Goal: Task Accomplishment & Management: Manage account settings

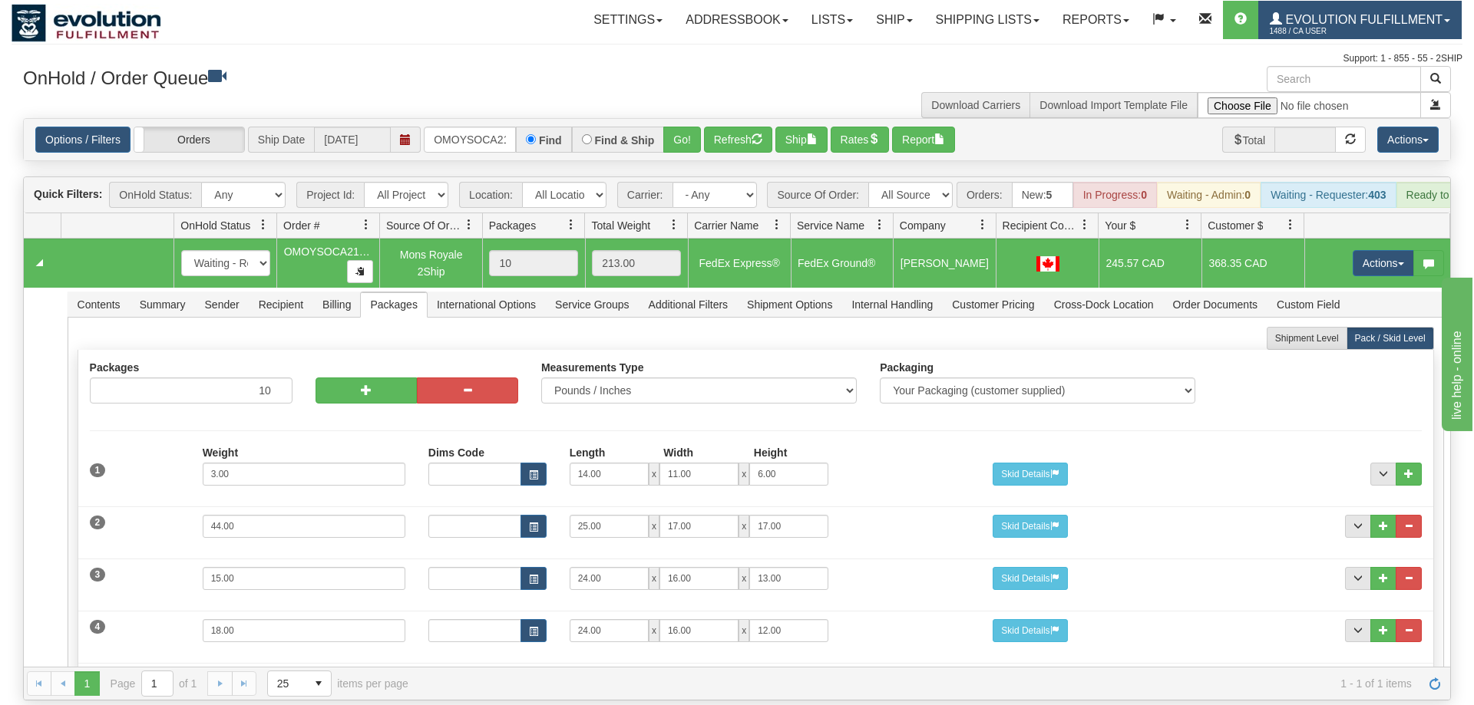
scroll to position [0, 21]
click at [484, 127] on input "OMOYSOCA21316" at bounding box center [470, 140] width 92 height 26
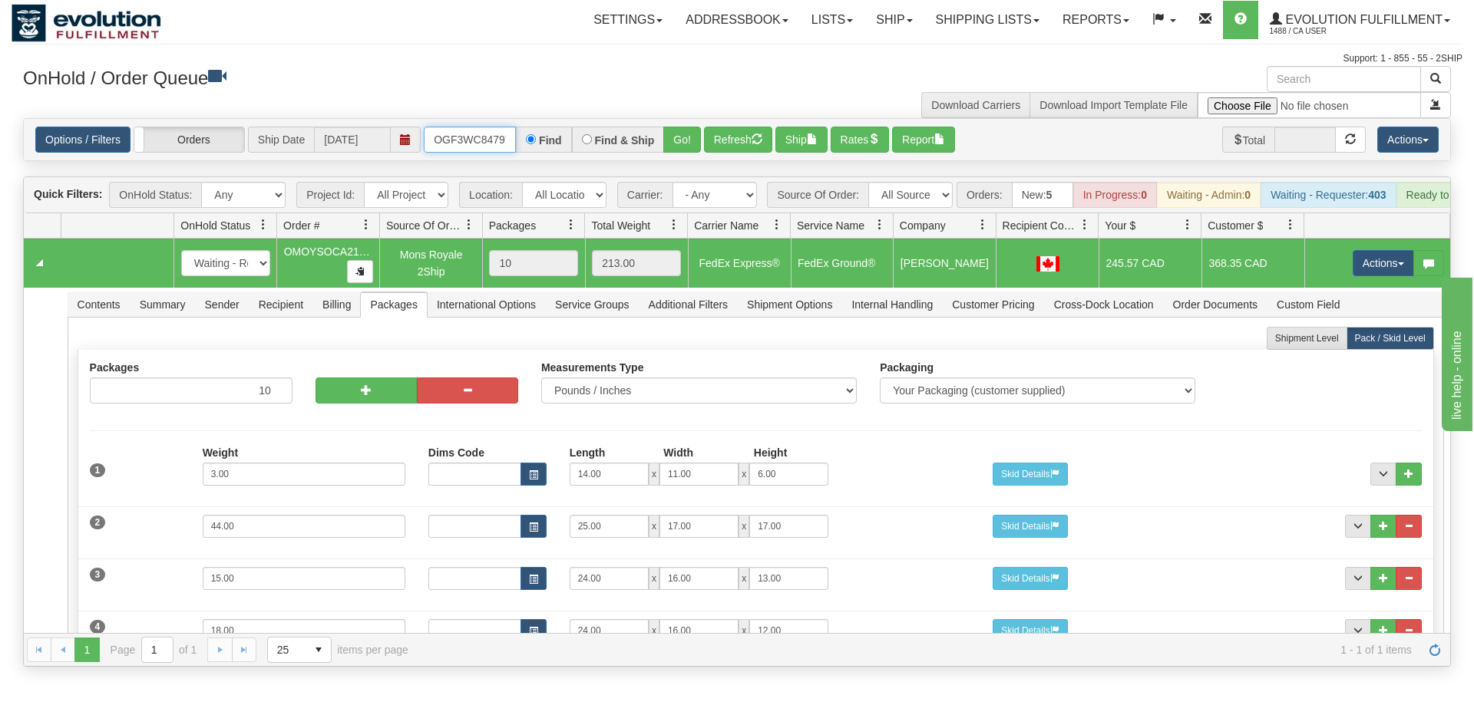
scroll to position [0, 15]
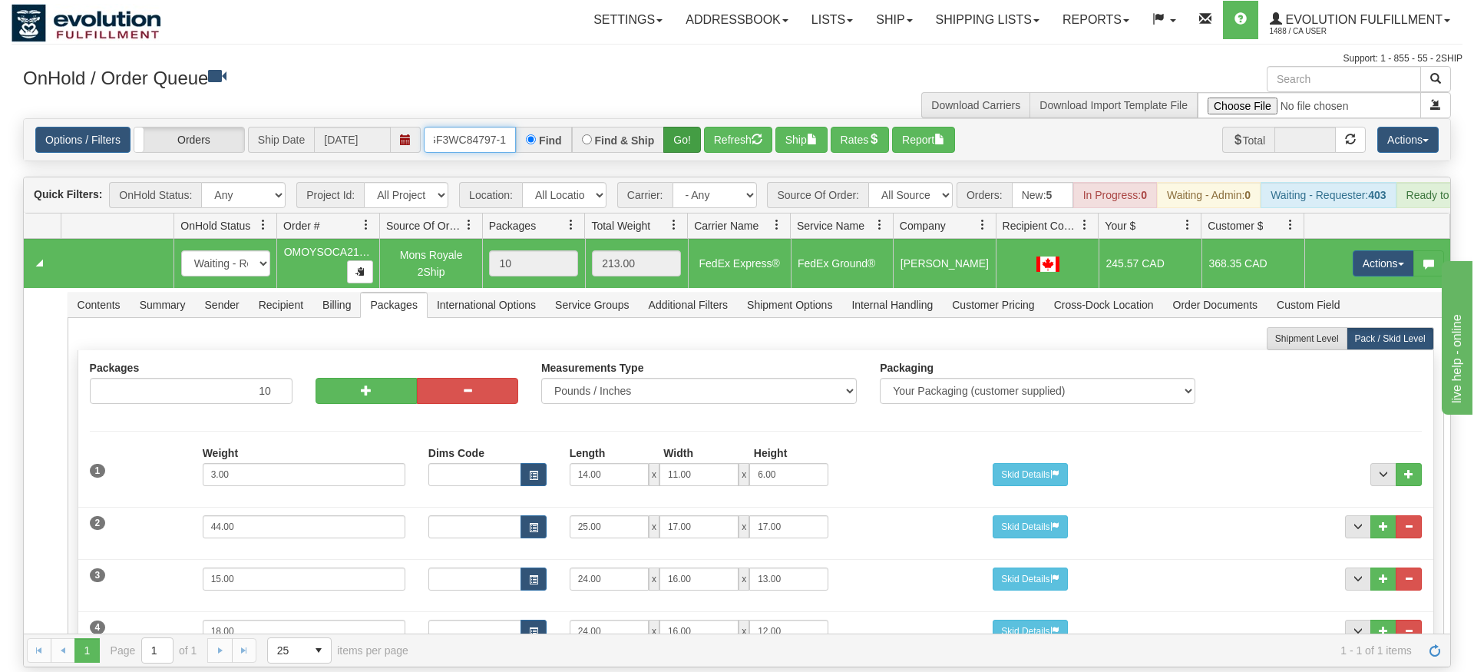
type input "OGF3WC84797-1"
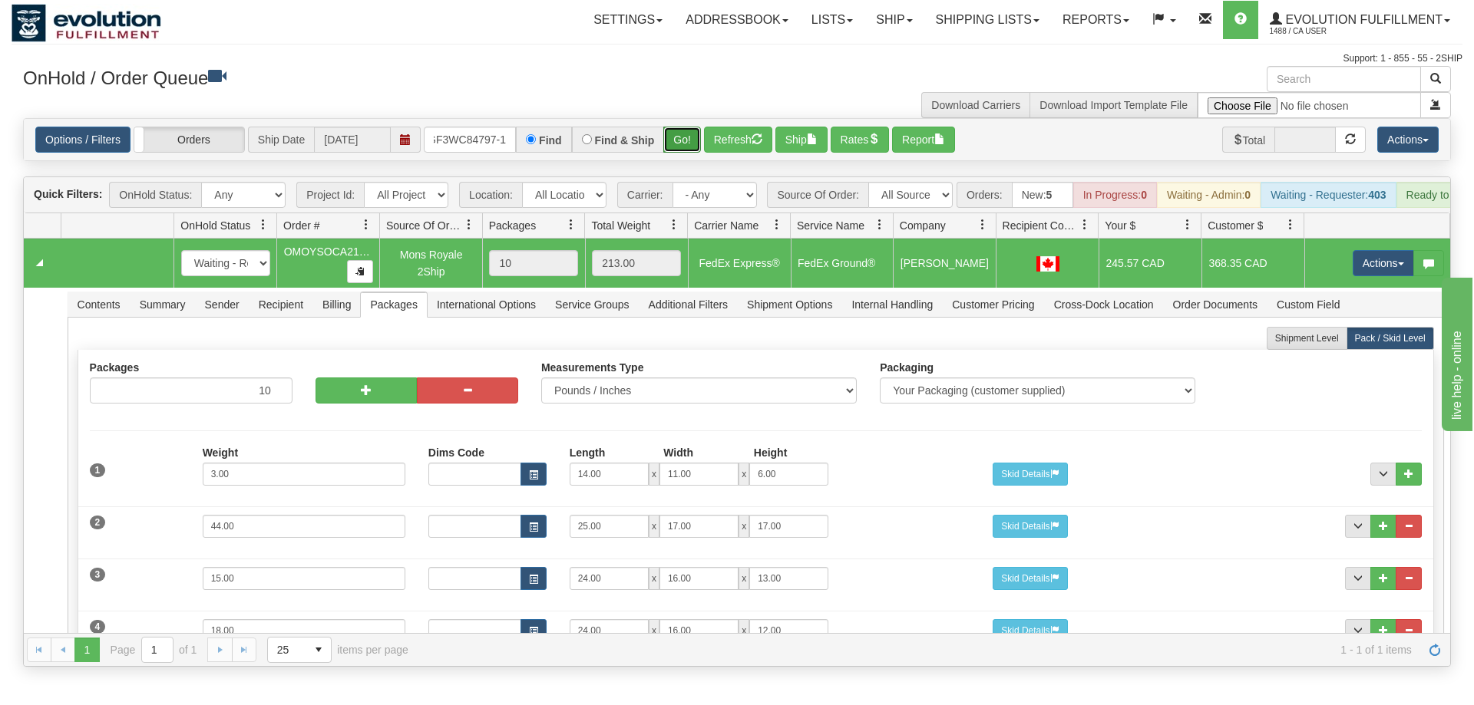
click at [672, 158] on div "Is equal to Is not equal to Contains Does not contains CAD USD EUR ZAR [PERSON_…" at bounding box center [737, 392] width 1451 height 549
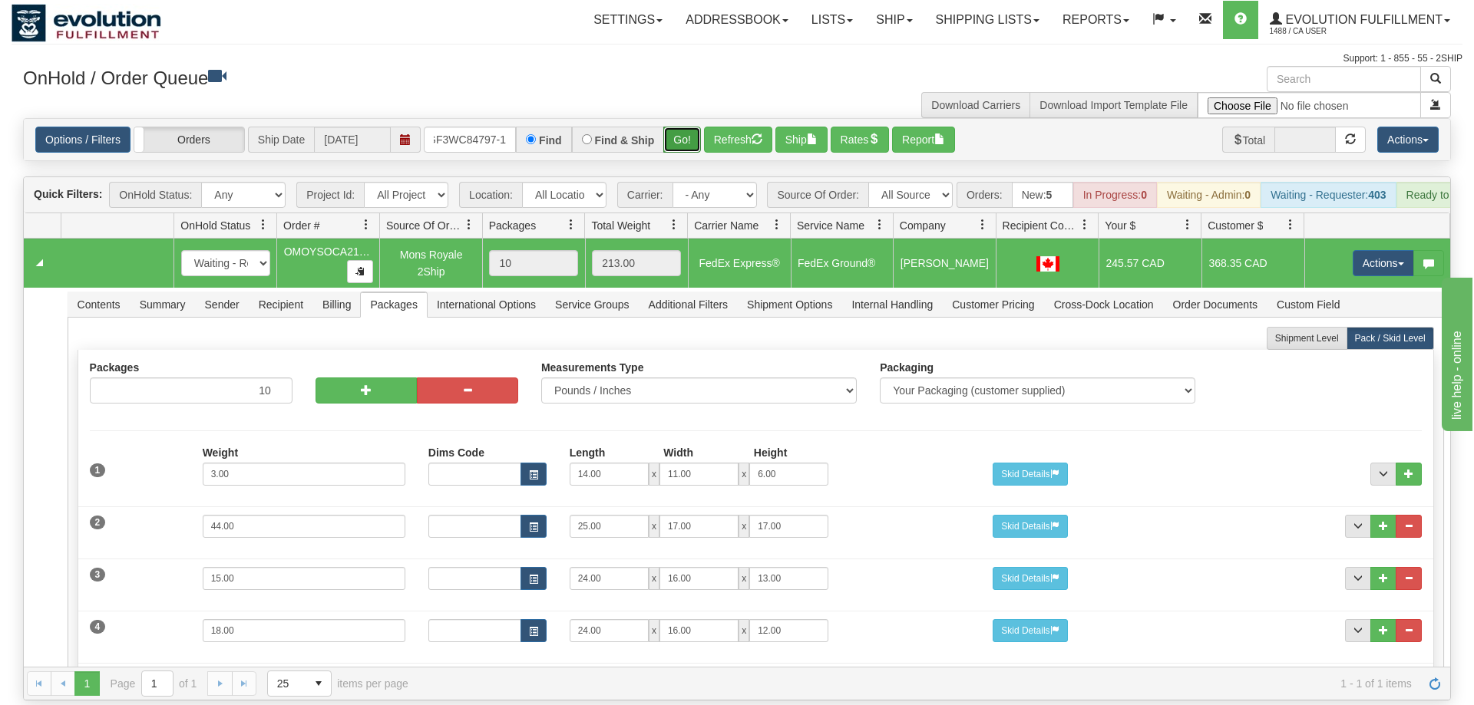
click at [678, 127] on button "Go!" at bounding box center [682, 140] width 38 height 26
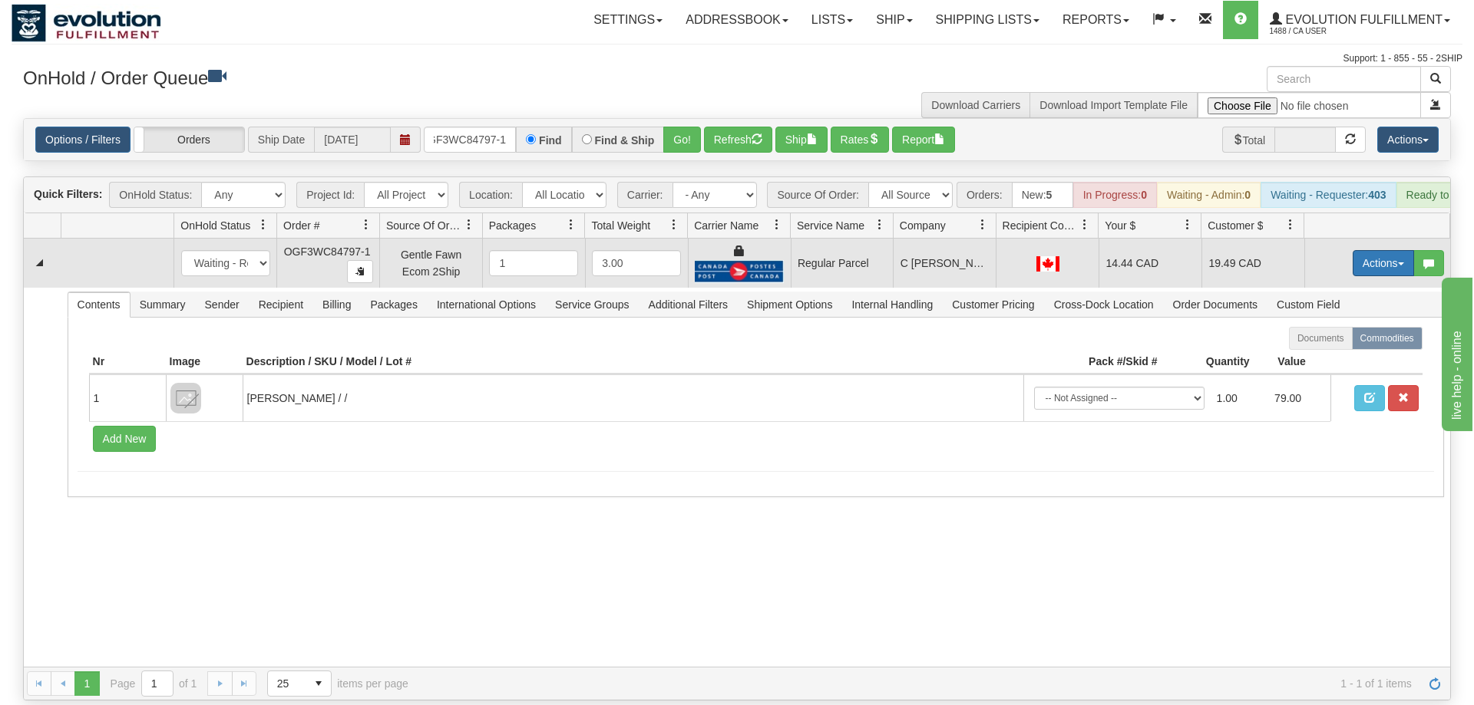
click at [1362, 250] on button "Actions" at bounding box center [1382, 263] width 61 height 26
click at [1332, 326] on span "Rate All Services" at bounding box center [1352, 332] width 92 height 12
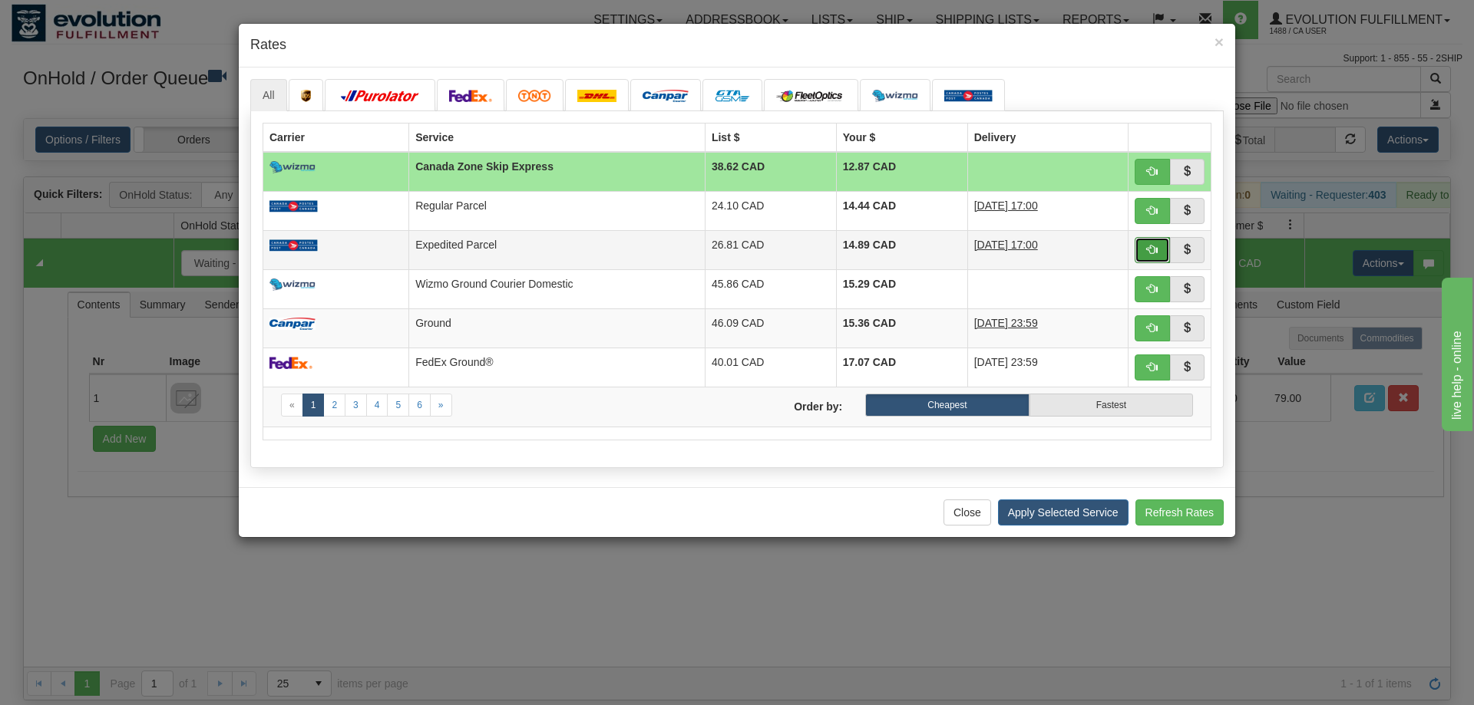
click at [1152, 250] on span "button" at bounding box center [1152, 249] width 11 height 11
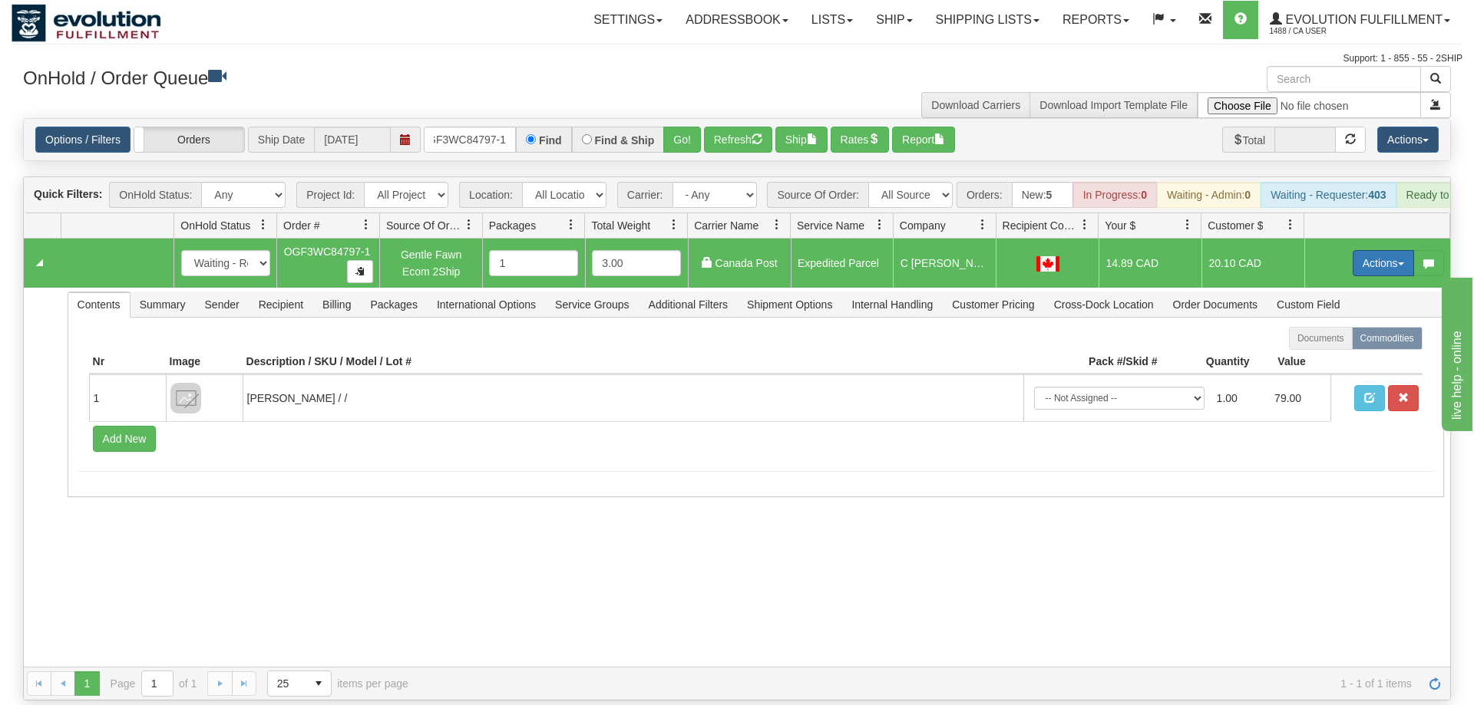
click at [1388, 250] on button "Actions" at bounding box center [1382, 263] width 61 height 26
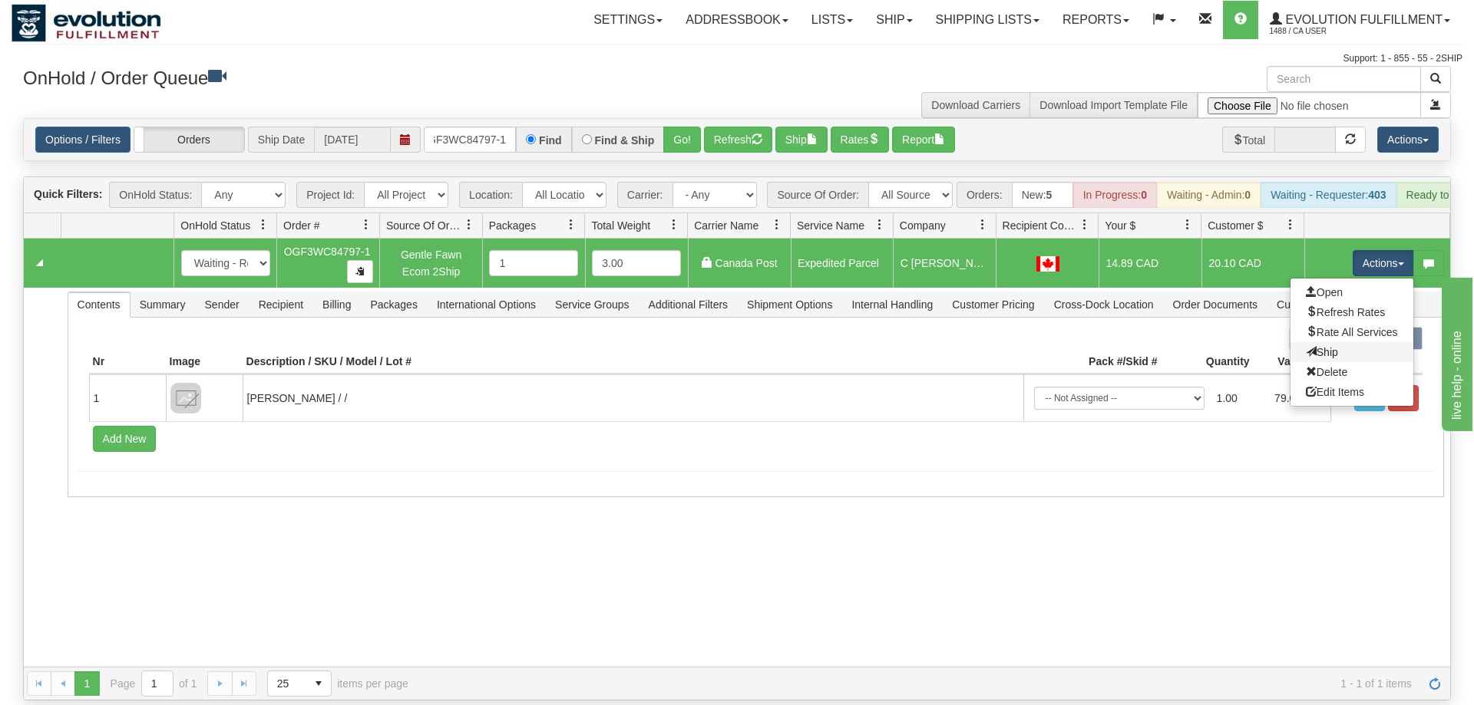
click at [1337, 342] on link "Ship" at bounding box center [1351, 352] width 123 height 20
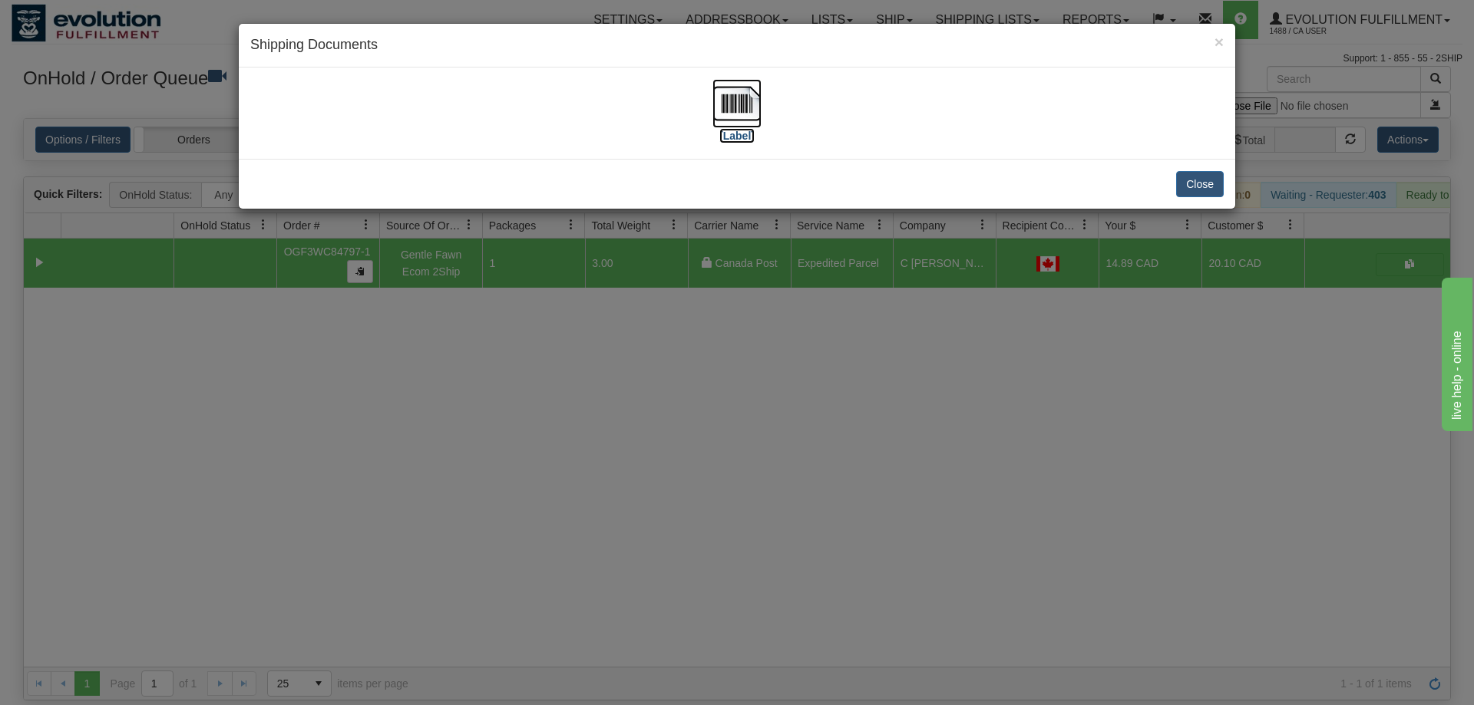
click at [735, 107] on img at bounding box center [736, 103] width 49 height 49
drag, startPoint x: 701, startPoint y: 502, endPoint x: 583, endPoint y: 218, distance: 307.6
click at [688, 481] on div "× Shipping Documents [Label] Close" at bounding box center [737, 352] width 1474 height 705
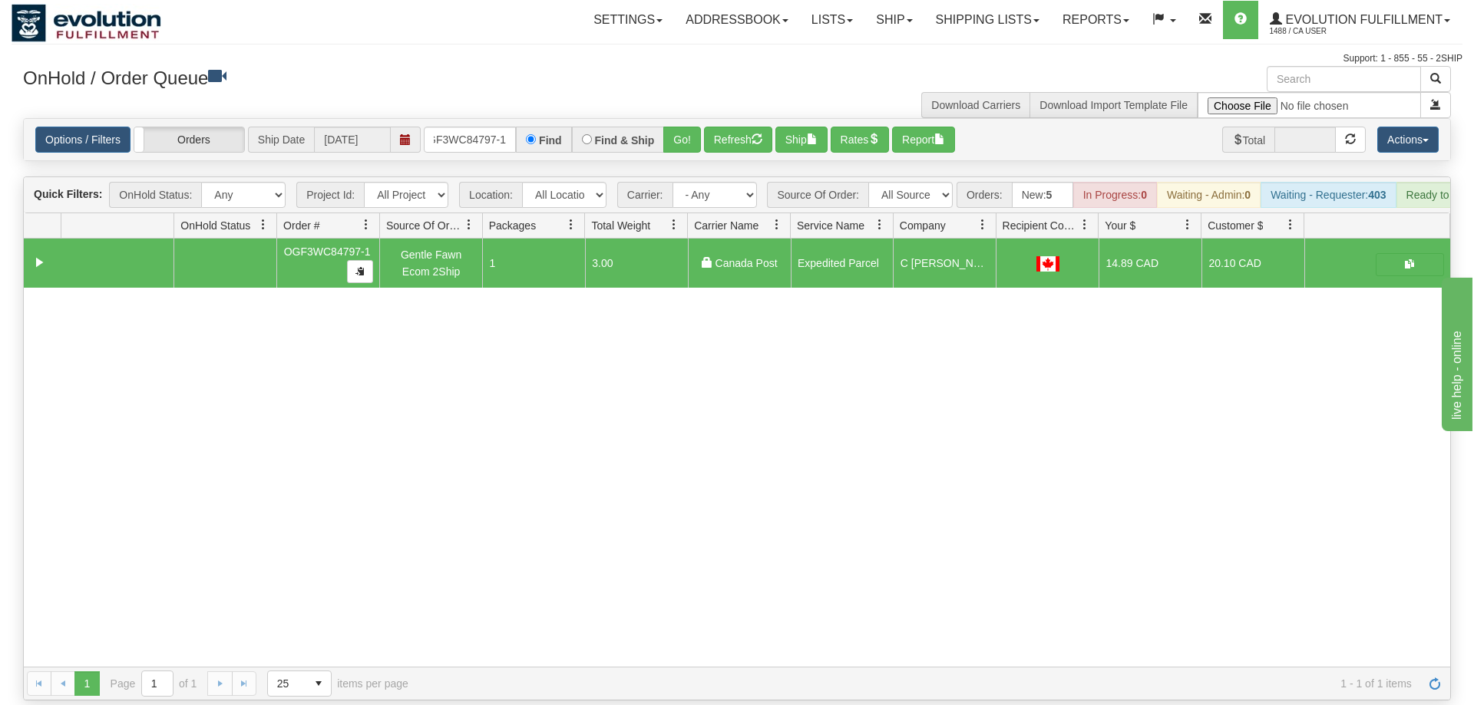
click at [482, 119] on div "Options / Filters Group Shipments Orders Ship Date [DATE] OGF3WC84797-1 Find Fi…" at bounding box center [737, 139] width 1426 height 41
click at [484, 127] on input "OGF3WC84797-1" at bounding box center [470, 140] width 92 height 26
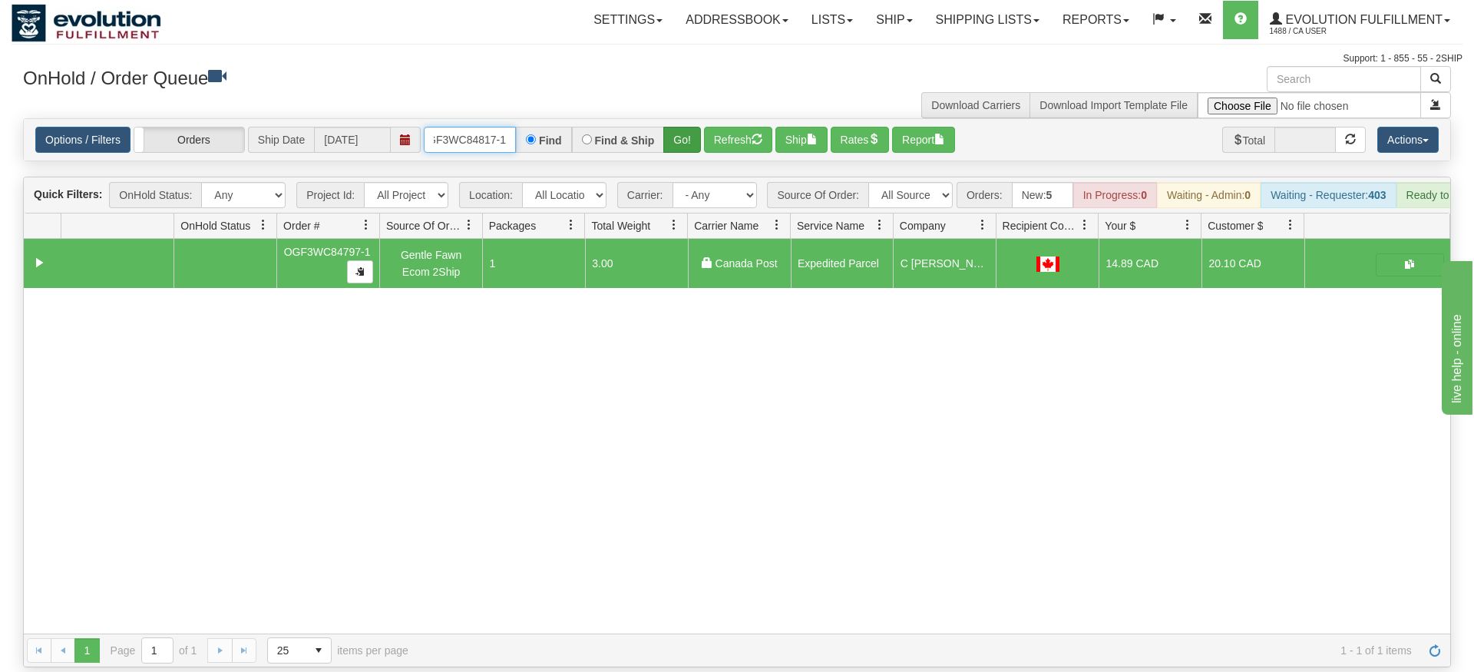
type input "OGF3WC84817-1"
drag, startPoint x: 681, startPoint y: 111, endPoint x: 685, endPoint y: 134, distance: 23.3
click at [681, 144] on div "Is equal to Is not equal to Contains Does not contains CAD USD EUR ZAR [PERSON_…" at bounding box center [737, 392] width 1451 height 549
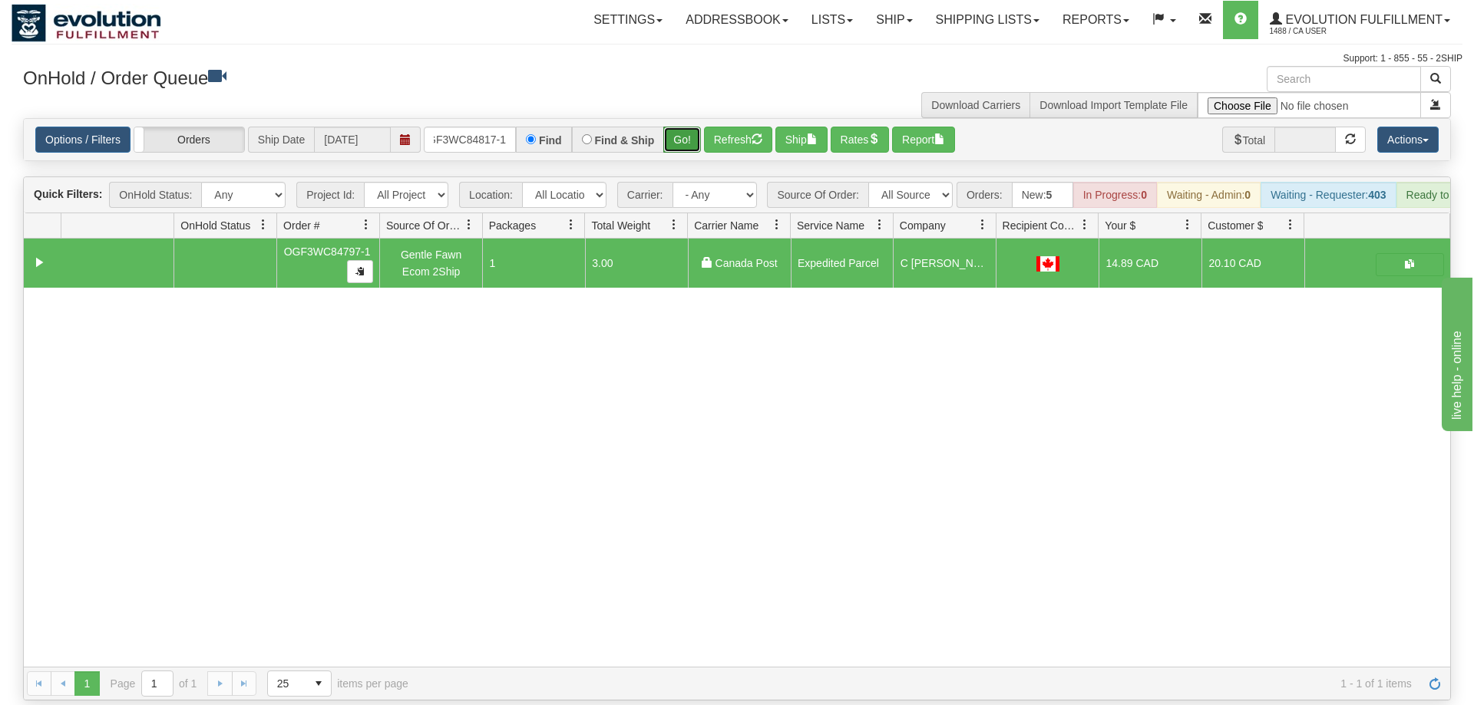
click at [693, 127] on button "Go!" at bounding box center [682, 140] width 38 height 26
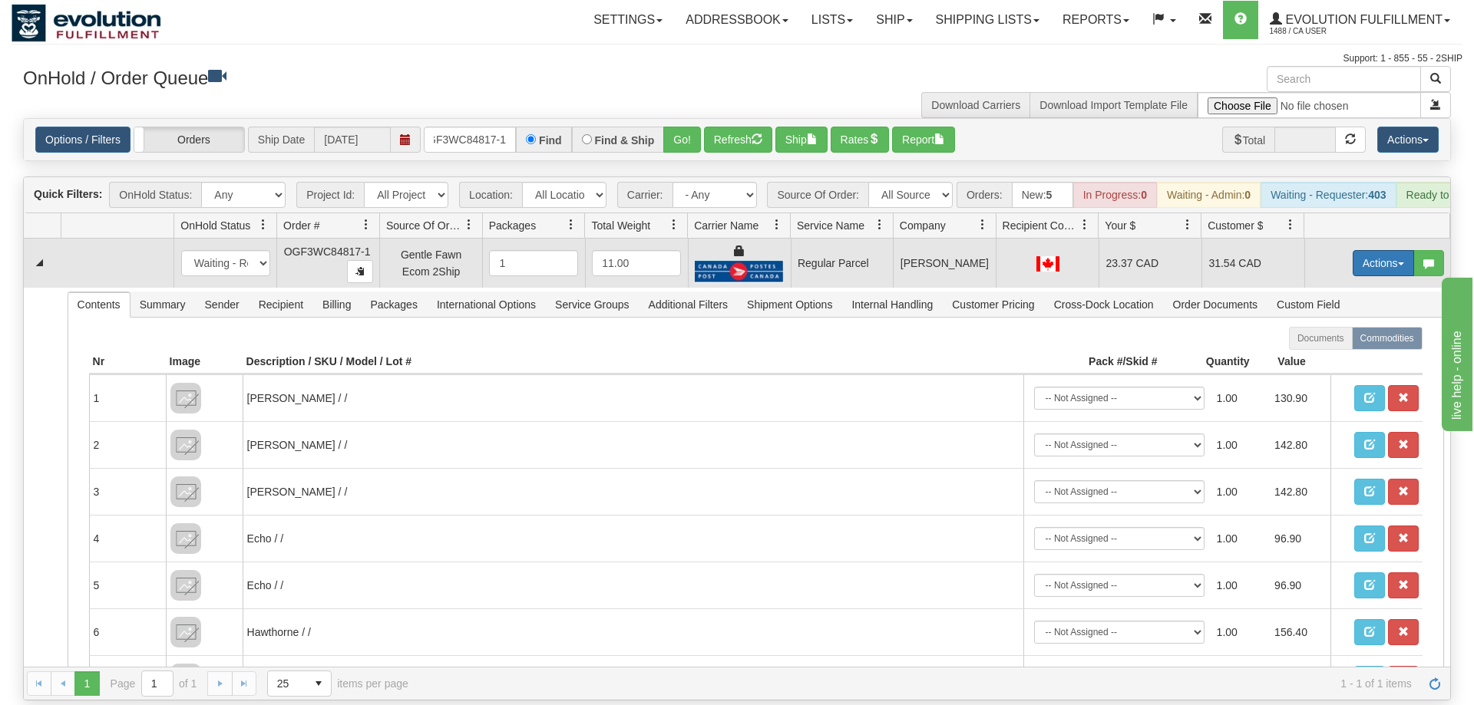
click at [1407, 253] on button "Actions" at bounding box center [1382, 263] width 61 height 26
click at [1339, 326] on span "Rate All Services" at bounding box center [1352, 332] width 92 height 12
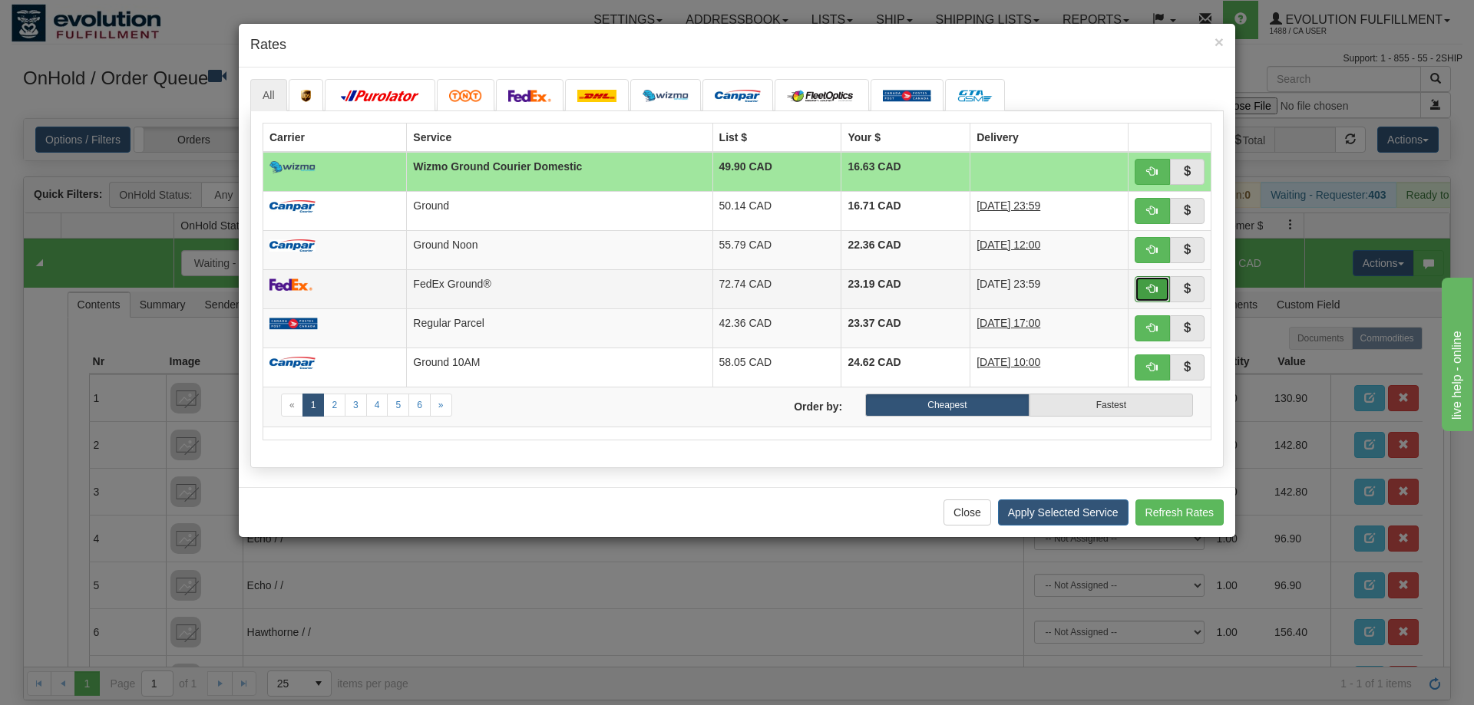
click at [1141, 293] on button "button" at bounding box center [1151, 289] width 35 height 26
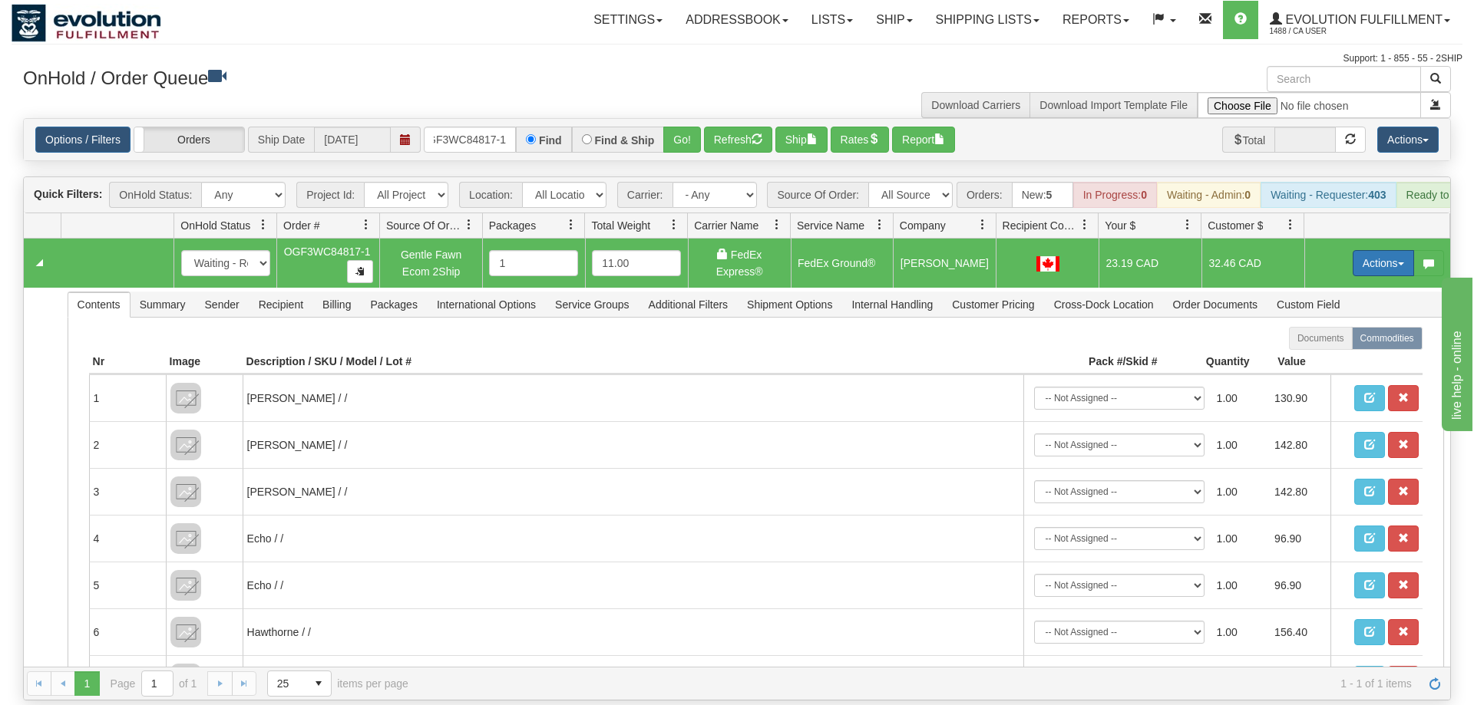
click at [1370, 250] on button "Actions" at bounding box center [1382, 263] width 61 height 26
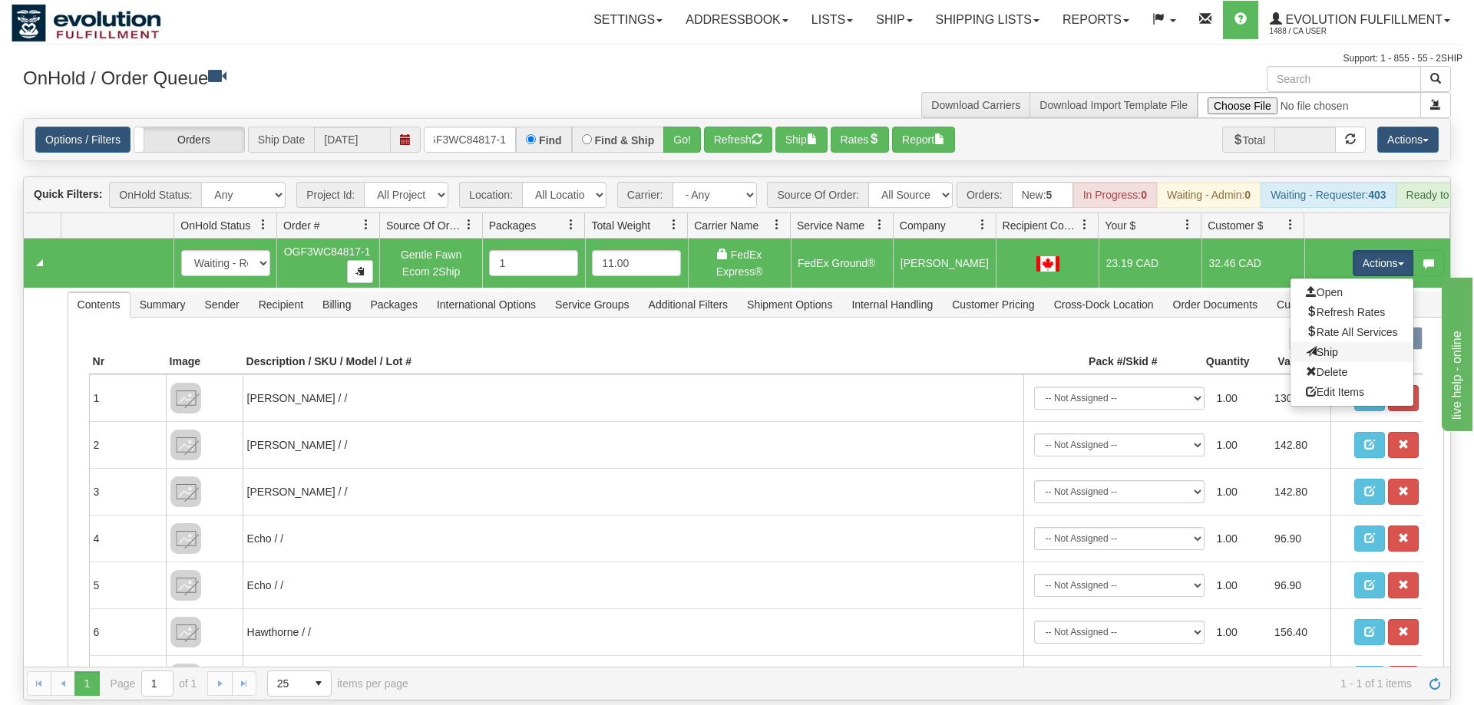
click at [1317, 342] on link "Ship" at bounding box center [1351, 352] width 123 height 20
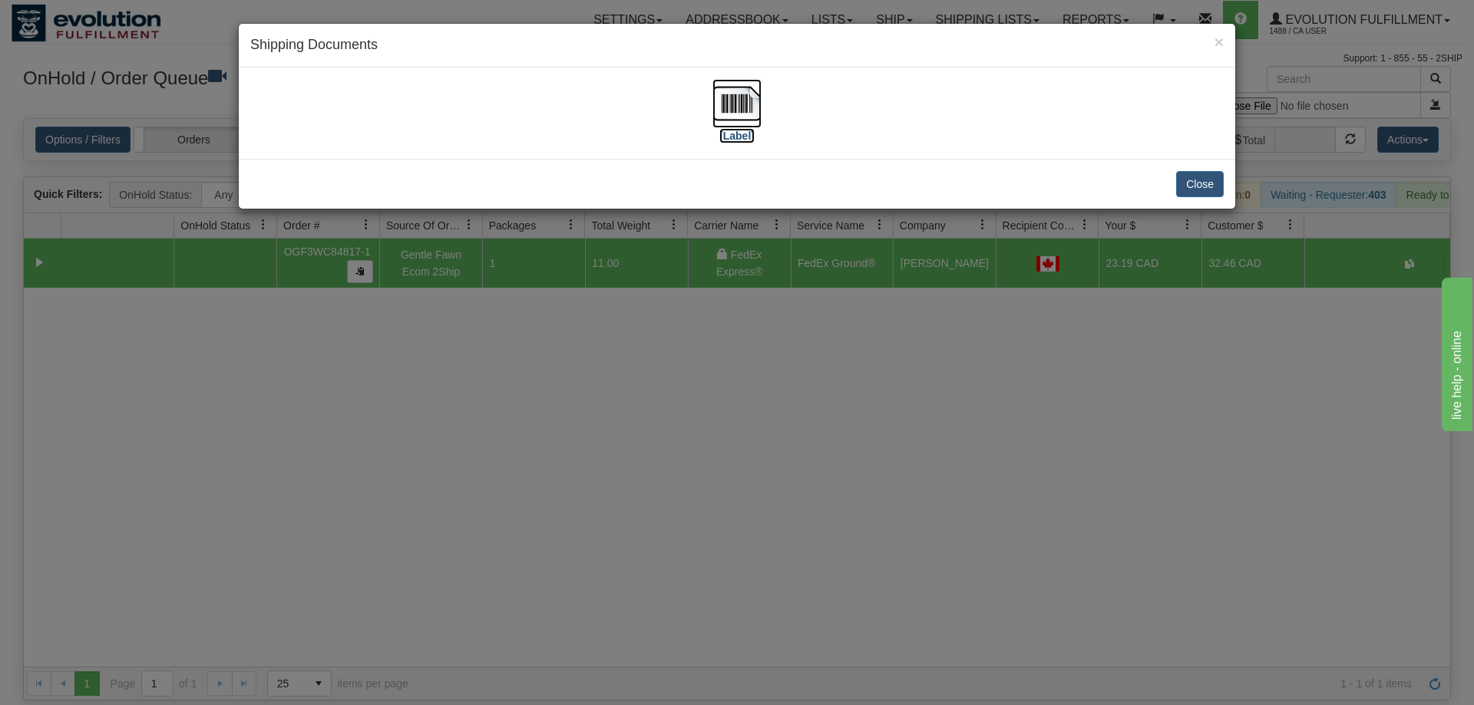
click at [745, 117] on img at bounding box center [736, 103] width 49 height 49
drag, startPoint x: 708, startPoint y: 483, endPoint x: 272, endPoint y: 5, distance: 647.6
click at [707, 482] on div "× Shipping Documents [Label] Close" at bounding box center [737, 352] width 1474 height 705
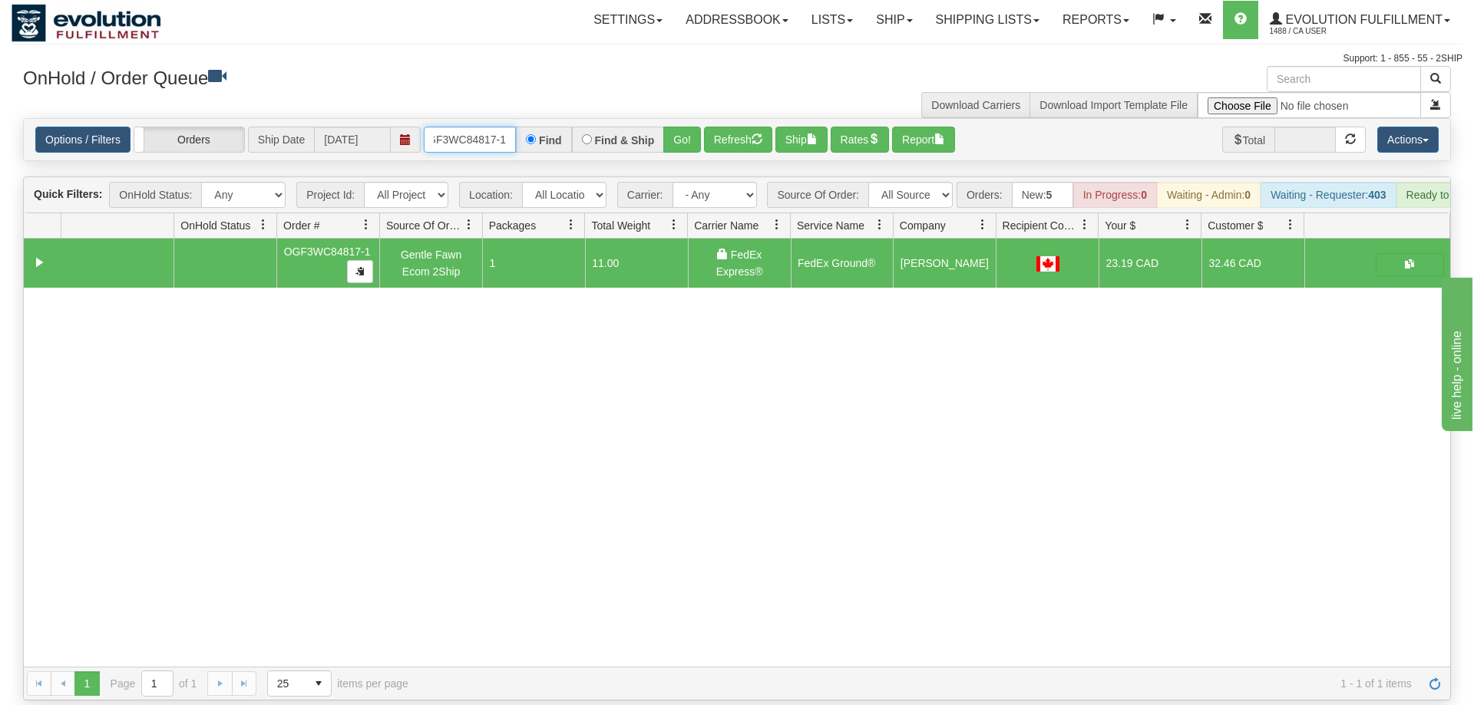
click at [474, 127] on input "OGF3WC84817-1" at bounding box center [470, 140] width 92 height 26
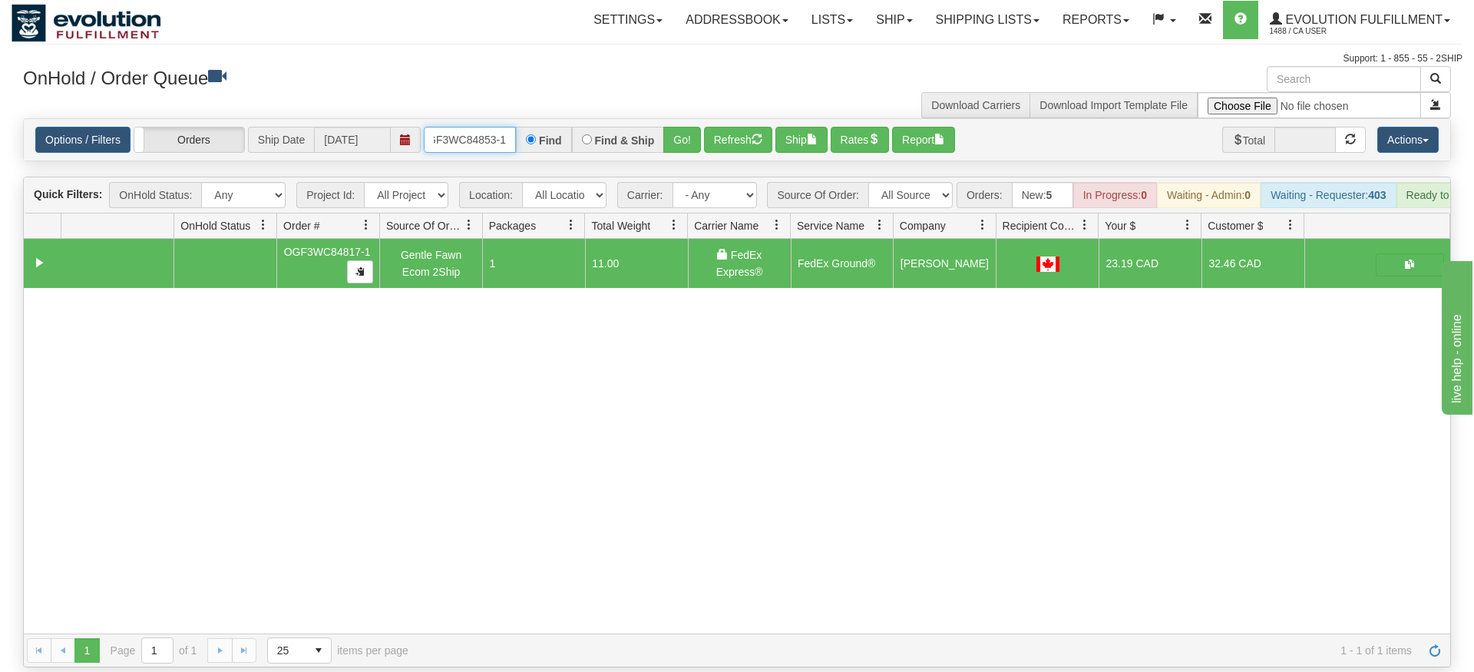
type input "OGF3WC84853-1"
click at [685, 147] on div "Is equal to Is not equal to Contains Does not contains CAD USD EUR ZAR [PERSON_…" at bounding box center [737, 392] width 1451 height 549
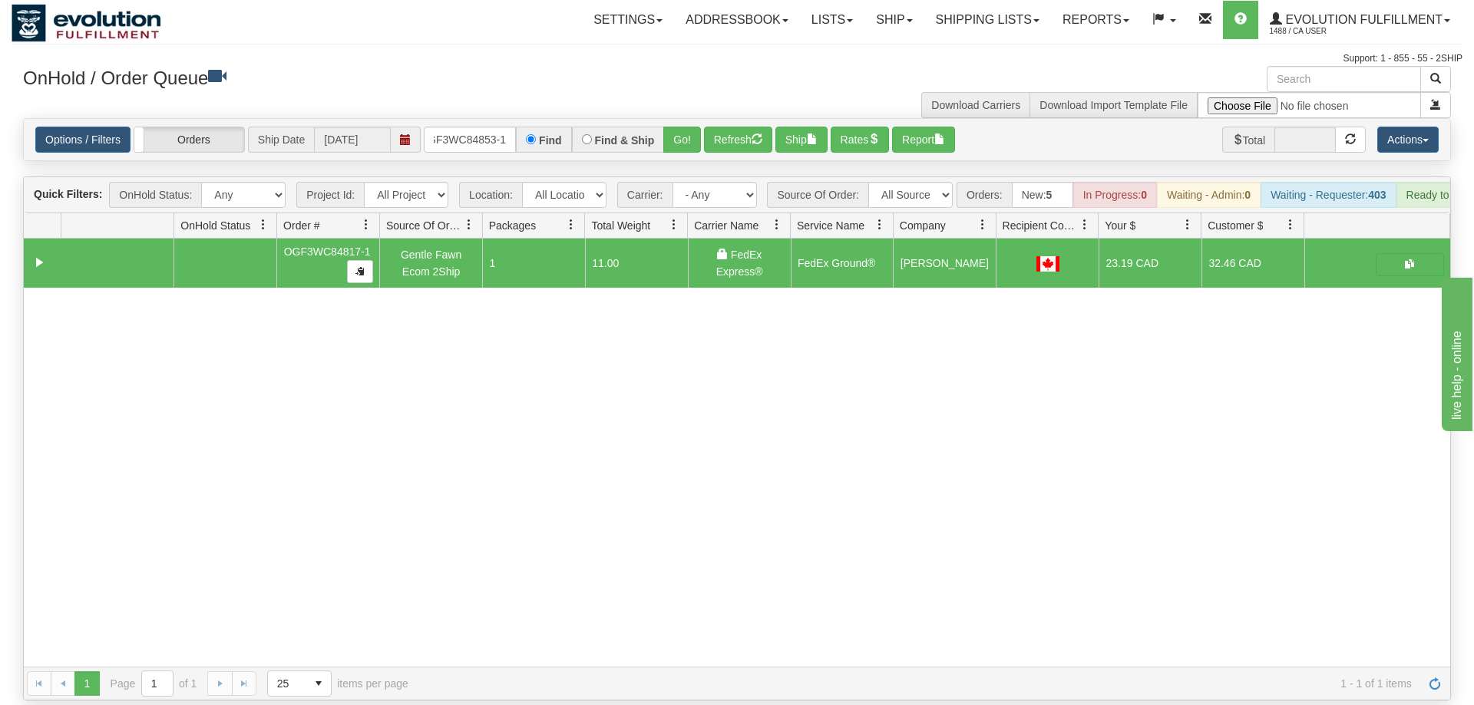
click at [682, 119] on div "Options / Filters Group Shipments Orders Ship Date [DATE] OGF3WC84853-1 Find Fi…" at bounding box center [737, 139] width 1426 height 41
click at [682, 127] on button "Go!" at bounding box center [682, 140] width 38 height 26
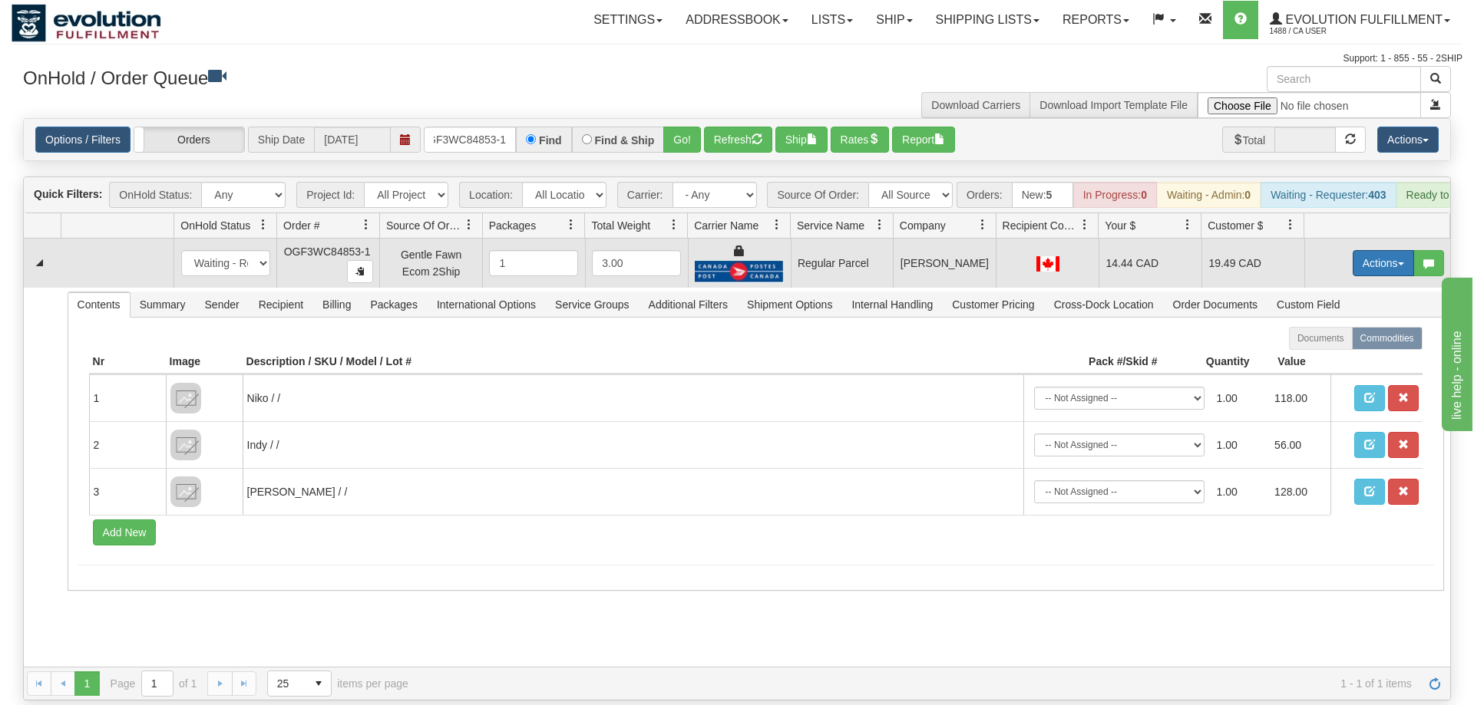
click at [1395, 250] on button "Actions" at bounding box center [1382, 263] width 61 height 26
click at [1349, 326] on span "Rate All Services" at bounding box center [1352, 332] width 92 height 12
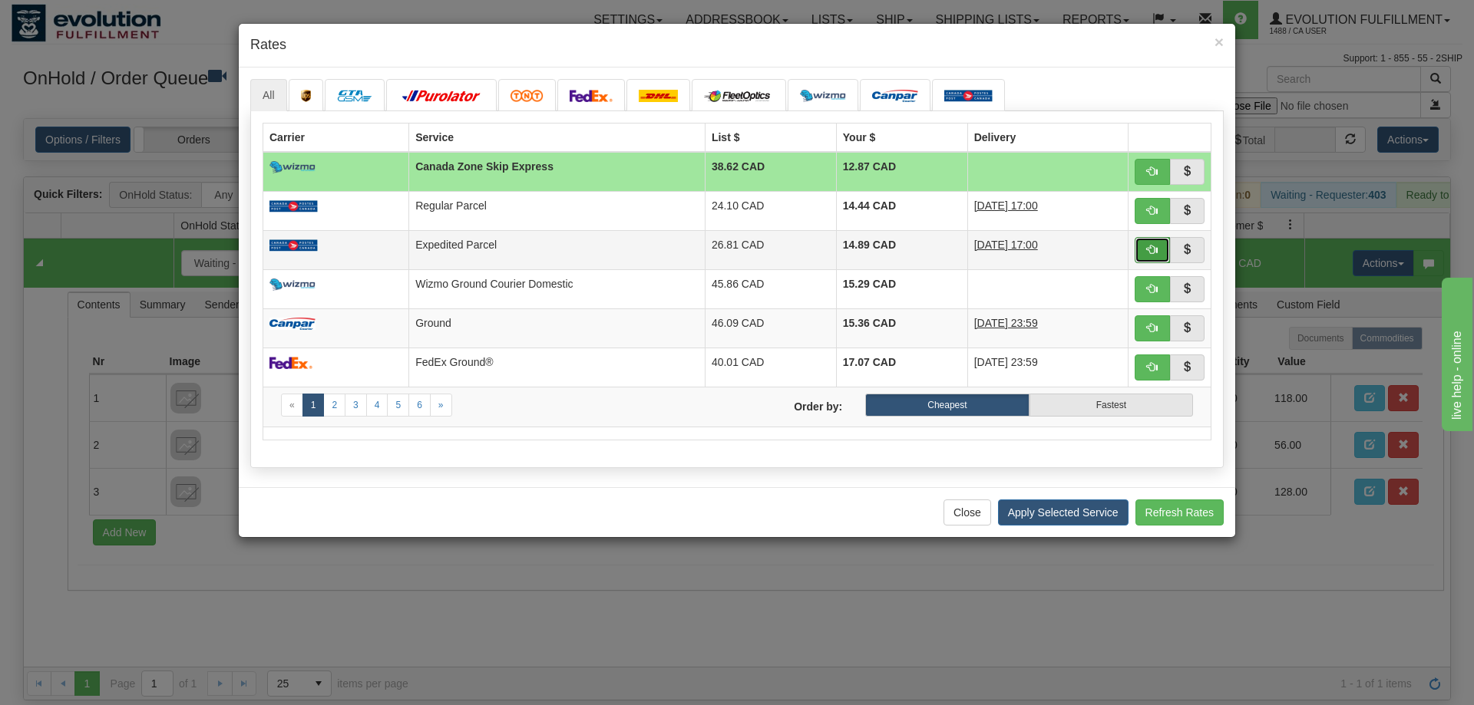
click at [1157, 253] on button "button" at bounding box center [1151, 250] width 35 height 26
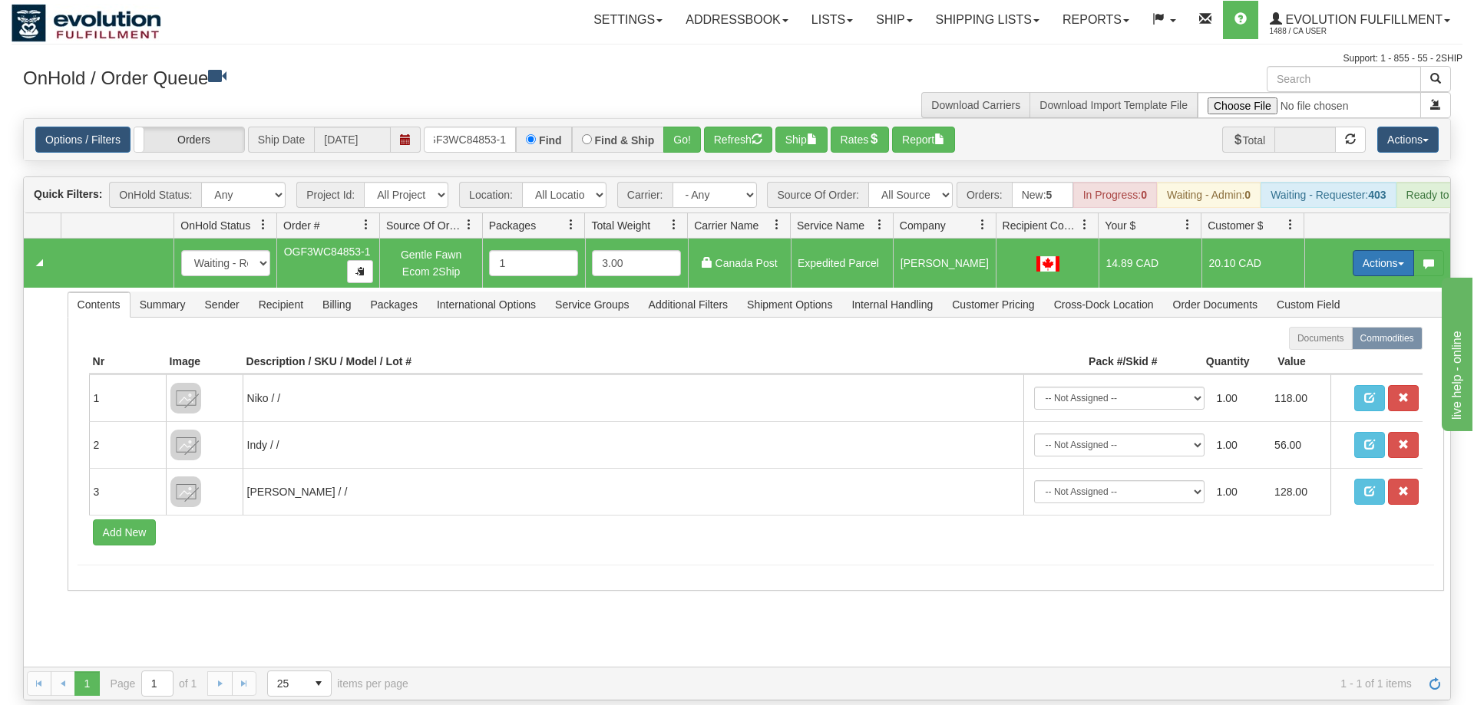
click at [1385, 250] on button "Actions" at bounding box center [1382, 263] width 61 height 26
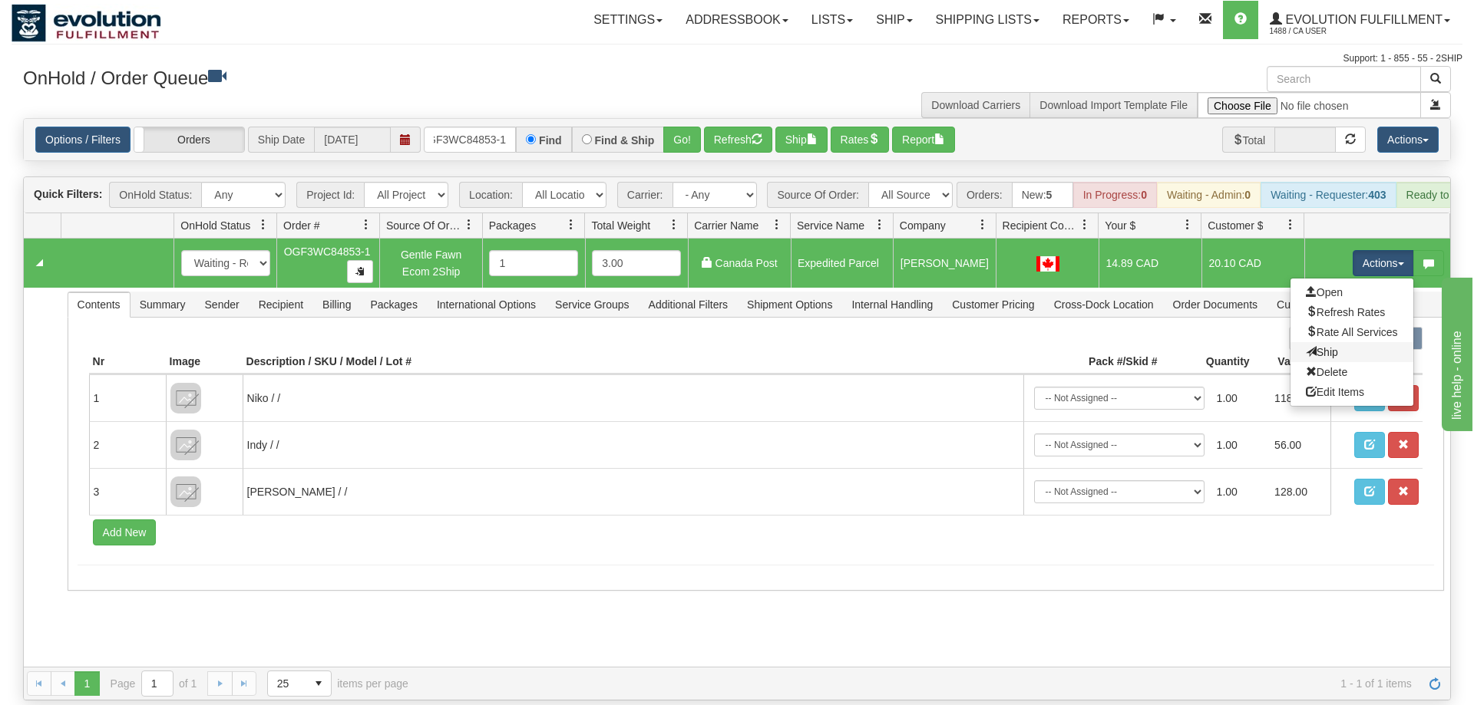
click at [1348, 342] on link "Ship" at bounding box center [1351, 352] width 123 height 20
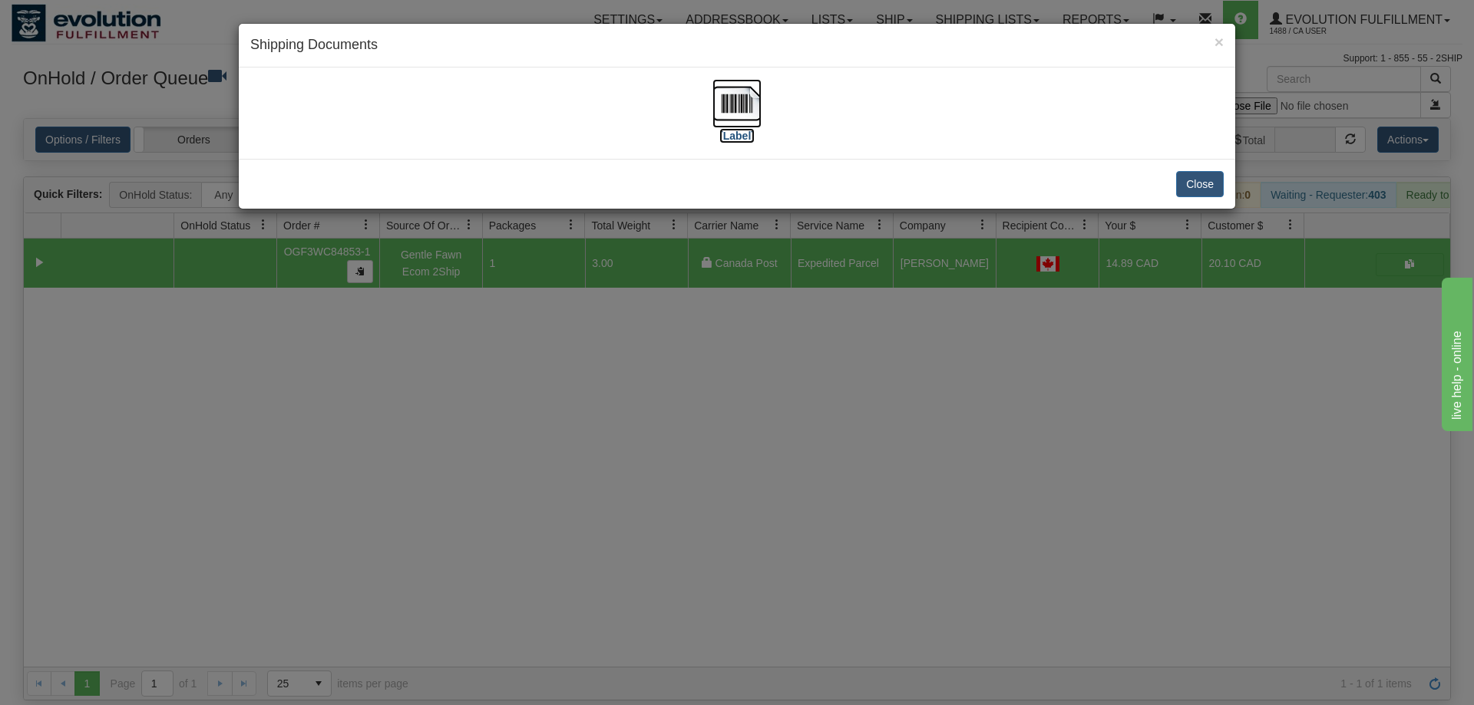
click at [741, 111] on img at bounding box center [736, 103] width 49 height 49
drag, startPoint x: 861, startPoint y: 484, endPoint x: 589, endPoint y: 231, distance: 370.9
click at [860, 476] on div "× Shipping Documents [Label] Close" at bounding box center [737, 352] width 1474 height 705
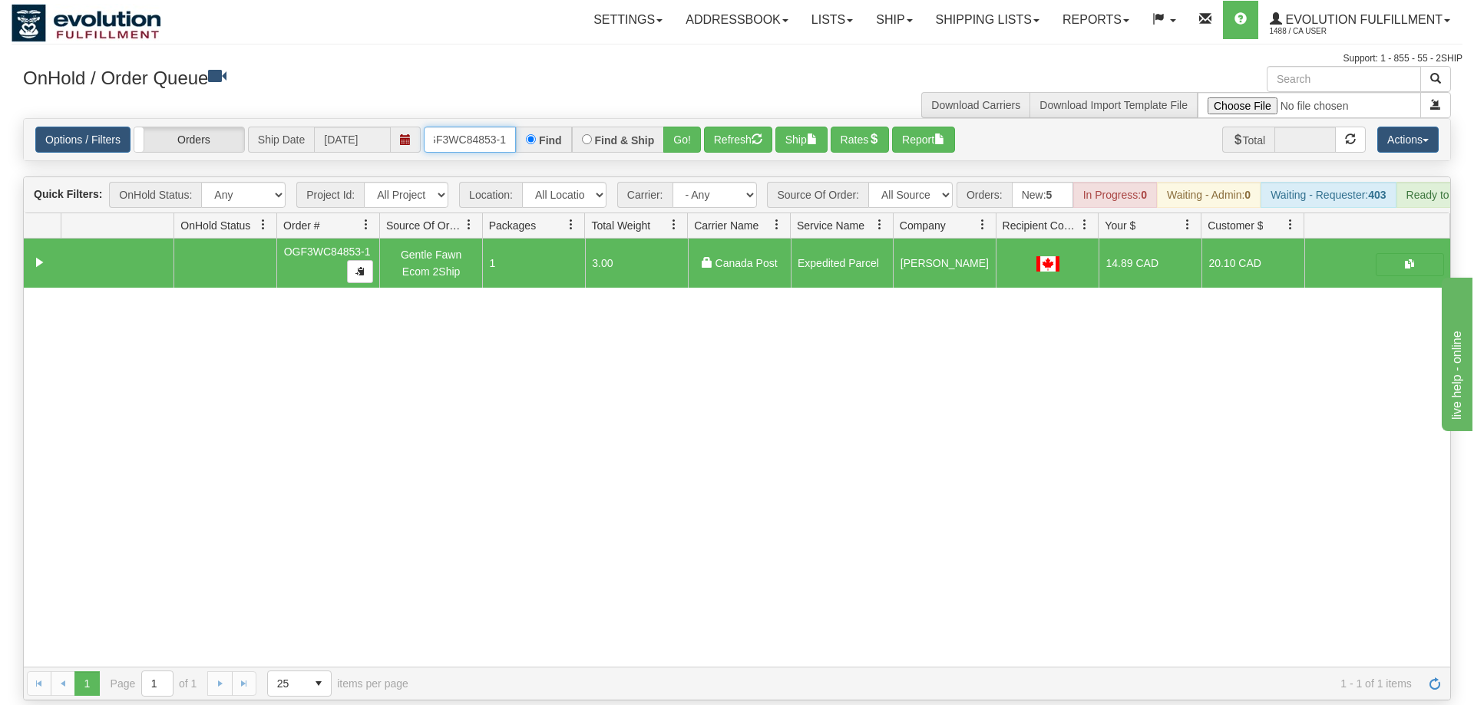
click at [473, 127] on input "OGF3WC84853-1" at bounding box center [470, 140] width 92 height 26
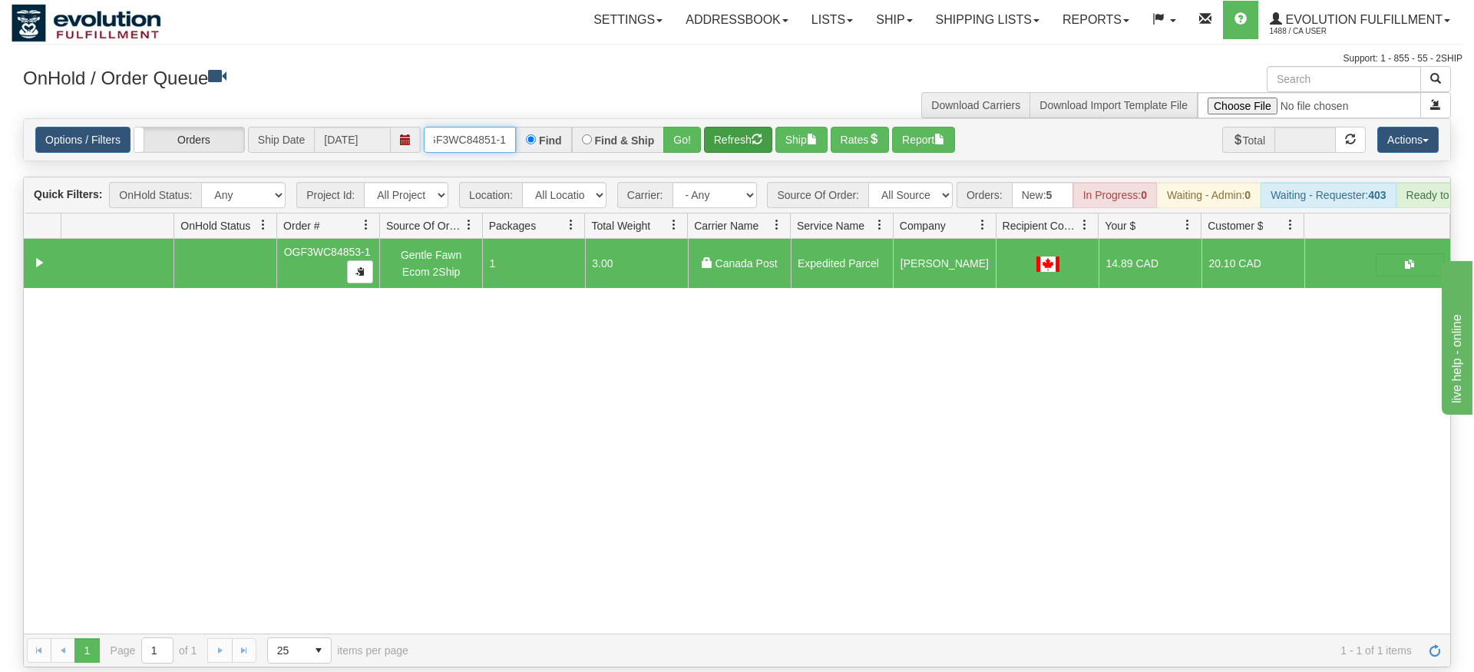
type input "OGF3WC84851-1"
drag, startPoint x: 713, startPoint y: 118, endPoint x: 687, endPoint y: 136, distance: 31.5
click at [706, 148] on div "Is equal to Is not equal to Contains Does not contains CAD USD EUR ZAR [PERSON_…" at bounding box center [737, 392] width 1451 height 549
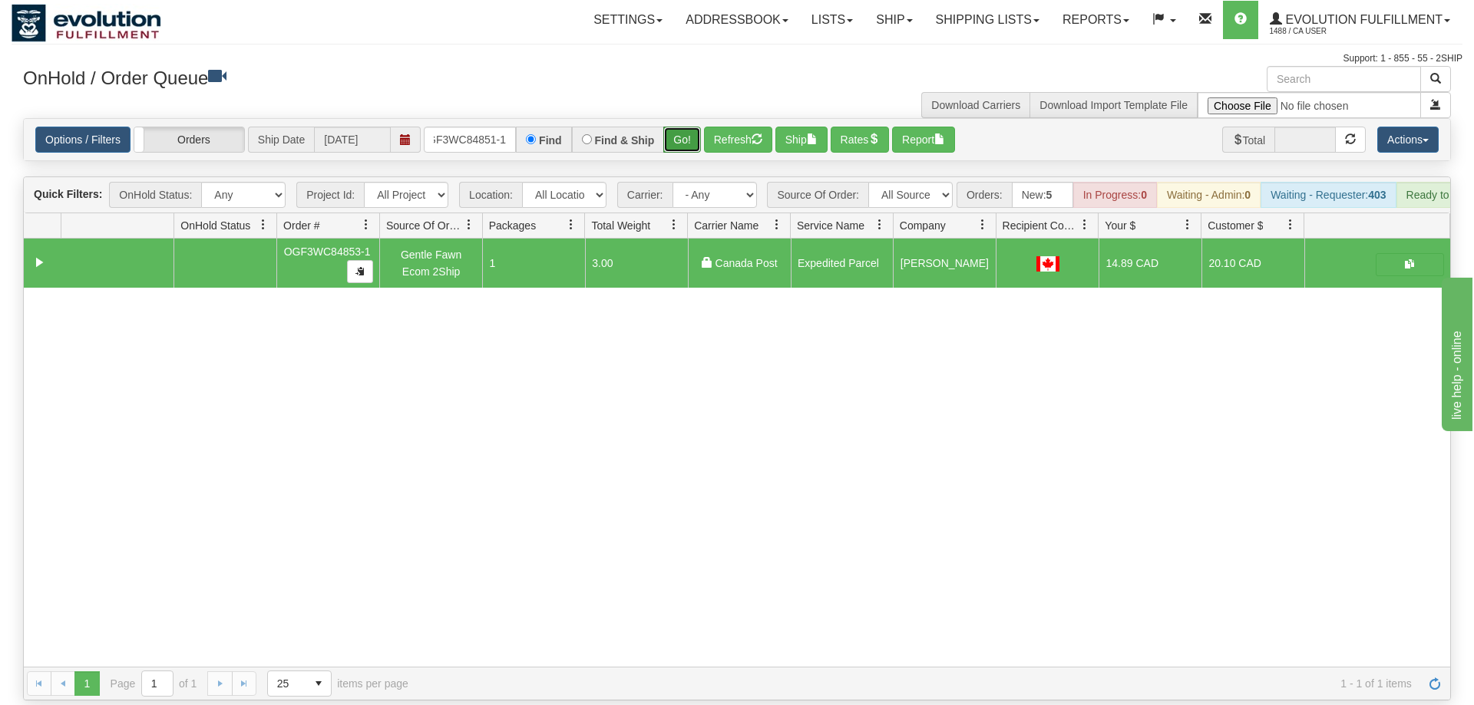
click at [684, 127] on button "Go!" at bounding box center [682, 140] width 38 height 26
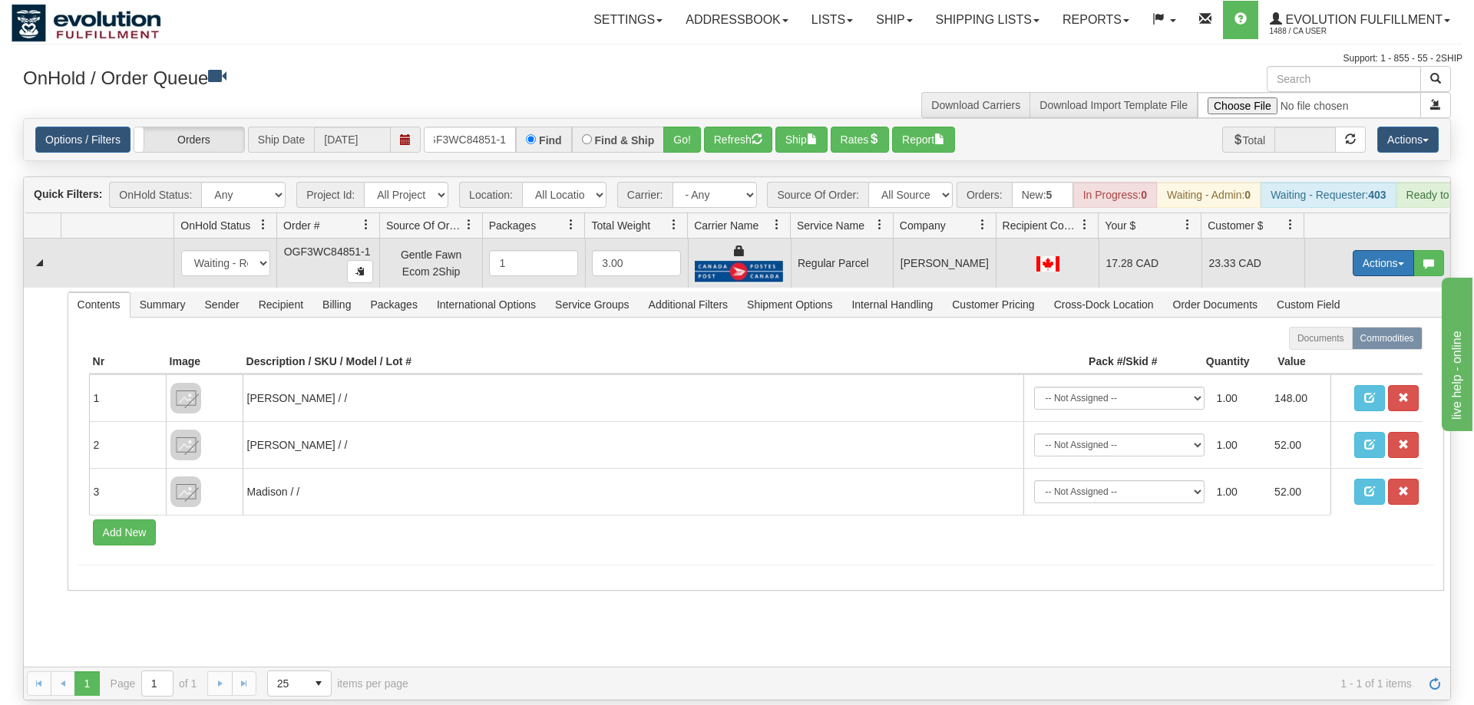
click at [1362, 250] on button "Actions" at bounding box center [1382, 263] width 61 height 26
click at [1352, 326] on span "Rate All Services" at bounding box center [1352, 332] width 92 height 12
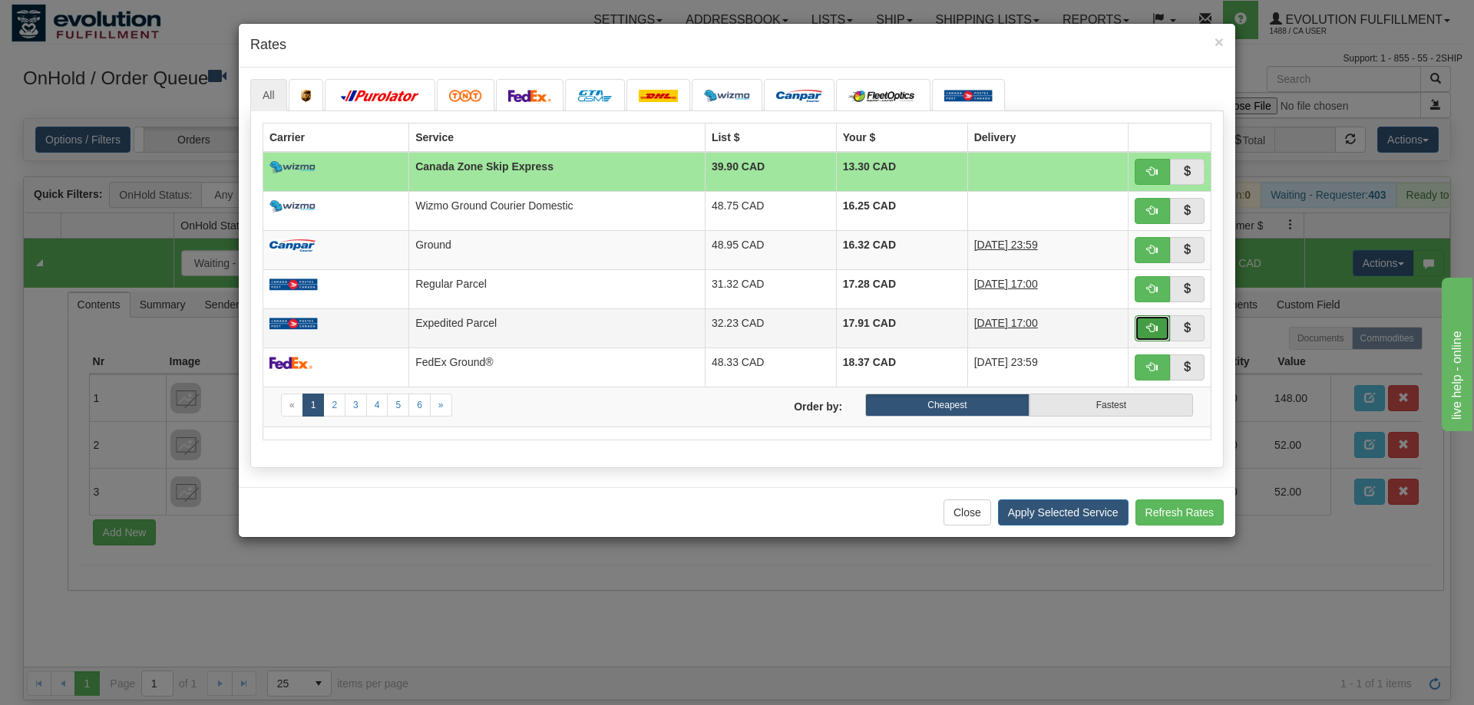
click at [1151, 335] on button "button" at bounding box center [1151, 328] width 35 height 26
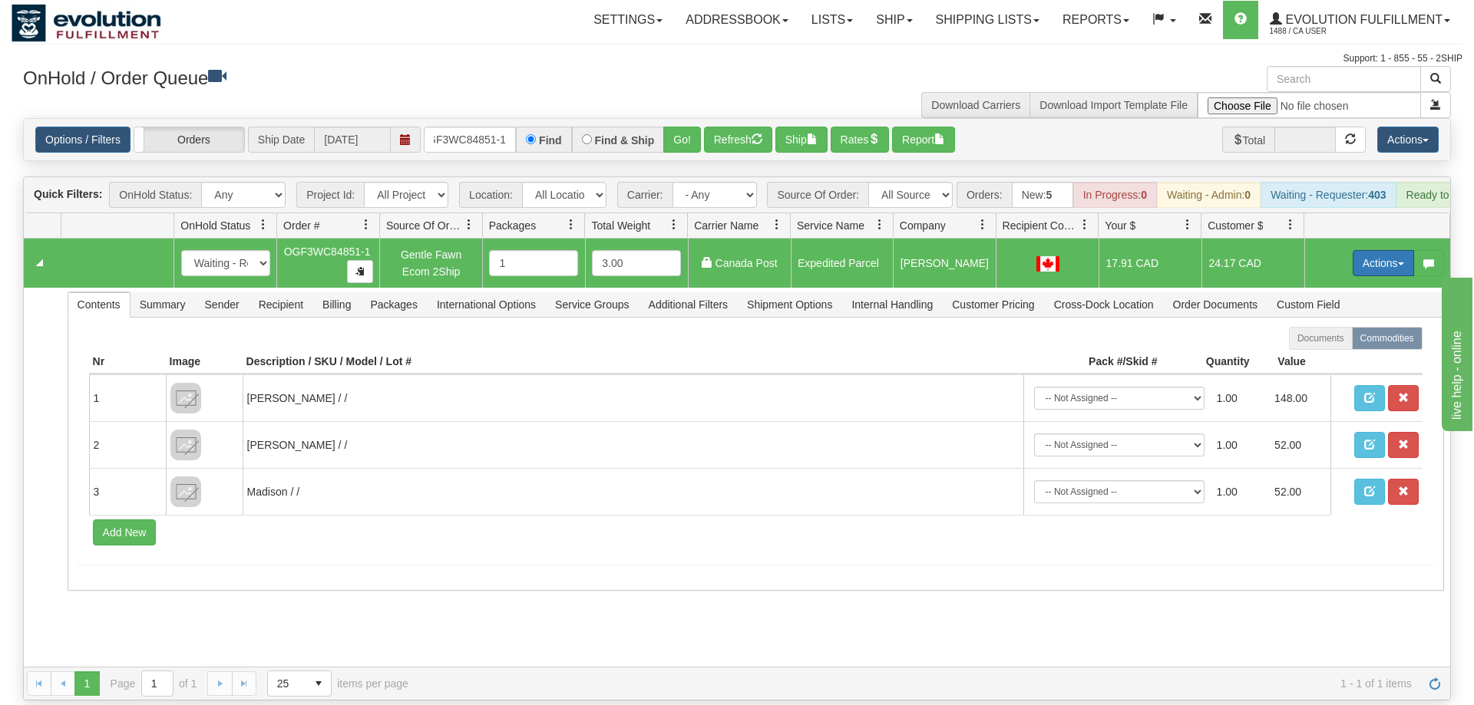
click at [1380, 250] on button "Actions" at bounding box center [1382, 263] width 61 height 26
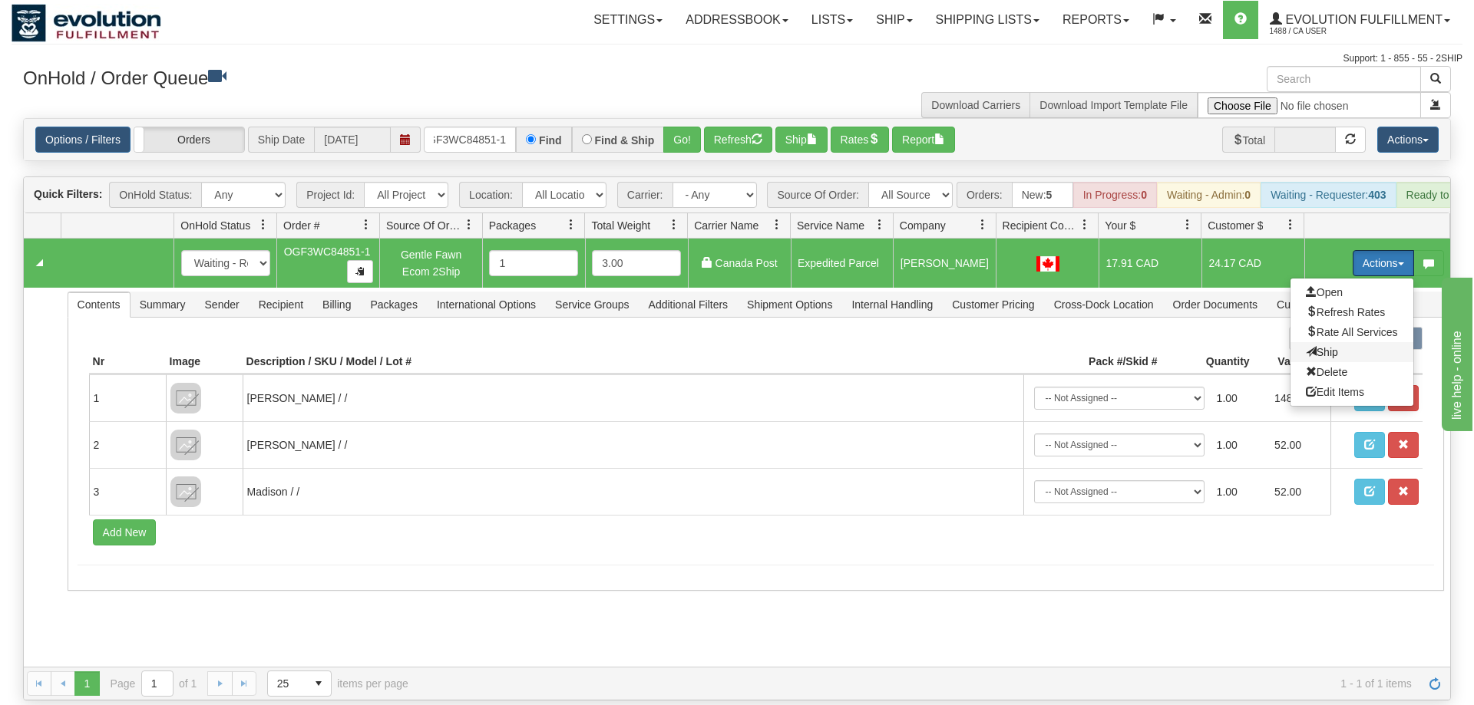
click at [1329, 346] on span "Ship" at bounding box center [1322, 352] width 32 height 12
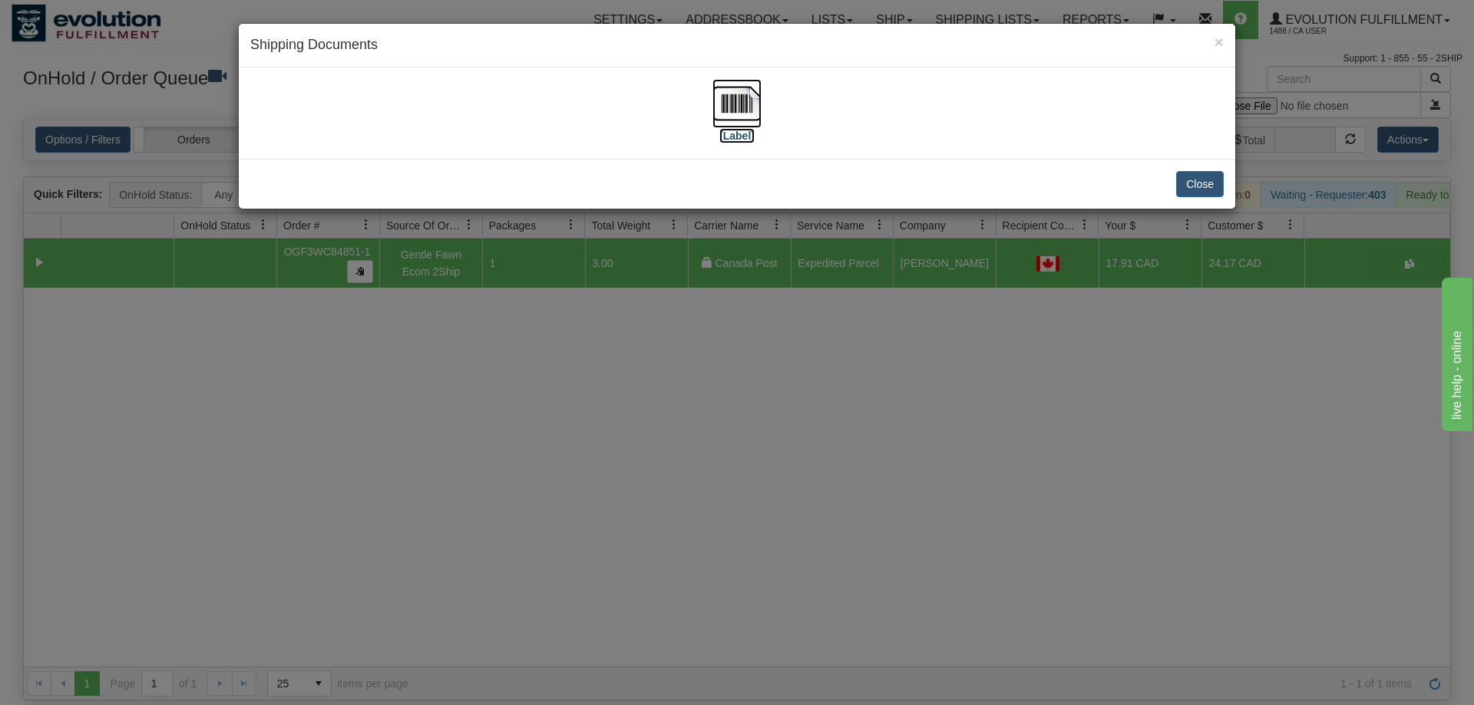
click at [731, 103] on img at bounding box center [736, 103] width 49 height 49
drag, startPoint x: 540, startPoint y: 401, endPoint x: 398, endPoint y: 233, distance: 220.6
click at [543, 389] on div "× Shipping Documents [Label] Close" at bounding box center [737, 352] width 1474 height 705
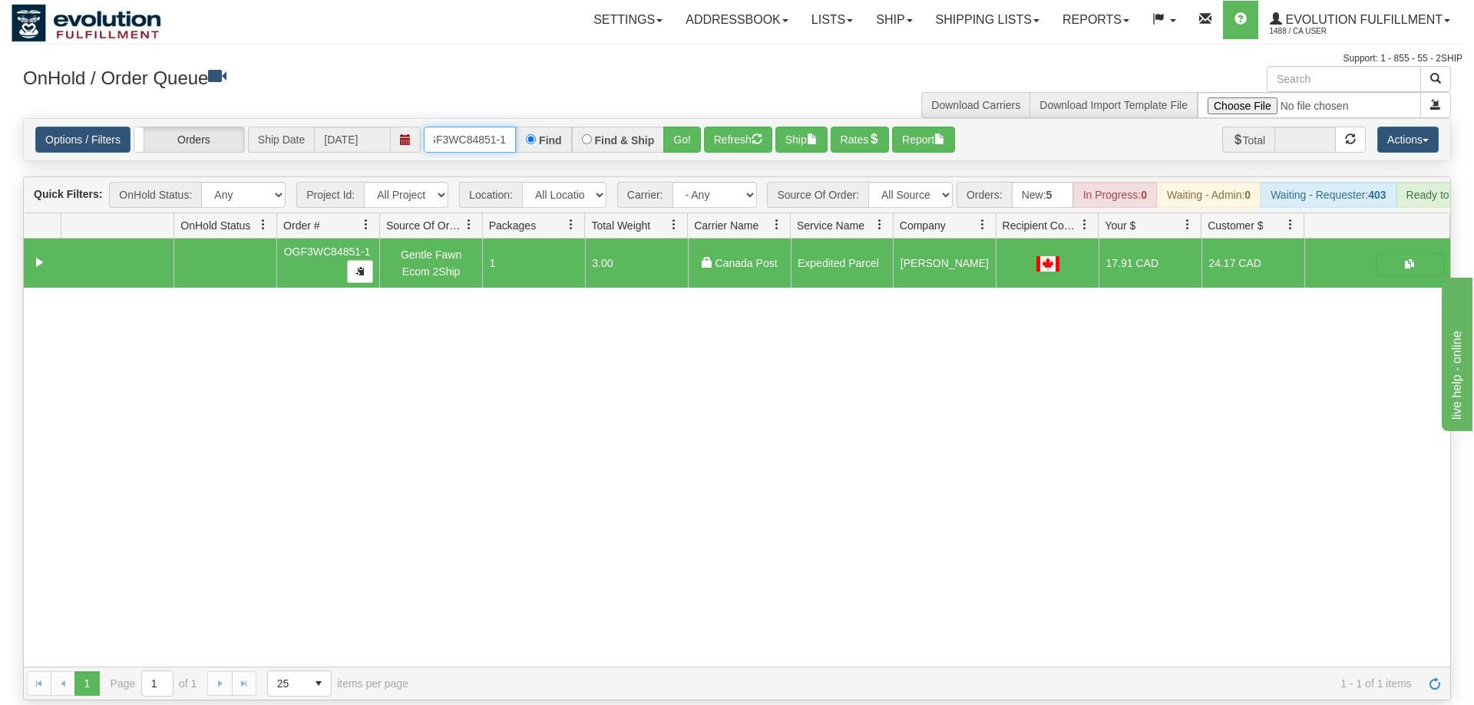
click at [474, 127] on input "OGF3WC84851-1" at bounding box center [470, 140] width 92 height 26
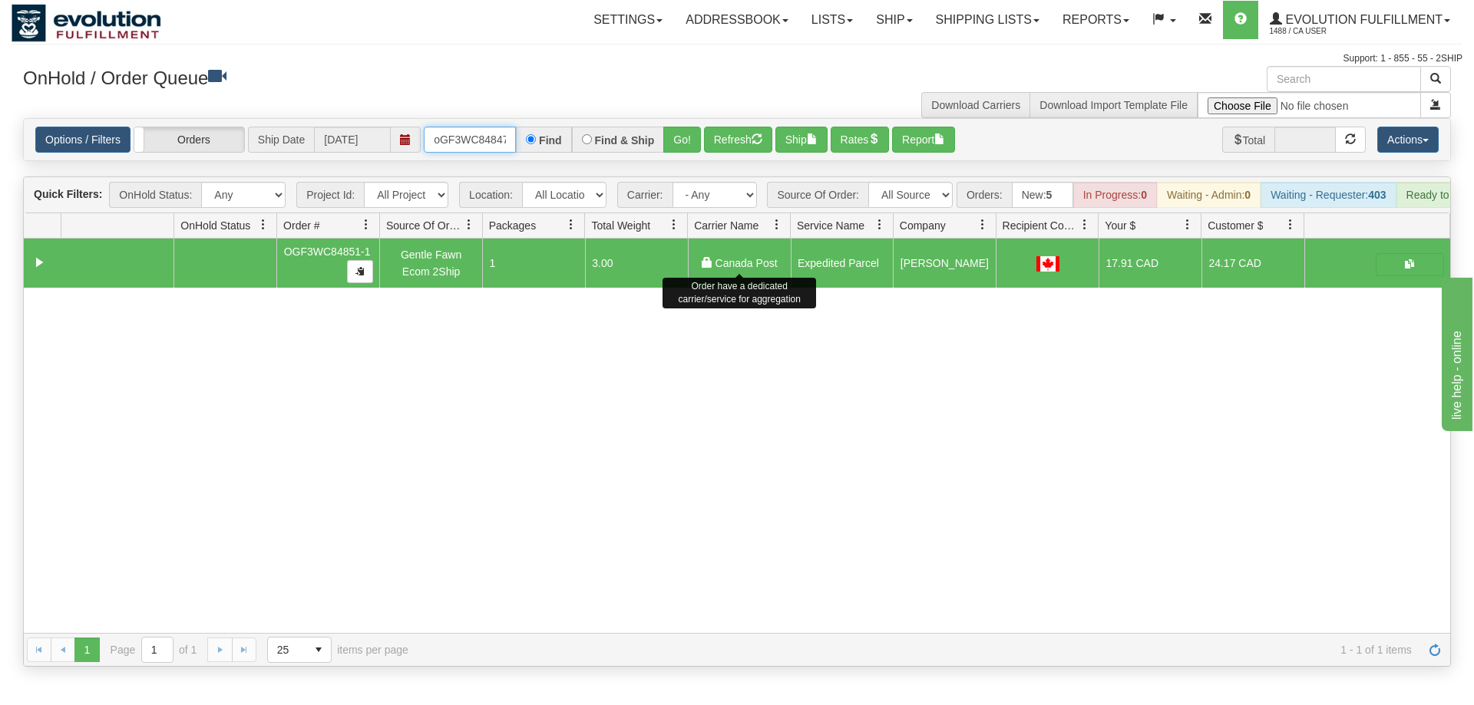
scroll to position [0, 12]
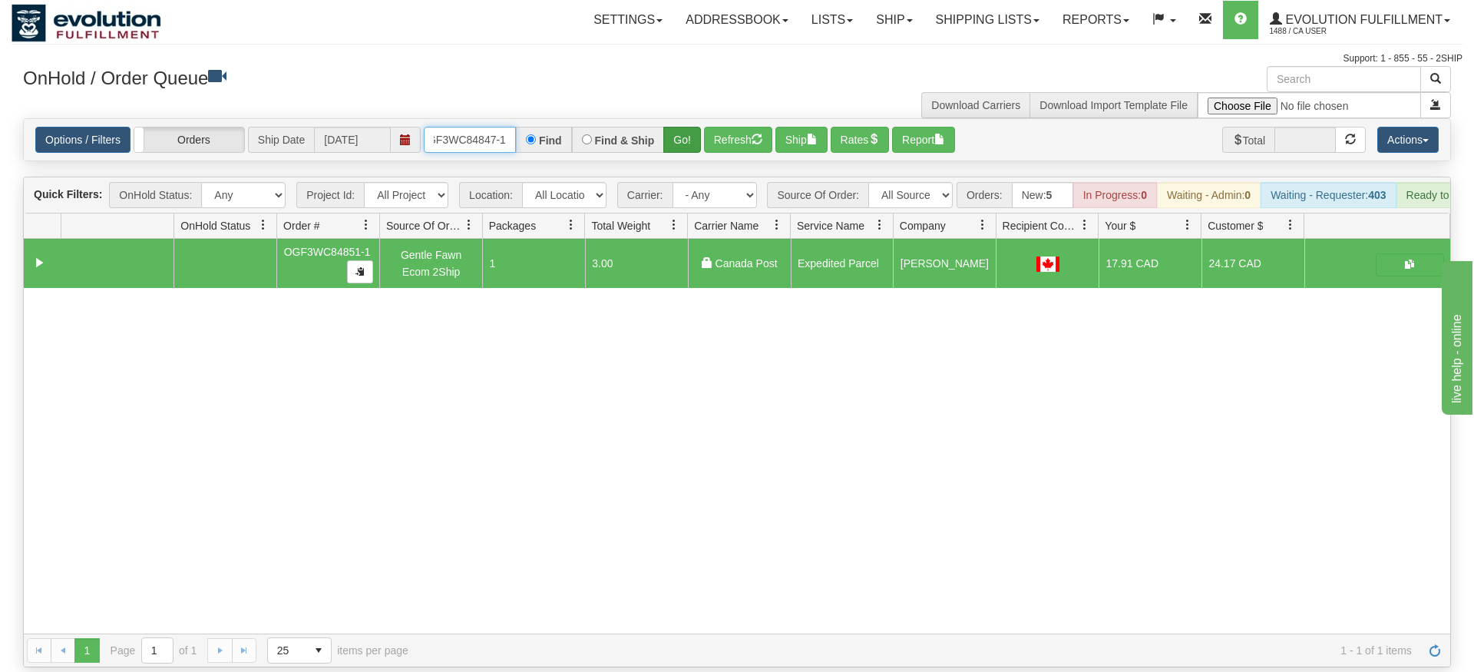
type input "oGF3WC84847-1"
drag, startPoint x: 679, startPoint y: 113, endPoint x: 679, endPoint y: 140, distance: 27.6
click at [679, 146] on div "Is equal to Is not equal to Contains Does not contains CAD USD EUR ZAR [PERSON_…" at bounding box center [737, 392] width 1451 height 549
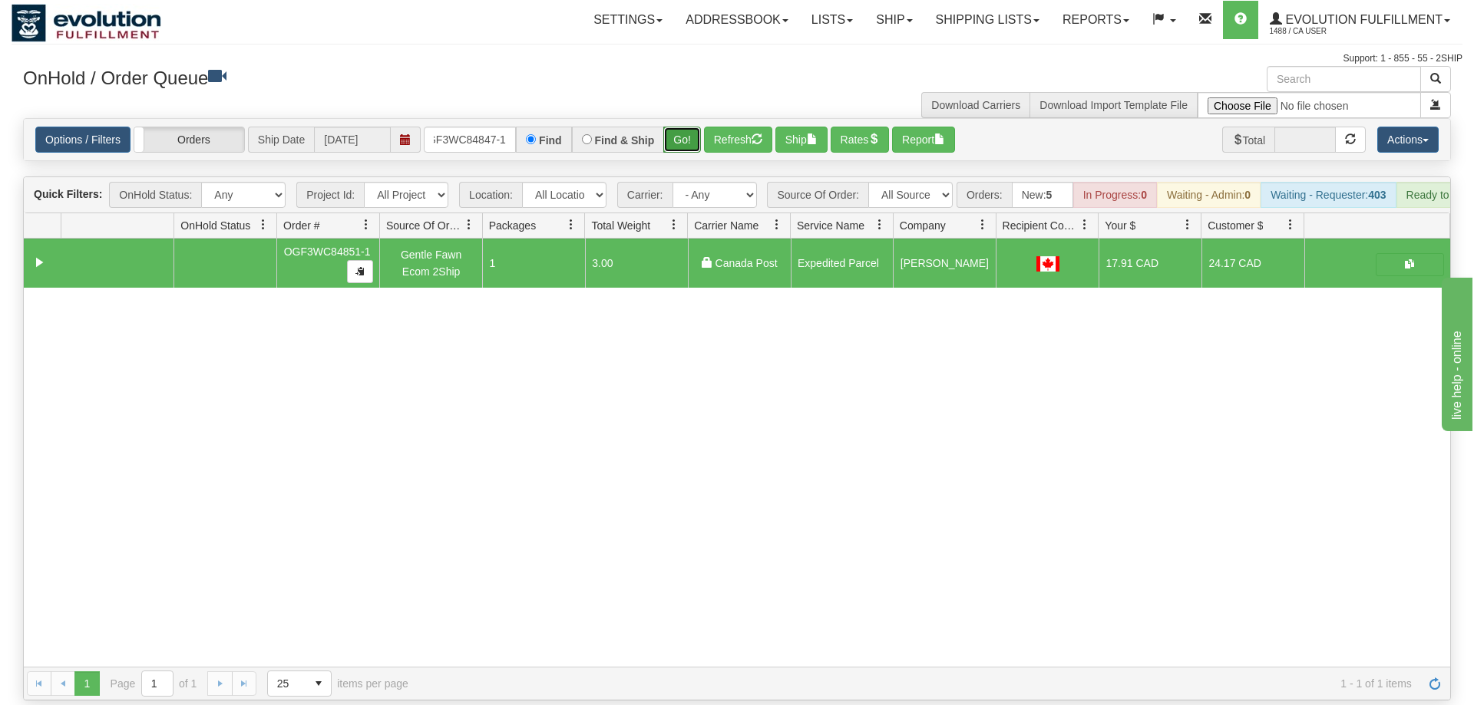
click at [680, 127] on button "Go!" at bounding box center [682, 140] width 38 height 26
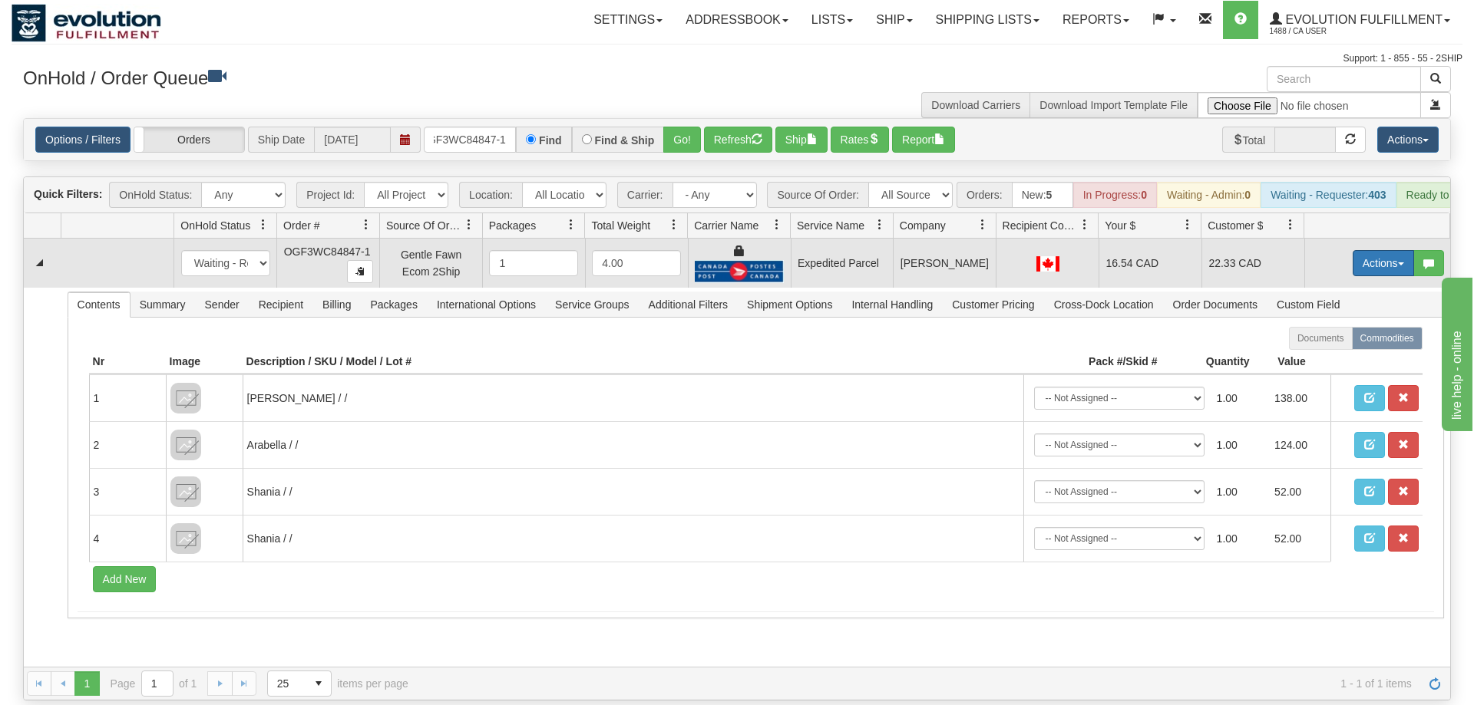
click at [1361, 250] on button "Actions" at bounding box center [1382, 263] width 61 height 26
click at [1330, 346] on span "Ship" at bounding box center [1322, 352] width 32 height 12
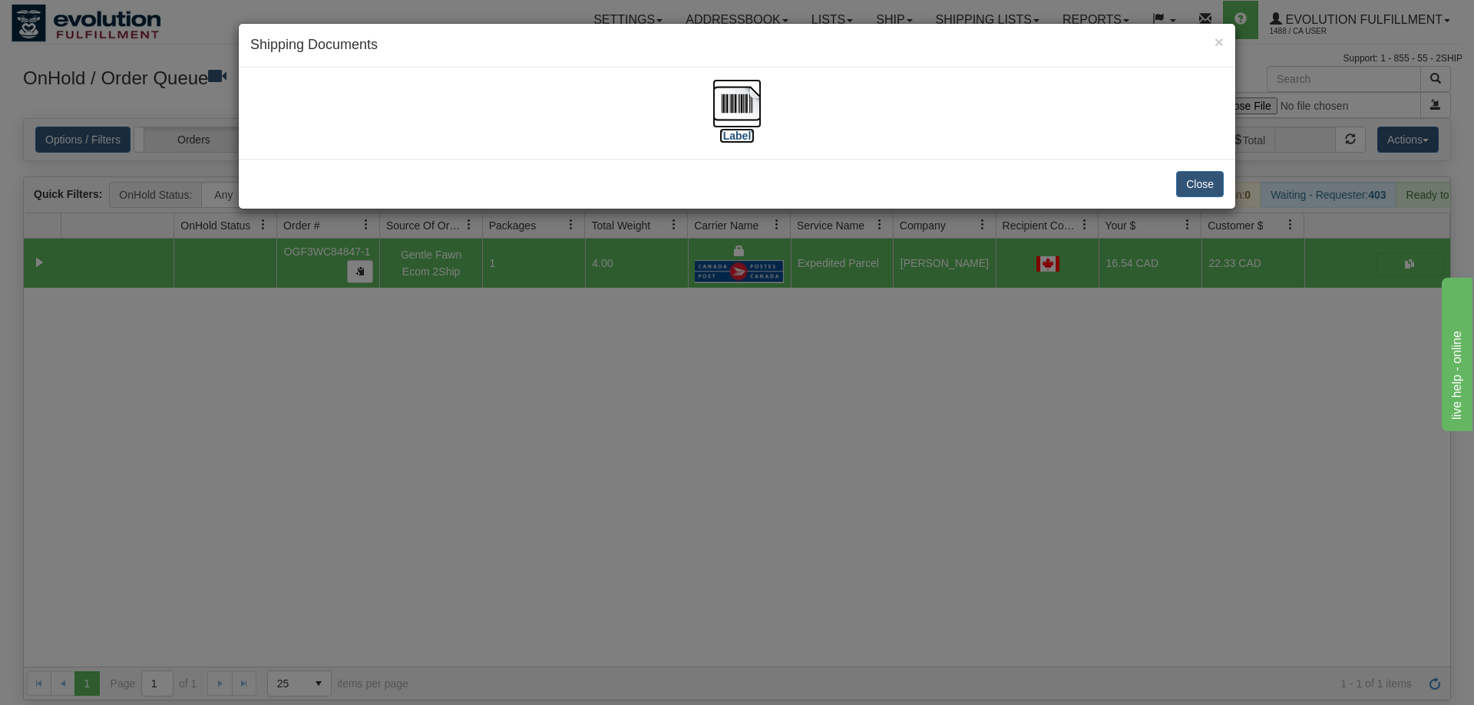
click at [728, 108] on img at bounding box center [736, 103] width 49 height 49
click at [857, 414] on div "× Shipping Documents [Label] Close" at bounding box center [737, 352] width 1474 height 705
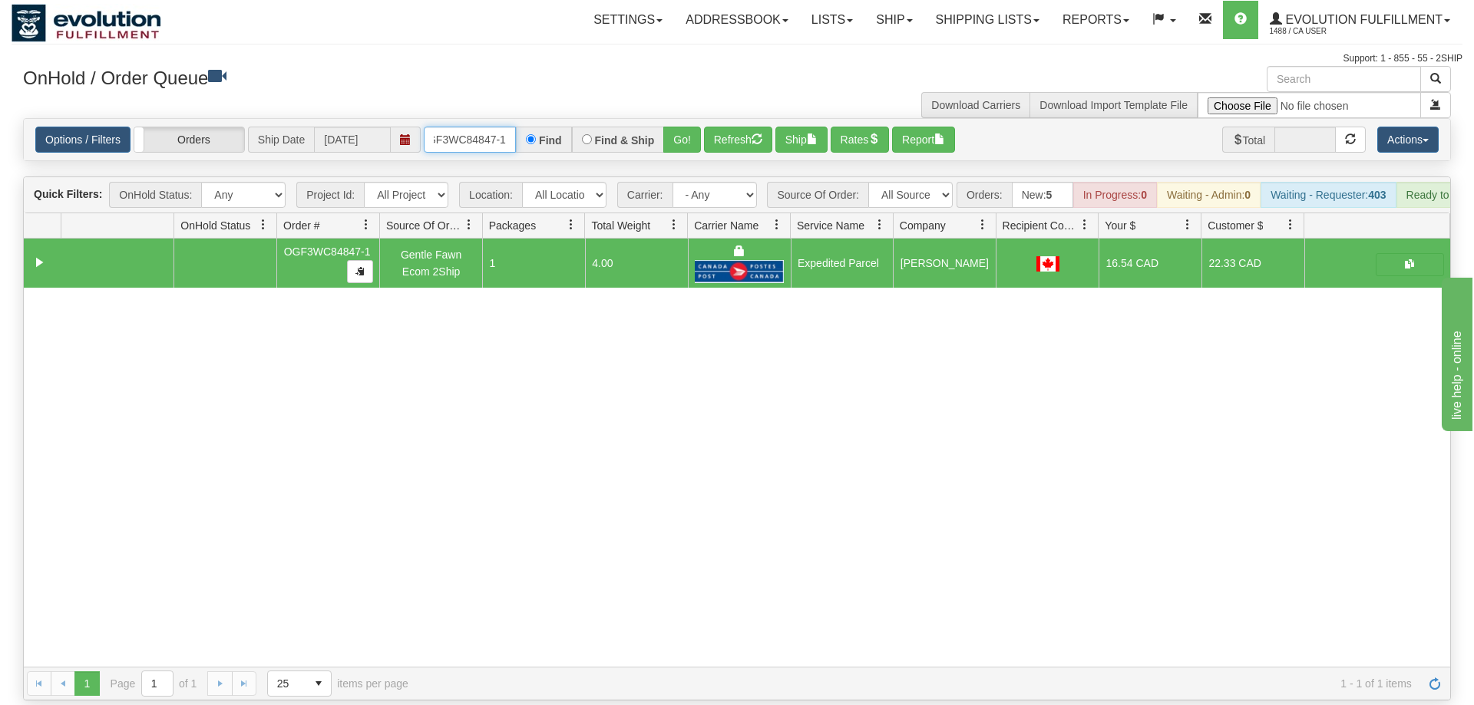
click at [452, 127] on input "oGF3WC84847-1" at bounding box center [470, 140] width 92 height 26
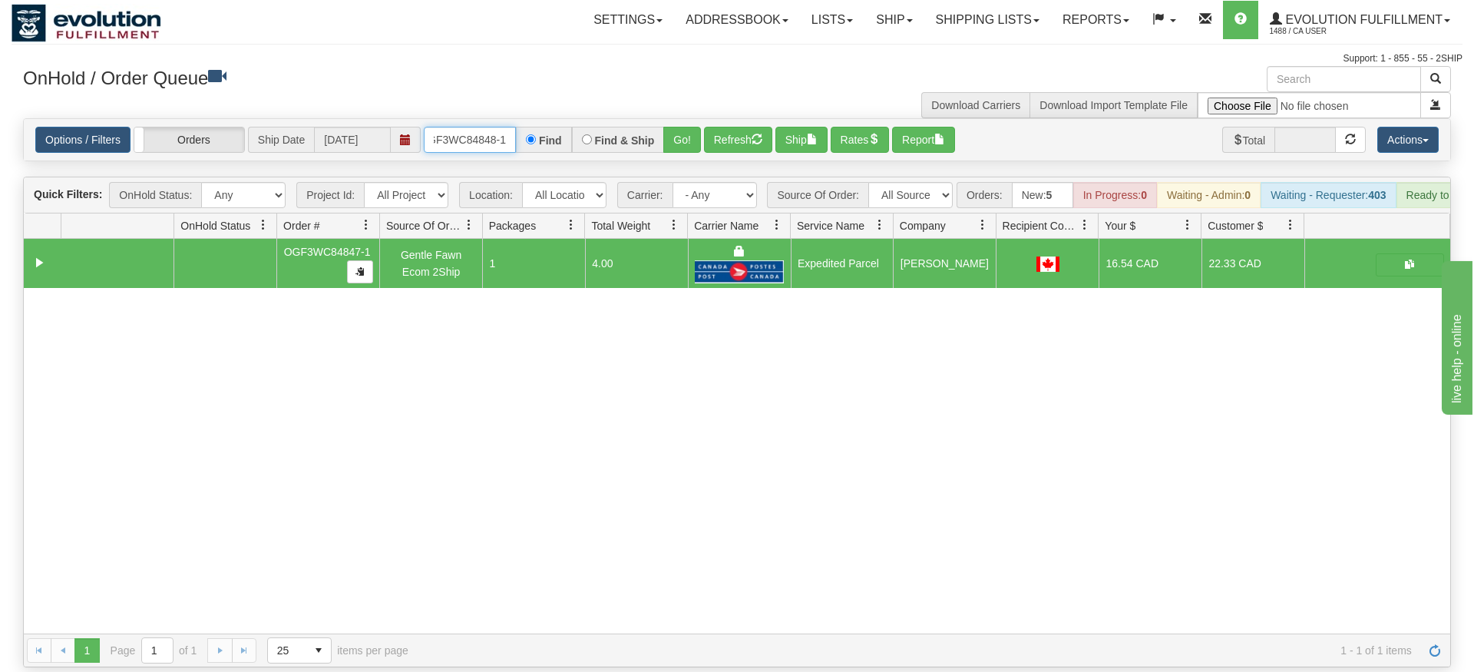
type input "OGF3WC84848-1"
click at [690, 138] on div "Options / Filters Group Shipments Orders Ship Date [DATE] OGF3WC84848-1 Find Fi…" at bounding box center [737, 139] width 1428 height 43
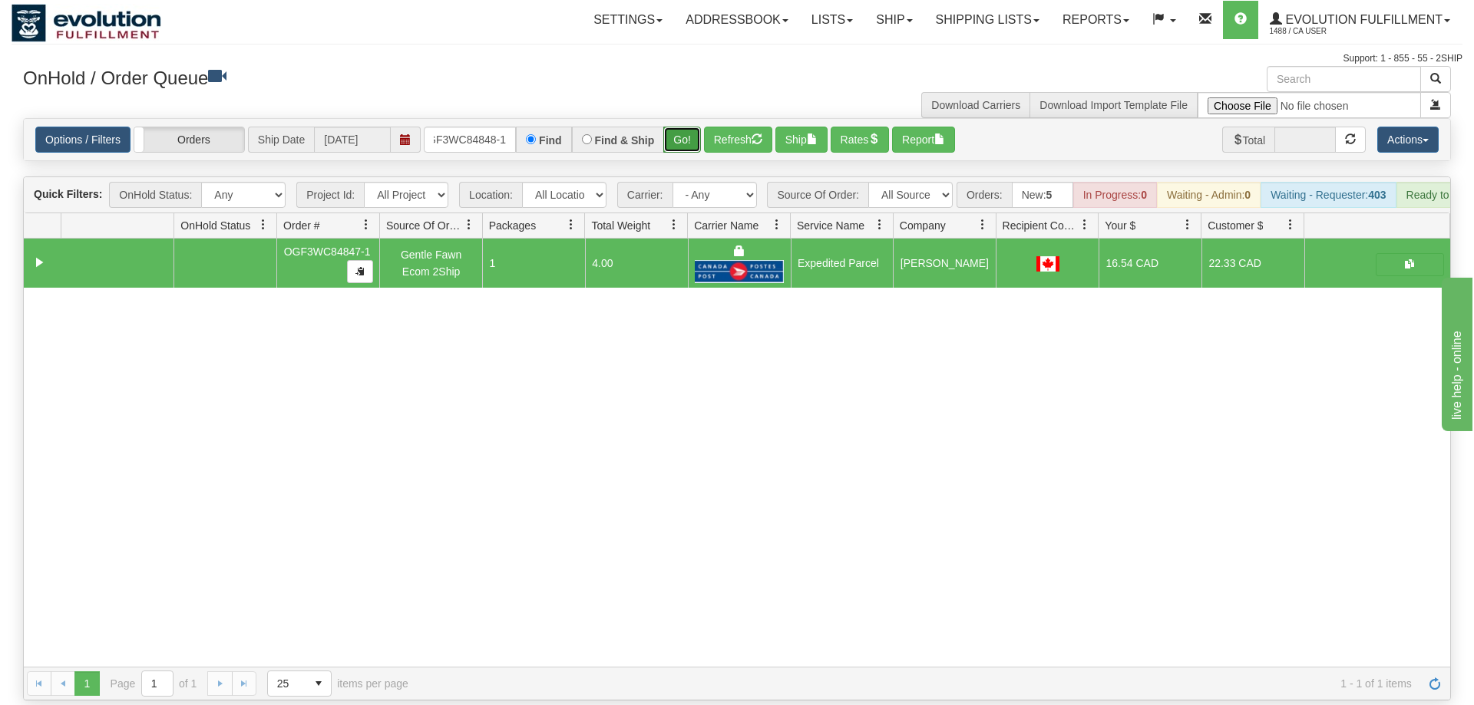
click at [688, 127] on button "Go!" at bounding box center [682, 140] width 38 height 26
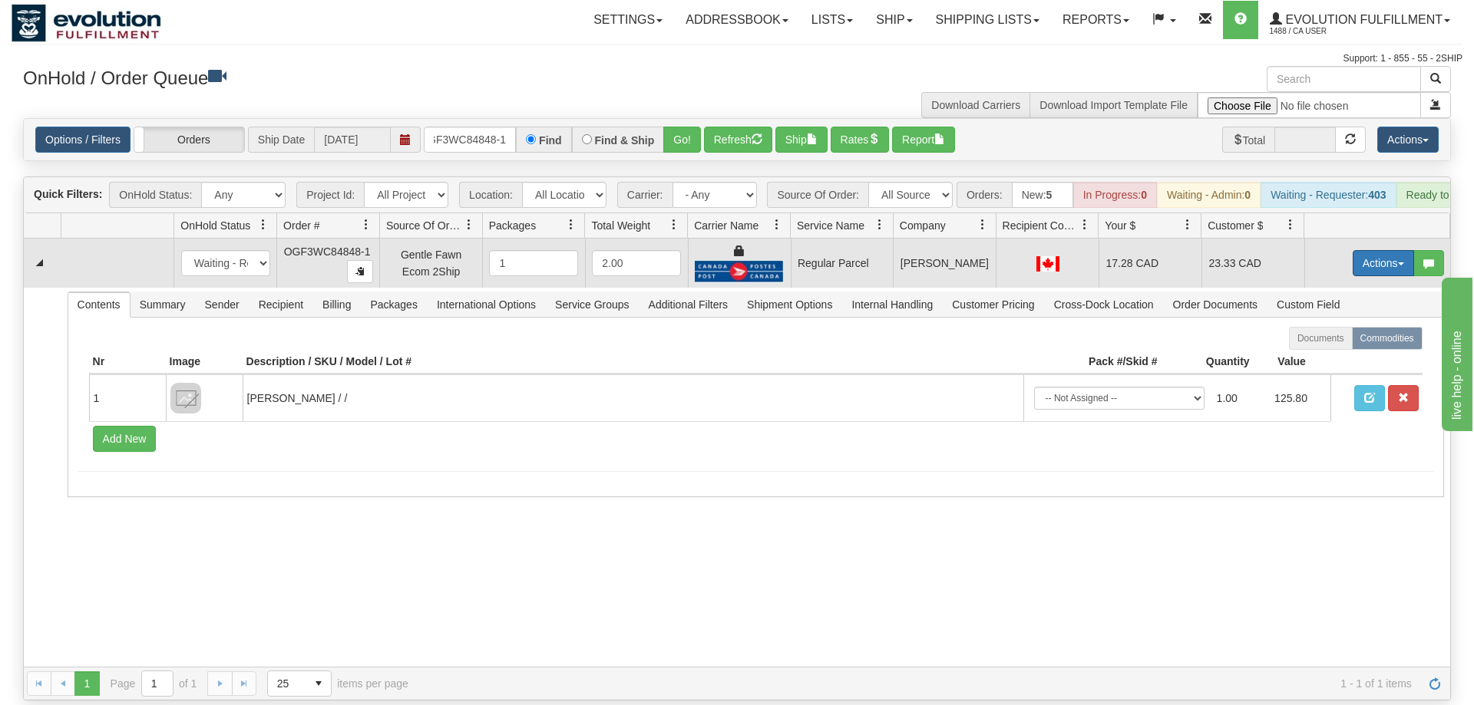
drag, startPoint x: 1375, startPoint y: 233, endPoint x: 1352, endPoint y: 245, distance: 26.8
click at [1375, 250] on button "Actions" at bounding box center [1382, 263] width 61 height 26
click at [1326, 326] on span "Rate All Services" at bounding box center [1352, 332] width 92 height 12
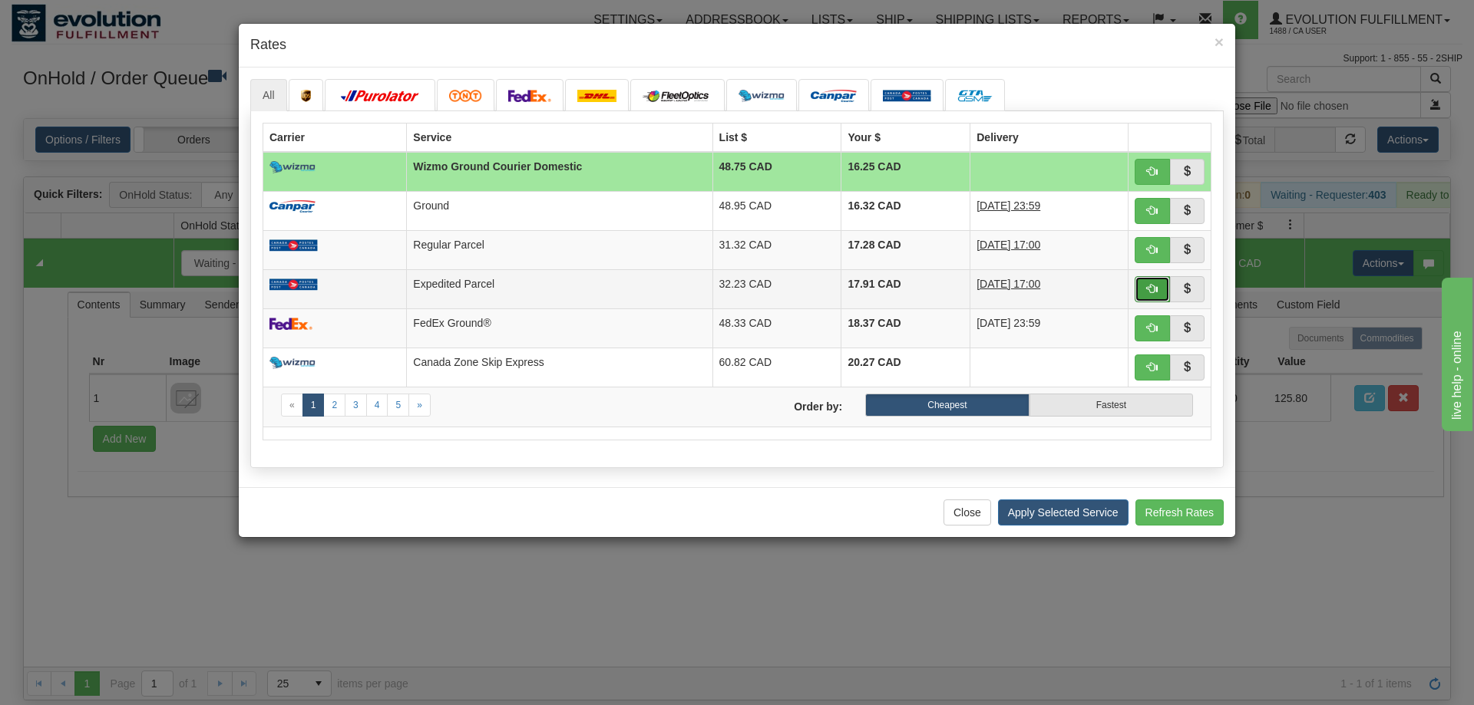
click at [1147, 289] on span "button" at bounding box center [1152, 288] width 11 height 11
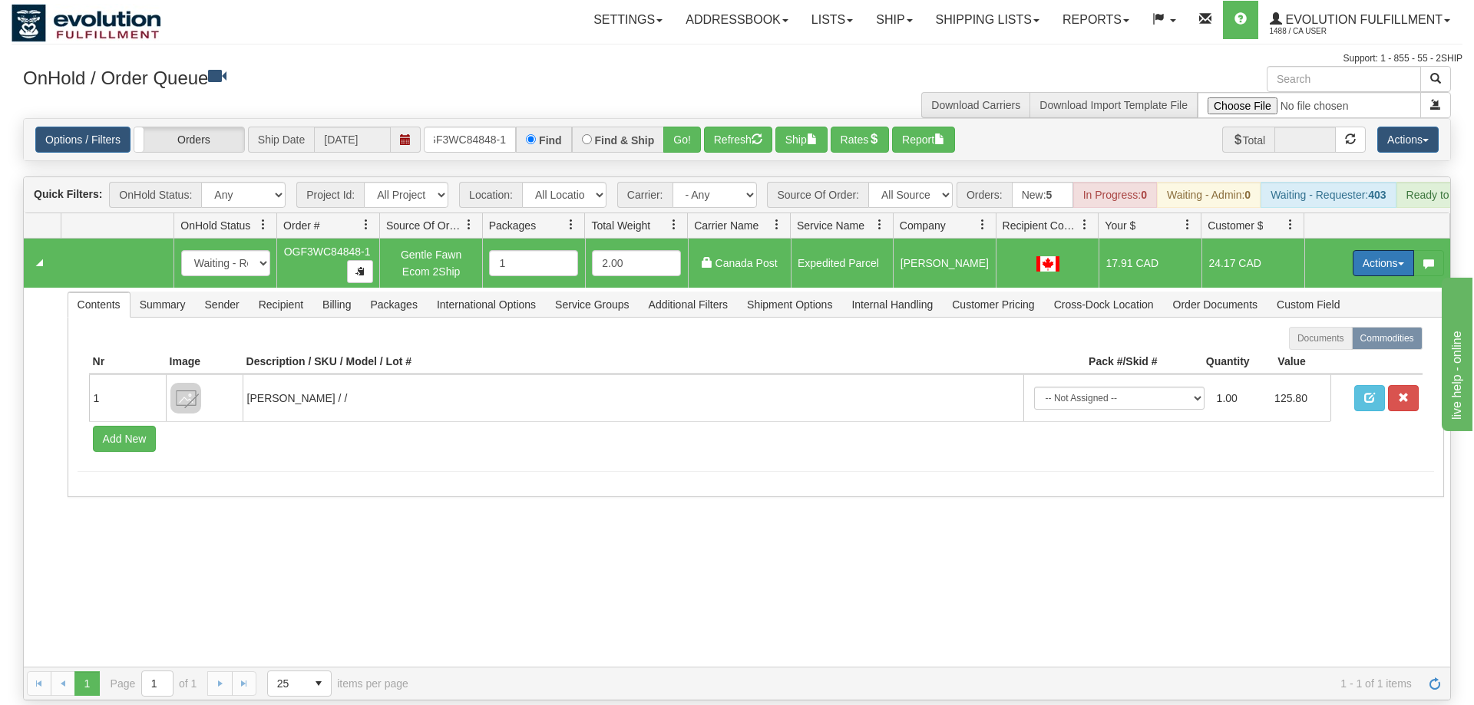
click at [1387, 250] on button "Actions" at bounding box center [1382, 263] width 61 height 26
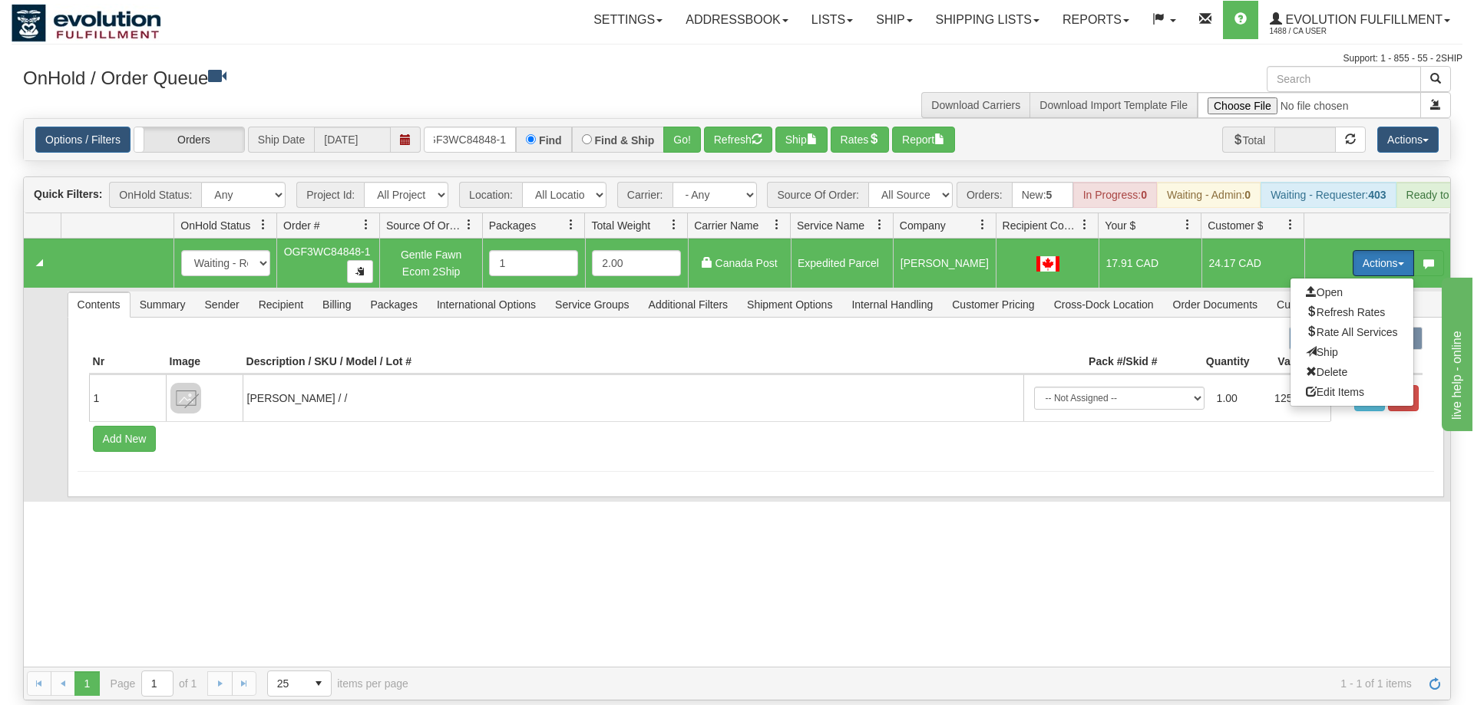
click at [1326, 346] on span "Ship" at bounding box center [1322, 352] width 32 height 12
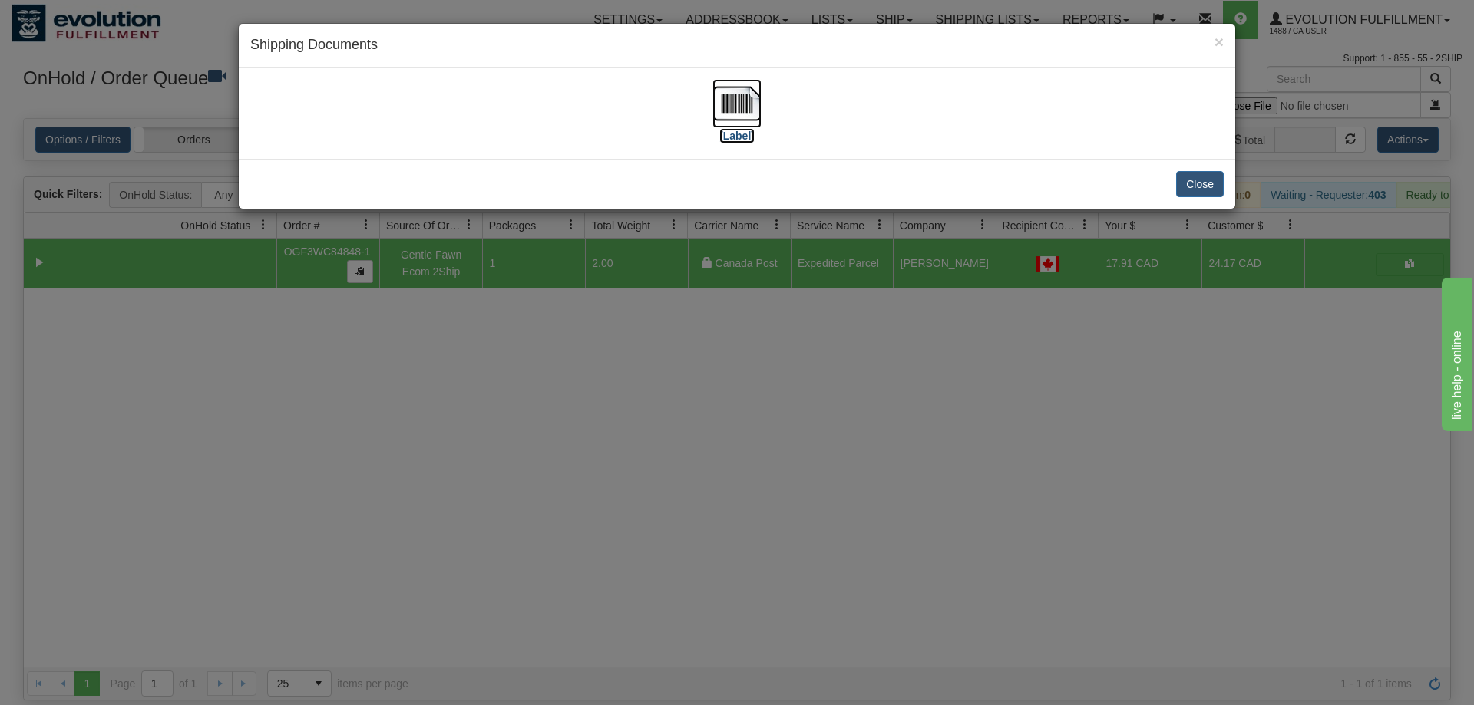
click at [727, 115] on img at bounding box center [736, 103] width 49 height 49
drag, startPoint x: 892, startPoint y: 305, endPoint x: 528, endPoint y: 164, distance: 390.0
click at [891, 305] on div "× Shipping Documents [Label] Close" at bounding box center [737, 352] width 1474 height 705
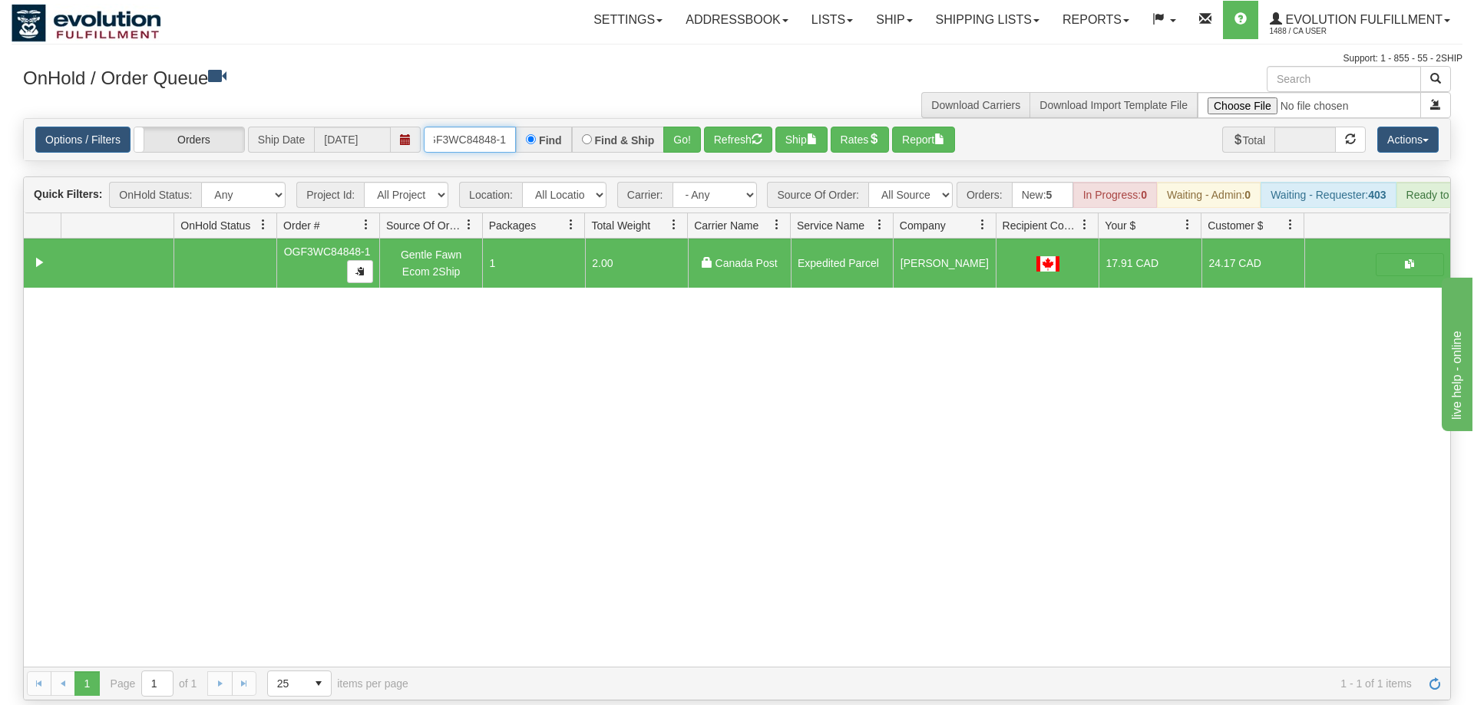
click at [482, 127] on input "OGF3WC84848-1" at bounding box center [470, 140] width 92 height 26
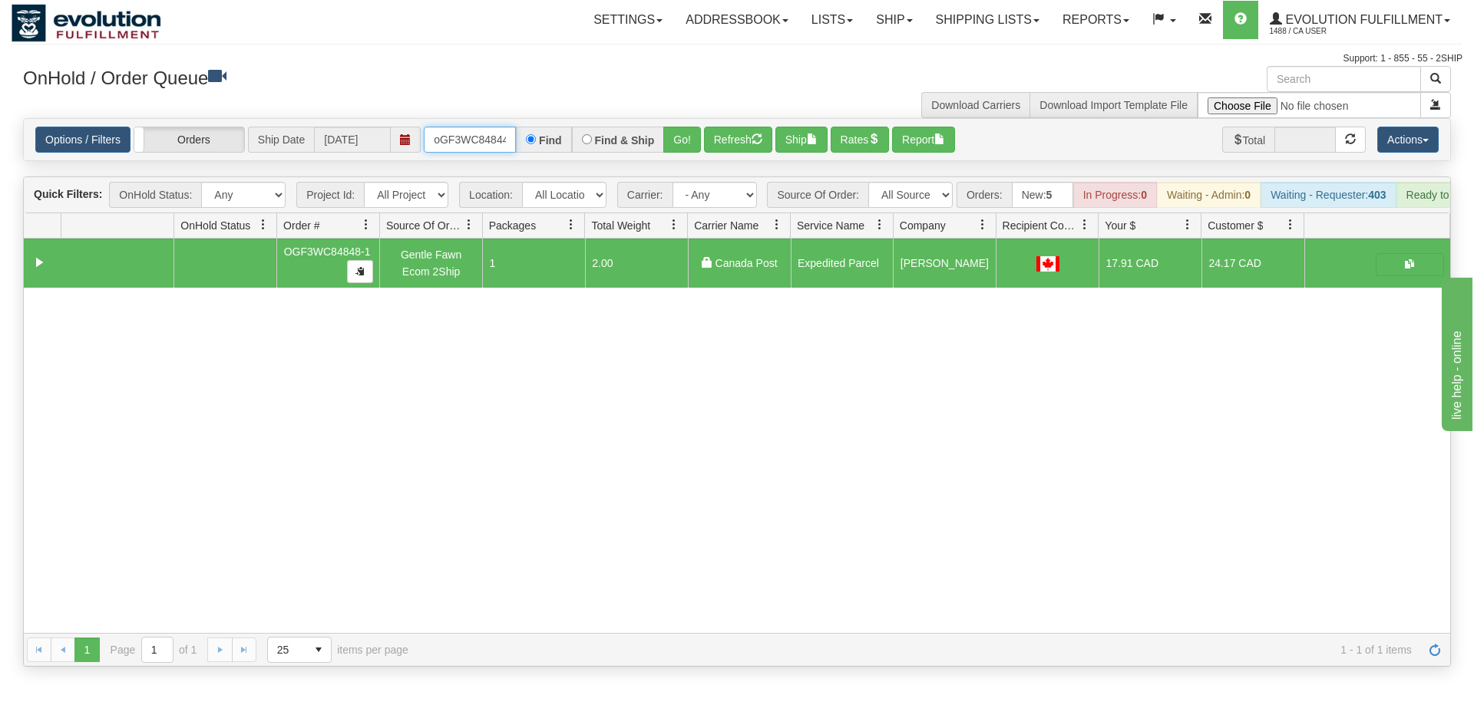
scroll to position [0, 12]
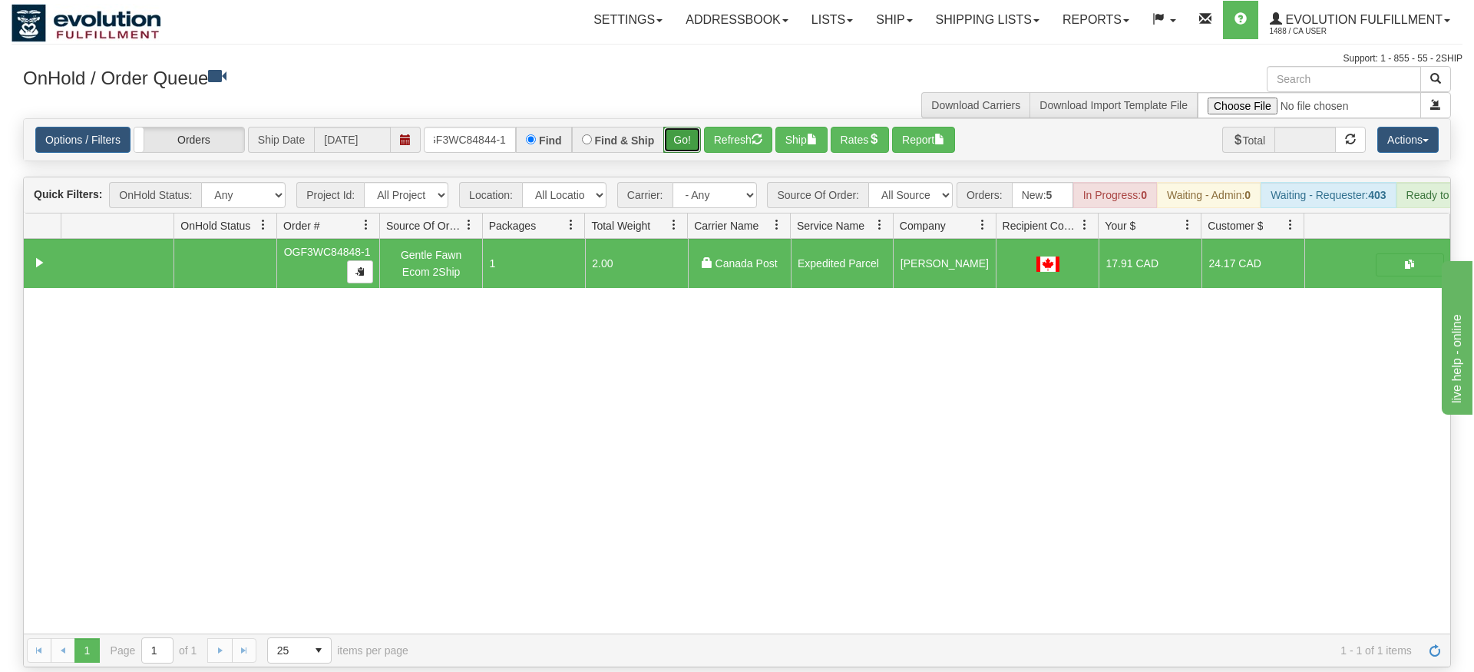
drag, startPoint x: 669, startPoint y: 115, endPoint x: 669, endPoint y: 148, distance: 33.0
click at [669, 148] on div "Is equal to Is not equal to Contains Does not contains CAD USD EUR ZAR [PERSON_…" at bounding box center [737, 392] width 1451 height 549
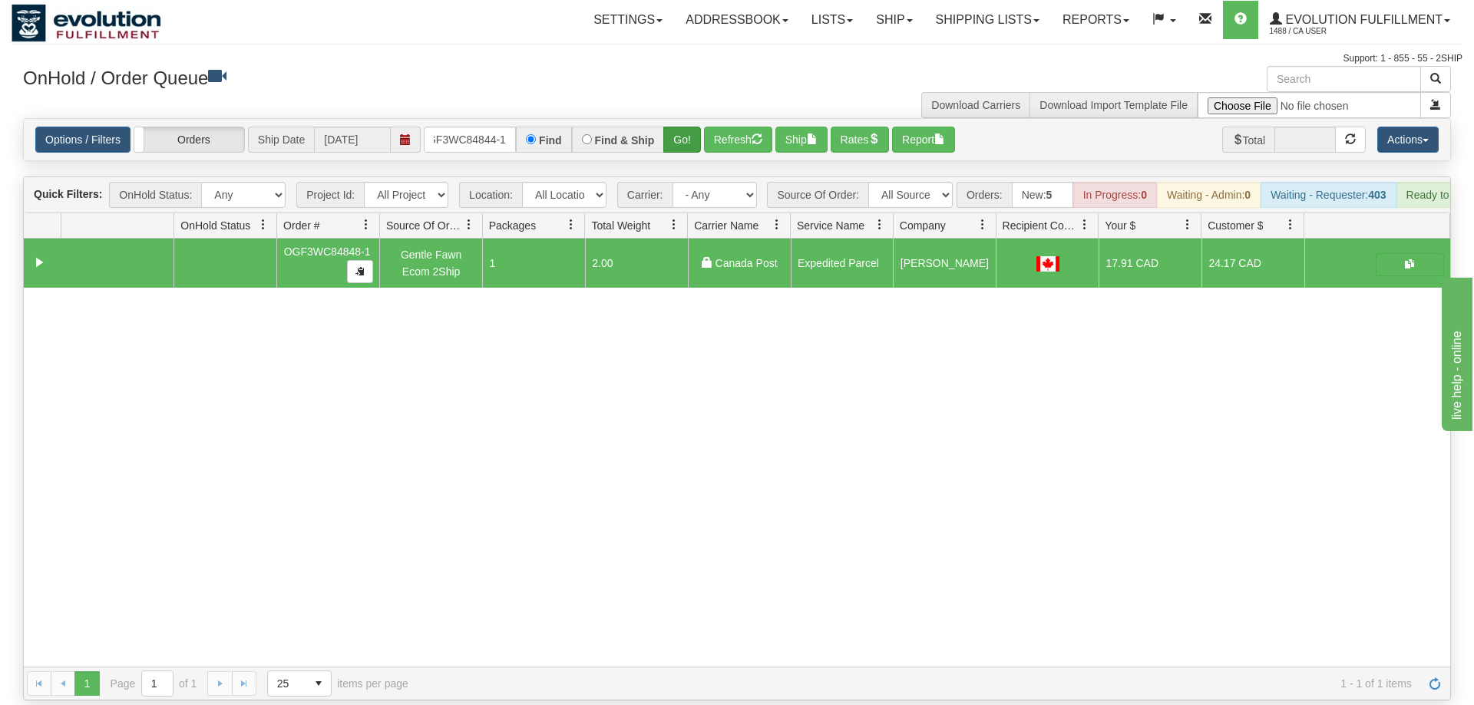
drag, startPoint x: 674, startPoint y: 137, endPoint x: 679, endPoint y: 121, distance: 17.0
click at [675, 135] on div "Options / Filters Group Shipments Orders Ship Date [DATE] oGF3WC84844-1 Find Fi…" at bounding box center [737, 139] width 1428 height 43
click at [679, 127] on button "Go!" at bounding box center [682, 140] width 38 height 26
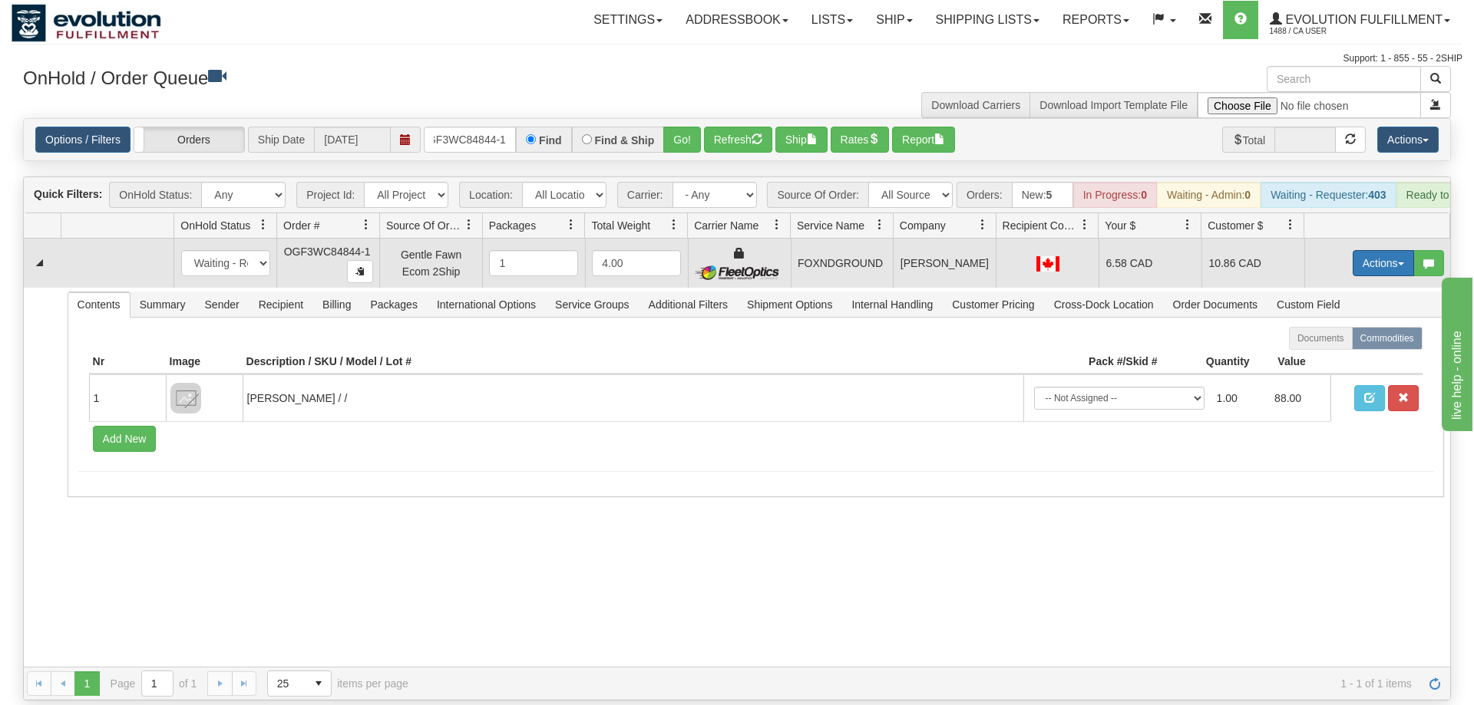
click at [1388, 250] on button "Actions" at bounding box center [1382, 263] width 61 height 26
click at [1341, 342] on link "Ship" at bounding box center [1351, 352] width 123 height 20
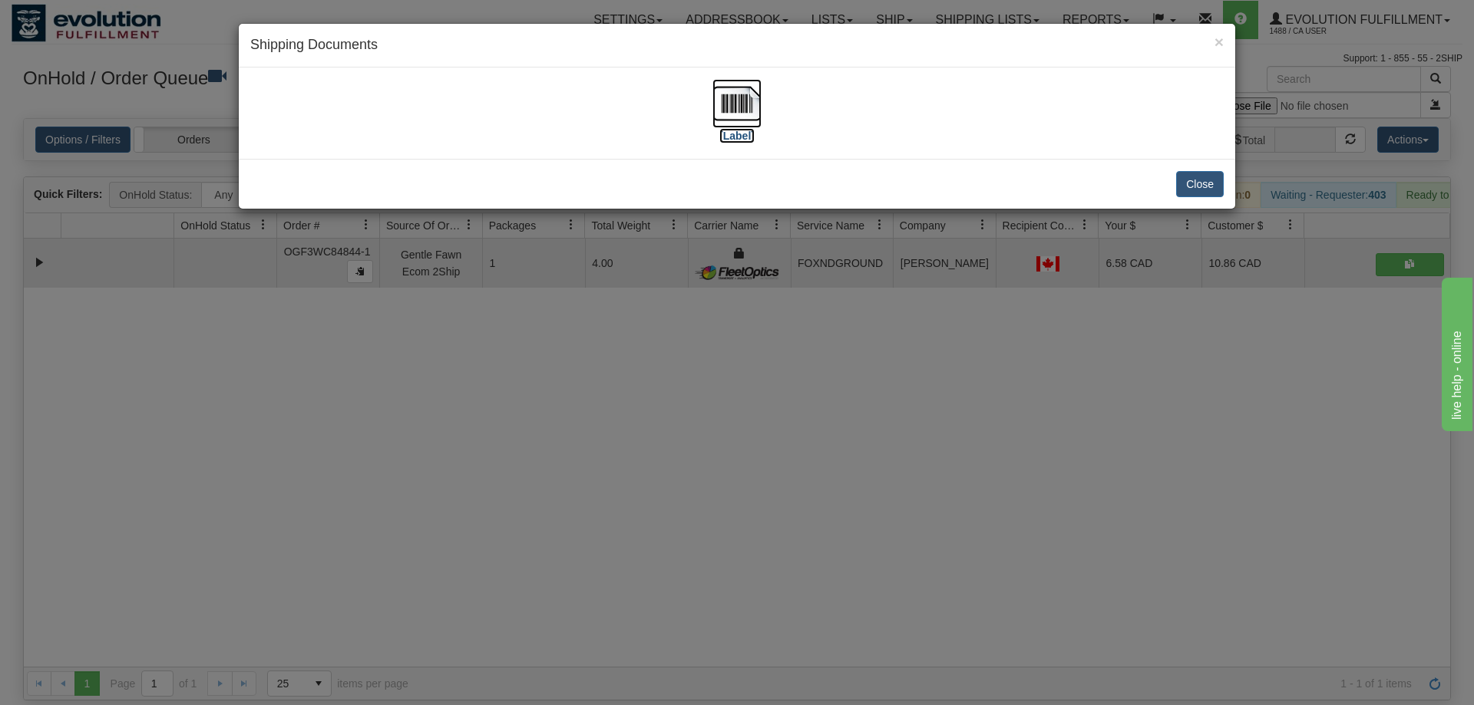
click at [728, 112] on img at bounding box center [736, 103] width 49 height 49
click at [838, 404] on div "× Shipping Documents [Label] Close" at bounding box center [737, 352] width 1474 height 705
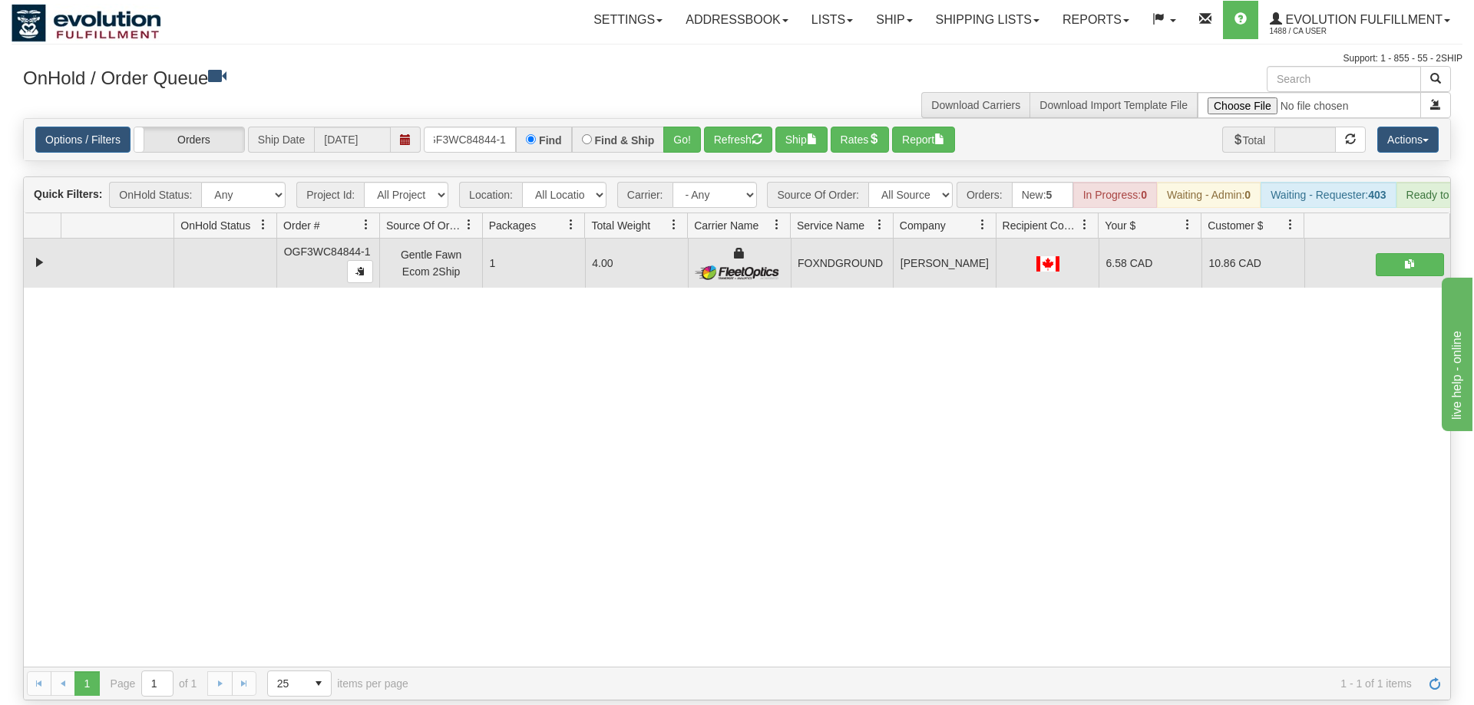
click at [448, 133] on div "Options / Filters Group Shipments Orders Ship Date [DATE] oGF3WC84844-1 Find Fi…" at bounding box center [737, 139] width 1426 height 41
click at [456, 127] on input "oGF3WC84844-1" at bounding box center [470, 140] width 92 height 26
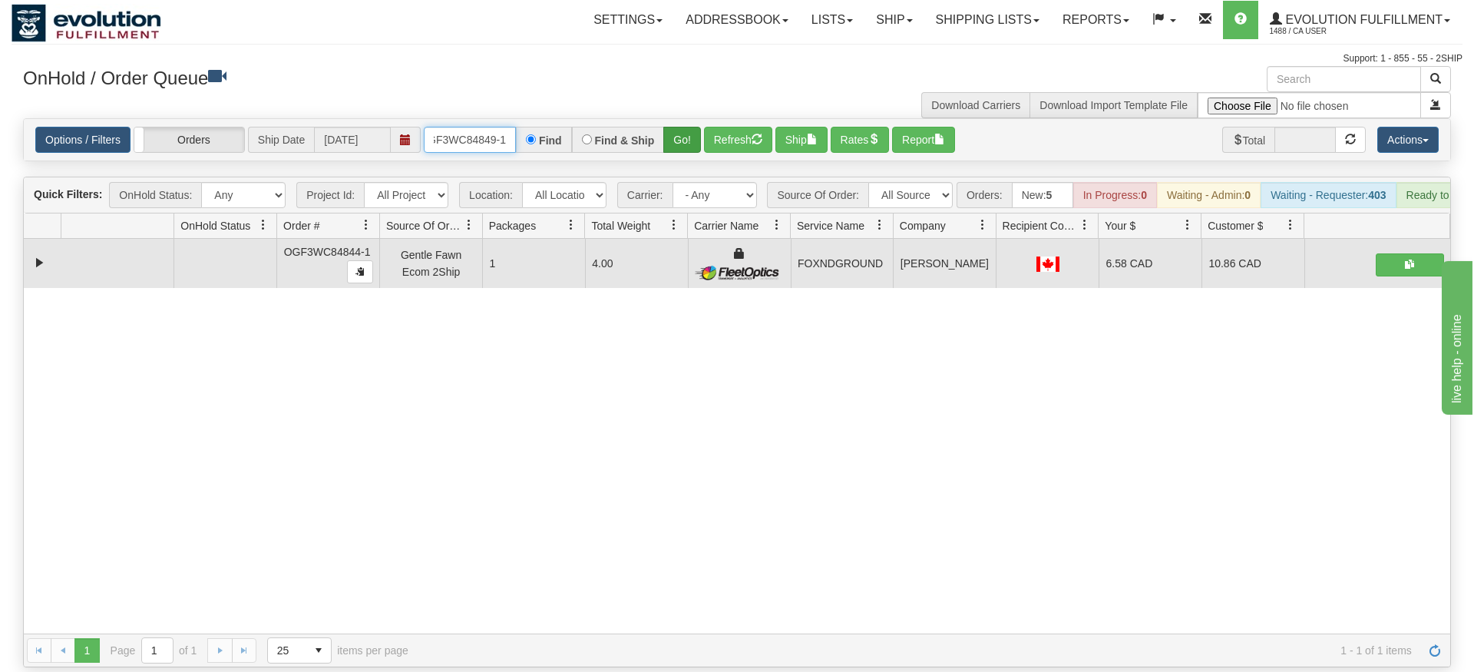
type input "OGF3WC84849-1"
drag, startPoint x: 681, startPoint y: 126, endPoint x: 681, endPoint y: 144, distance: 18.4
click at [681, 158] on div "Is equal to Is not equal to Contains Does not contains CAD USD EUR ZAR [PERSON_…" at bounding box center [737, 392] width 1451 height 549
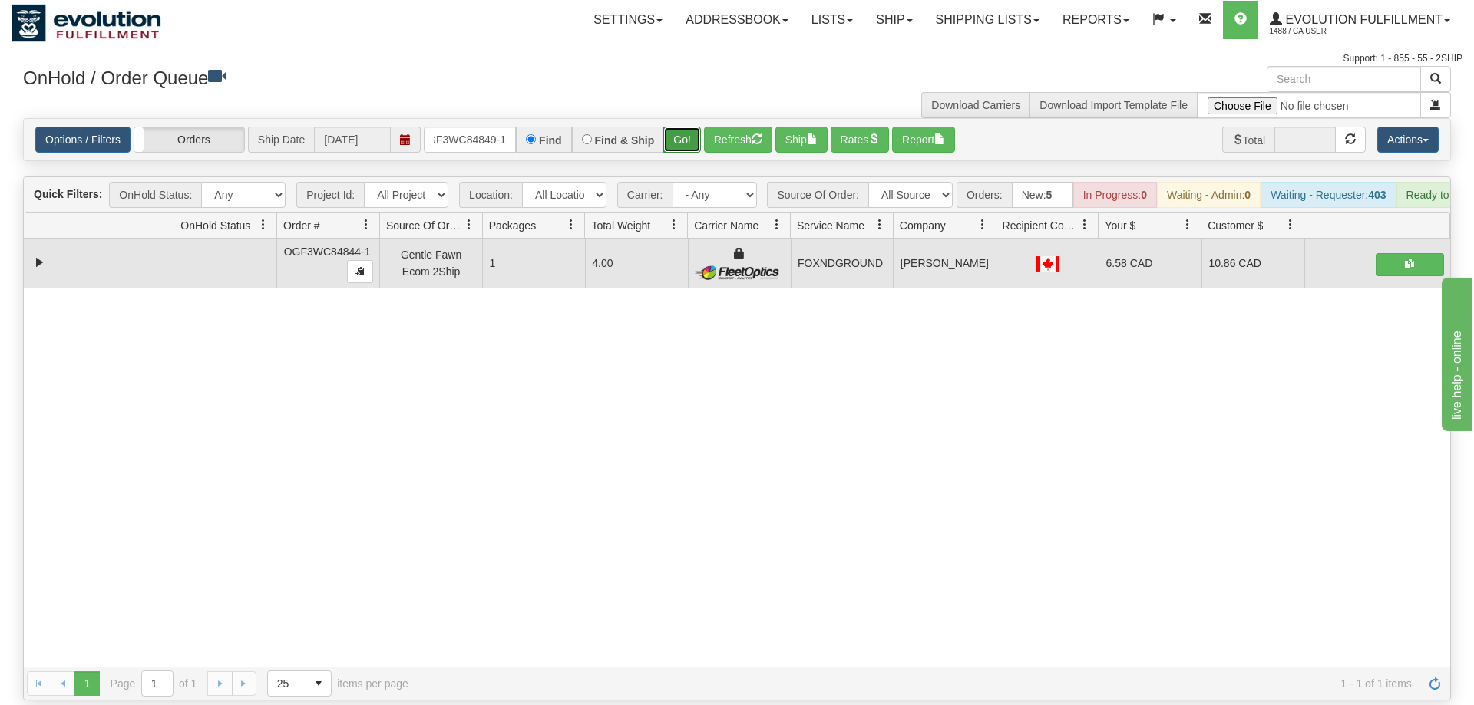
click at [682, 127] on button "Go!" at bounding box center [682, 140] width 38 height 26
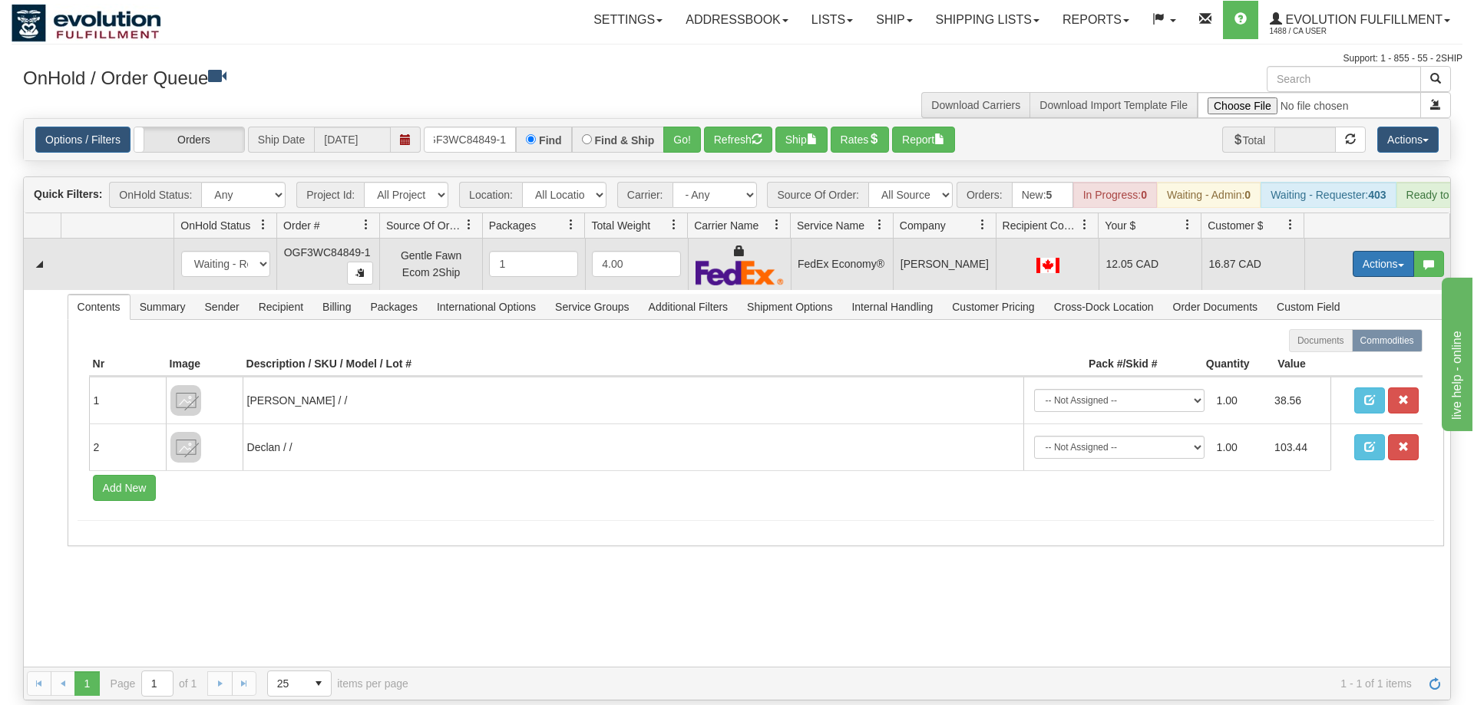
click at [1369, 251] on button "Actions" at bounding box center [1382, 264] width 61 height 26
click at [1334, 347] on span "Ship" at bounding box center [1322, 353] width 32 height 12
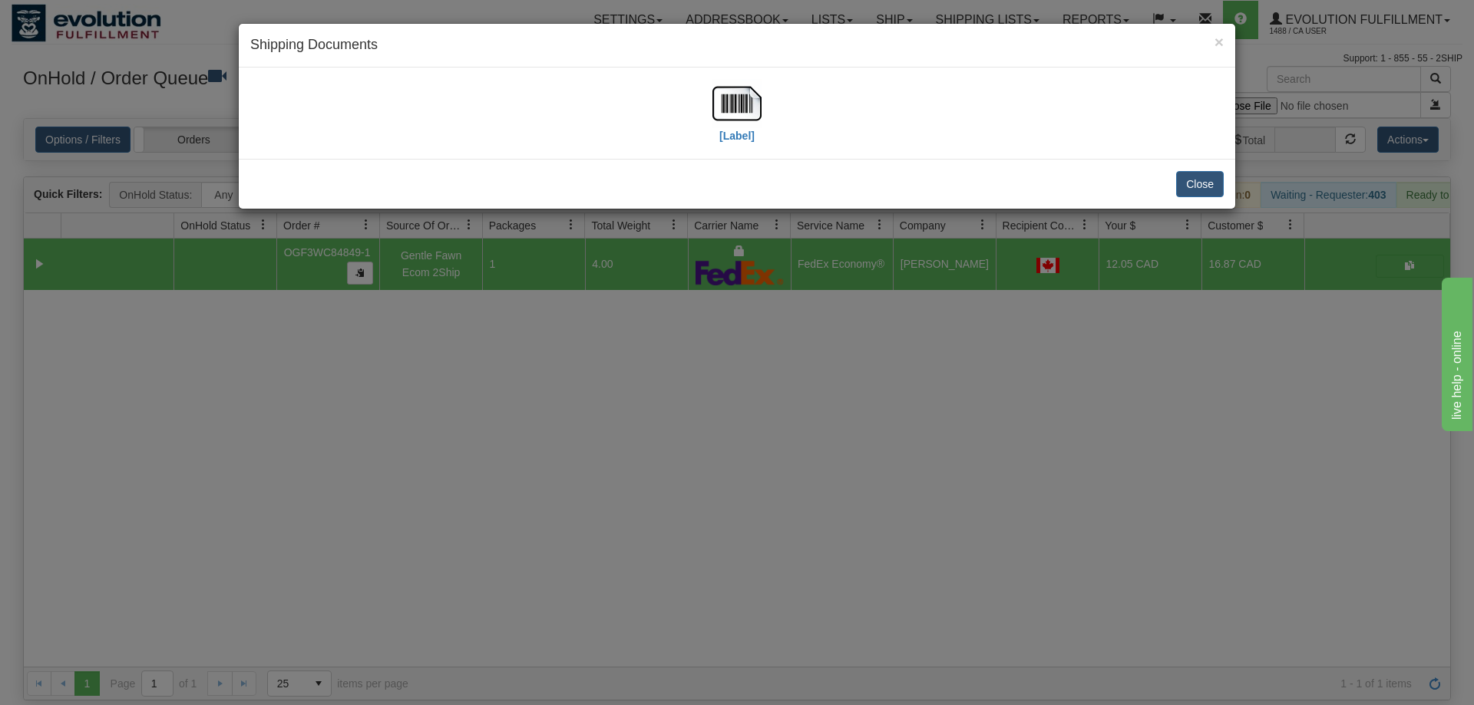
click at [698, 101] on div "[Label]" at bounding box center [736, 113] width 973 height 68
click at [720, 111] on img at bounding box center [736, 103] width 49 height 49
drag, startPoint x: 873, startPoint y: 484, endPoint x: 865, endPoint y: 465, distance: 20.3
click at [873, 482] on div "× Shipping Documents [Label] Close" at bounding box center [737, 352] width 1474 height 705
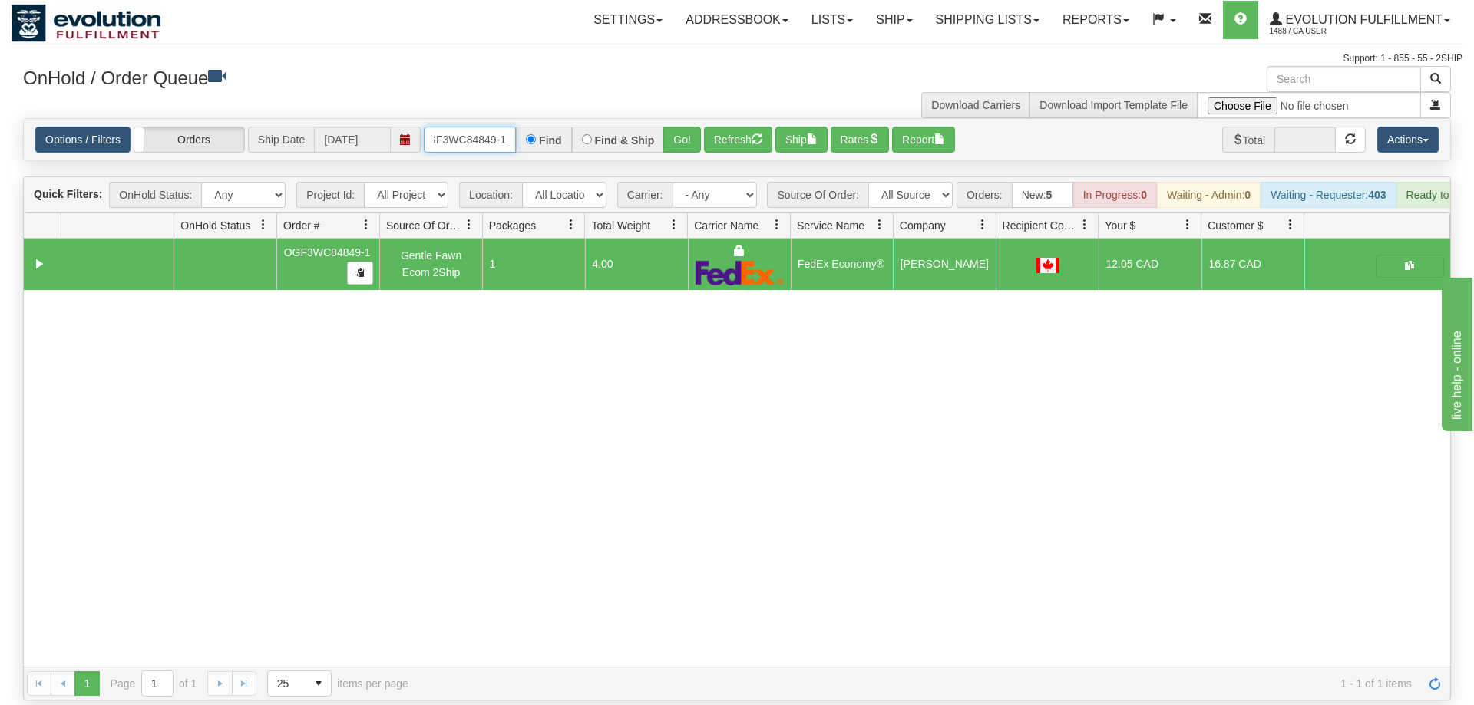
click at [488, 127] on input "OGF3WC84849-1" at bounding box center [470, 140] width 92 height 26
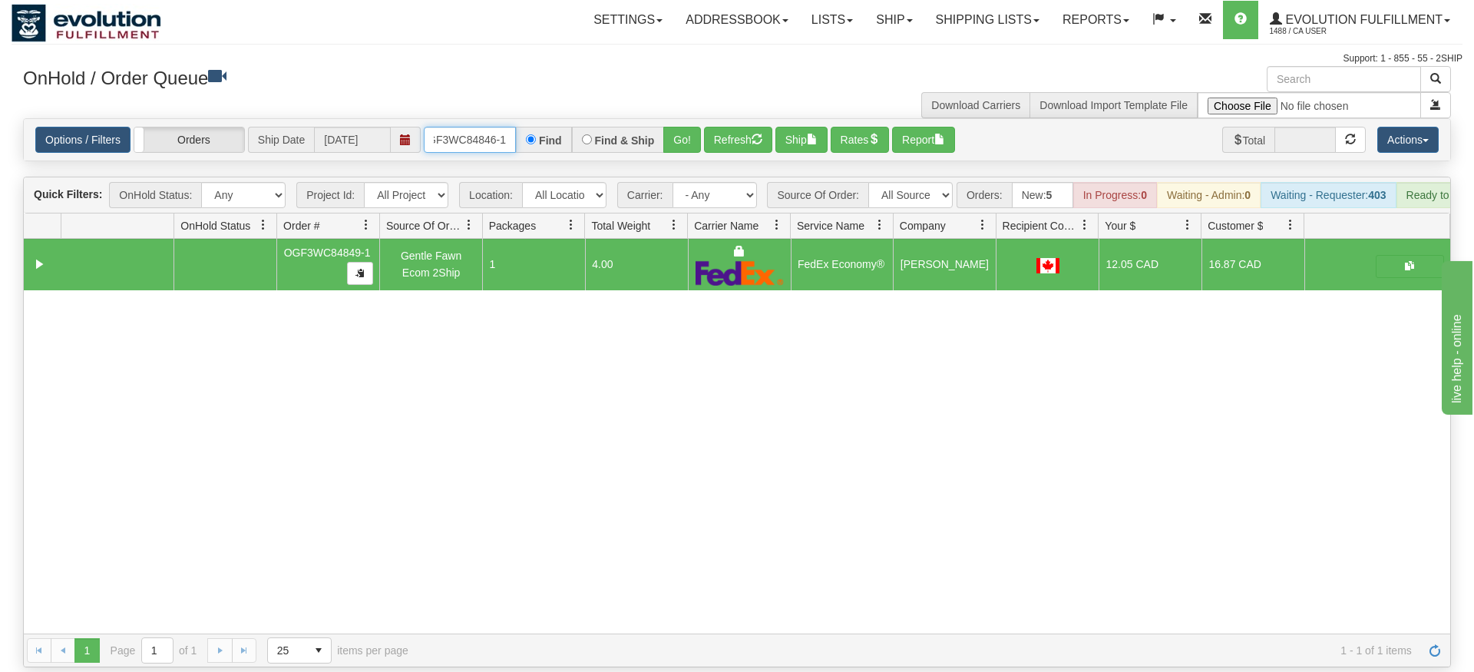
type input "OGF3WC84846-1"
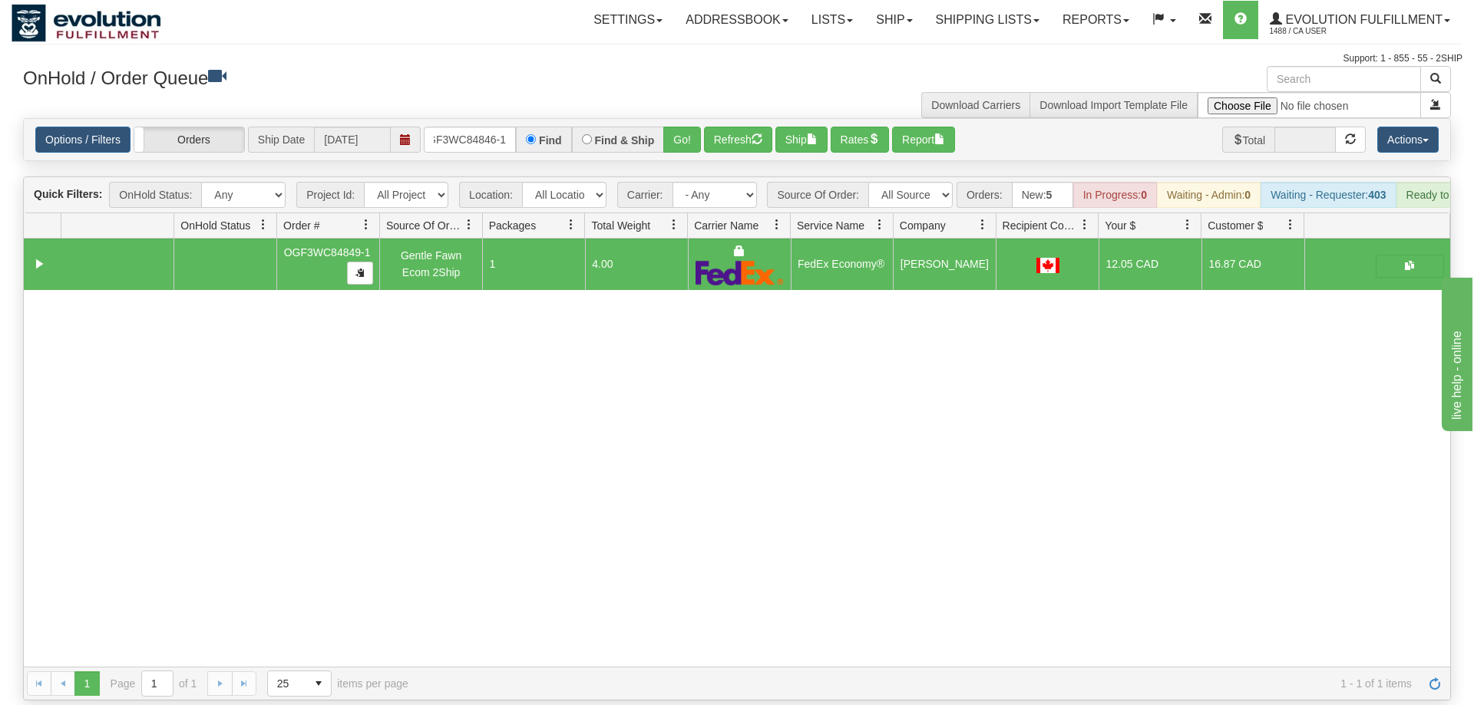
click at [663, 143] on div "Is equal to Is not equal to Contains Does not contains CAD USD EUR ZAR [PERSON_…" at bounding box center [737, 409] width 1451 height 583
click at [680, 127] on button "Go!" at bounding box center [682, 140] width 38 height 26
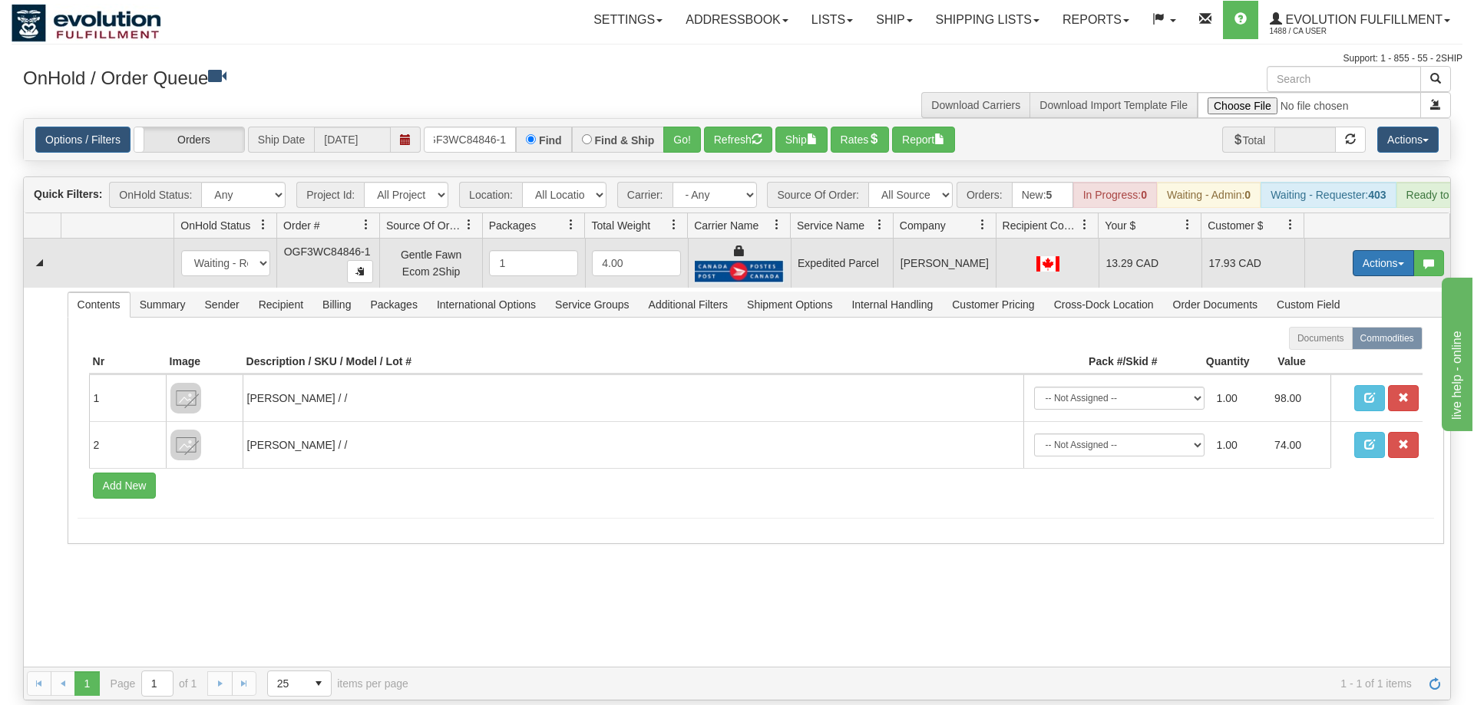
click at [1355, 250] on button "Actions" at bounding box center [1382, 263] width 61 height 26
click at [1316, 346] on span "Ship" at bounding box center [1322, 352] width 32 height 12
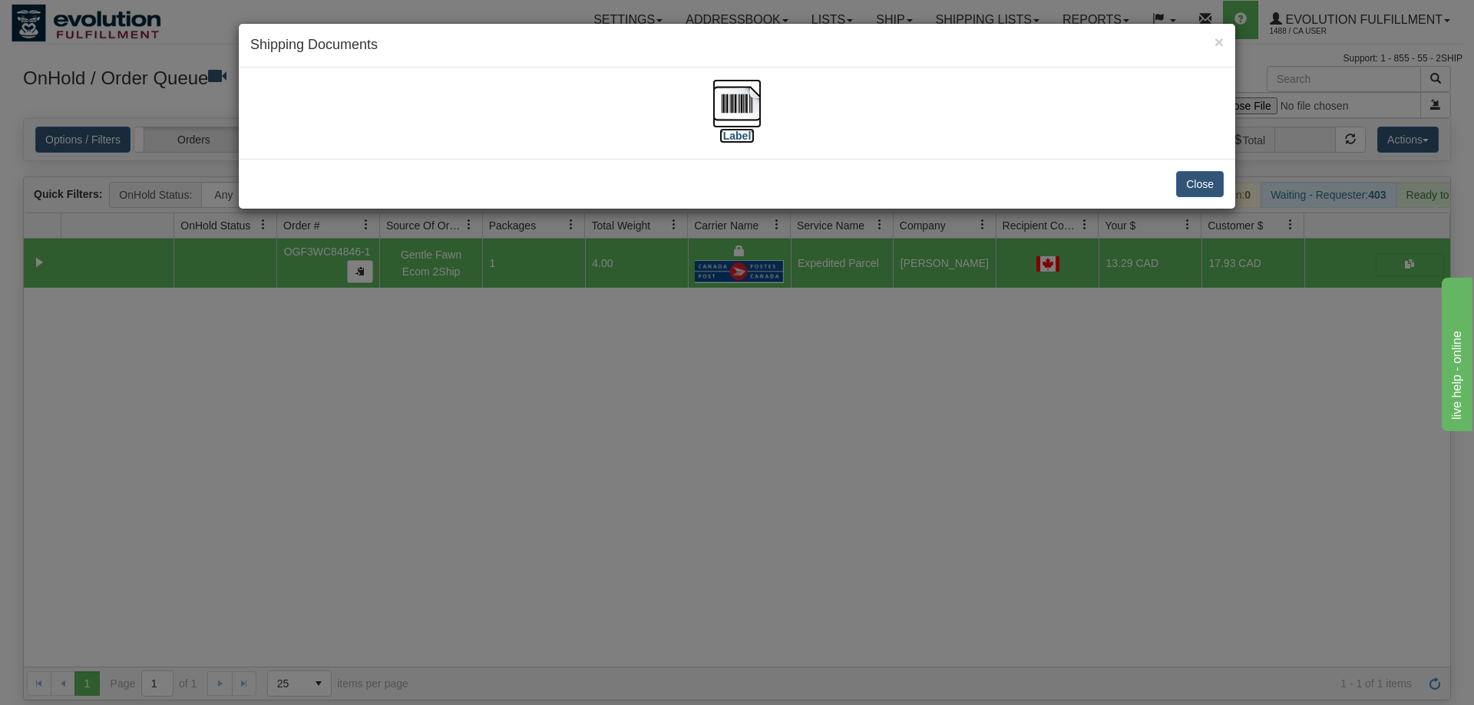
click at [717, 99] on img at bounding box center [736, 103] width 49 height 49
drag, startPoint x: 1042, startPoint y: 414, endPoint x: 506, endPoint y: 163, distance: 592.6
click at [1045, 408] on div "× Shipping Documents [Label] Close" at bounding box center [737, 352] width 1474 height 705
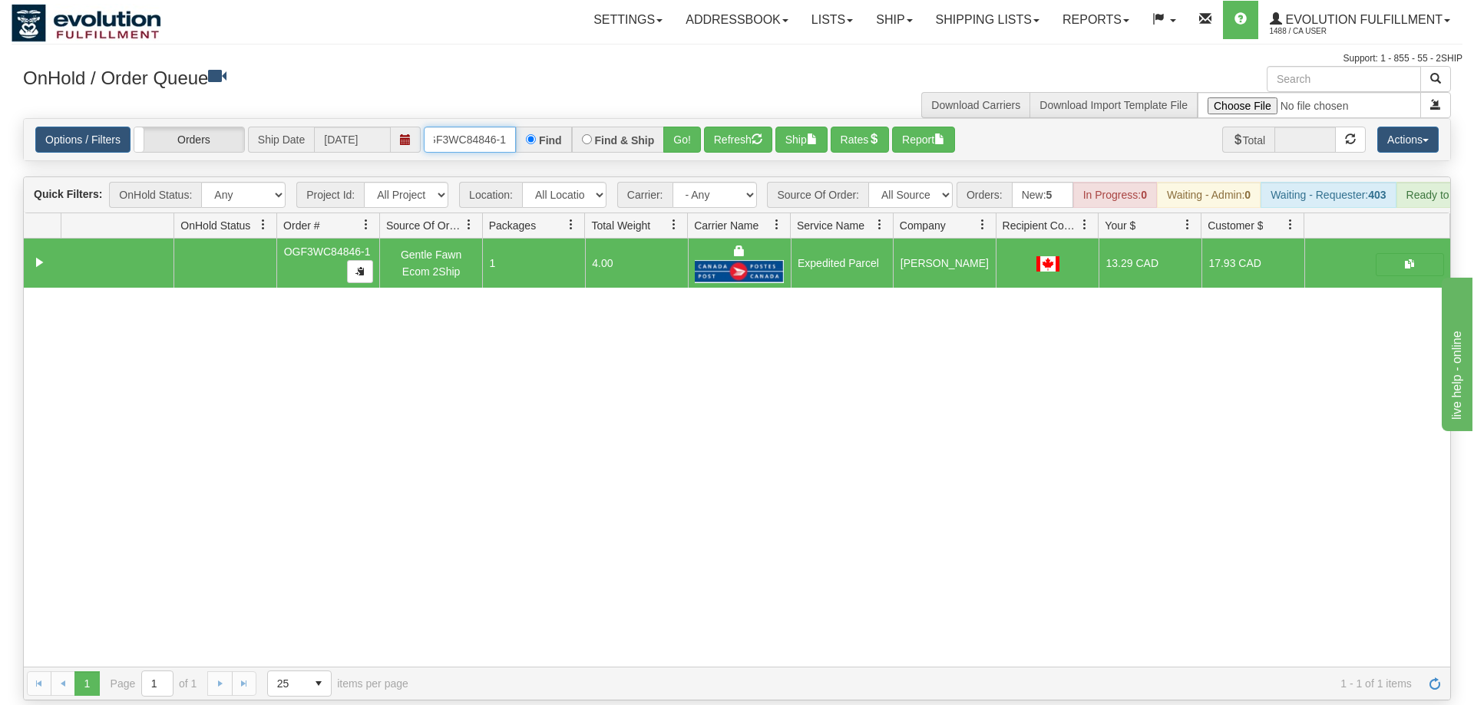
click at [490, 127] on input "OGF3WC84846-1" at bounding box center [470, 140] width 92 height 26
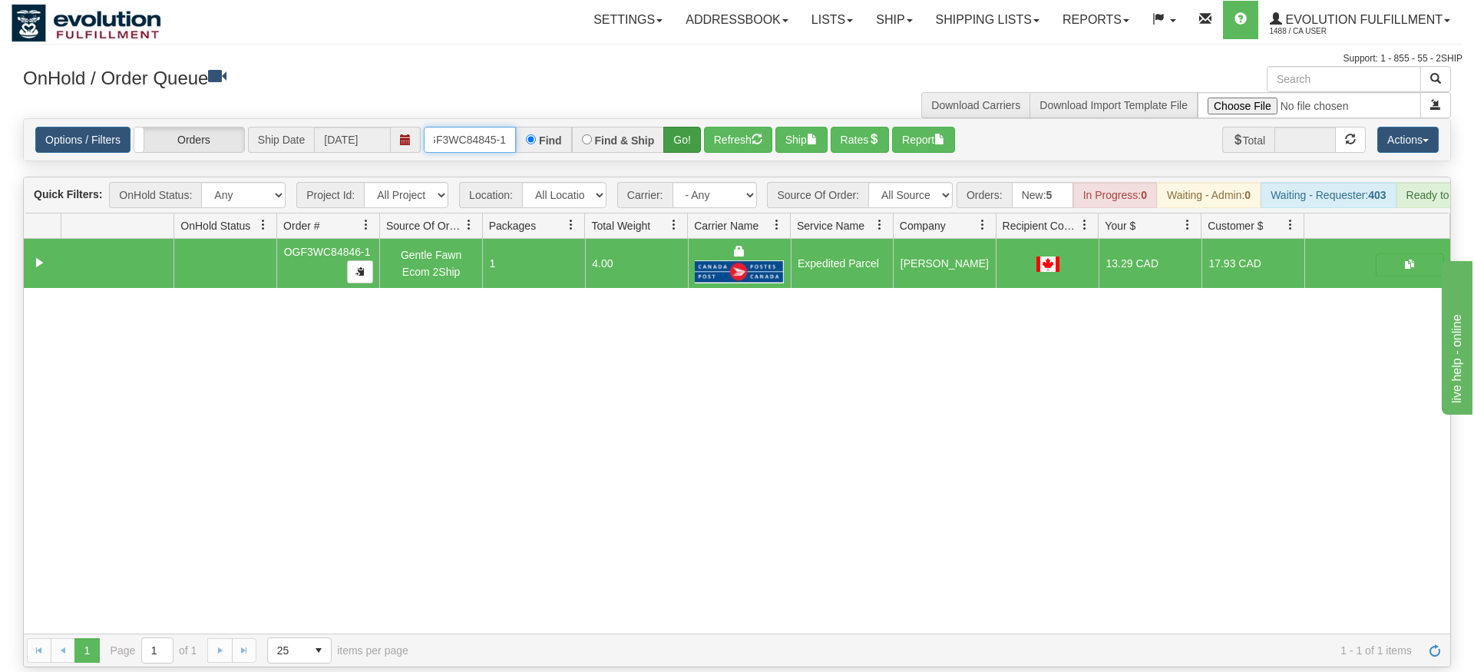
type input "OGF3WC84845-1"
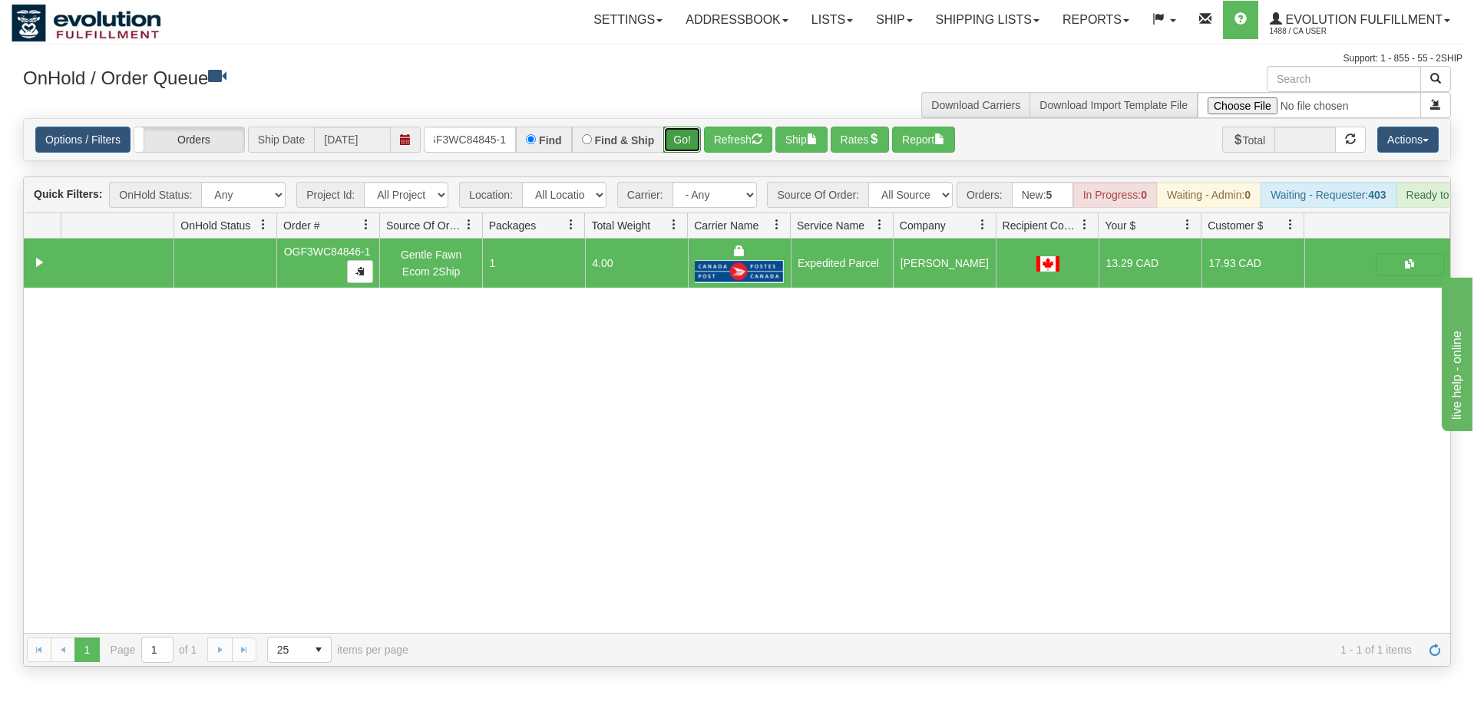
drag, startPoint x: 676, startPoint y: 115, endPoint x: 680, endPoint y: 141, distance: 26.4
click at [677, 147] on div "Is equal to Is not equal to Contains Does not contains CAD USD EUR ZAR [PERSON_…" at bounding box center [737, 392] width 1451 height 549
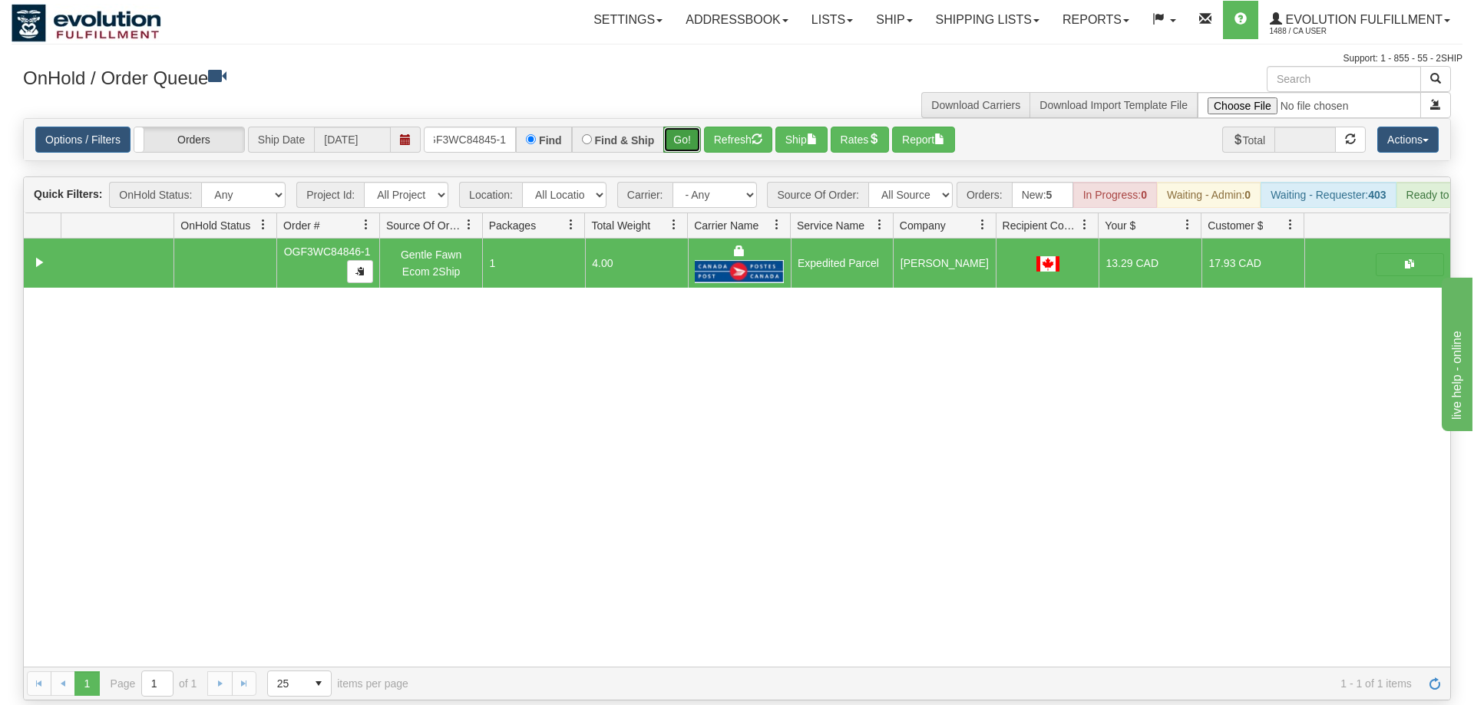
click at [696, 127] on button "Go!" at bounding box center [682, 140] width 38 height 26
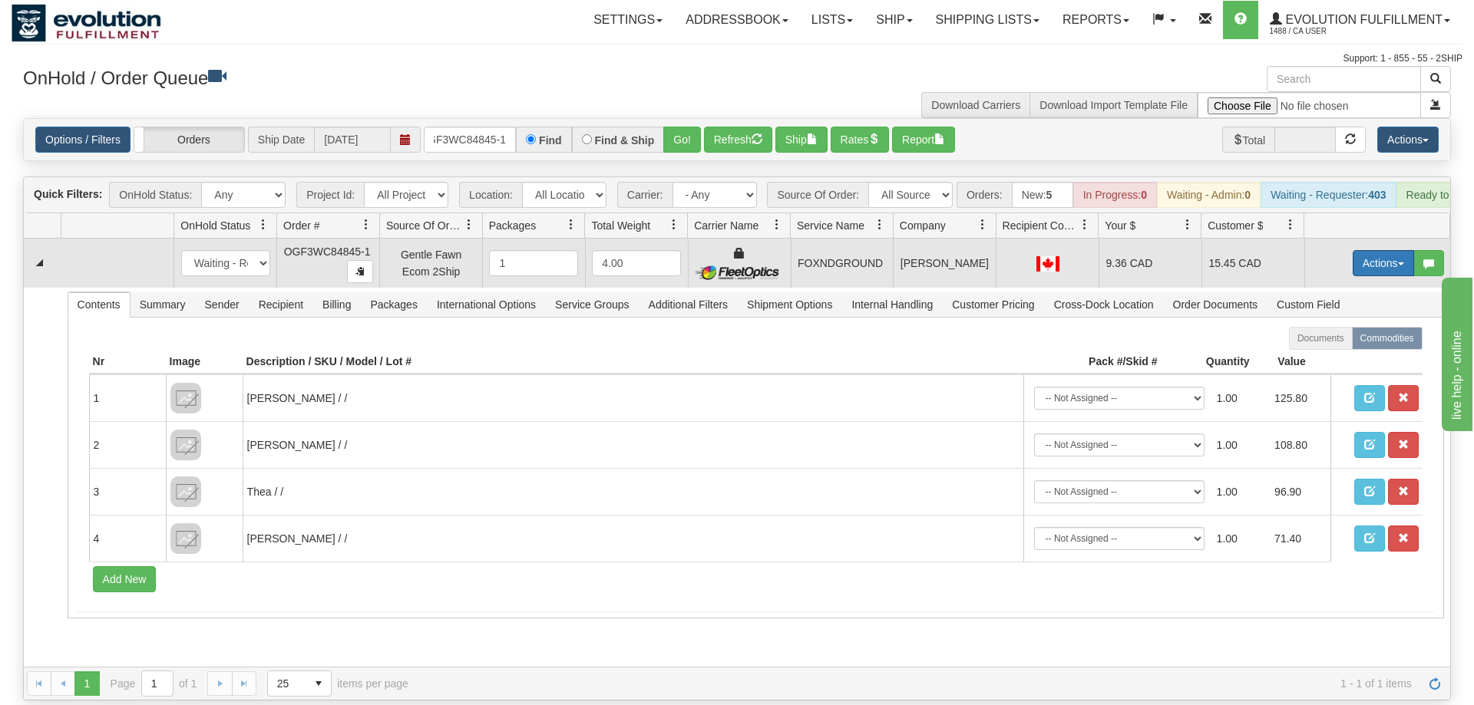
click at [1371, 250] on button "Actions" at bounding box center [1382, 263] width 61 height 26
click at [1331, 346] on span "Ship" at bounding box center [1322, 352] width 32 height 12
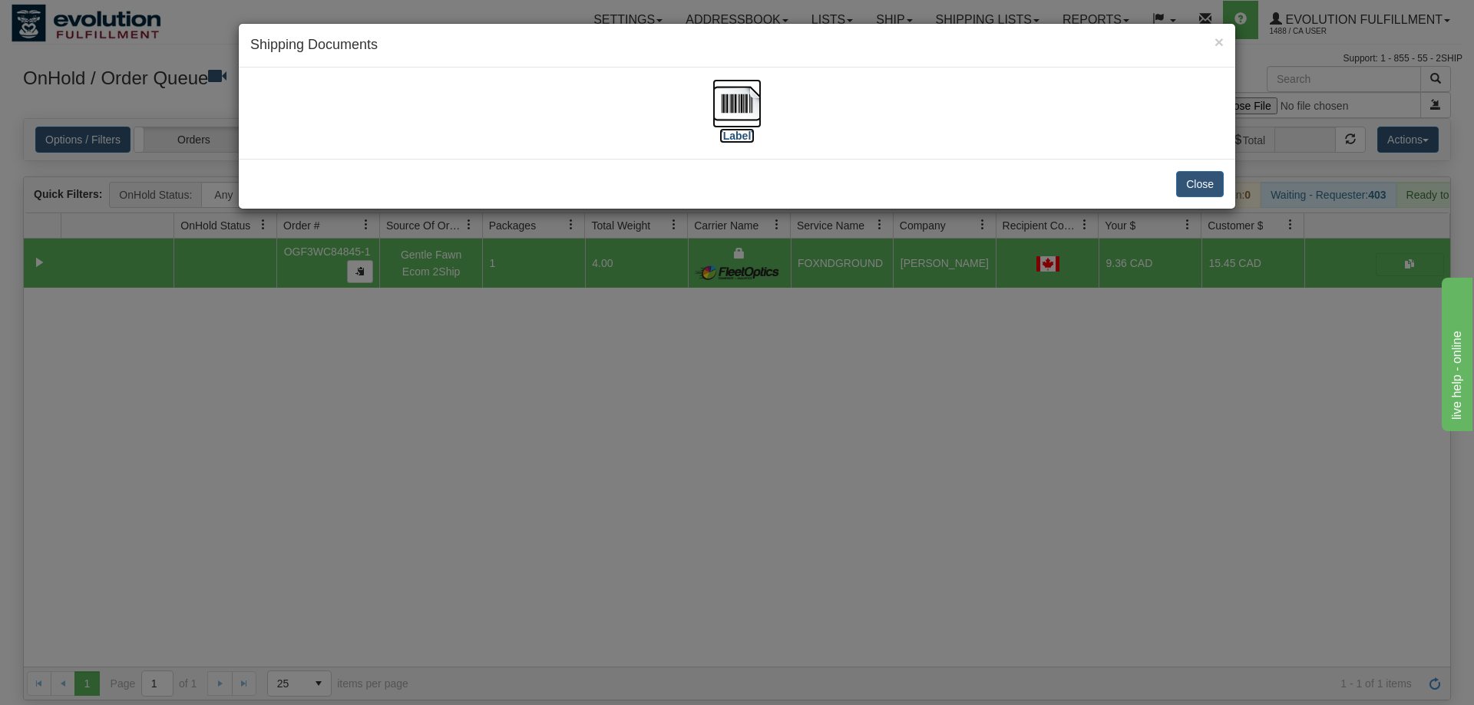
click at [727, 126] on img at bounding box center [736, 103] width 49 height 49
drag, startPoint x: 780, startPoint y: 407, endPoint x: 586, endPoint y: 237, distance: 257.8
click at [774, 401] on div "× Shipping Documents [Label] Close" at bounding box center [737, 352] width 1474 height 705
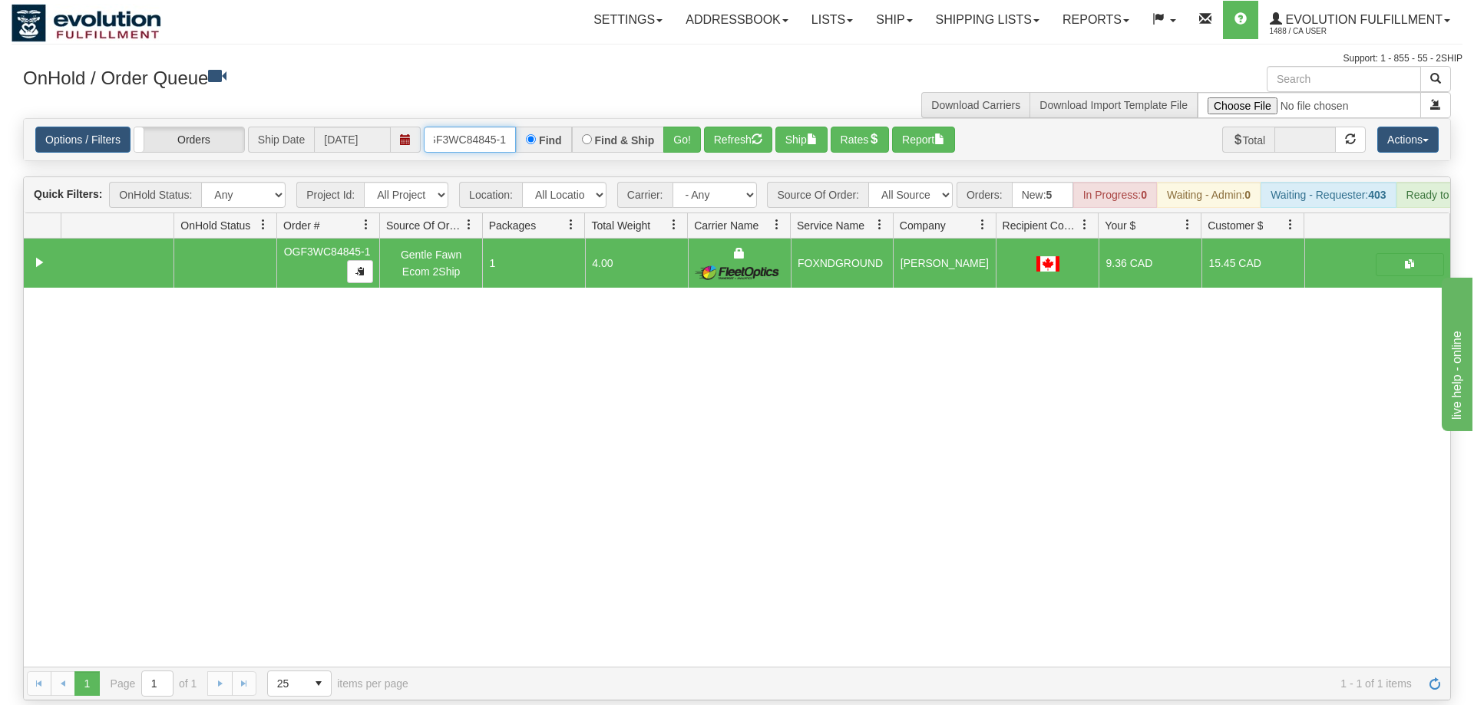
click at [484, 127] on input "OGF3WC84845-1" at bounding box center [470, 140] width 92 height 26
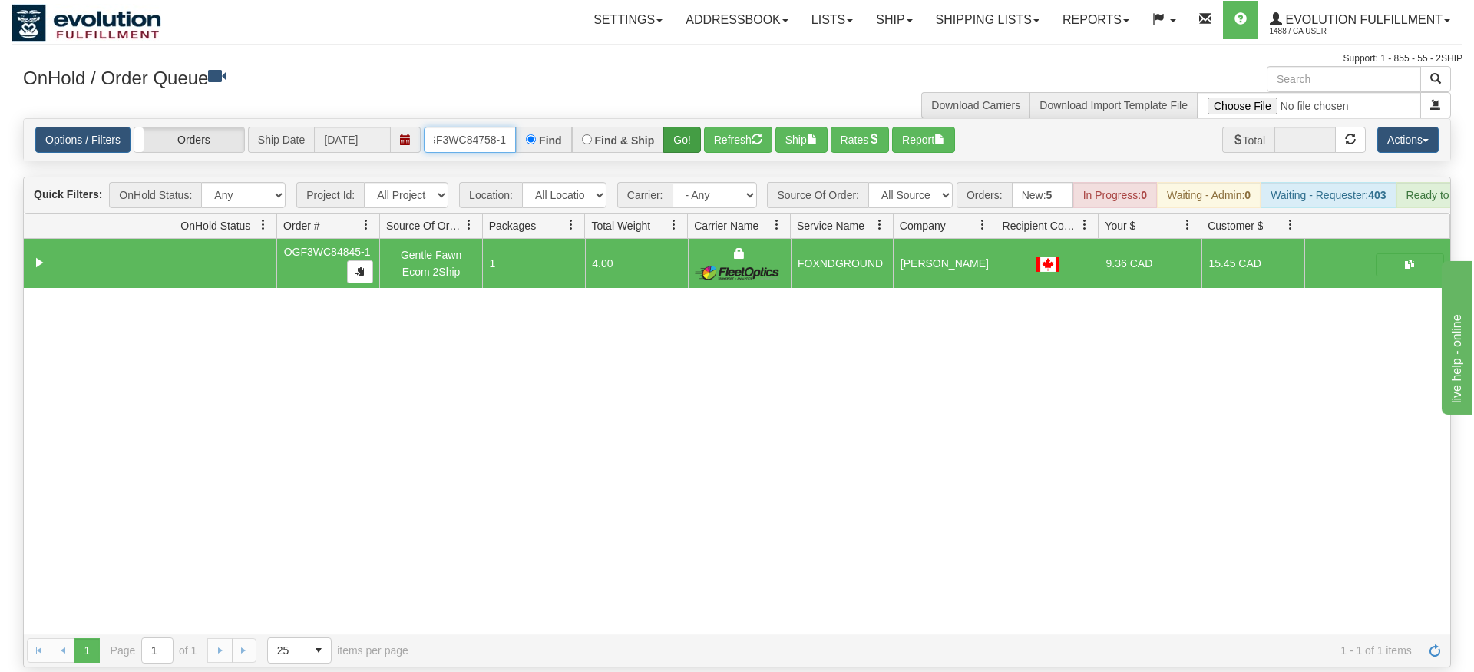
type input "OGF3WC84758-1"
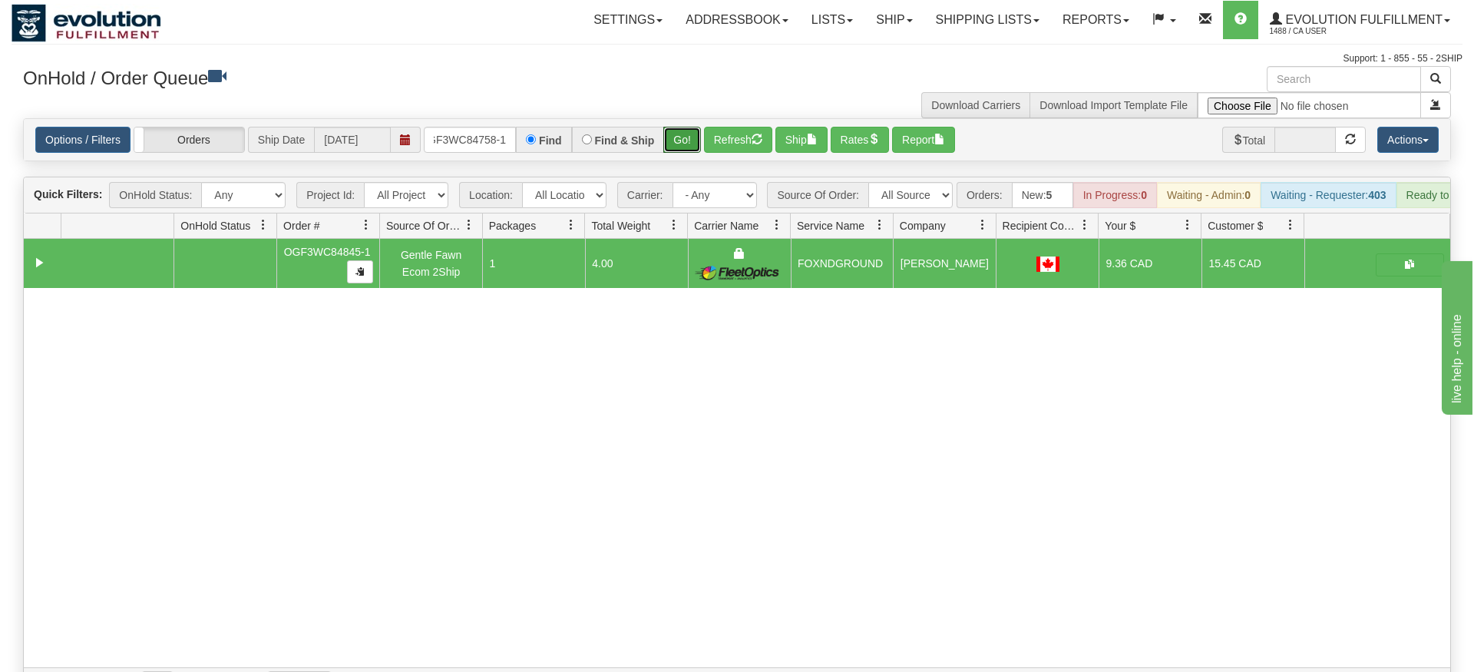
drag, startPoint x: 690, startPoint y: 117, endPoint x: 690, endPoint y: 127, distance: 10.0
click at [690, 143] on div "Is equal to Is not equal to Contains Does not contains CAD USD EUR ZAR [PERSON_…" at bounding box center [737, 409] width 1451 height 583
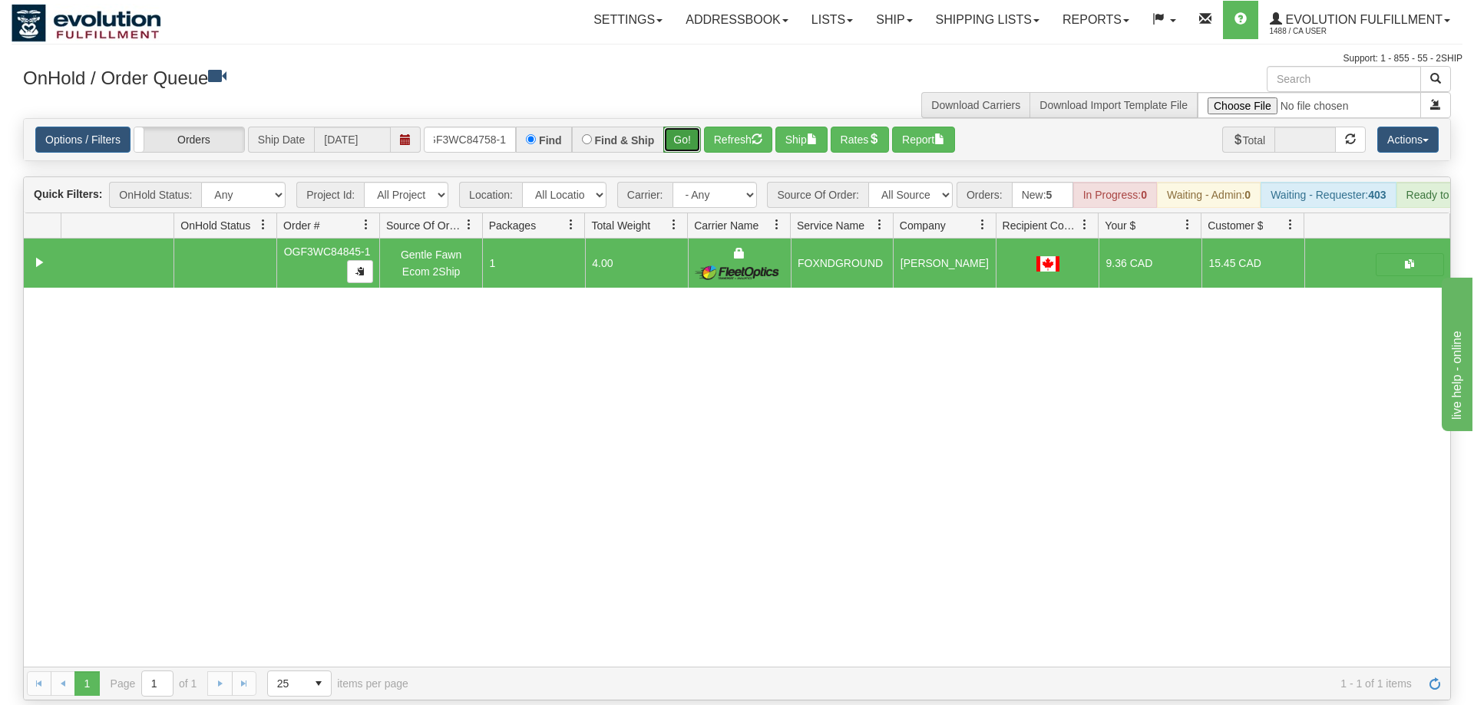
click at [690, 127] on button "Go!" at bounding box center [682, 140] width 38 height 26
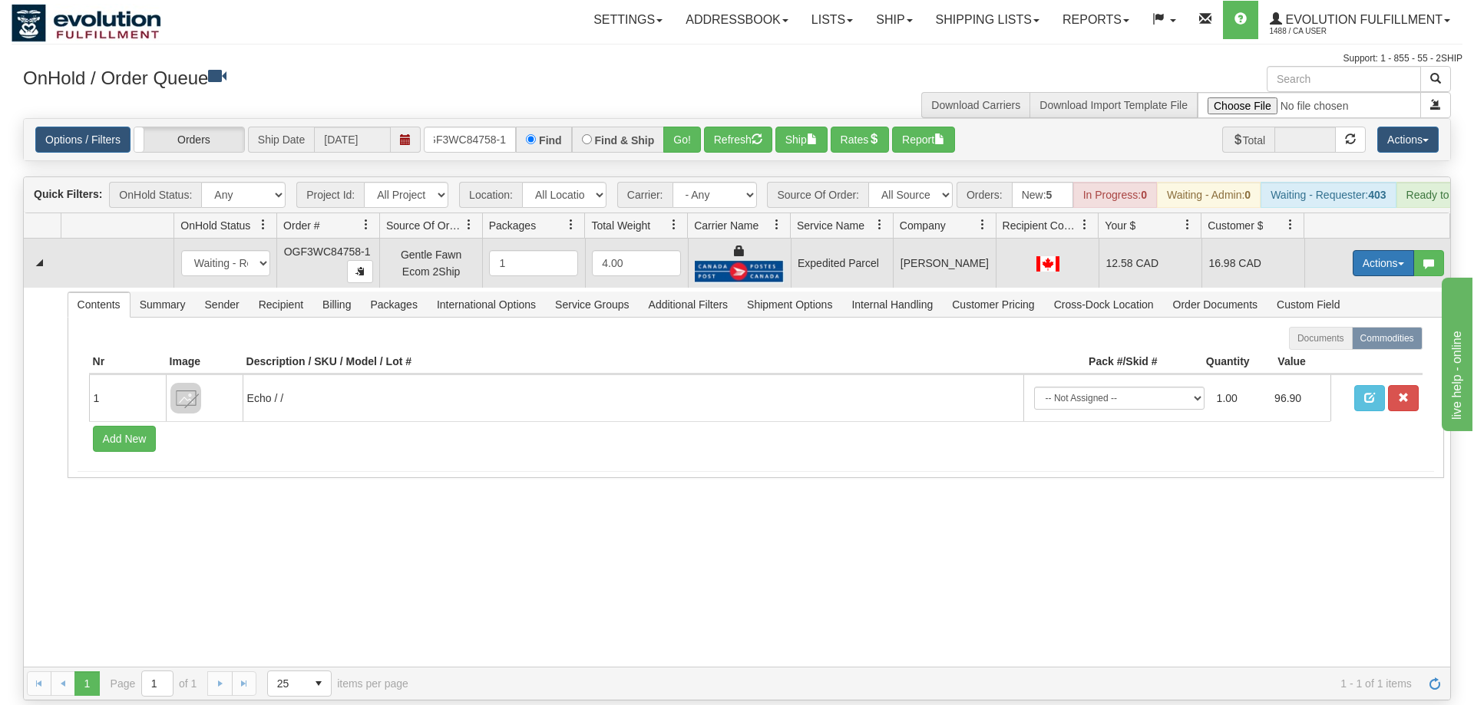
click at [1377, 250] on button "Actions" at bounding box center [1382, 263] width 61 height 26
click at [1349, 342] on link "Ship" at bounding box center [1351, 352] width 123 height 20
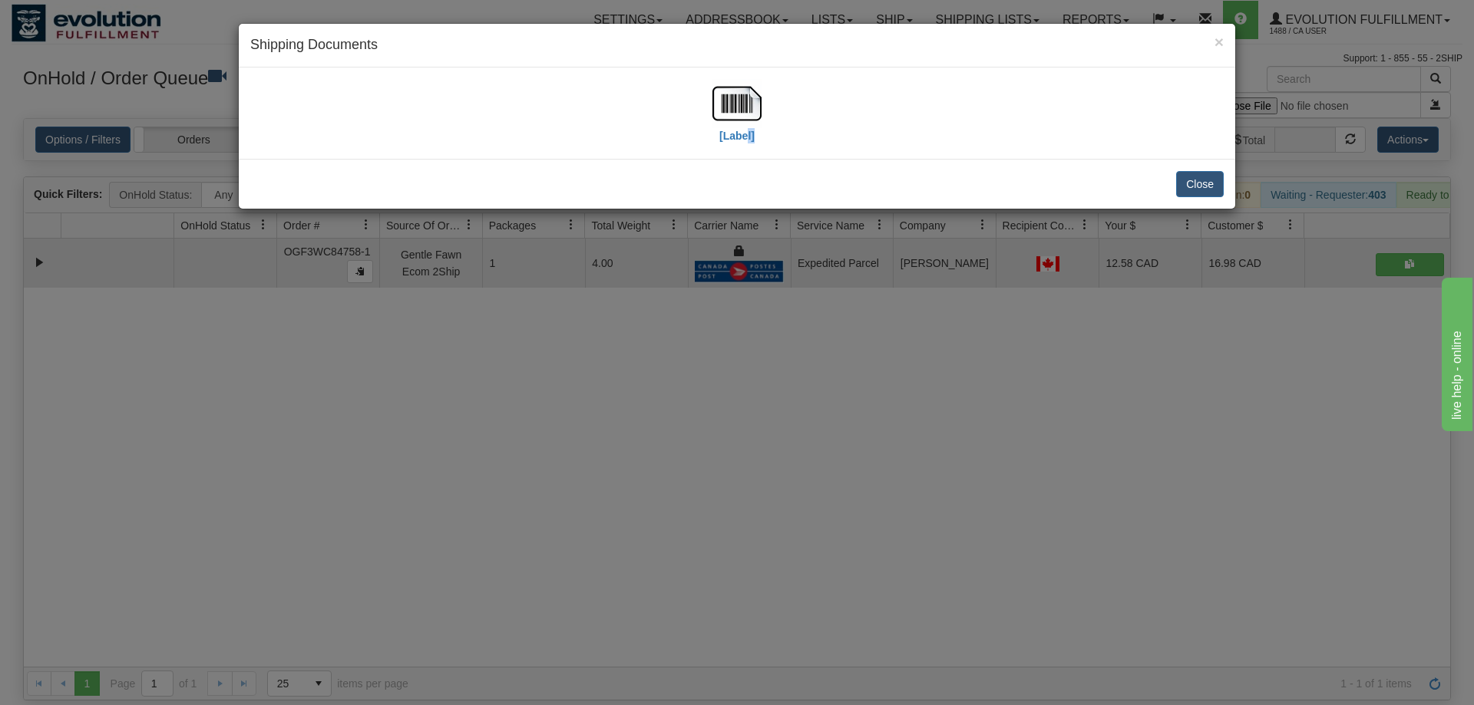
drag, startPoint x: 748, startPoint y: 159, endPoint x: 748, endPoint y: 147, distance: 11.5
click at [748, 155] on div "× Shipping Documents [Label] Close" at bounding box center [737, 116] width 998 height 187
click at [748, 138] on label "[Label]" at bounding box center [736, 135] width 35 height 15
drag, startPoint x: 827, startPoint y: 490, endPoint x: 282, endPoint y: 162, distance: 635.9
click at [821, 483] on div "× Shipping Documents [Label] Close" at bounding box center [737, 352] width 1474 height 705
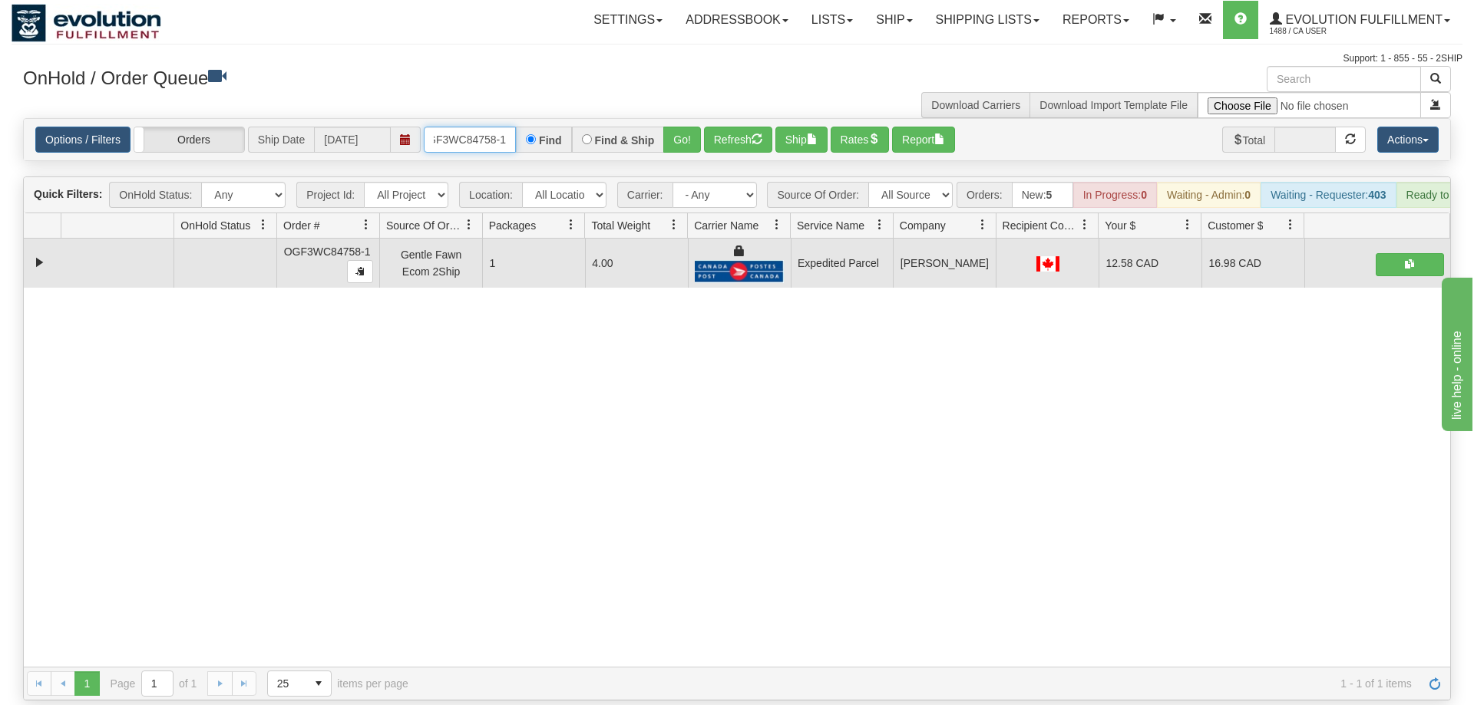
click at [463, 127] on input "OGF3WC84758-1" at bounding box center [470, 140] width 92 height 26
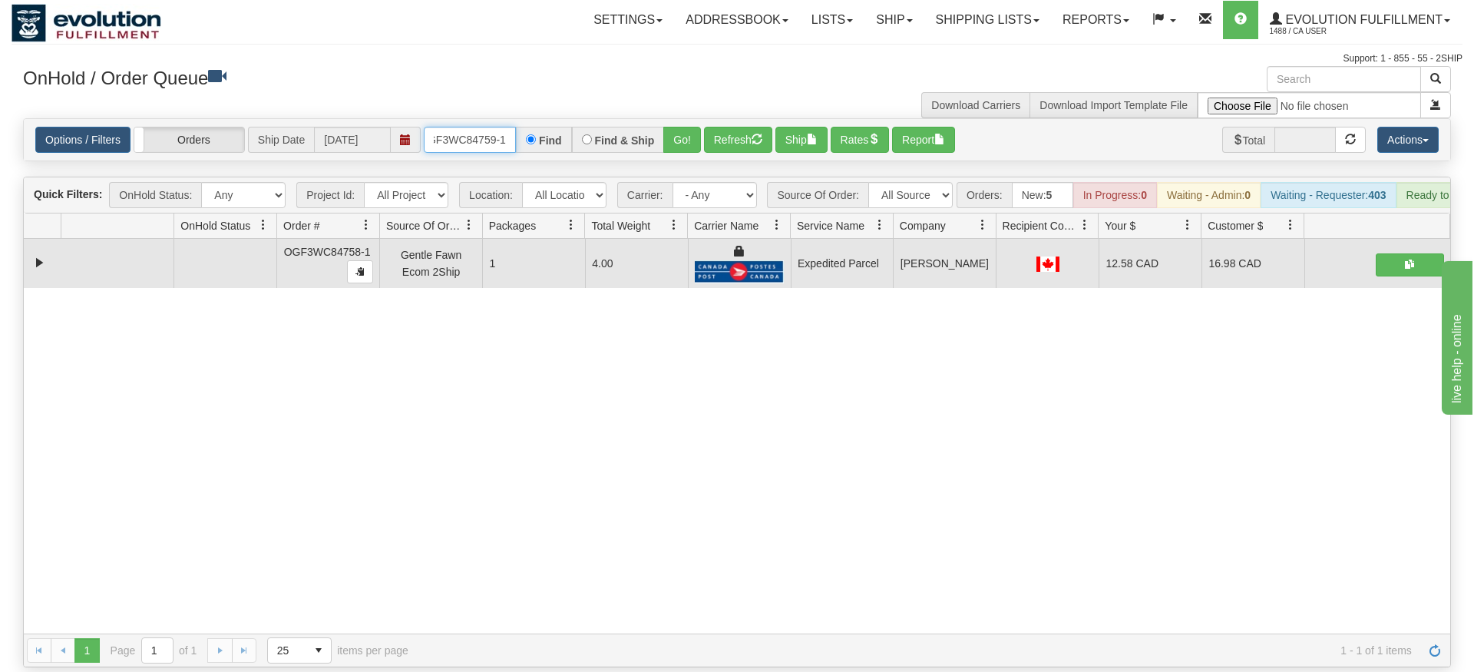
type input "oGF3WC84759-1"
click at [683, 148] on div "Is equal to Is not equal to Contains Does not contains CAD USD EUR ZAR [PERSON_…" at bounding box center [737, 392] width 1451 height 549
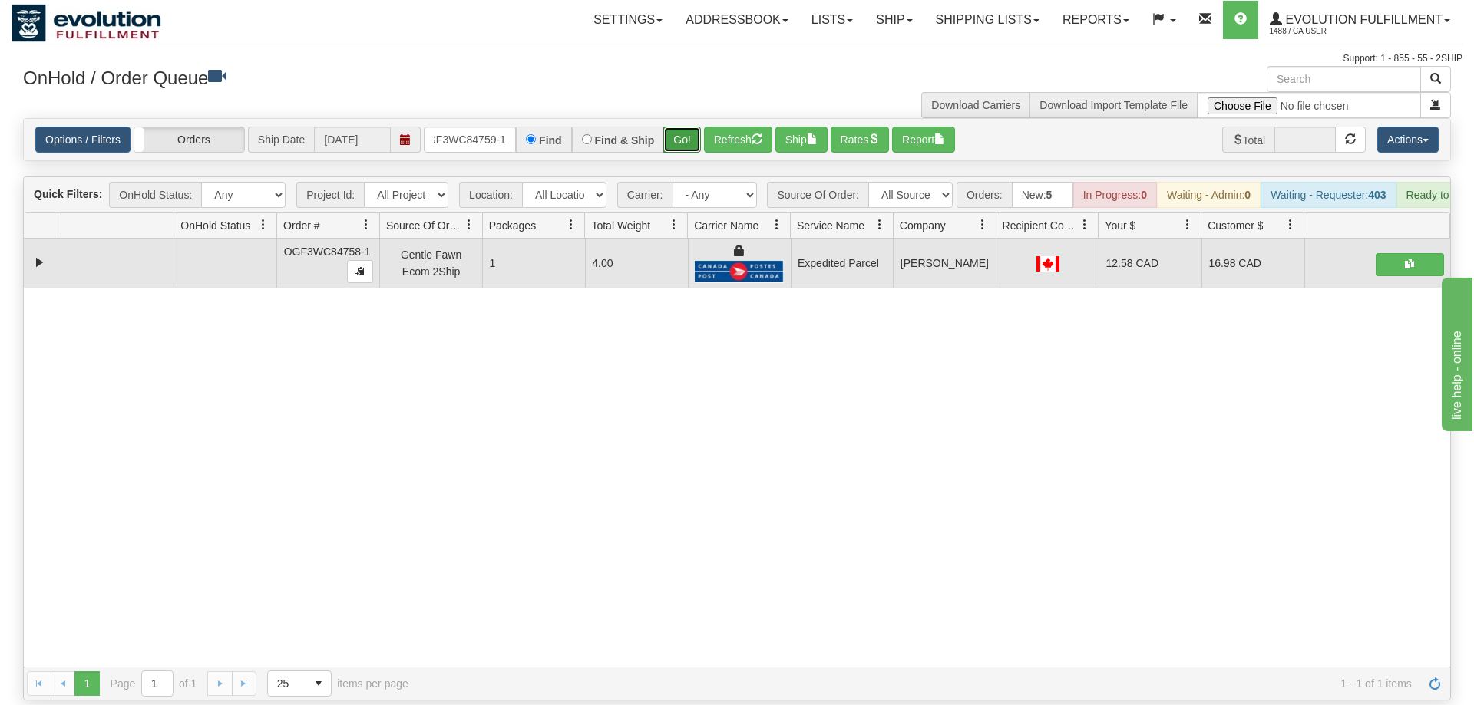
click at [690, 127] on button "Go!" at bounding box center [682, 140] width 38 height 26
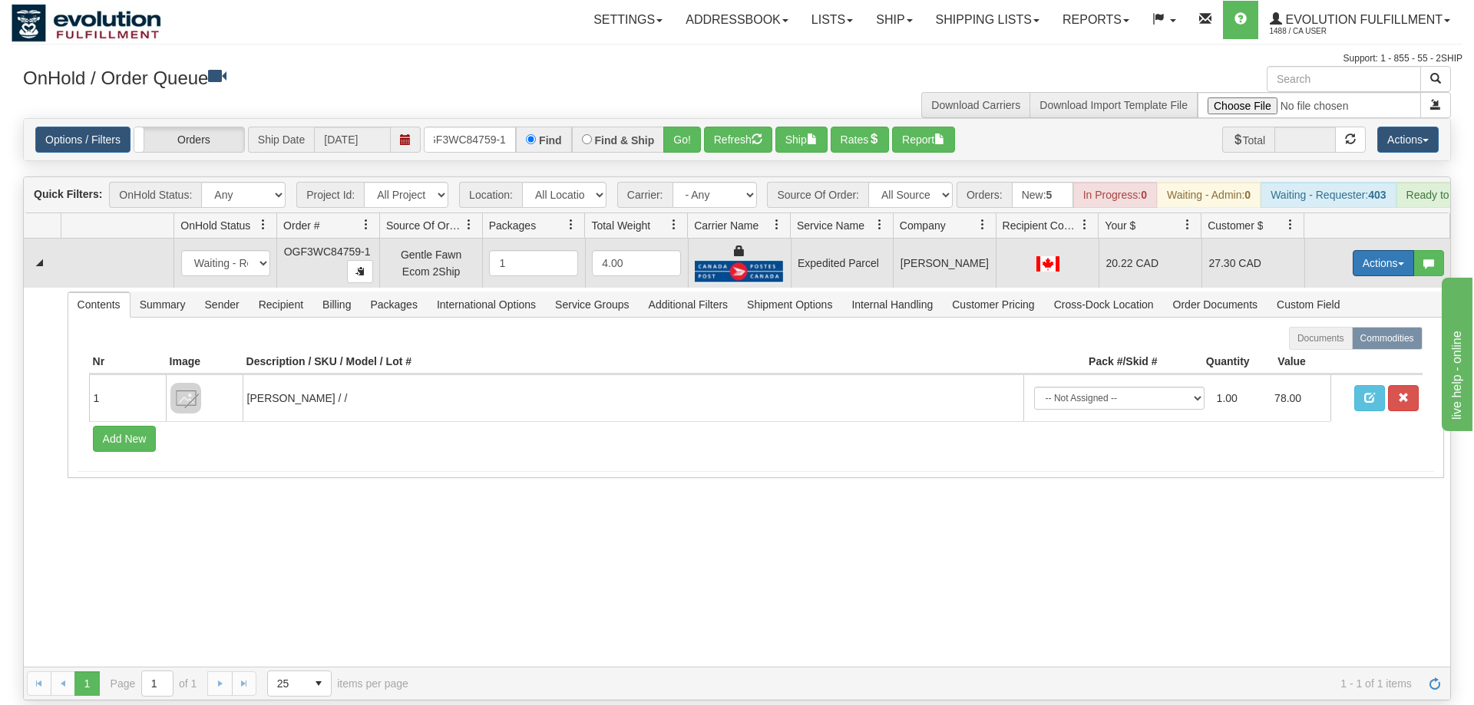
click at [1375, 250] on button "Actions" at bounding box center [1382, 263] width 61 height 26
click at [1336, 342] on link "Ship" at bounding box center [1351, 352] width 123 height 20
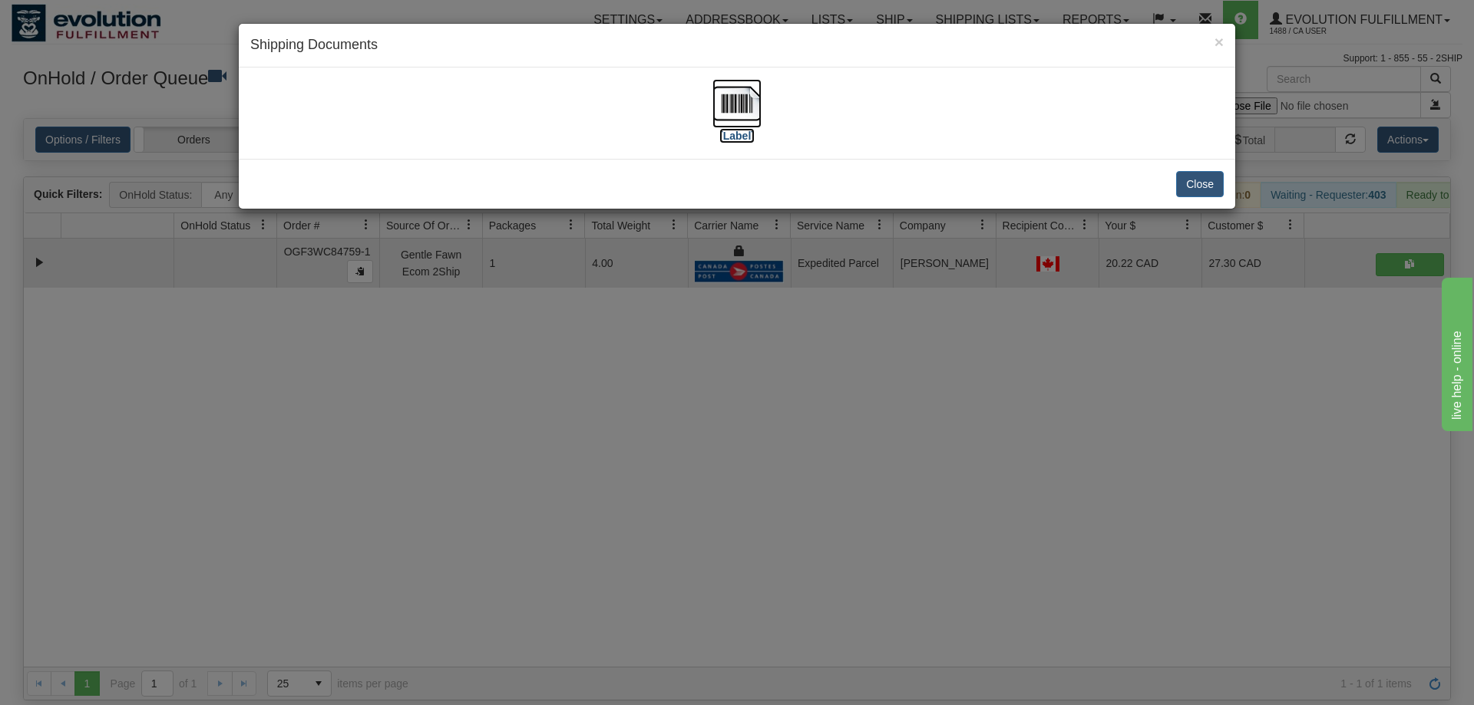
click at [729, 101] on img at bounding box center [736, 103] width 49 height 49
drag, startPoint x: 992, startPoint y: 456, endPoint x: 569, endPoint y: 207, distance: 491.3
click at [979, 443] on div "× Shipping Documents [Label] Close" at bounding box center [737, 352] width 1474 height 705
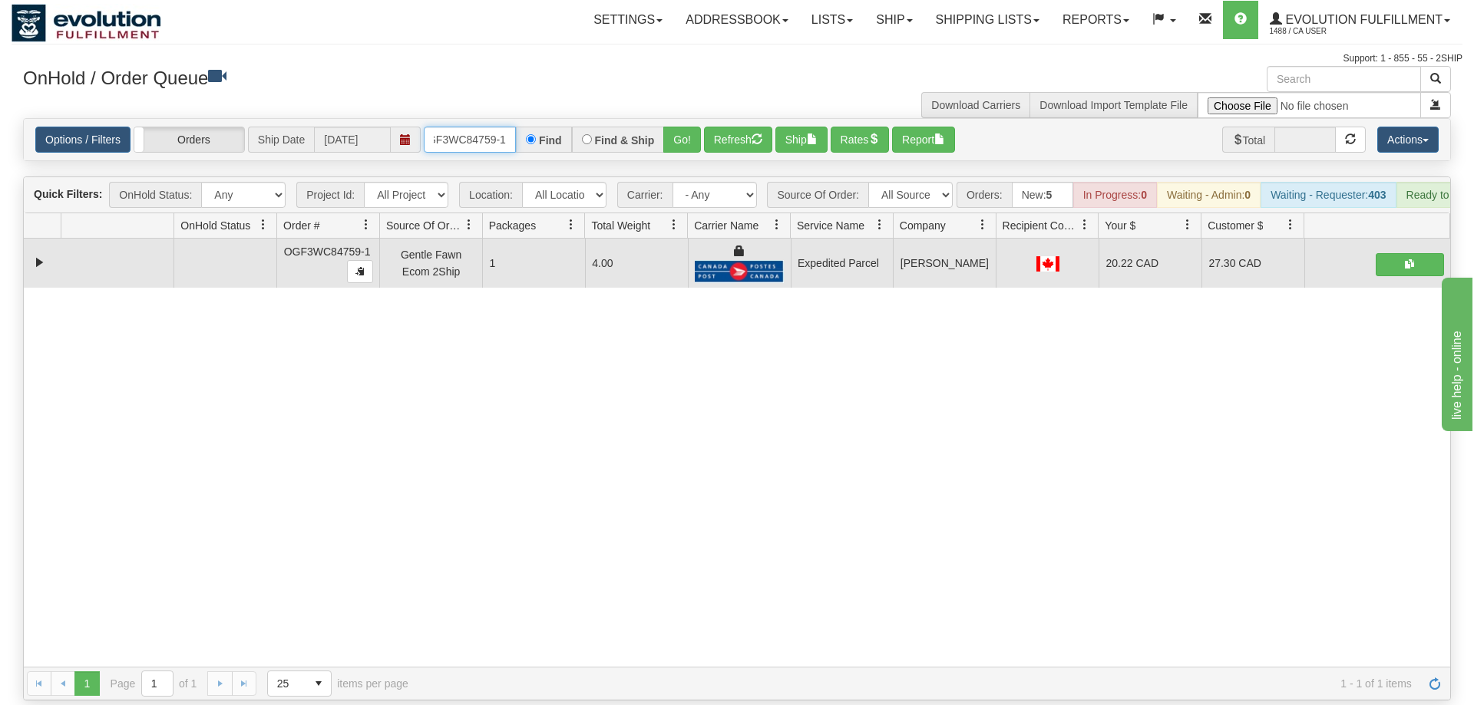
click at [447, 127] on input "oGF3WC84759-1" at bounding box center [470, 140] width 92 height 26
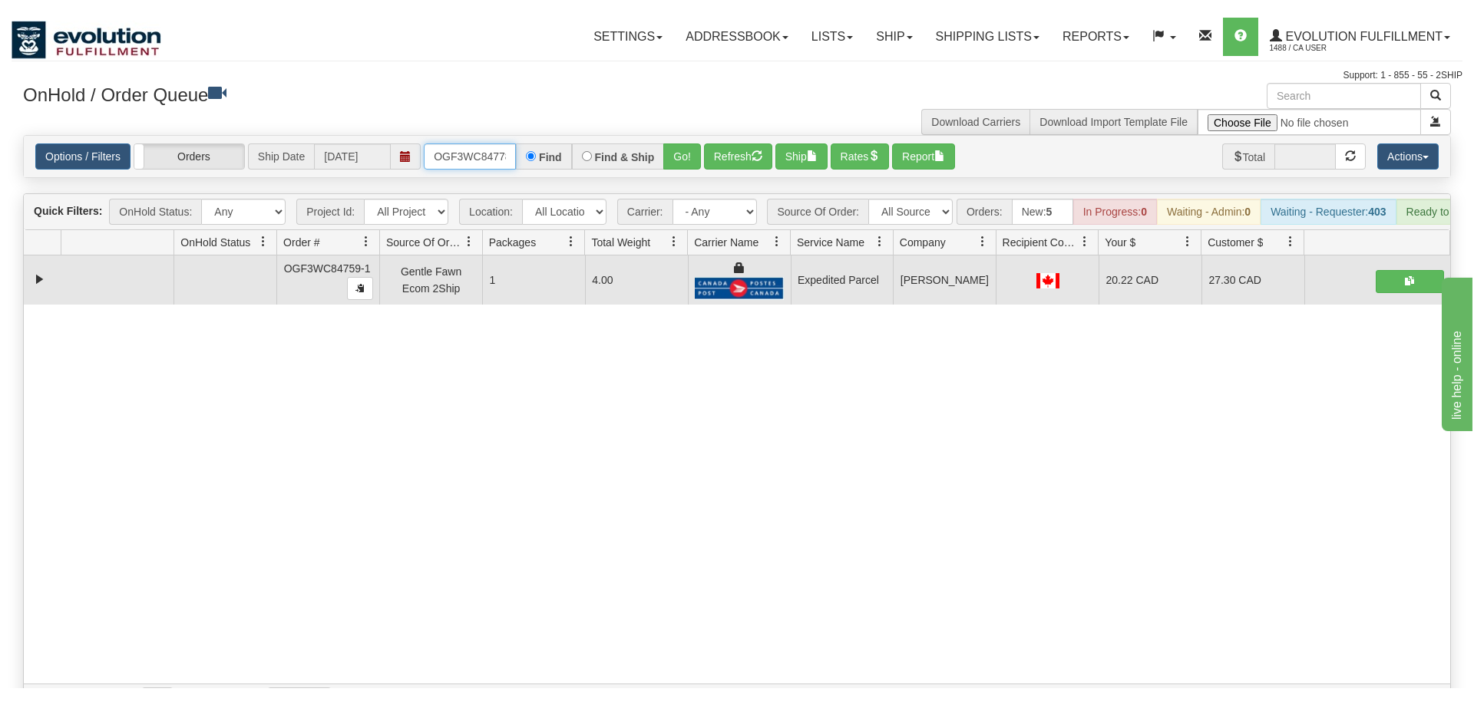
scroll to position [0, 15]
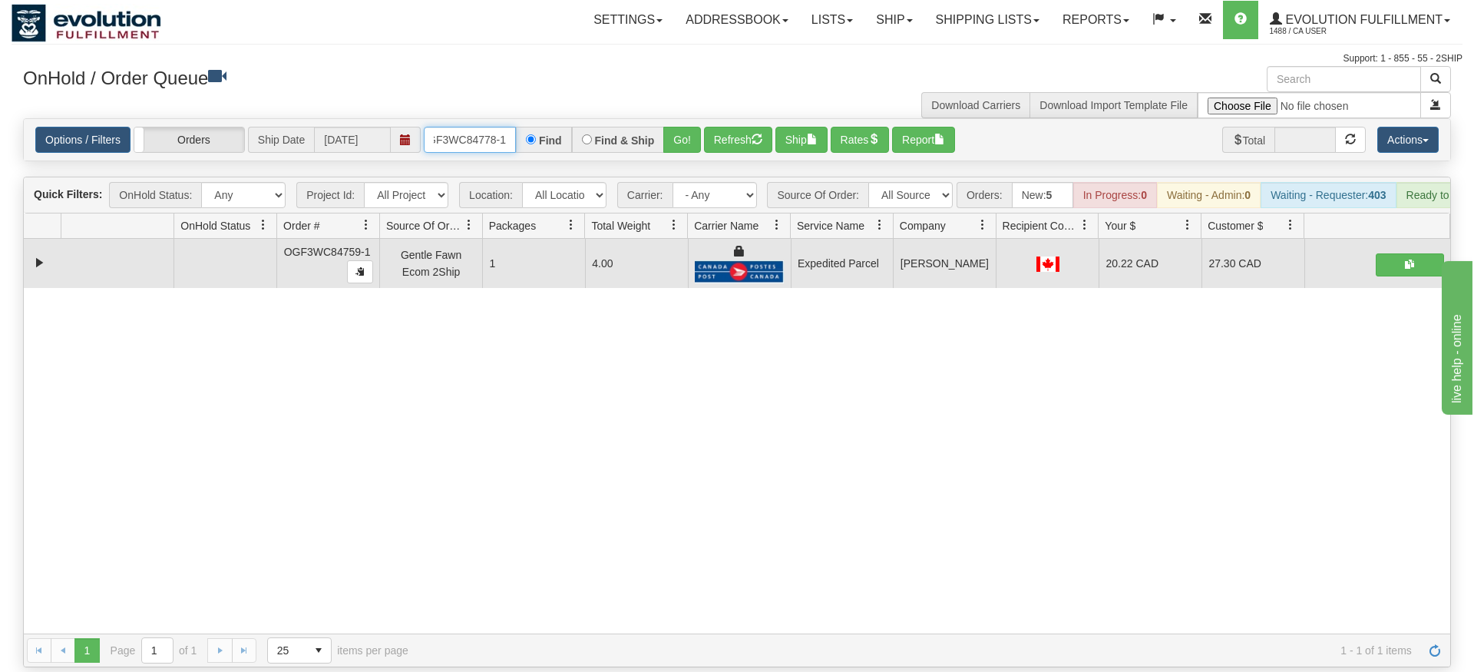
type input "OGF3WC84778-1"
click at [683, 150] on div "Is equal to Is not equal to Contains Does not contains CAD USD EUR ZAR [PERSON_…" at bounding box center [737, 392] width 1451 height 549
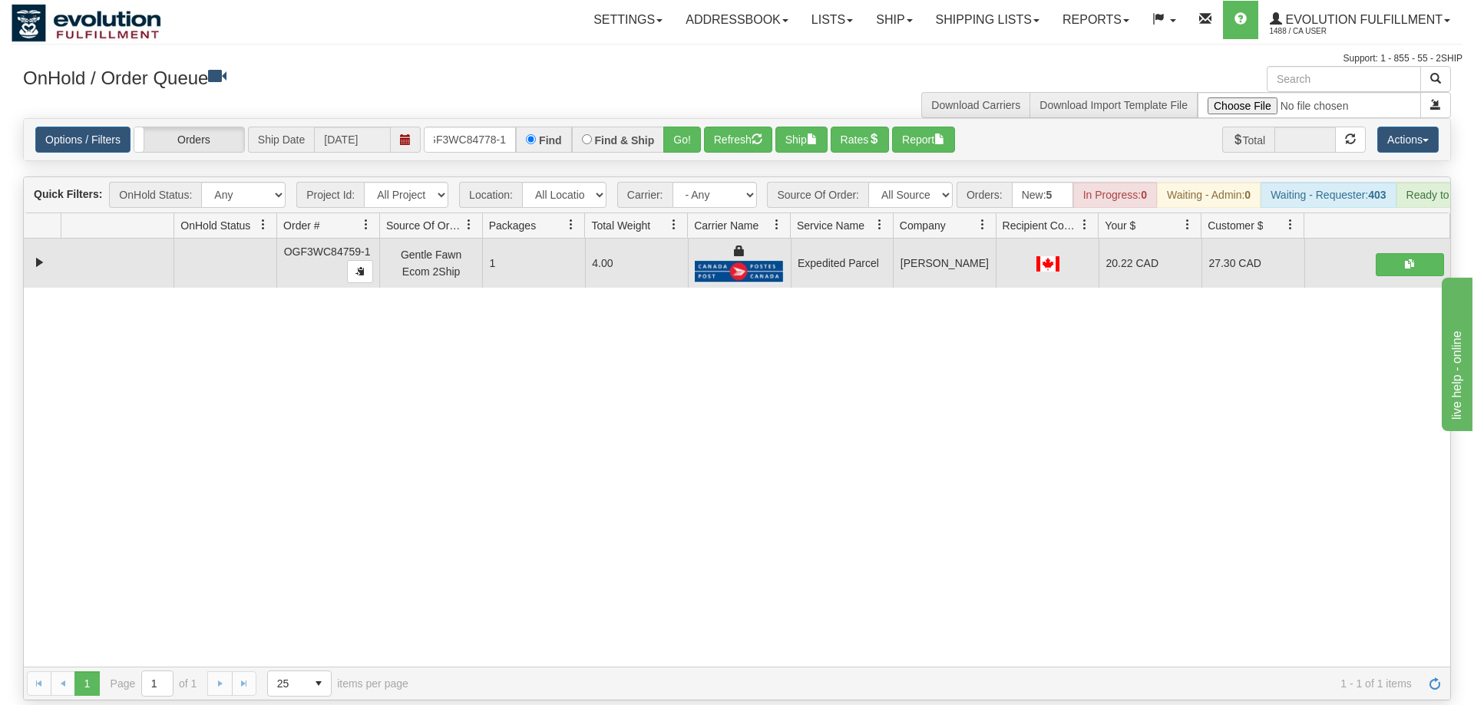
click at [685, 134] on div "Options / Filters Group Shipments Orders Ship Date [DATE] OGF3WC84778-1 Find Fi…" at bounding box center [737, 139] width 1426 height 41
click at [689, 127] on button "Go!" at bounding box center [682, 140] width 38 height 26
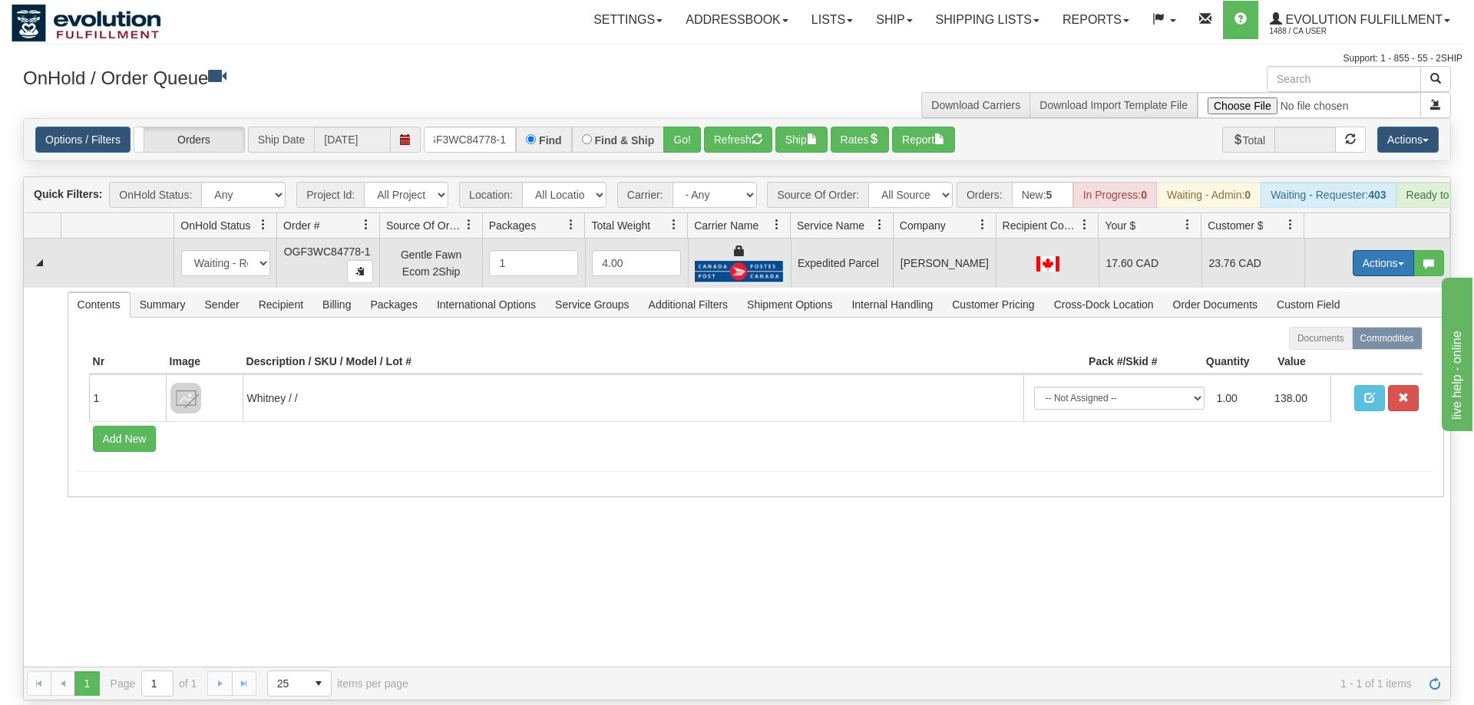
click at [1368, 250] on button "Actions" at bounding box center [1382, 263] width 61 height 26
click at [1335, 342] on link "Ship" at bounding box center [1351, 352] width 123 height 20
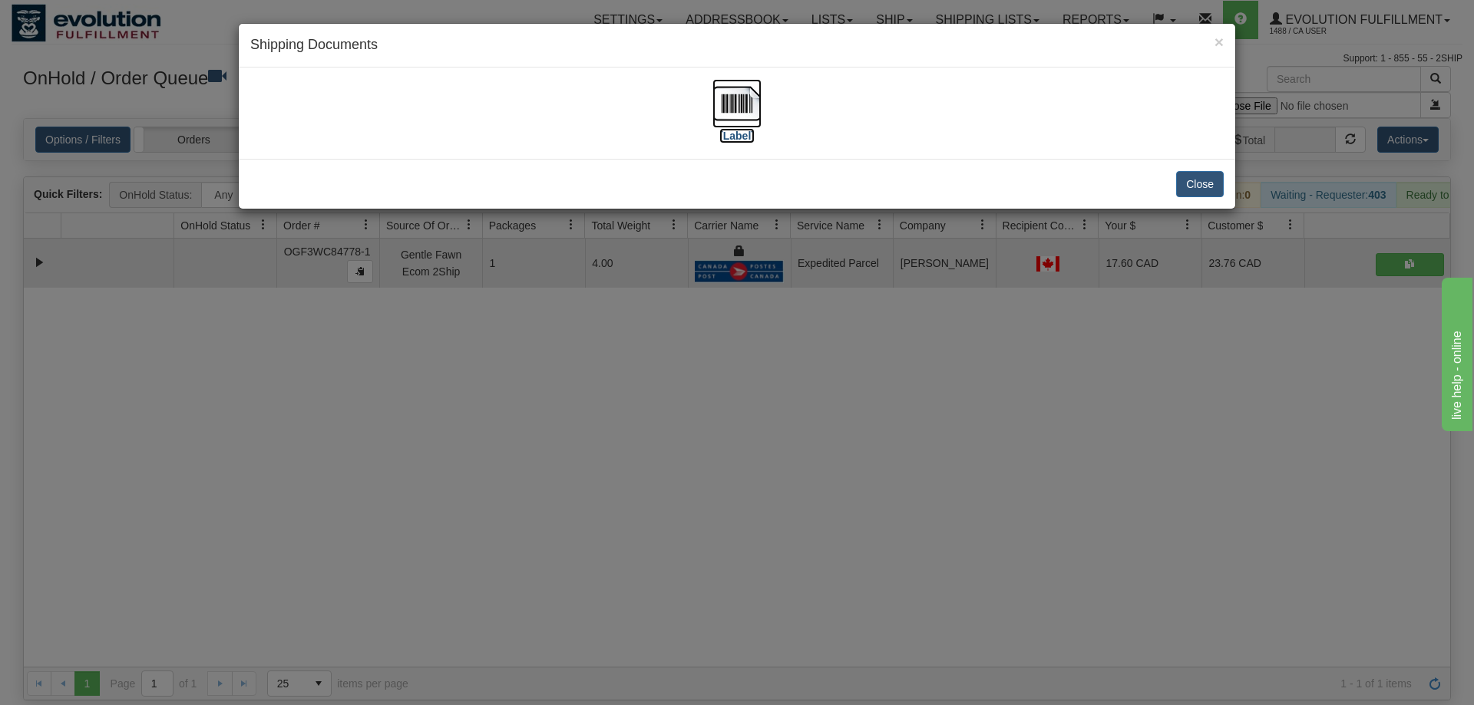
click at [753, 121] on img at bounding box center [736, 103] width 49 height 49
drag, startPoint x: 943, startPoint y: 396, endPoint x: 610, endPoint y: 172, distance: 401.5
click at [943, 395] on div "× Shipping Documents [Label] Close" at bounding box center [737, 352] width 1474 height 705
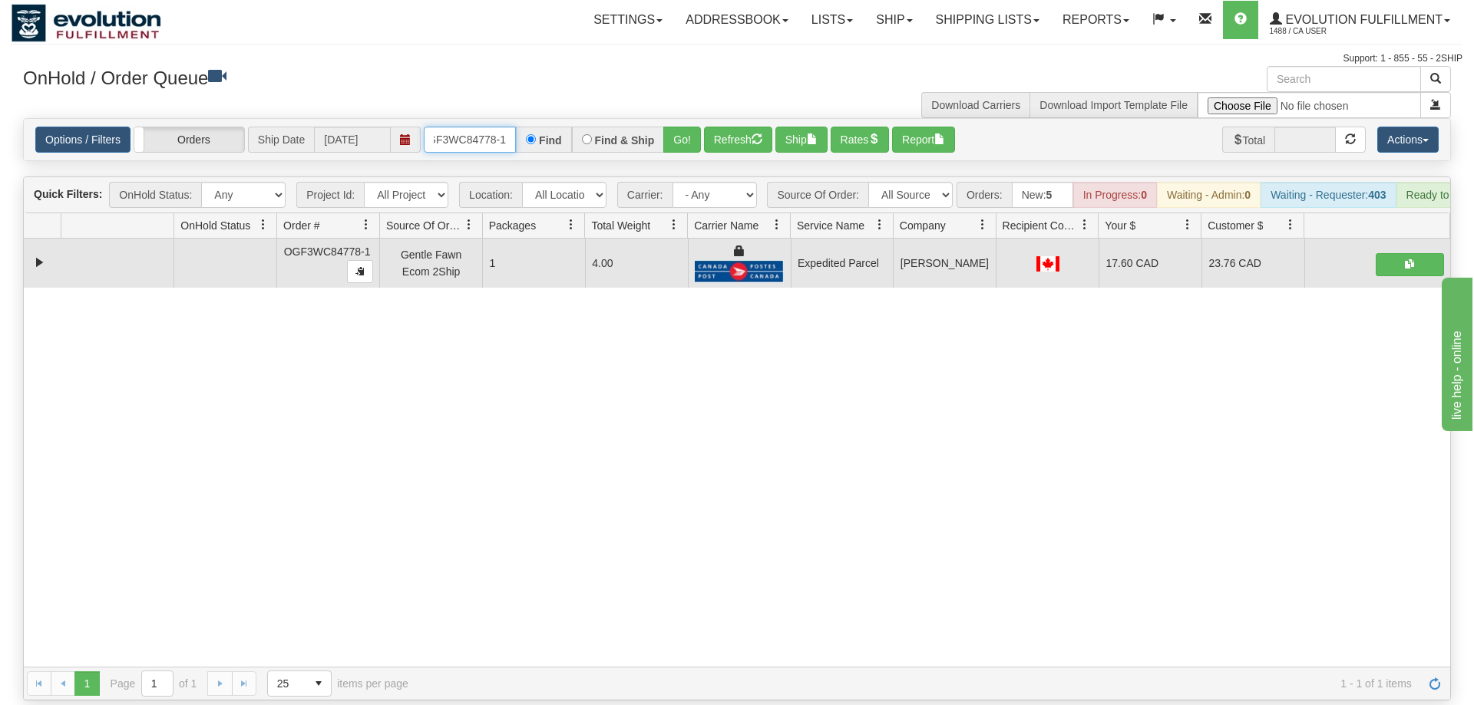
click at [485, 127] on input "OGF3WC84778-1" at bounding box center [470, 140] width 92 height 26
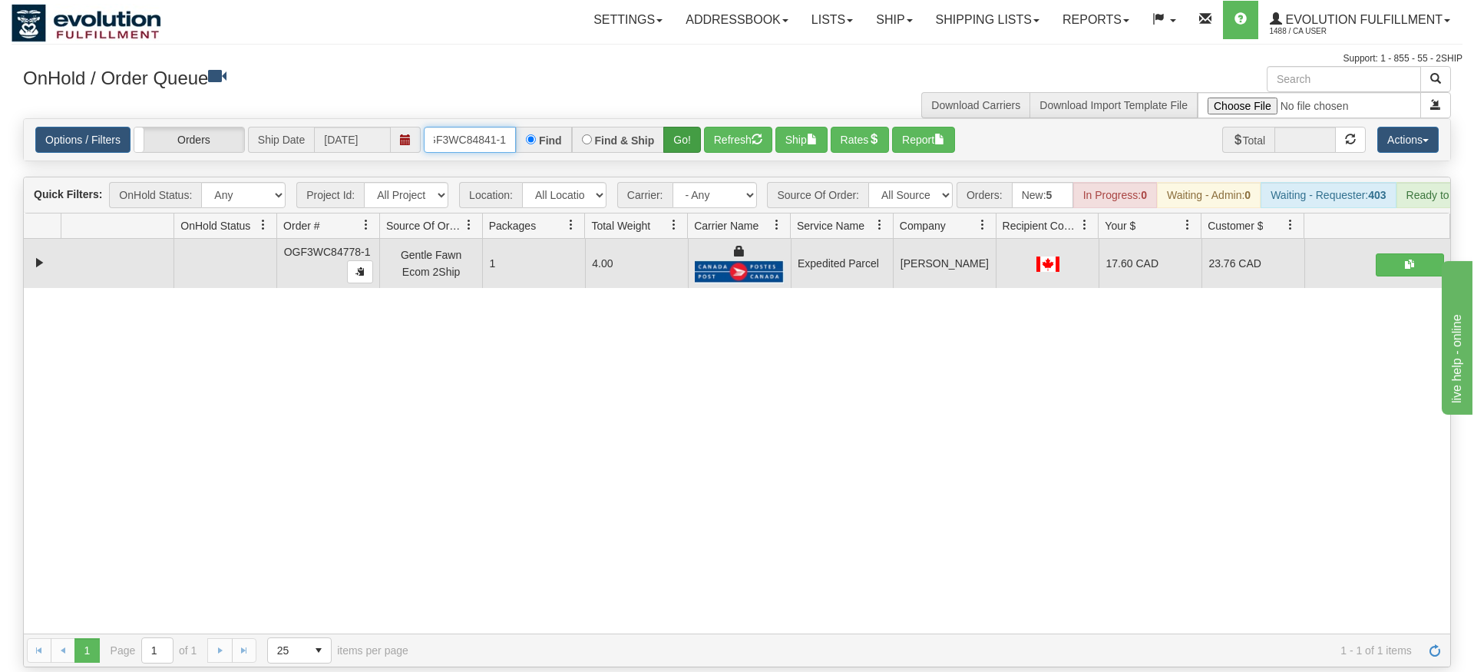
type input "OGF3WC84841-1"
click at [686, 142] on div "Is equal to Is not equal to Contains Does not contains CAD USD EUR ZAR [PERSON_…" at bounding box center [737, 392] width 1451 height 549
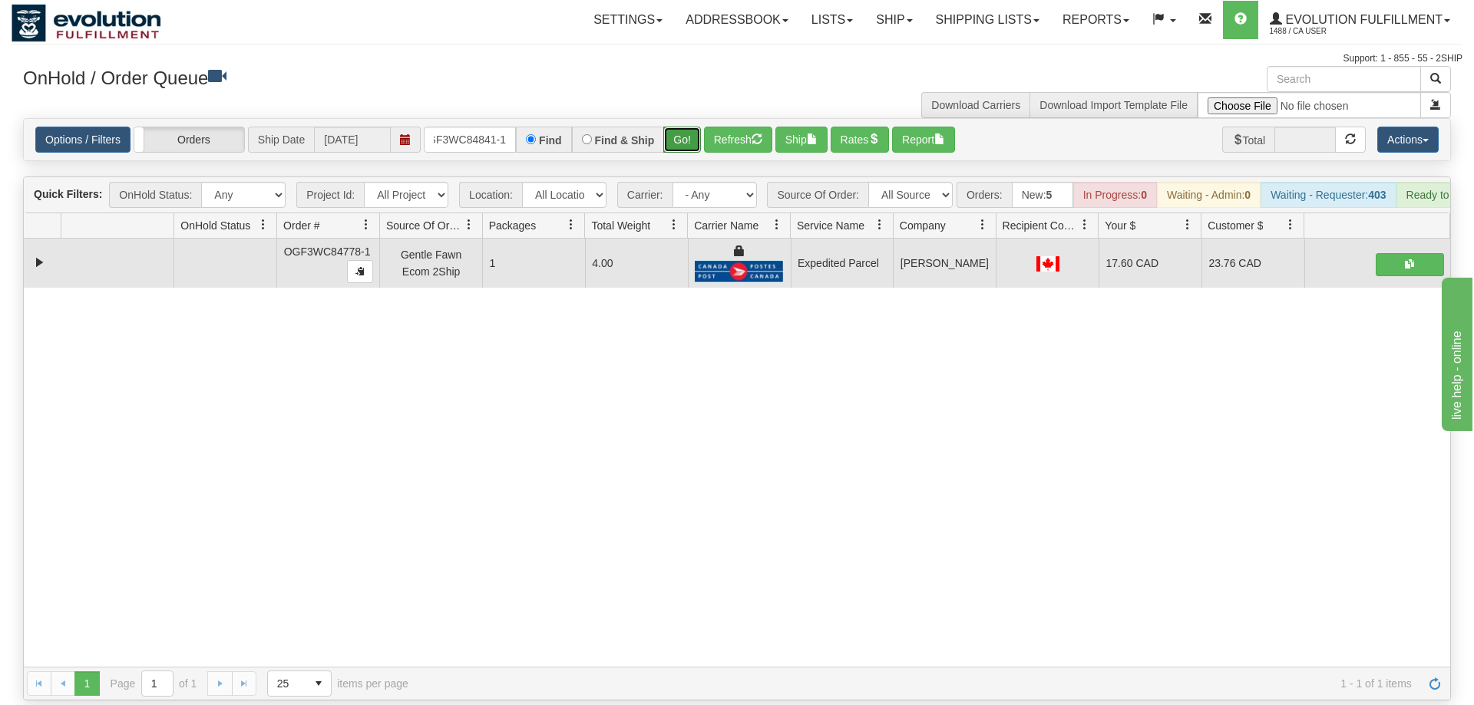
click at [684, 127] on button "Go!" at bounding box center [682, 140] width 38 height 26
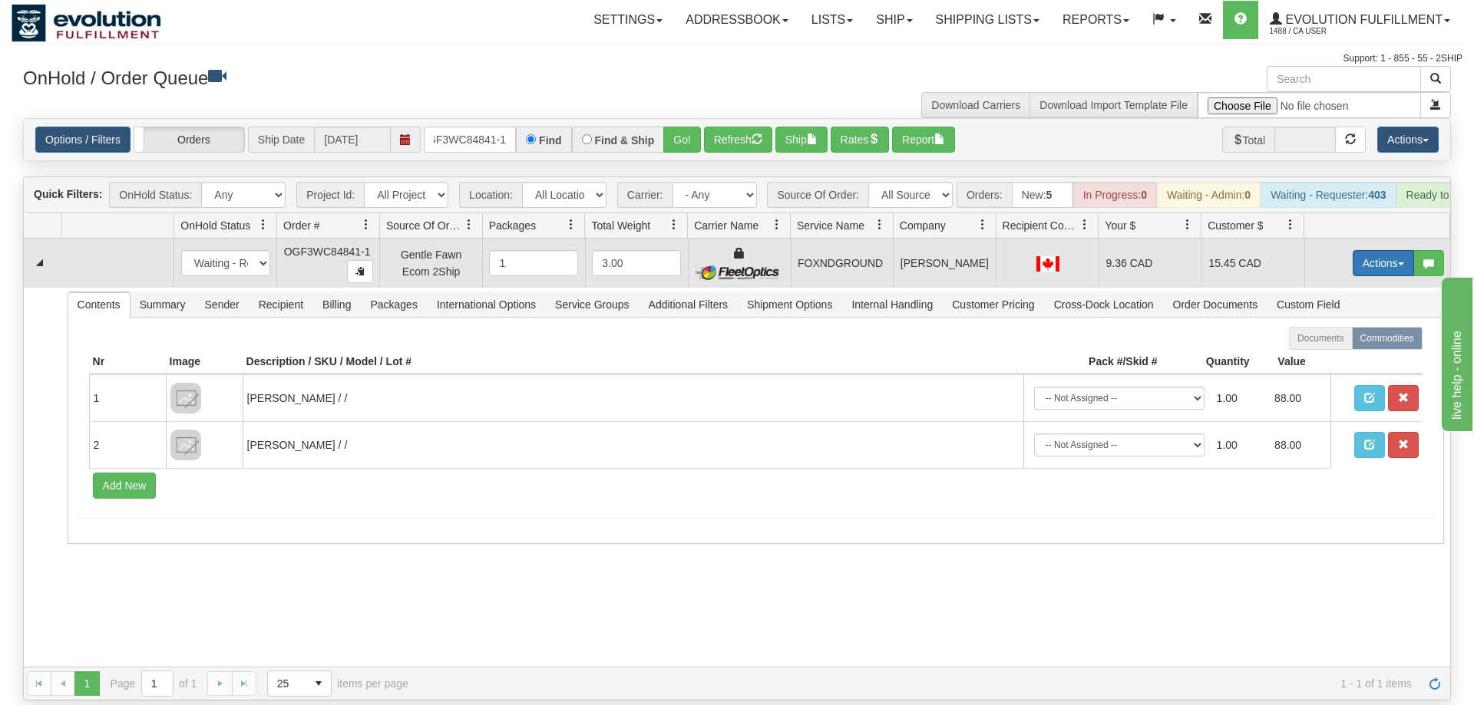
click at [1386, 250] on button "Actions" at bounding box center [1382, 263] width 61 height 26
click at [1339, 342] on link "Ship" at bounding box center [1351, 352] width 123 height 20
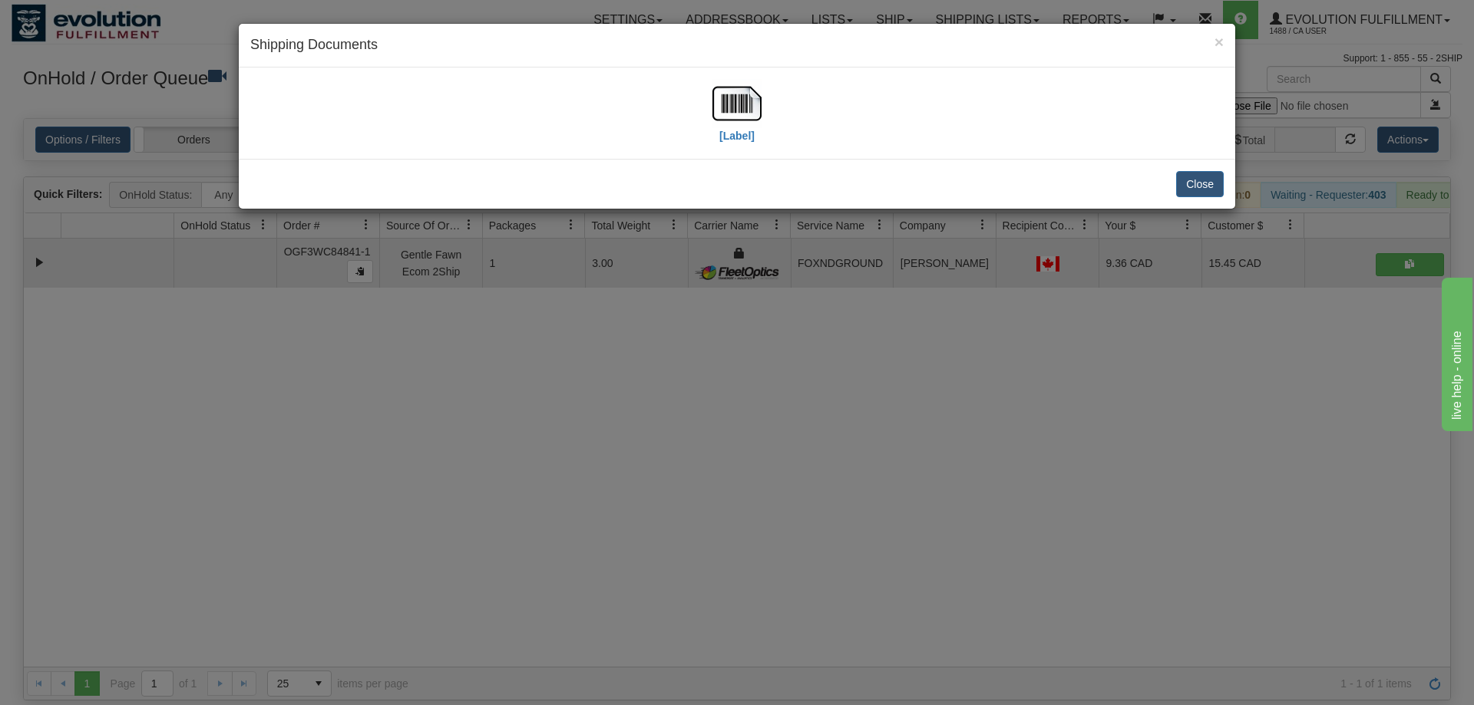
click at [692, 54] on h4 "Shipping Documents" at bounding box center [736, 45] width 973 height 20
click at [726, 95] on img at bounding box center [736, 103] width 49 height 49
click at [728, 477] on div "× Shipping Documents [Label] Close" at bounding box center [737, 352] width 1474 height 705
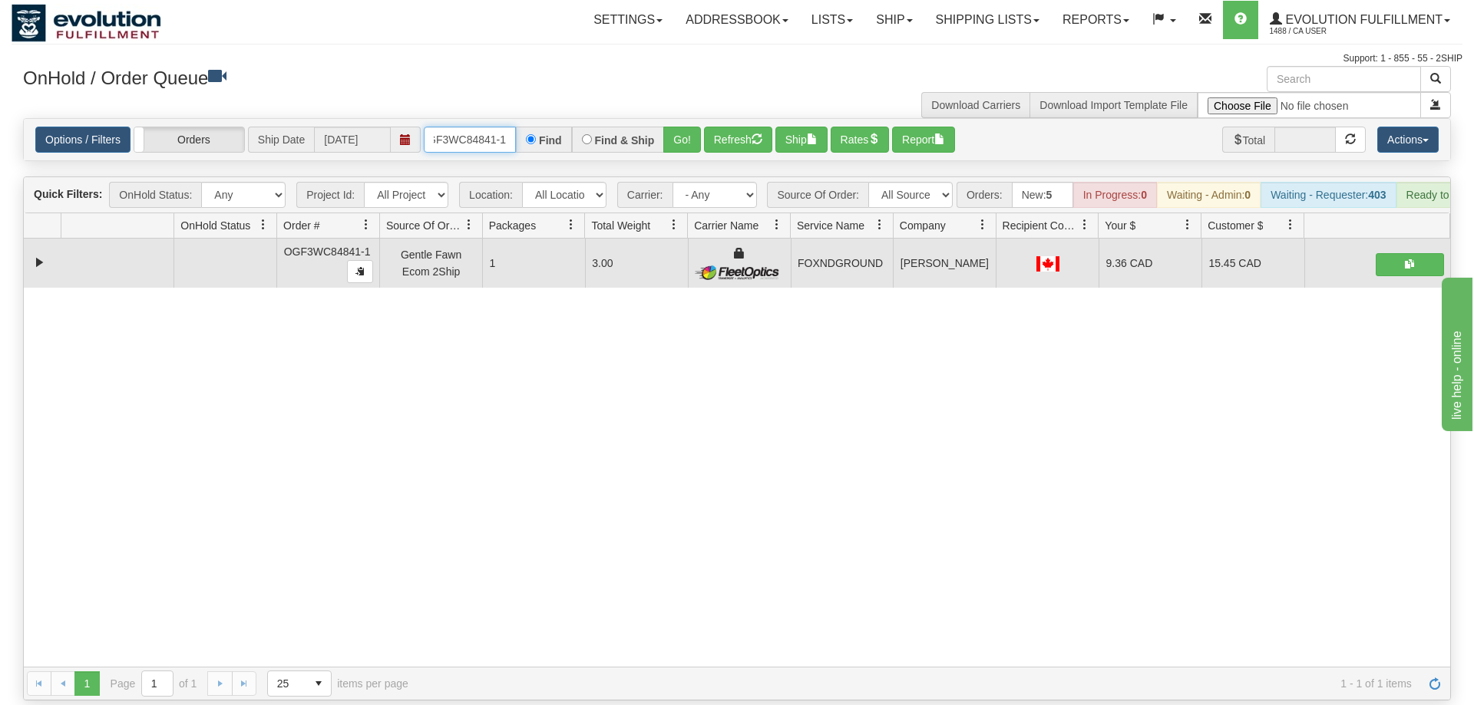
click at [431, 127] on input "OGF3WC84841-1" at bounding box center [470, 140] width 92 height 26
click at [453, 127] on input "OGF3WC84841-1" at bounding box center [470, 140] width 92 height 26
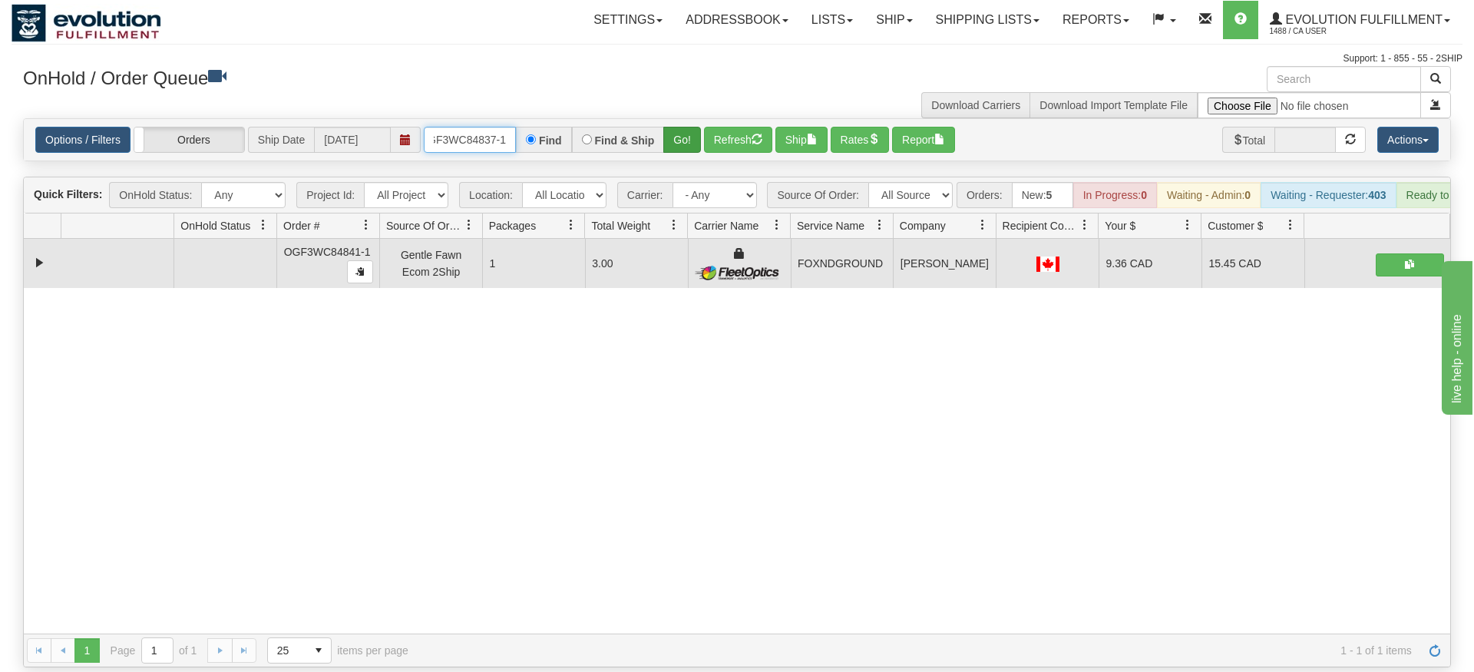
type input "OGF3WC84837-1"
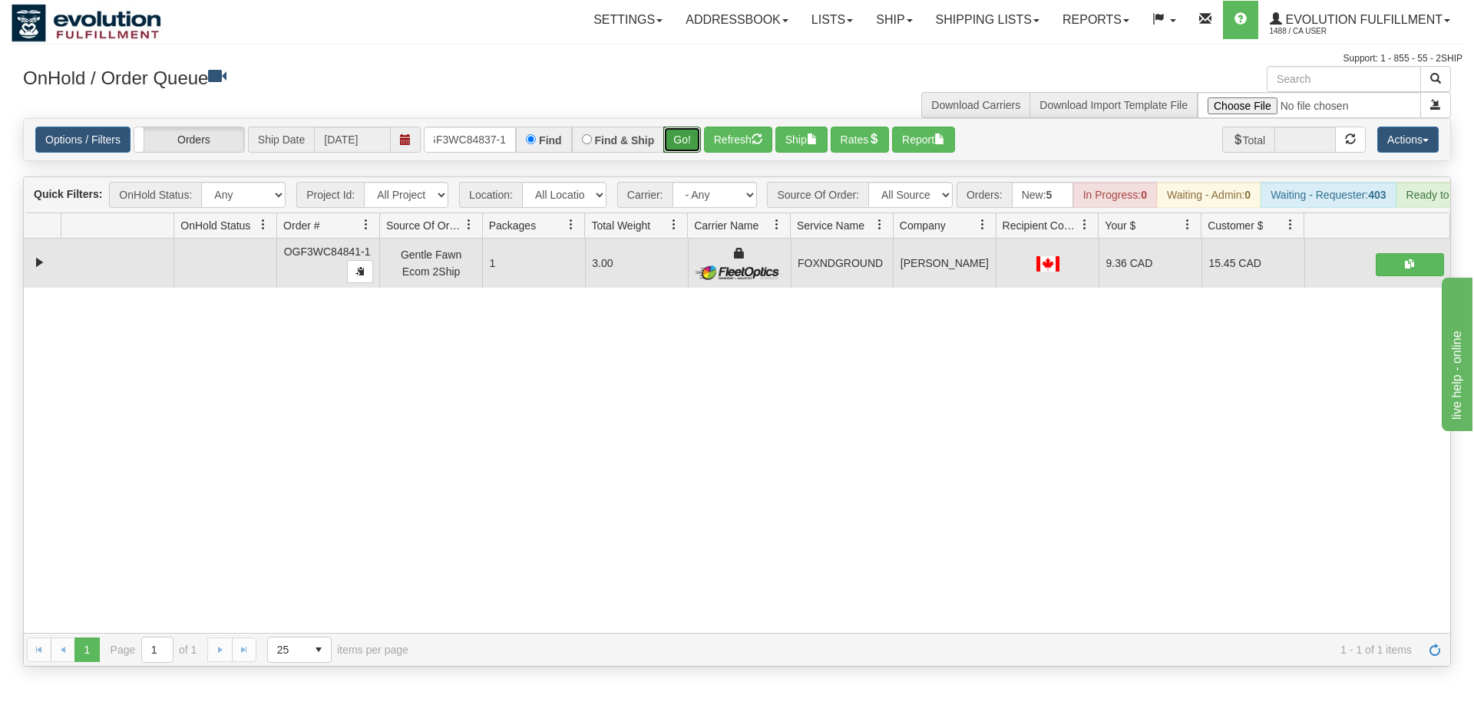
drag, startPoint x: 688, startPoint y: 116, endPoint x: 690, endPoint y: 150, distance: 33.8
click at [690, 150] on div "Is equal to Is not equal to Contains Does not contains CAD USD EUR ZAR [PERSON_…" at bounding box center [737, 392] width 1451 height 549
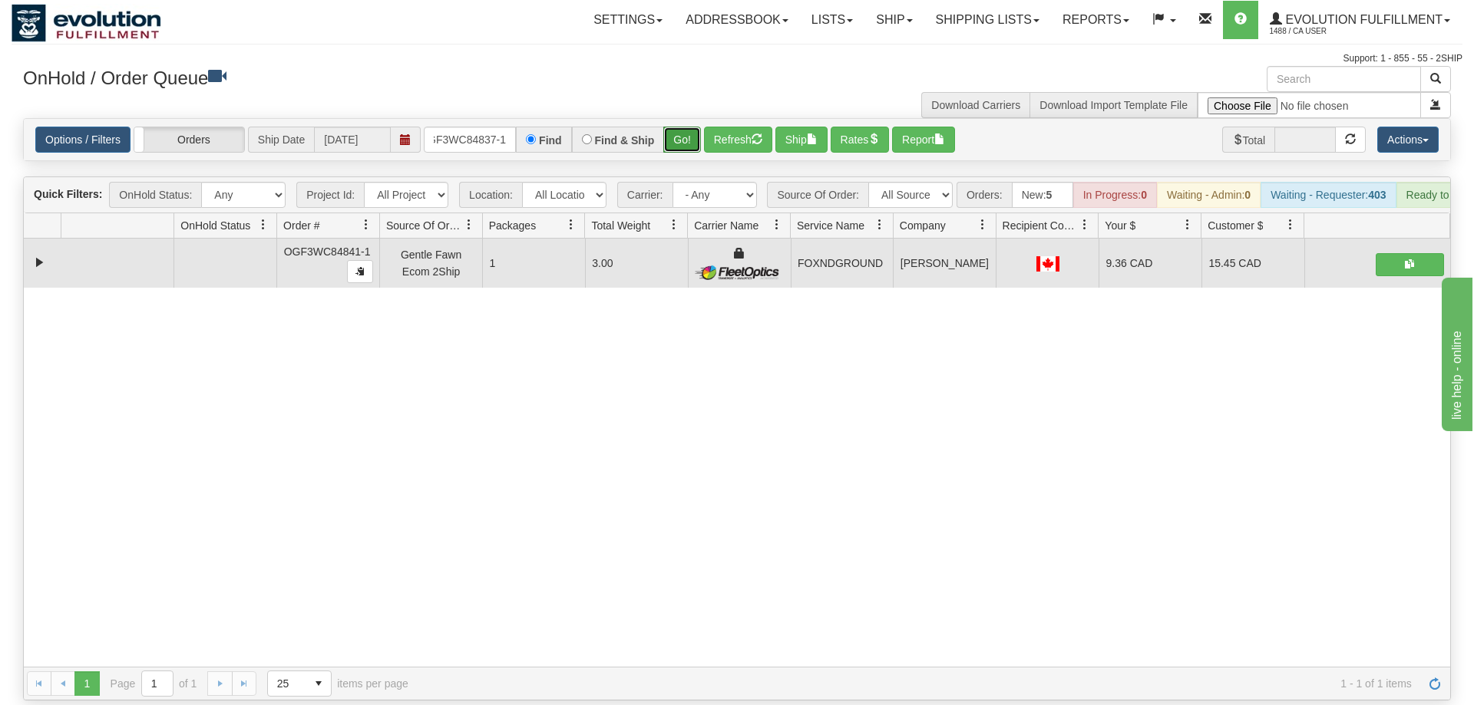
click at [692, 127] on button "Go!" at bounding box center [682, 140] width 38 height 26
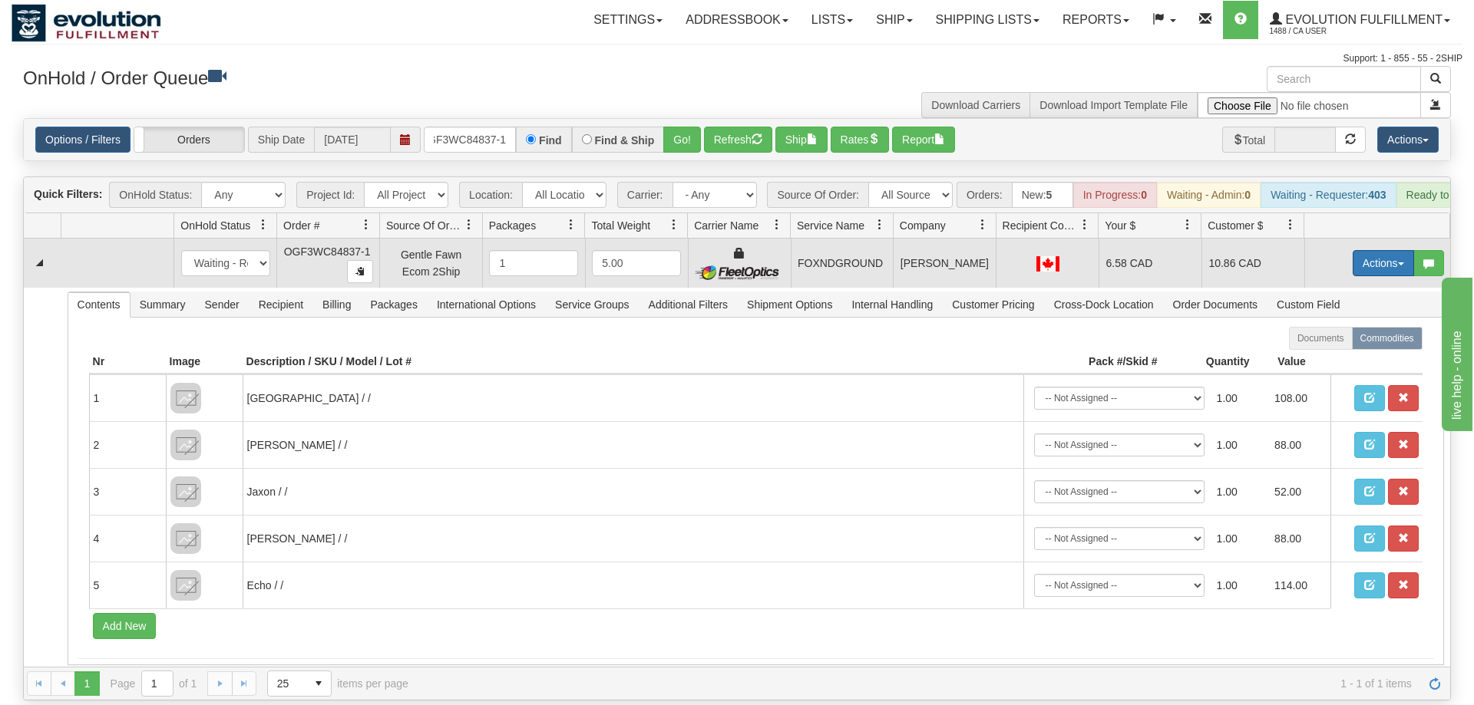
click at [1368, 250] on button "Actions" at bounding box center [1382, 263] width 61 height 26
click at [1329, 346] on span "Ship" at bounding box center [1322, 352] width 32 height 12
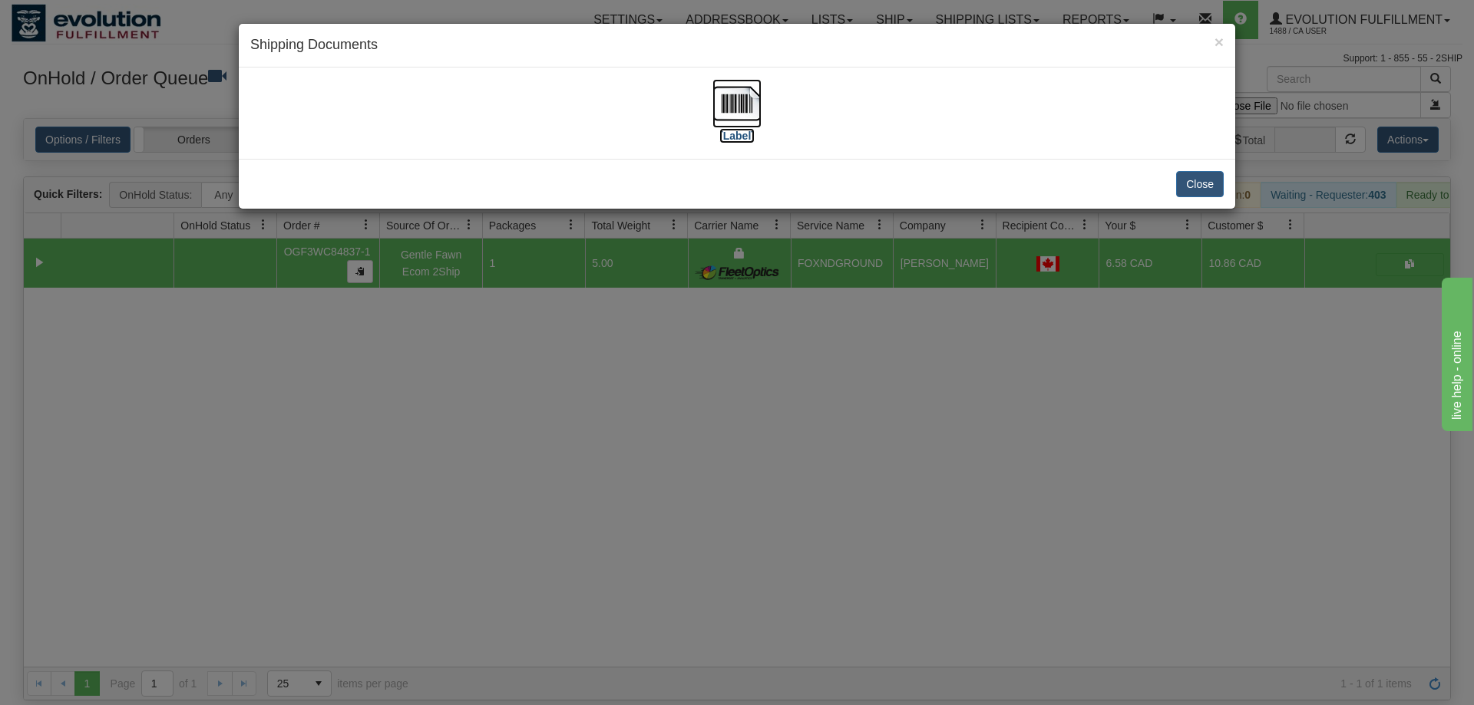
click at [729, 107] on img at bounding box center [736, 103] width 49 height 49
drag, startPoint x: 603, startPoint y: 525, endPoint x: 364, endPoint y: 163, distance: 434.3
click at [603, 519] on div "× Shipping Documents [Label] Close" at bounding box center [737, 352] width 1474 height 705
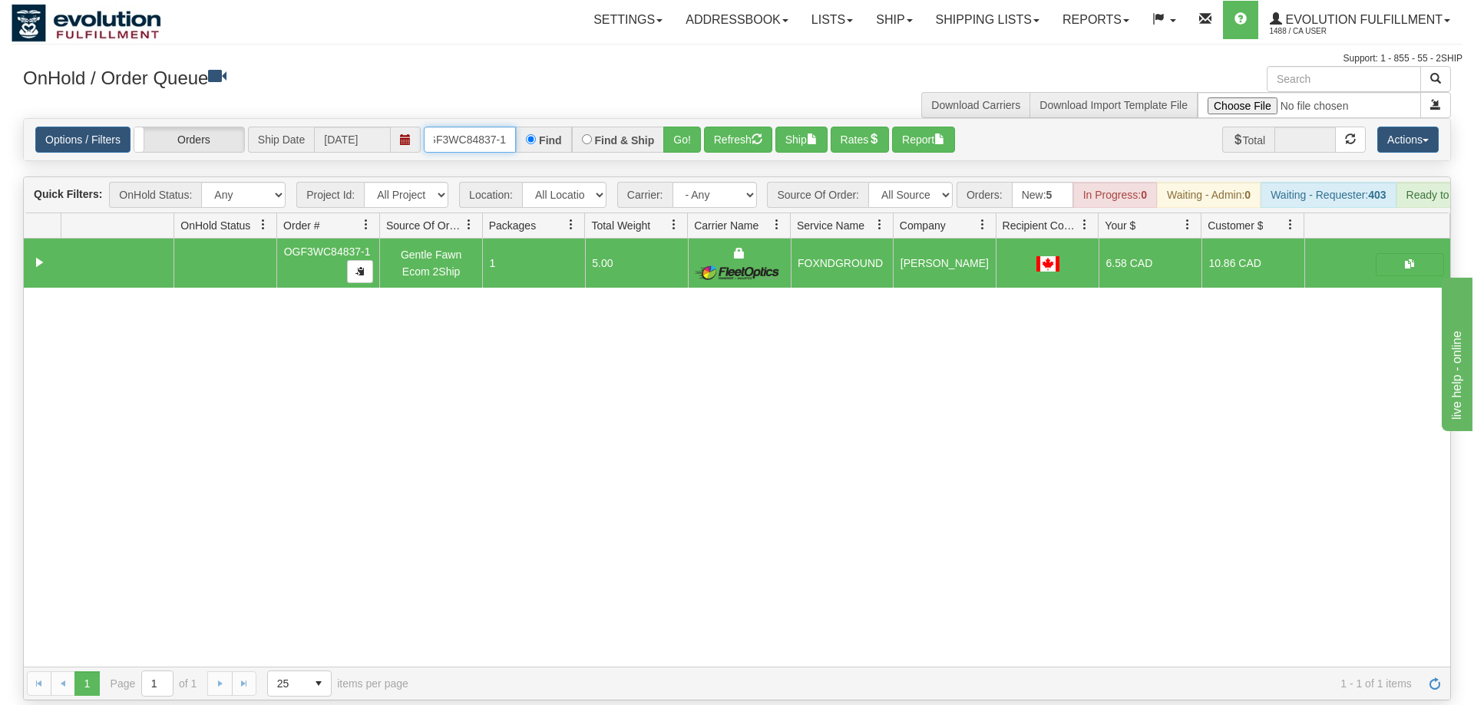
click at [449, 127] on input "OGF3WC84837-1" at bounding box center [470, 140] width 92 height 26
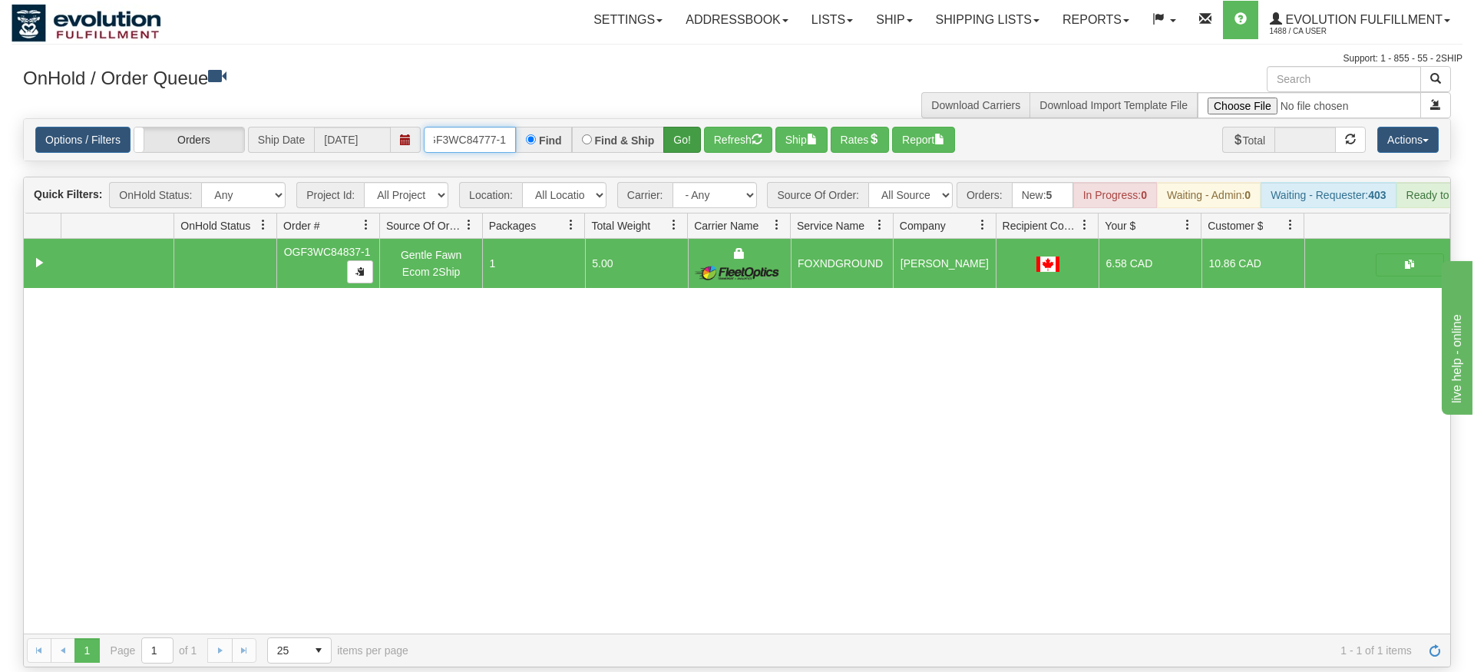
type input "OGF3WC84777-1"
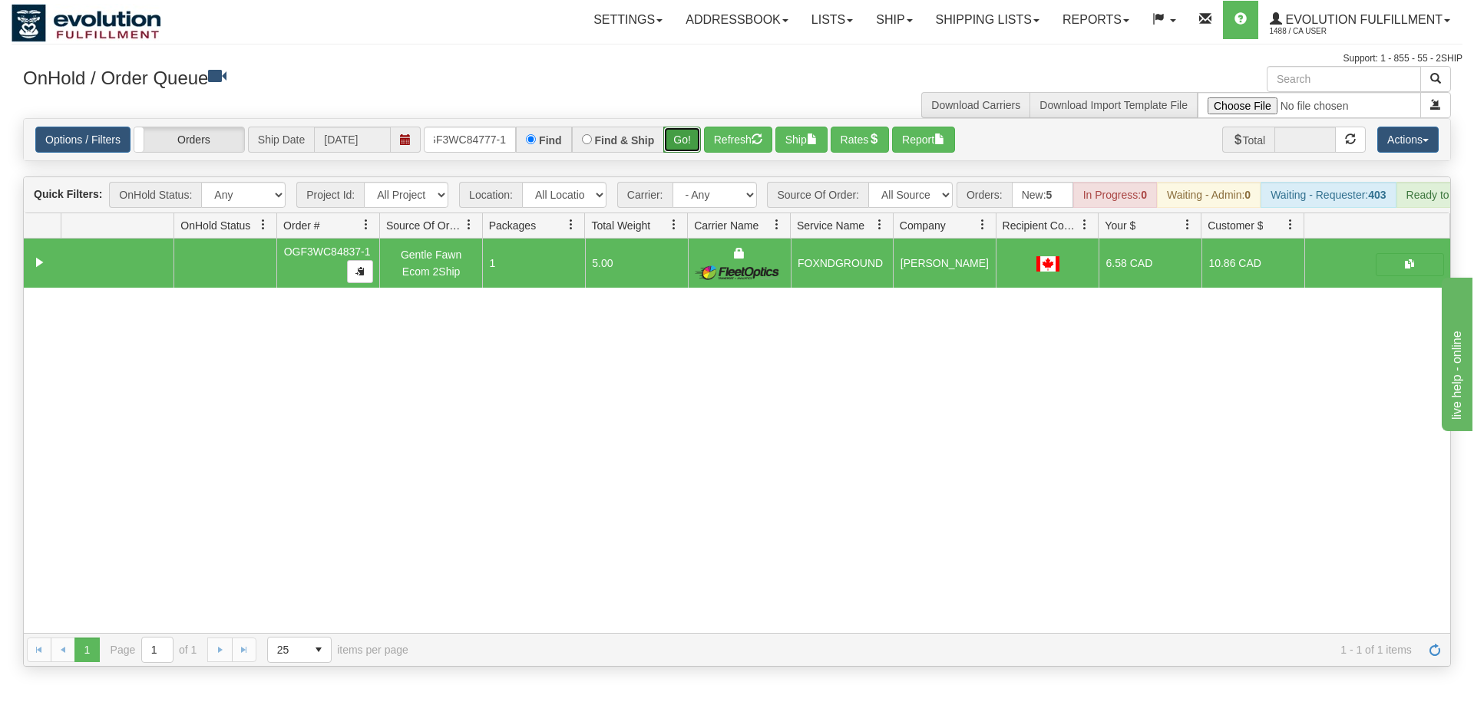
click at [682, 147] on div "Is equal to Is not equal to Contains Does not contains CAD USD EUR ZAR [PERSON_…" at bounding box center [737, 392] width 1451 height 549
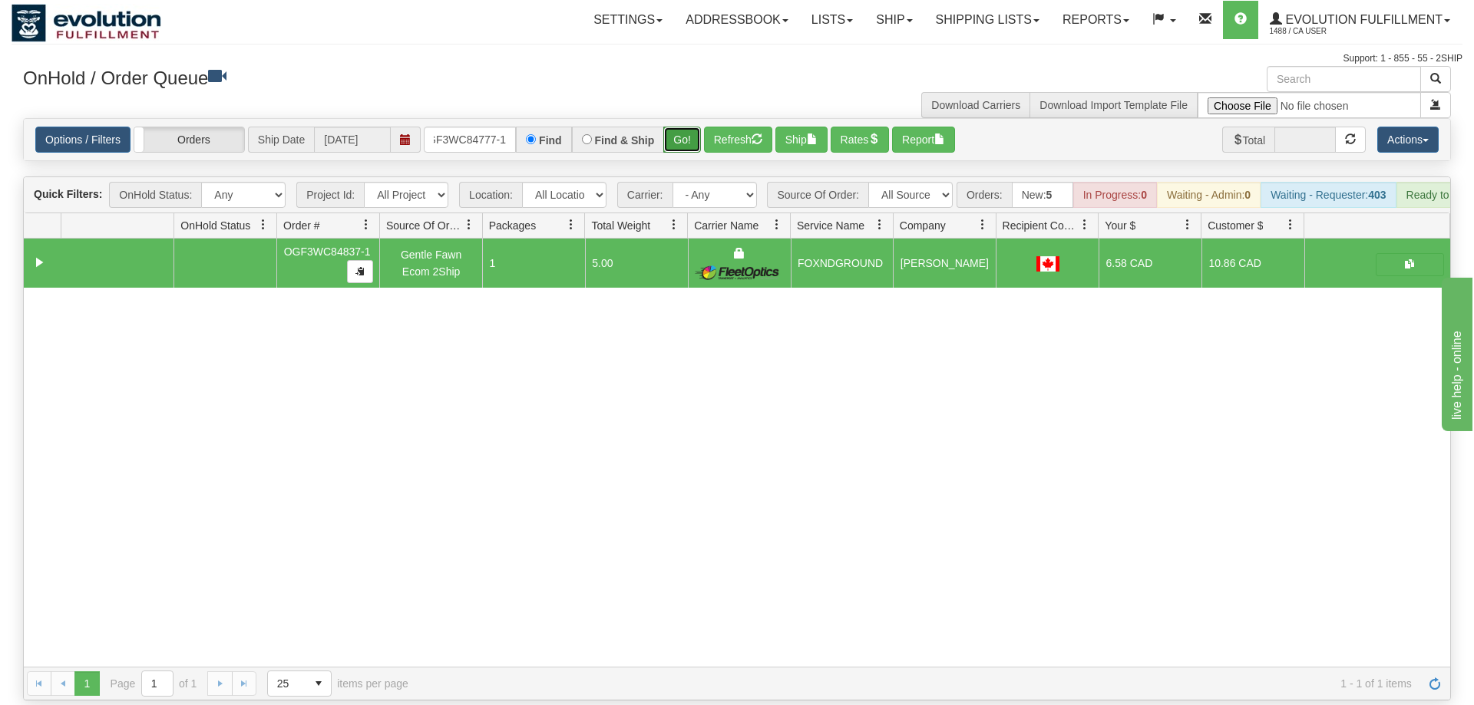
click at [682, 127] on button "Go!" at bounding box center [682, 140] width 38 height 26
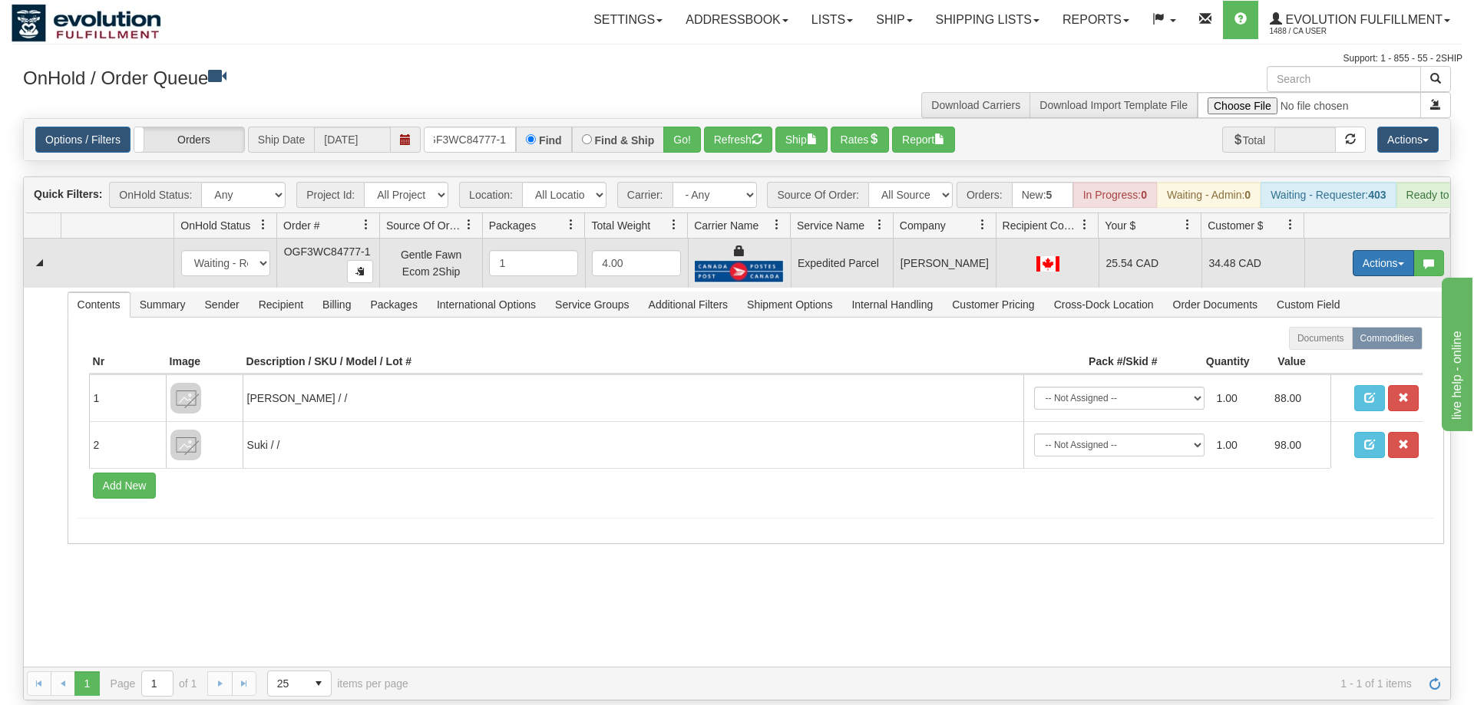
click at [1382, 250] on button "Actions" at bounding box center [1382, 263] width 61 height 26
click at [1344, 342] on link "Ship" at bounding box center [1351, 352] width 123 height 20
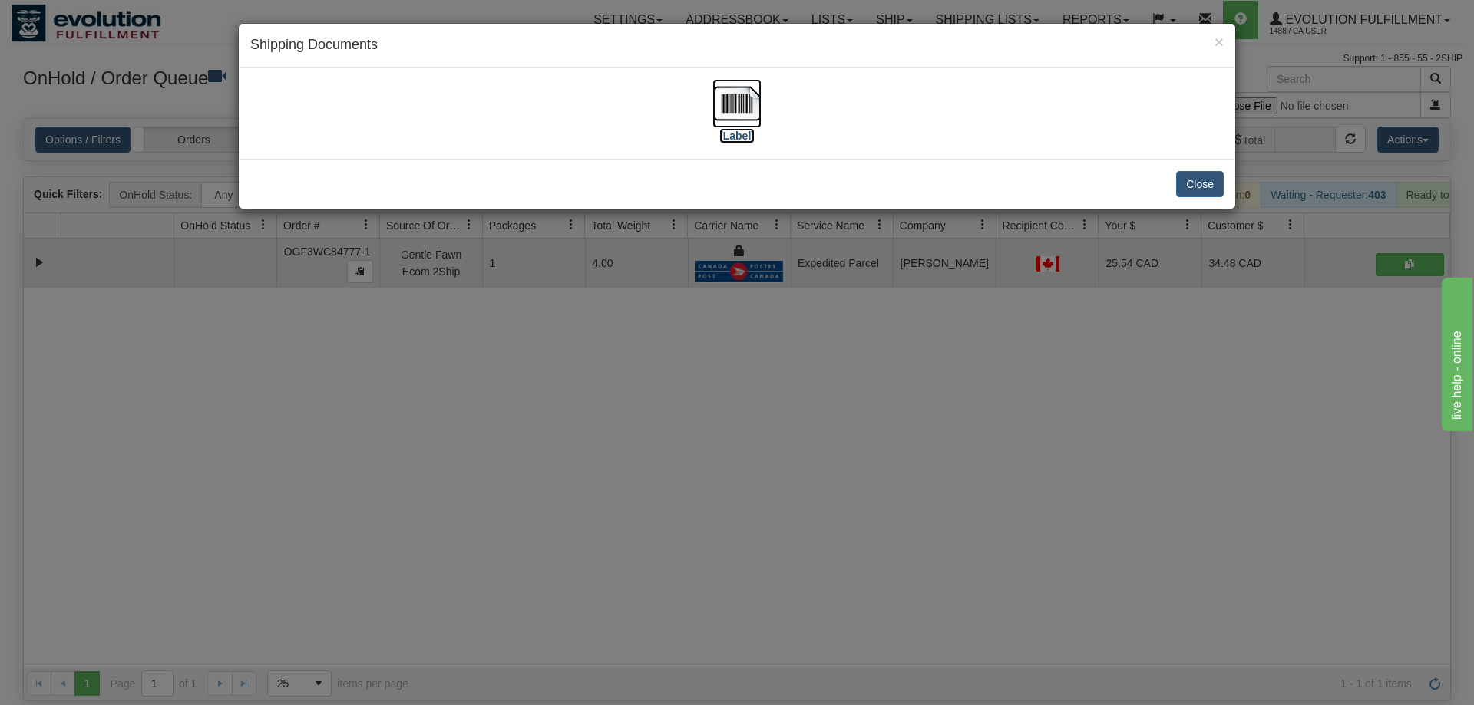
click at [735, 102] on img at bounding box center [736, 103] width 49 height 49
click at [1013, 401] on div "× Shipping Documents [Label] Close" at bounding box center [737, 352] width 1474 height 705
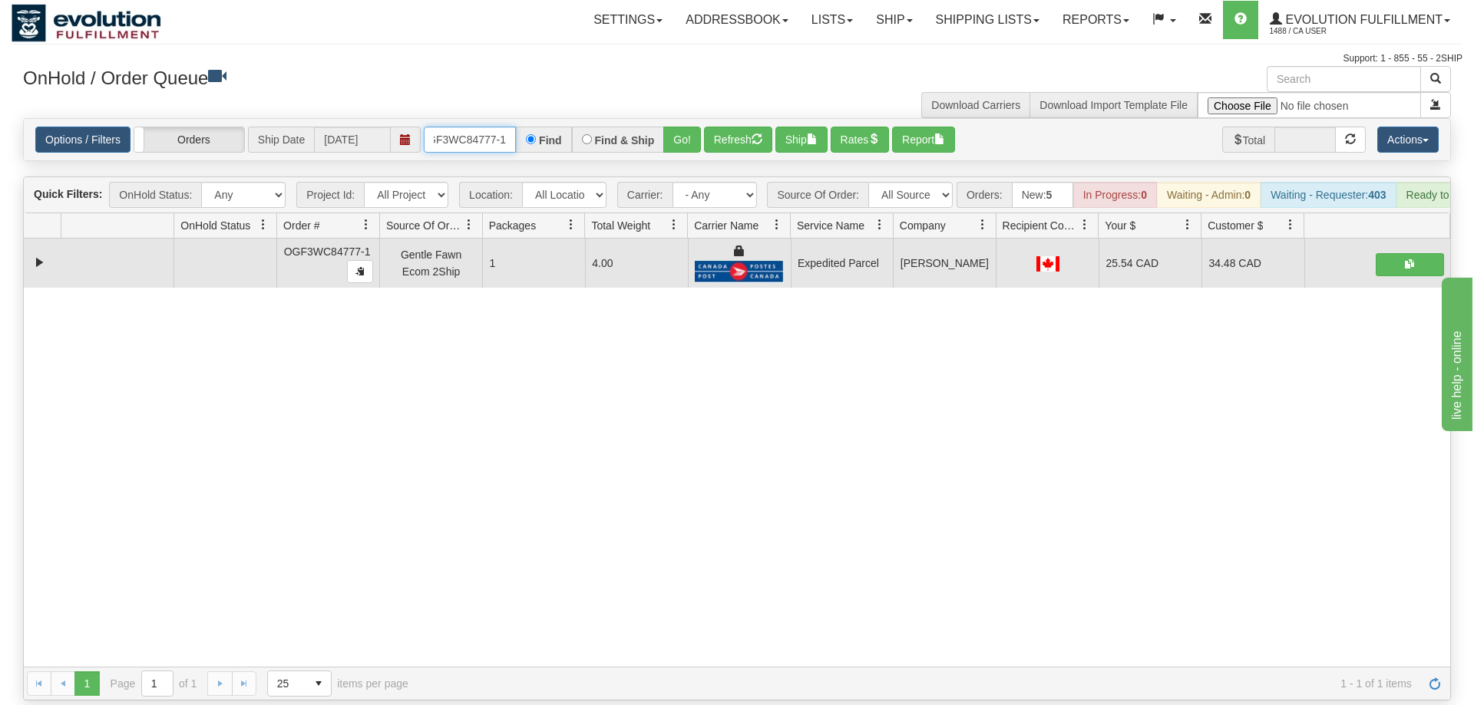
click at [461, 127] on input "OGF3WC84777-1" at bounding box center [470, 140] width 92 height 26
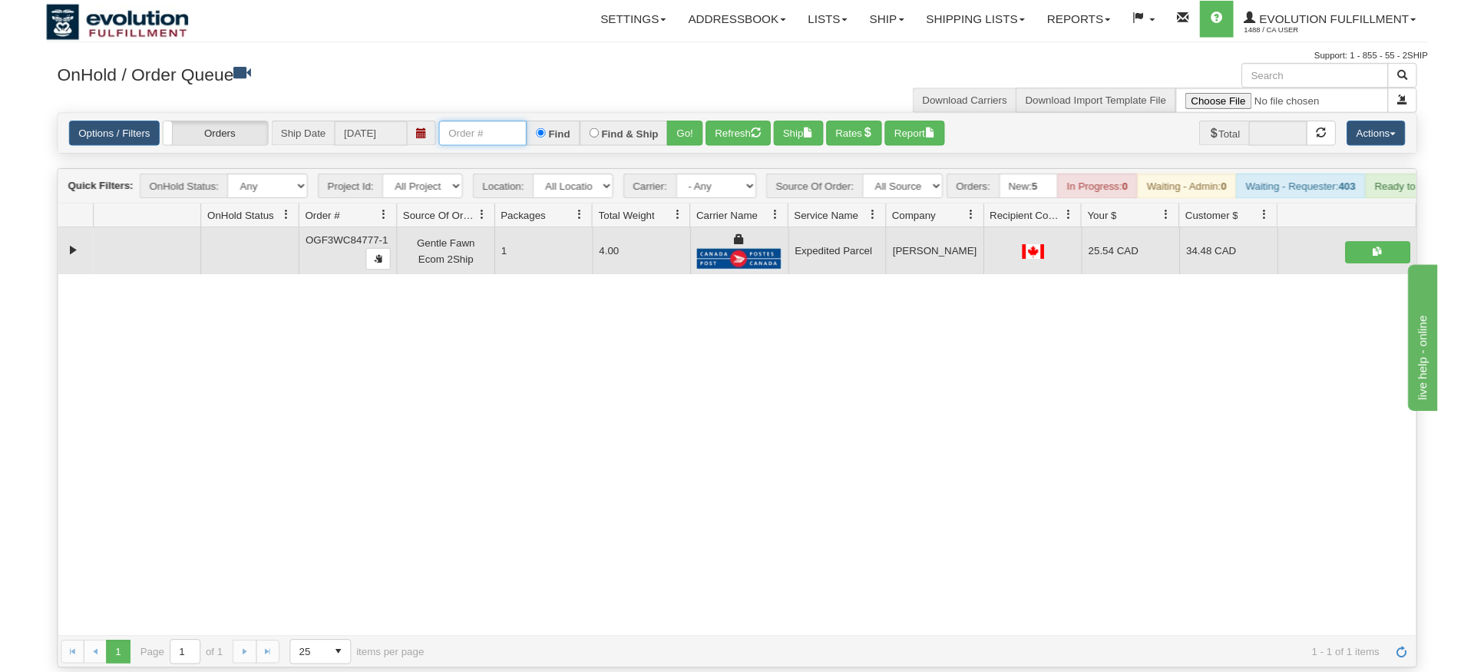
scroll to position [0, 0]
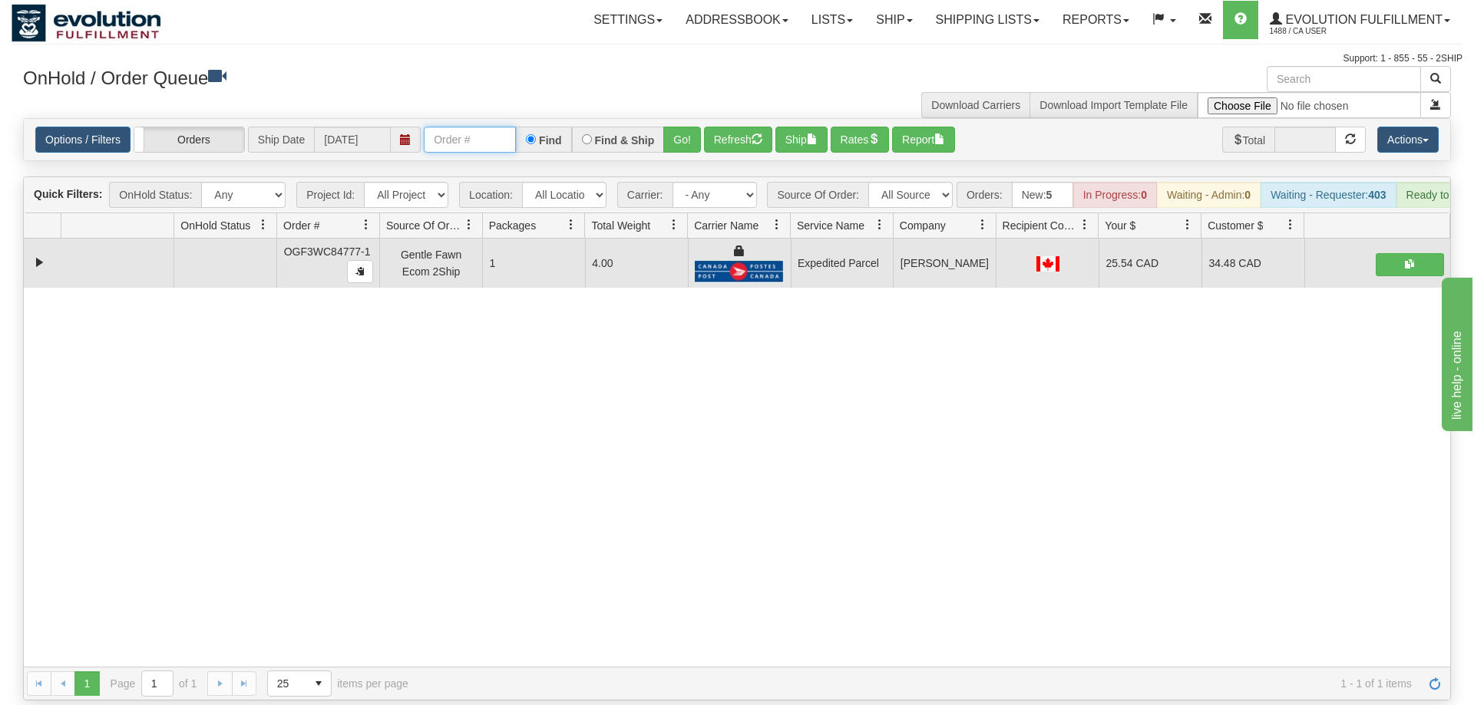
click at [467, 127] on input "text" at bounding box center [470, 140] width 92 height 26
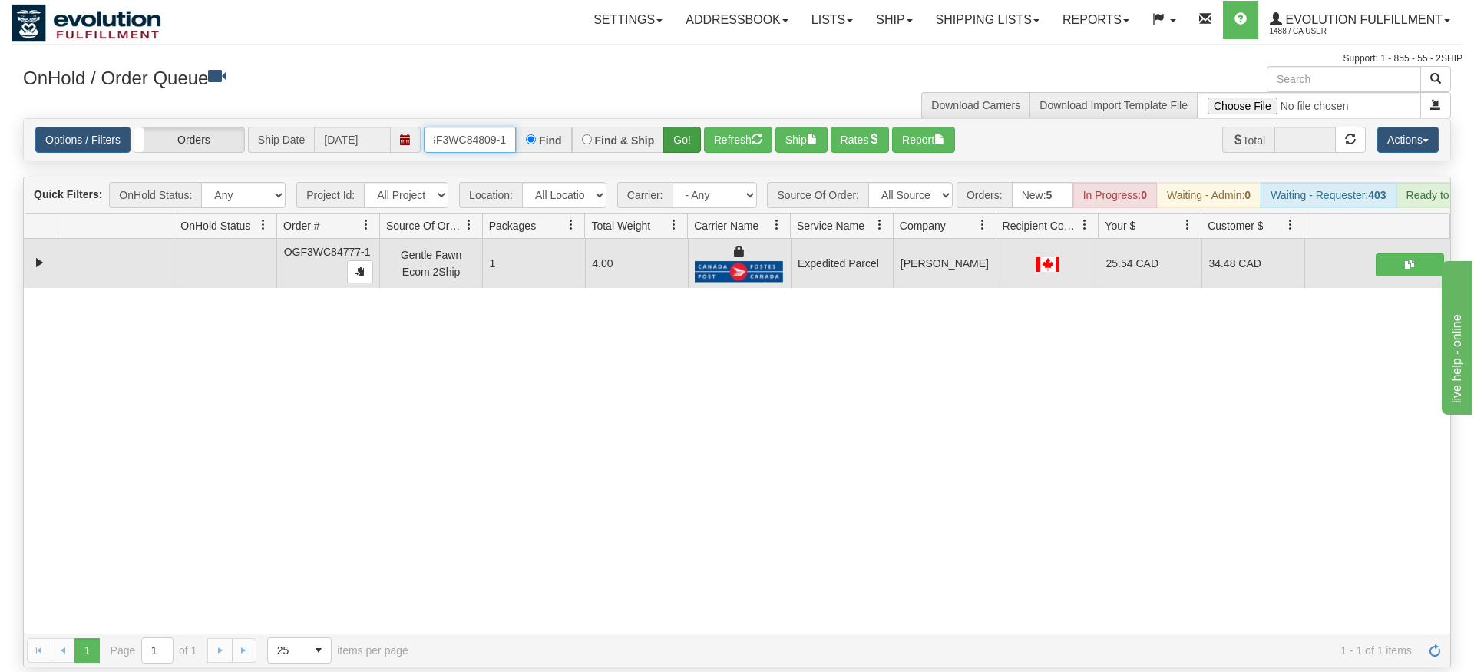
type input "OGF3WC84809-1"
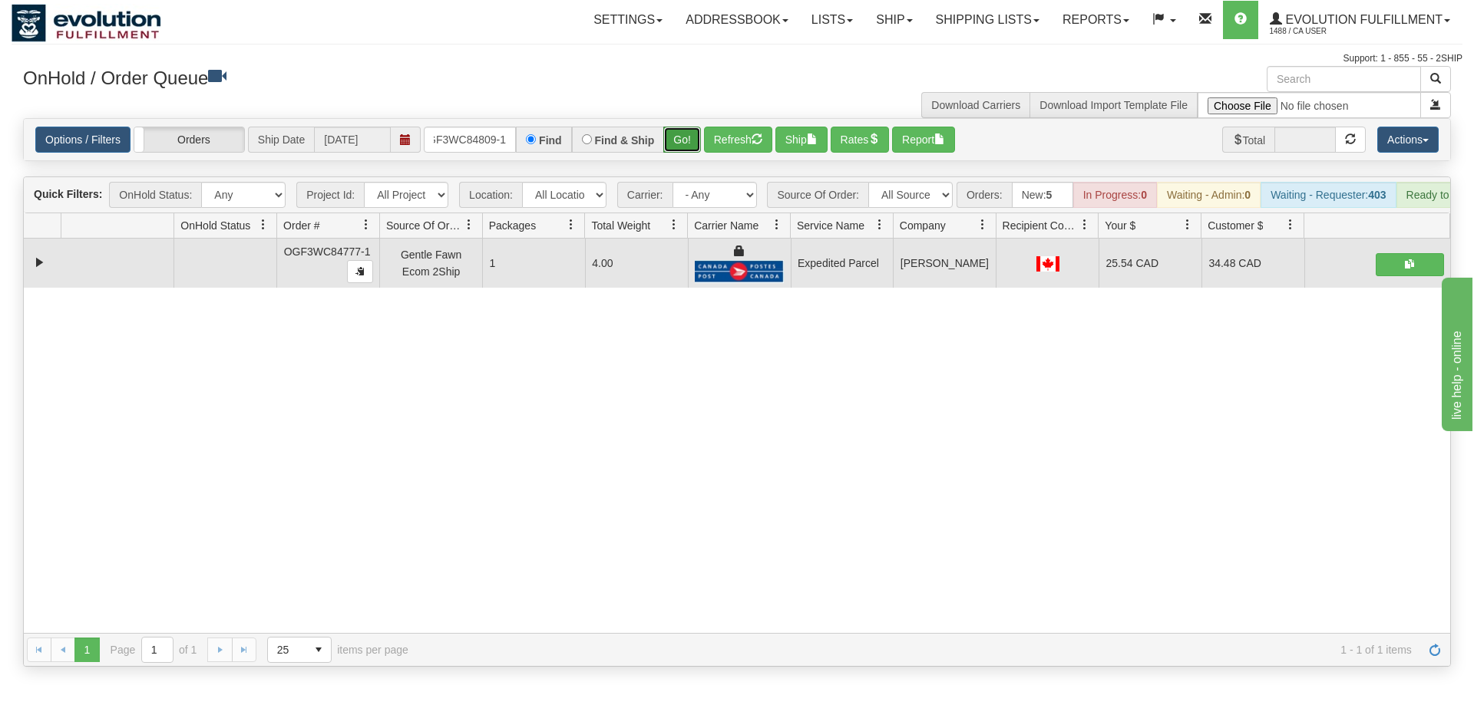
drag, startPoint x: 684, startPoint y: 105, endPoint x: 669, endPoint y: 126, distance: 25.3
click at [683, 139] on div "Is equal to Is not equal to Contains Does not contains CAD USD EUR ZAR [PERSON_…" at bounding box center [737, 392] width 1451 height 549
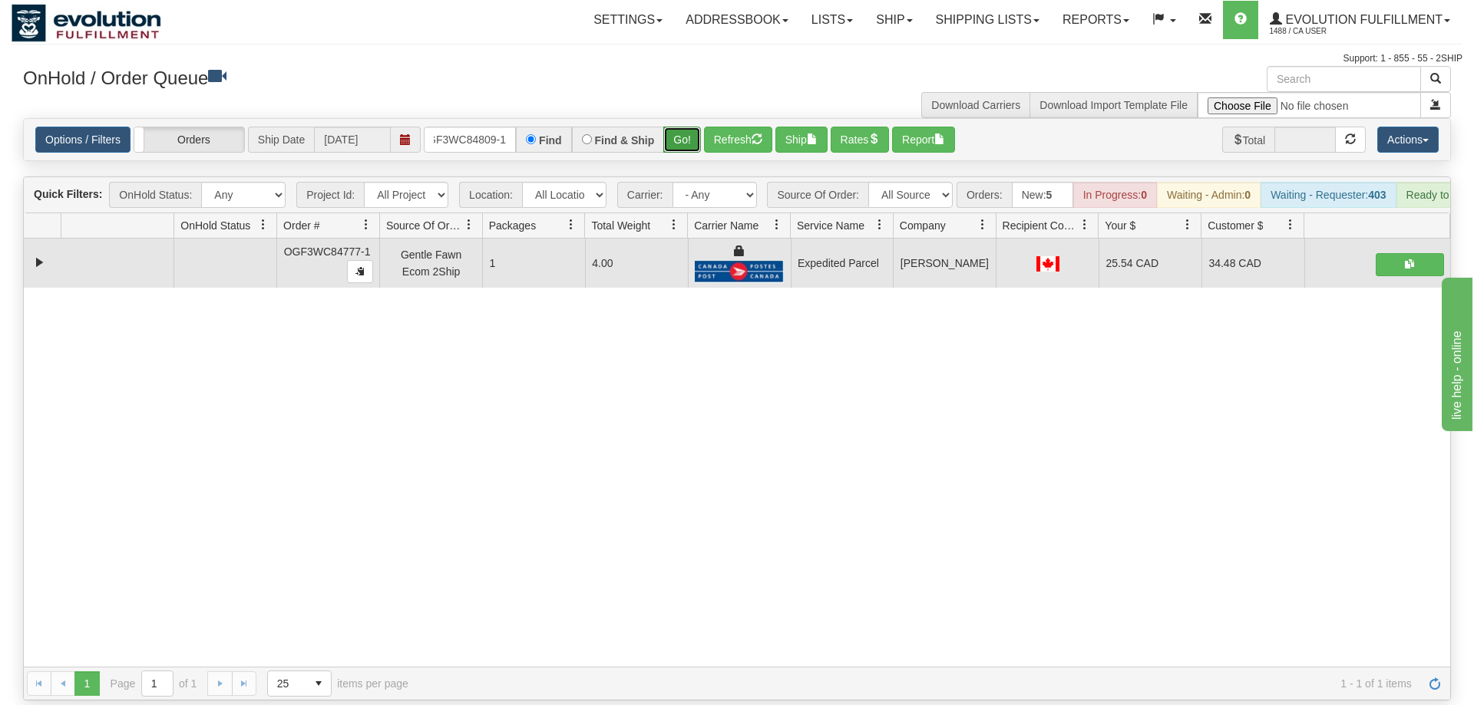
click at [669, 127] on button "Go!" at bounding box center [682, 140] width 38 height 26
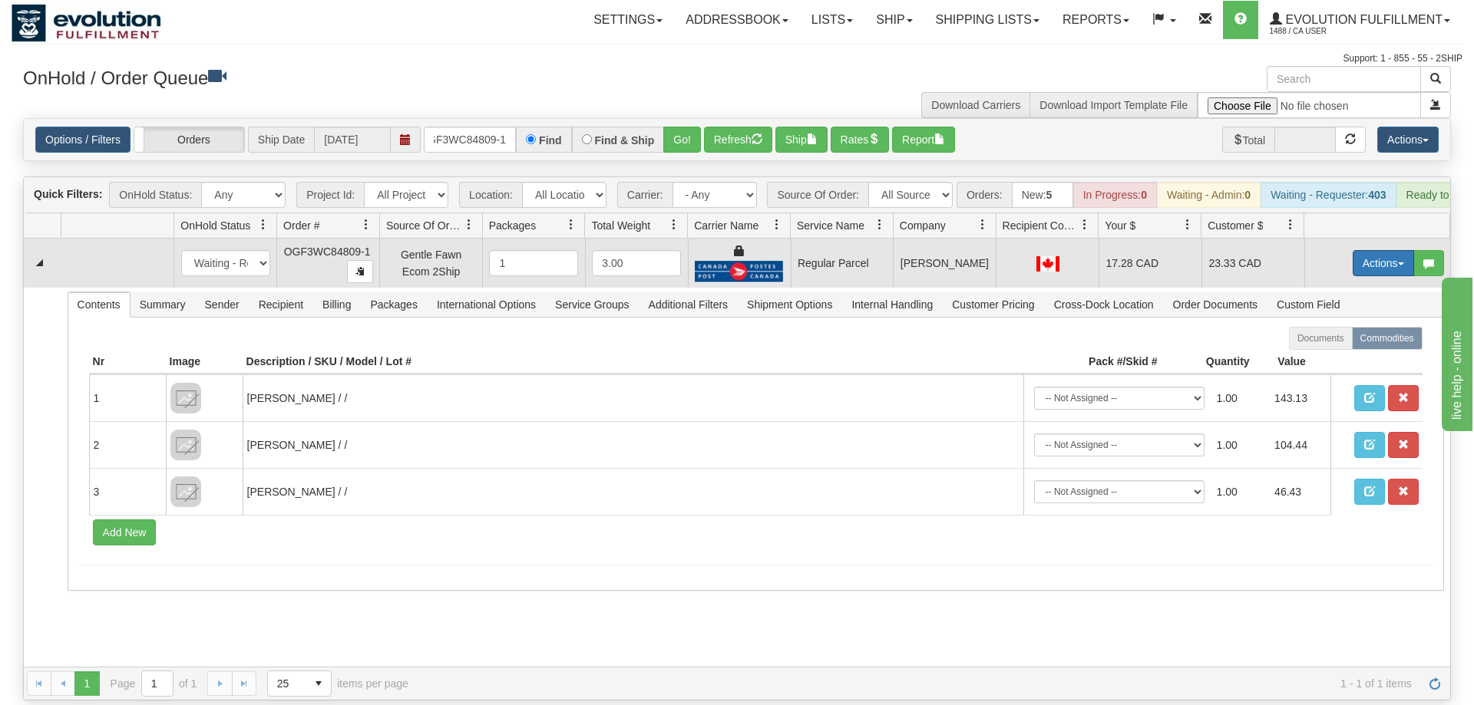
click at [1352, 250] on button "Actions" at bounding box center [1382, 263] width 61 height 26
click at [1347, 326] on span "Rate All Services" at bounding box center [1352, 332] width 92 height 12
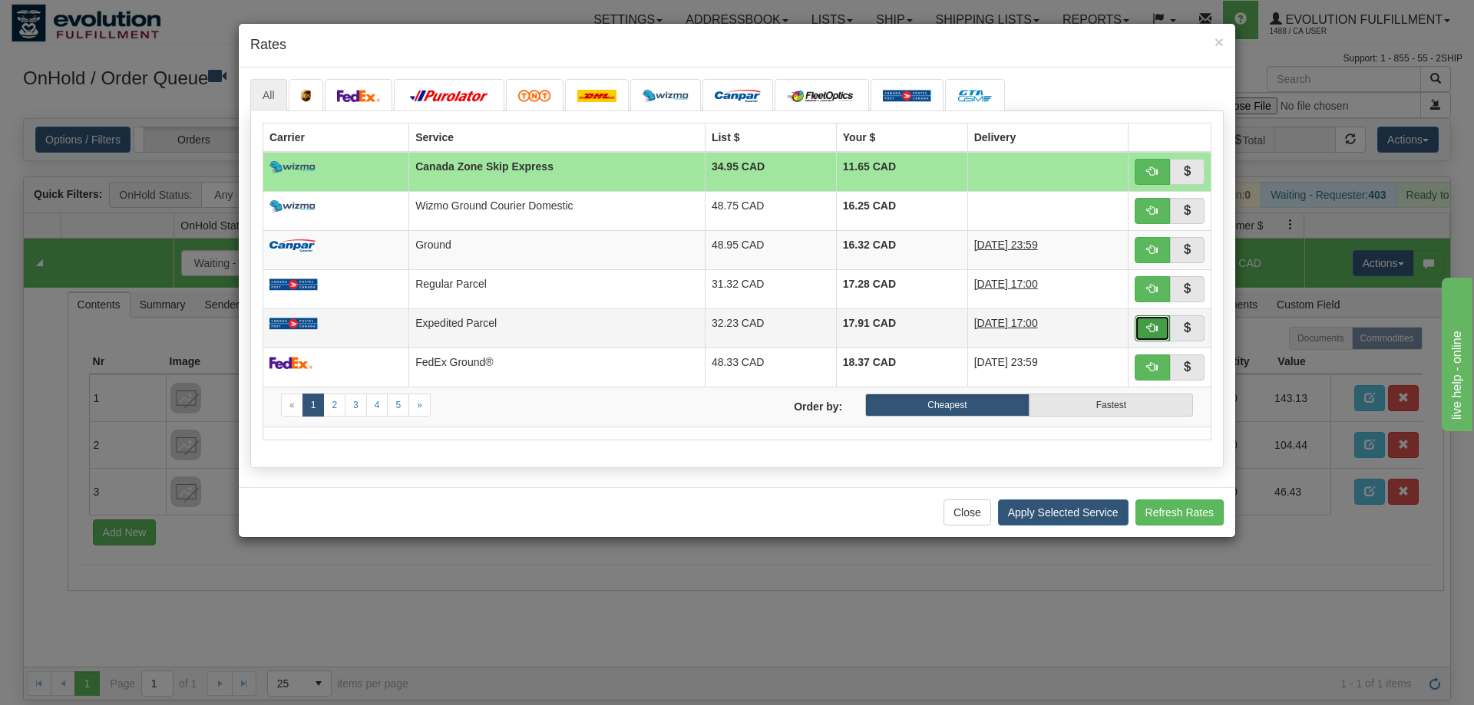
click at [1157, 319] on button "button" at bounding box center [1151, 328] width 35 height 26
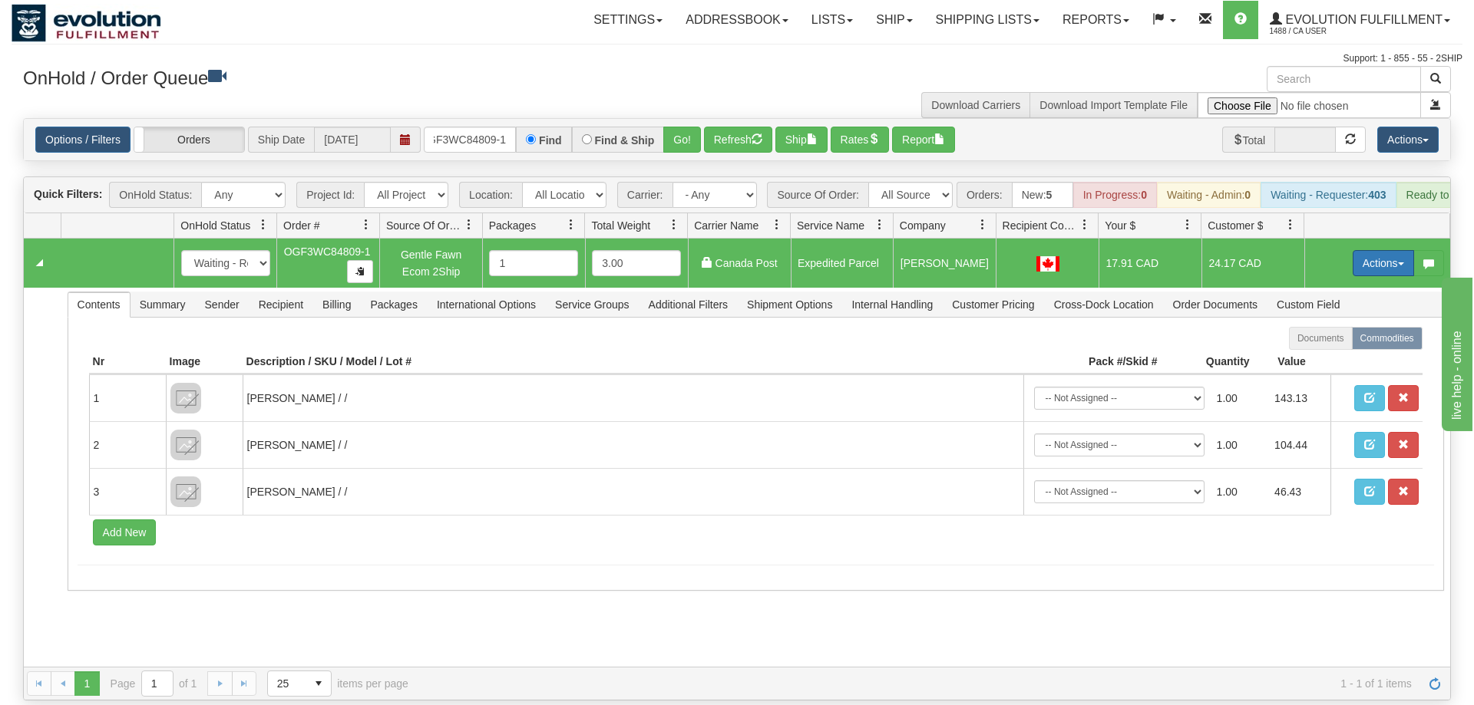
click at [1355, 250] on button "Actions" at bounding box center [1382, 263] width 61 height 26
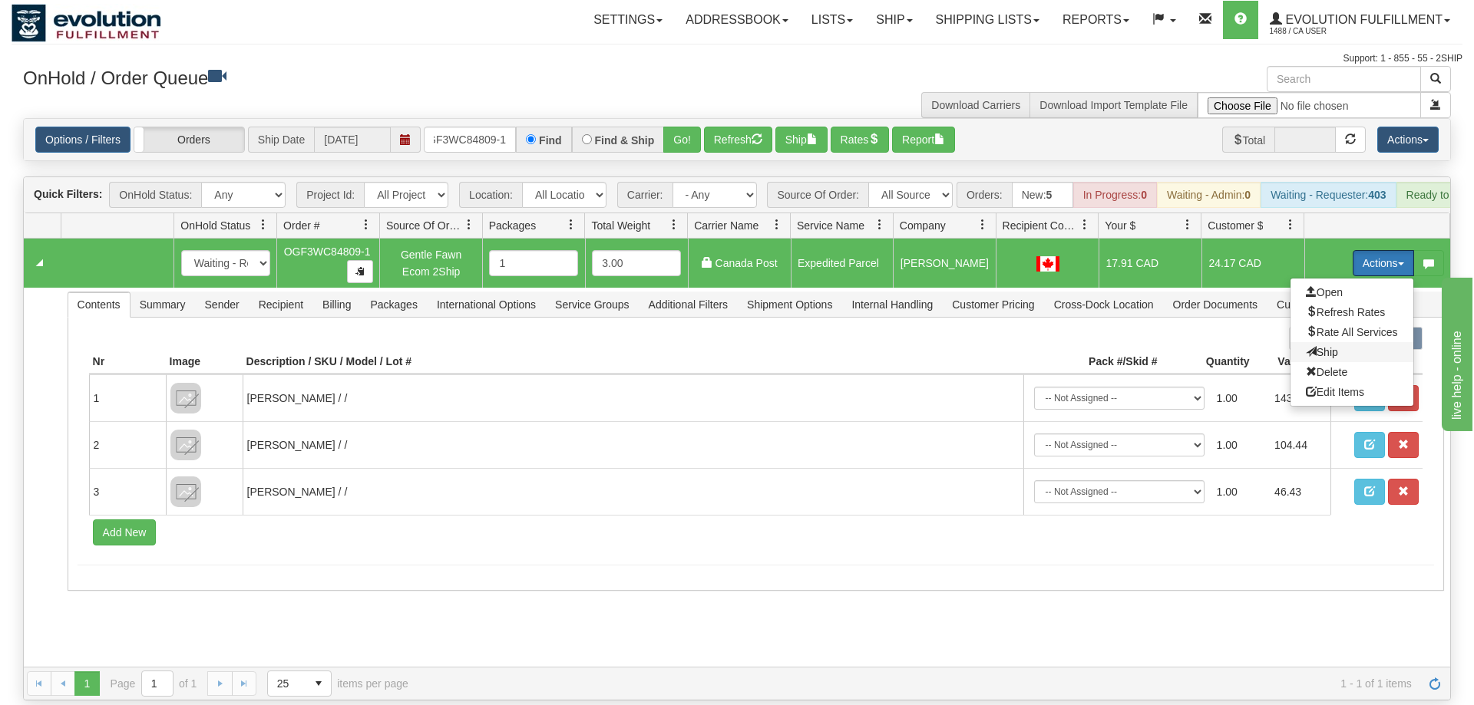
click at [1323, 346] on span "Ship" at bounding box center [1322, 352] width 32 height 12
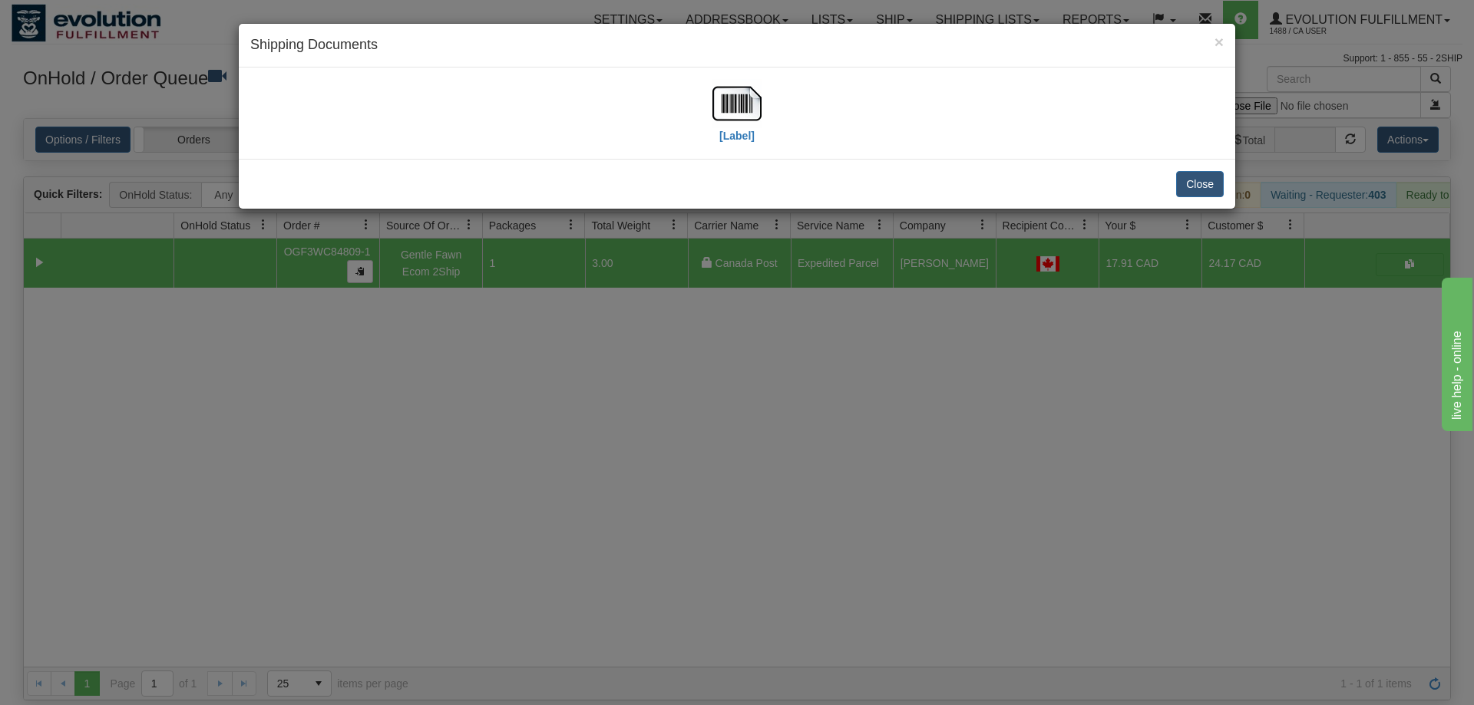
click at [321, 107] on div "[Label]" at bounding box center [736, 113] width 973 height 68
click at [735, 91] on img at bounding box center [736, 103] width 49 height 49
click at [969, 536] on div "× Shipping Documents [Label] Close" at bounding box center [737, 352] width 1474 height 705
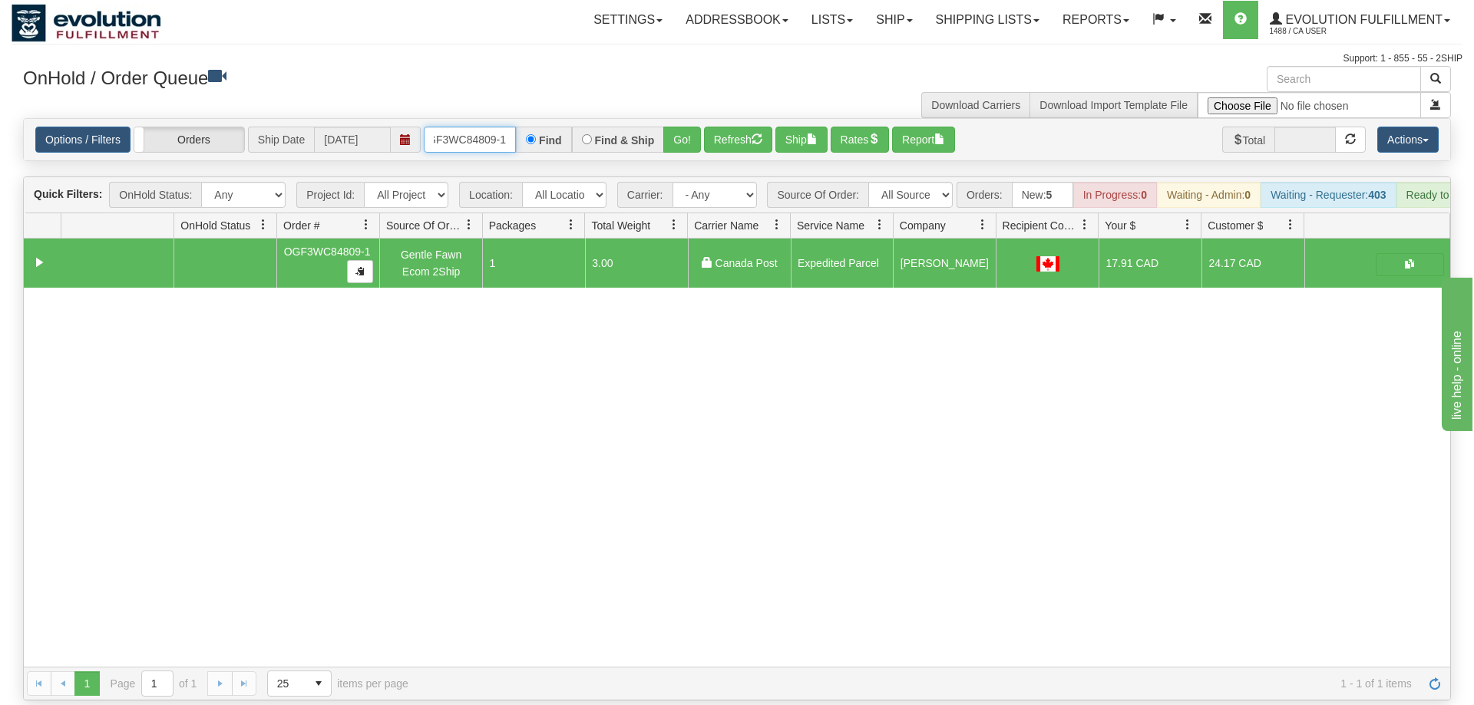
click at [492, 127] on input "OGF3WC84809-1" at bounding box center [470, 140] width 92 height 26
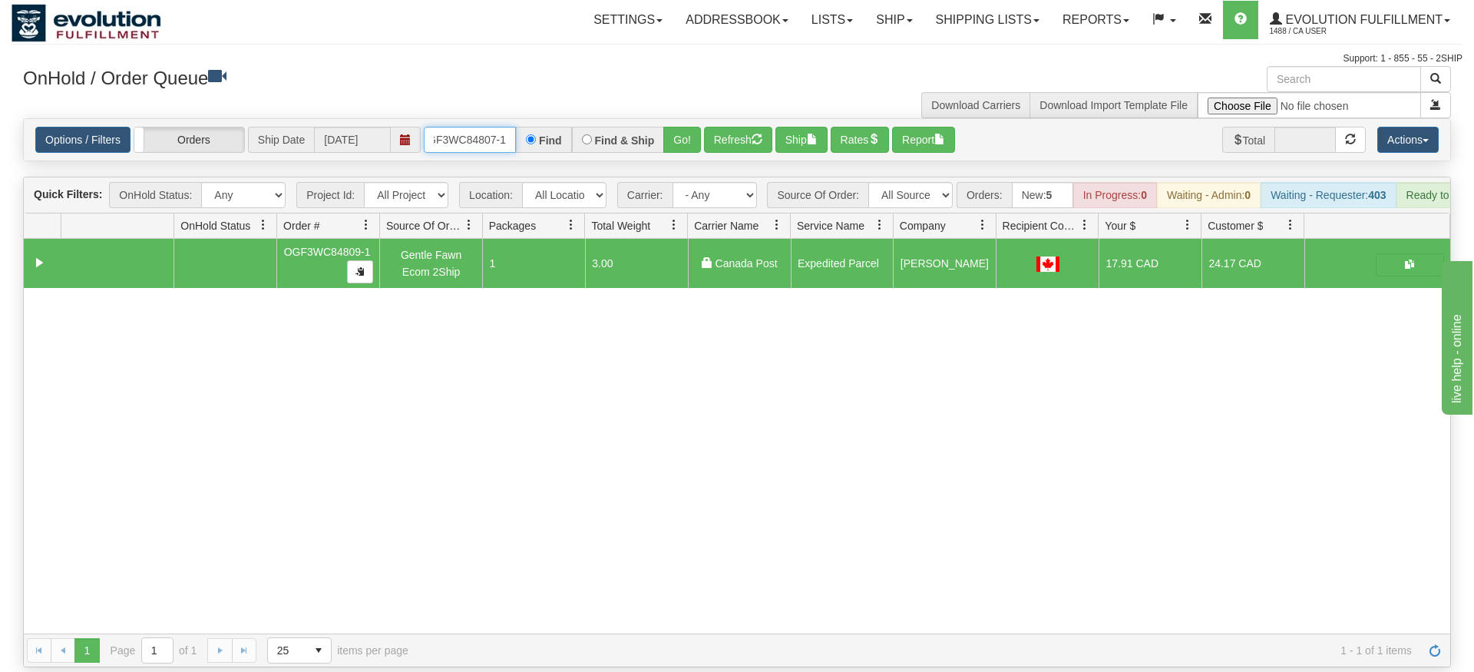
type input "OGF3WC84807-1"
click at [682, 170] on div "Is equal to Is not equal to Contains Does not contains CAD USD EUR ZAR [PERSON_…" at bounding box center [737, 392] width 1451 height 549
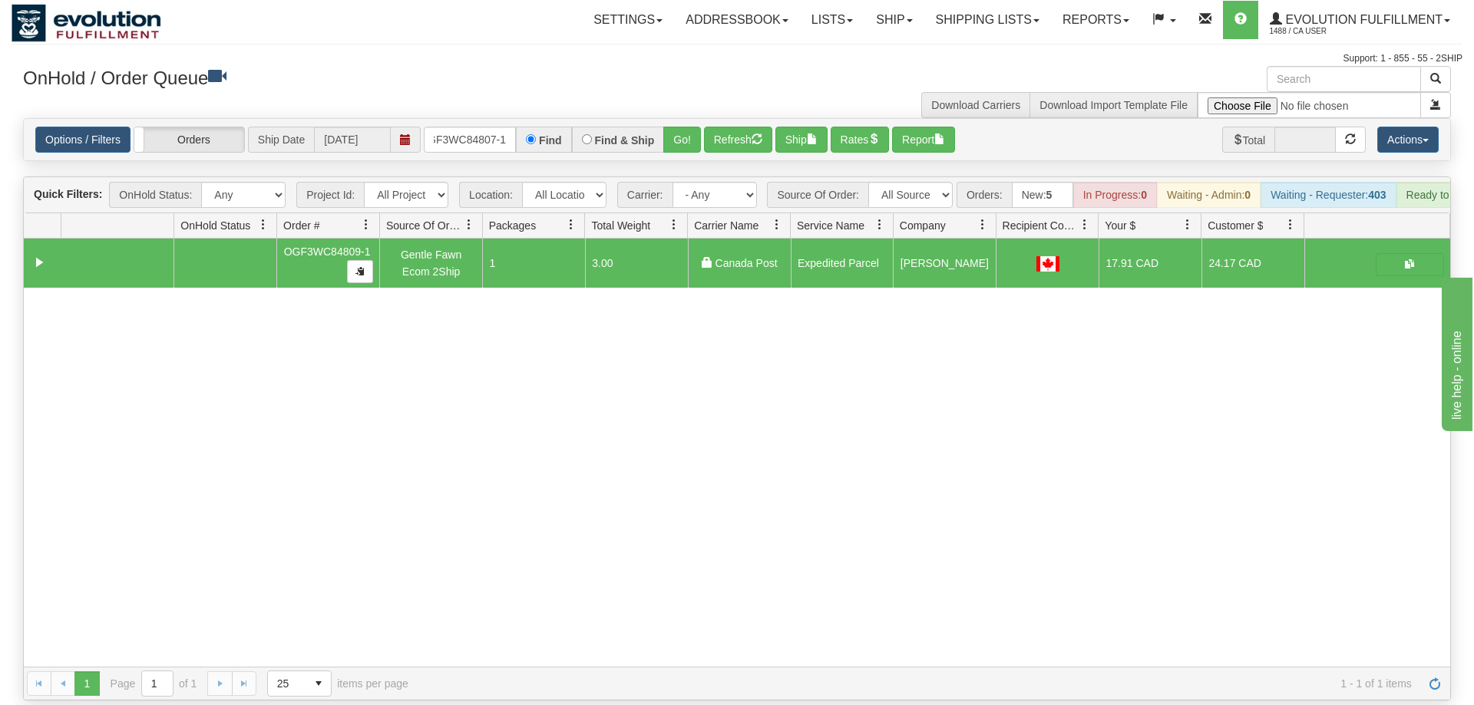
click at [688, 130] on div "Options / Filters Group Shipments Orders Ship Date [DATE] OGF3WC84807-1 Find Fi…" at bounding box center [737, 139] width 1426 height 41
click at [689, 127] on button "Go!" at bounding box center [682, 140] width 38 height 26
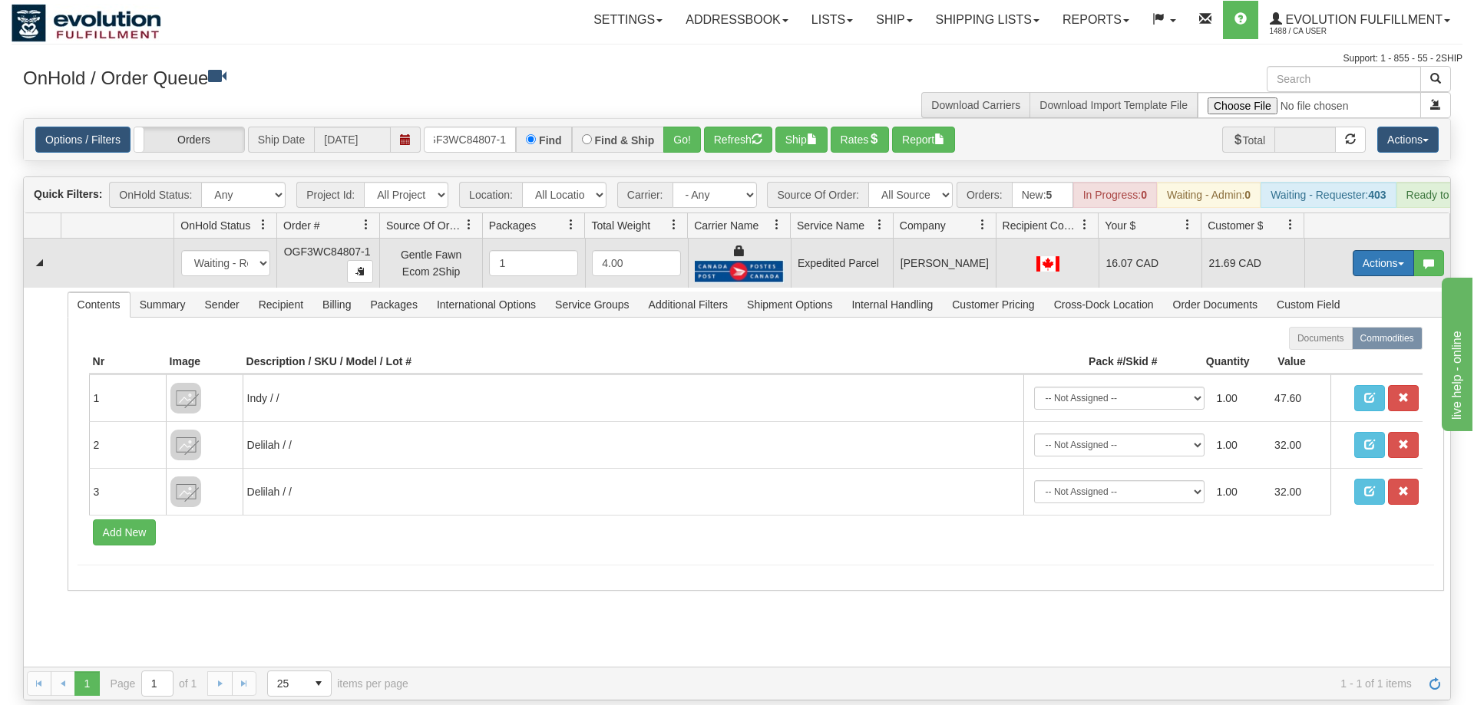
drag, startPoint x: 1395, startPoint y: 236, endPoint x: 1364, endPoint y: 244, distance: 31.8
click at [1395, 250] on button "Actions" at bounding box center [1382, 263] width 61 height 26
click at [1320, 346] on span "Ship" at bounding box center [1322, 352] width 32 height 12
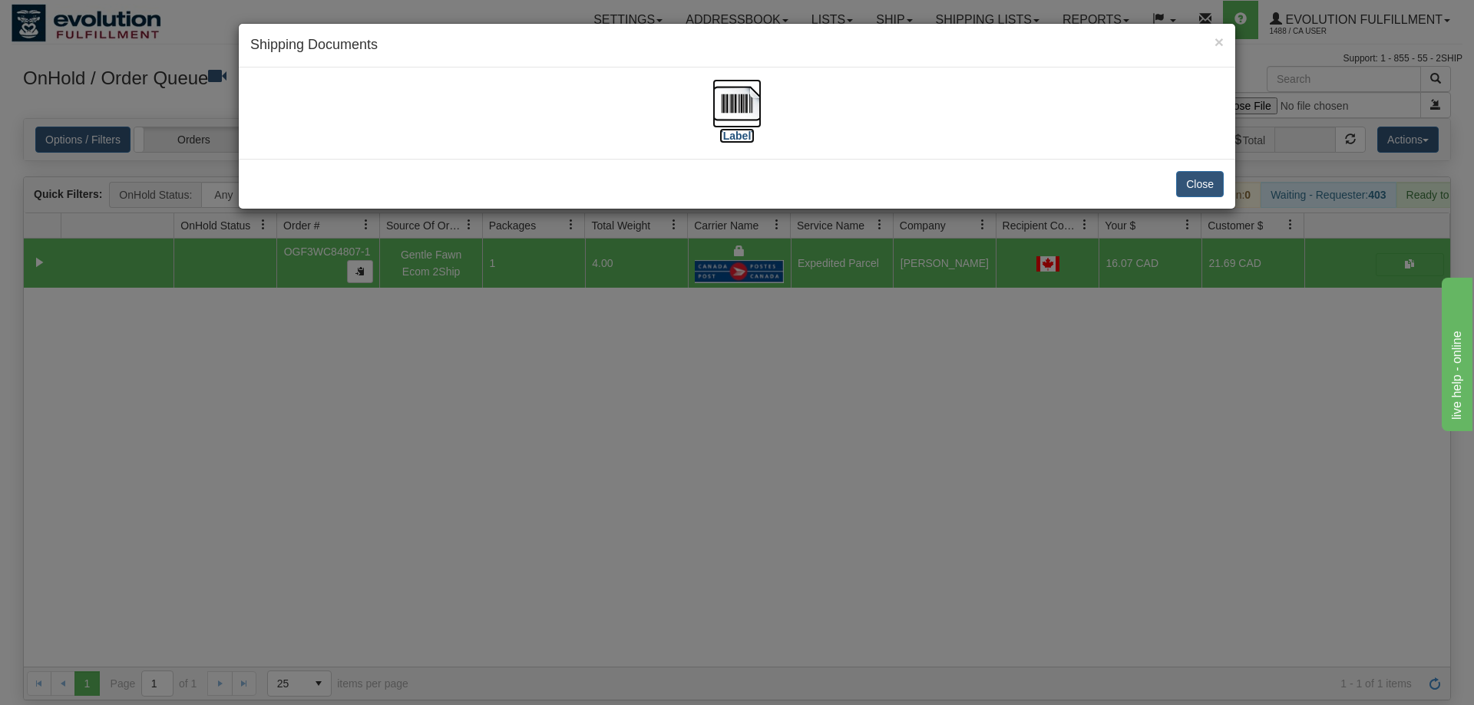
click at [737, 124] on img at bounding box center [736, 103] width 49 height 49
click at [742, 475] on div "× Shipping Documents [Label] Close" at bounding box center [737, 352] width 1474 height 705
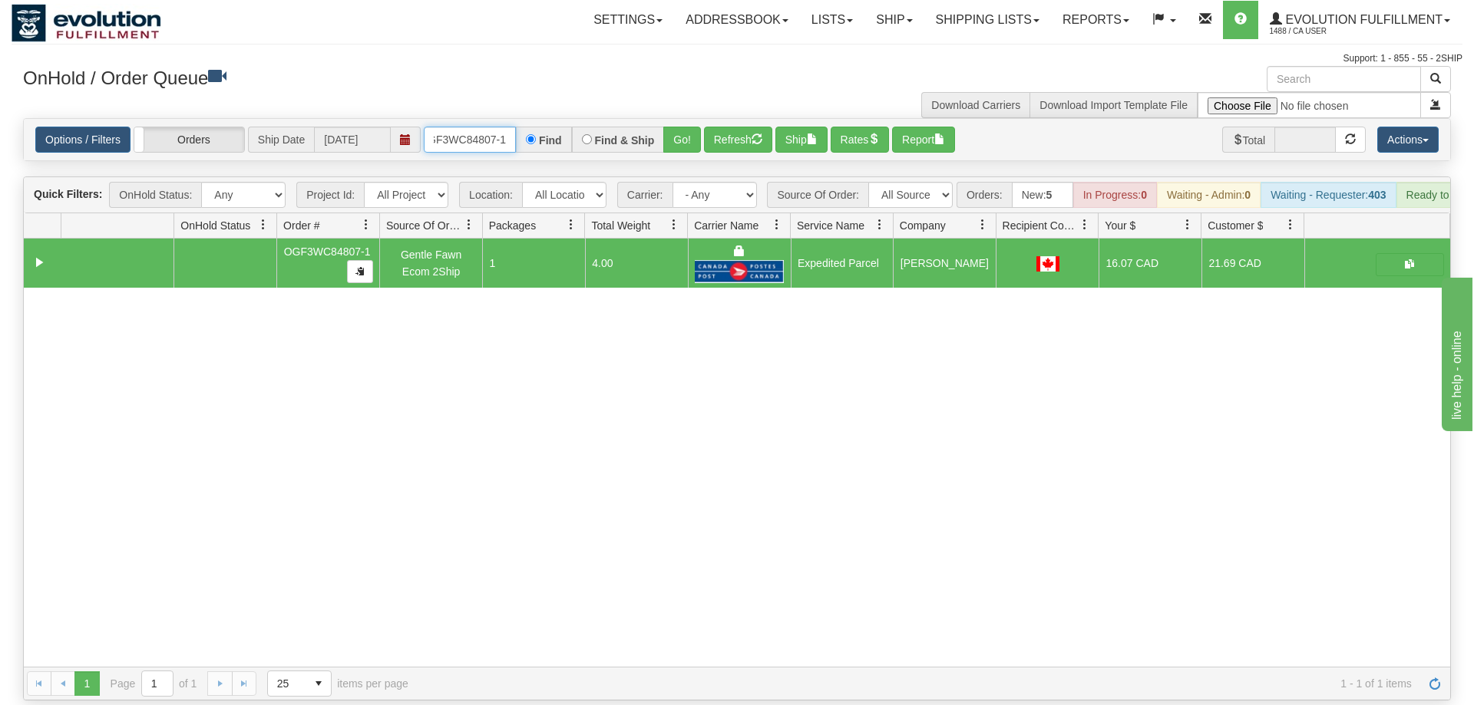
click at [477, 127] on input "OGF3WC84807-1" at bounding box center [470, 140] width 92 height 26
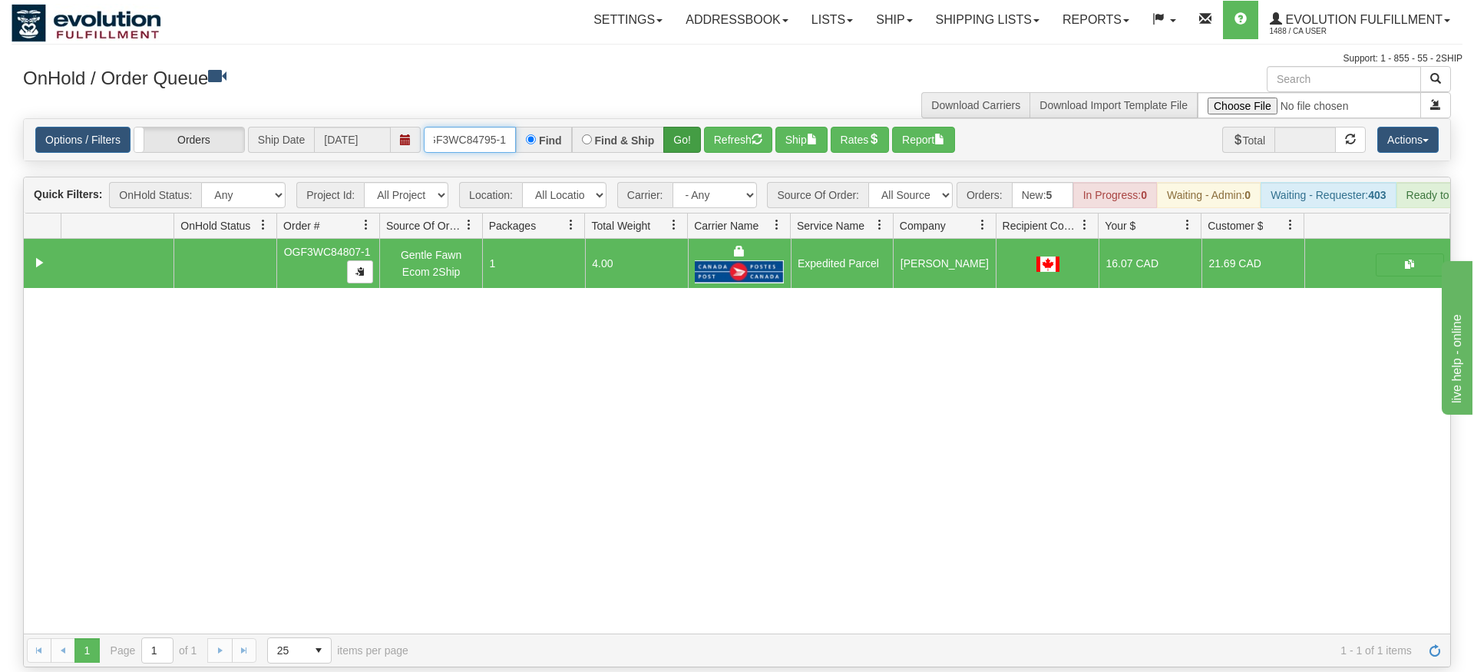
type input "OGF3WC84795-1"
click at [678, 150] on div "Is equal to Is not equal to Contains Does not contains CAD USD EUR ZAR [PERSON_…" at bounding box center [737, 392] width 1451 height 549
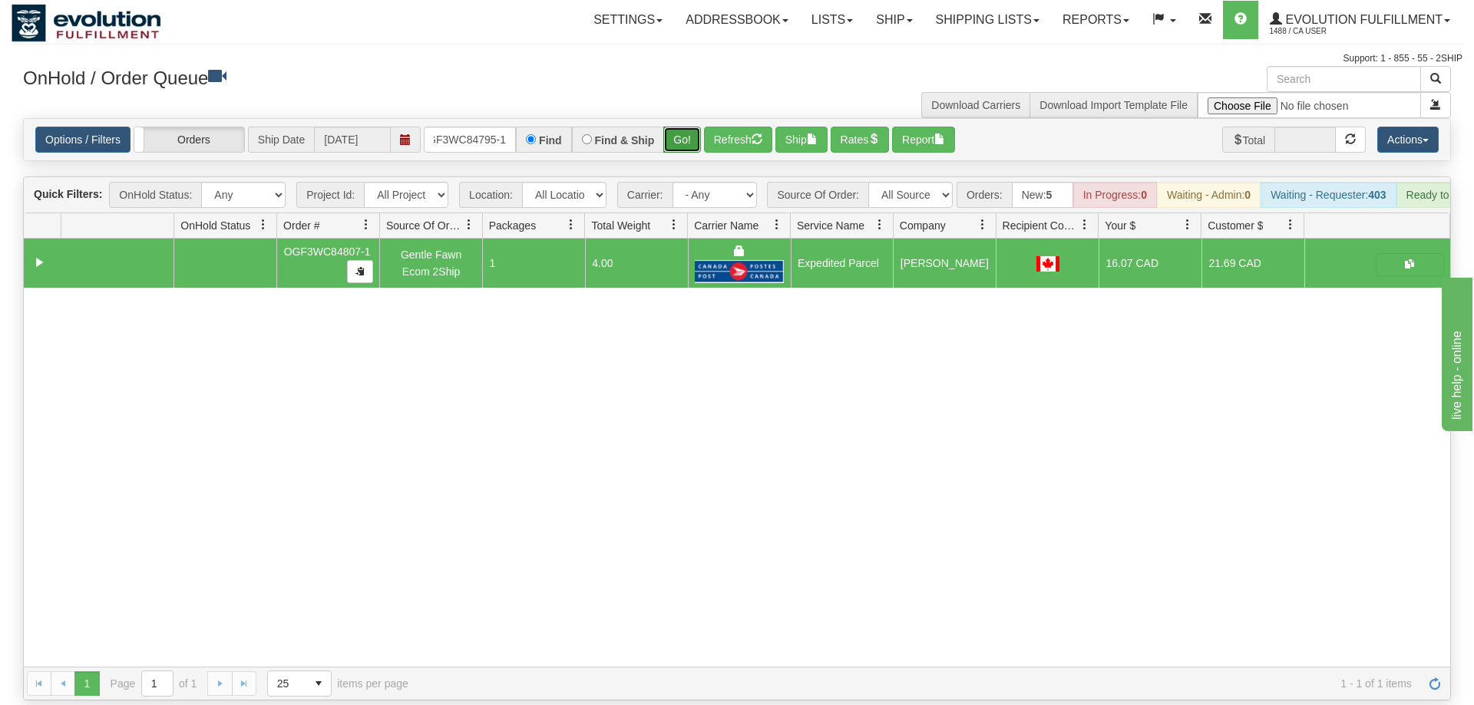
click at [699, 127] on button "Go!" at bounding box center [682, 140] width 38 height 26
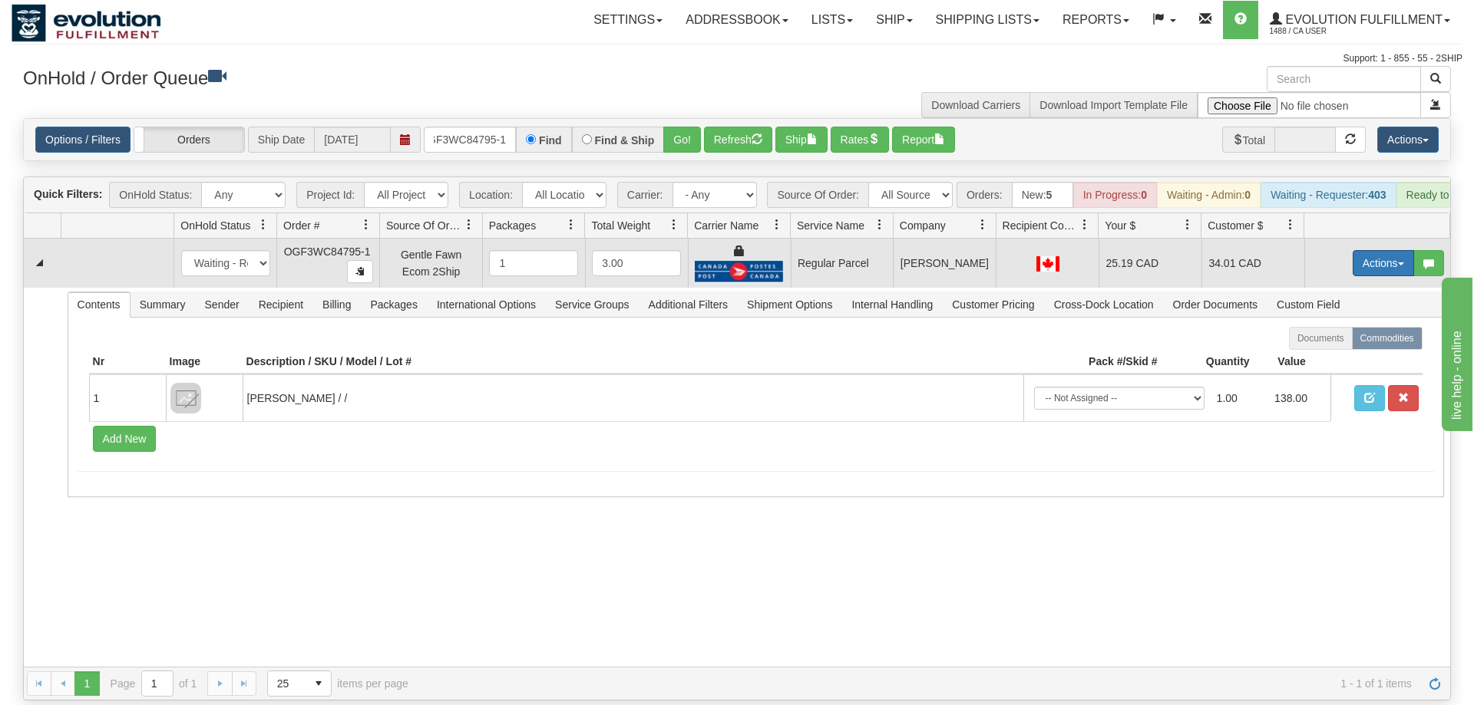
click at [1372, 250] on button "Actions" at bounding box center [1382, 263] width 61 height 26
click at [1357, 326] on span "Rate All Services" at bounding box center [1352, 332] width 92 height 12
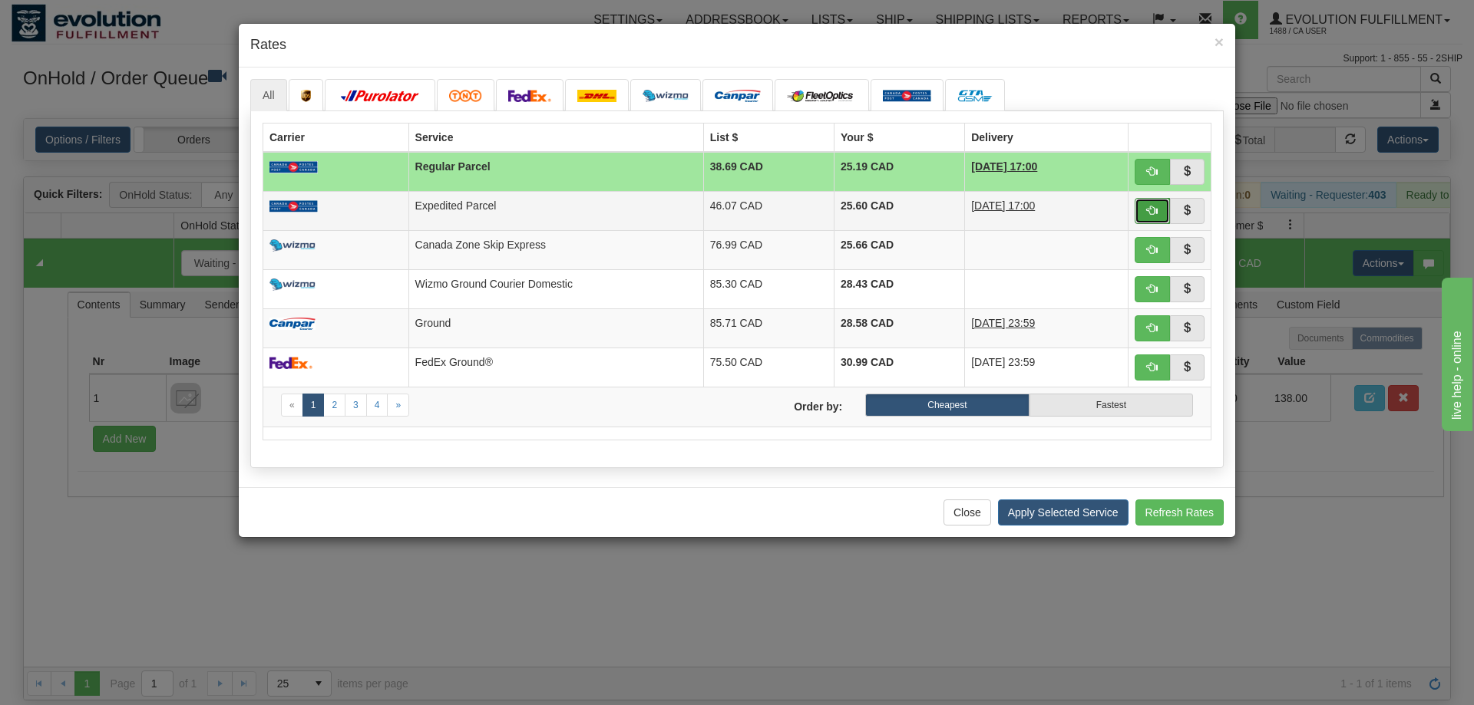
click at [1160, 213] on button "button" at bounding box center [1151, 211] width 35 height 26
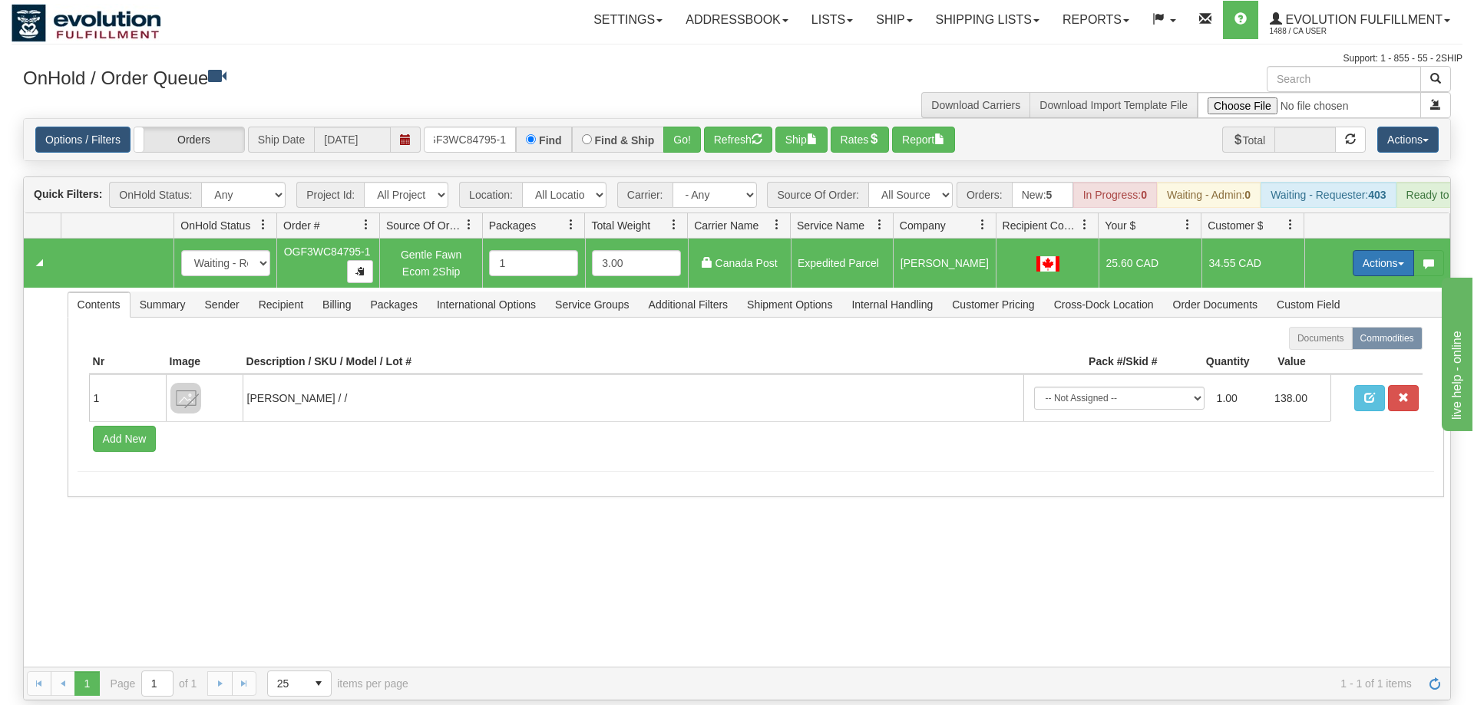
click at [1389, 250] on button "Actions" at bounding box center [1382, 263] width 61 height 26
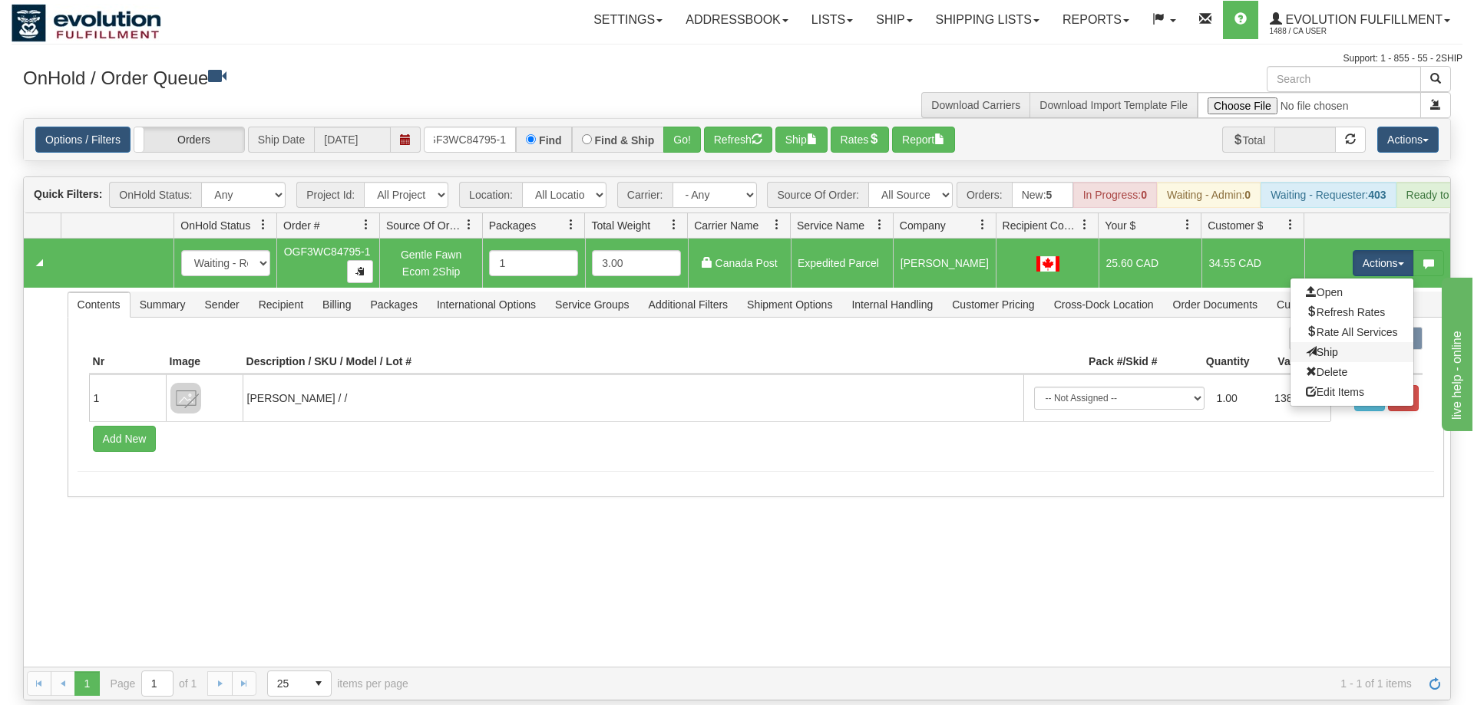
click at [1362, 342] on link "Ship" at bounding box center [1351, 352] width 123 height 20
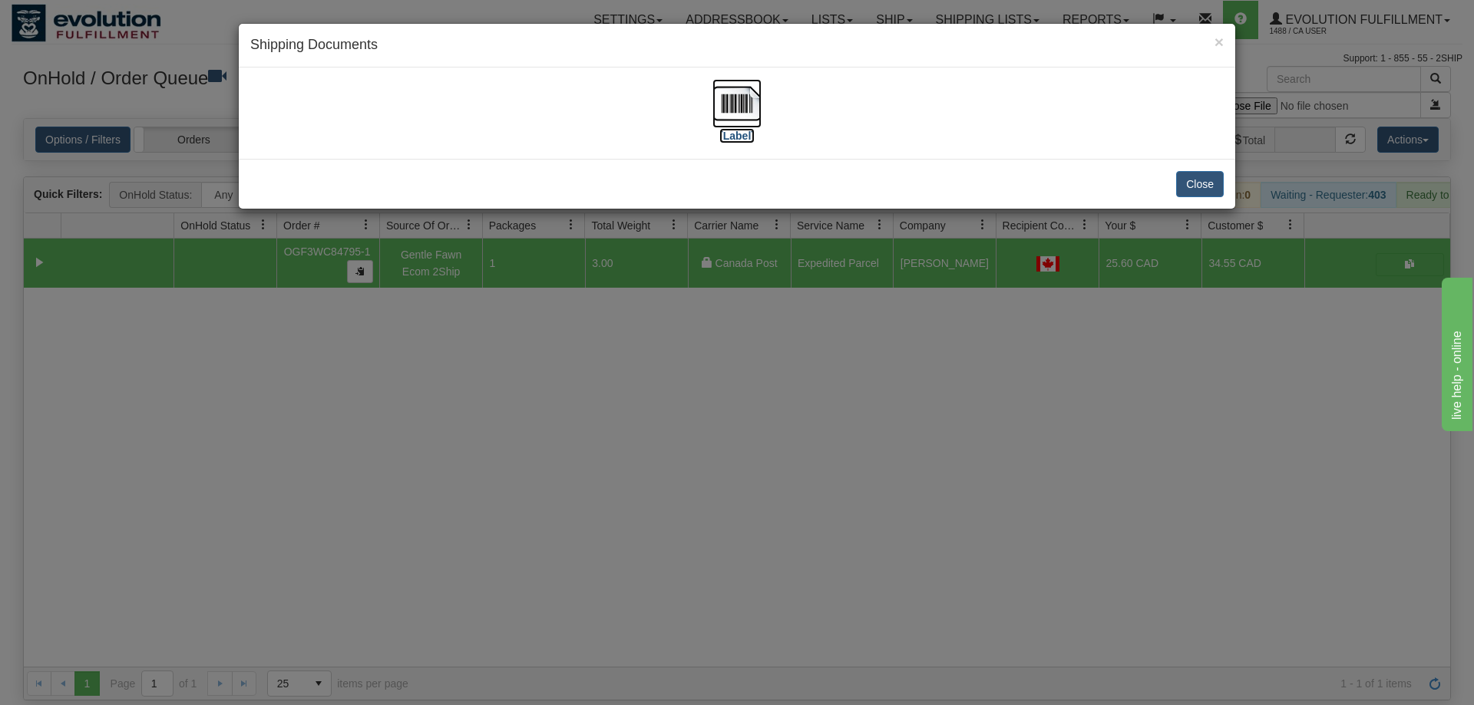
drag, startPoint x: 721, startPoint y: 96, endPoint x: 722, endPoint y: 104, distance: 8.6
click at [722, 104] on img at bounding box center [736, 103] width 49 height 49
drag, startPoint x: 682, startPoint y: 486, endPoint x: 506, endPoint y: 296, distance: 259.0
click at [679, 467] on div "× Shipping Documents [Label] Close" at bounding box center [737, 352] width 1474 height 705
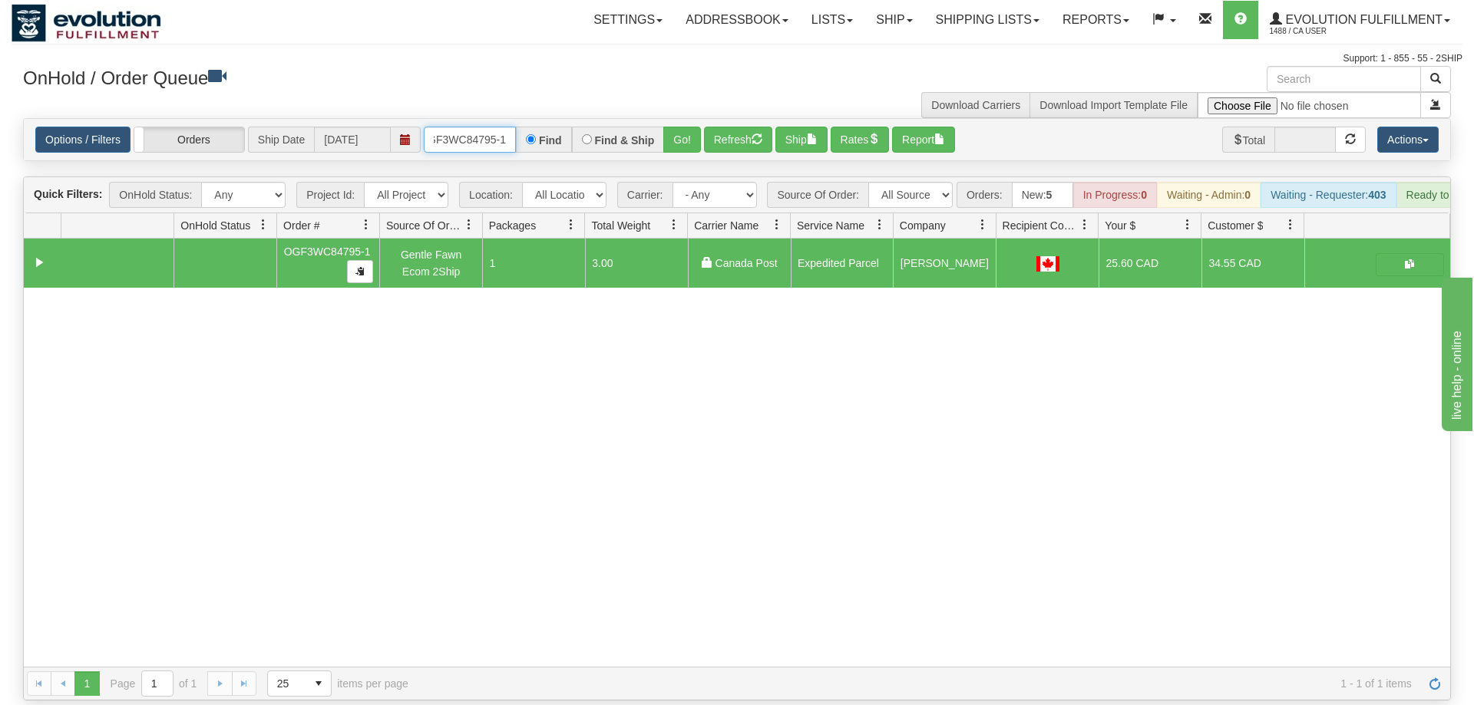
click at [454, 127] on input "OGF3WC84795-1" at bounding box center [470, 140] width 92 height 26
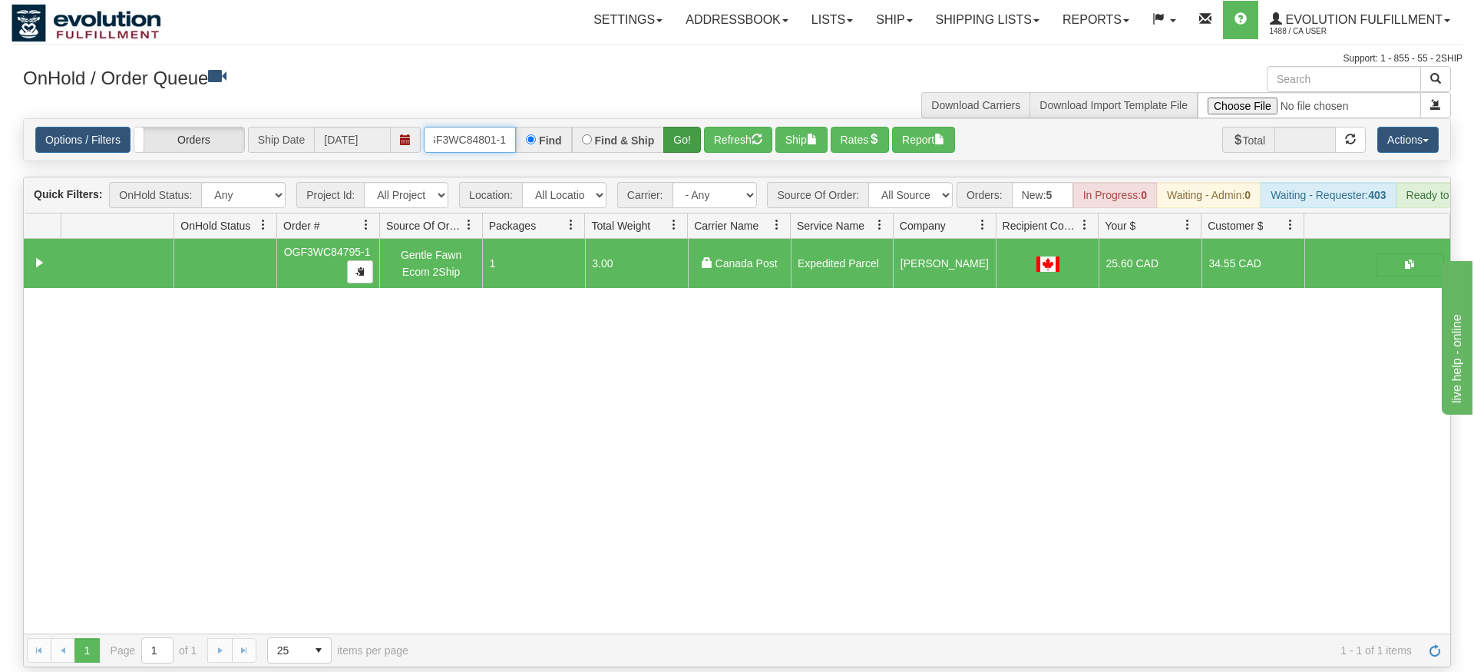
type input "OGF3WC84801-1"
click at [683, 141] on div "Is equal to Is not equal to Contains Does not contains CAD USD EUR ZAR [PERSON_…" at bounding box center [737, 392] width 1451 height 549
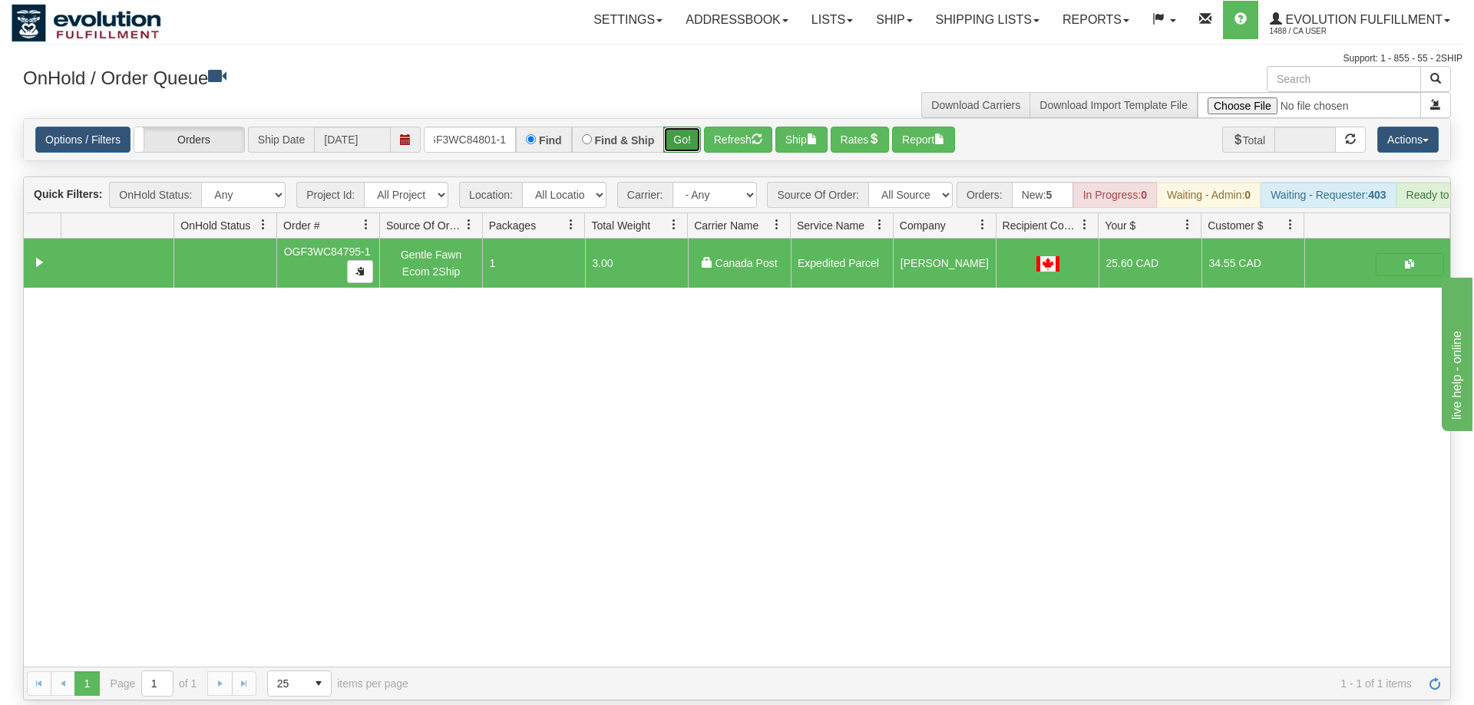
click at [693, 127] on button "Go!" at bounding box center [682, 140] width 38 height 26
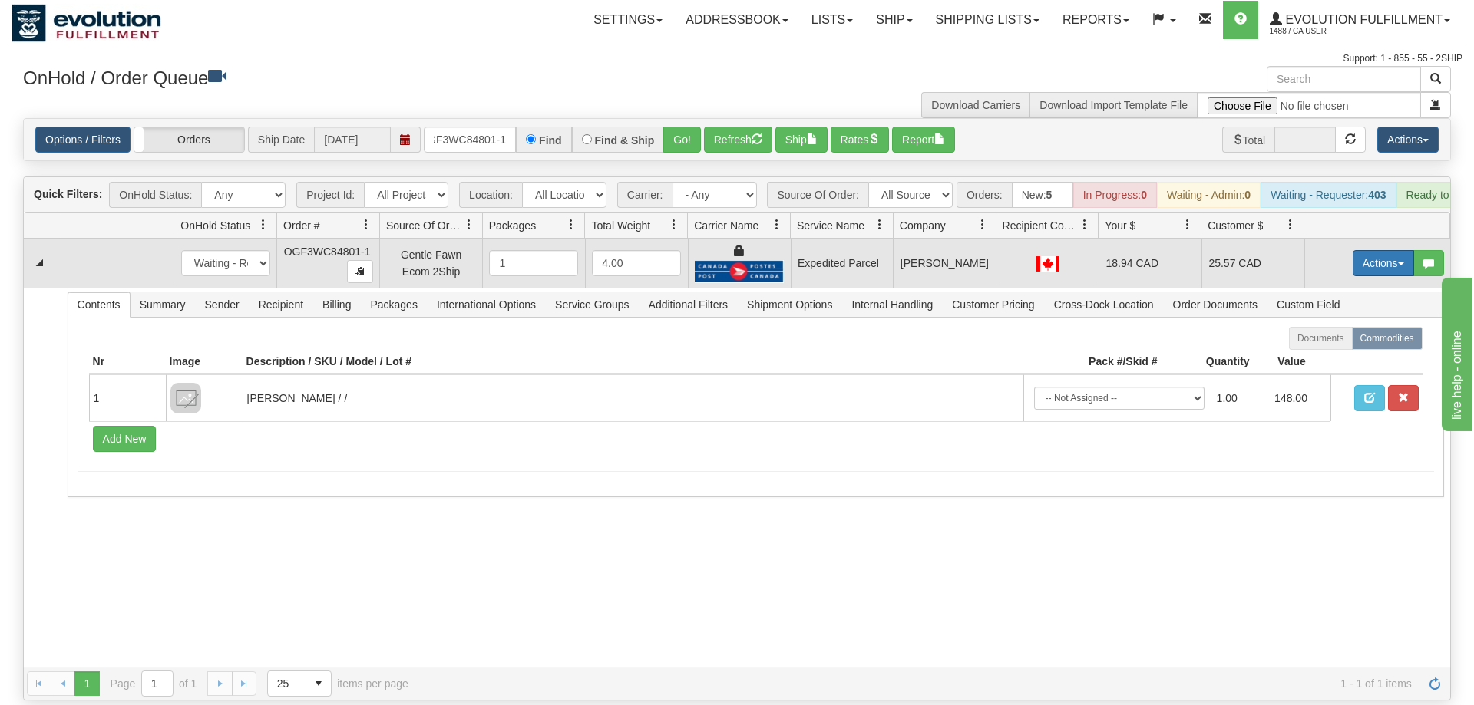
click at [1386, 250] on button "Actions" at bounding box center [1382, 263] width 61 height 26
click at [1326, 346] on span "Ship" at bounding box center [1322, 352] width 32 height 12
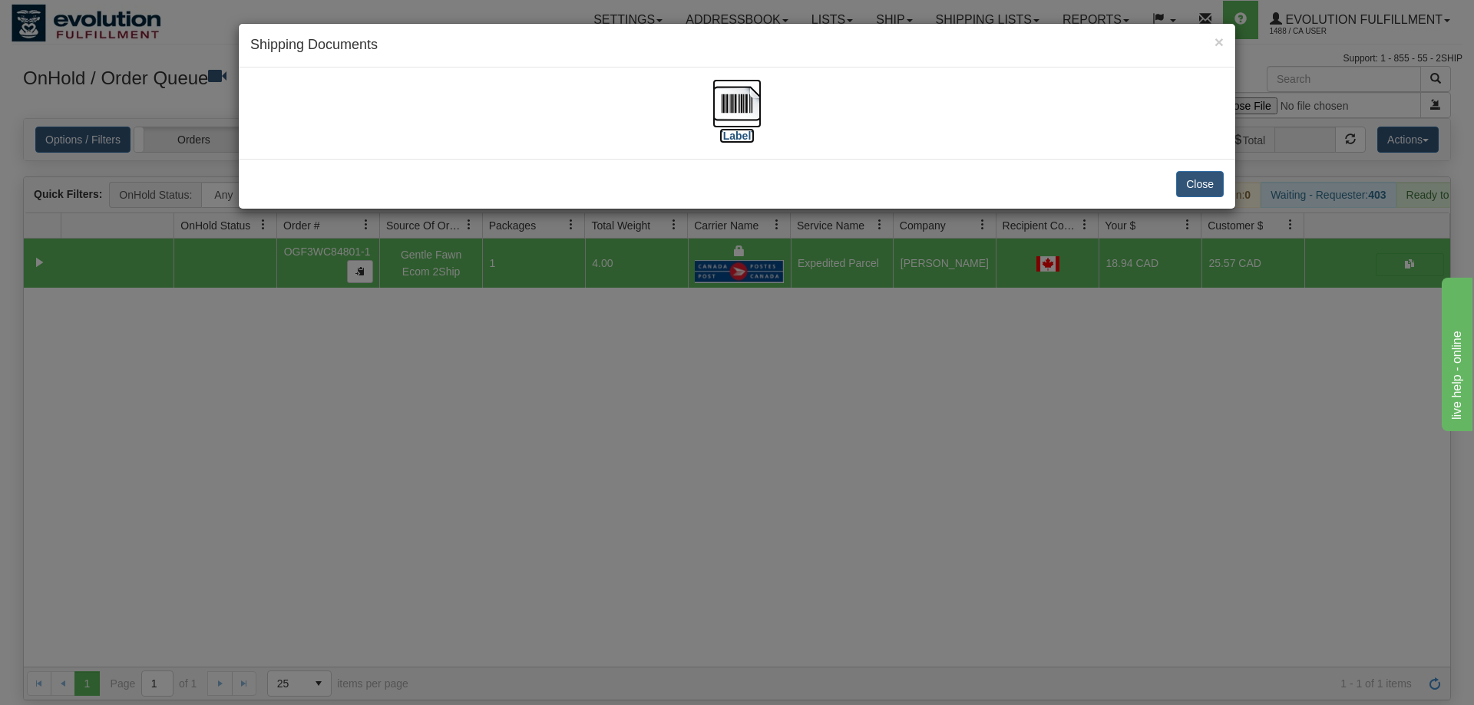
click at [721, 100] on img at bounding box center [736, 103] width 49 height 49
drag, startPoint x: 950, startPoint y: 480, endPoint x: 536, endPoint y: 97, distance: 563.8
click at [944, 471] on div "× Shipping Documents [Label] Close" at bounding box center [737, 352] width 1474 height 705
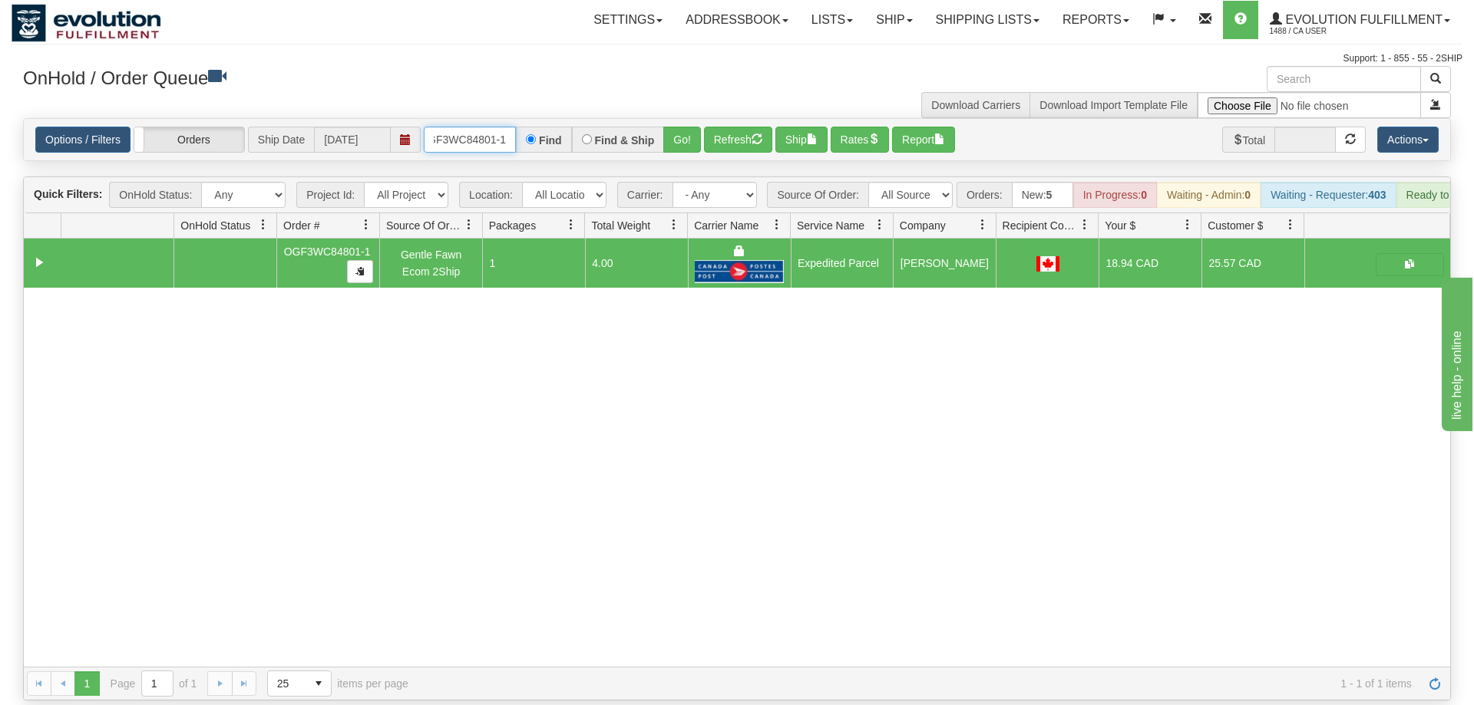
click at [506, 127] on input "OGF3WC84801-1" at bounding box center [470, 140] width 92 height 26
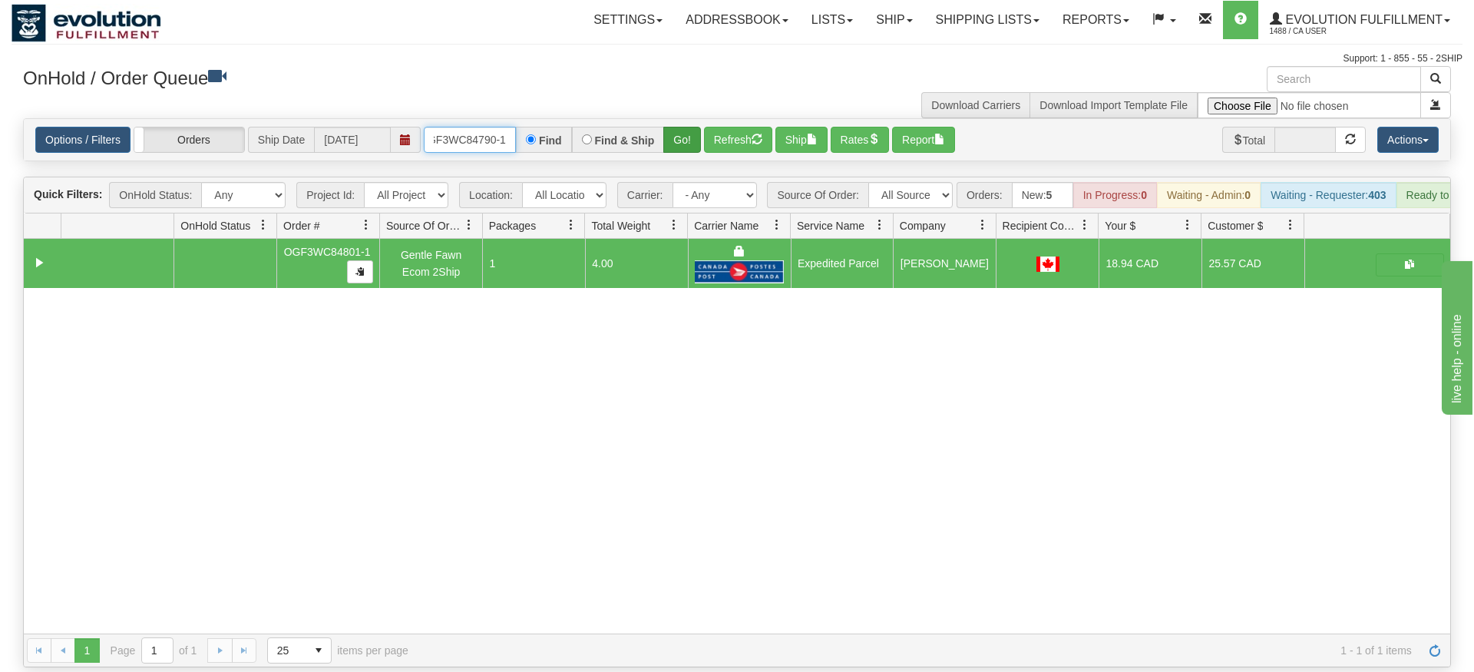
type input "oGF3WC84790-1"
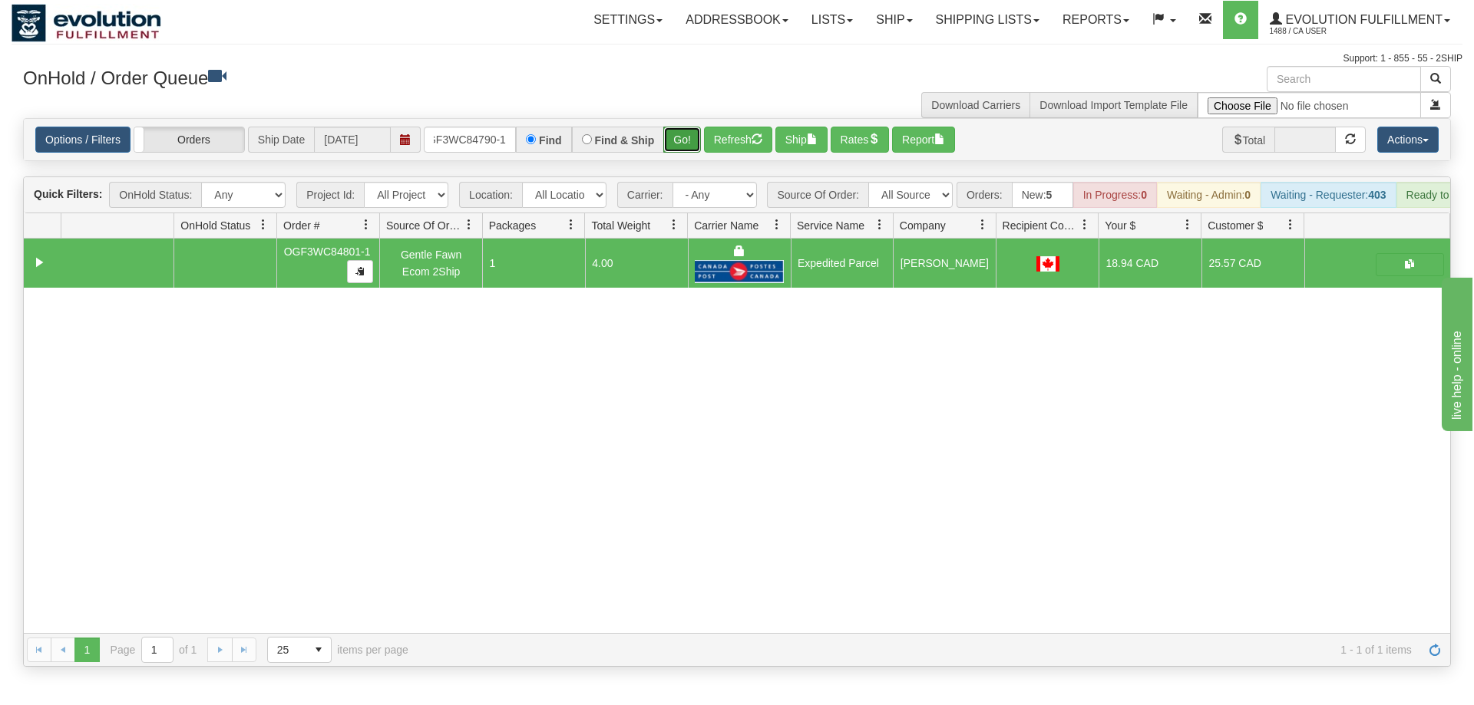
click at [679, 139] on div "Is equal to Is not equal to Contains Does not contains CAD USD EUR ZAR [PERSON_…" at bounding box center [737, 392] width 1451 height 549
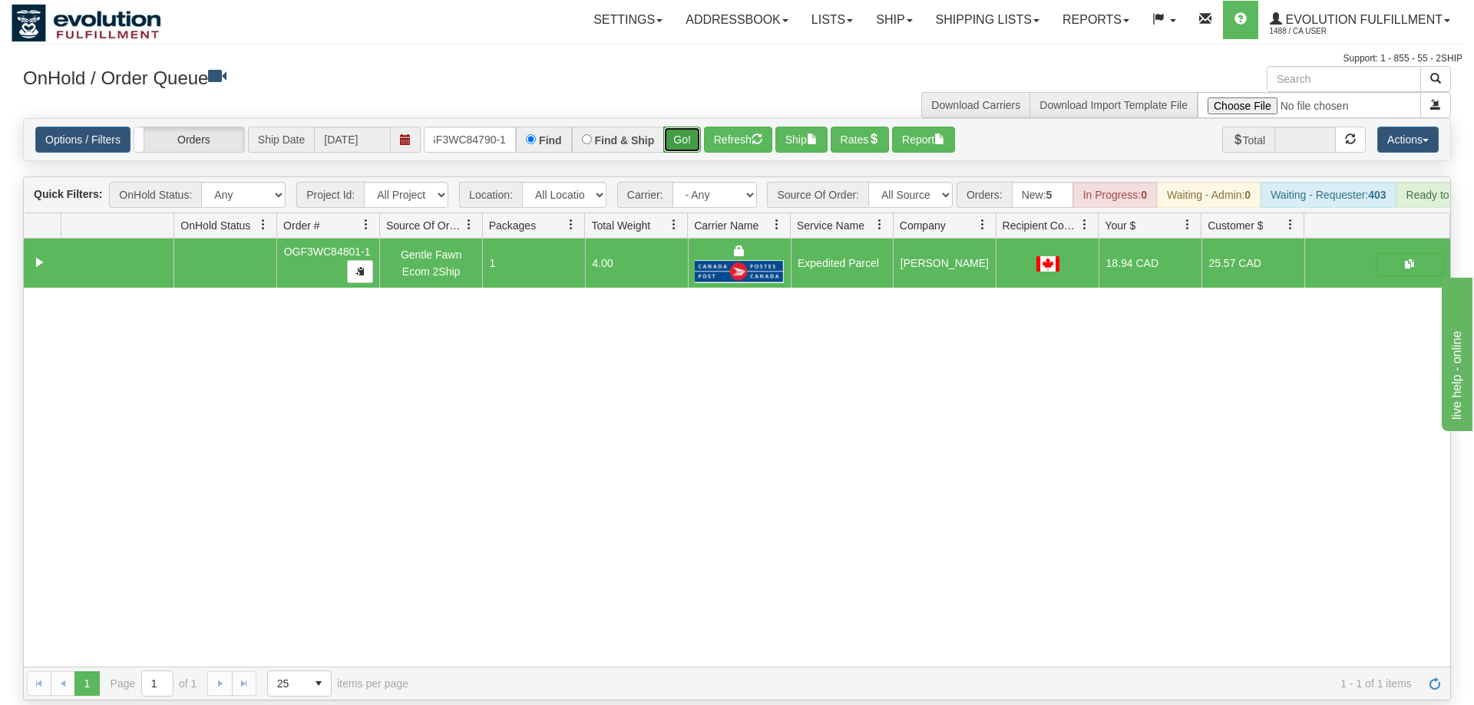
click at [683, 127] on button "Go!" at bounding box center [682, 140] width 38 height 26
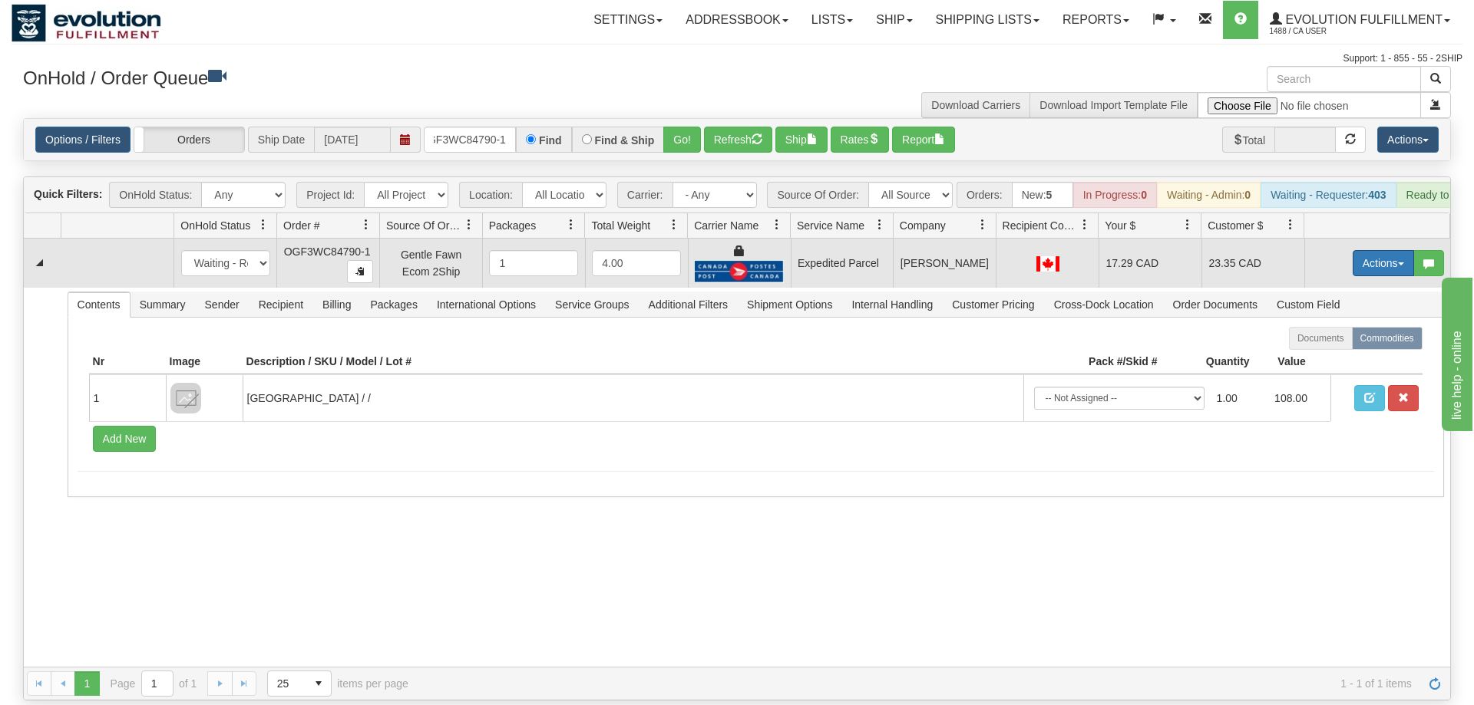
click at [1393, 250] on button "Actions" at bounding box center [1382, 263] width 61 height 26
click at [1339, 342] on link "Ship" at bounding box center [1351, 352] width 123 height 20
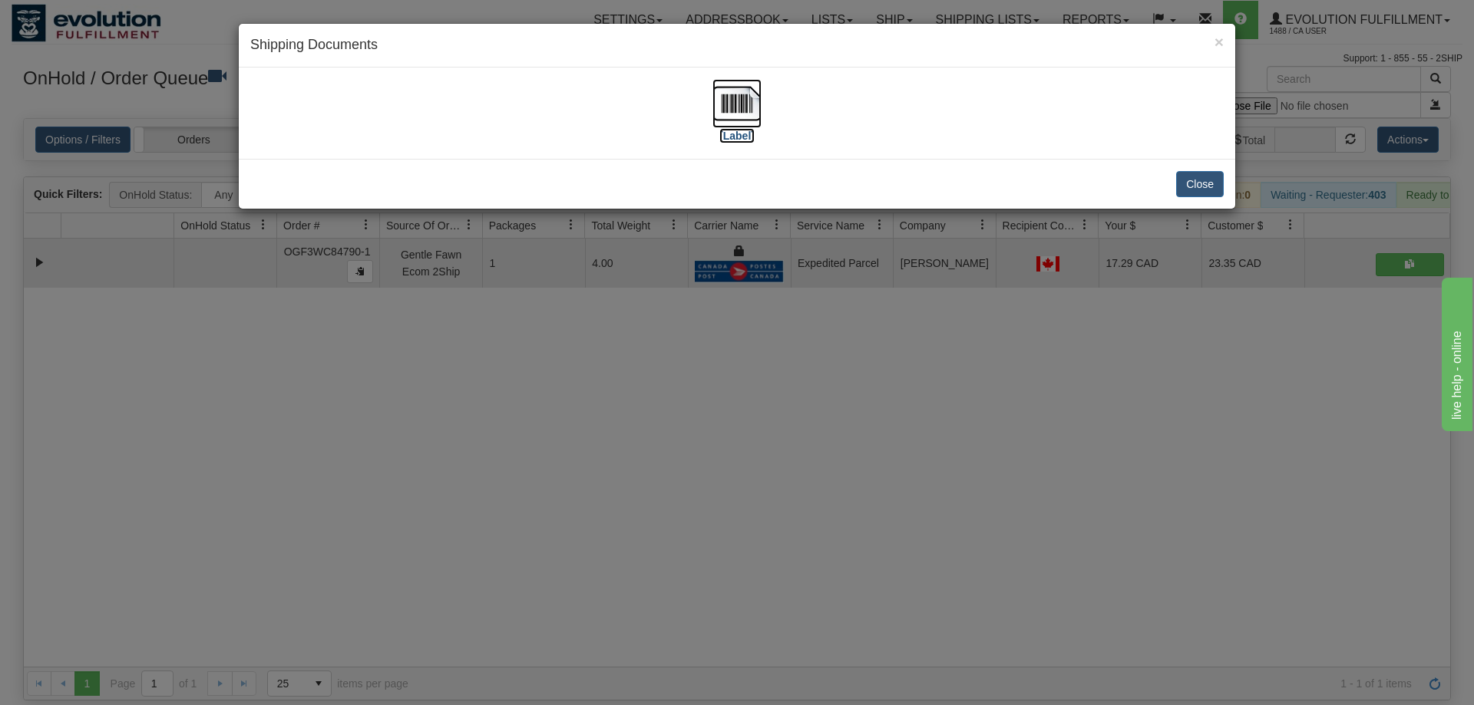
click at [745, 100] on img at bounding box center [736, 103] width 49 height 49
drag, startPoint x: 607, startPoint y: 503, endPoint x: 455, endPoint y: 190, distance: 348.1
click at [612, 503] on div "× Shipping Documents [Label] Close" at bounding box center [737, 352] width 1474 height 705
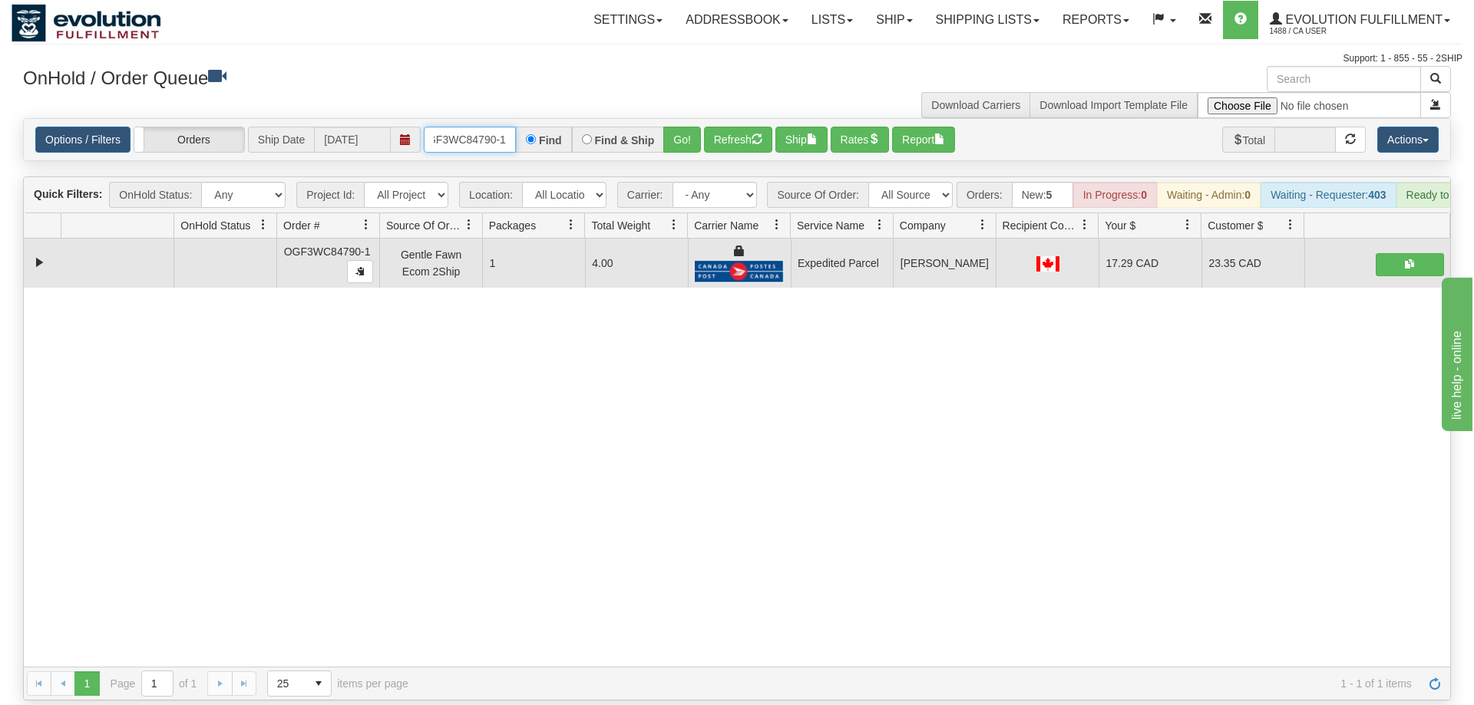
click at [474, 127] on input "oGF3WC84790-1" at bounding box center [470, 140] width 92 height 26
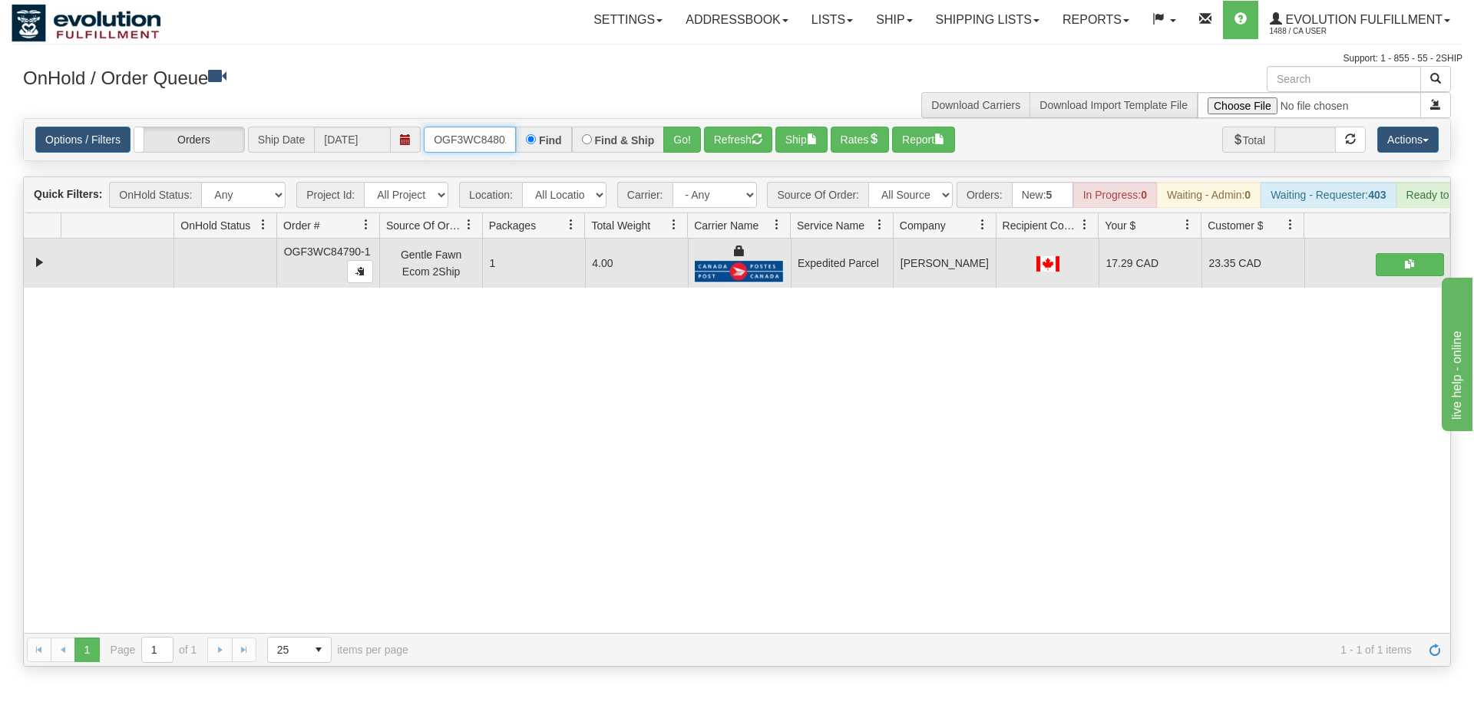
scroll to position [0, 15]
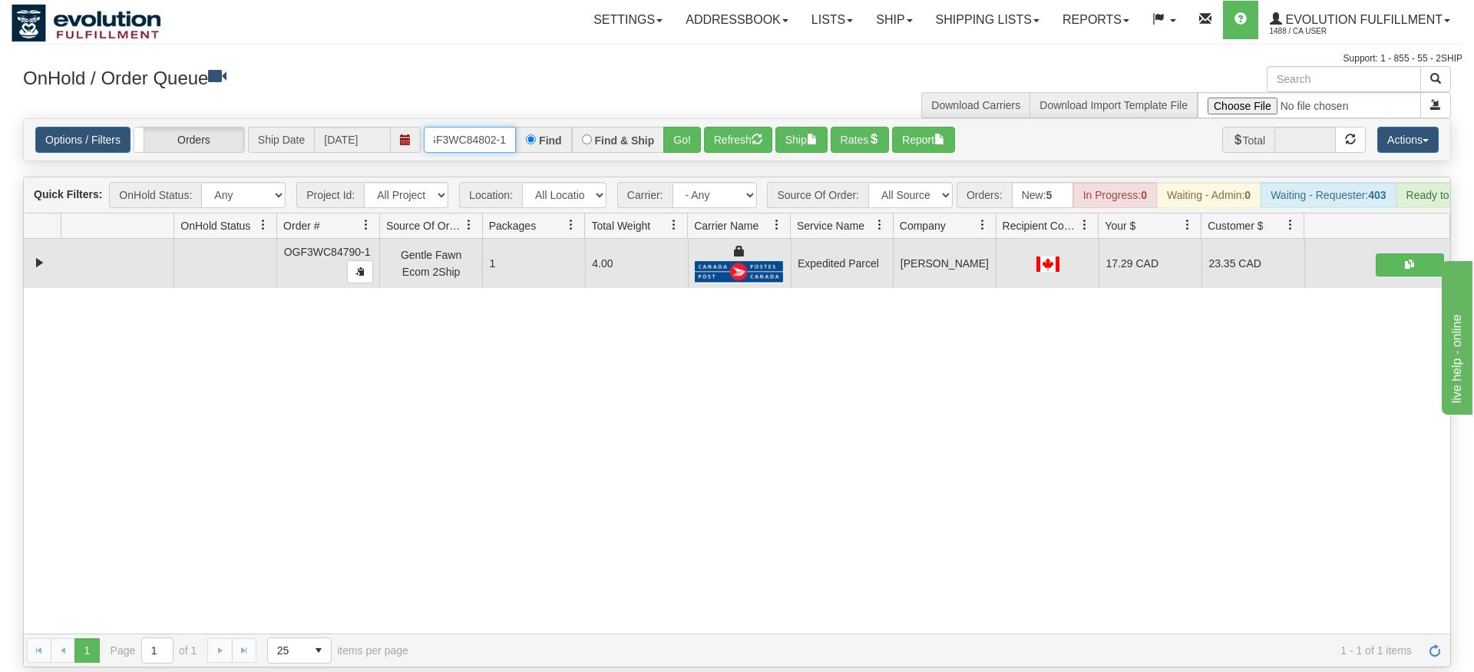
type input "OGF3WC84802-1"
click at [687, 147] on div "Is equal to Is not equal to Contains Does not contains CAD USD EUR ZAR [PERSON_…" at bounding box center [737, 392] width 1451 height 549
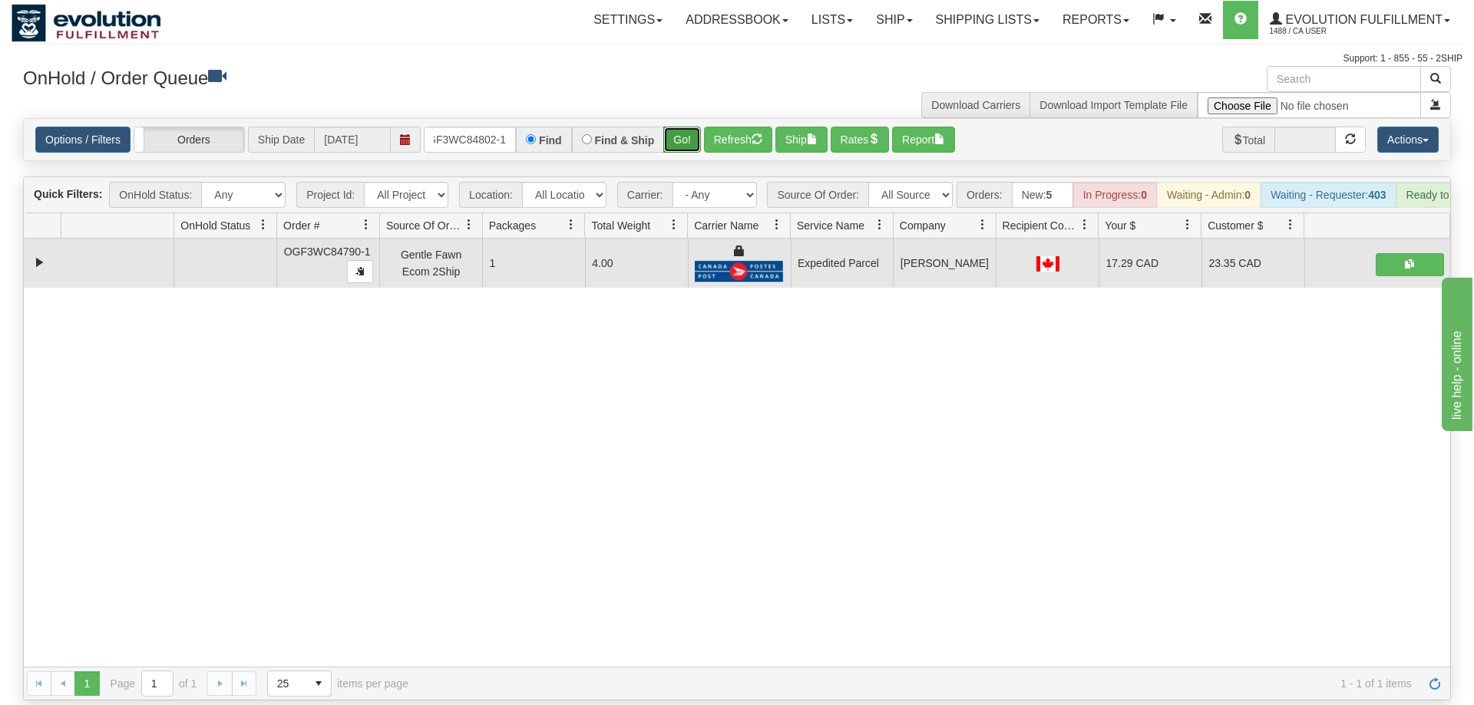
click at [681, 127] on button "Go!" at bounding box center [682, 140] width 38 height 26
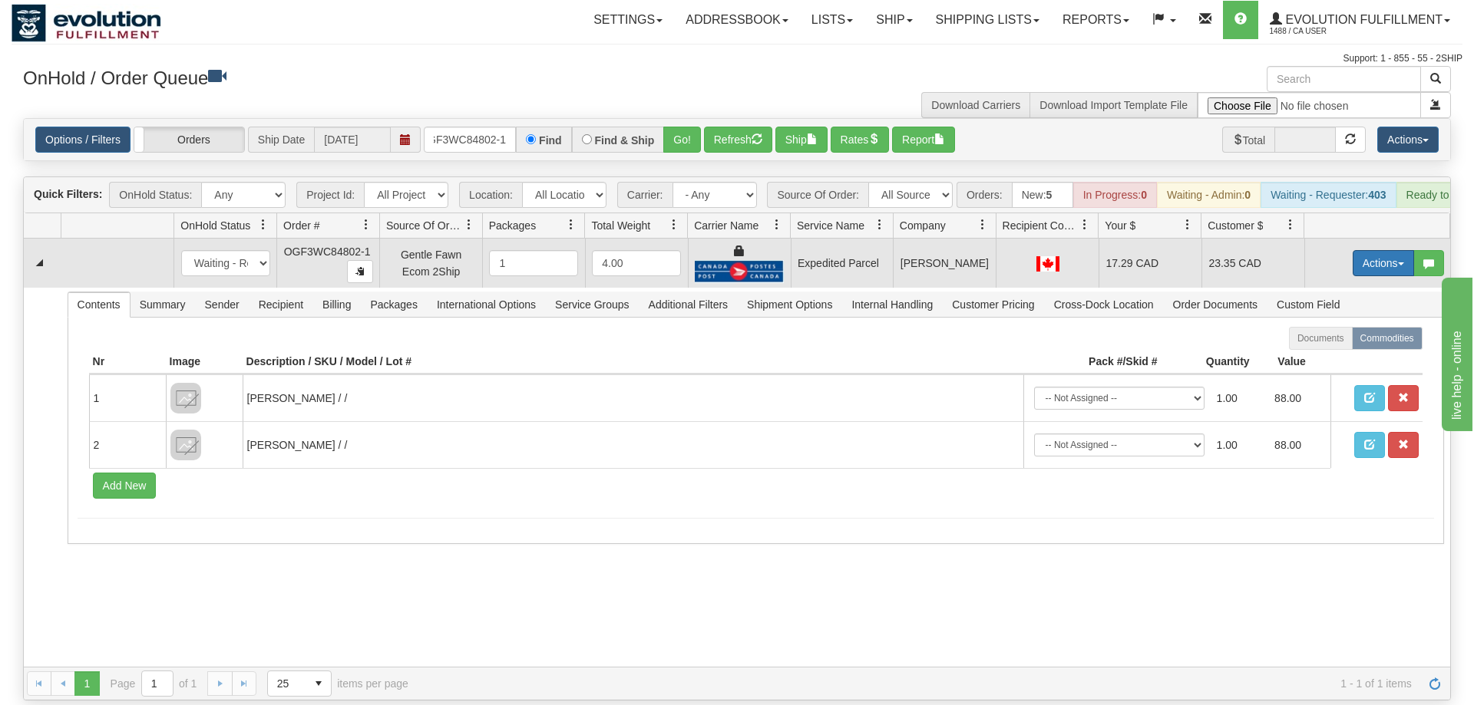
click at [1352, 250] on button "Actions" at bounding box center [1382, 263] width 61 height 26
click at [1338, 342] on link "Ship" at bounding box center [1351, 352] width 123 height 20
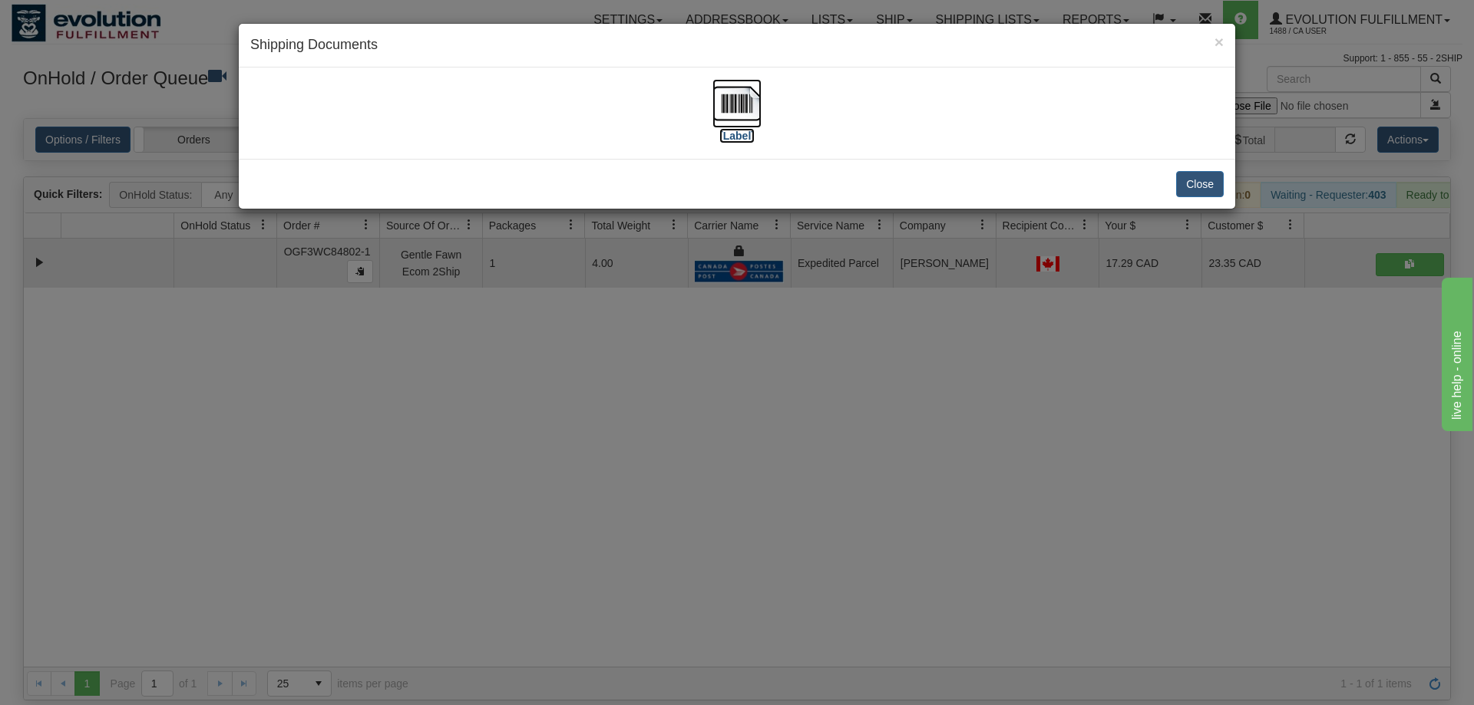
click at [726, 108] on img at bounding box center [736, 103] width 49 height 49
click at [692, 418] on div "× Shipping Documents [Label] Close" at bounding box center [737, 352] width 1474 height 705
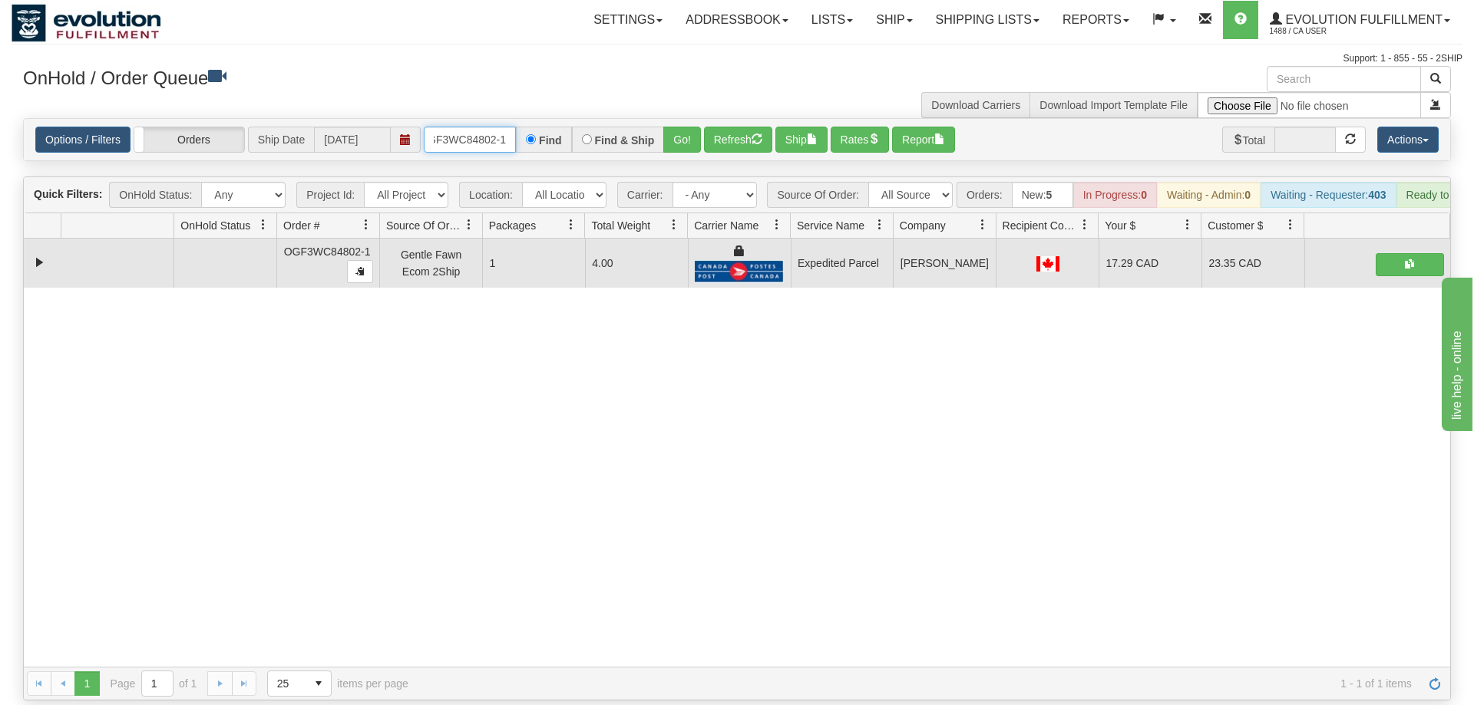
click at [490, 127] on input "OGF3WC84802-1" at bounding box center [470, 140] width 92 height 26
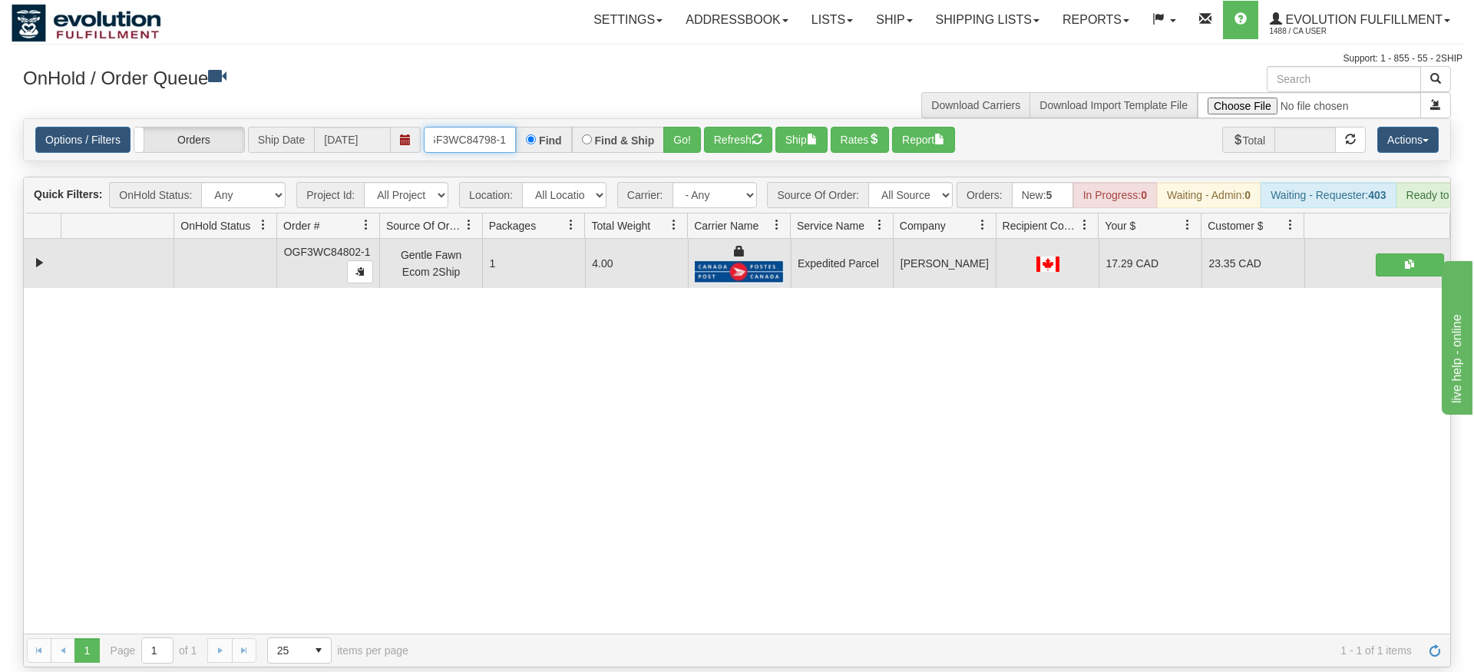
type input "OGF3WC84798-1"
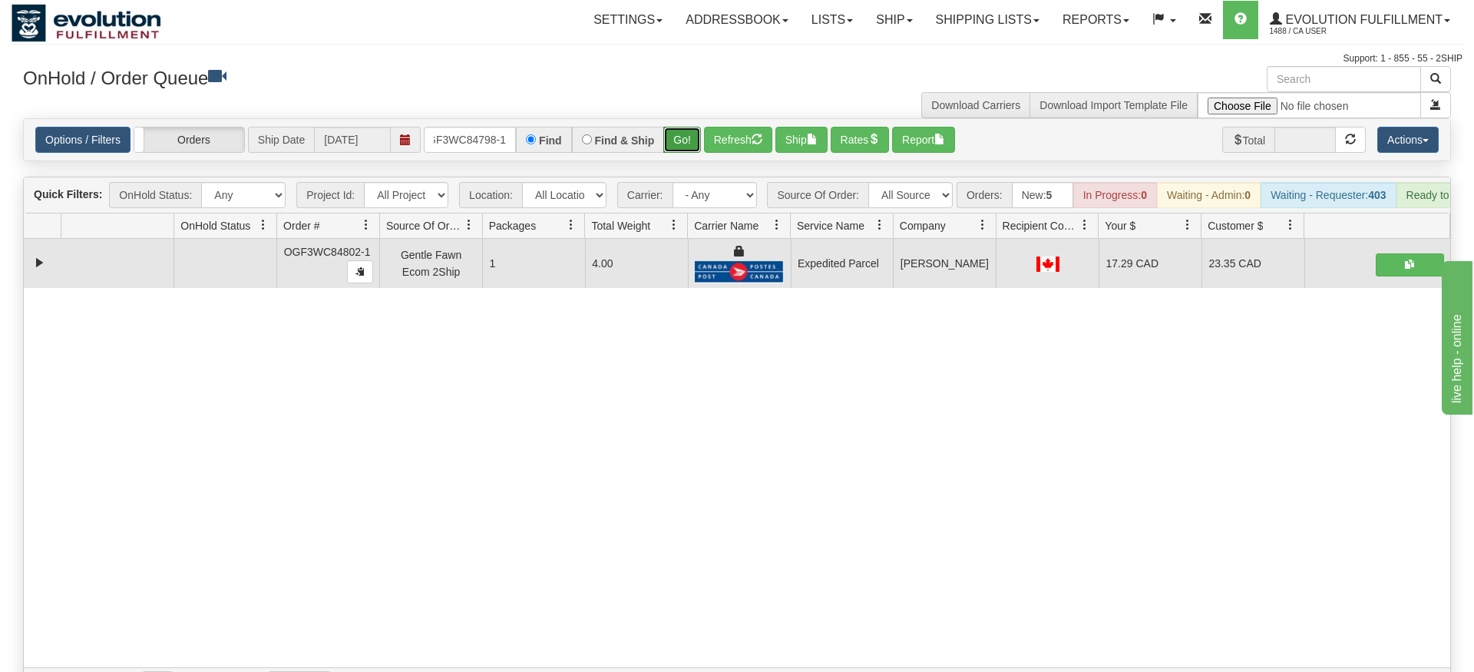
drag, startPoint x: 671, startPoint y: 150, endPoint x: 695, endPoint y: 109, distance: 47.8
click at [672, 149] on div "Is equal to Is not equal to Contains Does not contains CAD USD EUR ZAR [PERSON_…" at bounding box center [737, 409] width 1451 height 583
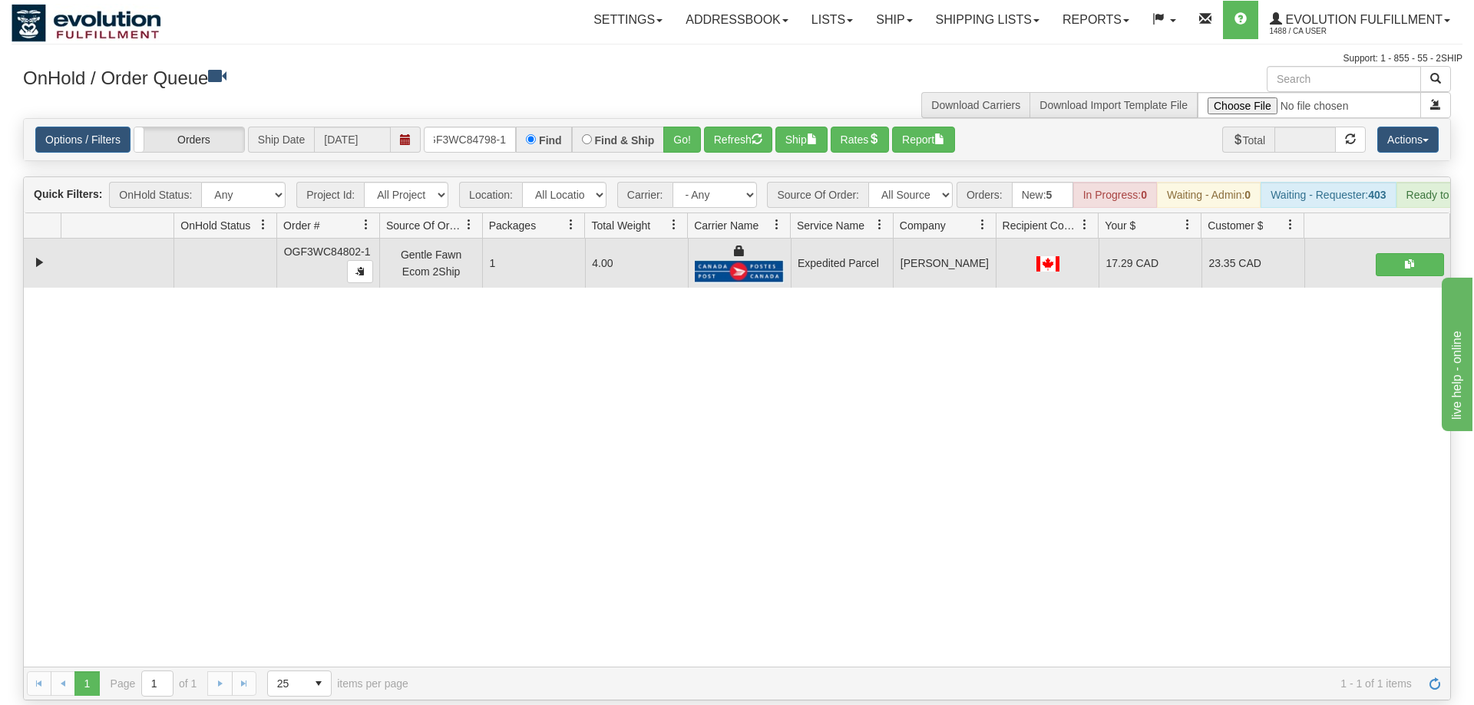
click at [697, 119] on div "Options / Filters Group Shipments Orders Ship Date [DATE] OGF3WC84798-1 Find Fi…" at bounding box center [737, 139] width 1426 height 41
click at [685, 127] on button "Go!" at bounding box center [682, 140] width 38 height 26
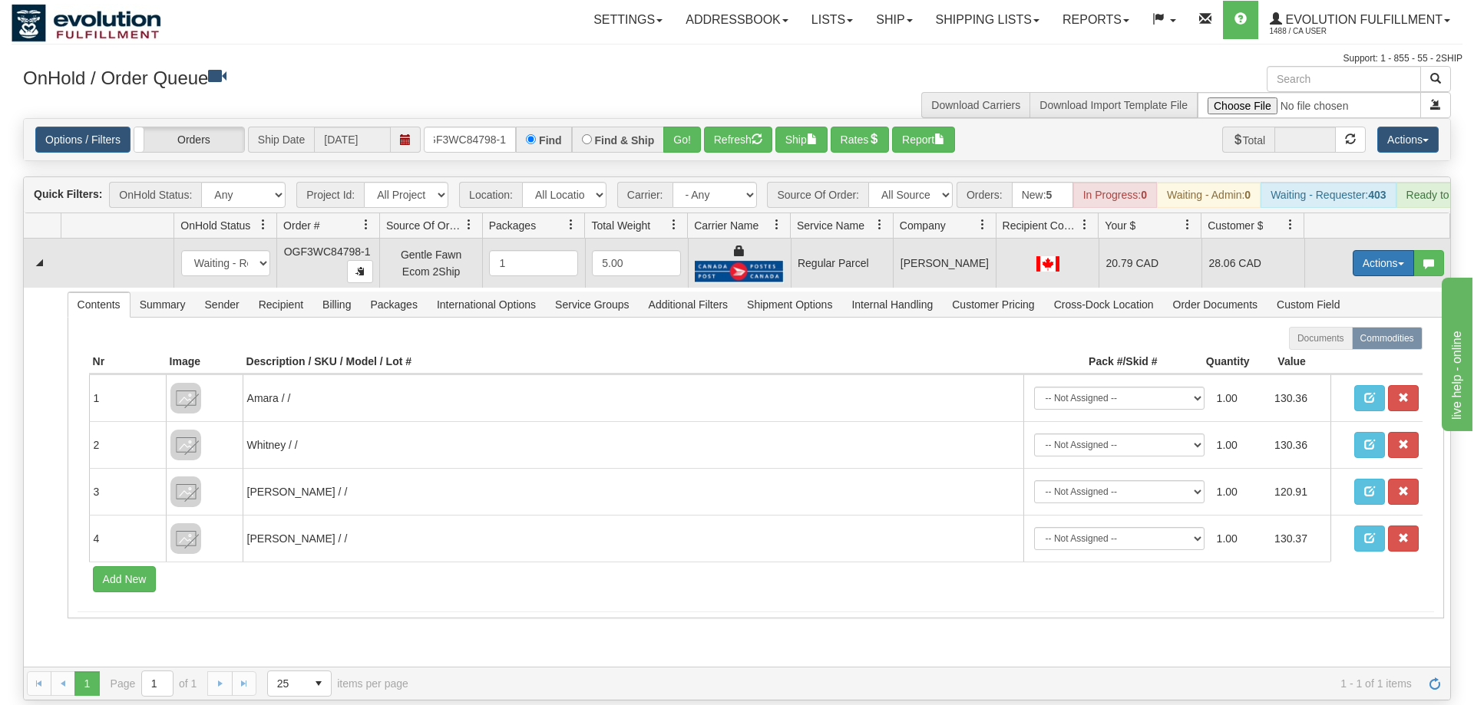
click at [1391, 250] on button "Actions" at bounding box center [1382, 263] width 61 height 26
click at [1333, 326] on span "Rate All Services" at bounding box center [1352, 332] width 92 height 12
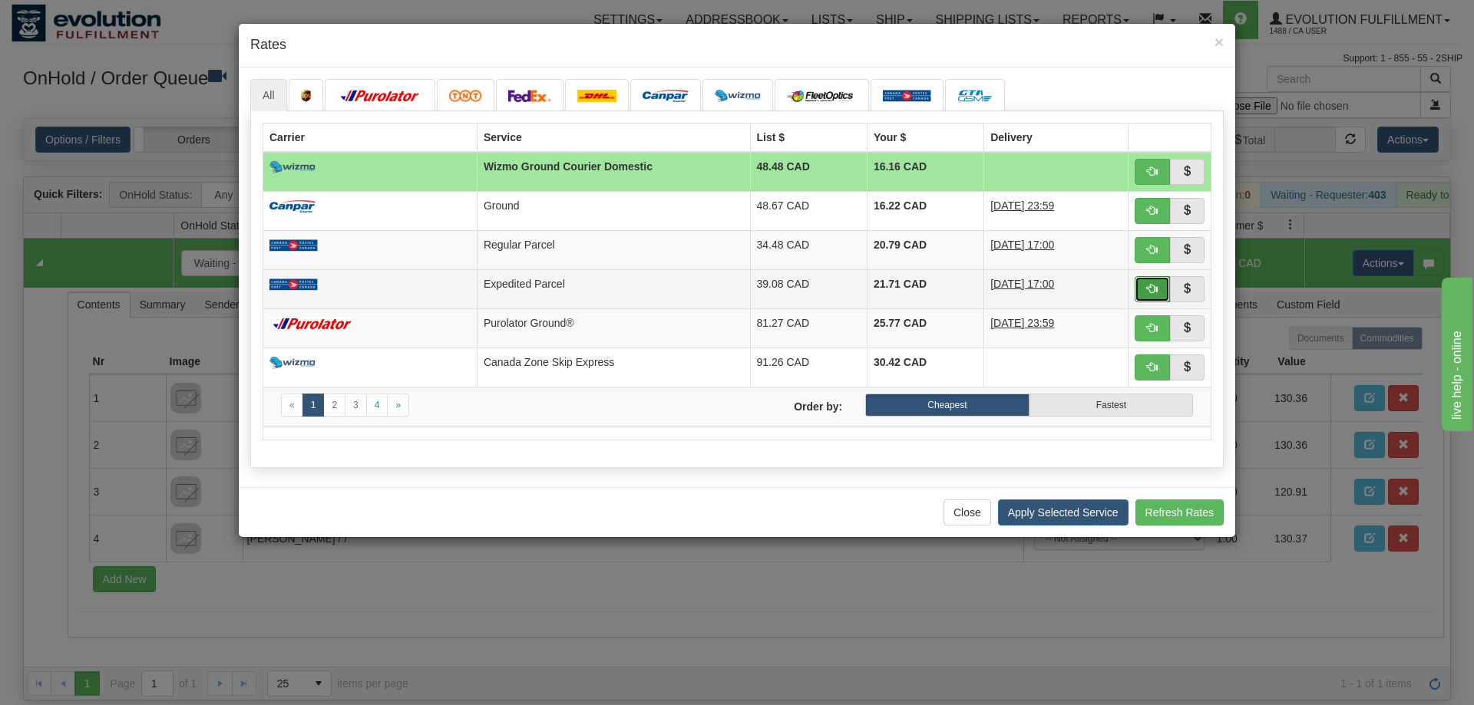
click at [1167, 285] on button "button" at bounding box center [1151, 289] width 35 height 26
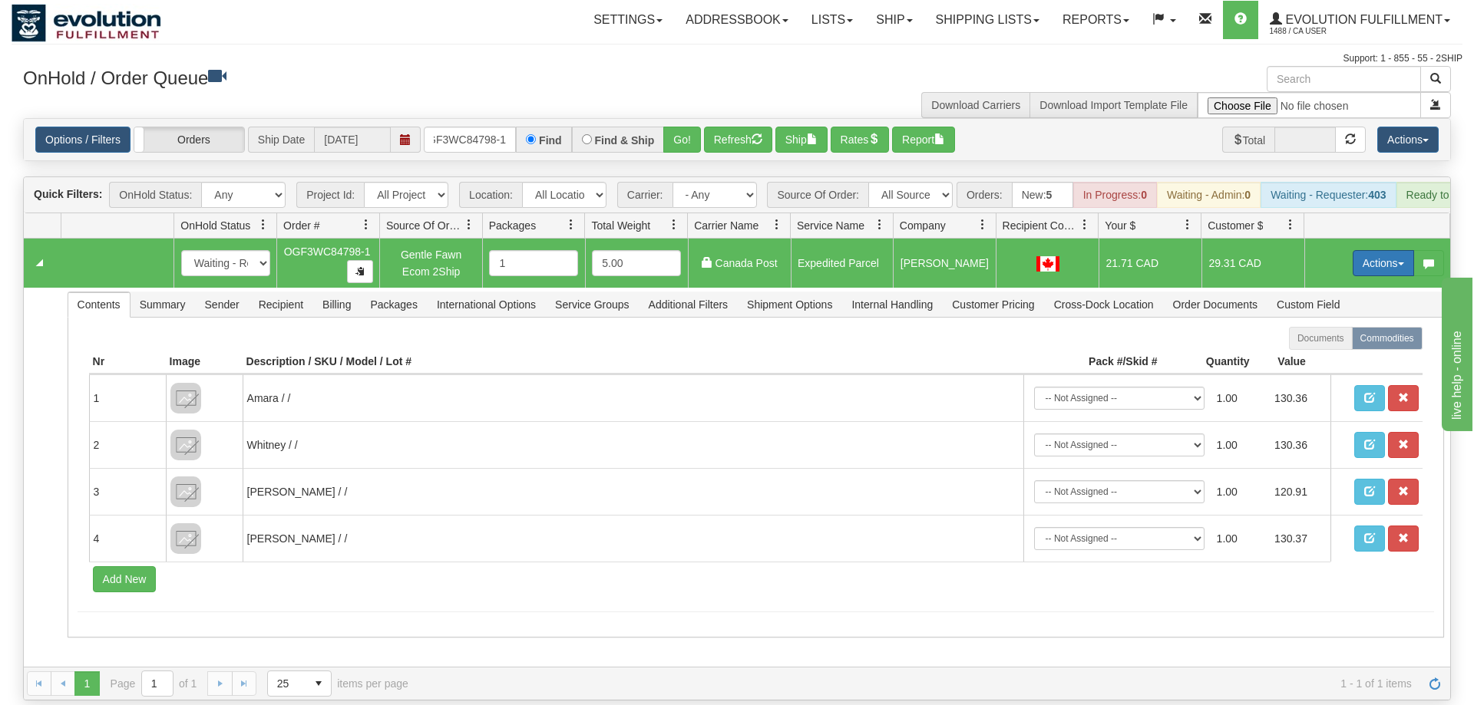
click at [1359, 250] on button "Actions" at bounding box center [1382, 263] width 61 height 26
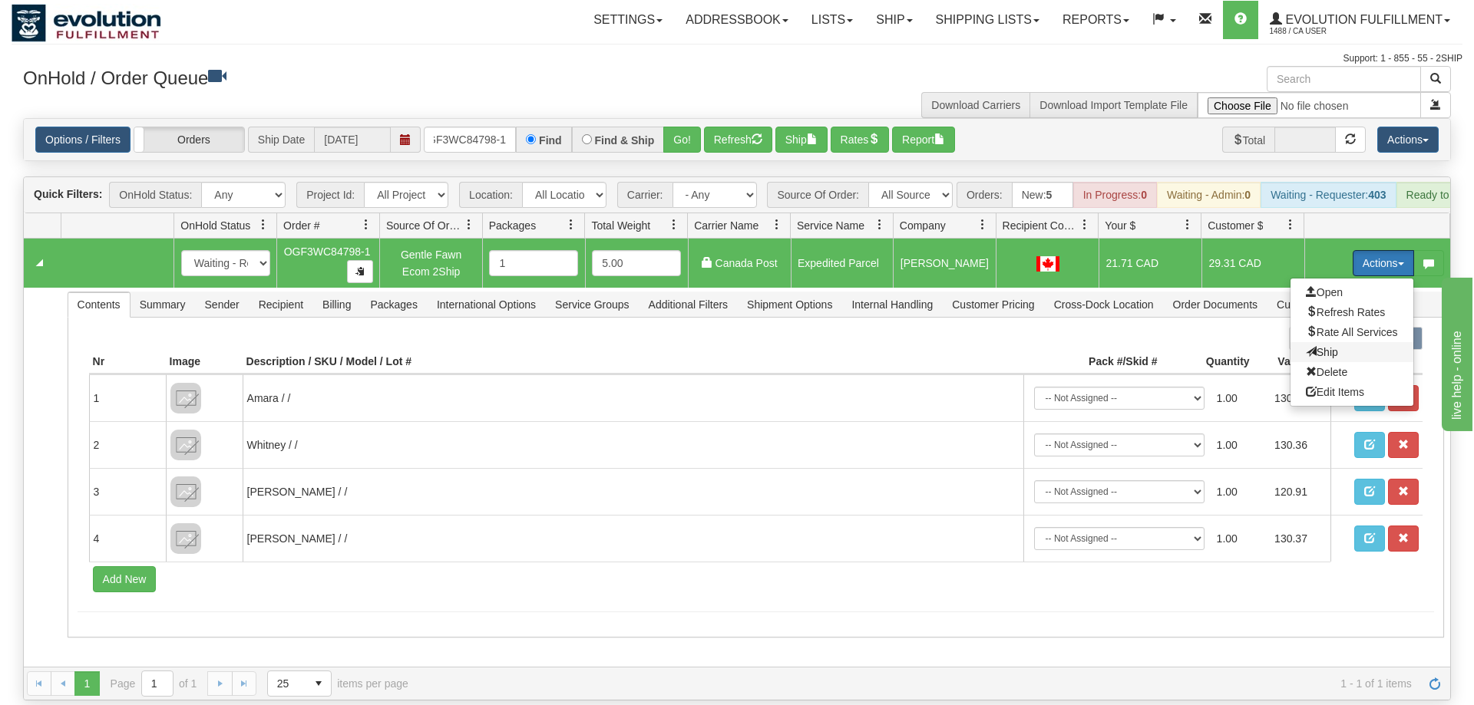
click at [1329, 346] on span "Ship" at bounding box center [1322, 352] width 32 height 12
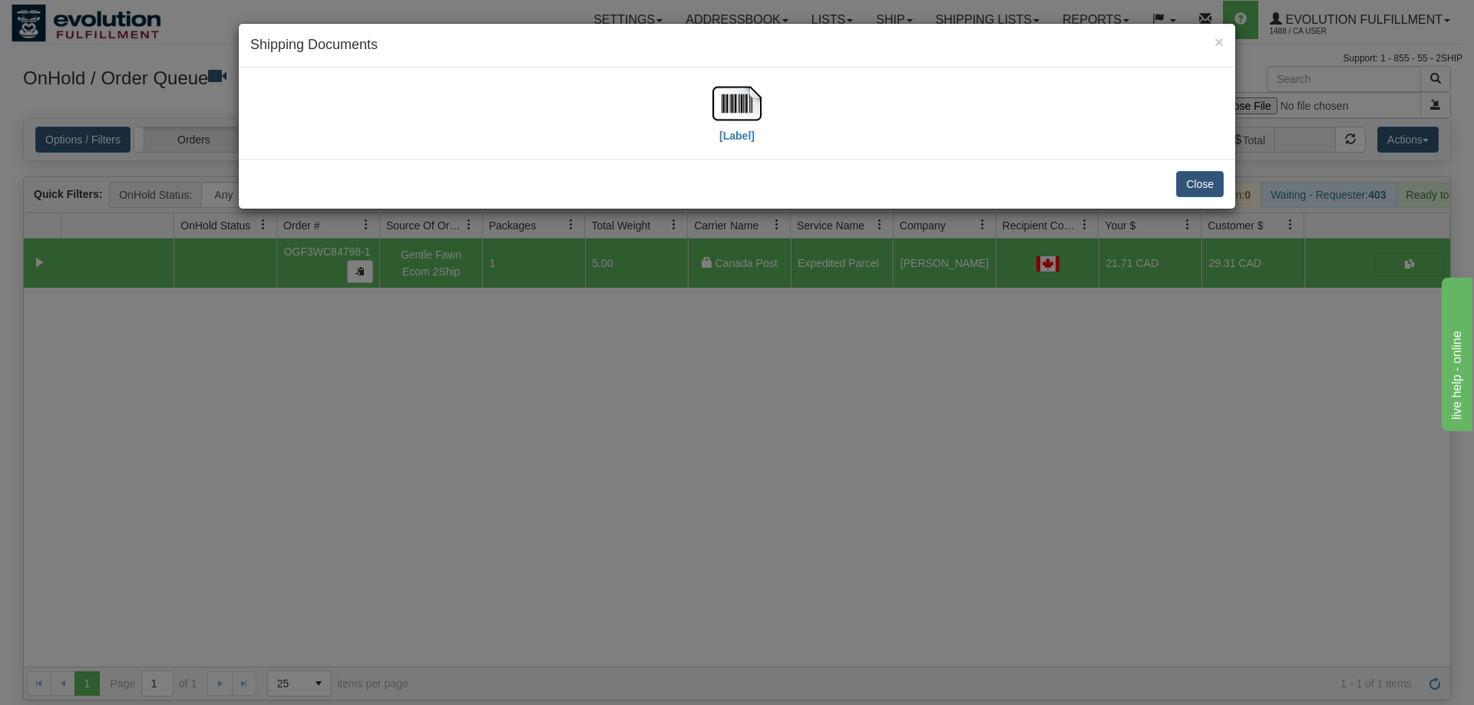
click at [719, 133] on div "[Label]" at bounding box center [736, 113] width 49 height 68
click at [732, 87] on img at bounding box center [736, 103] width 49 height 49
drag, startPoint x: 1067, startPoint y: 348, endPoint x: 663, endPoint y: 111, distance: 468.2
click at [1062, 342] on div "× Shipping Documents [Label] Close" at bounding box center [737, 352] width 1474 height 705
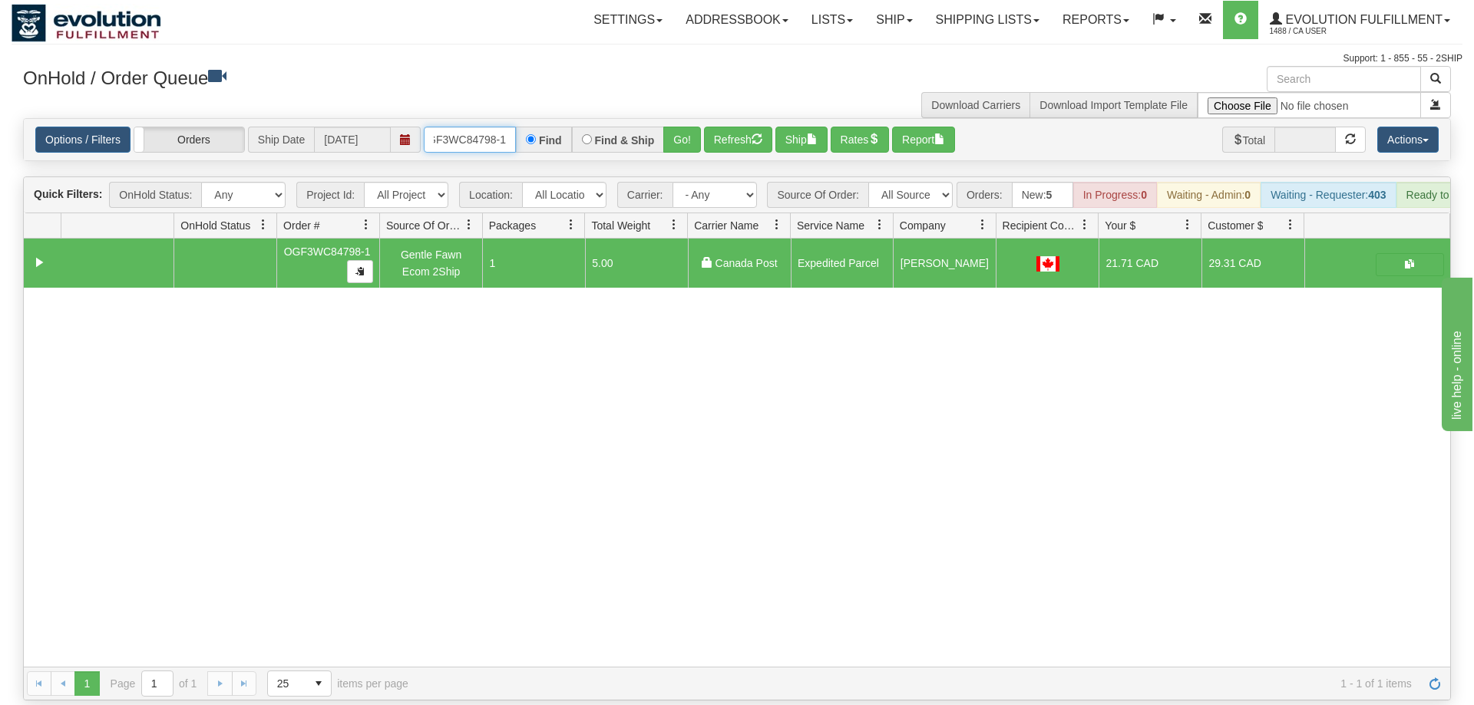
click at [471, 127] on input "OGF3WC84798-1" at bounding box center [470, 140] width 92 height 26
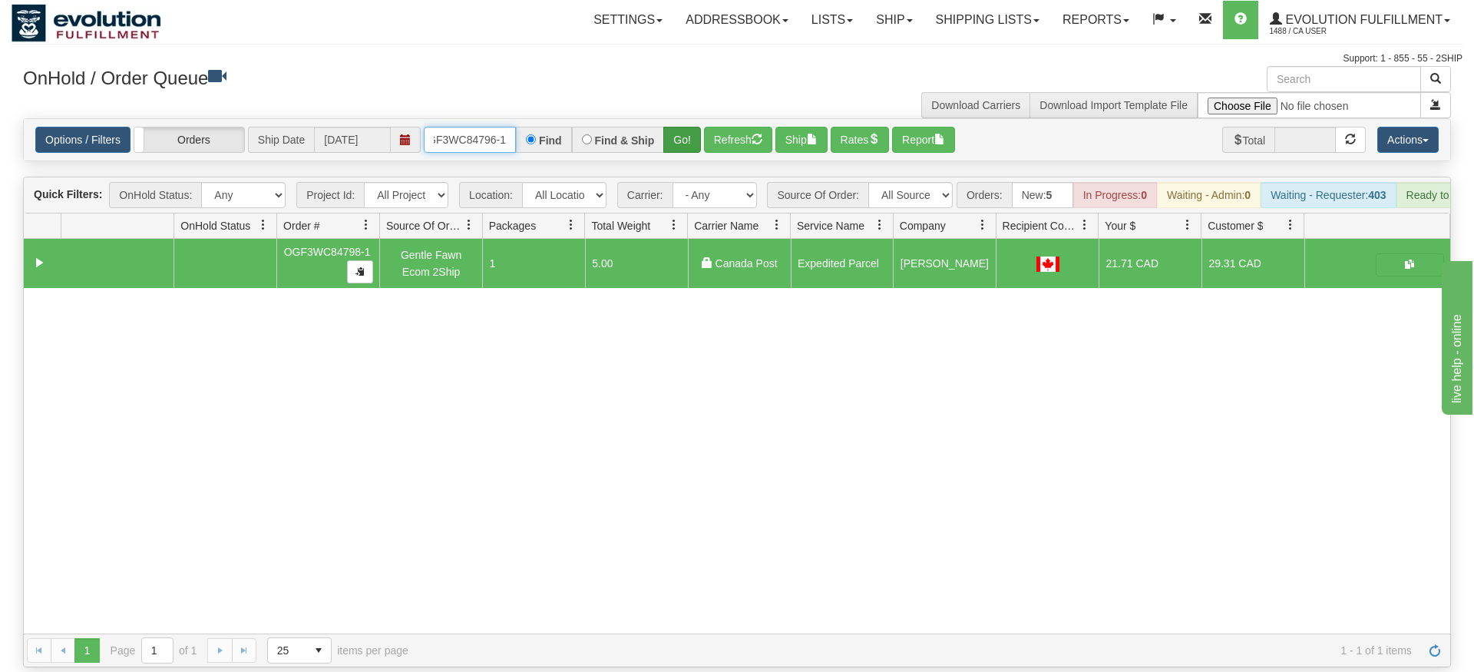
type input "OGF3WC84796-1"
click at [681, 140] on div "Is equal to Is not equal to Contains Does not contains CAD USD EUR ZAR [PERSON_…" at bounding box center [737, 392] width 1451 height 549
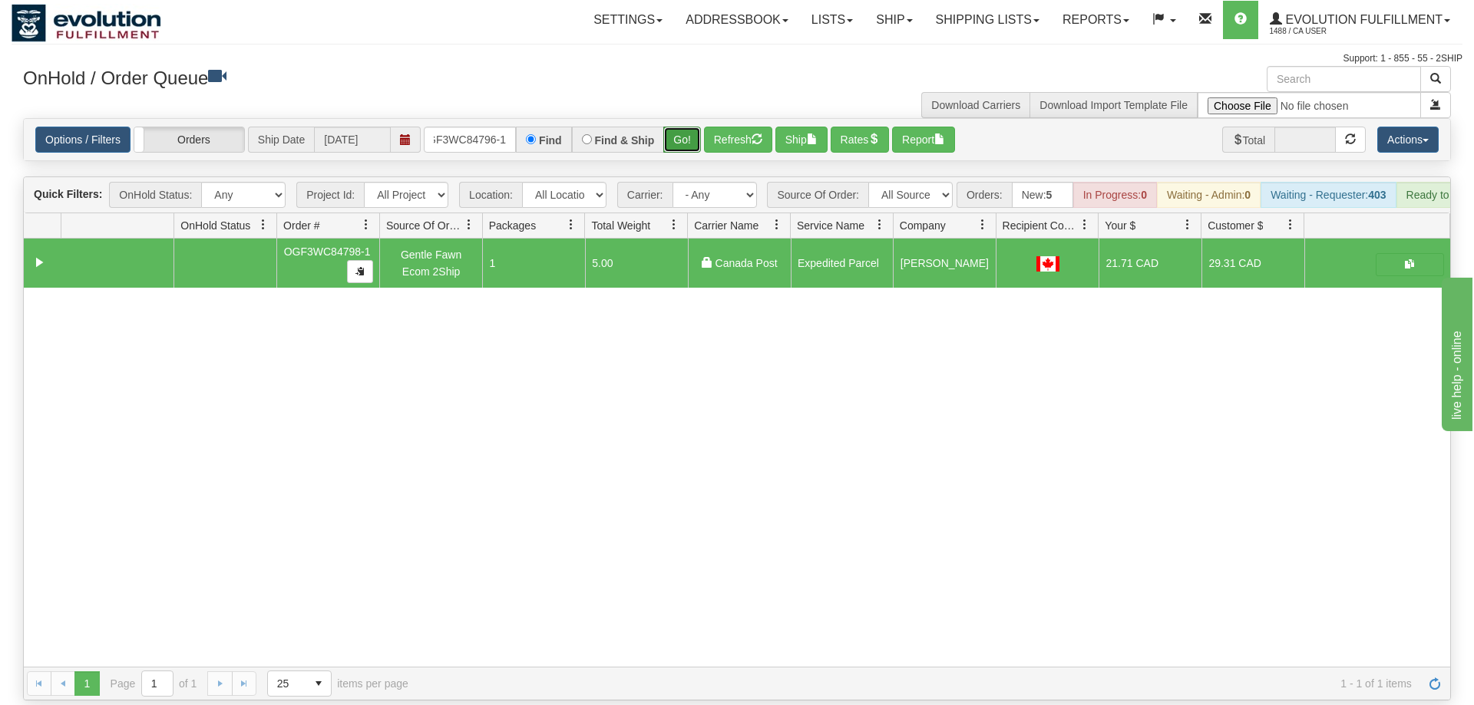
click at [677, 127] on button "Go!" at bounding box center [682, 140] width 38 height 26
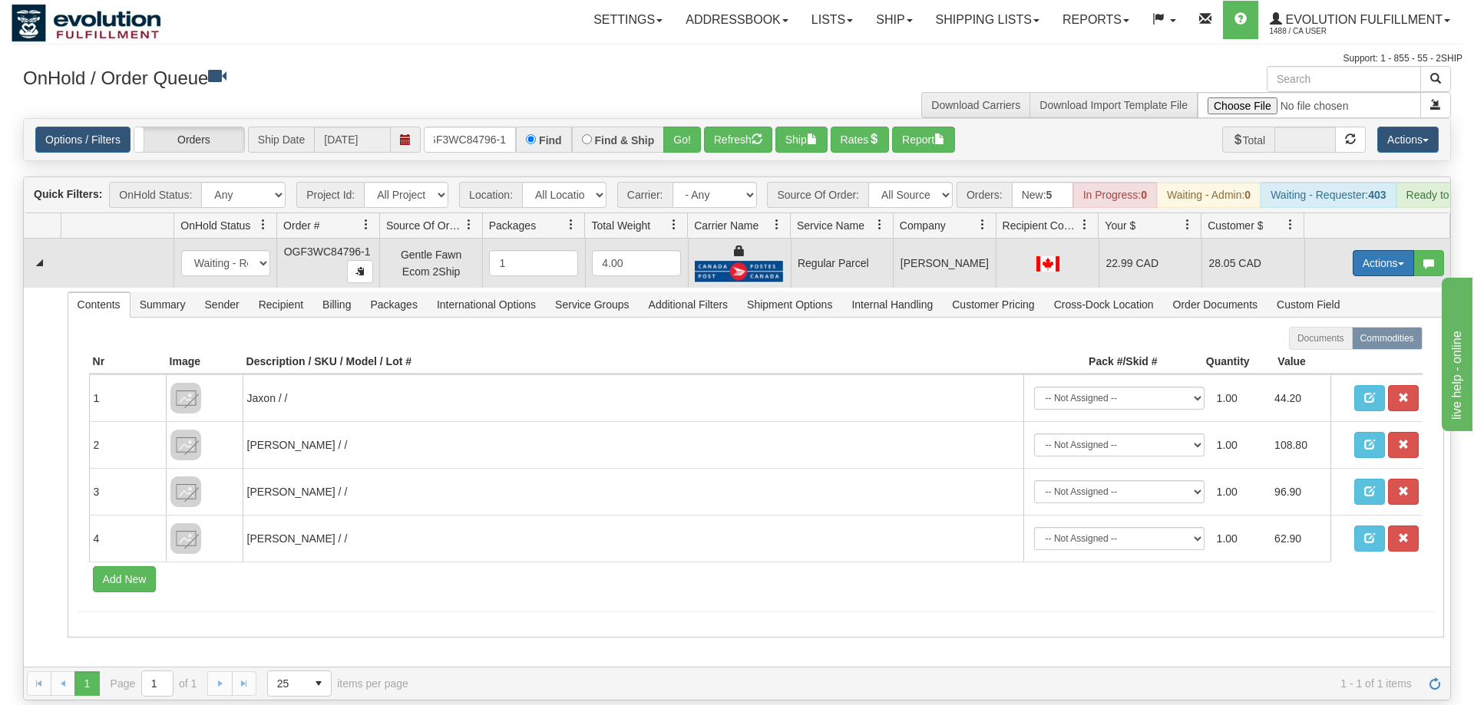
click at [1373, 250] on button "Actions" at bounding box center [1382, 263] width 61 height 26
click at [1323, 326] on span "Rate All Services" at bounding box center [1352, 332] width 92 height 12
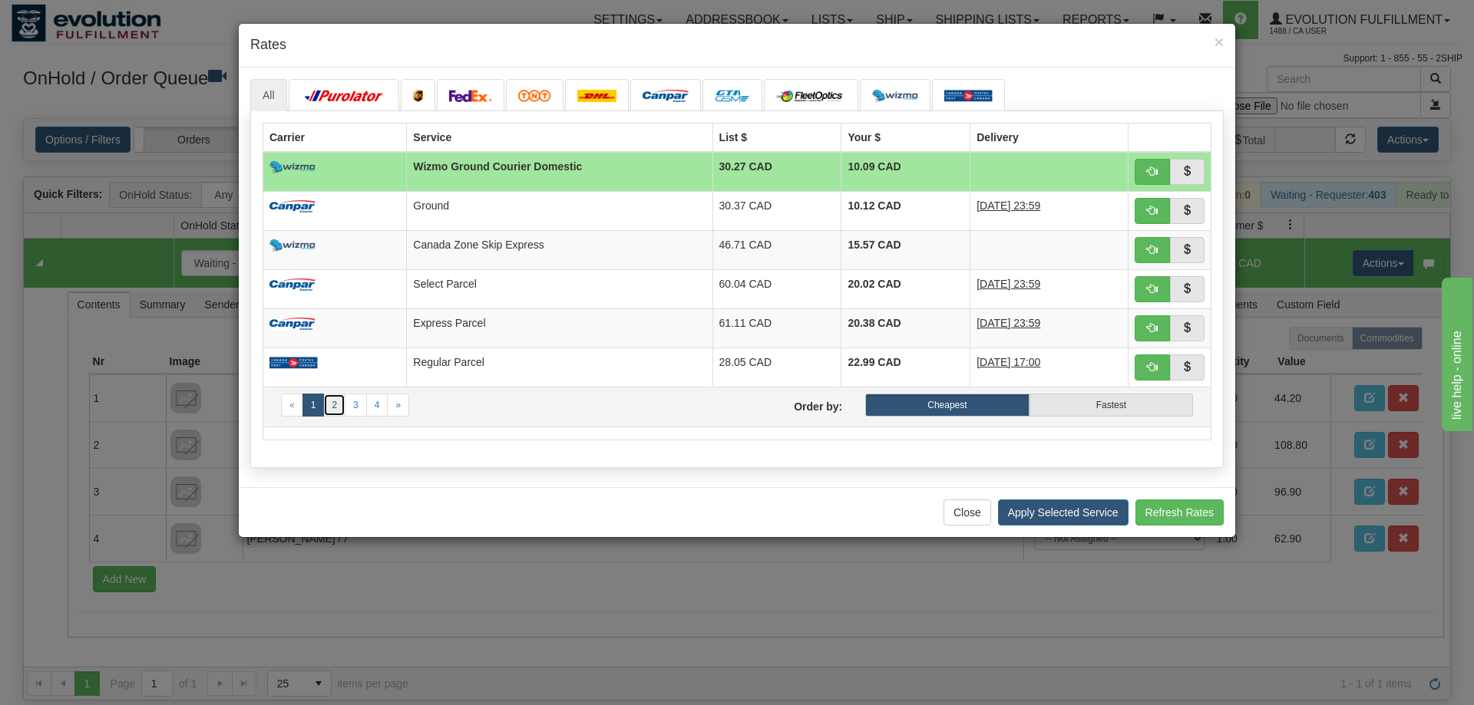
click at [330, 403] on link "2" at bounding box center [334, 405] width 22 height 23
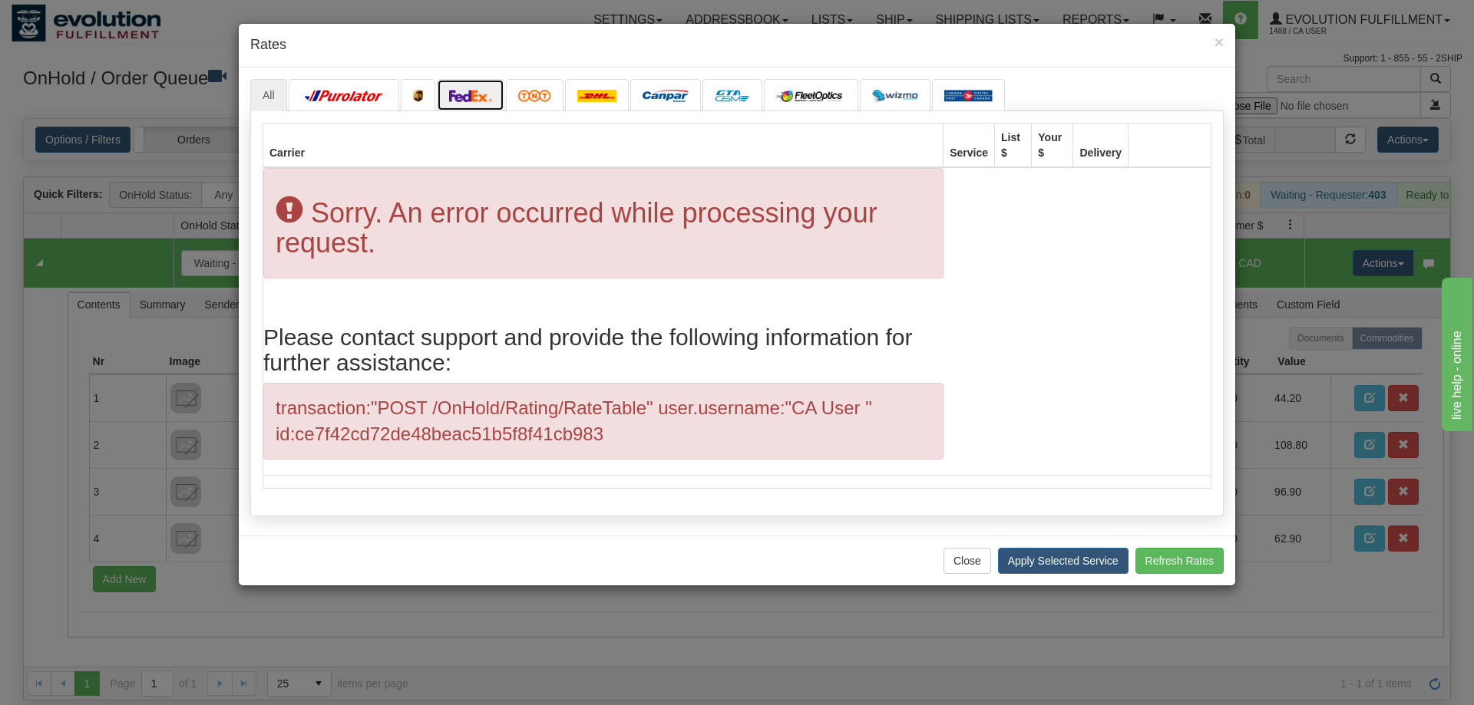
click at [492, 100] on link at bounding box center [471, 95] width 68 height 32
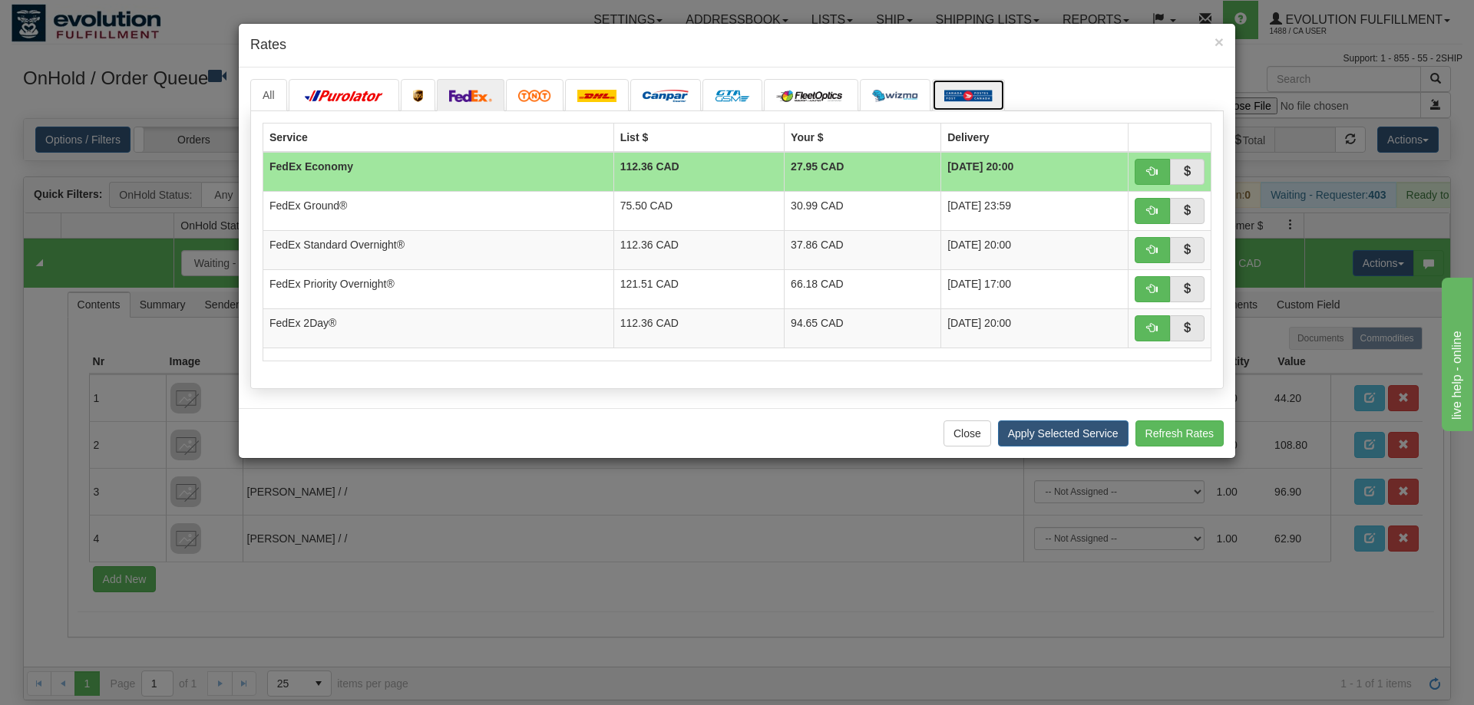
click at [967, 91] on img at bounding box center [968, 96] width 48 height 12
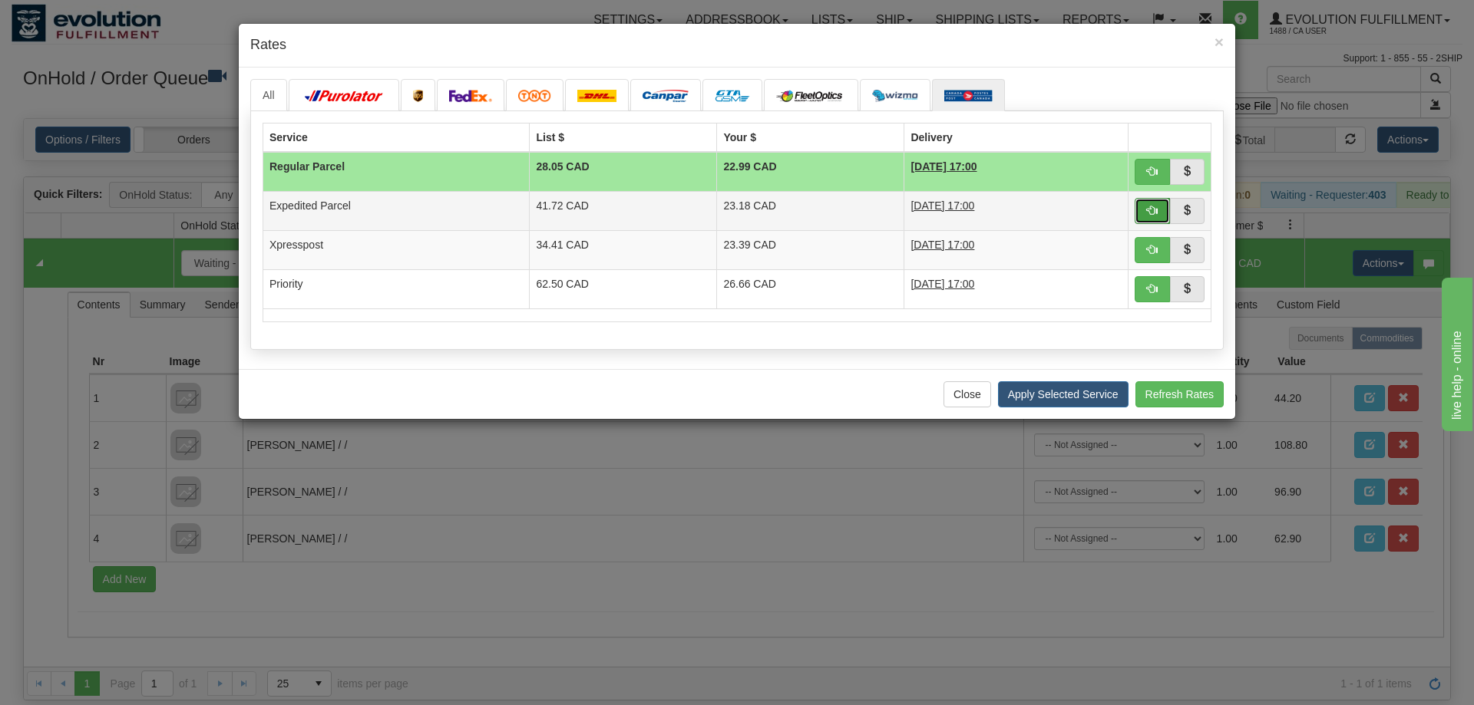
click at [1149, 200] on button "button" at bounding box center [1151, 211] width 35 height 26
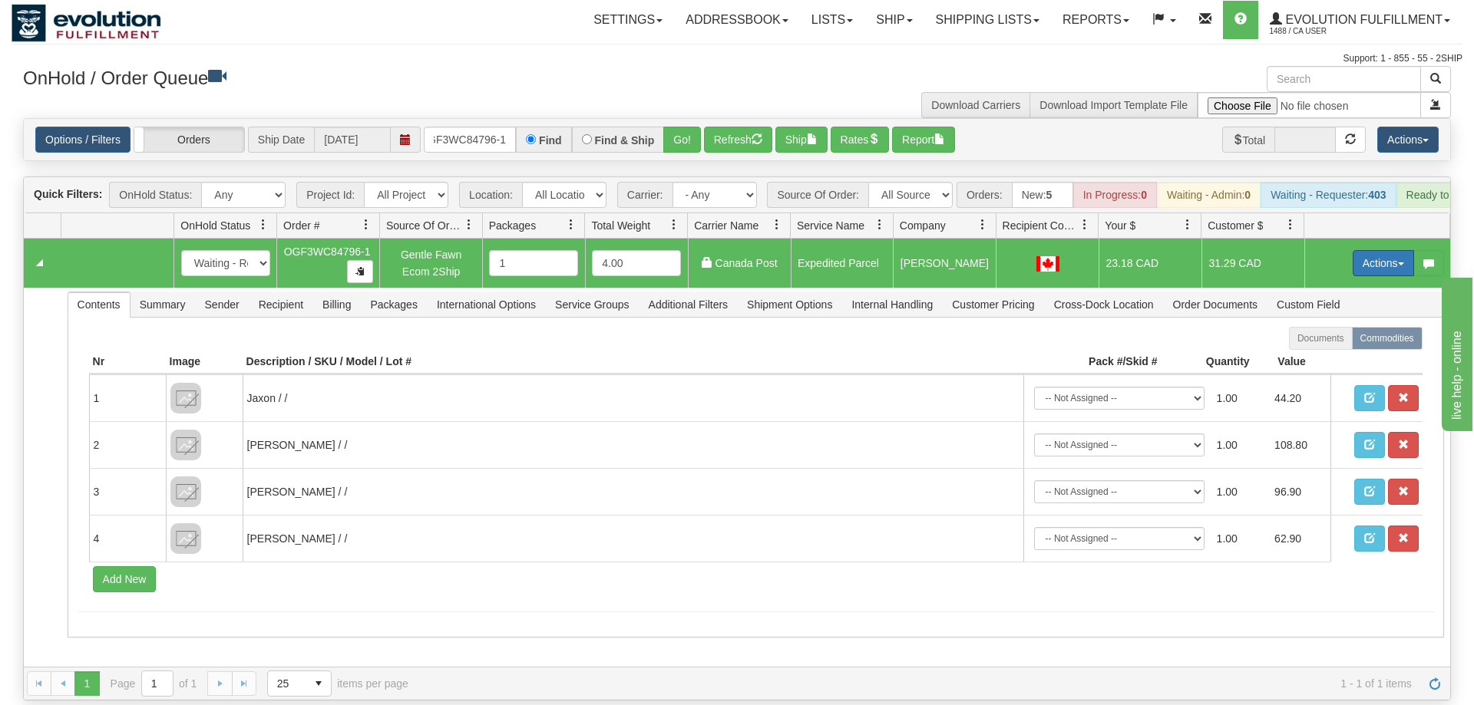
click at [1377, 250] on button "Actions" at bounding box center [1382, 263] width 61 height 26
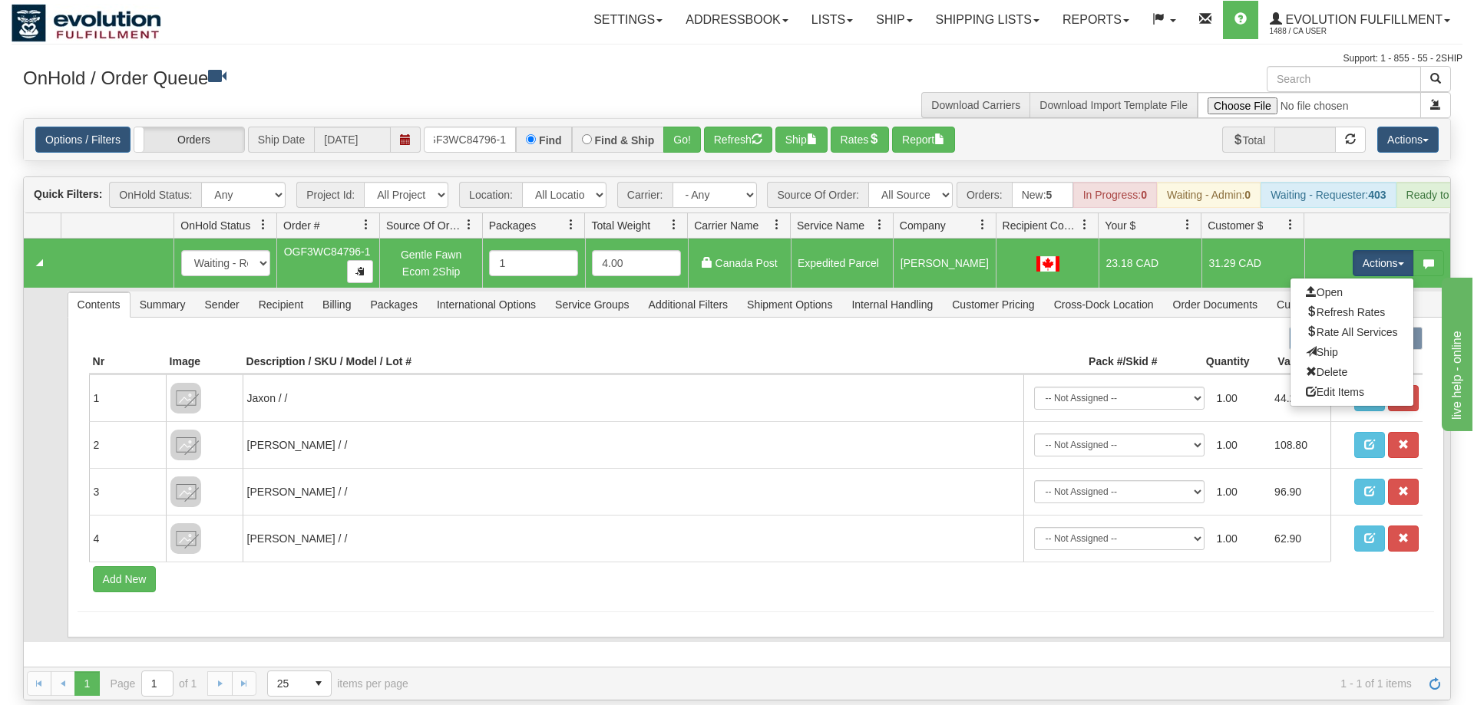
click at [1346, 342] on link "Ship" at bounding box center [1351, 352] width 123 height 20
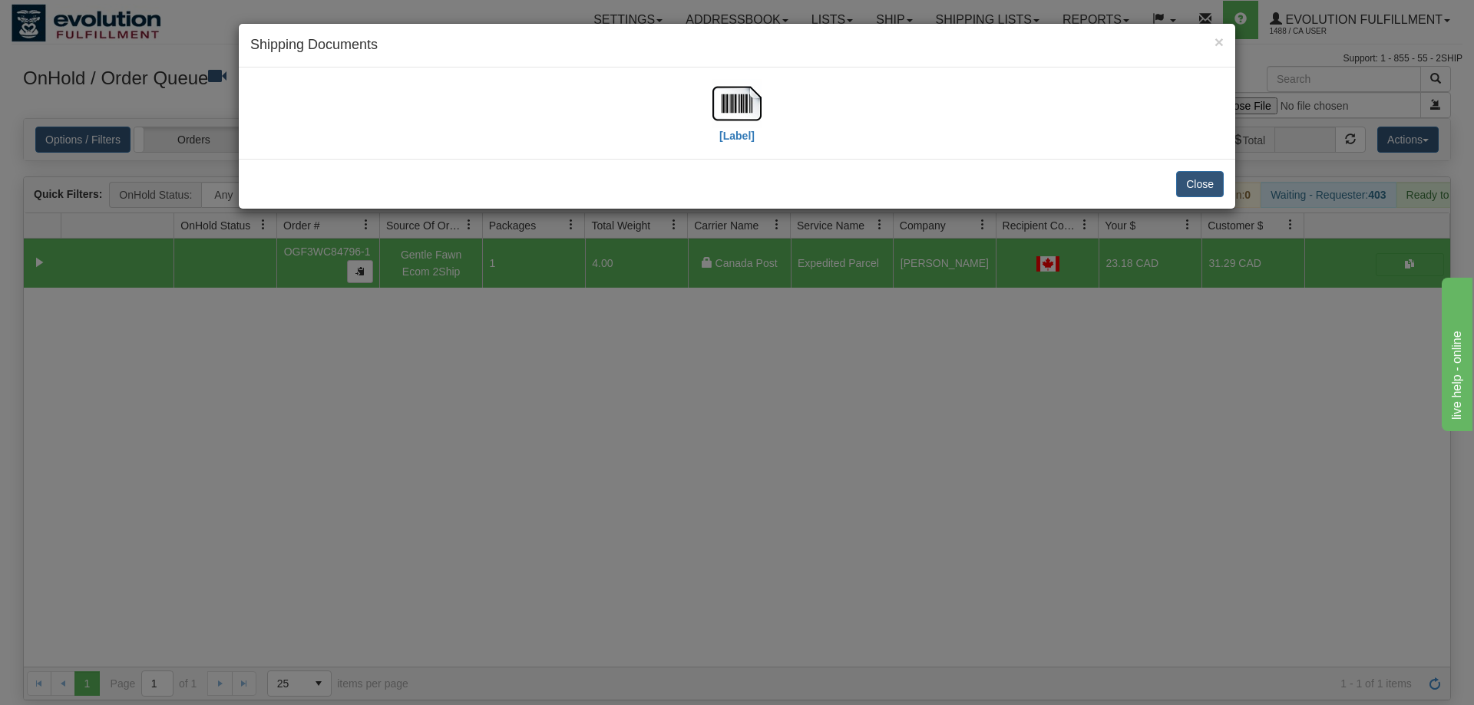
click at [778, 103] on div "[Label]" at bounding box center [736, 113] width 973 height 68
click at [733, 98] on img at bounding box center [736, 103] width 49 height 49
drag, startPoint x: 662, startPoint y: 470, endPoint x: 310, endPoint y: 124, distance: 493.9
click at [662, 469] on div "× Shipping Documents [Label] Close" at bounding box center [737, 352] width 1474 height 705
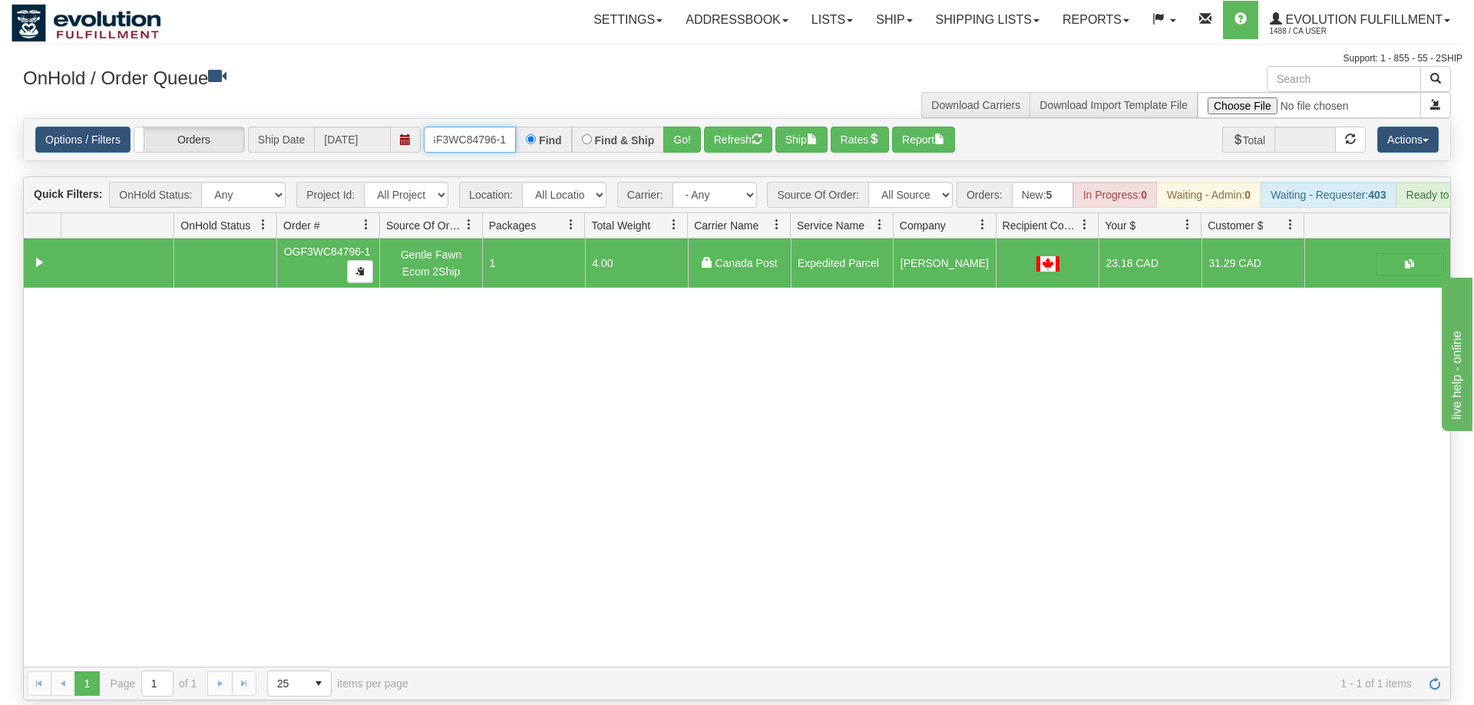
click at [444, 127] on input "OGF3WC84796-1" at bounding box center [470, 140] width 92 height 26
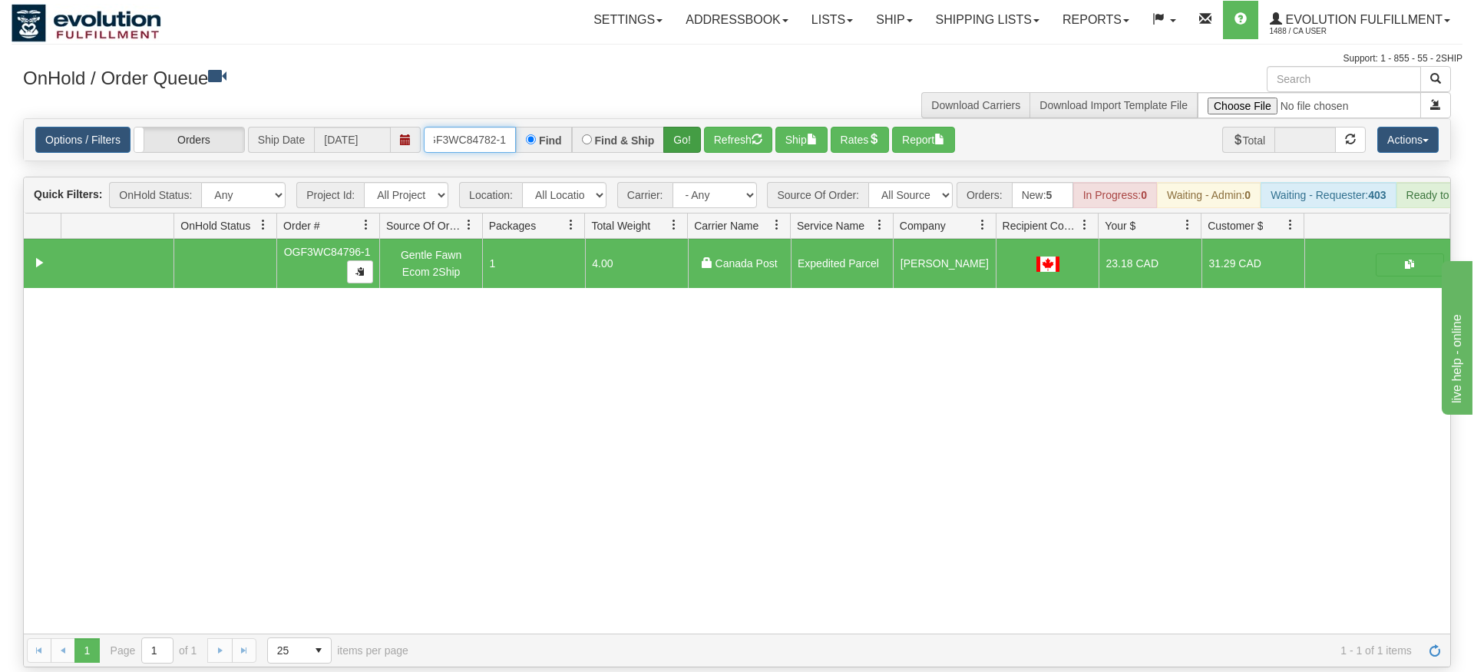
type input "OGF3WC84782-1"
drag, startPoint x: 688, startPoint y: 128, endPoint x: 675, endPoint y: 140, distance: 18.0
click at [688, 161] on div "Is equal to Is not equal to Contains Does not contains CAD USD EUR ZAR [PERSON_…" at bounding box center [737, 392] width 1451 height 549
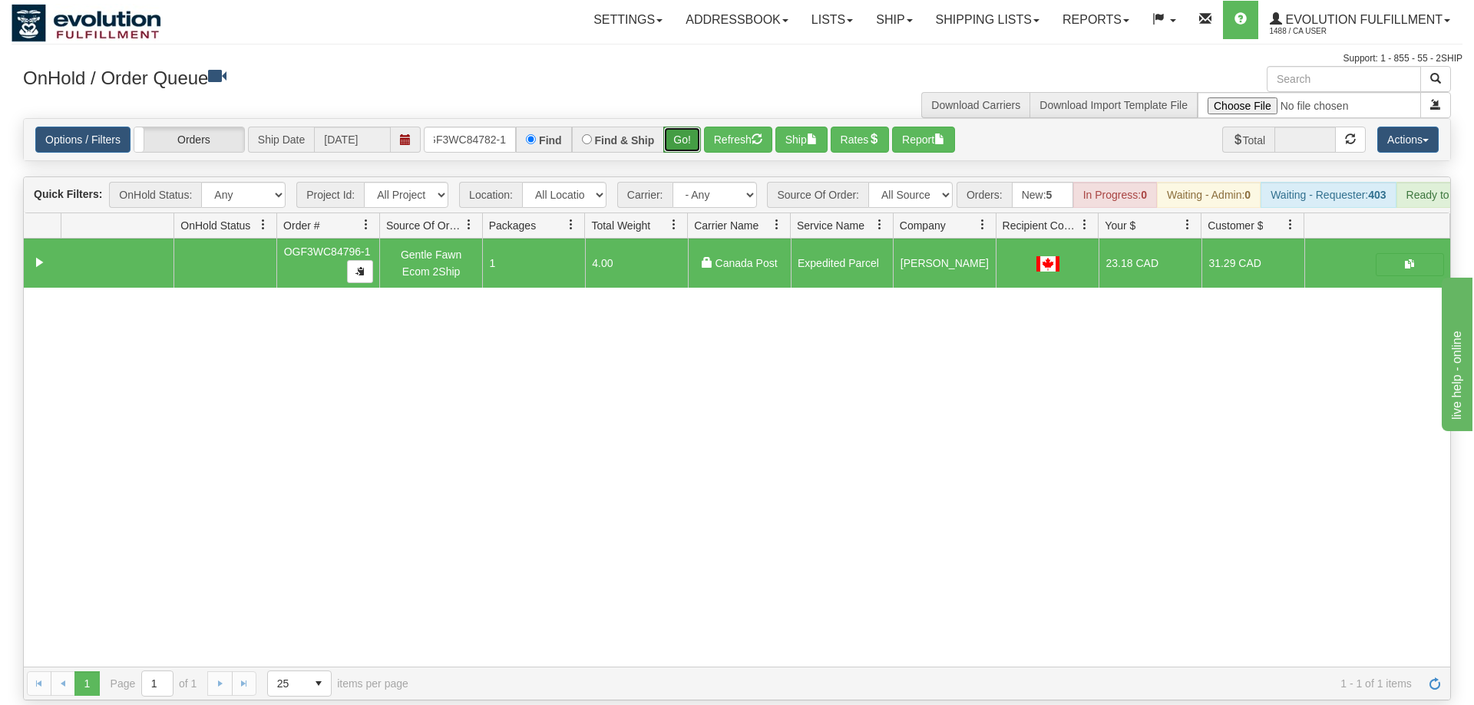
click at [683, 127] on button "Go!" at bounding box center [682, 140] width 38 height 26
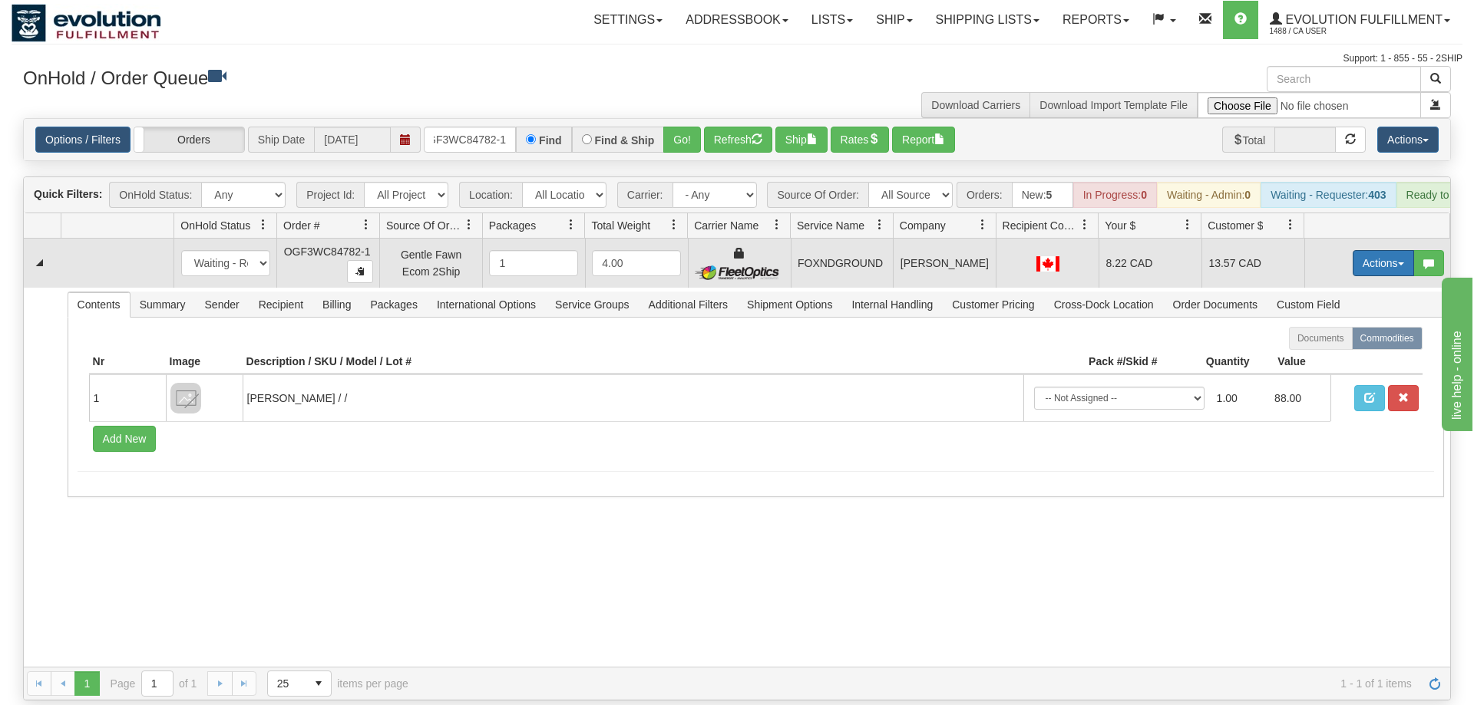
click at [1363, 250] on button "Actions" at bounding box center [1382, 263] width 61 height 26
click at [1326, 346] on span "Ship" at bounding box center [1322, 352] width 32 height 12
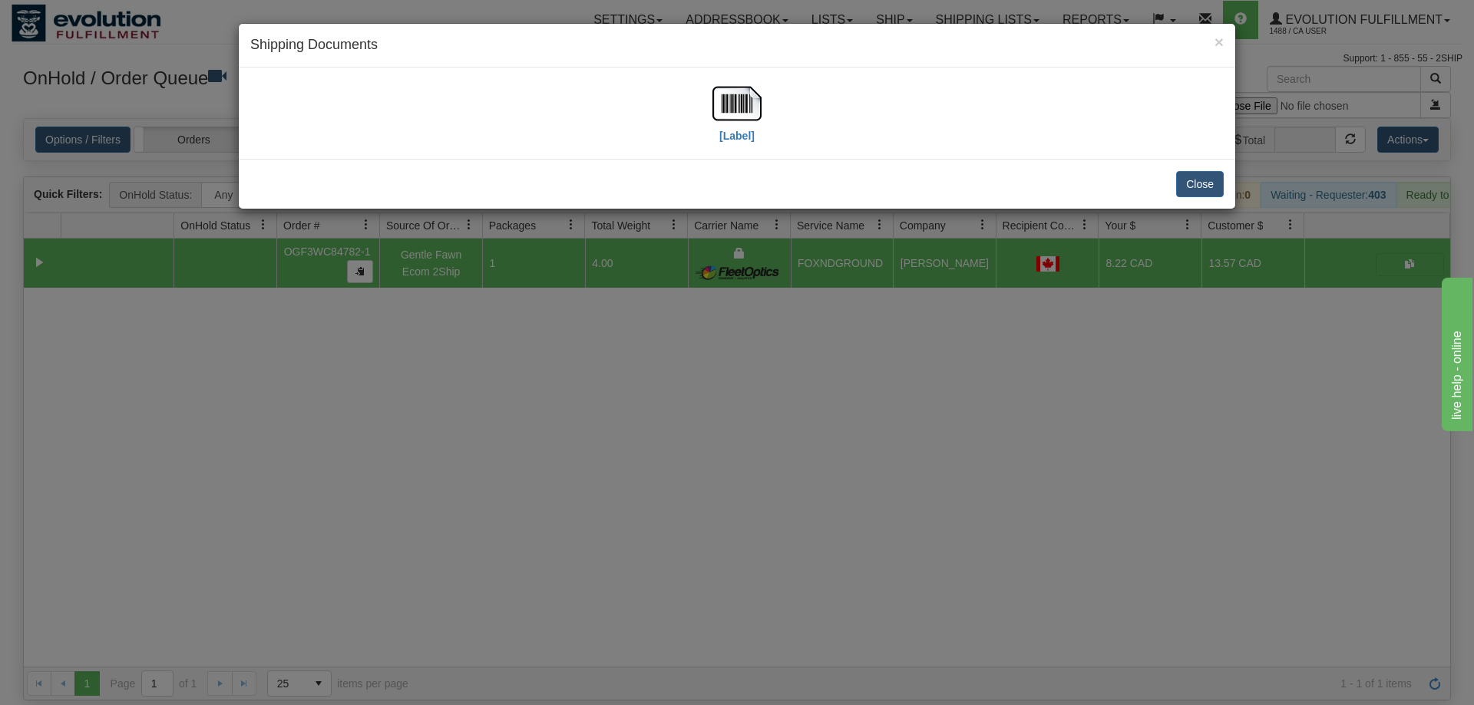
click at [781, 90] on div "[Label]" at bounding box center [736, 113] width 973 height 68
click at [737, 111] on img at bounding box center [736, 103] width 49 height 49
drag, startPoint x: 1035, startPoint y: 360, endPoint x: 698, endPoint y: 73, distance: 442.1
click at [1035, 358] on div "× Shipping Documents [Label] Close" at bounding box center [737, 352] width 1474 height 705
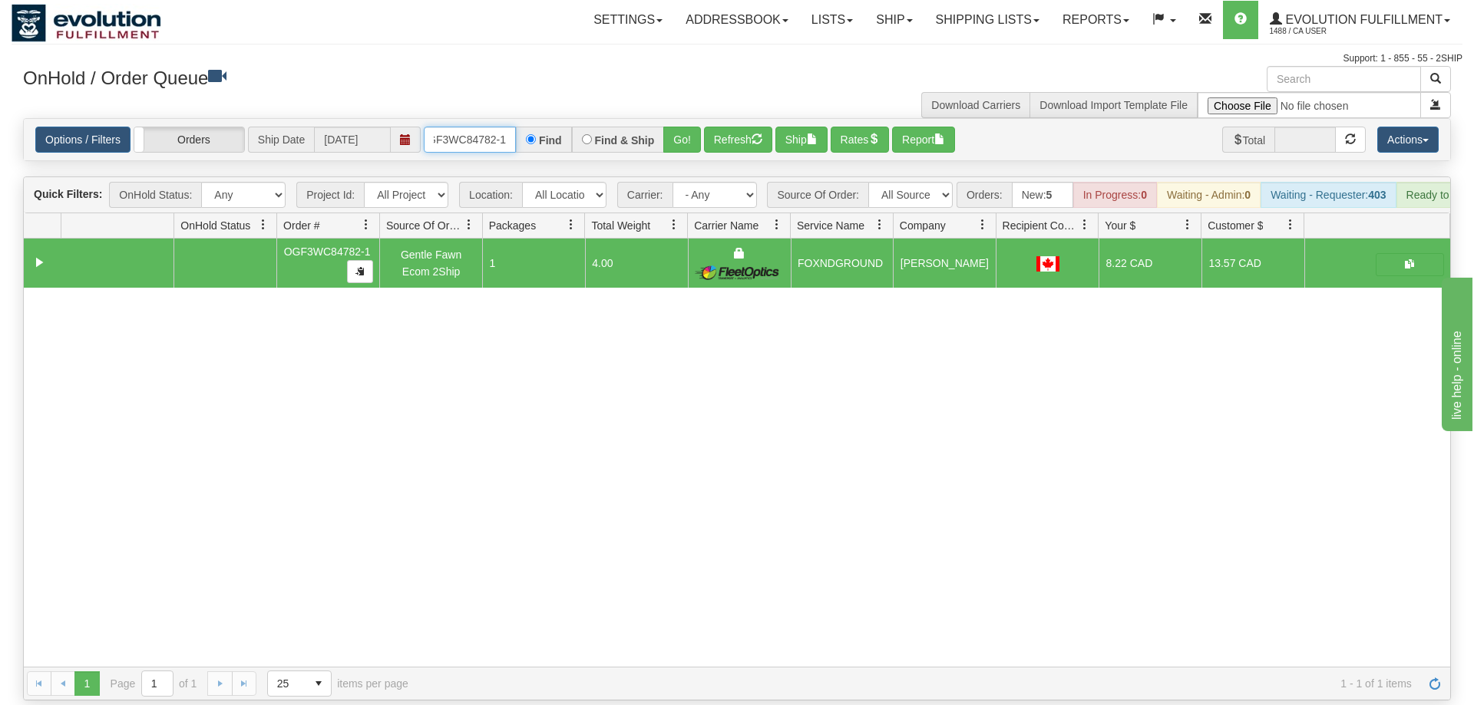
click at [444, 127] on input "OGF3WC84782-1" at bounding box center [470, 140] width 92 height 26
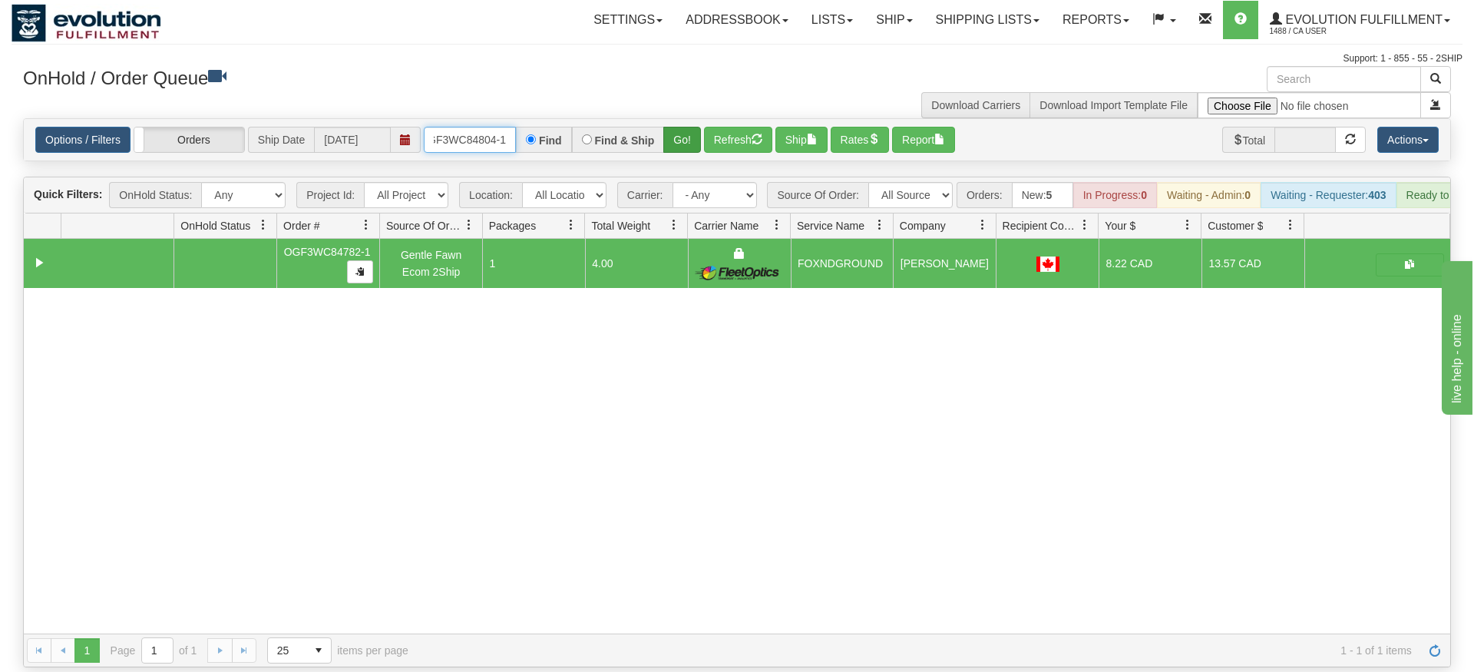
type input "OGF3WC84804-1"
click at [686, 147] on div "Is equal to Is not equal to Contains Does not contains CAD USD EUR ZAR [PERSON_…" at bounding box center [737, 392] width 1451 height 549
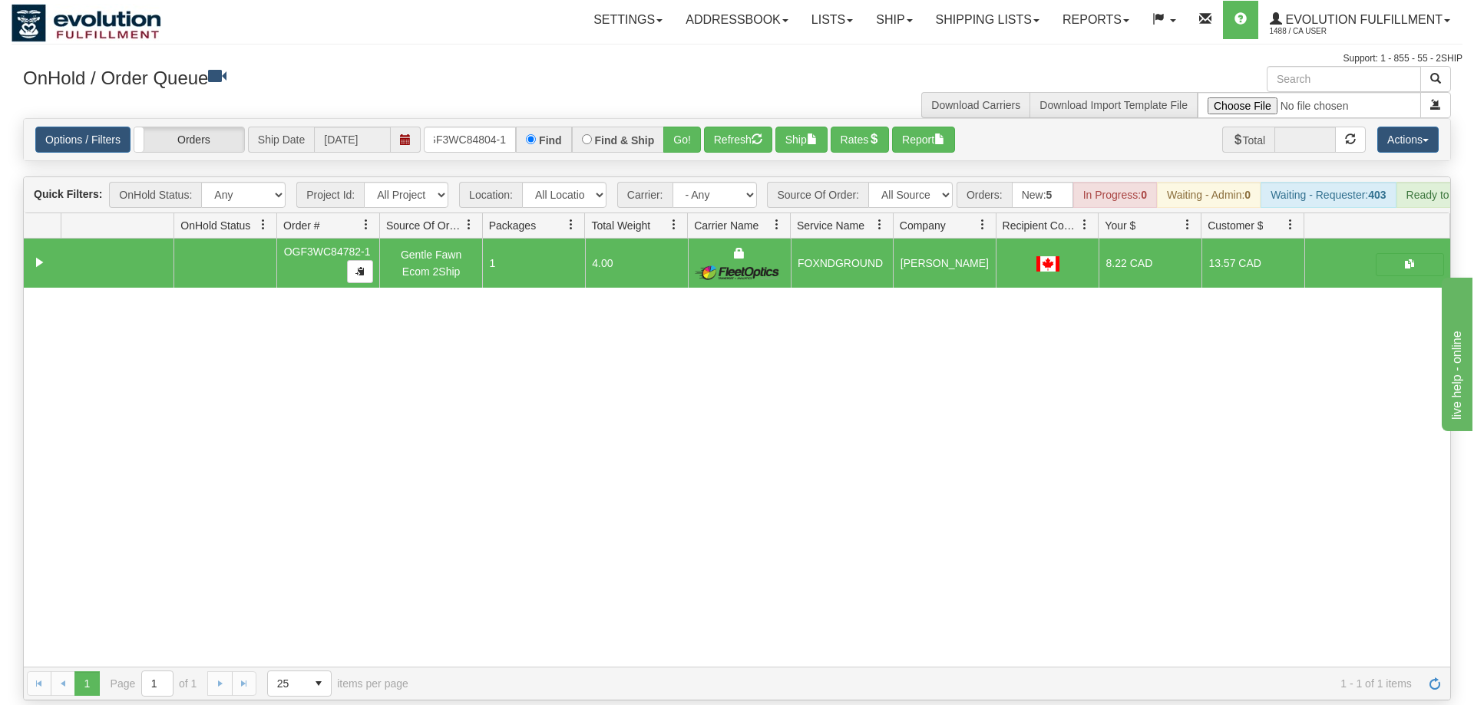
click at [702, 127] on div "Options / Filters Group Shipments Orders Ship Date [DATE] OGF3WC84804-1 Find Fi…" at bounding box center [736, 140] width 1403 height 26
click at [695, 127] on button "Go!" at bounding box center [682, 140] width 38 height 26
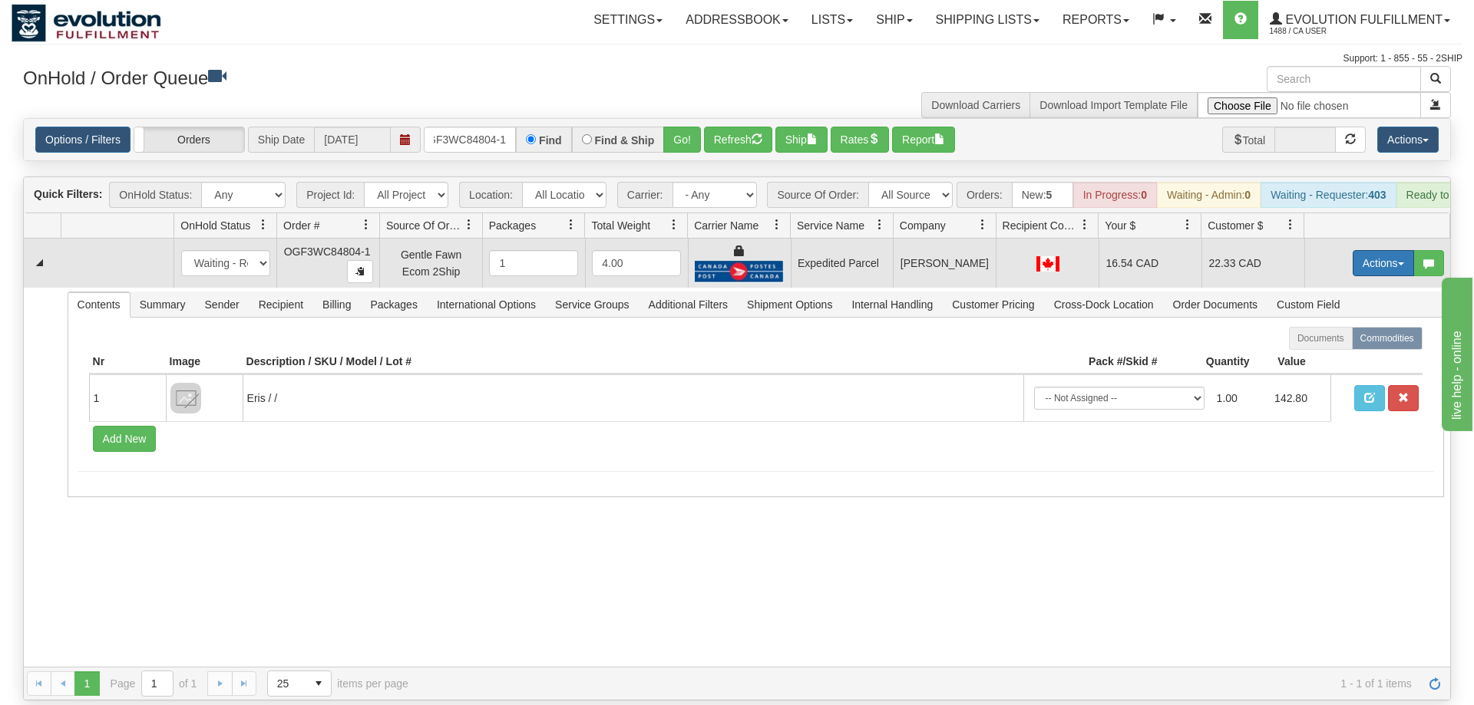
click at [1372, 250] on button "Actions" at bounding box center [1382, 263] width 61 height 26
click at [1307, 346] on span "Ship" at bounding box center [1322, 352] width 32 height 12
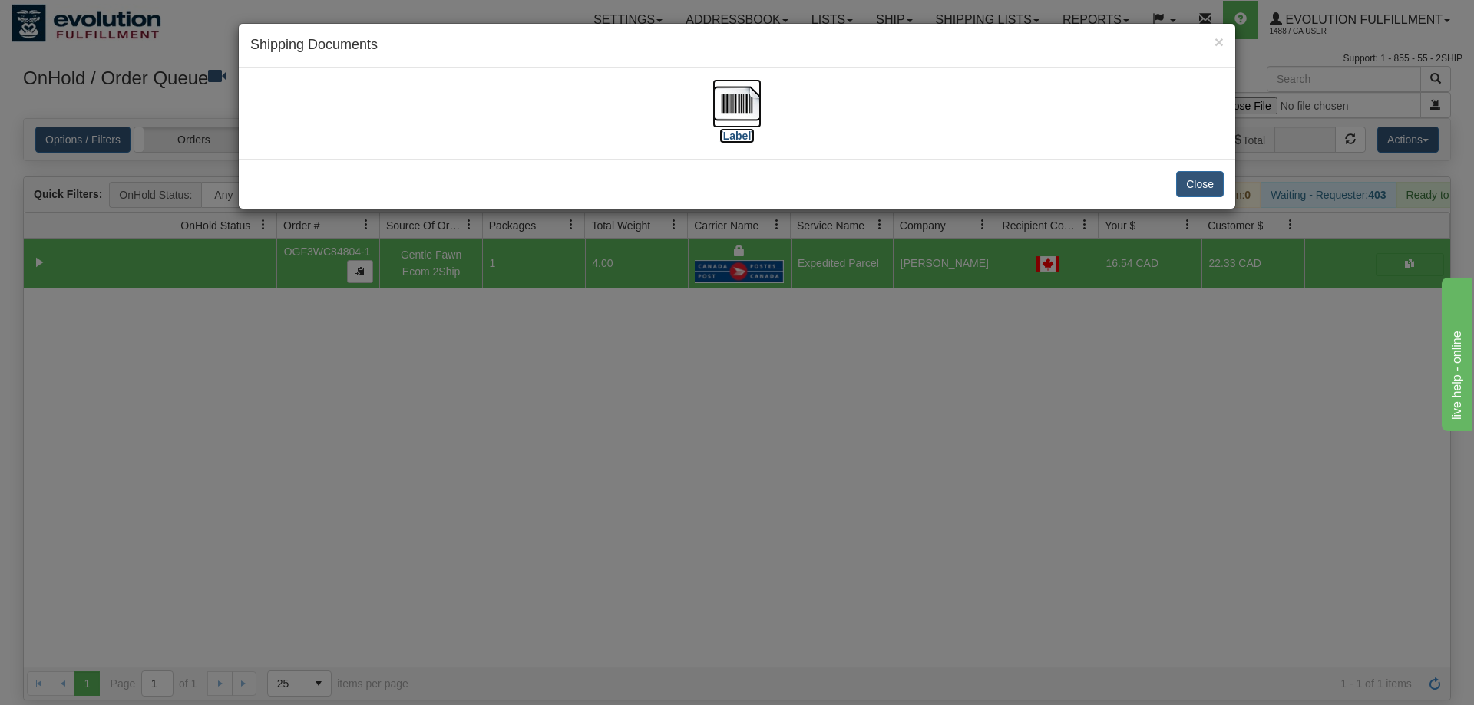
click at [713, 101] on img at bounding box center [736, 103] width 49 height 49
drag, startPoint x: 220, startPoint y: 535, endPoint x: 316, endPoint y: 402, distance: 163.8
click at [220, 533] on div "× Shipping Documents [Label] Close" at bounding box center [737, 352] width 1474 height 705
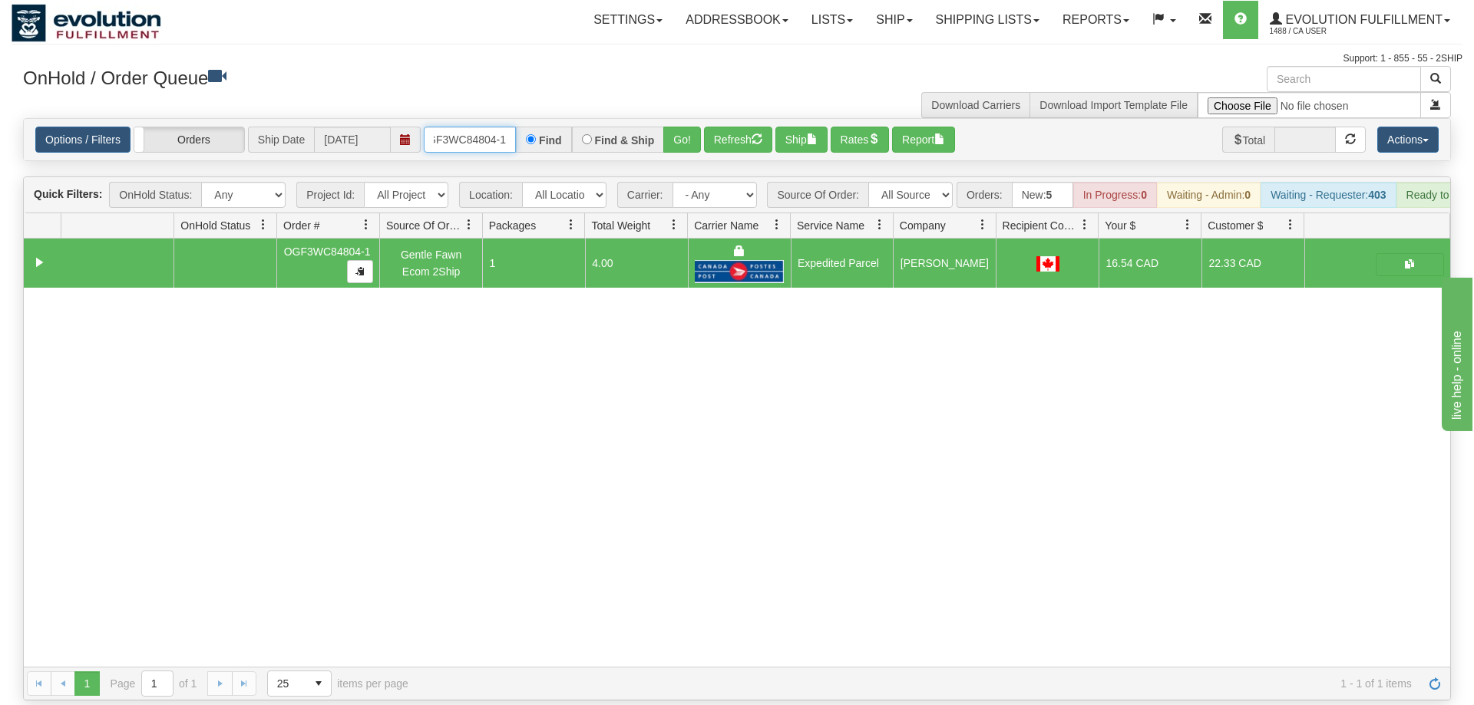
click at [477, 127] on input "OGF3WC84804-1" at bounding box center [470, 140] width 92 height 26
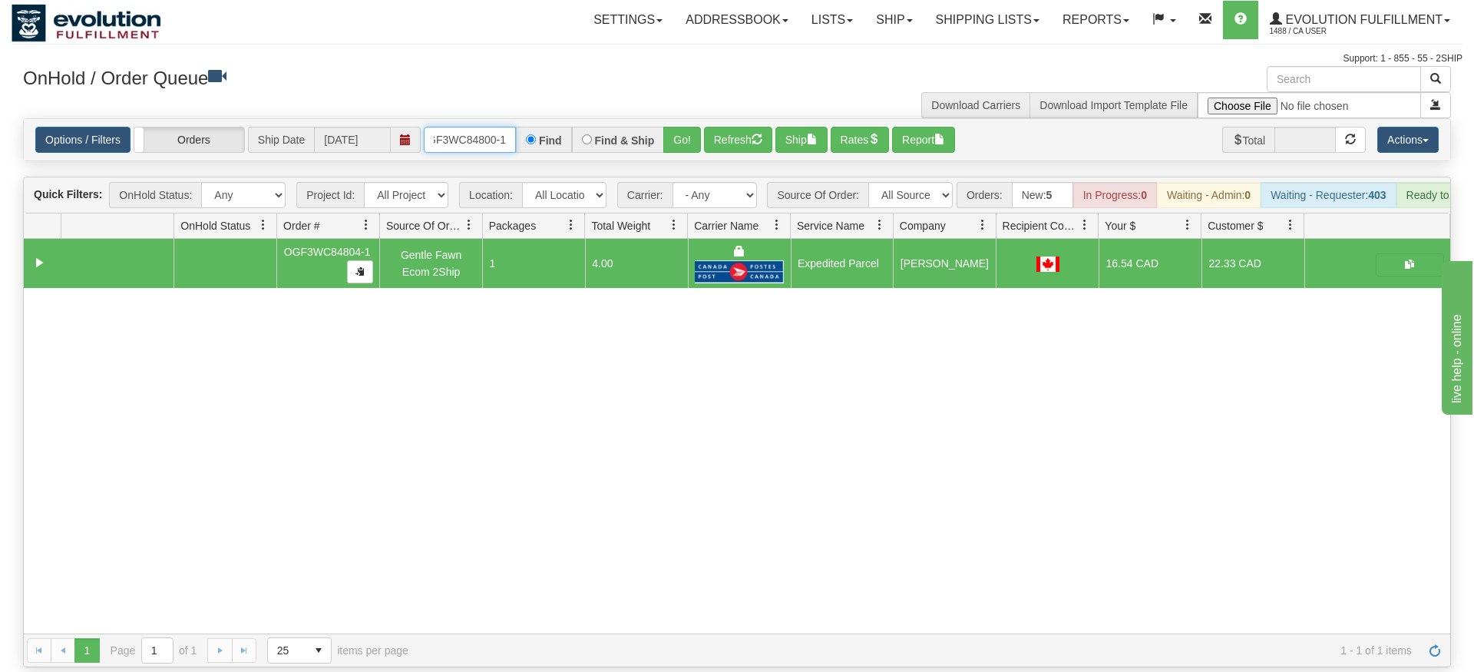
type input "OGF3WC84800-1"
click at [678, 140] on div "Is equal to Is not equal to Contains Does not contains CAD USD EUR ZAR [PERSON_…" at bounding box center [737, 392] width 1451 height 549
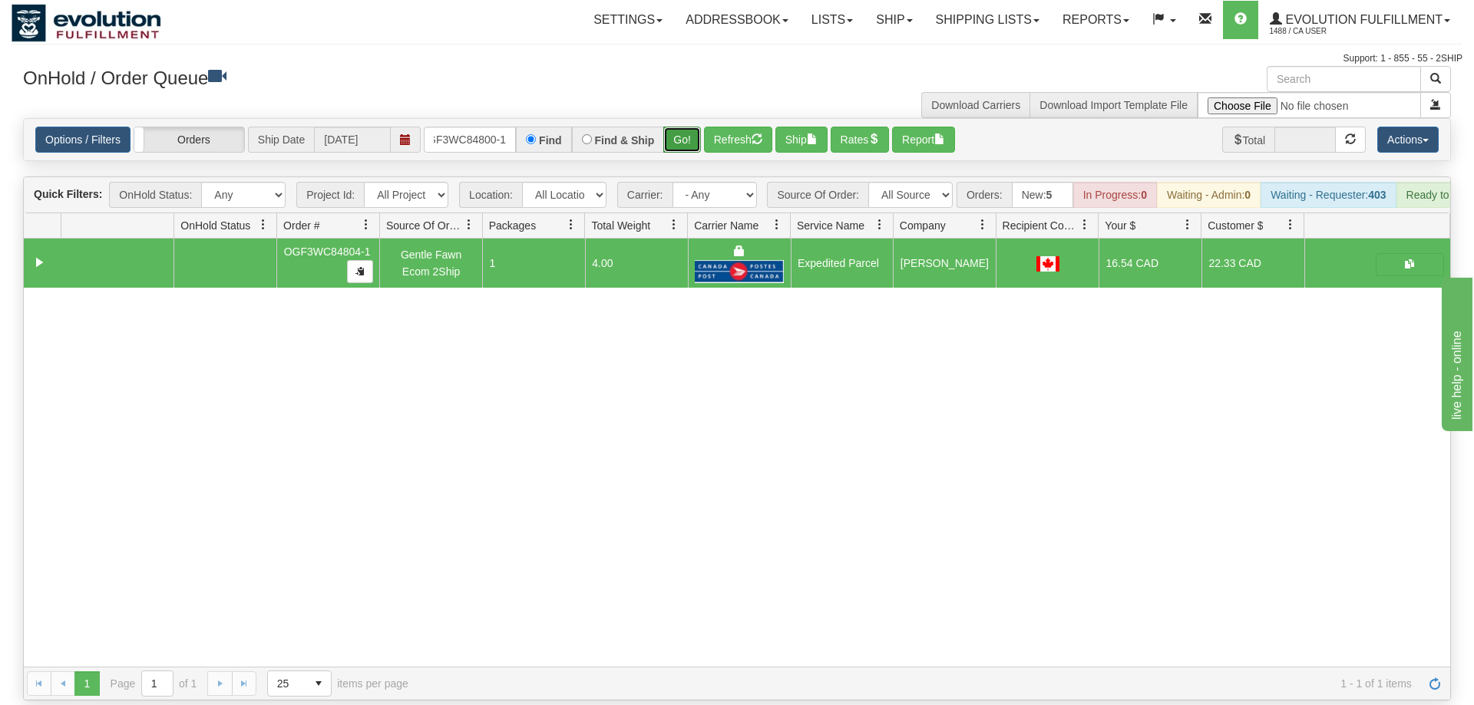
click at [681, 127] on button "Go!" at bounding box center [682, 140] width 38 height 26
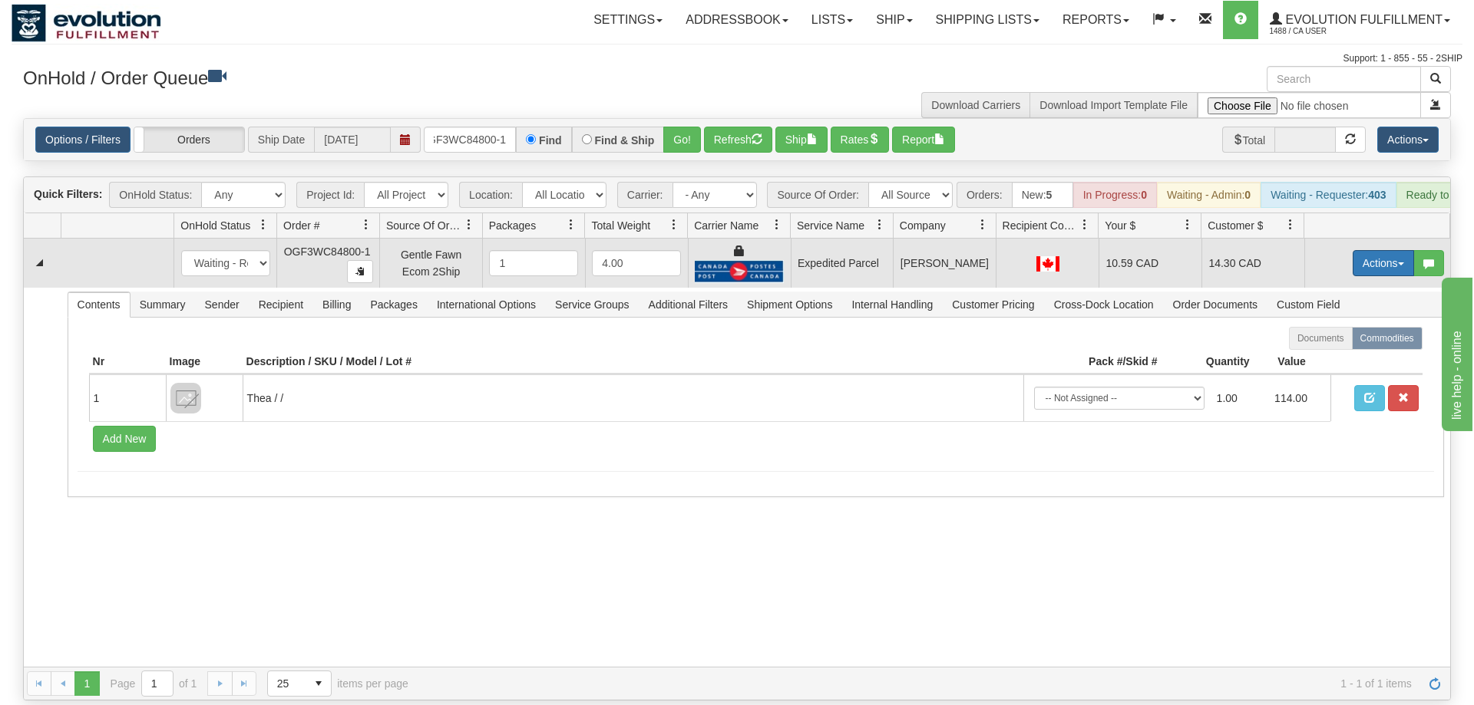
click at [1373, 250] on button "Actions" at bounding box center [1382, 263] width 61 height 26
click at [1304, 342] on link "Ship" at bounding box center [1351, 352] width 123 height 20
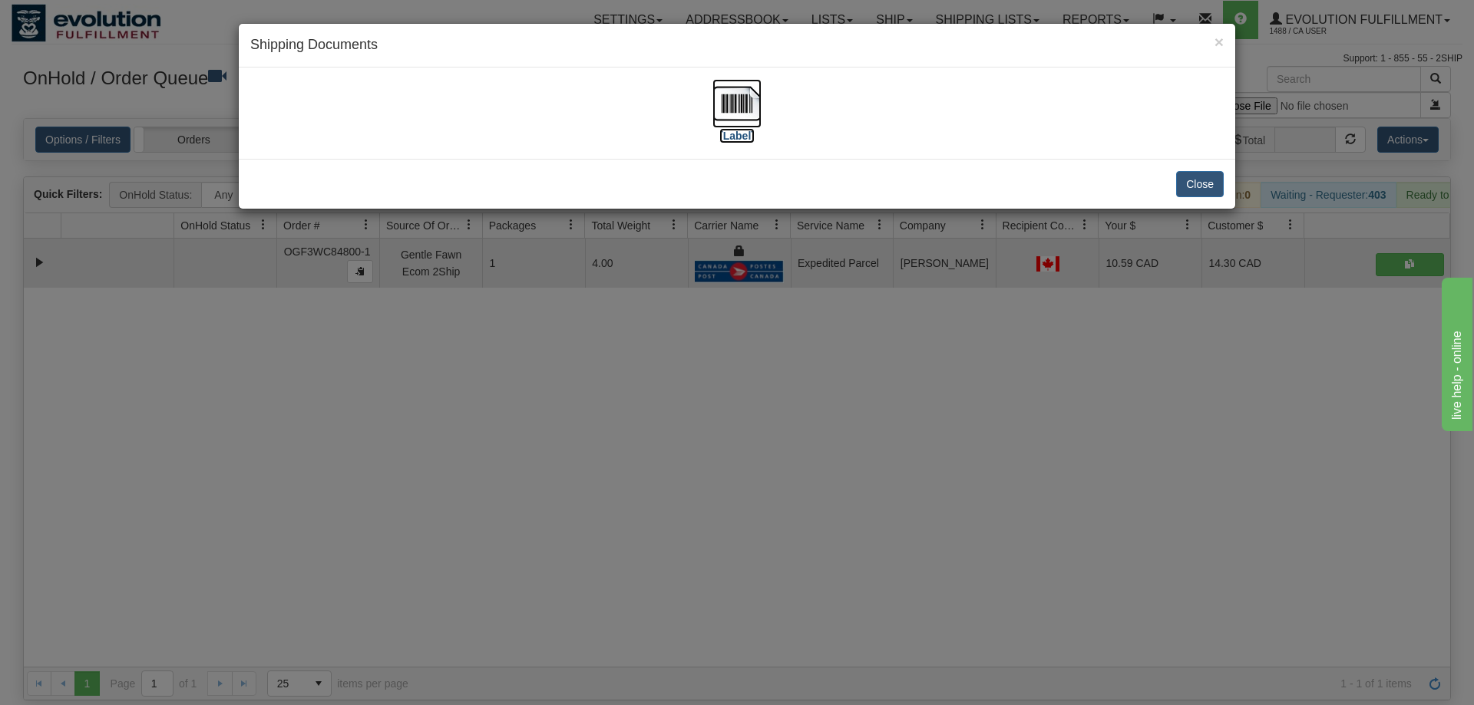
click at [744, 107] on img at bounding box center [736, 103] width 49 height 49
drag, startPoint x: 479, startPoint y: 586, endPoint x: 210, endPoint y: 55, distance: 594.9
click at [483, 542] on div "× Shipping Documents [Label] Close" at bounding box center [737, 352] width 1474 height 705
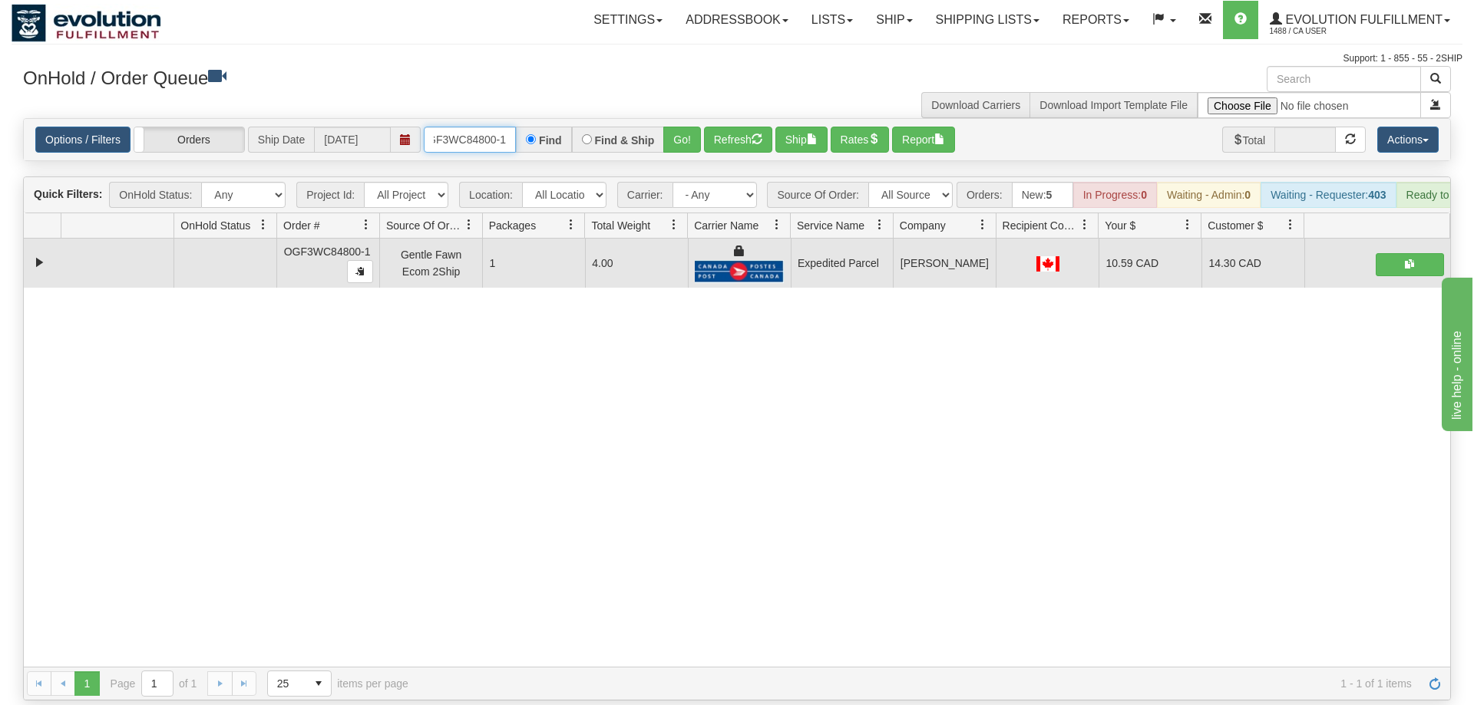
click at [481, 127] on input "OGF3WC84800-1" at bounding box center [470, 140] width 92 height 26
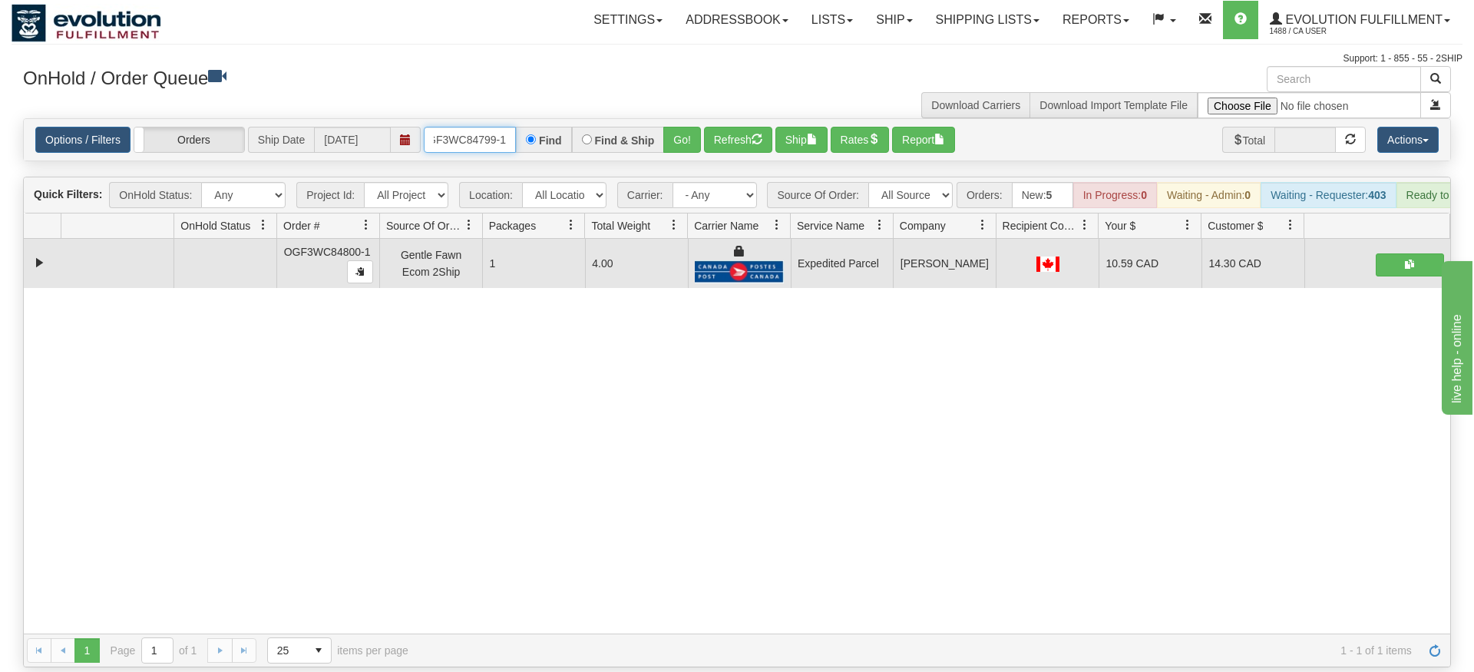
type input "OGF3WC84799-1"
click at [670, 150] on div "Is equal to Is not equal to Contains Does not contains CAD USD EUR ZAR [PERSON_…" at bounding box center [737, 392] width 1451 height 549
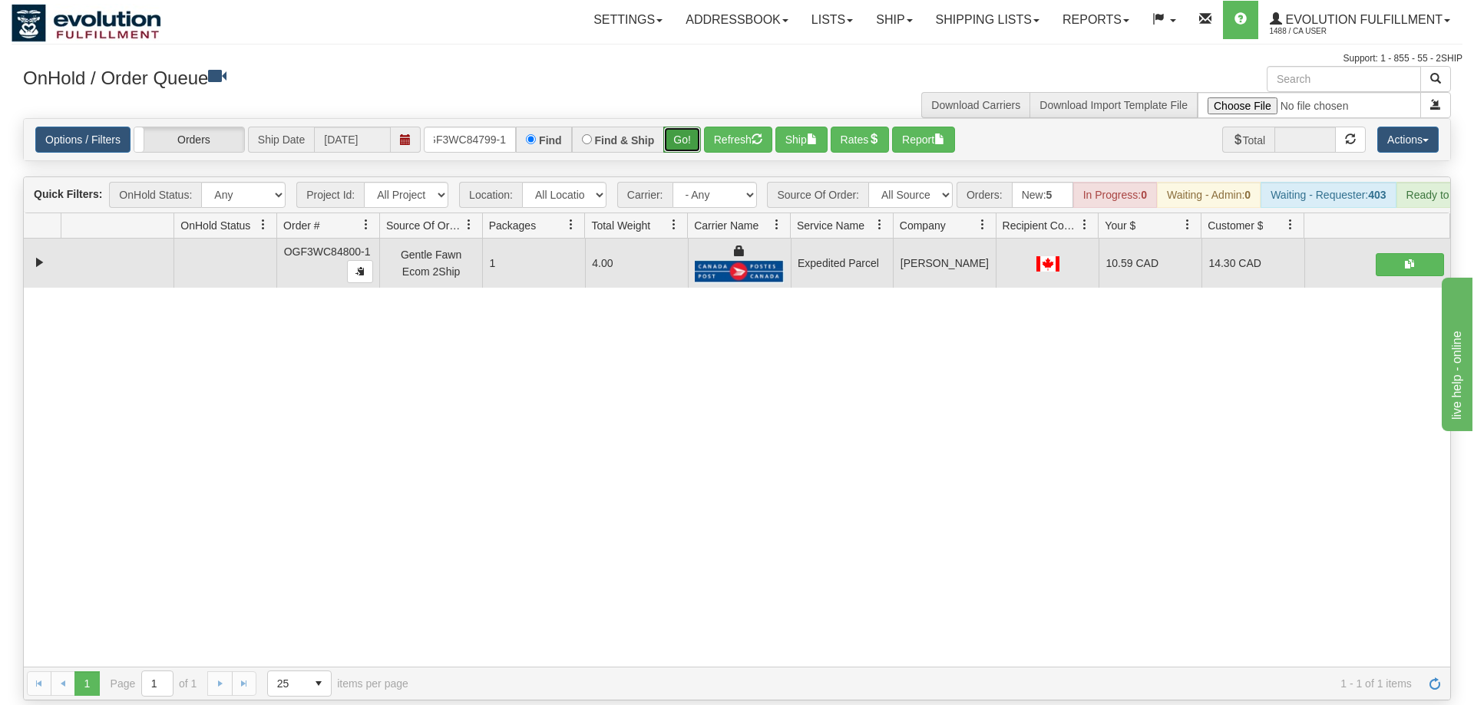
click at [675, 127] on button "Go!" at bounding box center [682, 140] width 38 height 26
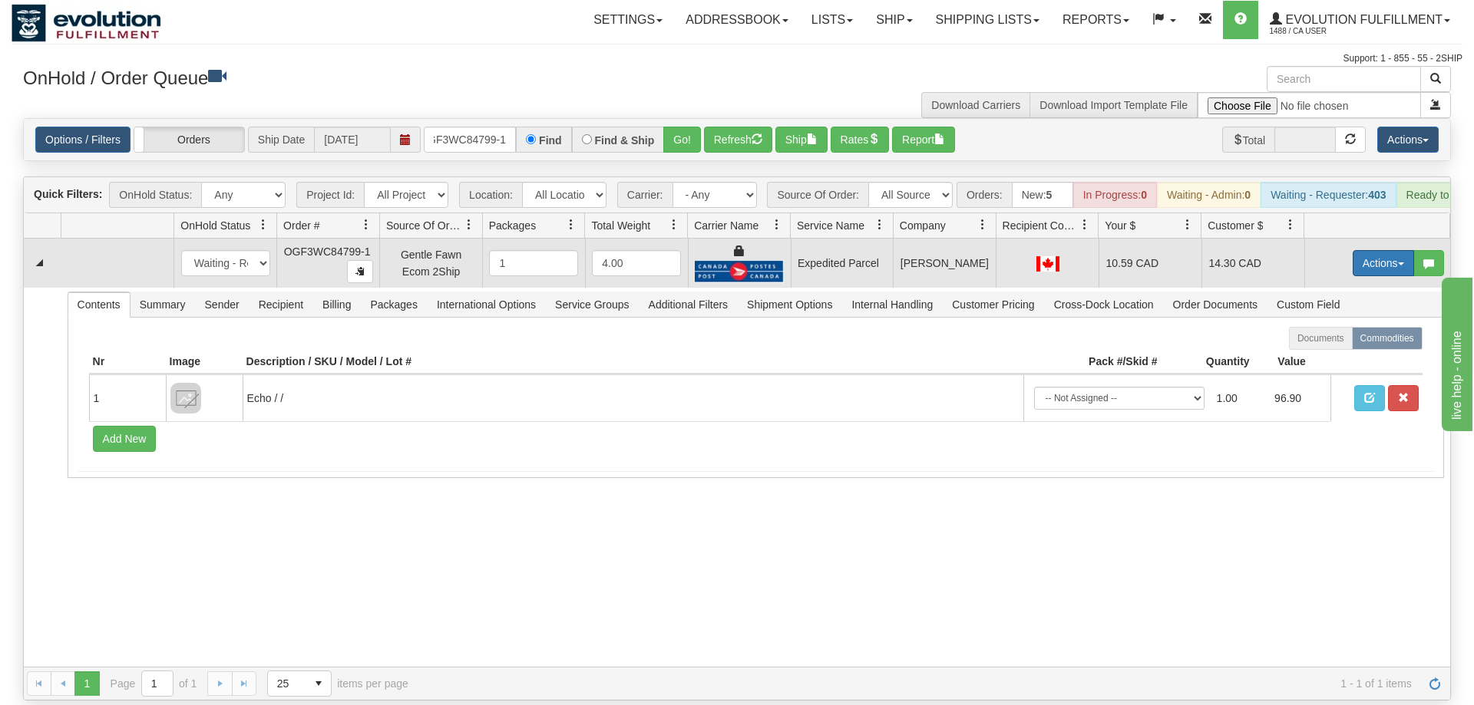
click at [1386, 250] on button "Actions" at bounding box center [1382, 263] width 61 height 26
click at [1341, 342] on link "Ship" at bounding box center [1351, 352] width 123 height 20
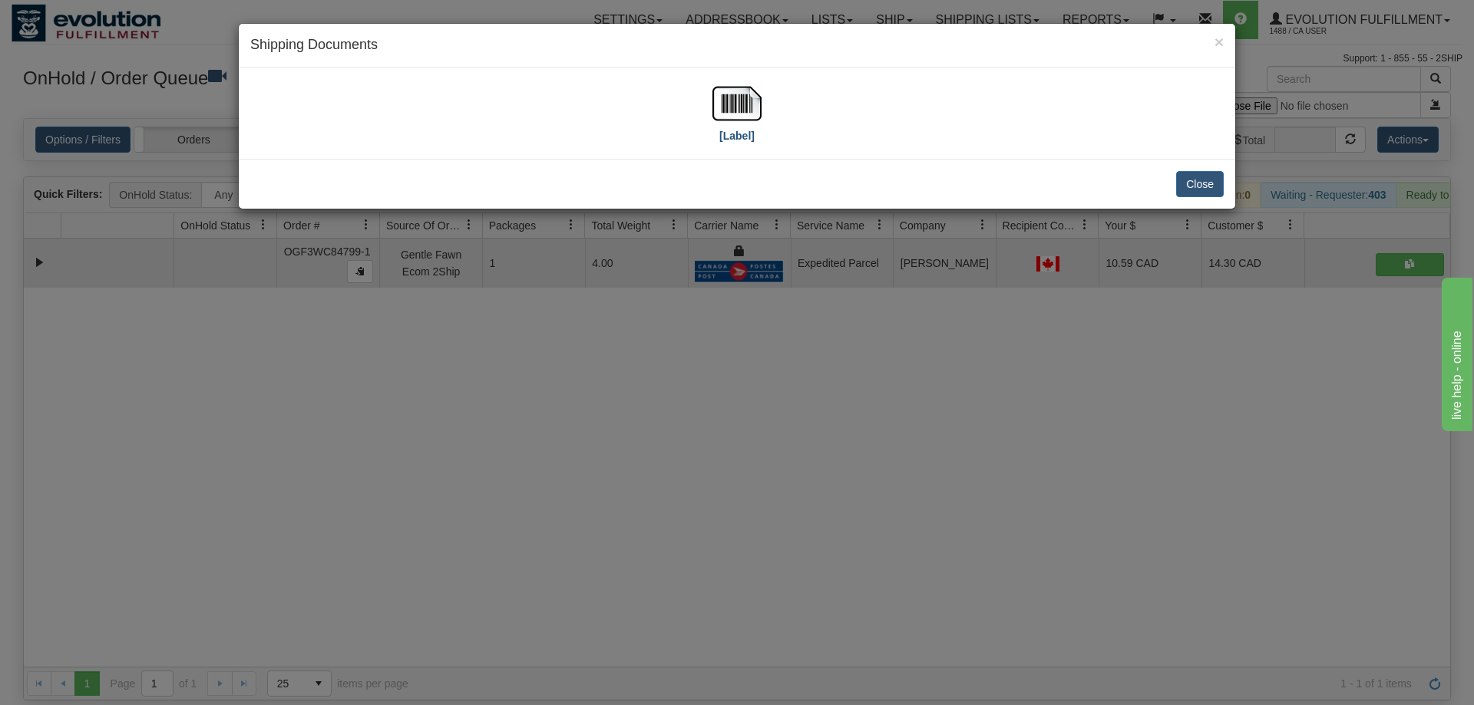
click at [758, 93] on div "[Label]" at bounding box center [736, 113] width 973 height 68
click at [728, 110] on img at bounding box center [736, 103] width 49 height 49
click at [672, 331] on div "× Shipping Documents [Label] Close" at bounding box center [737, 352] width 1474 height 705
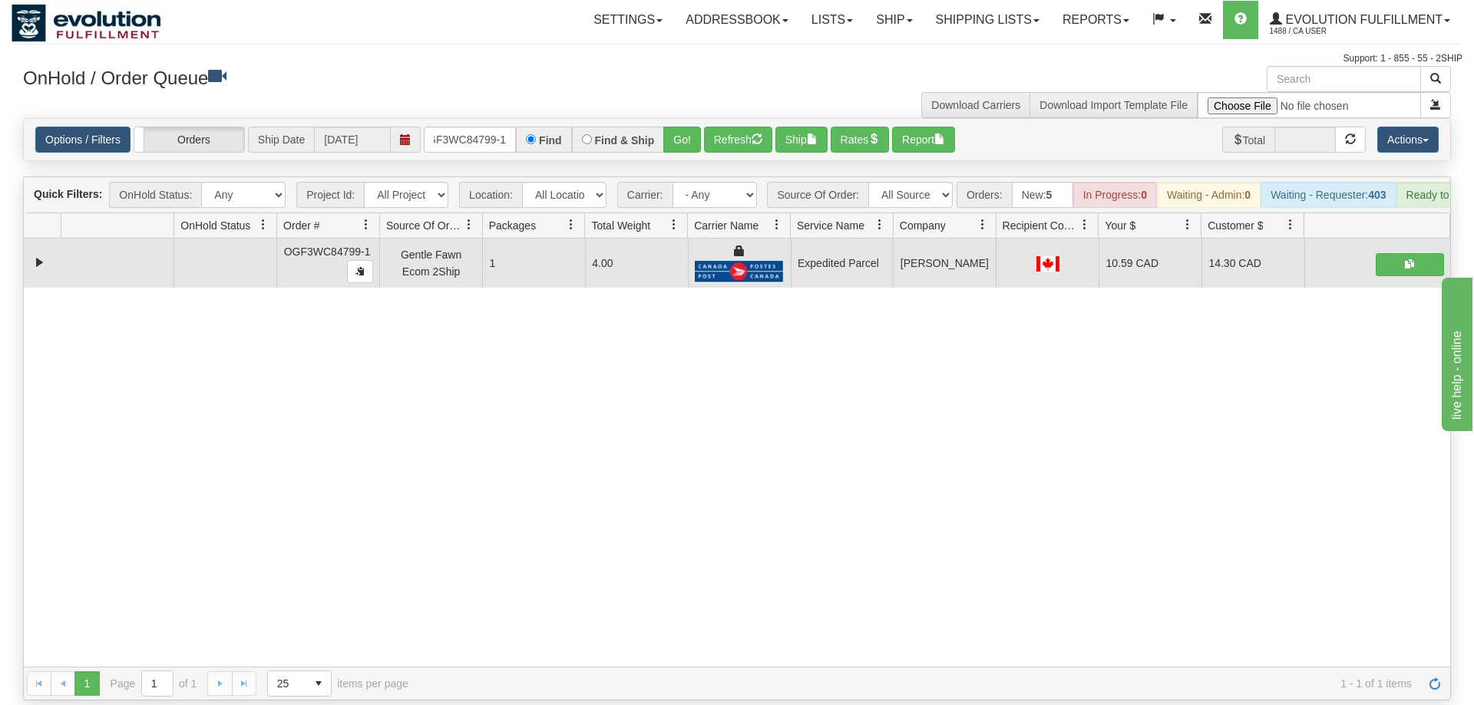
click at [472, 119] on div "Options / Filters Group Shipments Orders Ship Date [DATE] OGF3WC84799-1 Find Fi…" at bounding box center [737, 139] width 1426 height 41
click at [472, 127] on input "OGF3WC84799-1" at bounding box center [470, 140] width 92 height 26
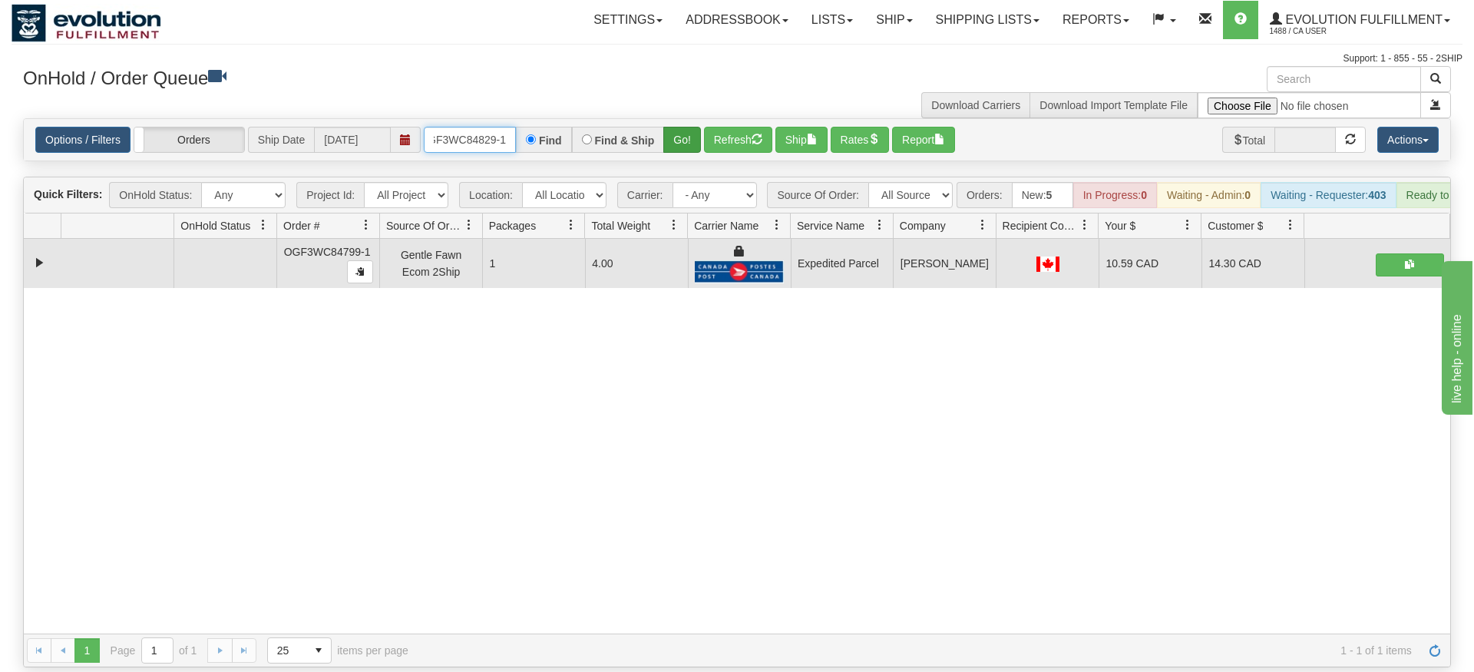
type input "OGF3WC84829-1"
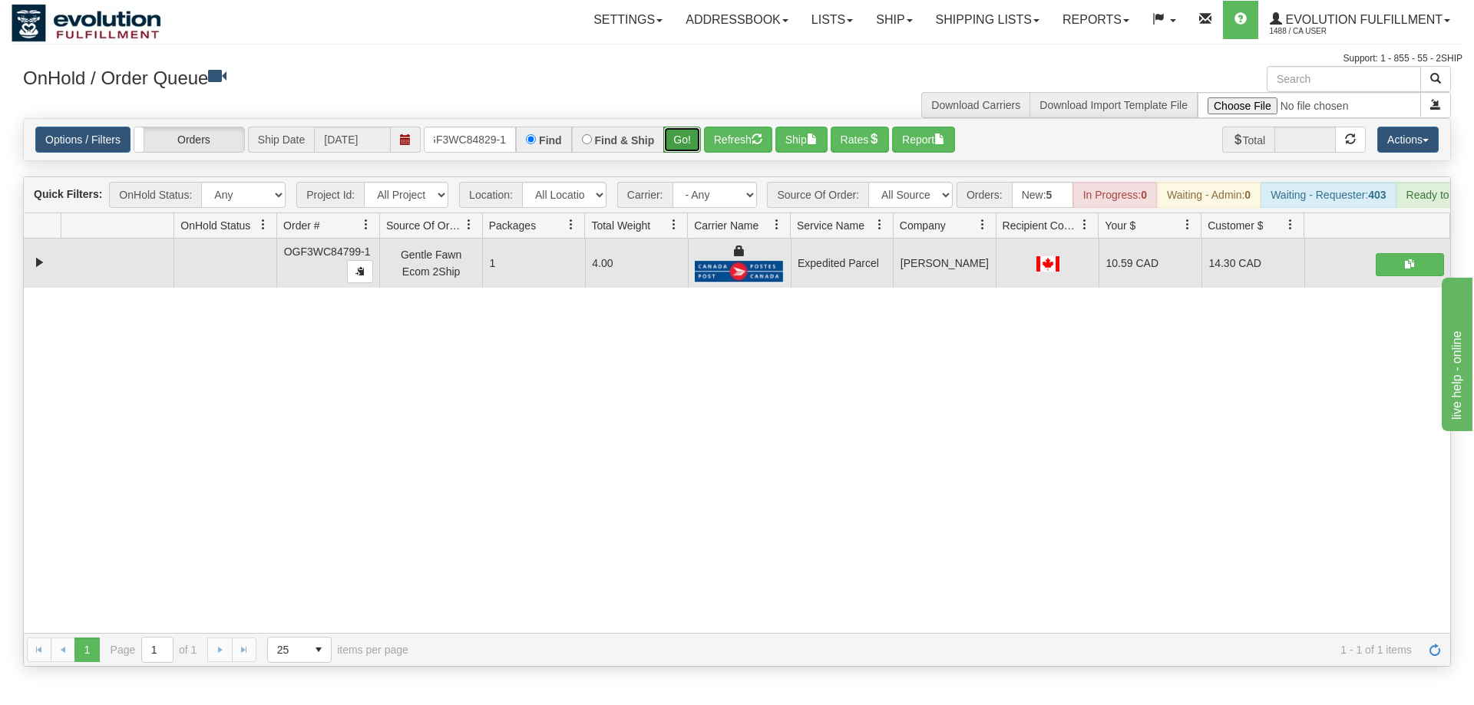
click at [682, 147] on div "Is equal to Is not equal to Contains Does not contains CAD USD EUR ZAR [PERSON_…" at bounding box center [737, 392] width 1451 height 549
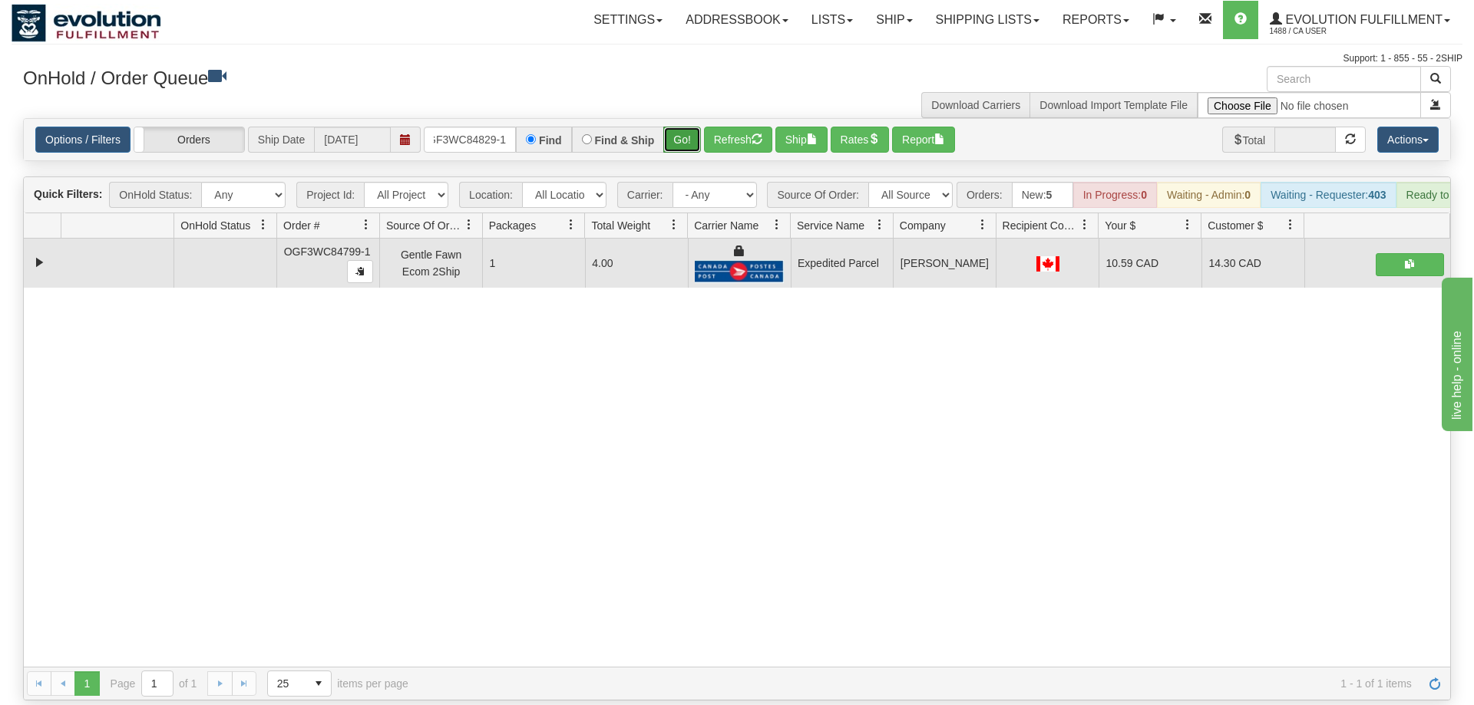
click at [684, 127] on button "Go!" at bounding box center [682, 140] width 38 height 26
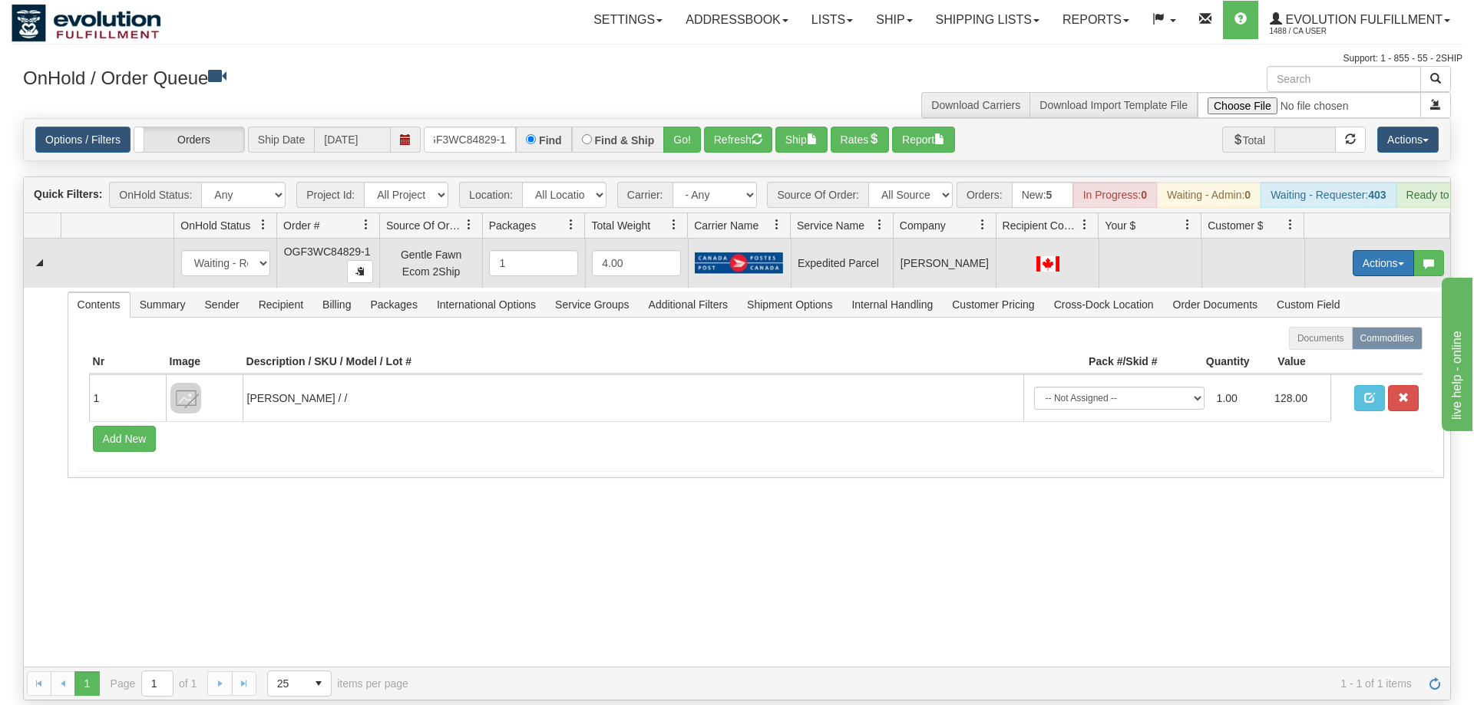
click at [1395, 250] on button "Actions" at bounding box center [1382, 263] width 61 height 26
click at [1339, 326] on span "Rate All Services" at bounding box center [1352, 332] width 92 height 12
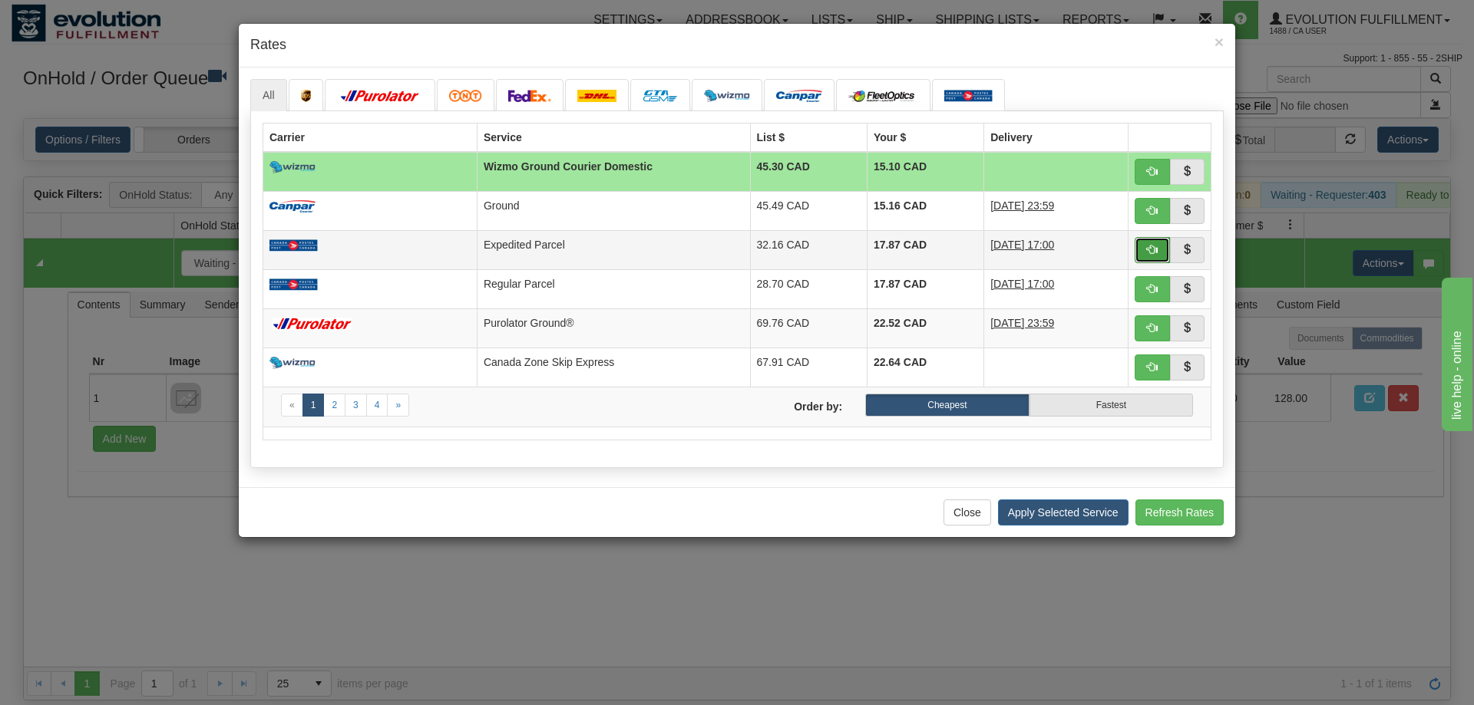
click at [1158, 253] on button "button" at bounding box center [1151, 250] width 35 height 26
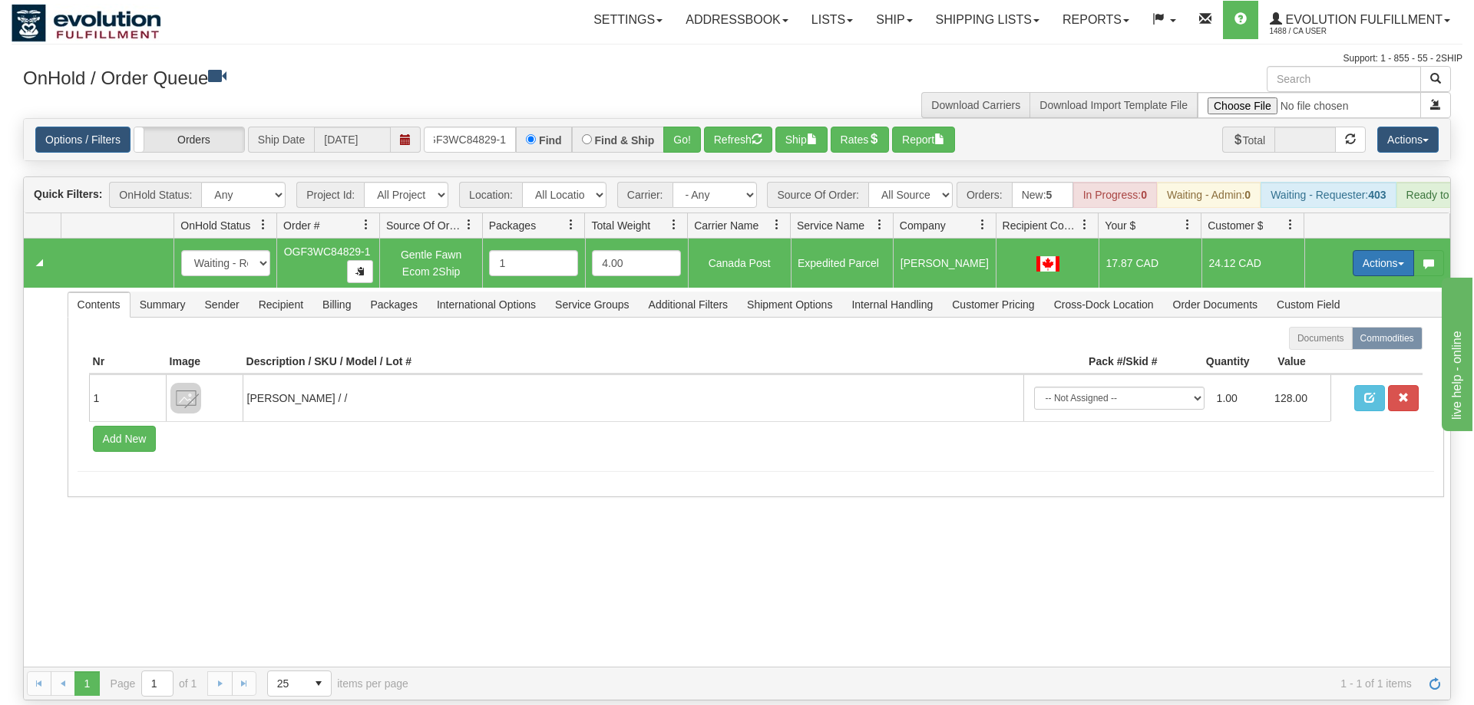
click at [1381, 250] on button "Actions" at bounding box center [1382, 263] width 61 height 26
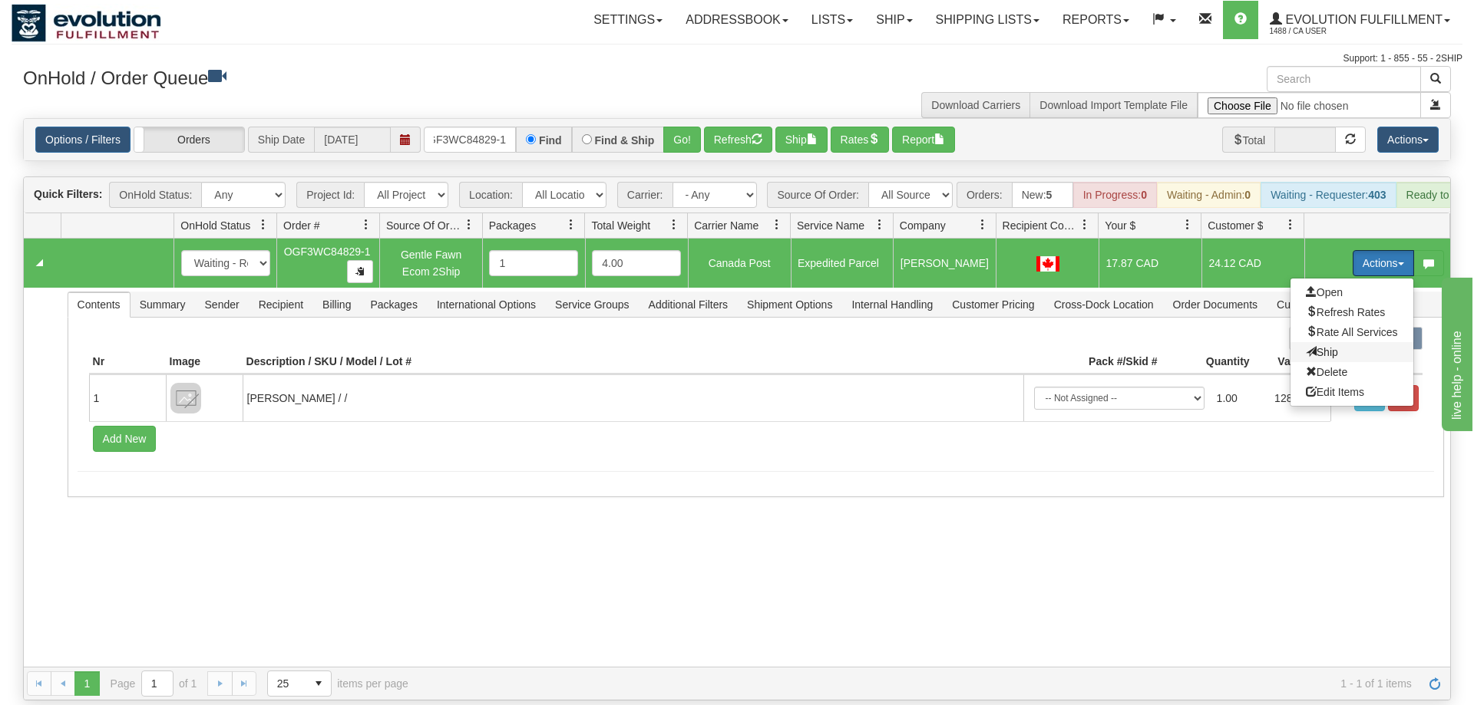
click at [1323, 346] on span "Ship" at bounding box center [1322, 352] width 32 height 12
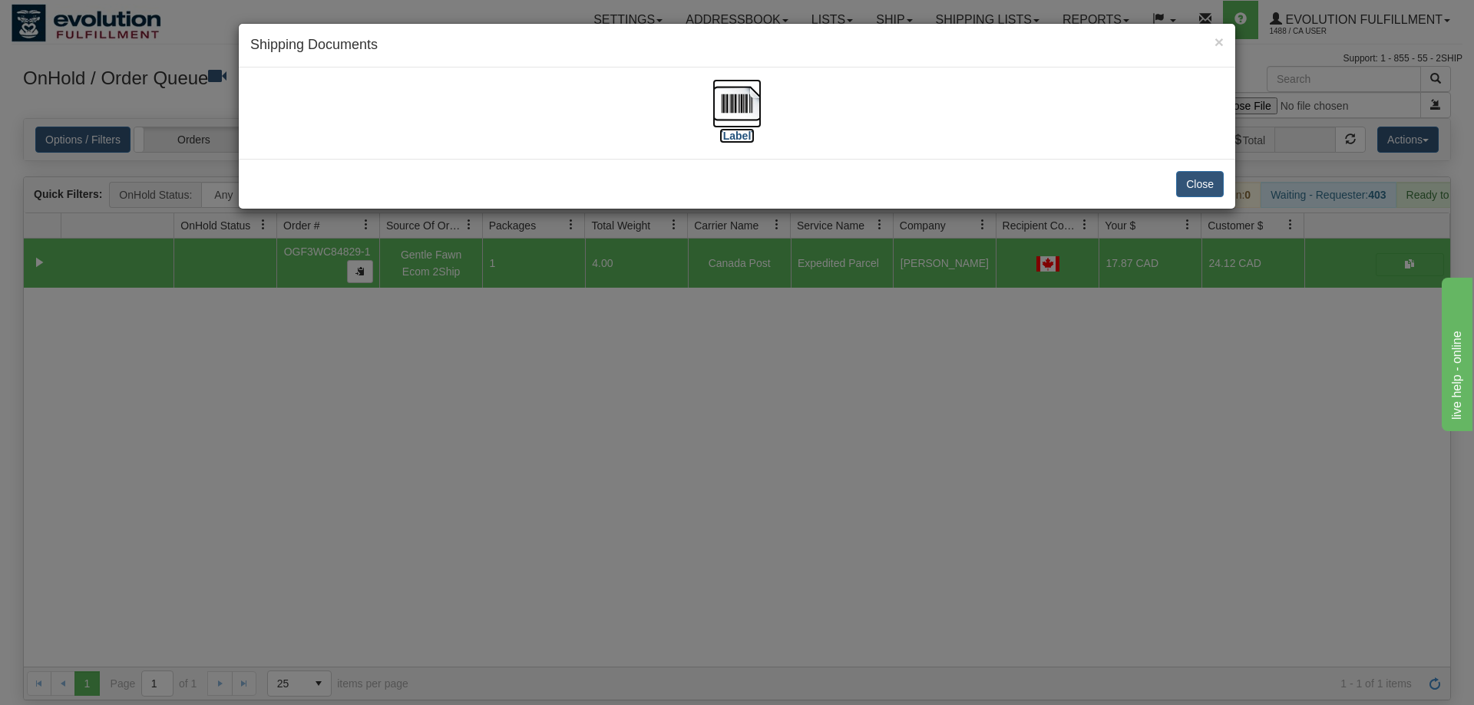
click at [727, 93] on img at bounding box center [736, 103] width 49 height 49
drag, startPoint x: 817, startPoint y: 366, endPoint x: 461, endPoint y: 163, distance: 410.1
click at [818, 365] on div "× Shipping Documents [Label] Close" at bounding box center [737, 352] width 1474 height 705
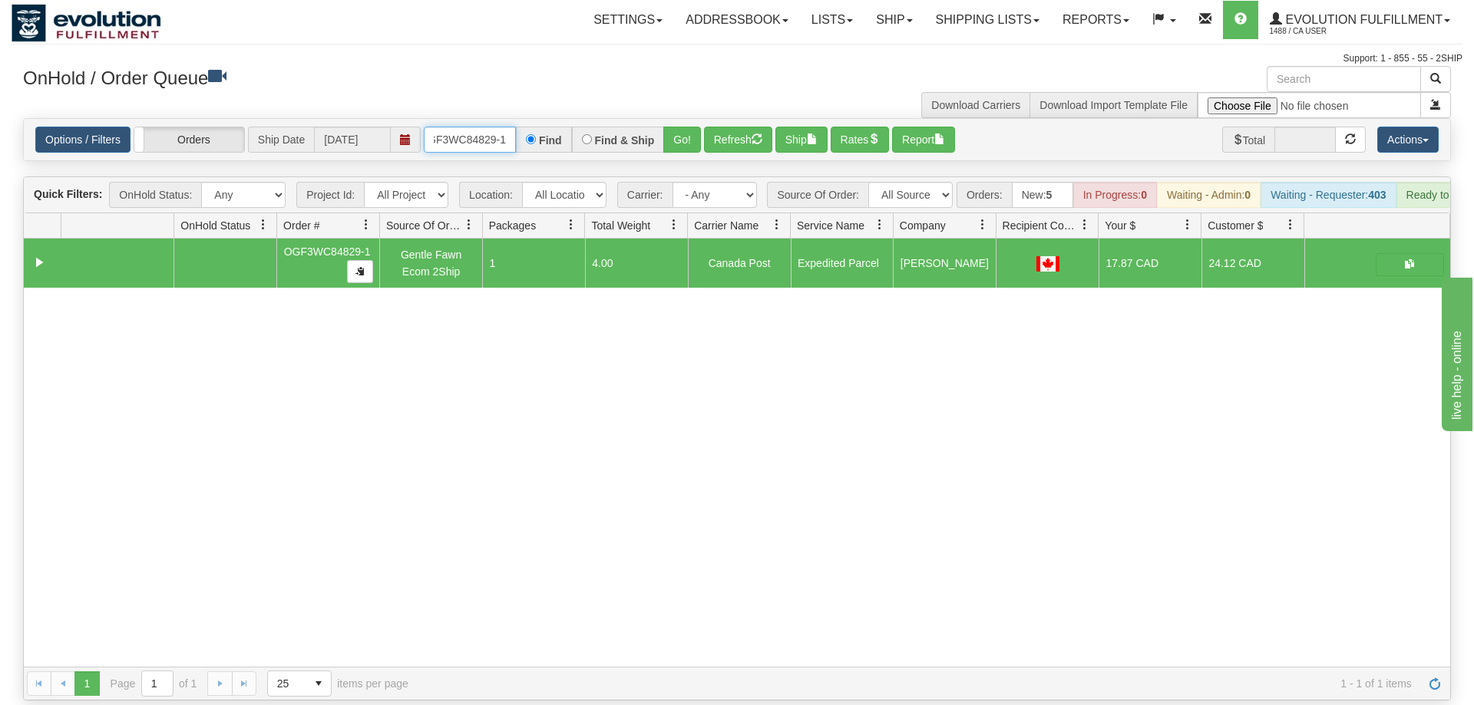
click at [473, 127] on input "OGF3WC84829-1" at bounding box center [470, 140] width 92 height 26
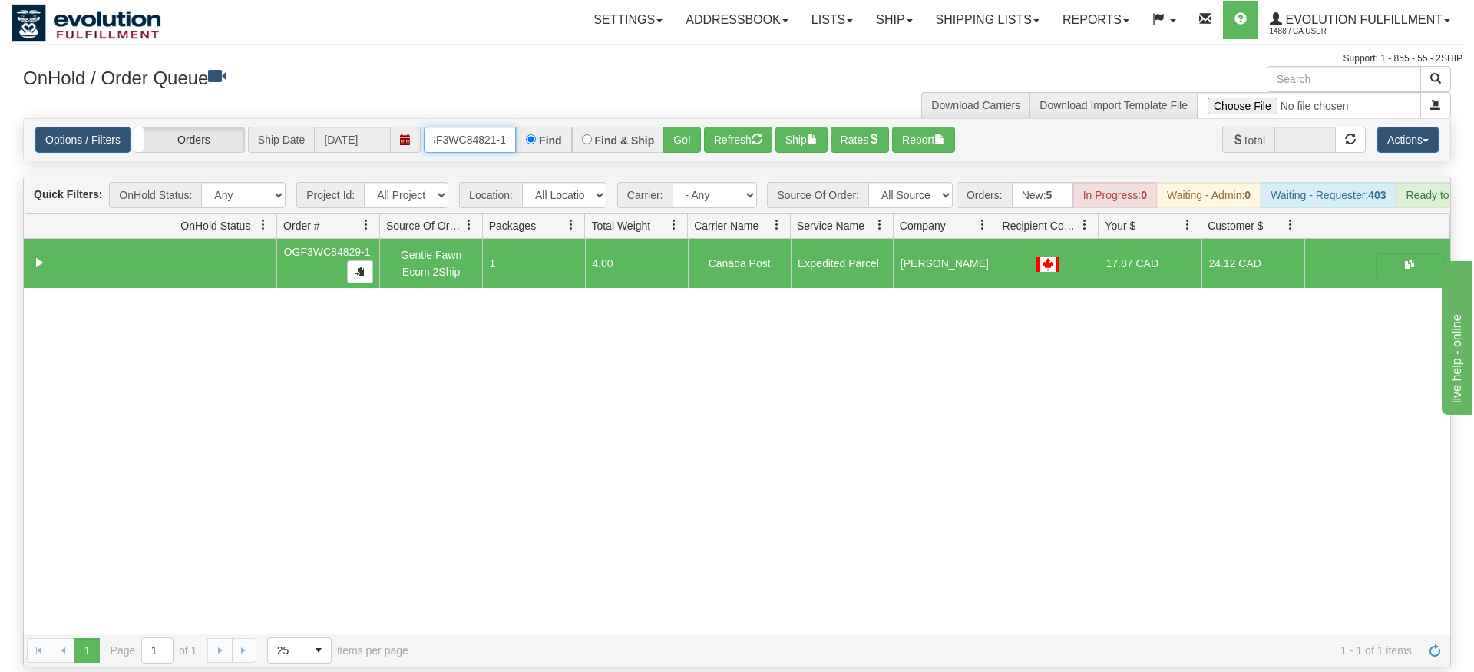
type input "OGF3WC84821-1"
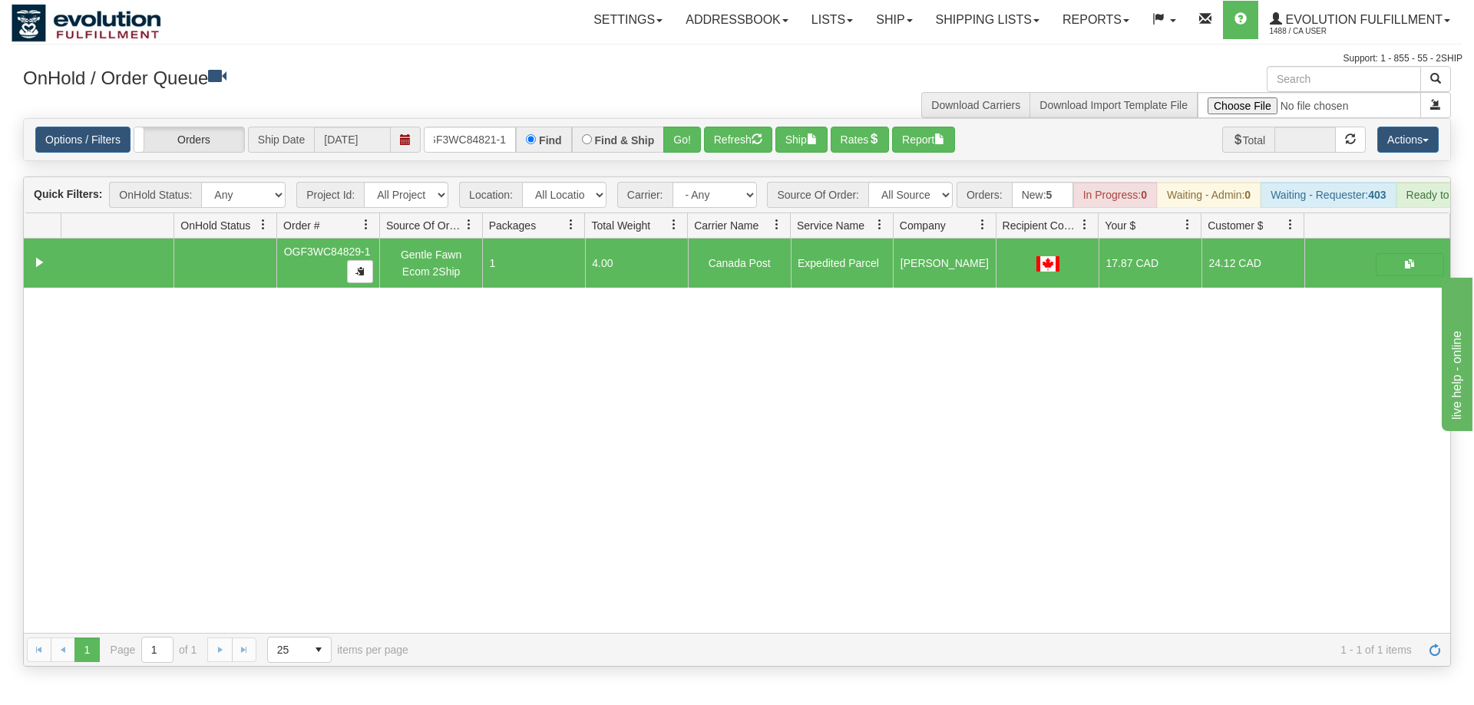
click at [668, 134] on div "Options / Filters Group Shipments Orders Ship Date [DATE] OGF3WC84821-1 Find Fi…" at bounding box center [737, 139] width 1426 height 41
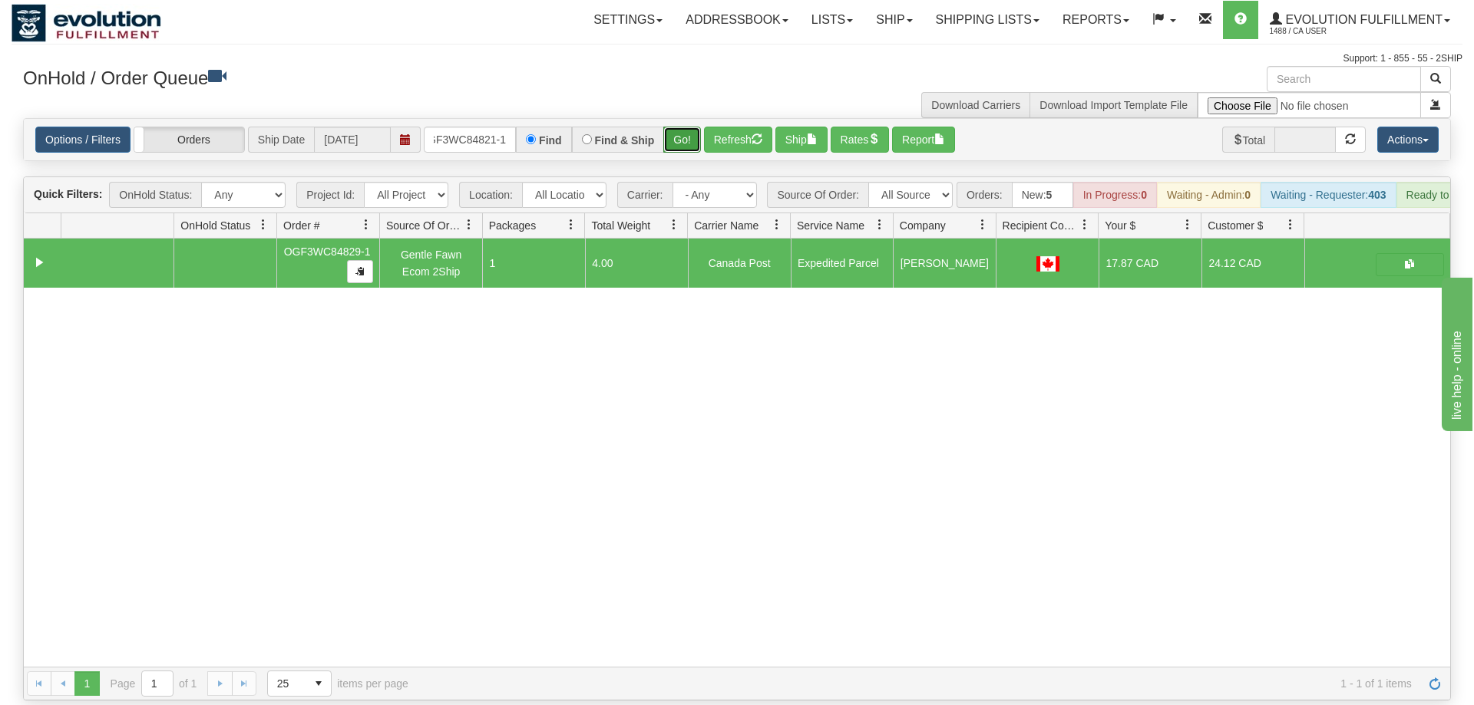
click at [682, 127] on button "Go!" at bounding box center [682, 140] width 38 height 26
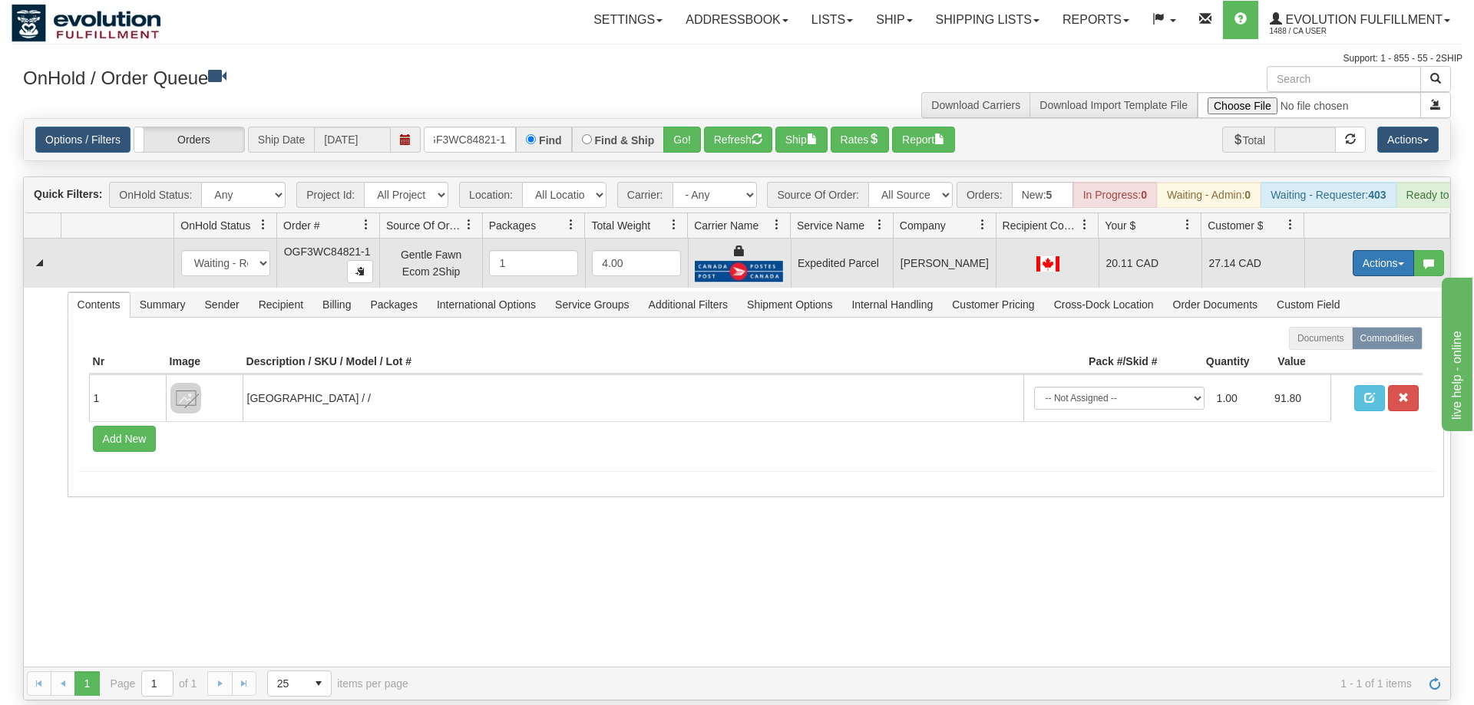
click at [1377, 250] on button "Actions" at bounding box center [1382, 263] width 61 height 26
click at [1329, 346] on span "Ship" at bounding box center [1322, 352] width 32 height 12
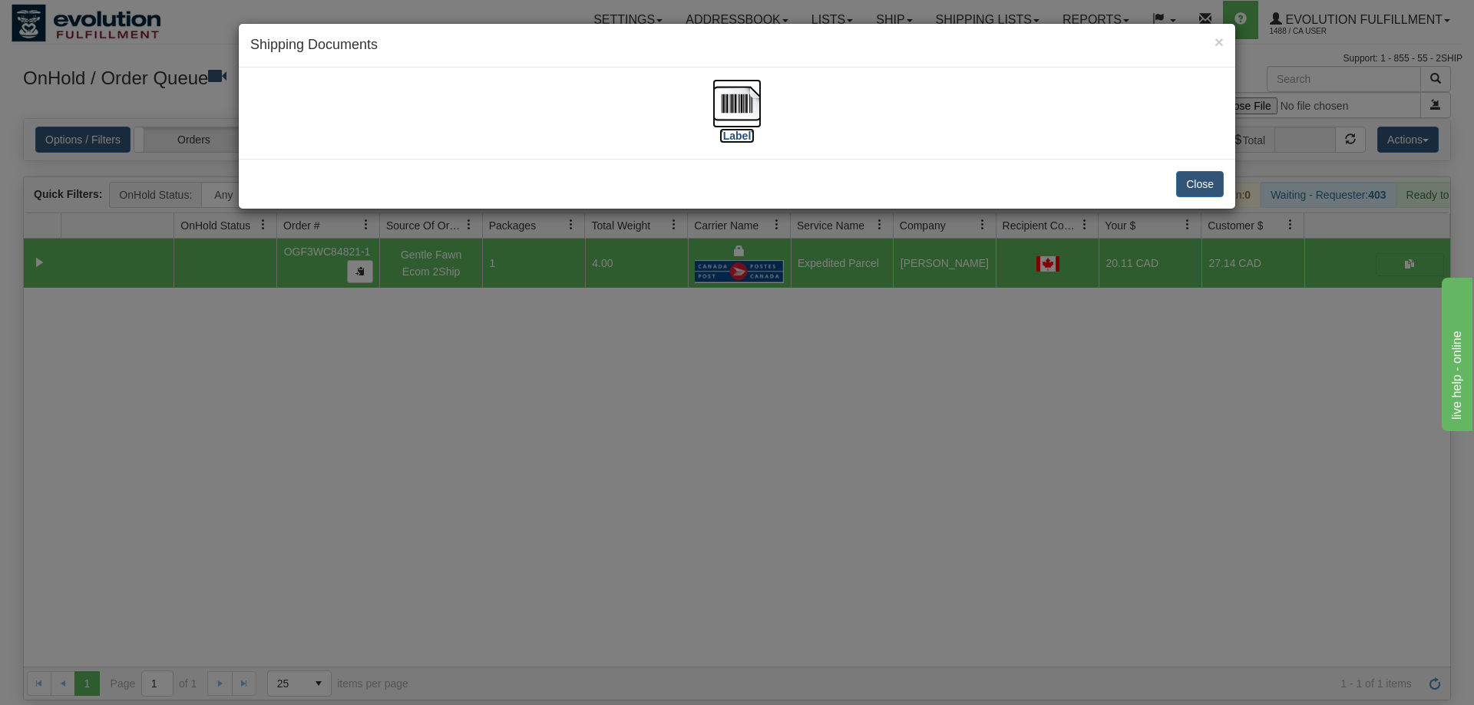
click at [720, 130] on label "[Label]" at bounding box center [736, 135] width 35 height 15
drag, startPoint x: 665, startPoint y: 477, endPoint x: 311, endPoint y: 79, distance: 532.2
click at [672, 446] on div "× Shipping Documents [Label] Close" at bounding box center [737, 352] width 1474 height 705
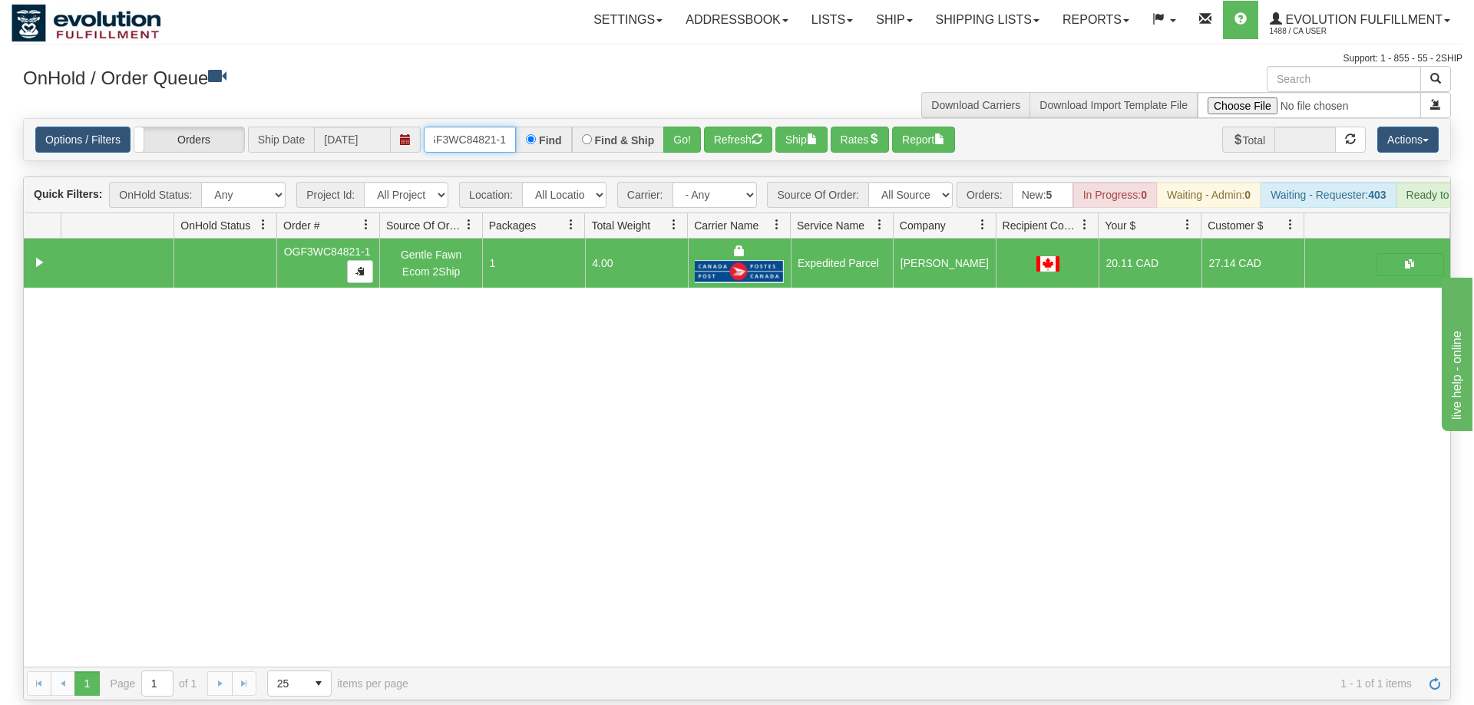
click at [467, 127] on input "OGF3WC84821-1" at bounding box center [470, 140] width 92 height 26
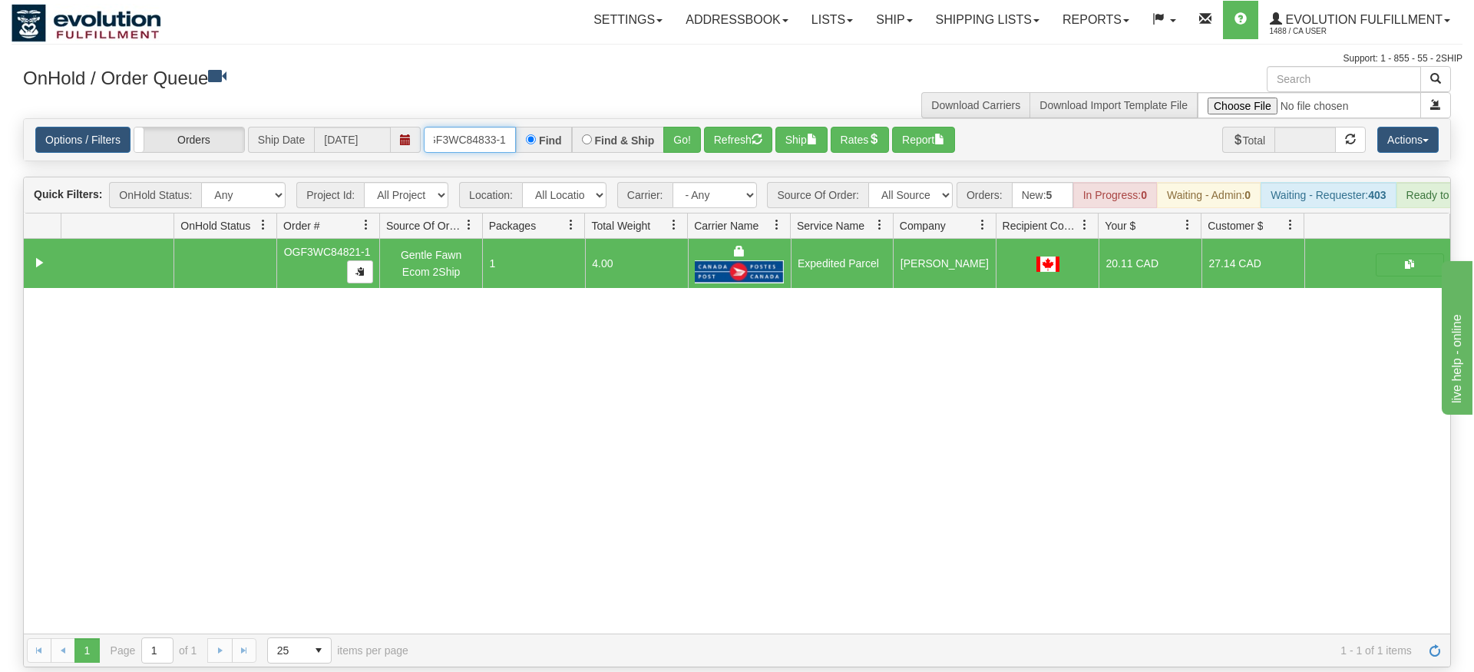
type input "oGF3WC84833-1"
click at [675, 141] on div "Is equal to Is not equal to Contains Does not contains CAD USD EUR ZAR [PERSON_…" at bounding box center [737, 392] width 1451 height 549
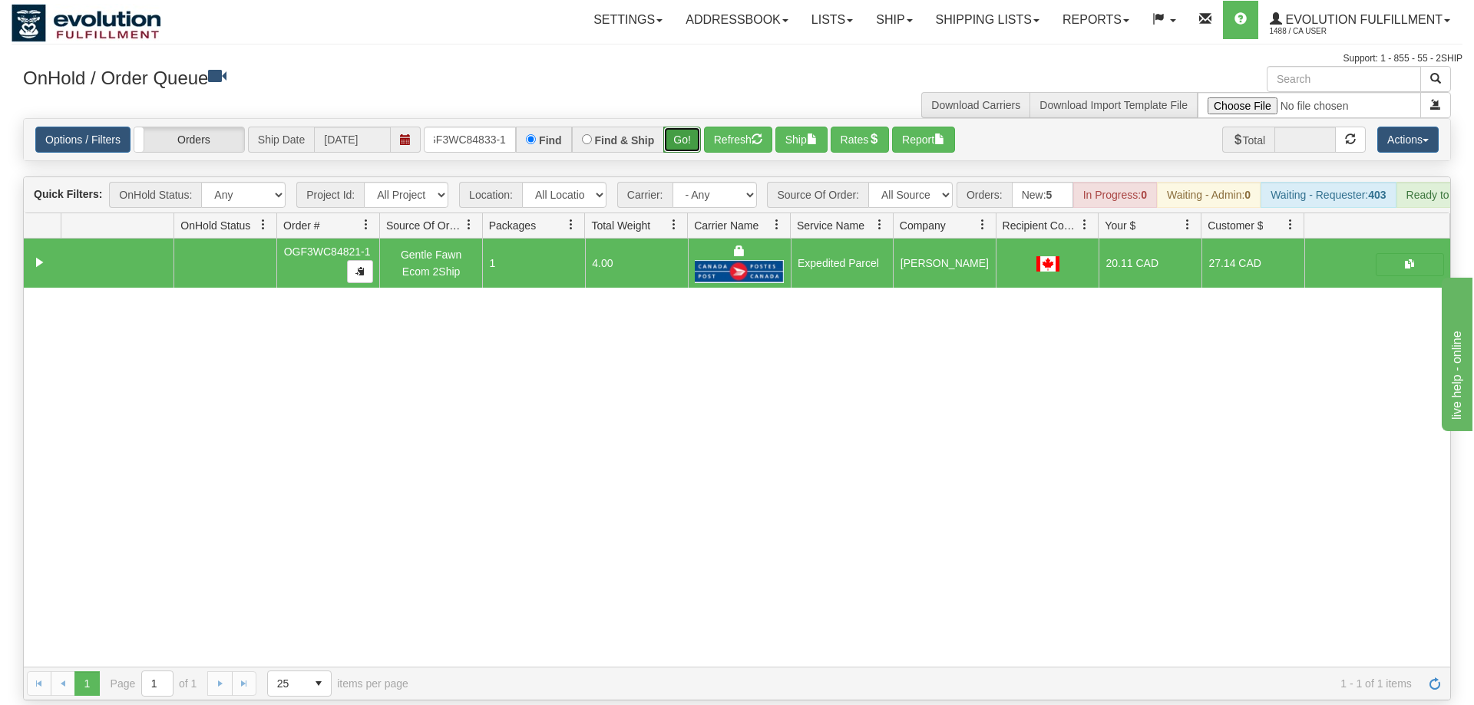
click at [678, 127] on button "Go!" at bounding box center [682, 140] width 38 height 26
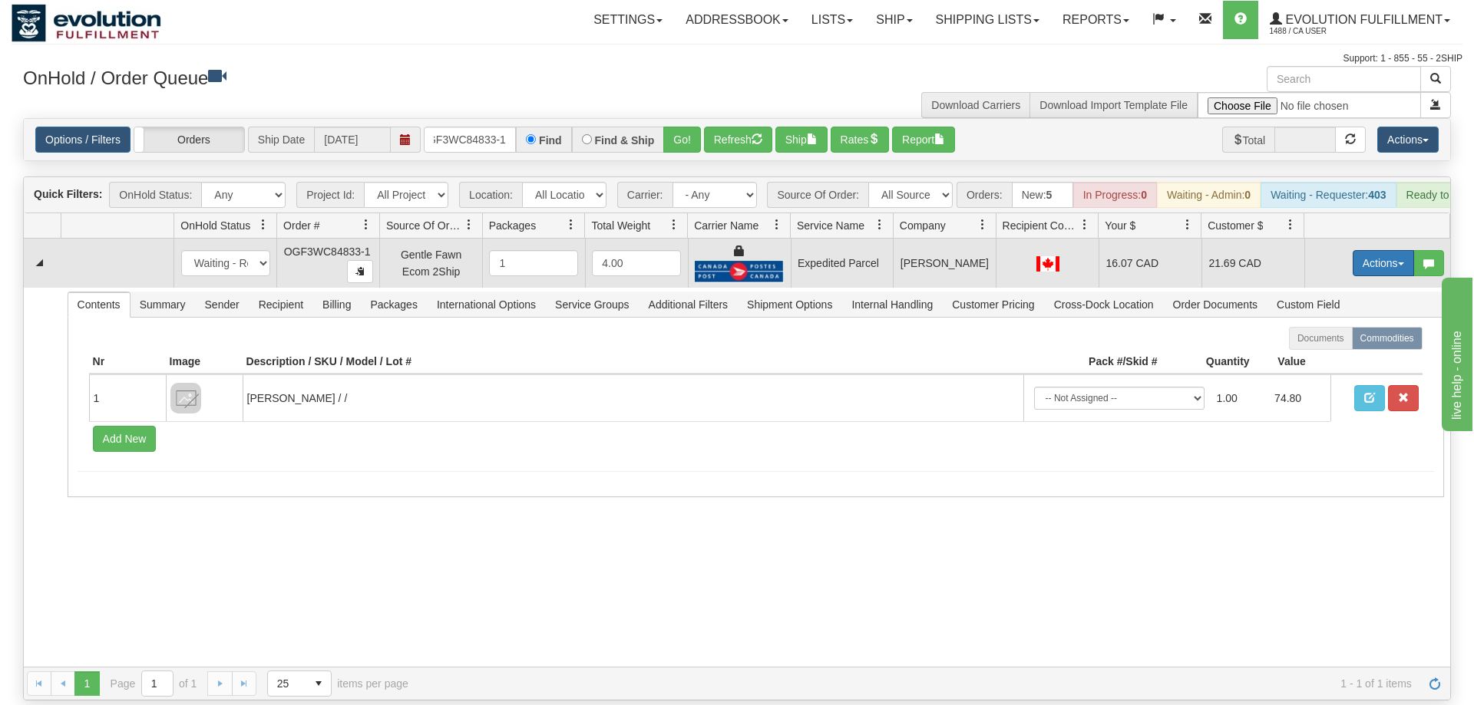
click at [1388, 250] on button "Actions" at bounding box center [1382, 263] width 61 height 26
click at [1342, 342] on link "Ship" at bounding box center [1351, 352] width 123 height 20
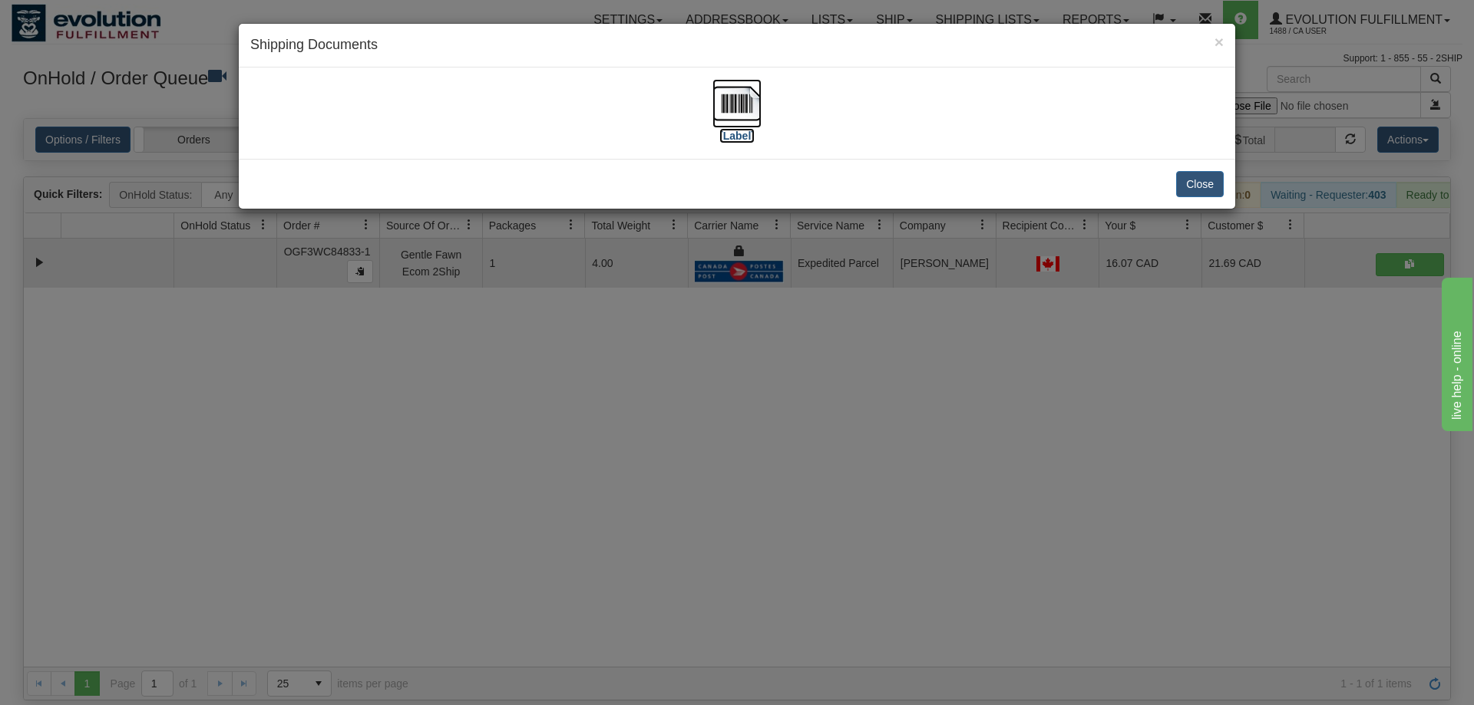
click at [719, 95] on img at bounding box center [736, 103] width 49 height 49
drag, startPoint x: 722, startPoint y: 340, endPoint x: 556, endPoint y: 187, distance: 226.0
click at [727, 336] on div "× Shipping Documents [Label] Close" at bounding box center [737, 352] width 1474 height 705
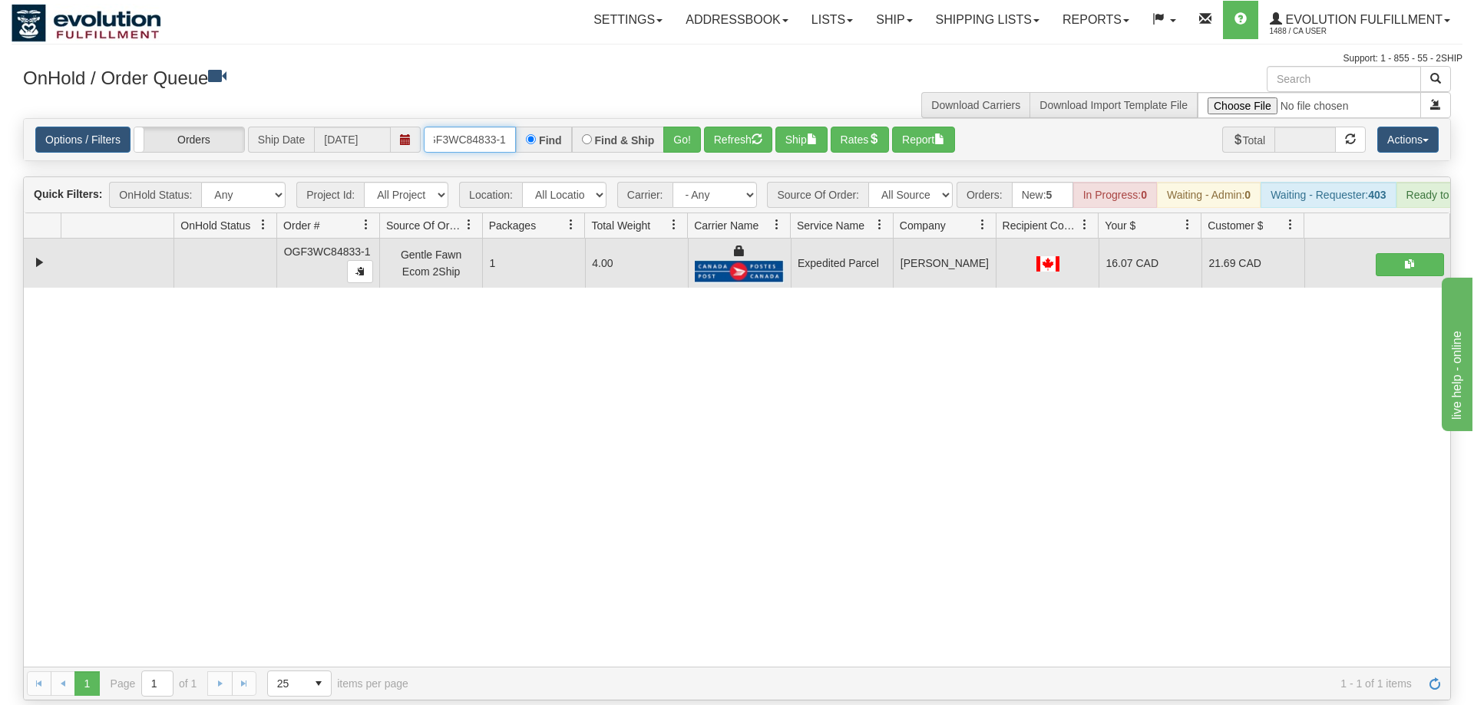
click at [481, 127] on input "oGF3WC84833-1" at bounding box center [470, 140] width 92 height 26
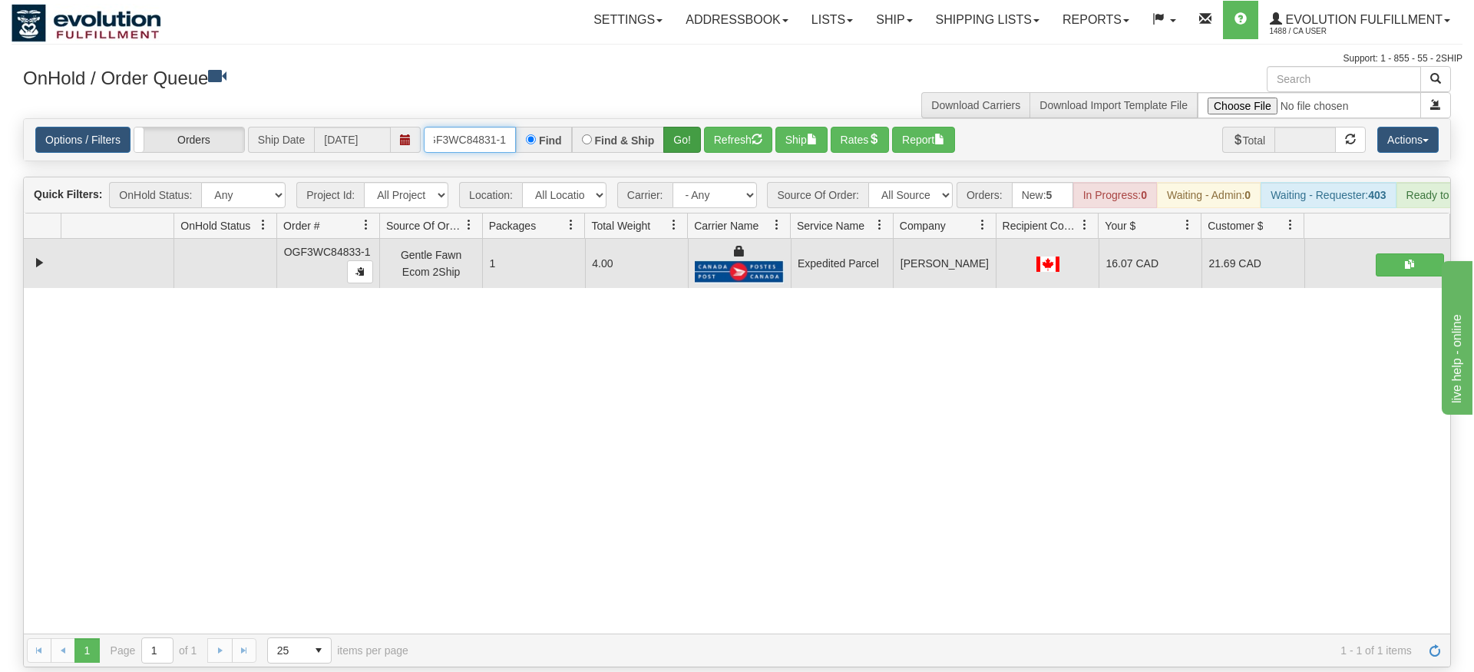
type input "OGF3WC84831-1"
click at [686, 144] on div "Is equal to Is not equal to Contains Does not contains CAD USD EUR ZAR [PERSON_…" at bounding box center [737, 392] width 1451 height 549
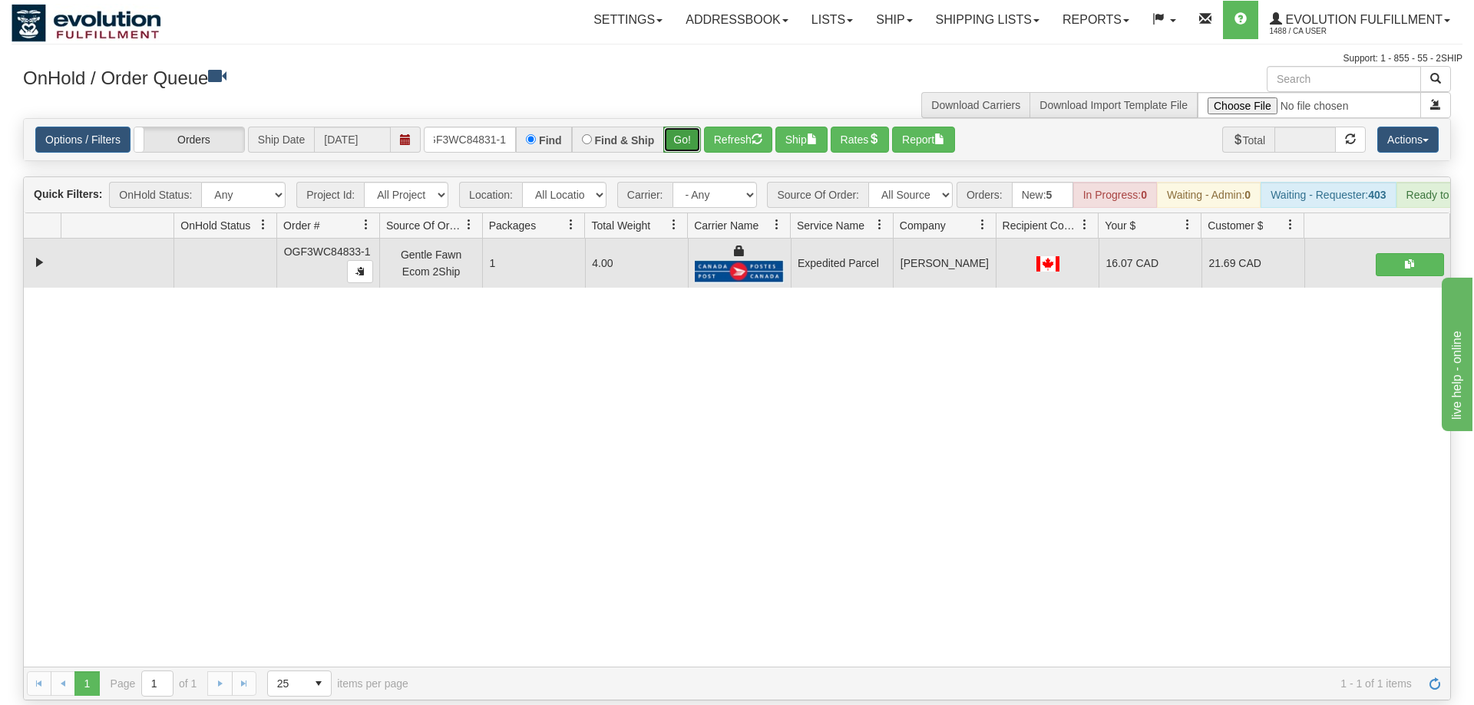
click at [682, 127] on button "Go!" at bounding box center [682, 140] width 38 height 26
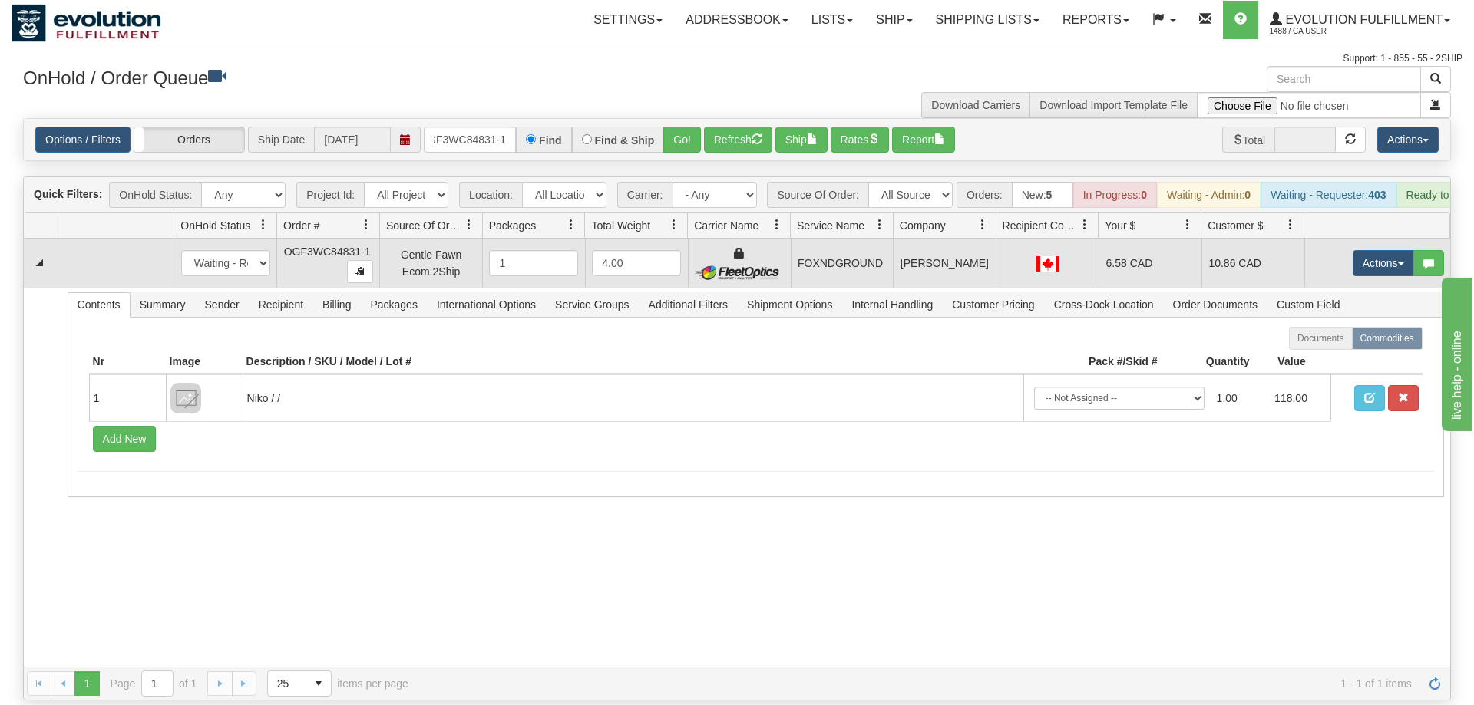
click at [1372, 239] on td "Actions Open Refresh Rates Rate All Services Ship Delete Edit Items" at bounding box center [1377, 263] width 146 height 49
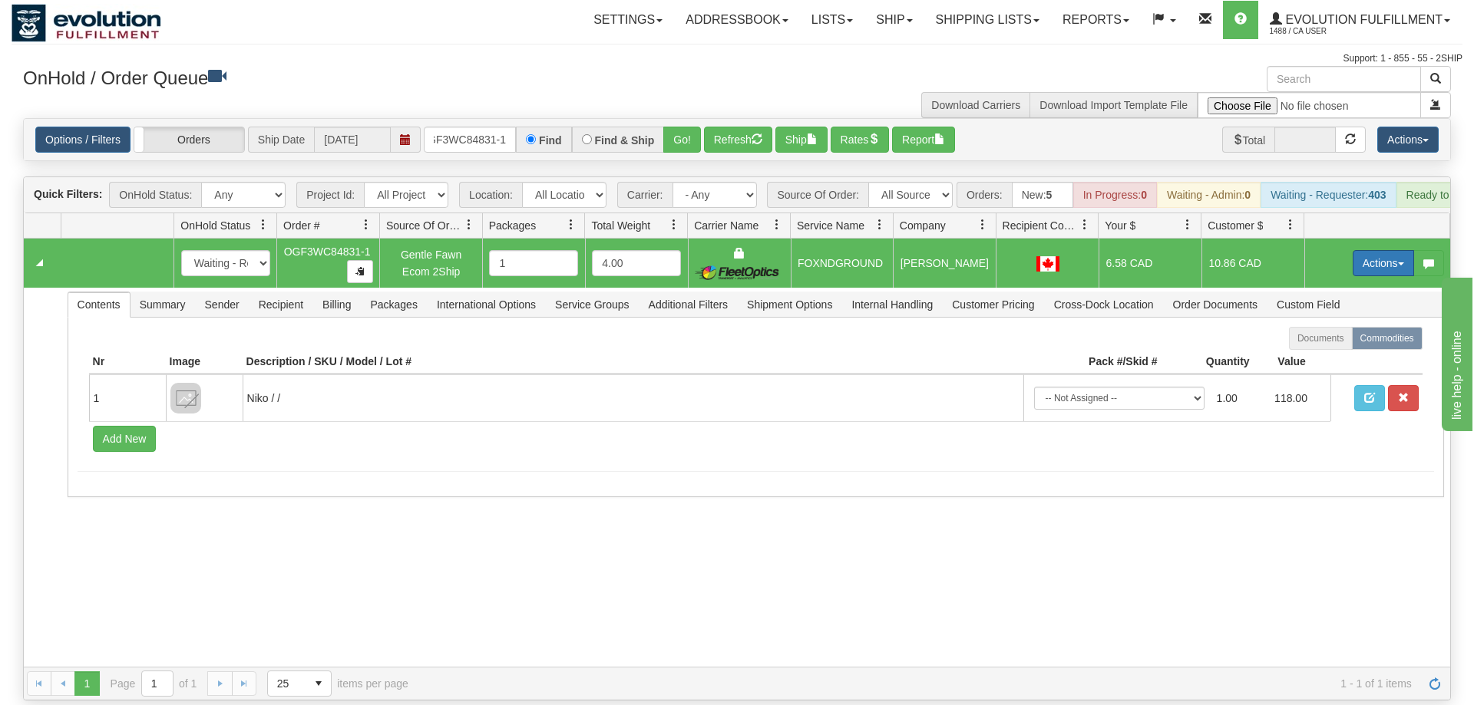
click at [1367, 250] on button "Actions" at bounding box center [1382, 263] width 61 height 26
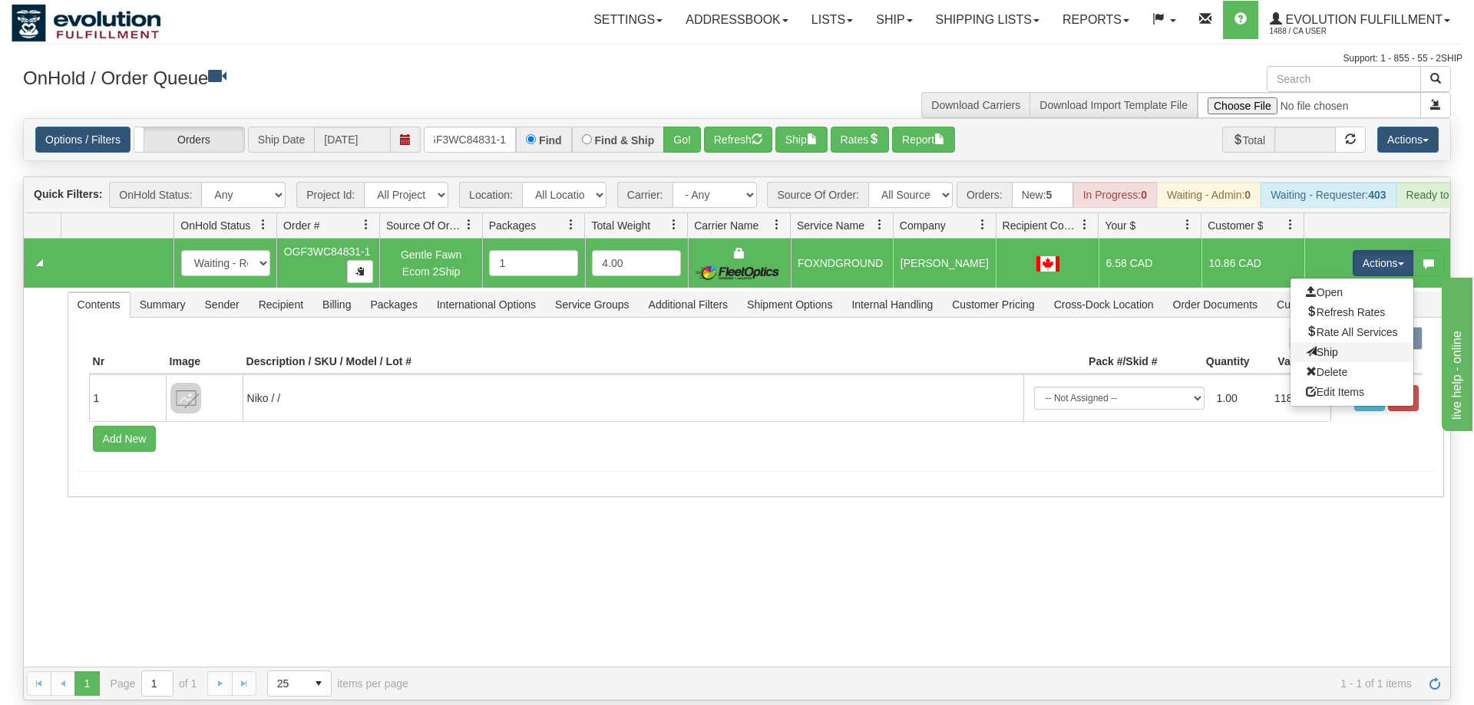
click at [1341, 342] on link "Ship" at bounding box center [1351, 352] width 123 height 20
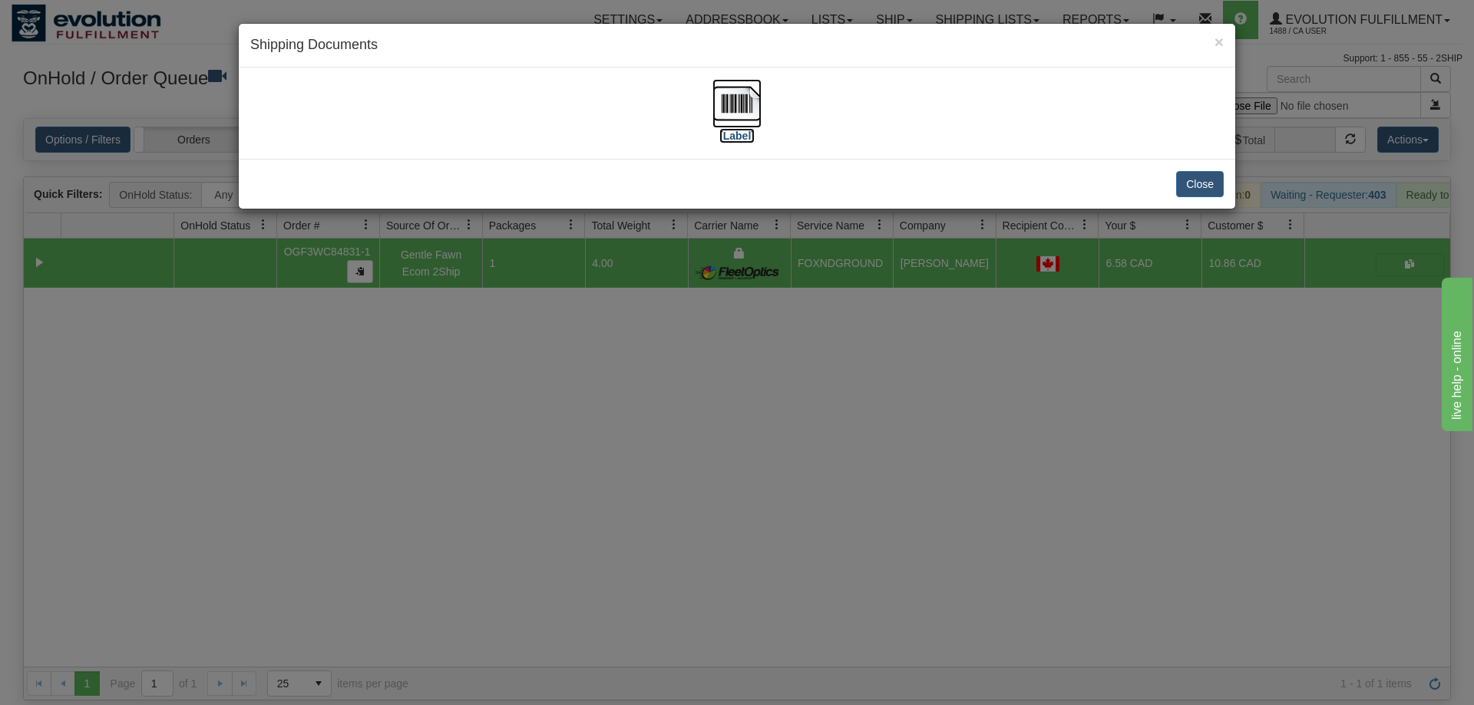
click at [730, 123] on img at bounding box center [736, 103] width 49 height 49
drag, startPoint x: 589, startPoint y: 474, endPoint x: 418, endPoint y: 278, distance: 259.5
click at [593, 473] on div "× Shipping Documents [Label] Close" at bounding box center [737, 352] width 1474 height 705
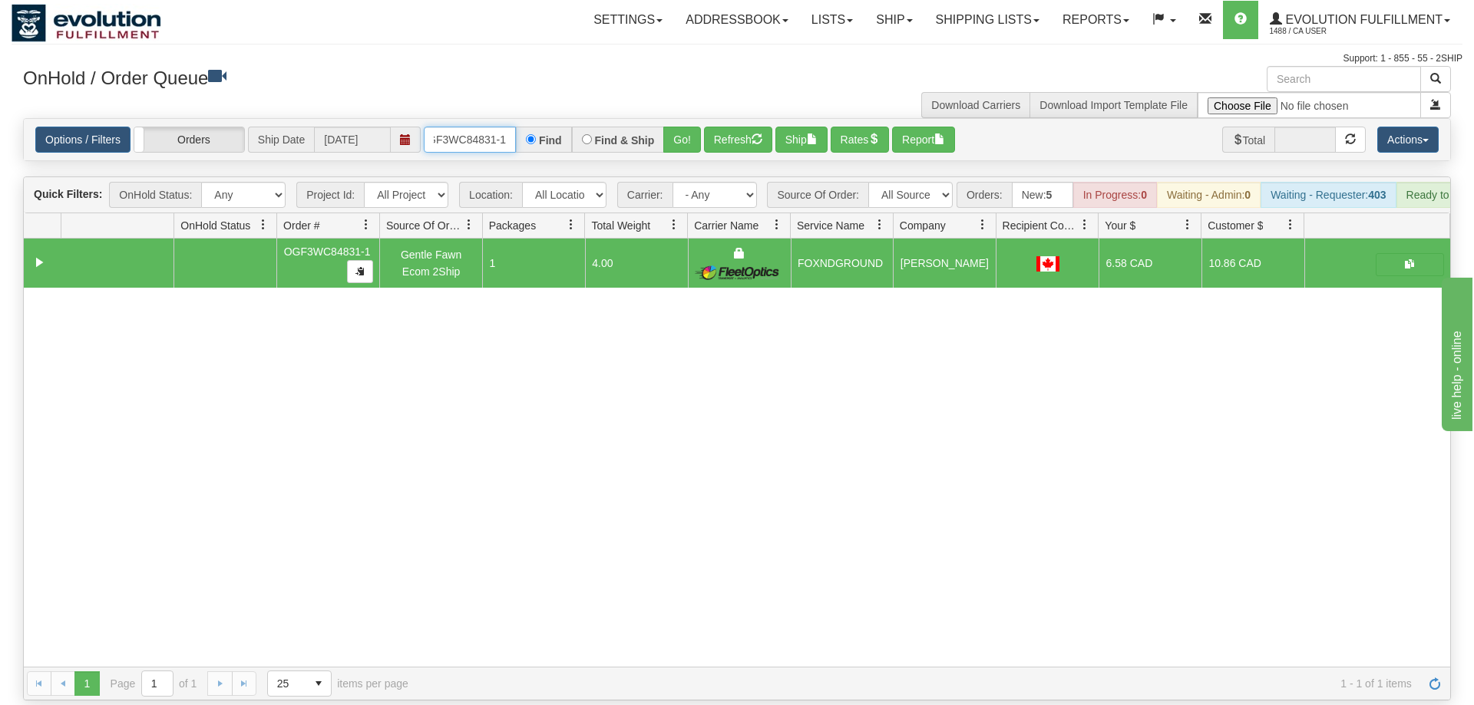
click at [474, 127] on input "OGF3WC84831-1" at bounding box center [470, 140] width 92 height 26
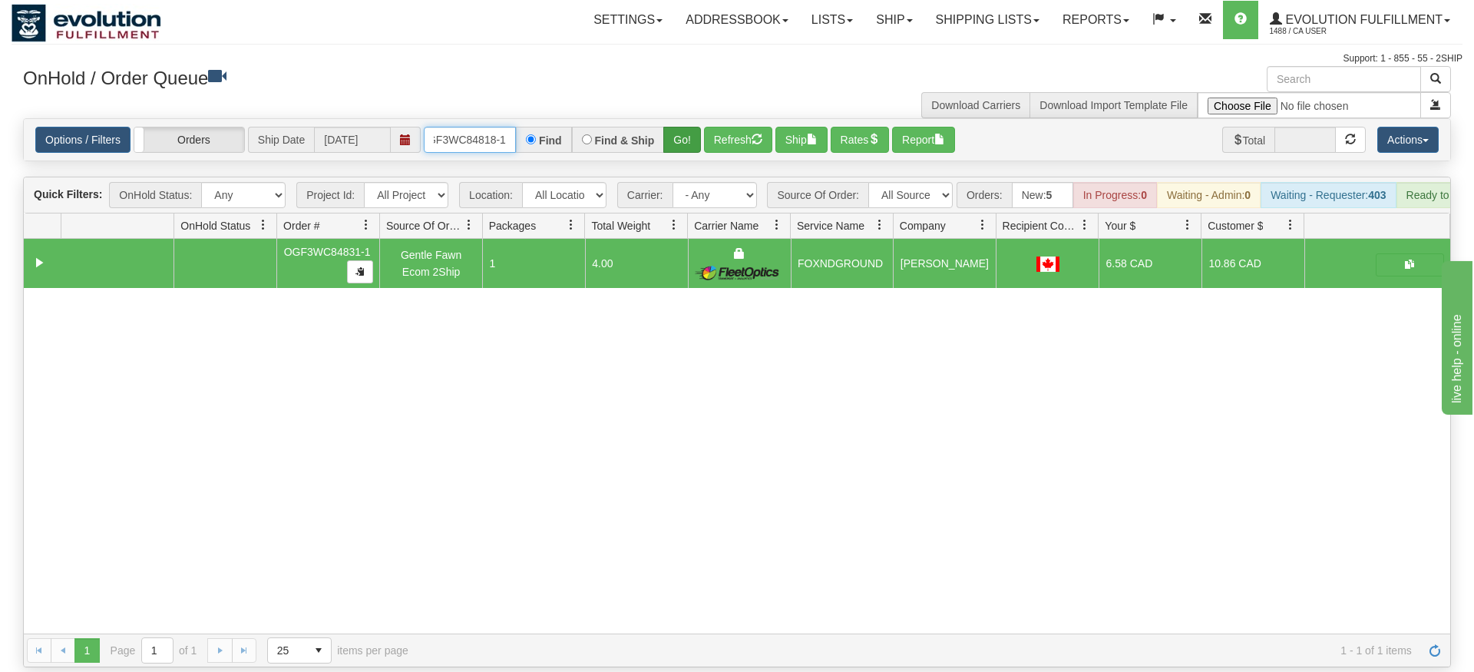
type input "oGF3WC84818-1"
click at [680, 150] on div "Is equal to Is not equal to Contains Does not contains CAD USD EUR ZAR [PERSON_…" at bounding box center [737, 392] width 1451 height 549
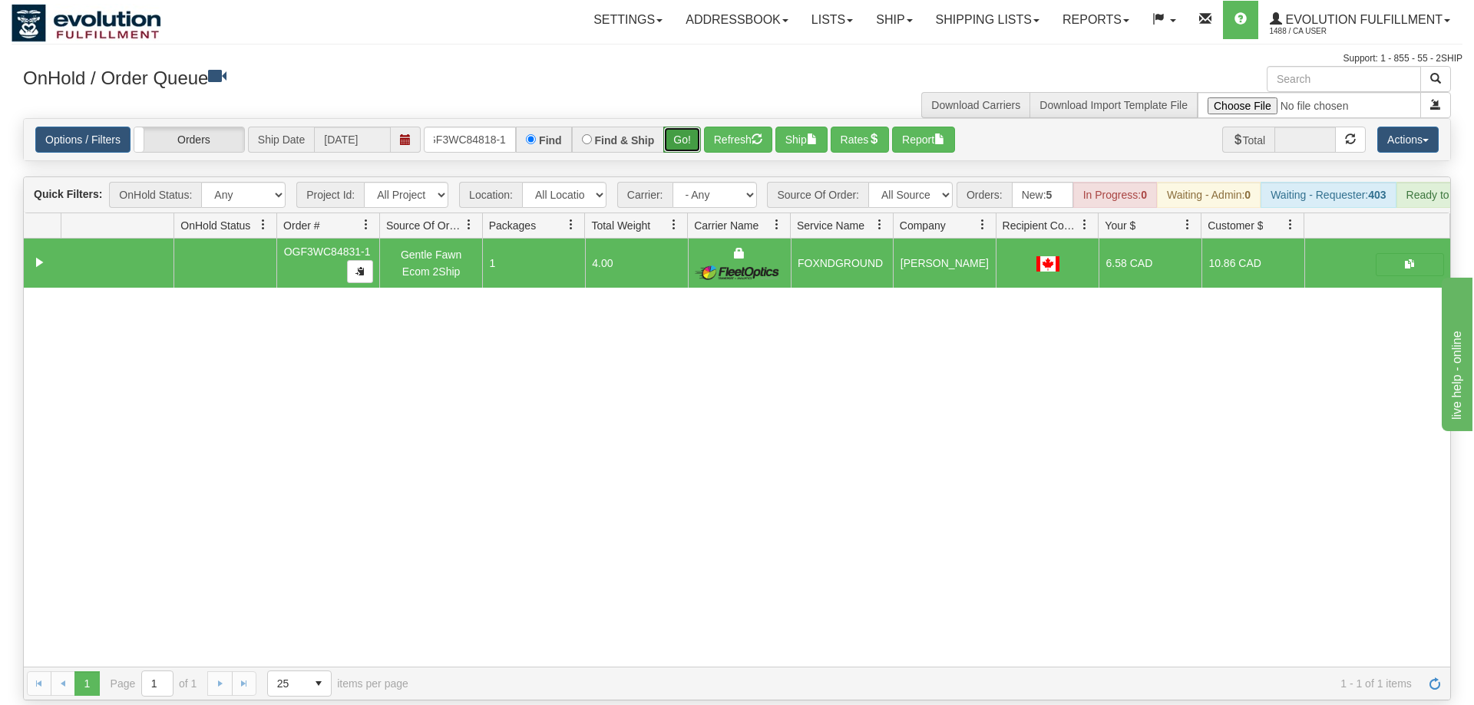
click at [687, 127] on button "Go!" at bounding box center [682, 140] width 38 height 26
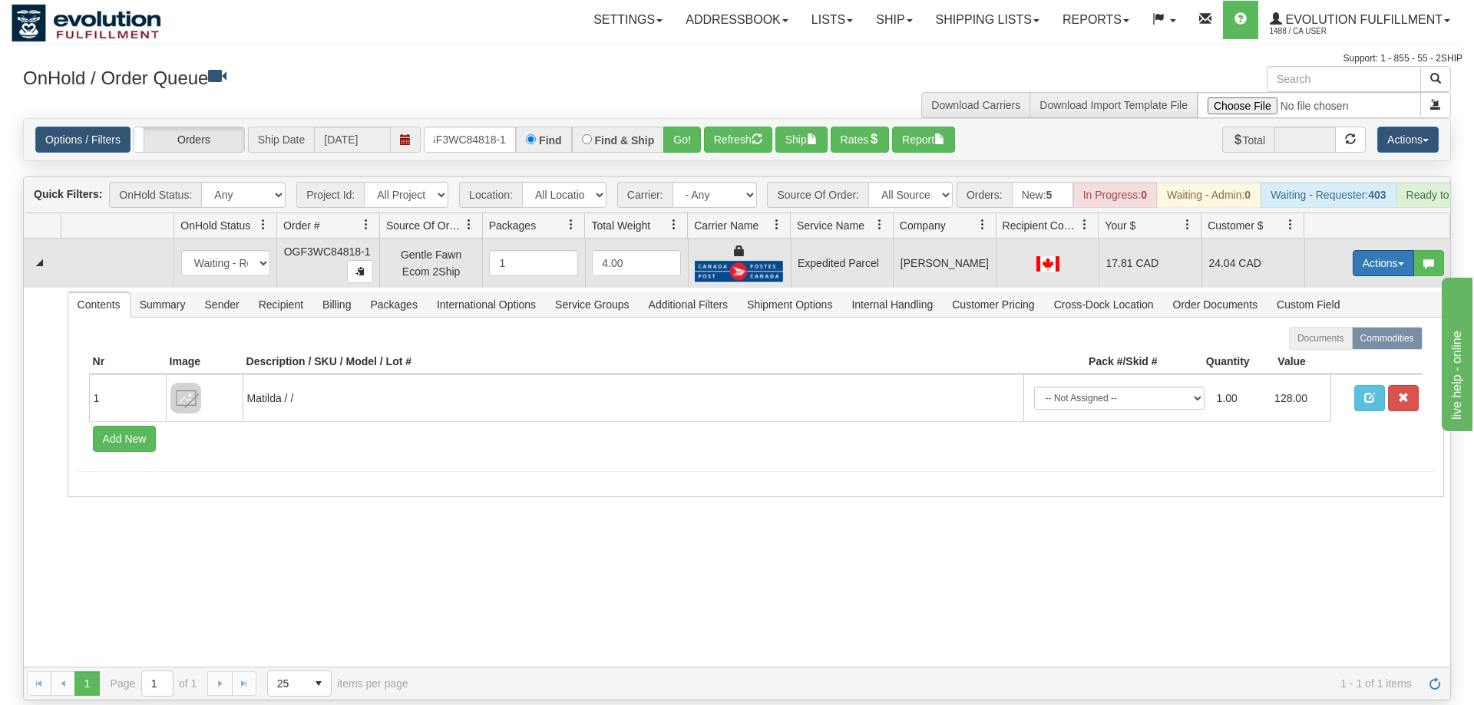
click at [1392, 250] on button "Actions" at bounding box center [1382, 263] width 61 height 26
click at [1339, 342] on link "Ship" at bounding box center [1351, 352] width 123 height 20
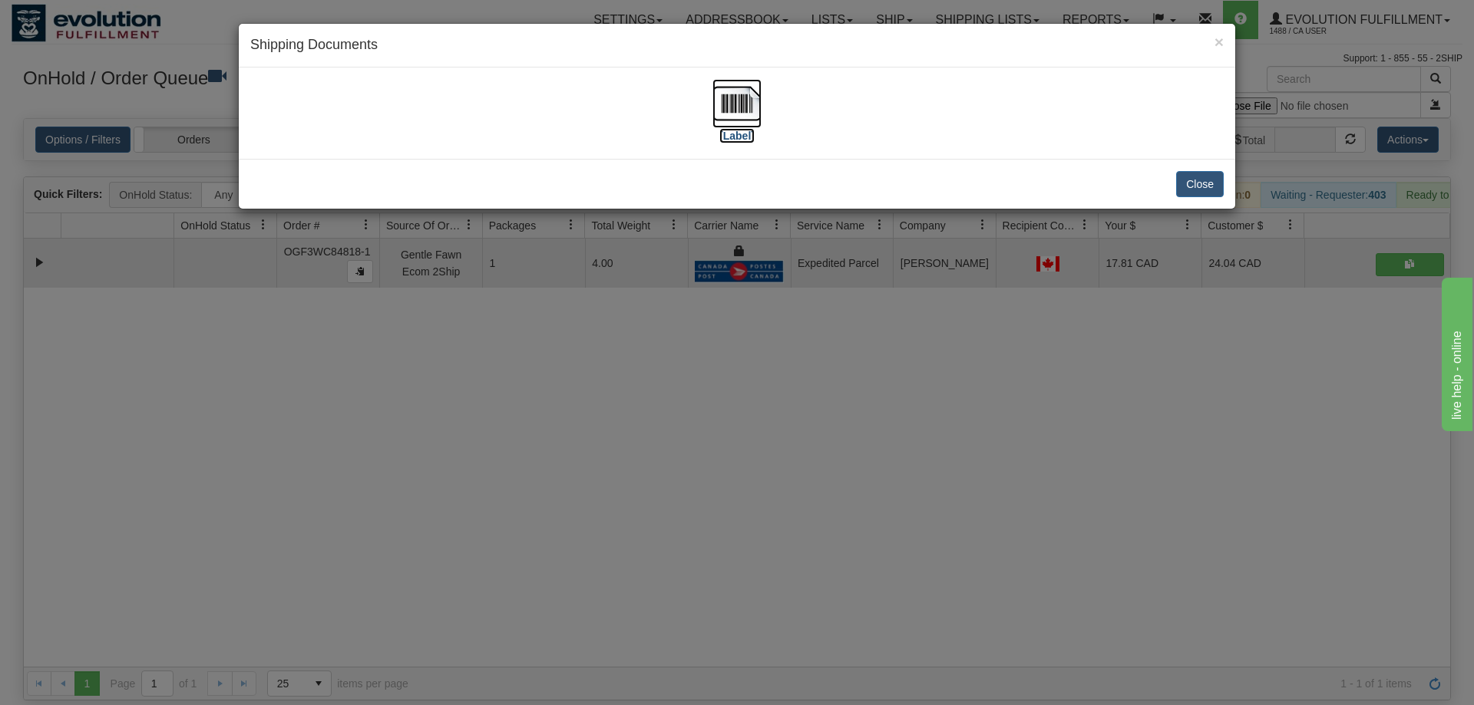
click at [729, 84] on img at bounding box center [736, 103] width 49 height 49
click at [383, 544] on div "× Shipping Documents [Label] Close" at bounding box center [737, 352] width 1474 height 705
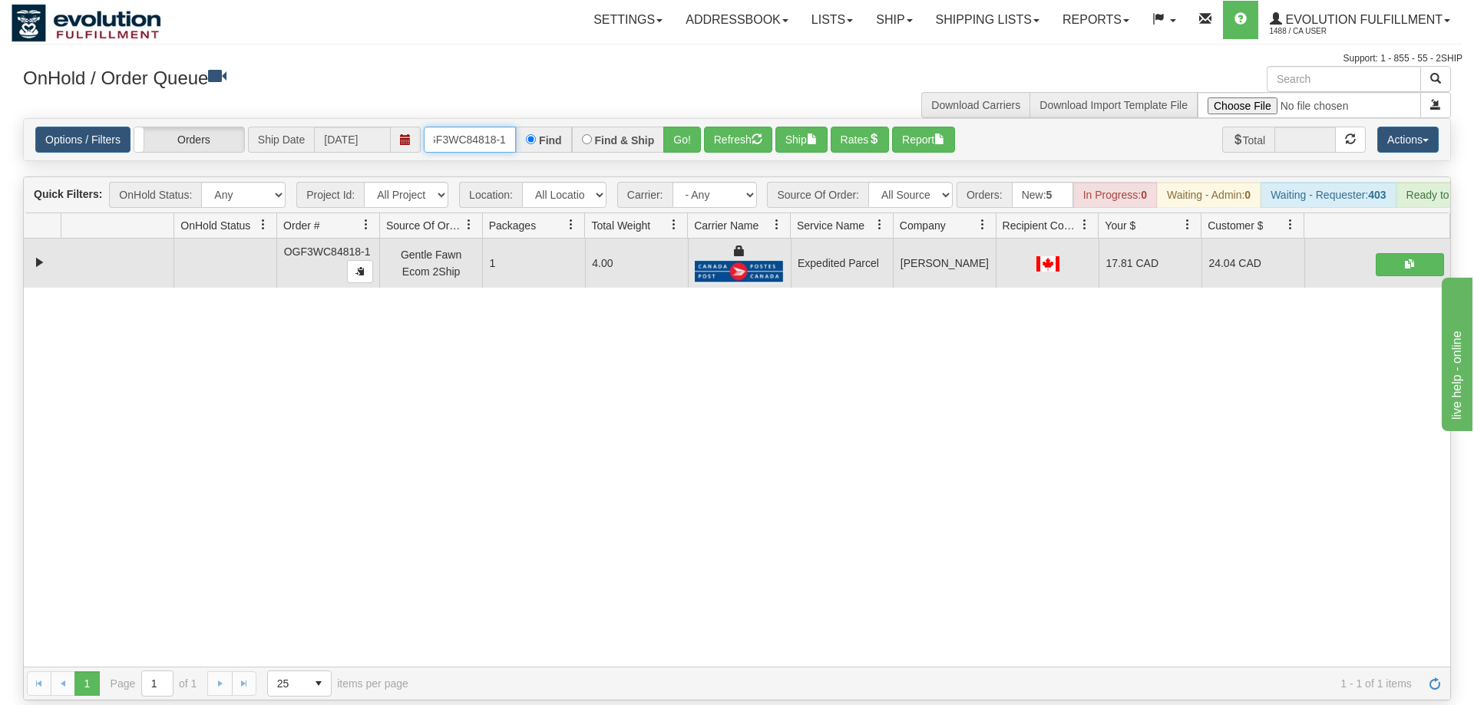
click at [457, 127] on input "oGF3WC84818-1" at bounding box center [470, 140] width 92 height 26
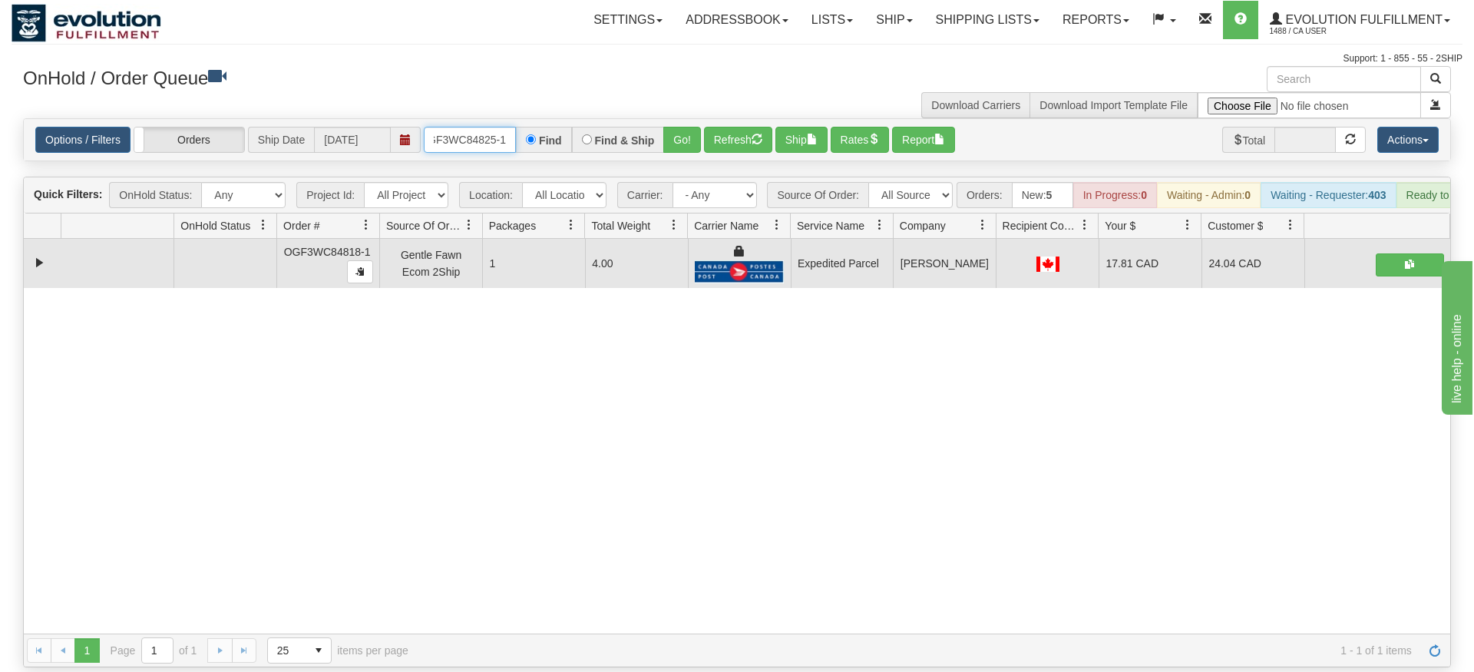
type input "OGF3WC84825-1"
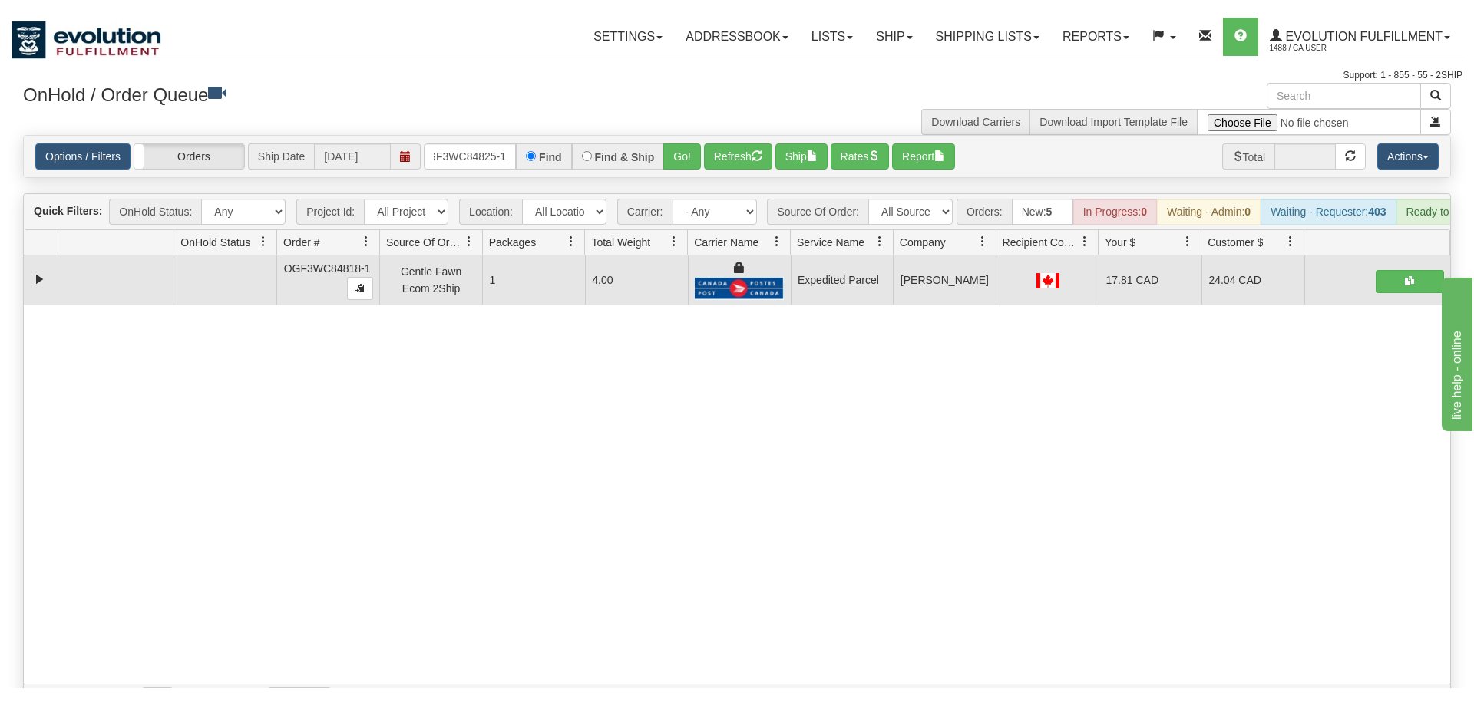
click at [705, 144] on div "Is equal to Is not equal to Contains Does not contains CAD USD EUR ZAR [PERSON_…" at bounding box center [737, 409] width 1451 height 583
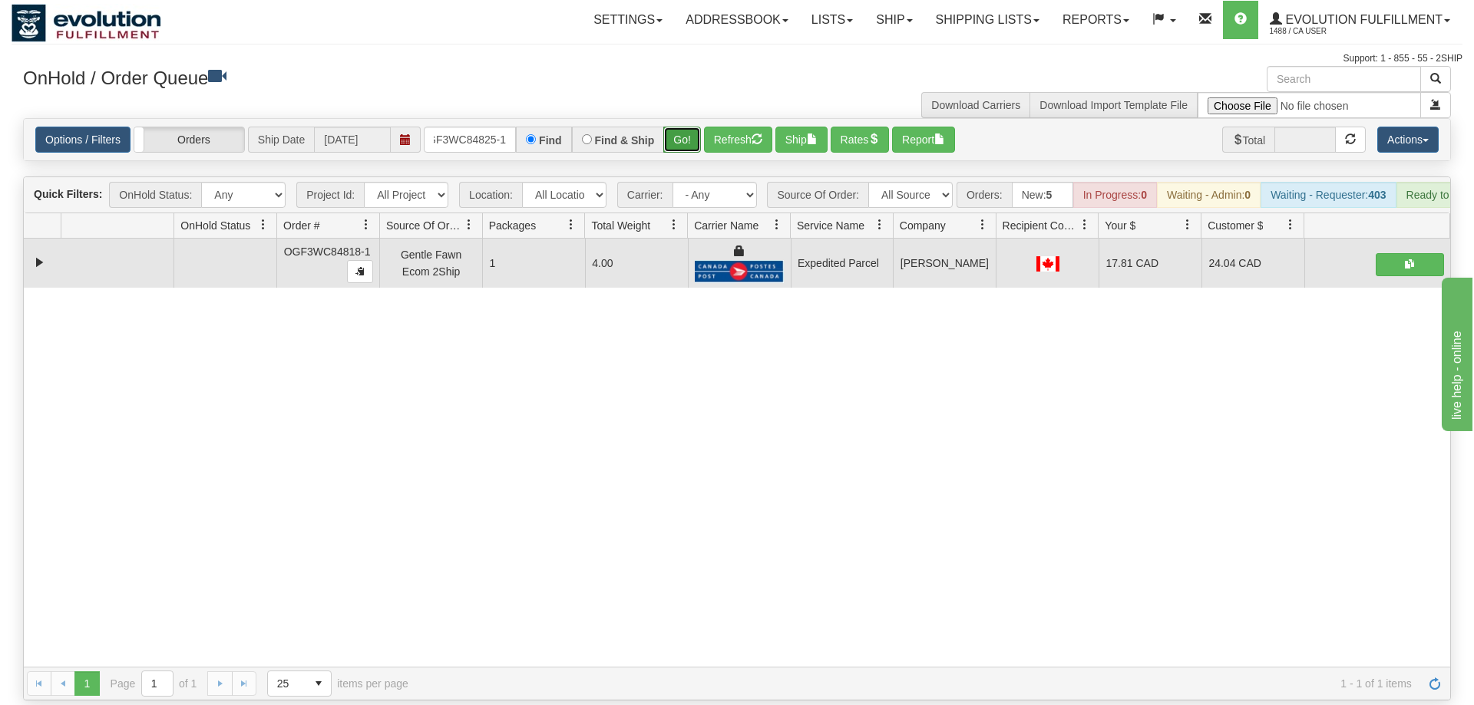
click at [689, 127] on button "Go!" at bounding box center [682, 140] width 38 height 26
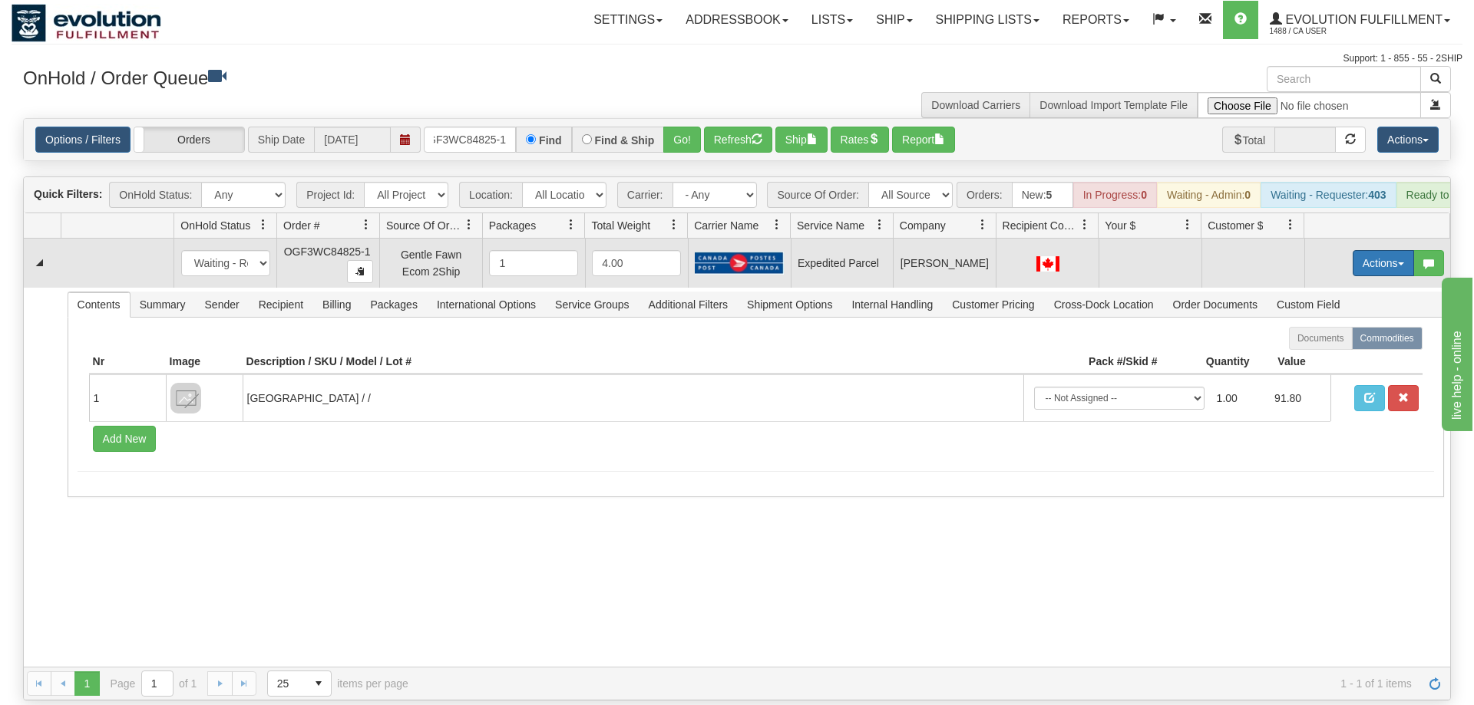
click at [1365, 250] on button "Actions" at bounding box center [1382, 263] width 61 height 26
click at [1339, 326] on span "Rate All Services" at bounding box center [1352, 332] width 92 height 12
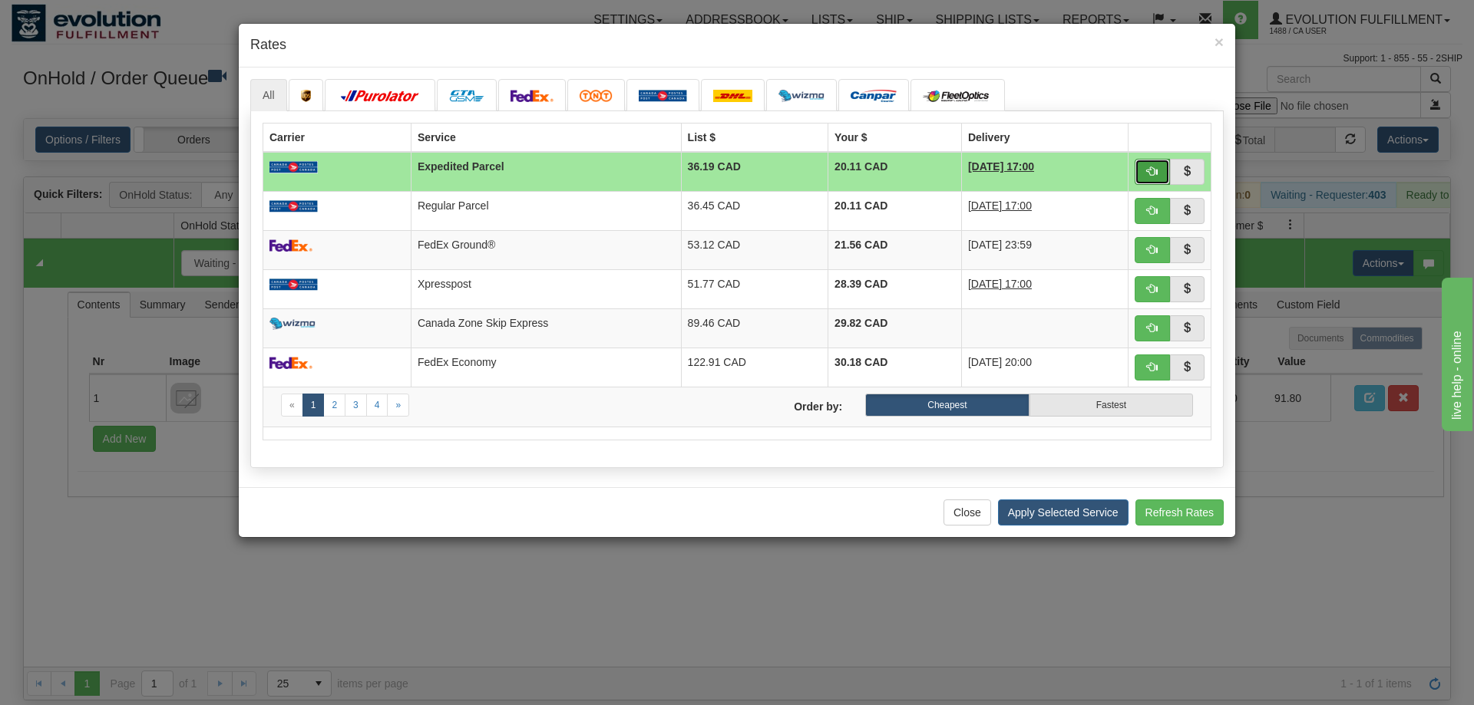
click at [1147, 168] on span "button" at bounding box center [1152, 171] width 11 height 11
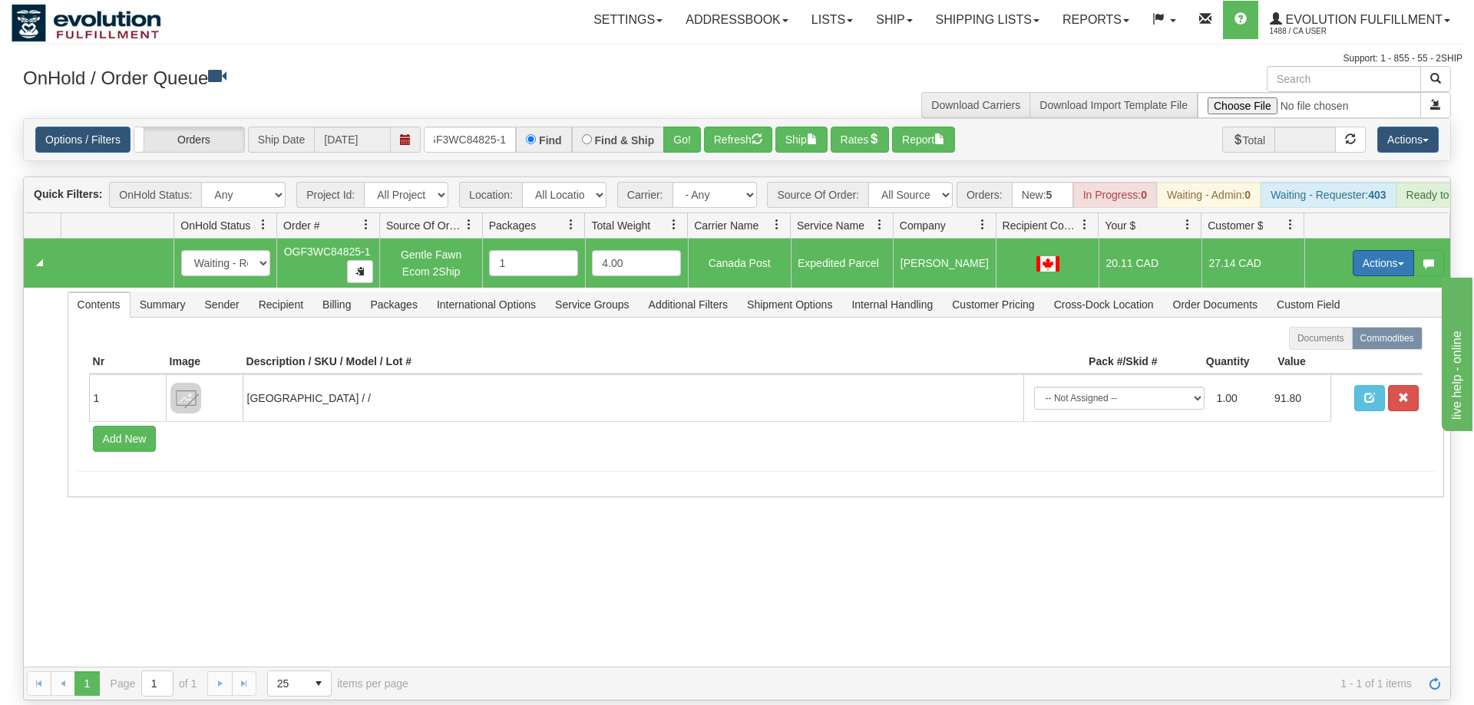
click at [1385, 250] on button "Actions" at bounding box center [1382, 263] width 61 height 26
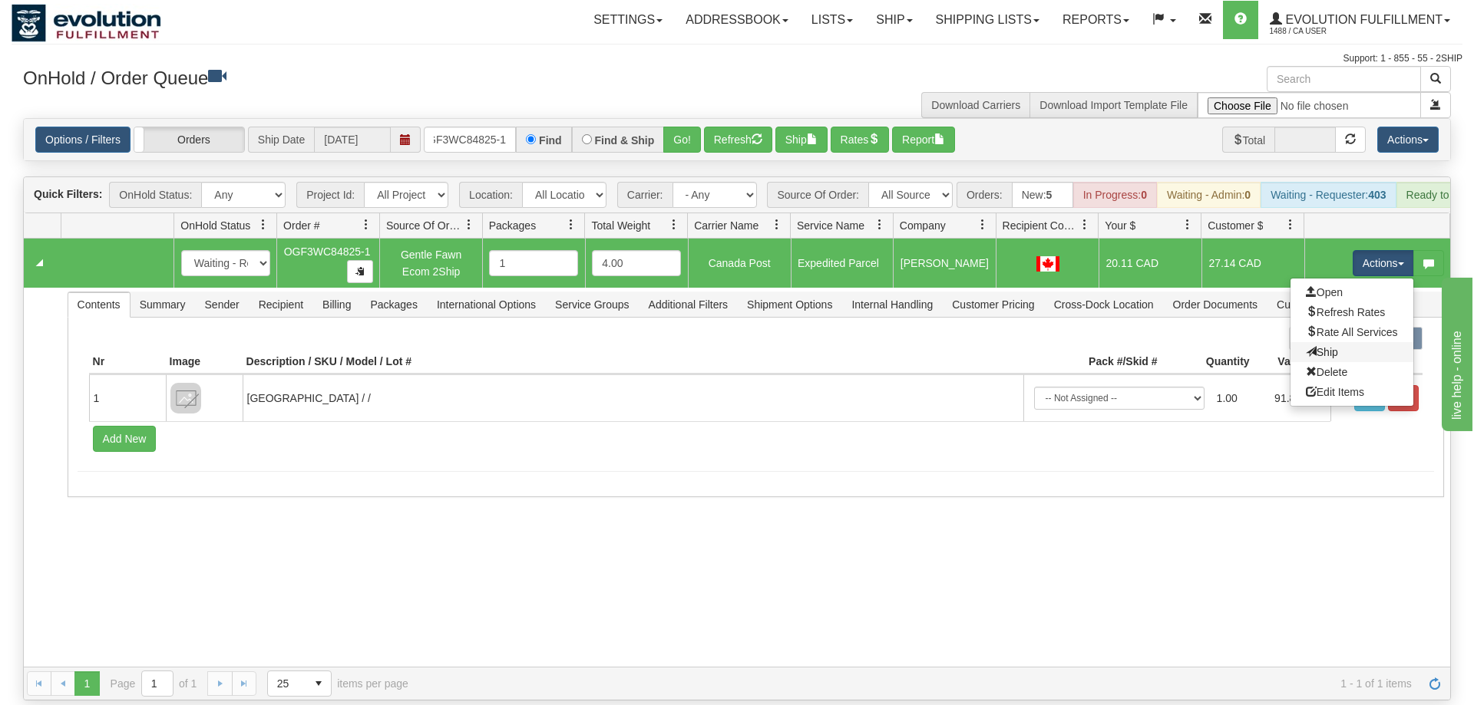
click at [1348, 342] on link "Ship" at bounding box center [1351, 352] width 123 height 20
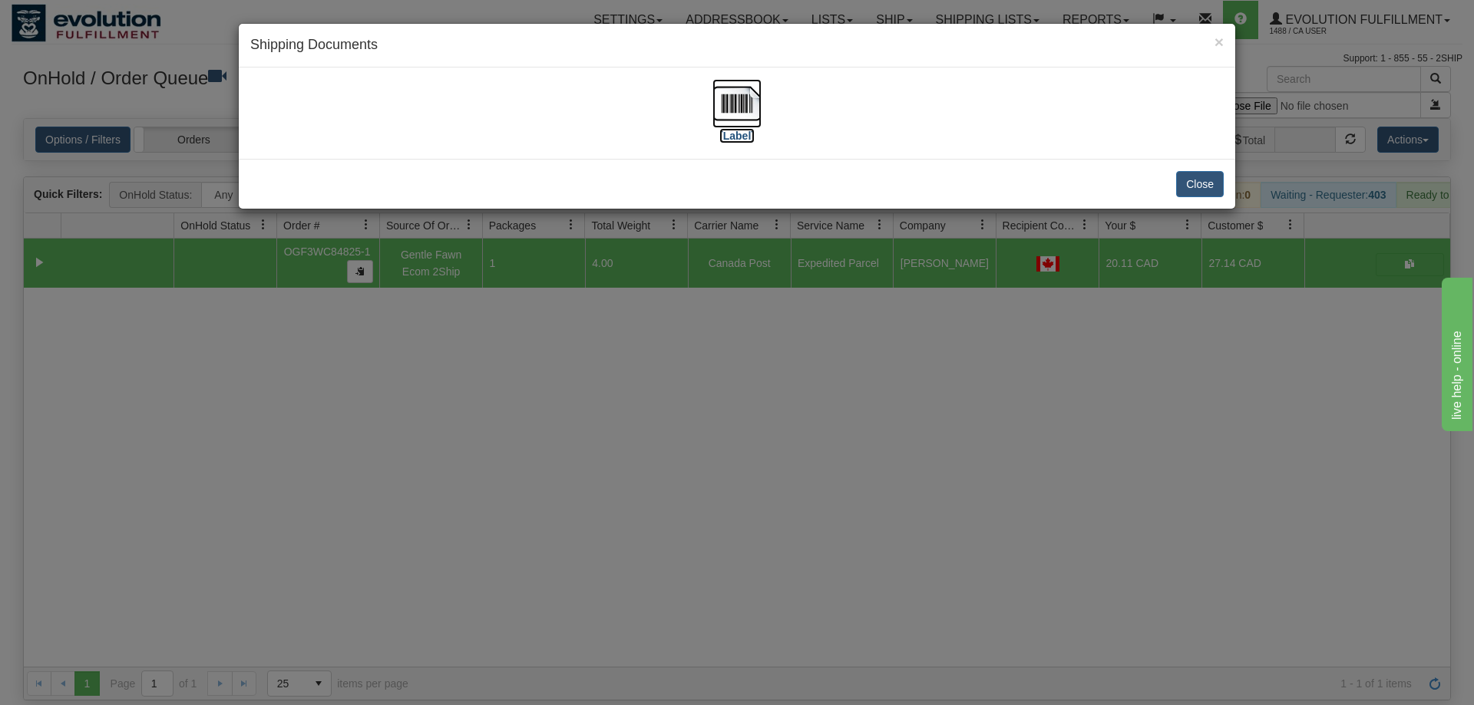
click at [736, 110] on img at bounding box center [736, 103] width 49 height 49
click at [625, 444] on div "× Shipping Documents [Label] Close" at bounding box center [737, 352] width 1474 height 705
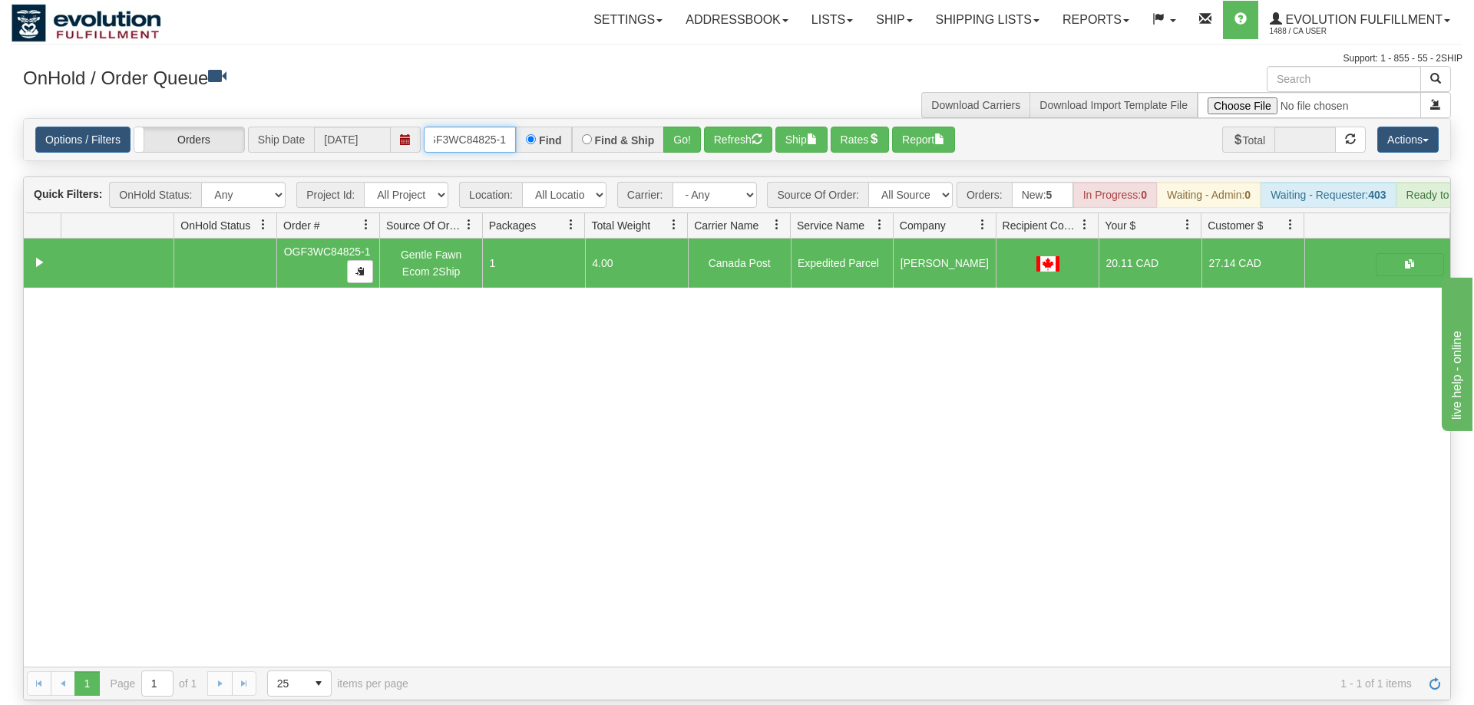
click at [479, 127] on input "OGF3WC84825-1" at bounding box center [470, 140] width 92 height 26
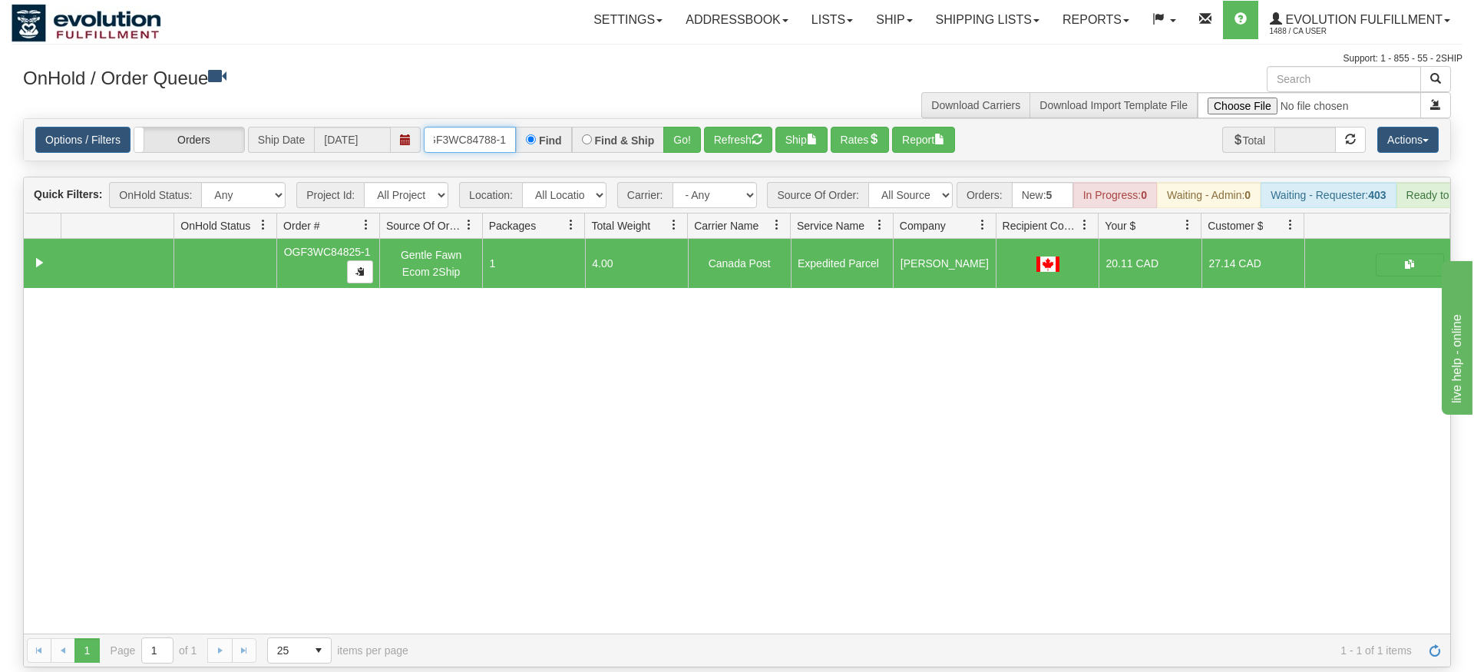
type input "OGF3WC84788-1"
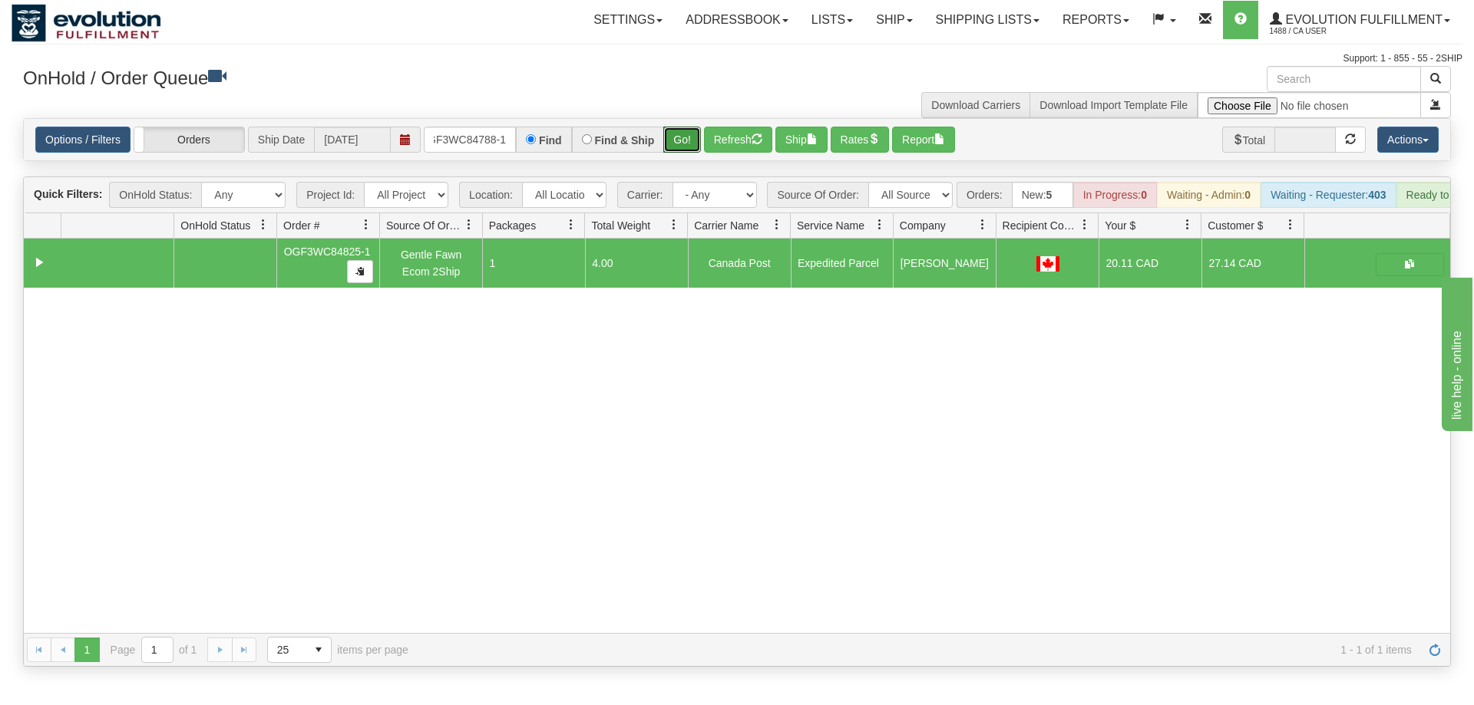
click at [686, 143] on div "Is equal to Is not equal to Contains Does not contains CAD USD EUR ZAR [PERSON_…" at bounding box center [737, 392] width 1451 height 549
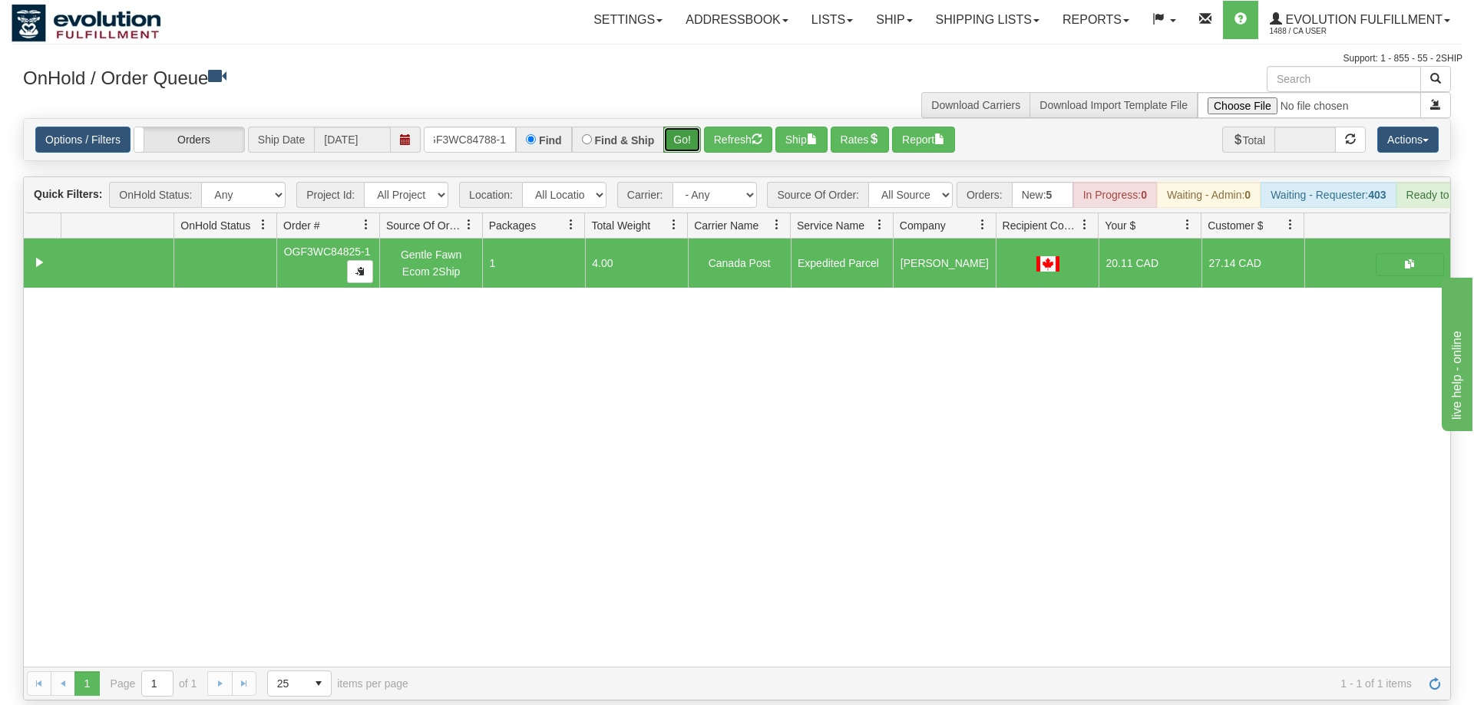
click at [695, 127] on button "Go!" at bounding box center [682, 140] width 38 height 26
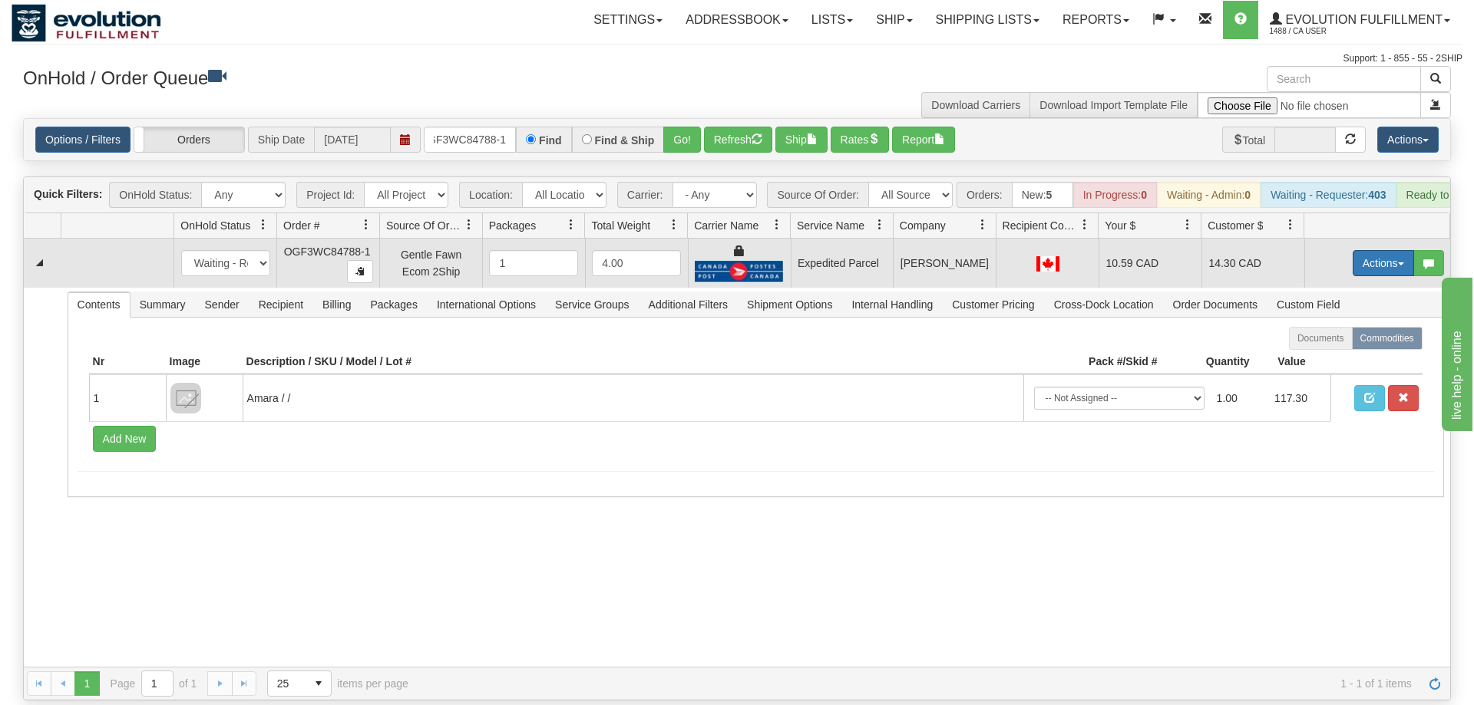
click at [1356, 250] on button "Actions" at bounding box center [1382, 263] width 61 height 26
click at [1335, 342] on link "Ship" at bounding box center [1351, 352] width 123 height 20
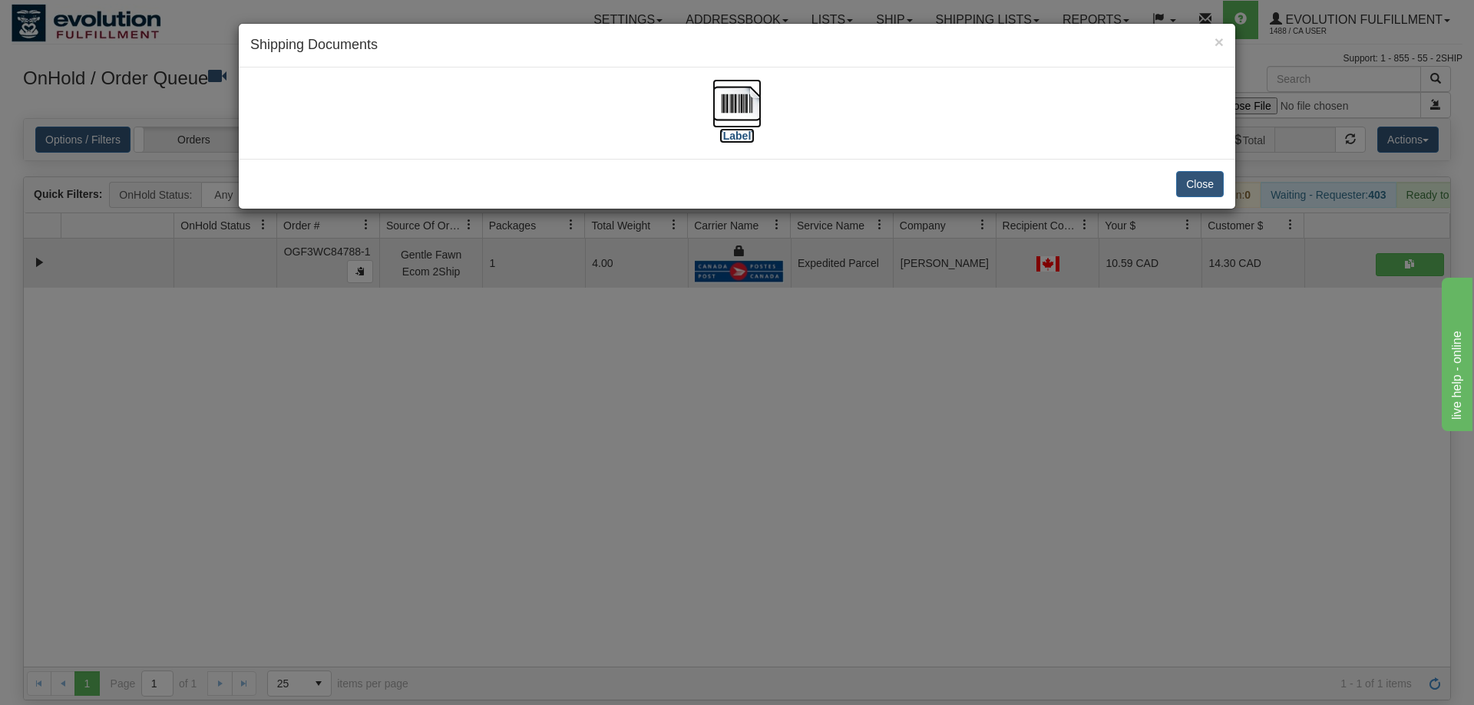
click at [735, 128] on label "[Label]" at bounding box center [736, 135] width 35 height 15
drag, startPoint x: 705, startPoint y: 459, endPoint x: 555, endPoint y: 133, distance: 358.9
click at [697, 440] on div "× Shipping Documents [Label] Close" at bounding box center [737, 352] width 1474 height 705
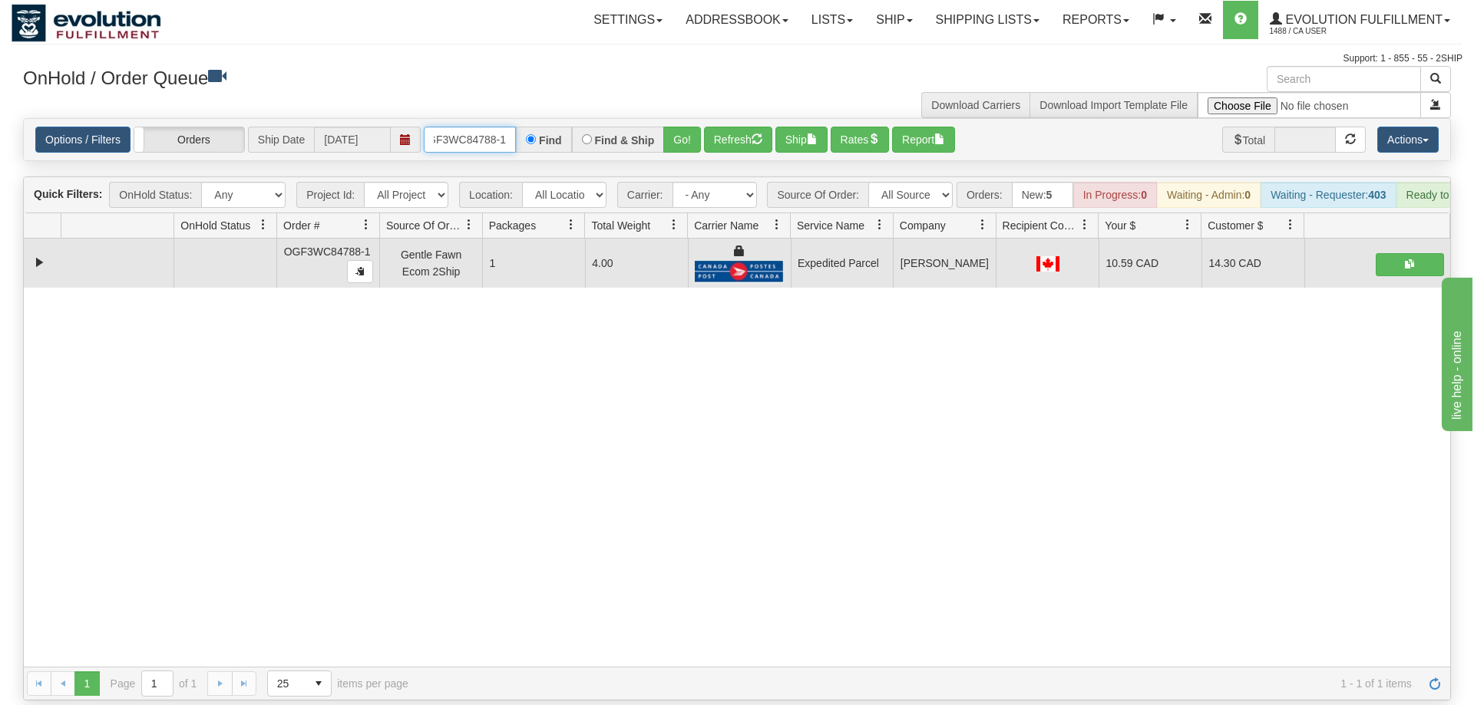
click at [461, 127] on input "OGF3WC84788-1" at bounding box center [470, 140] width 92 height 26
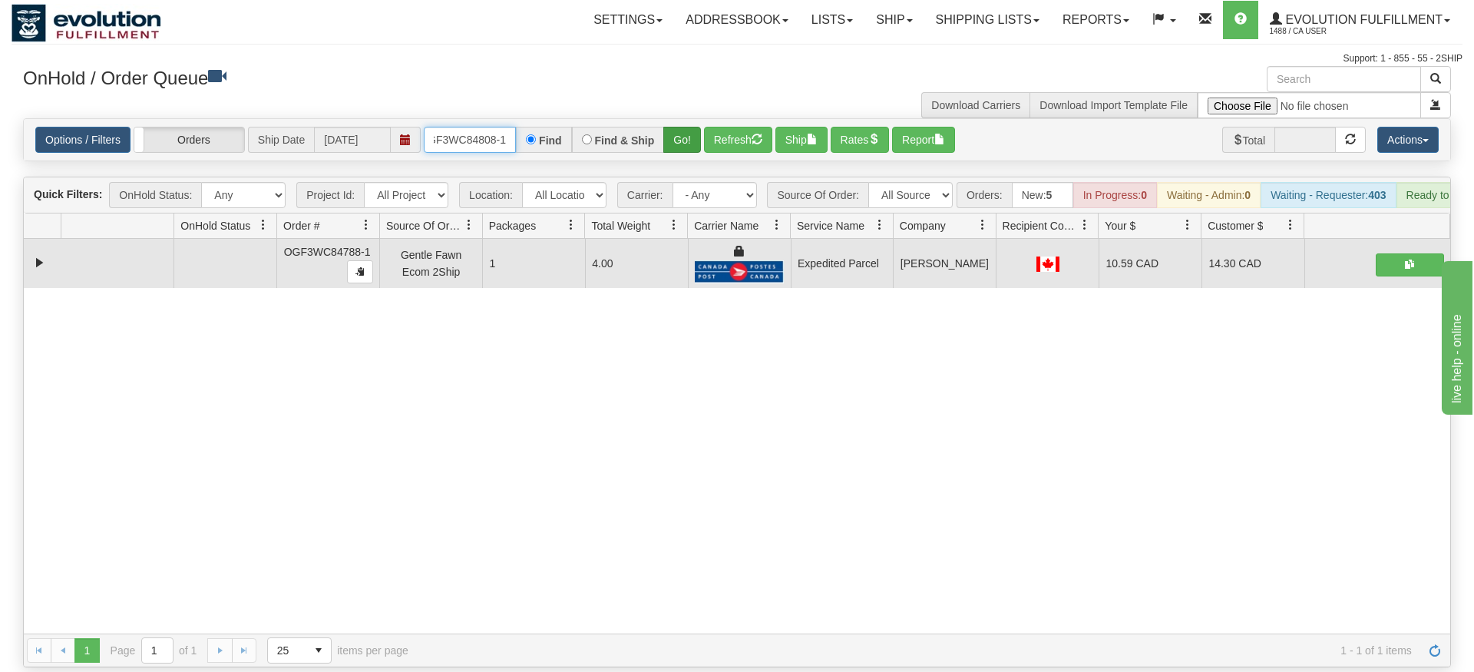
type input "OGF3WC84808-1"
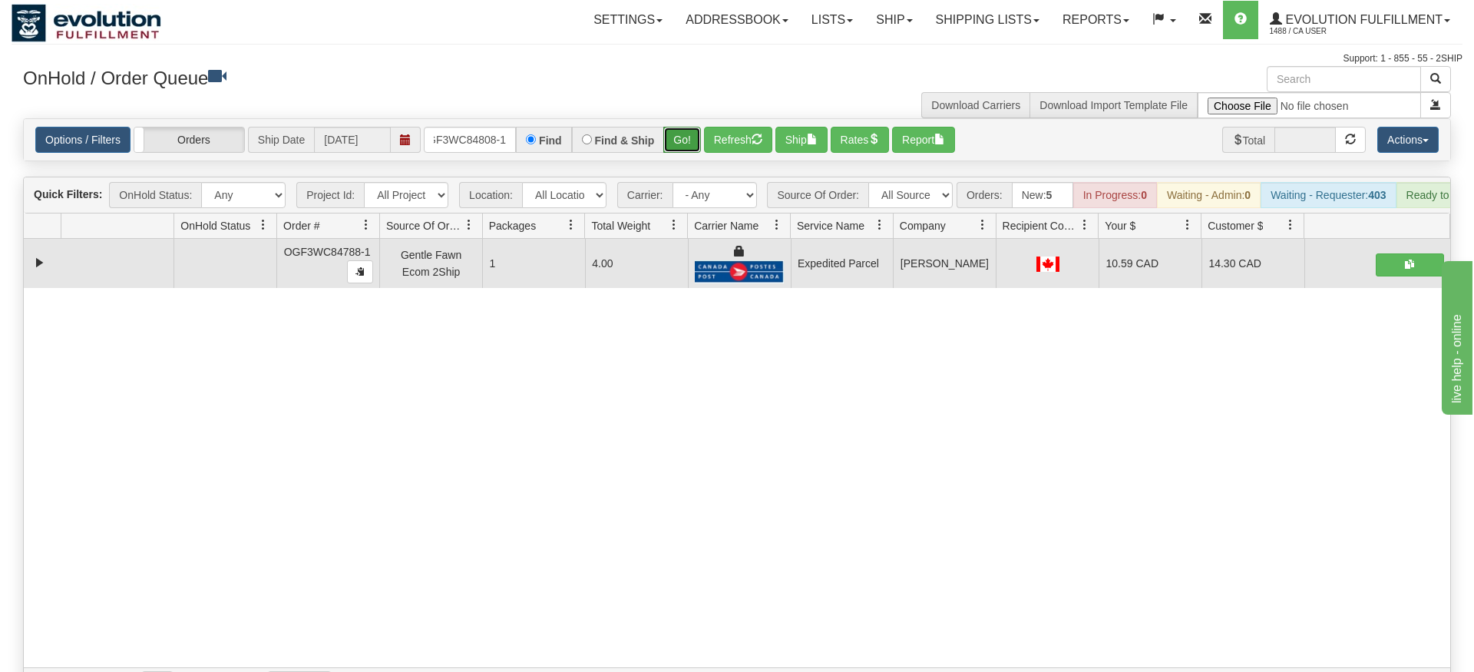
drag, startPoint x: 672, startPoint y: 117, endPoint x: 672, endPoint y: 107, distance: 9.2
click at [672, 149] on div "Is equal to Is not equal to Contains Does not contains CAD USD EUR ZAR [PERSON_…" at bounding box center [737, 409] width 1451 height 583
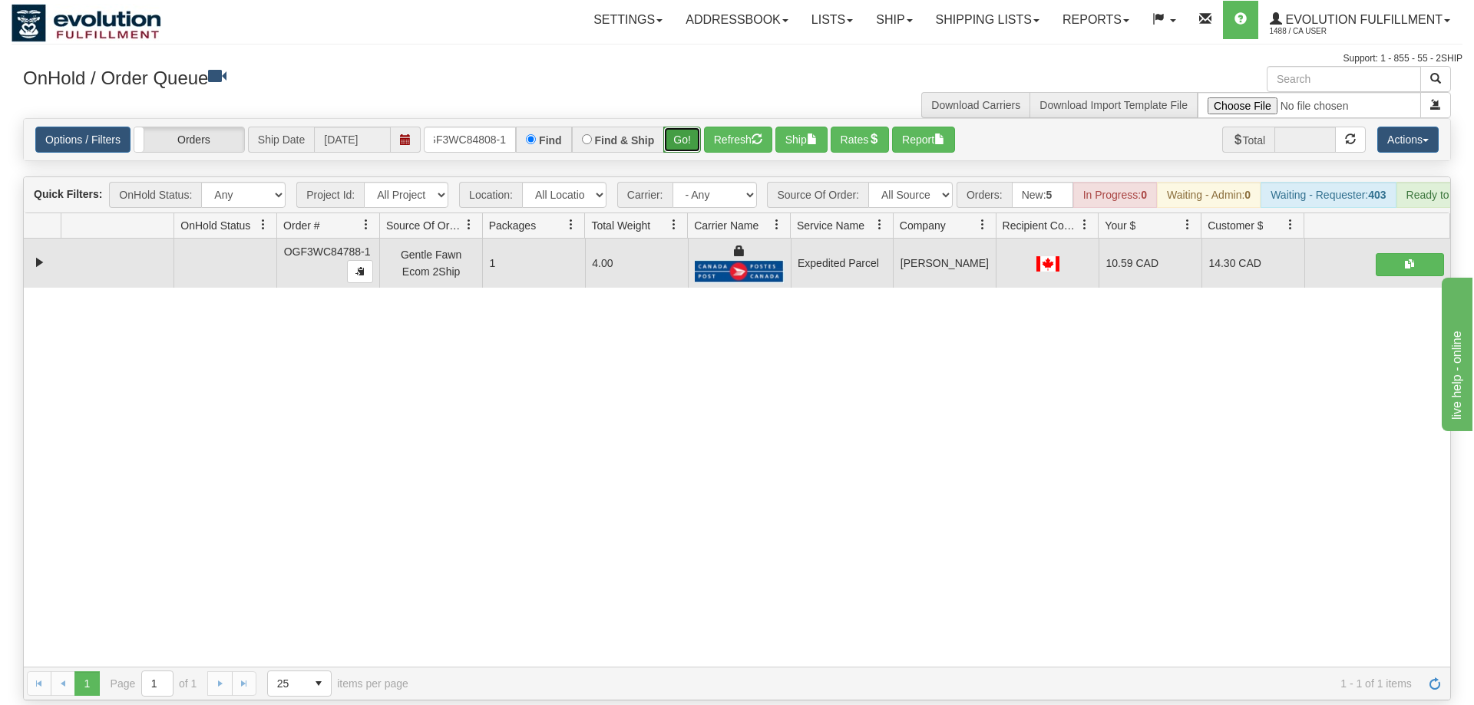
click at [672, 127] on button "Go!" at bounding box center [682, 140] width 38 height 26
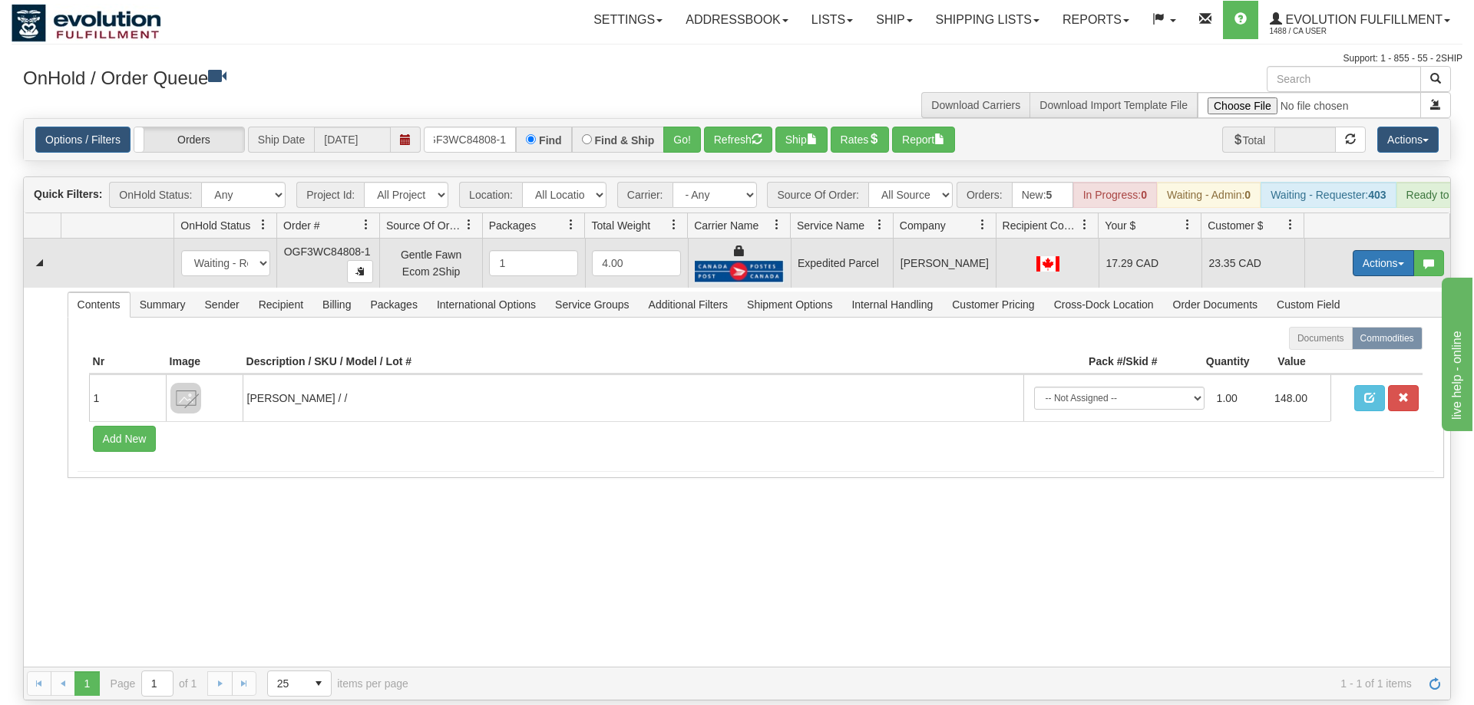
click at [1385, 250] on button "Actions" at bounding box center [1382, 263] width 61 height 26
click at [1340, 342] on link "Ship" at bounding box center [1351, 352] width 123 height 20
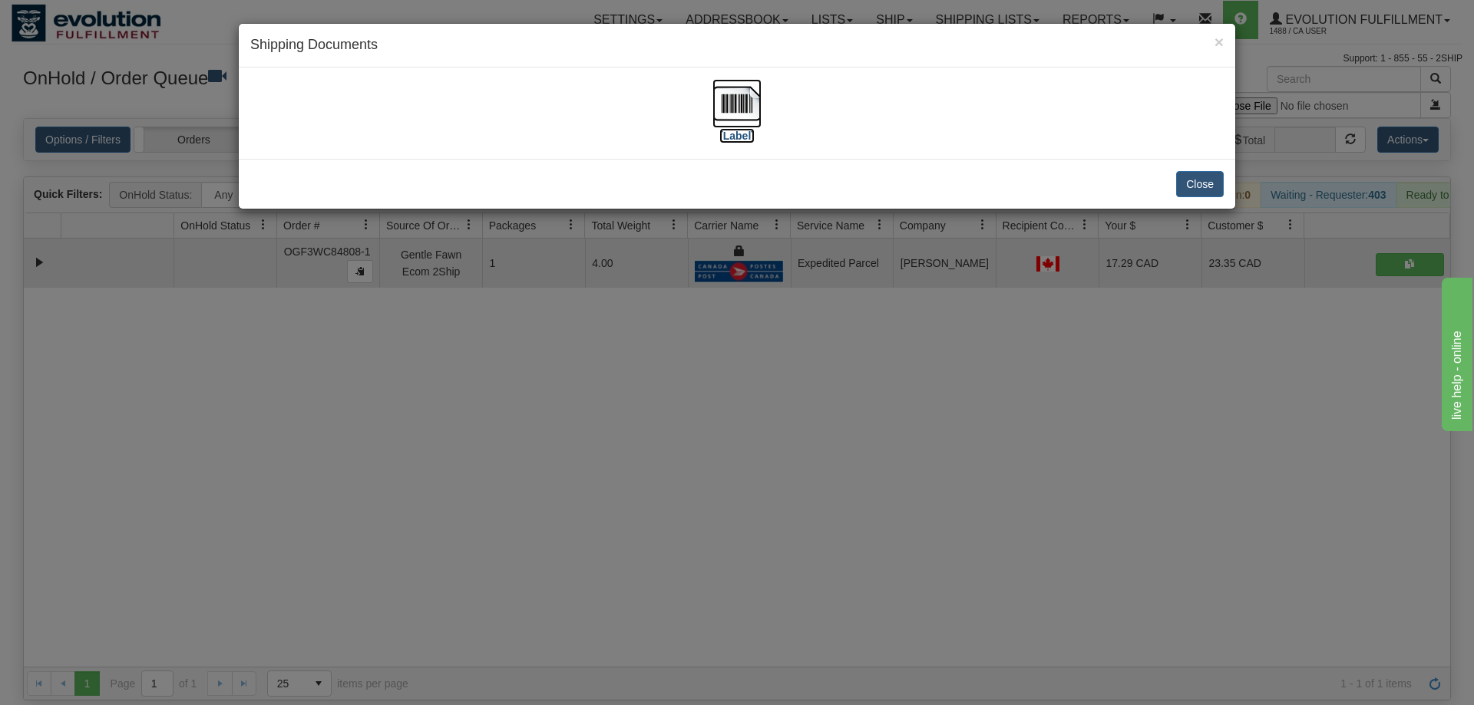
click at [731, 126] on img at bounding box center [736, 103] width 49 height 49
drag, startPoint x: 675, startPoint y: 558, endPoint x: 483, endPoint y: 150, distance: 450.5
click at [675, 553] on div "× Shipping Documents [Label] Close" at bounding box center [737, 352] width 1474 height 705
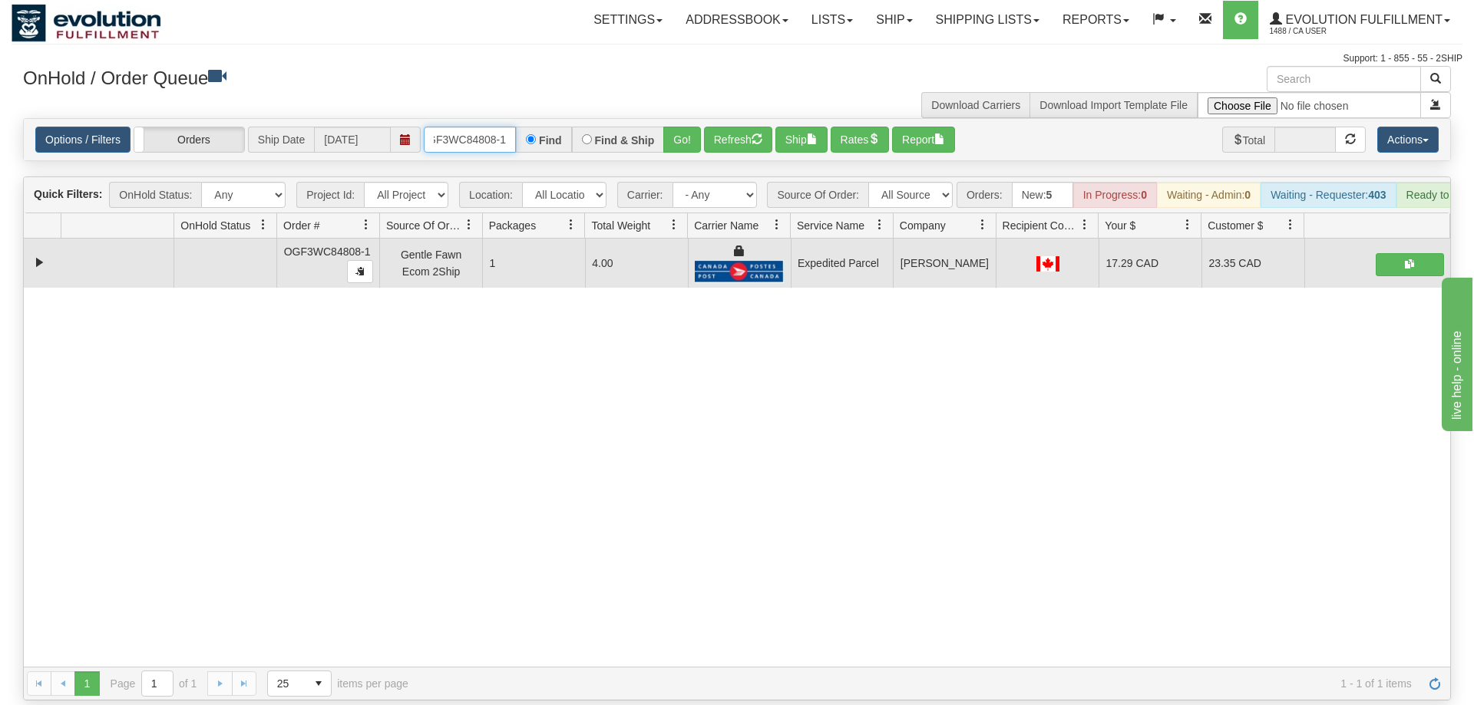
click at [470, 127] on input "OGF3WC84808-1" at bounding box center [470, 140] width 92 height 26
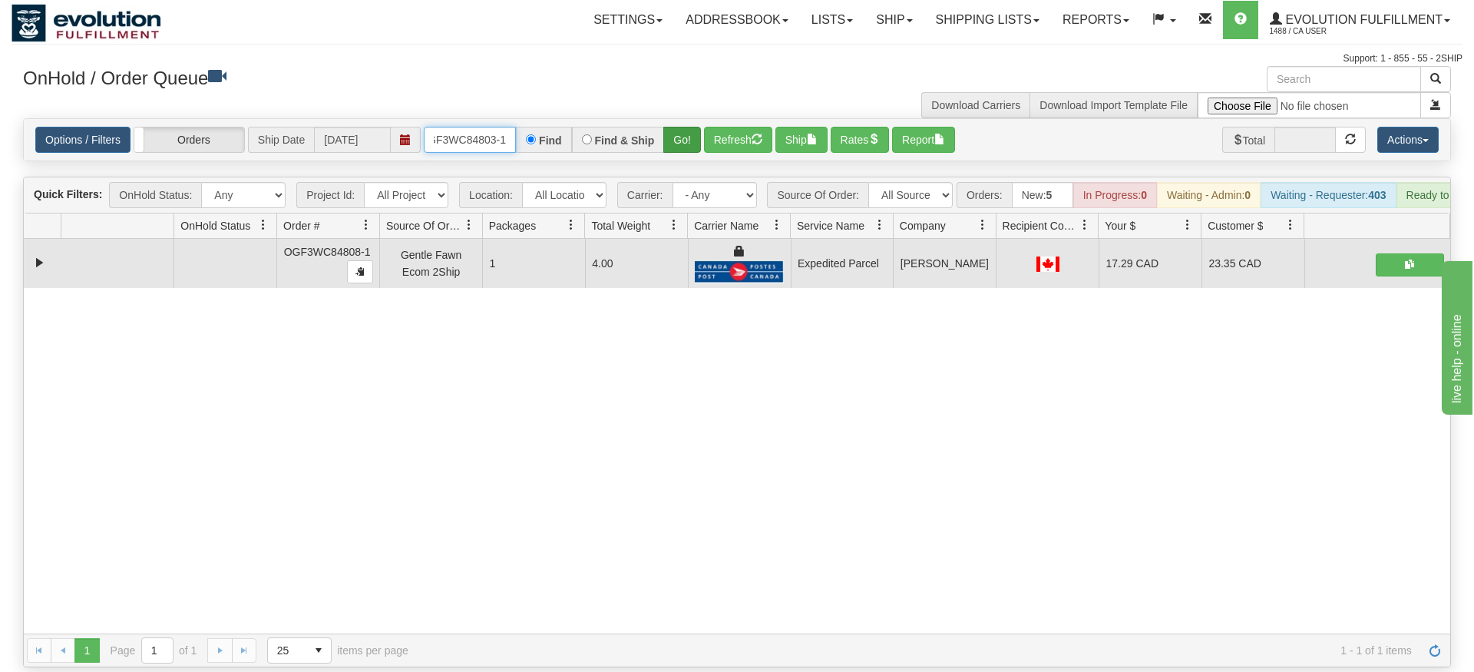
type input "OGF3WC84803-1"
drag, startPoint x: 681, startPoint y: 112, endPoint x: 679, endPoint y: 127, distance: 15.4
click at [682, 145] on div "Is equal to Is not equal to Contains Does not contains CAD USD EUR ZAR [PERSON_…" at bounding box center [737, 392] width 1451 height 549
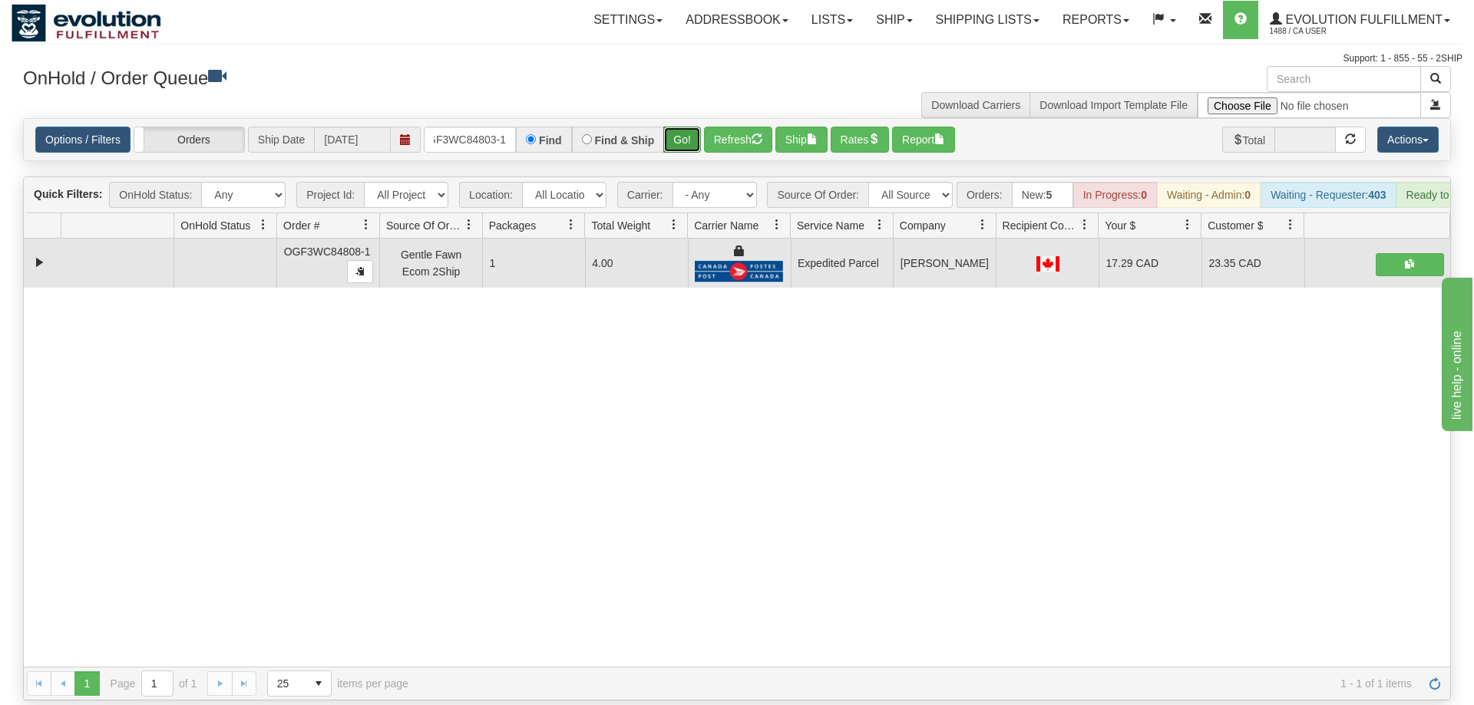
click at [679, 127] on button "Go!" at bounding box center [682, 140] width 38 height 26
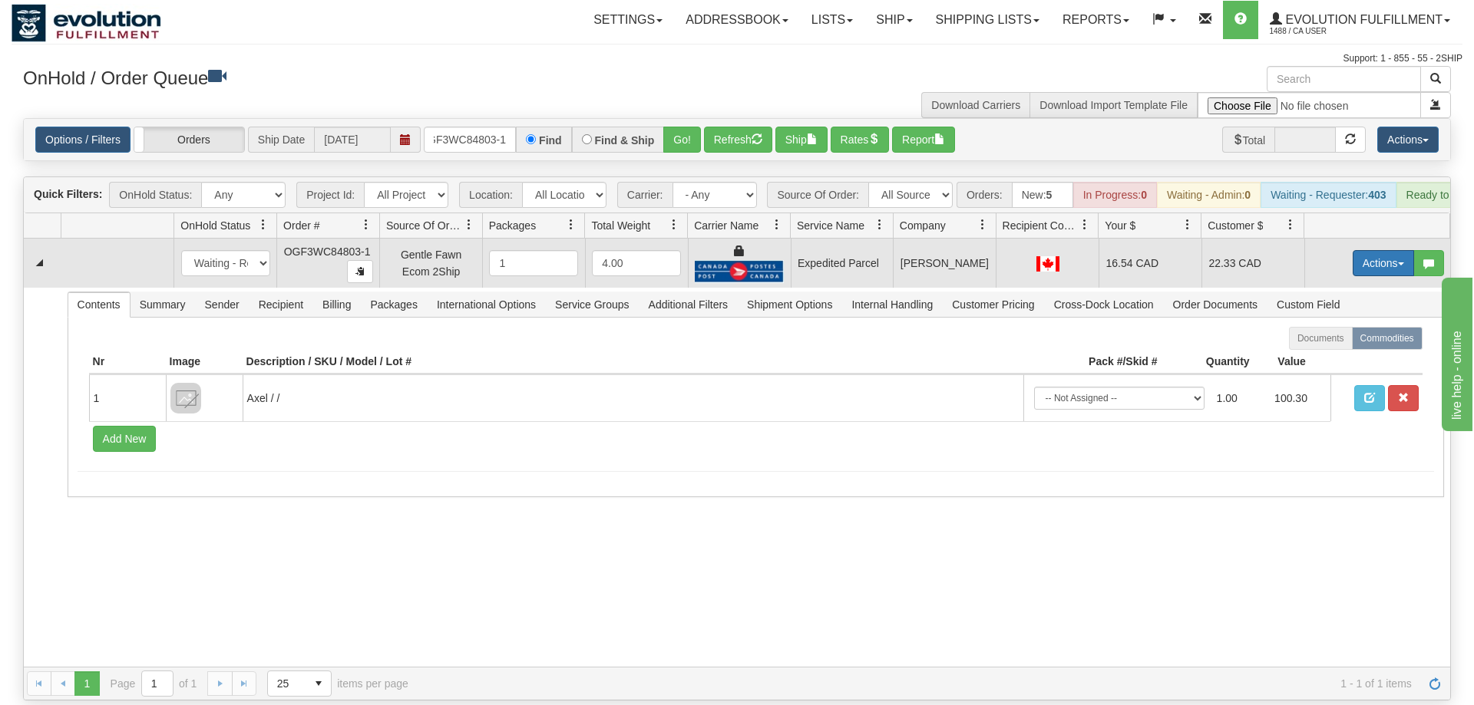
click at [1372, 251] on button "Actions" at bounding box center [1382, 263] width 61 height 26
click at [1342, 342] on link "Ship" at bounding box center [1351, 352] width 123 height 20
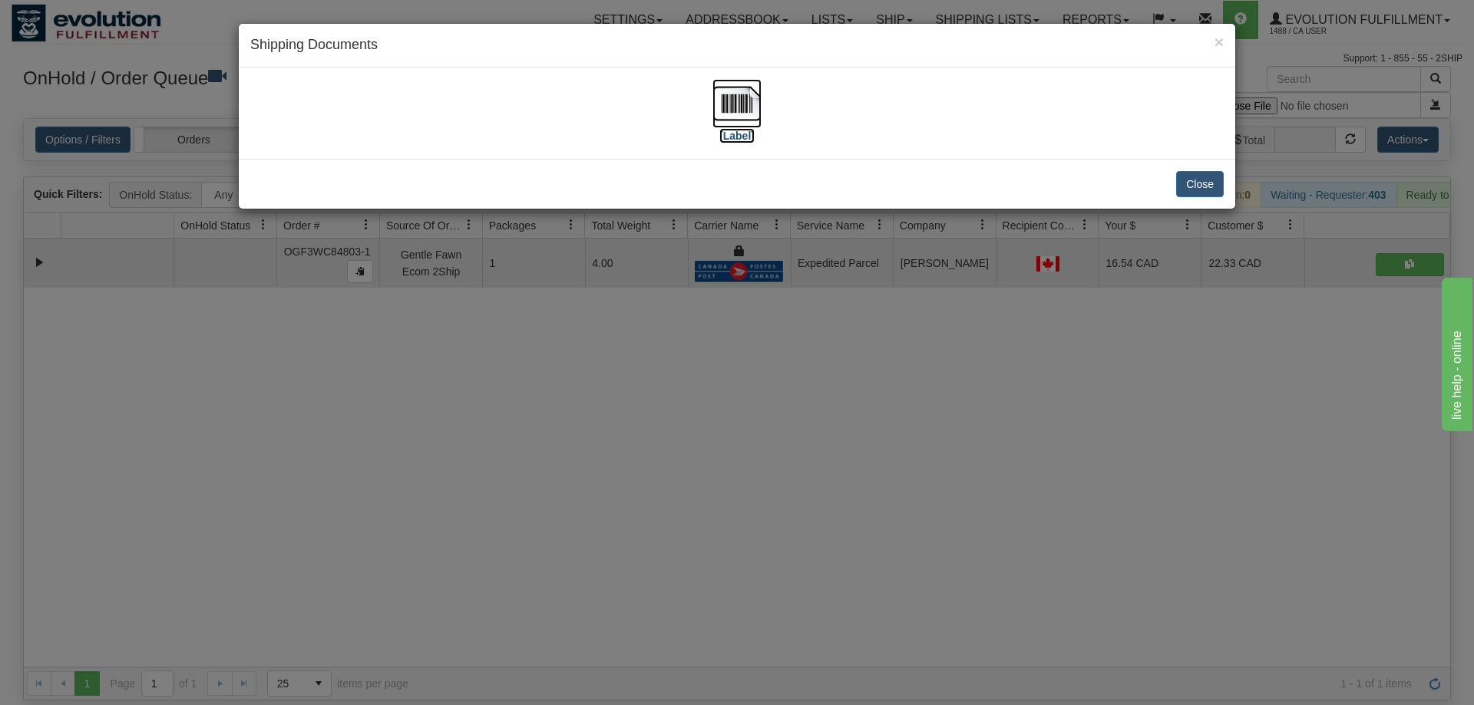
click at [724, 114] on img at bounding box center [736, 103] width 49 height 49
drag, startPoint x: 851, startPoint y: 454, endPoint x: 704, endPoint y: 259, distance: 244.4
click at [851, 452] on div "× Shipping Documents [Label] Close" at bounding box center [737, 352] width 1474 height 705
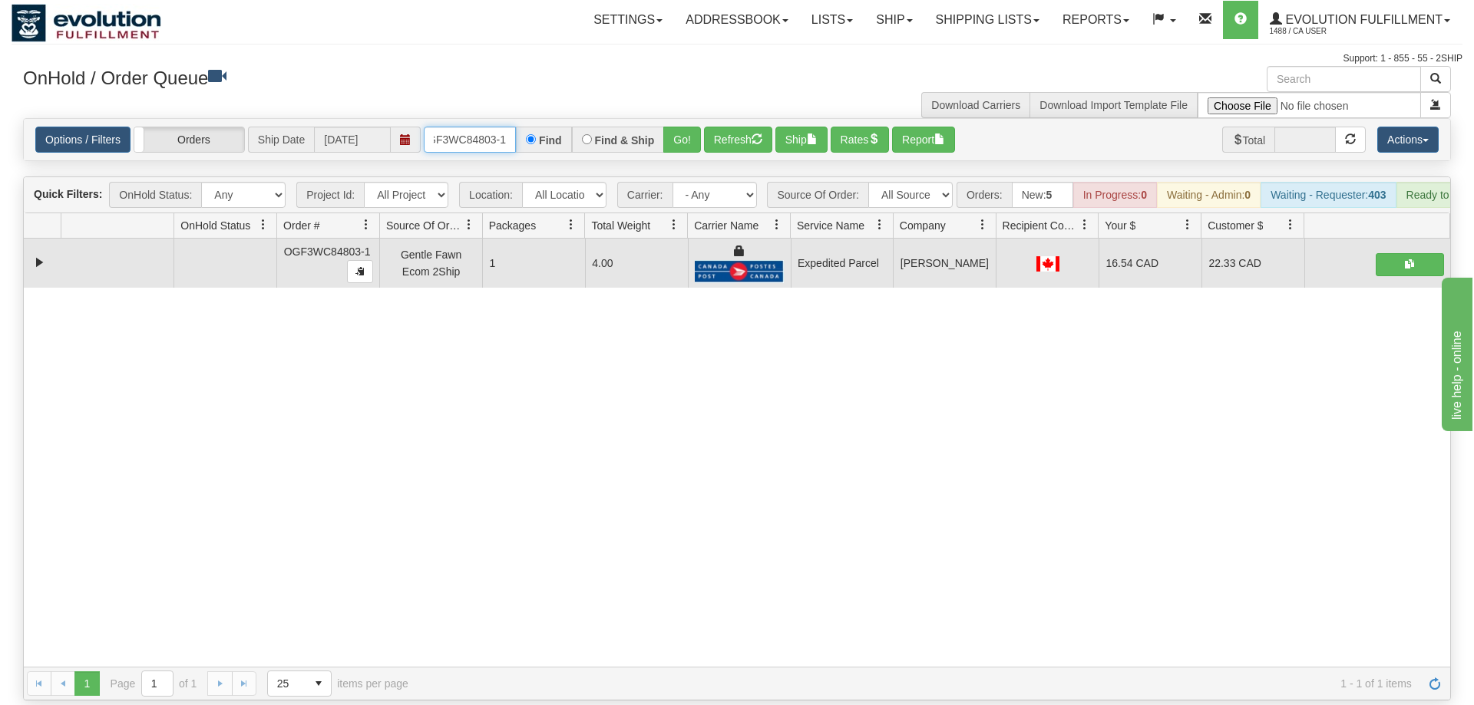
click at [477, 127] on input "OGF3WC84803-1" at bounding box center [470, 140] width 92 height 26
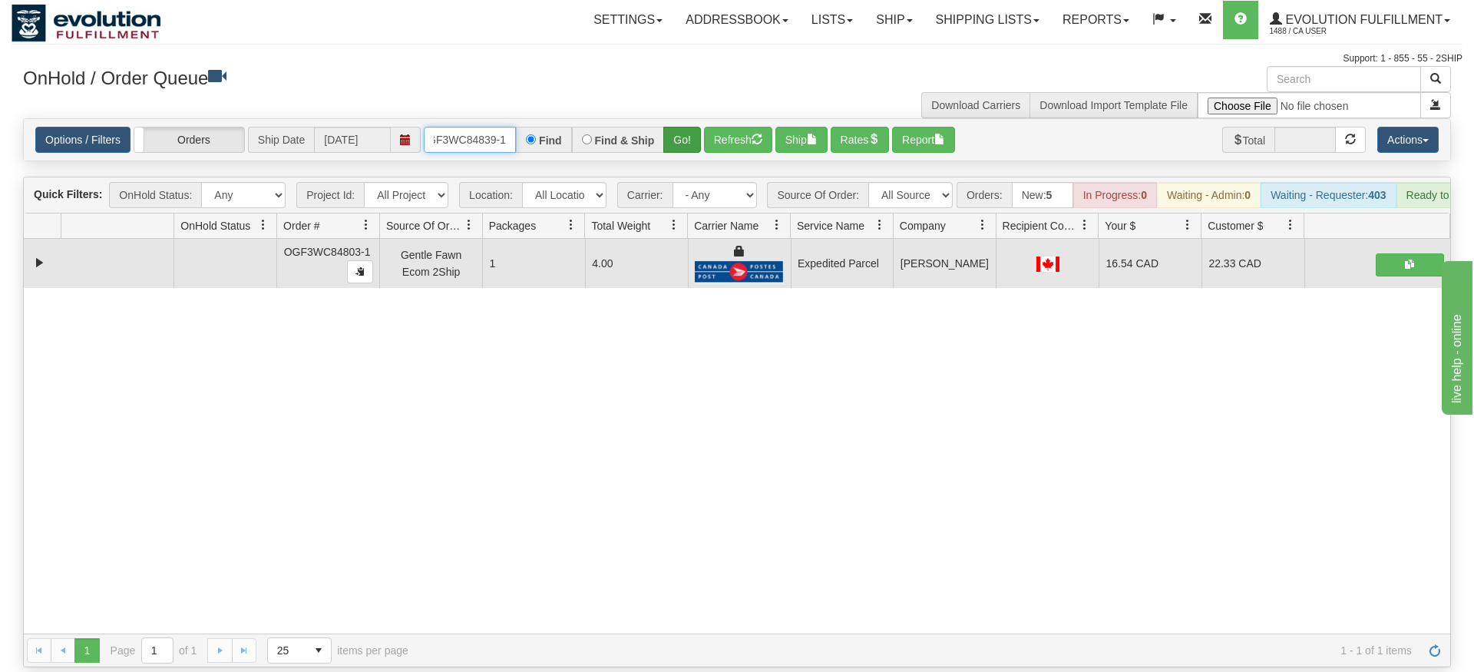
type input "OGF3WC84839-1"
click at [665, 151] on div "Is equal to Is not equal to Contains Does not contains CAD USD EUR ZAR [PERSON_…" at bounding box center [737, 392] width 1451 height 549
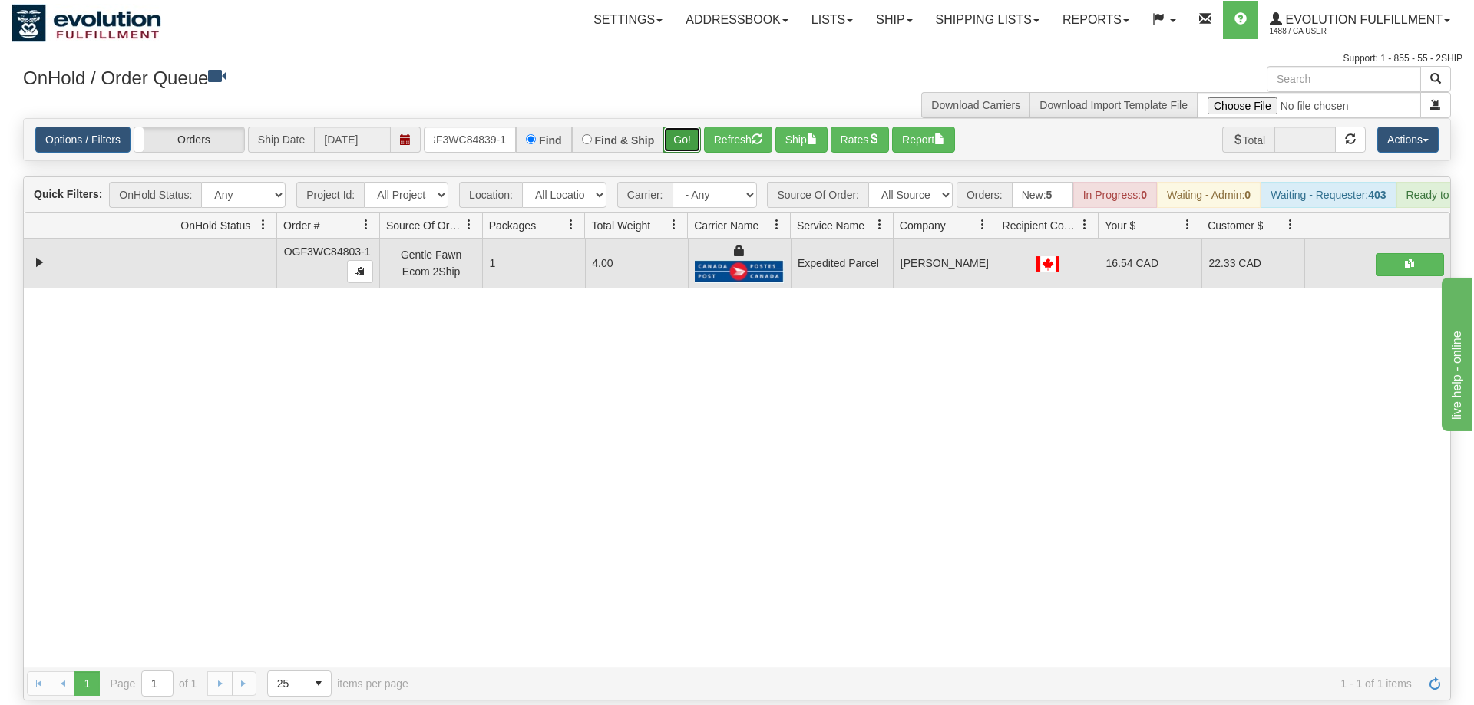
click at [672, 129] on button "Go!" at bounding box center [682, 140] width 38 height 26
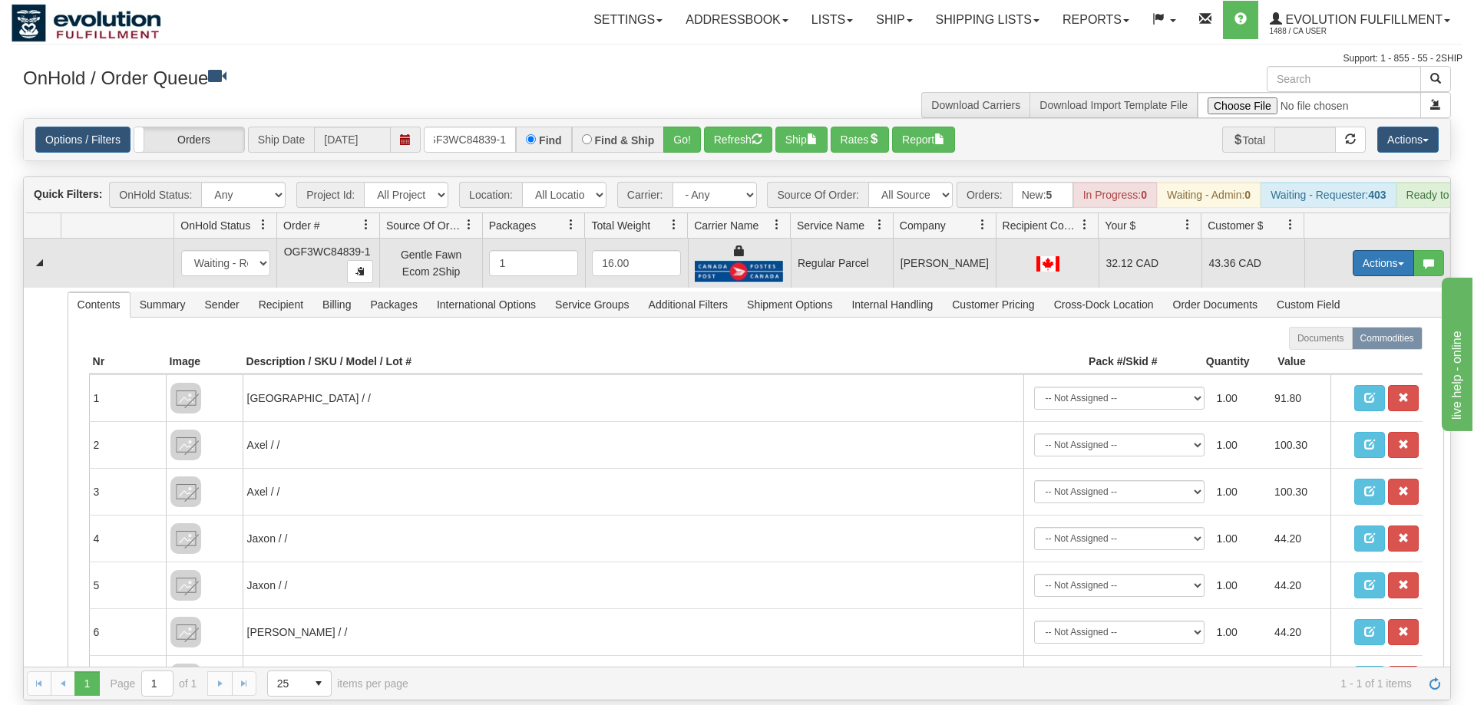
click at [1365, 250] on button "Actions" at bounding box center [1382, 263] width 61 height 26
click at [1327, 326] on span "Rate All Services" at bounding box center [1352, 332] width 92 height 12
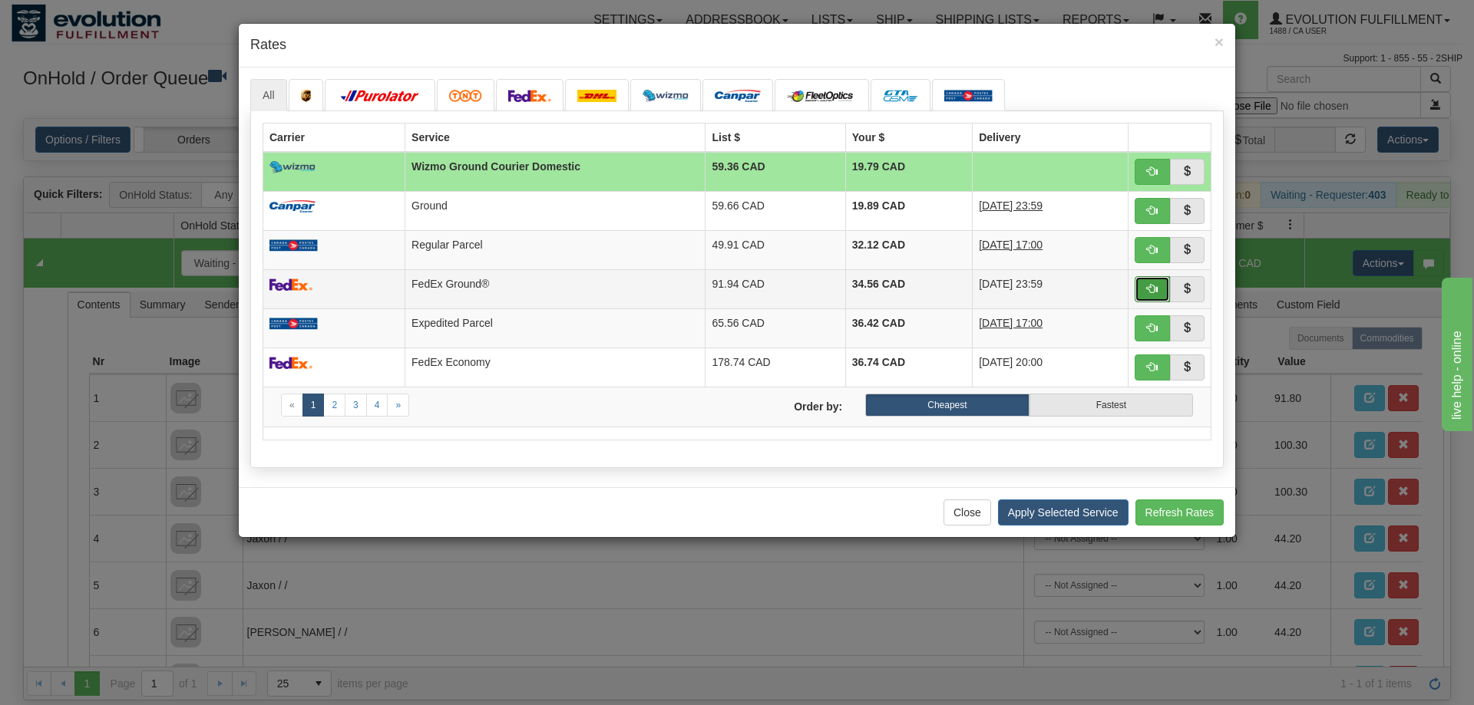
click at [1144, 289] on button "button" at bounding box center [1151, 289] width 35 height 26
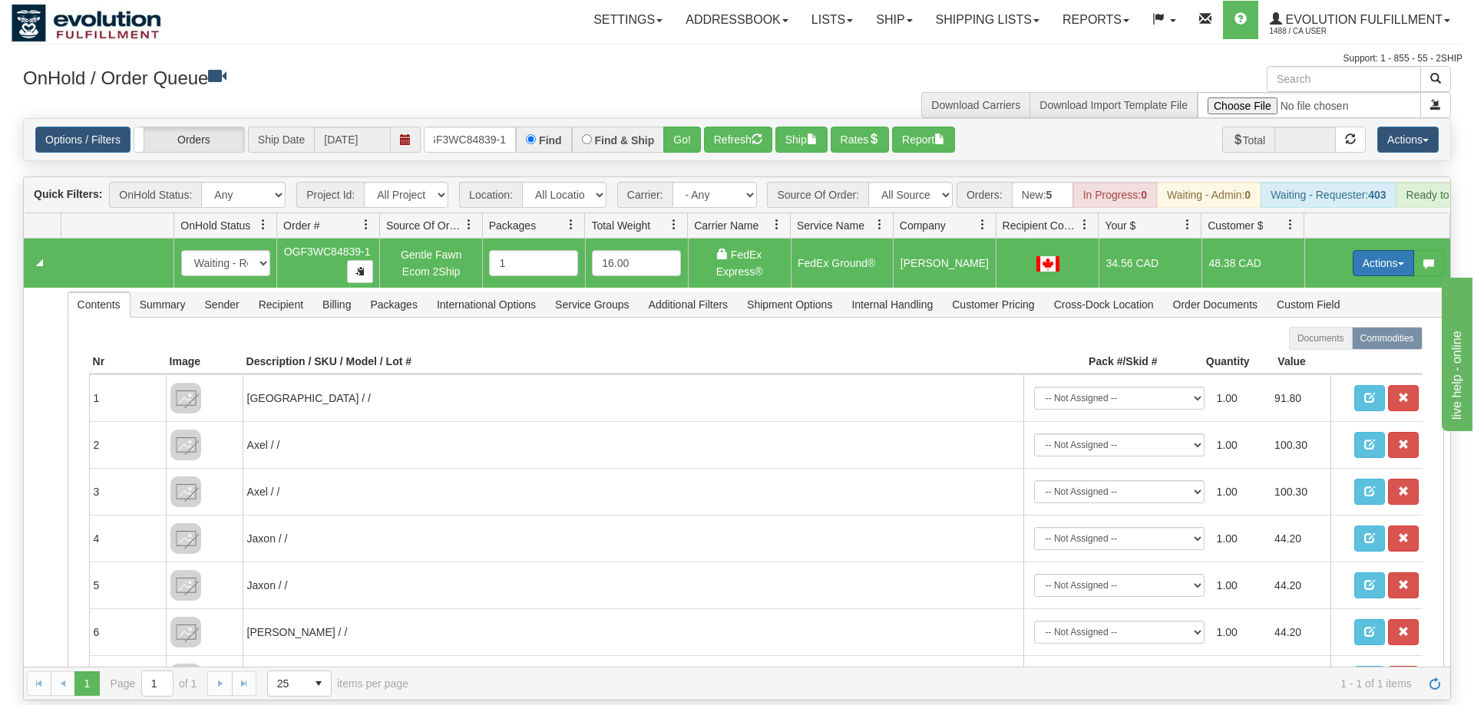
click at [1397, 250] on button "Actions" at bounding box center [1382, 263] width 61 height 26
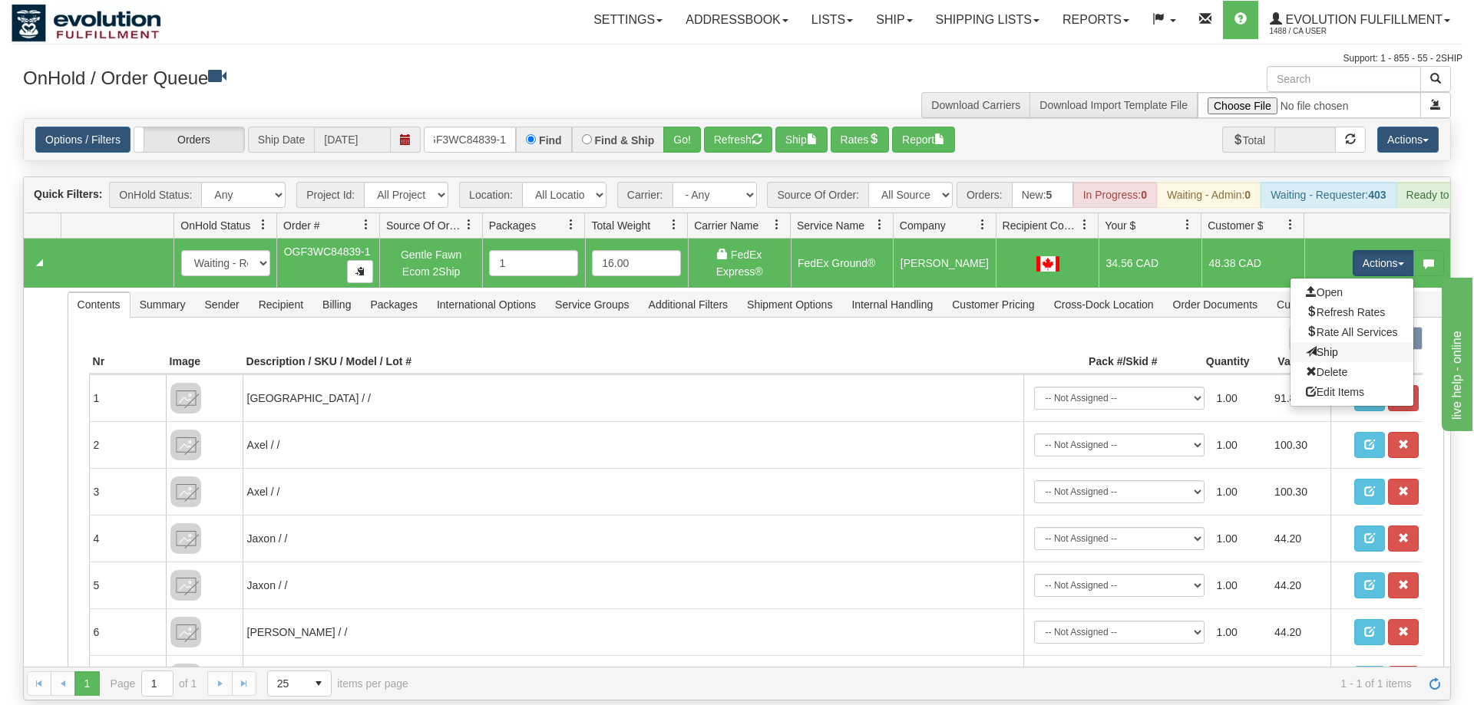
click at [1352, 342] on link "Ship" at bounding box center [1351, 352] width 123 height 20
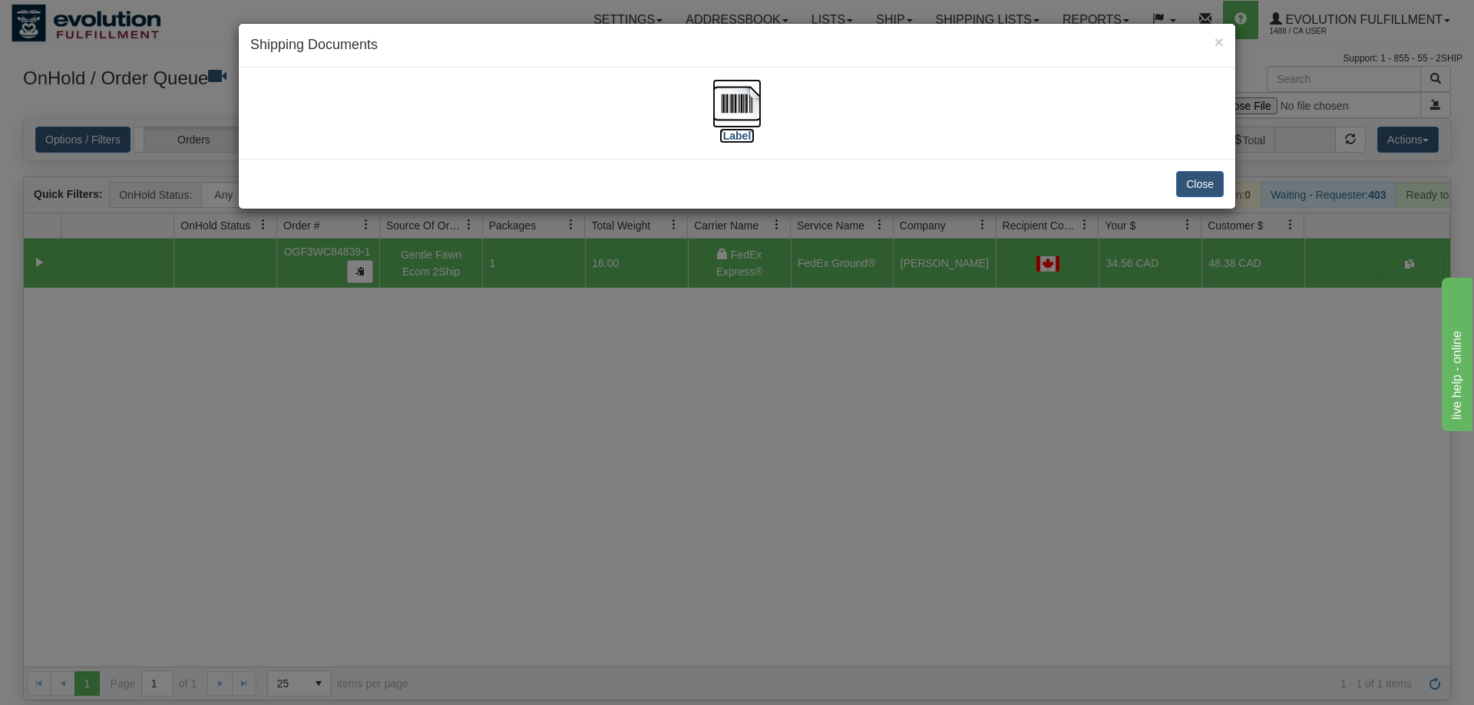
click at [737, 94] on img at bounding box center [736, 103] width 49 height 49
drag, startPoint x: 603, startPoint y: 481, endPoint x: 581, endPoint y: 104, distance: 378.2
click at [603, 480] on div "× Shipping Documents [Label] Close" at bounding box center [737, 352] width 1474 height 705
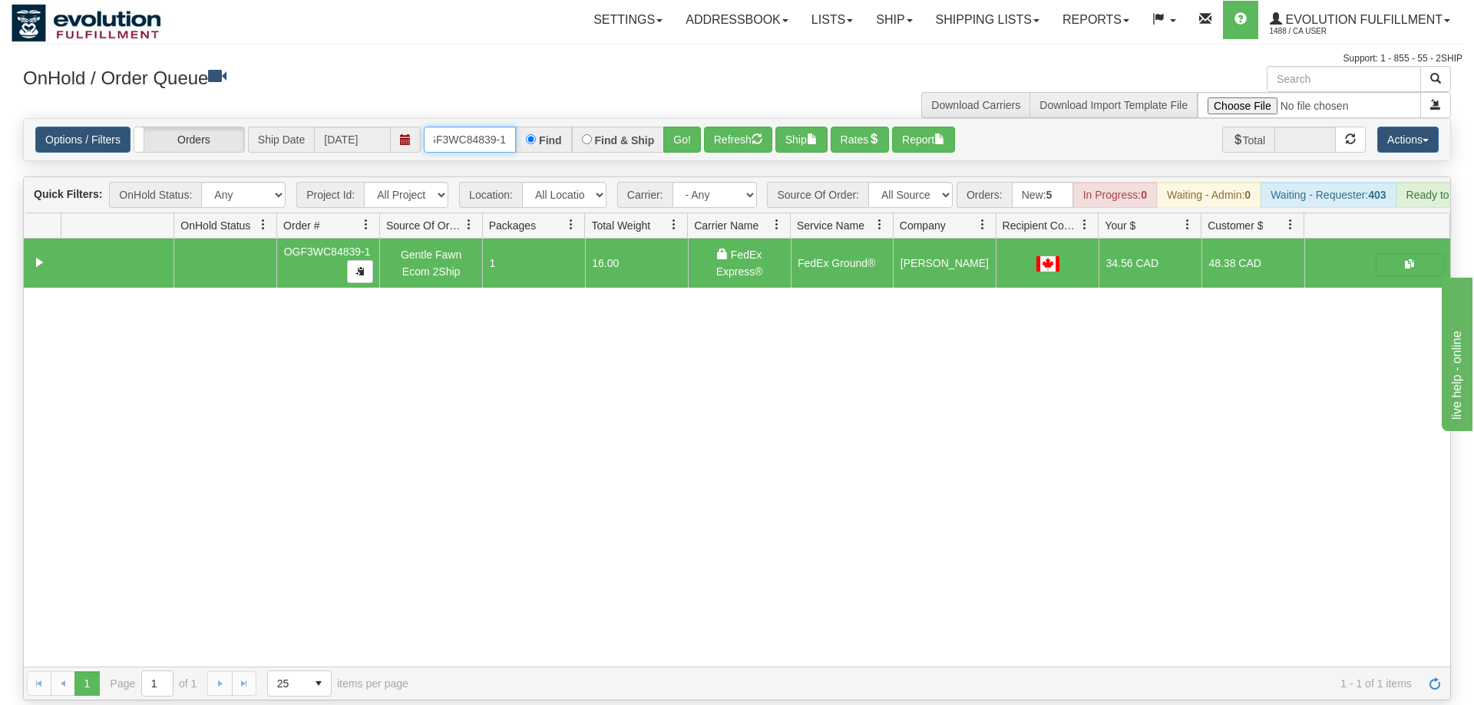
click at [454, 127] on input "OGF3WC84839-1" at bounding box center [470, 140] width 92 height 26
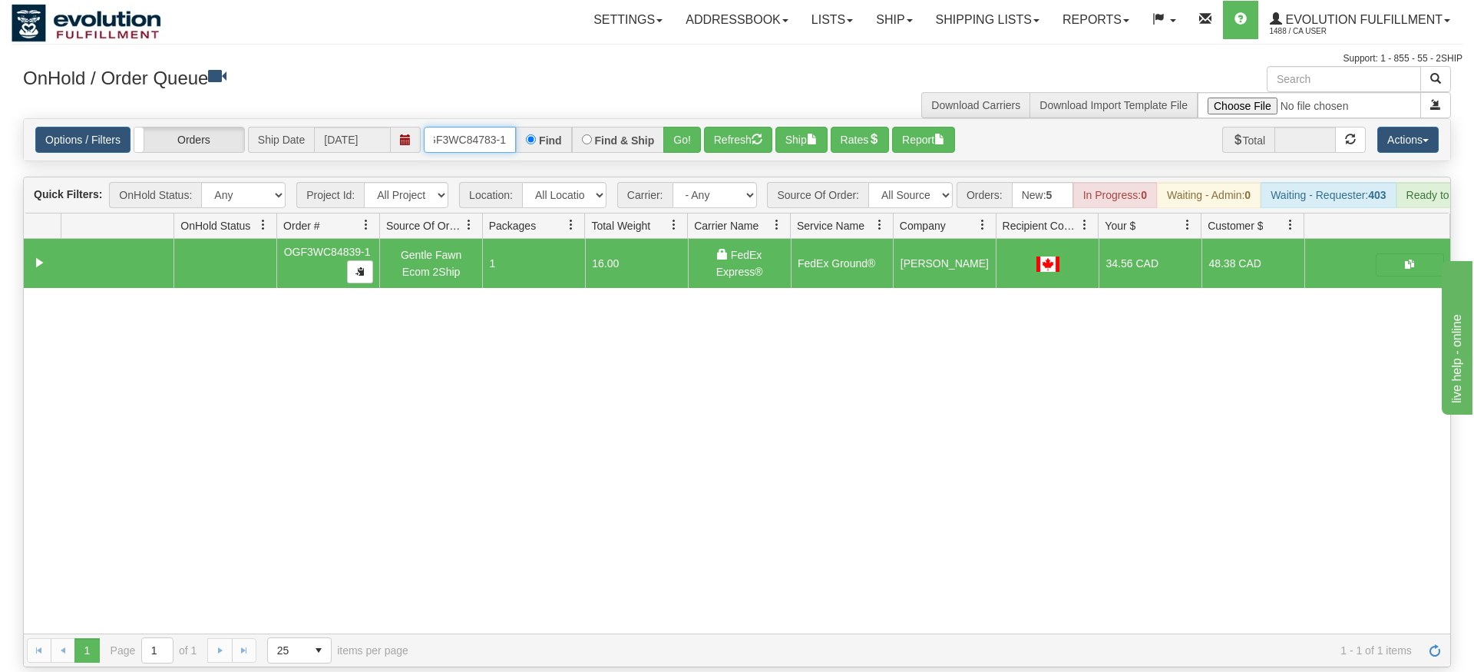
type input "OGF3WC84783-1"
click at [664, 149] on div "Is equal to Is not equal to Contains Does not contains CAD USD EUR ZAR [PERSON_…" at bounding box center [737, 392] width 1451 height 549
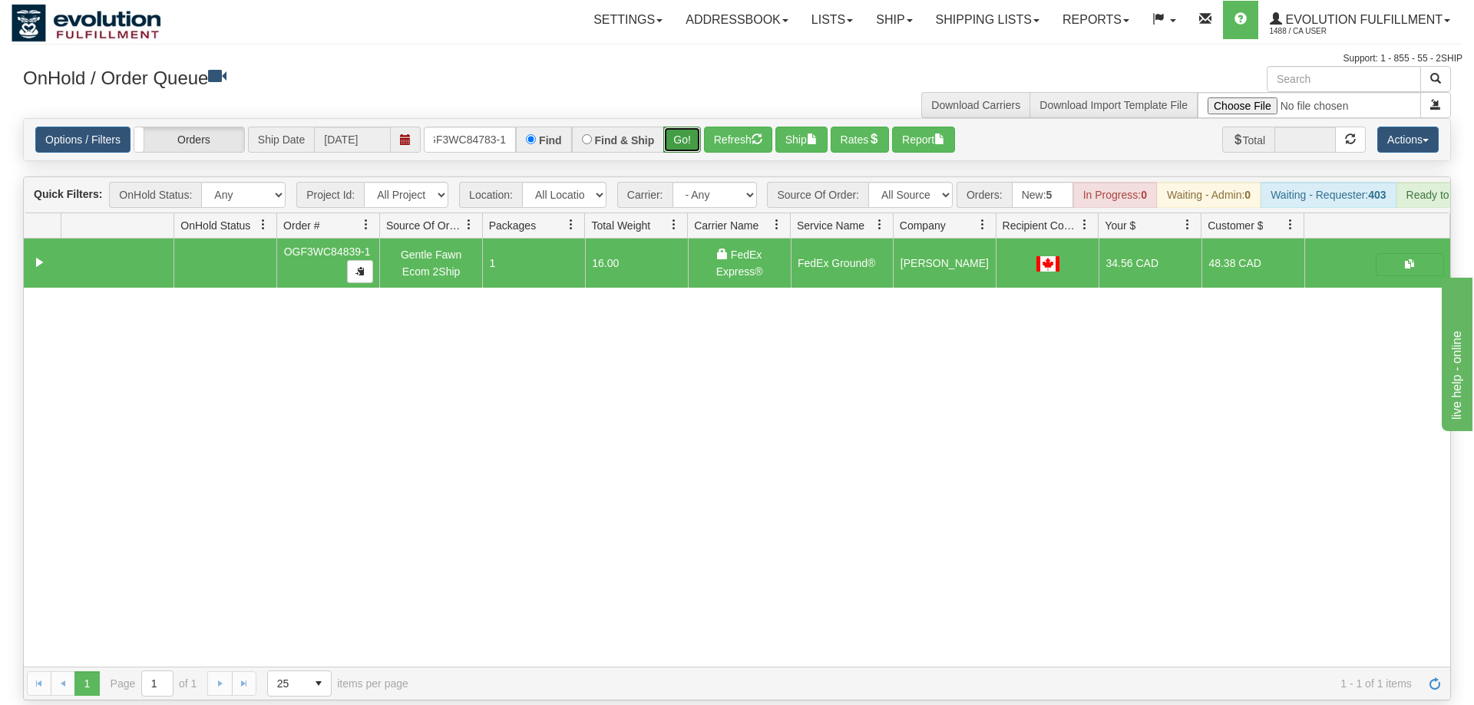
click at [680, 127] on button "Go!" at bounding box center [682, 140] width 38 height 26
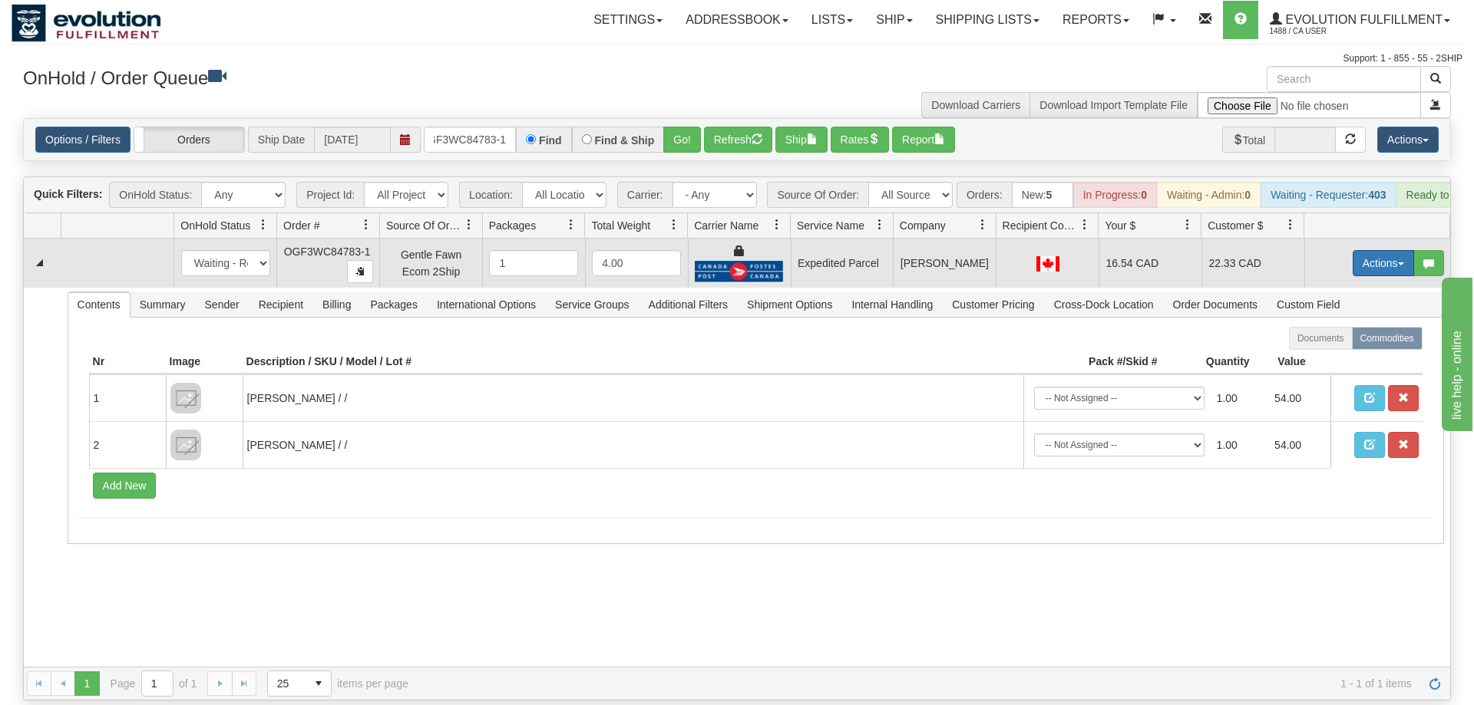
click at [1378, 250] on button "Actions" at bounding box center [1382, 263] width 61 height 26
click at [1312, 346] on span "Ship" at bounding box center [1322, 352] width 32 height 12
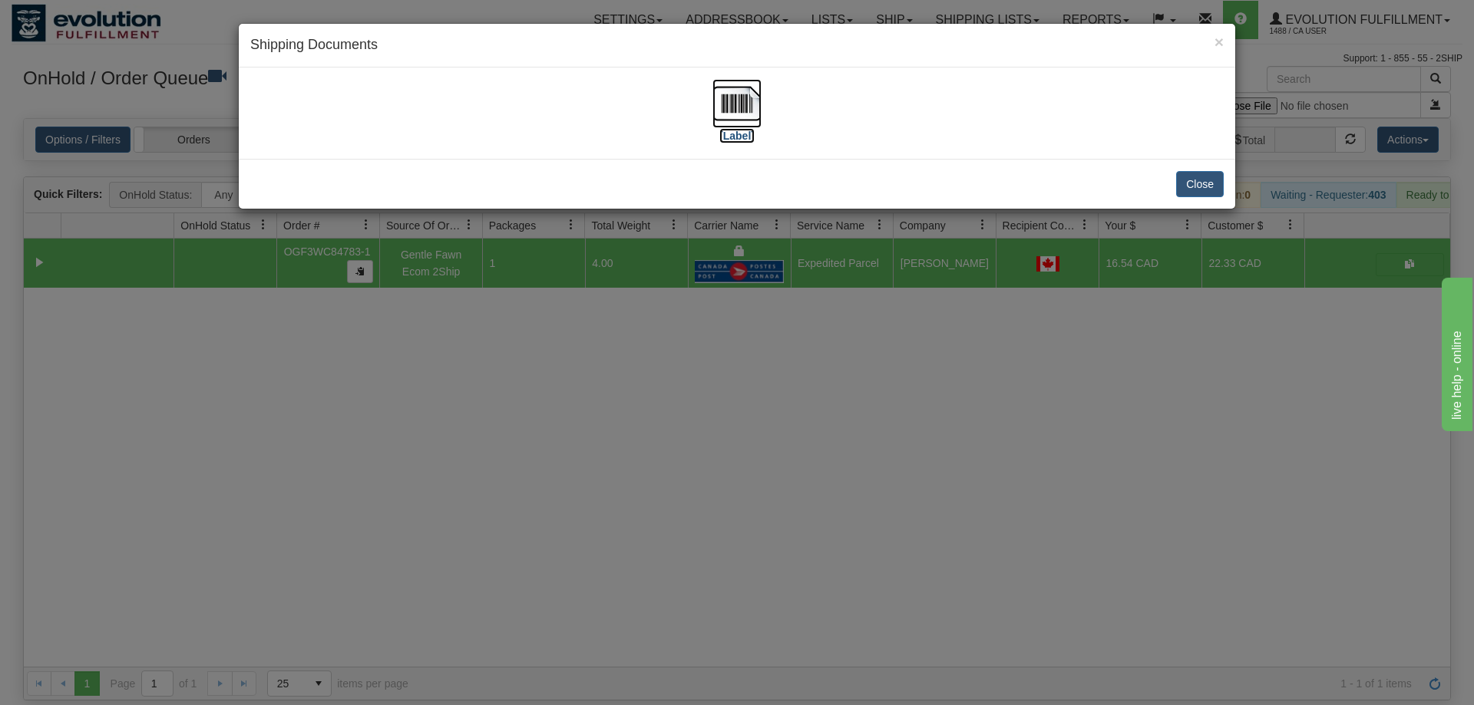
click at [761, 97] on img at bounding box center [736, 103] width 49 height 49
click at [961, 259] on div "× Shipping Documents [Label] Close" at bounding box center [737, 352] width 1474 height 705
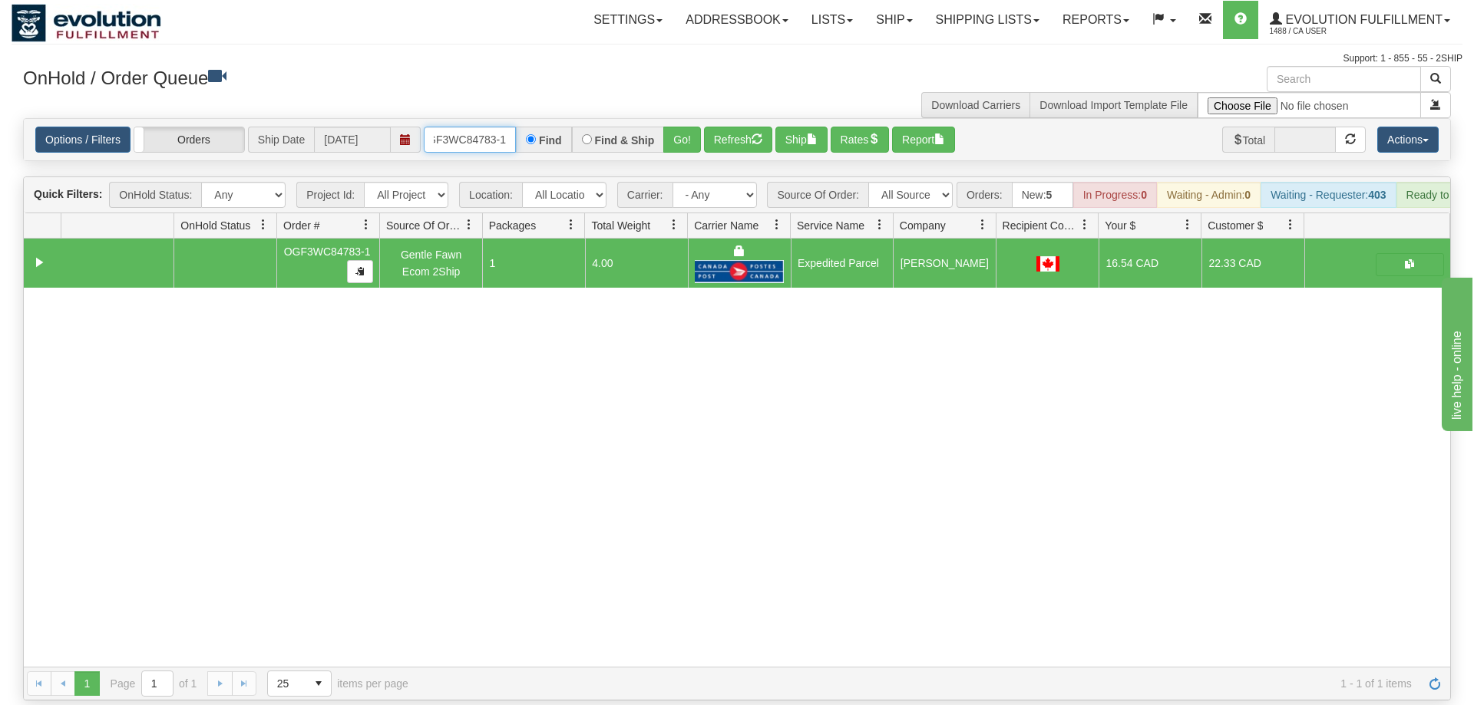
click at [483, 127] on input "OGF3WC84783-1" at bounding box center [470, 140] width 92 height 26
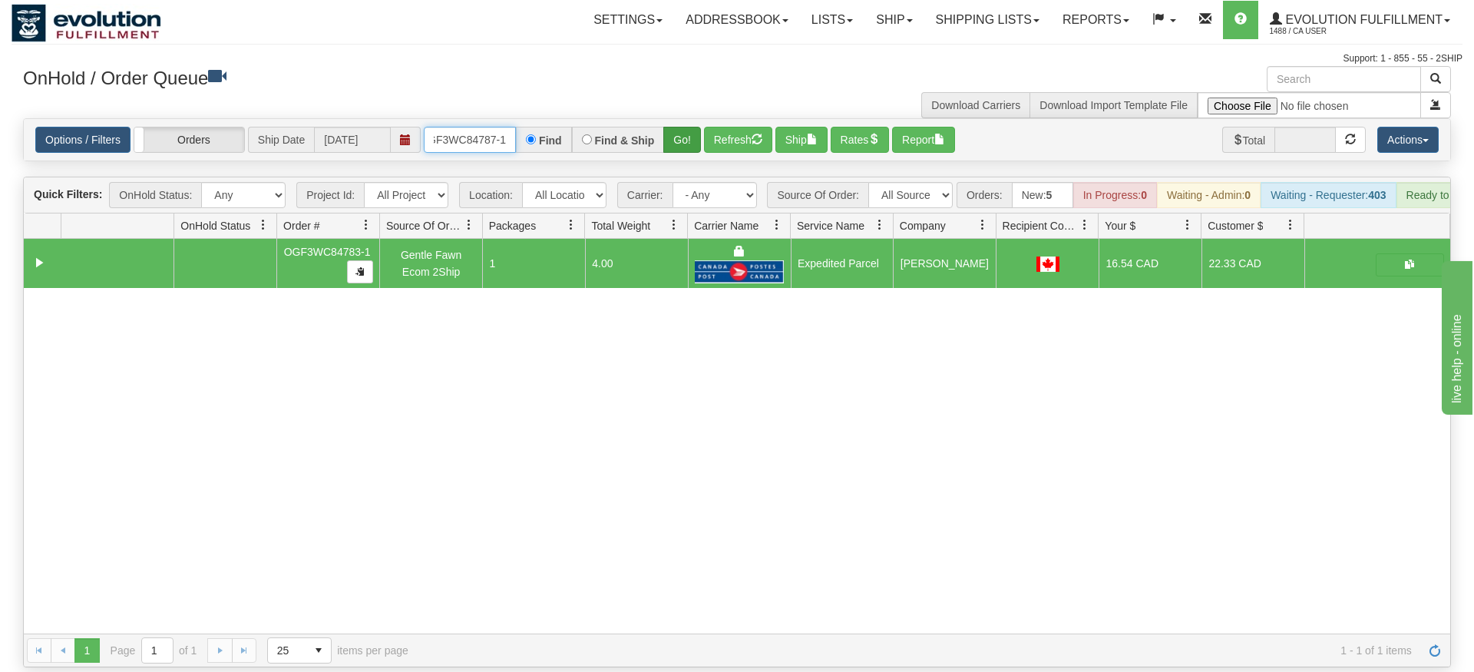
type input "OGF3WC84787-1"
click at [670, 159] on div "Is equal to Is not equal to Contains Does not contains CAD USD EUR ZAR [PERSON_…" at bounding box center [737, 392] width 1451 height 549
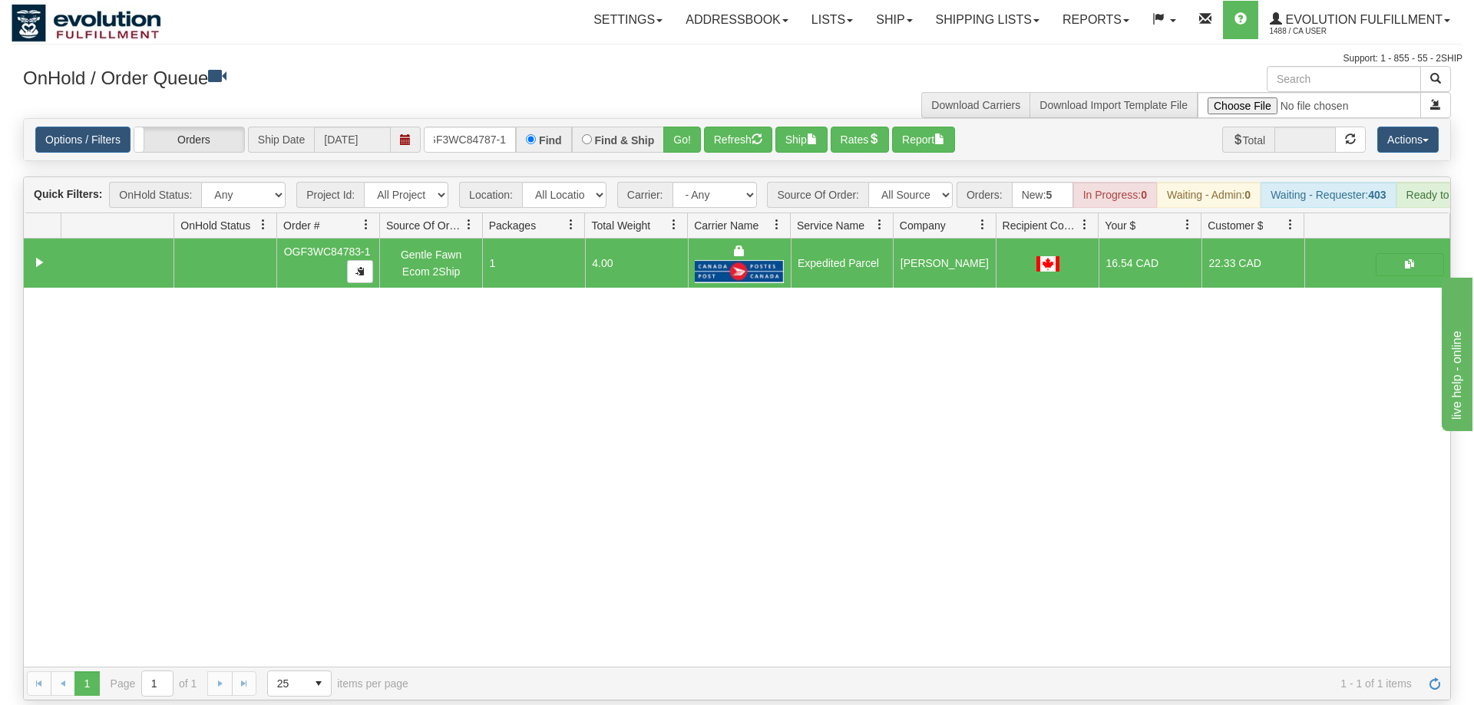
click at [705, 88] on div "OnHold / Order Queue" at bounding box center [374, 81] width 725 height 30
click at [690, 127] on button "Go!" at bounding box center [682, 140] width 38 height 26
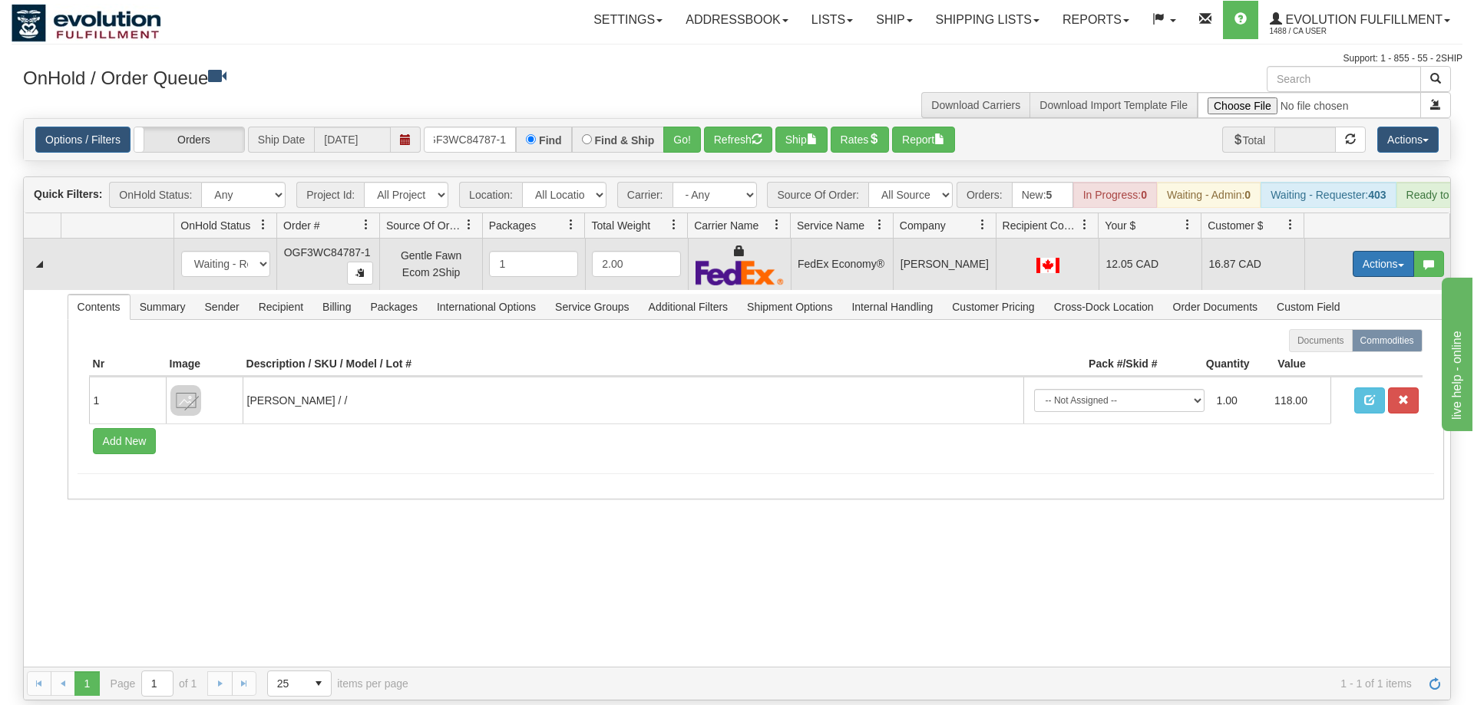
click at [1372, 255] on button "Actions" at bounding box center [1382, 264] width 61 height 26
click at [1331, 347] on span "Ship" at bounding box center [1322, 353] width 32 height 12
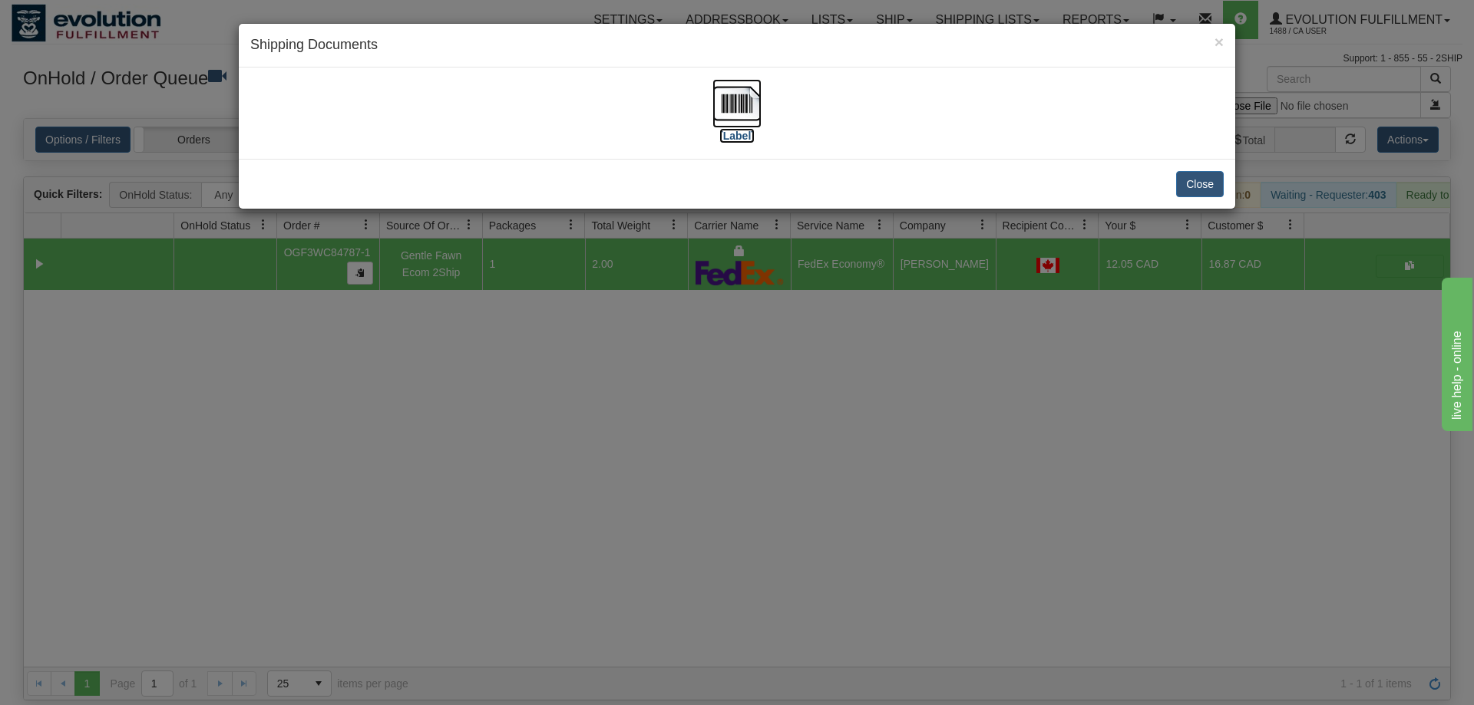
click at [759, 112] on img at bounding box center [736, 103] width 49 height 49
drag, startPoint x: 746, startPoint y: 393, endPoint x: 471, endPoint y: 173, distance: 352.2
click at [736, 381] on div "× Shipping Documents [Label] Close" at bounding box center [737, 352] width 1474 height 705
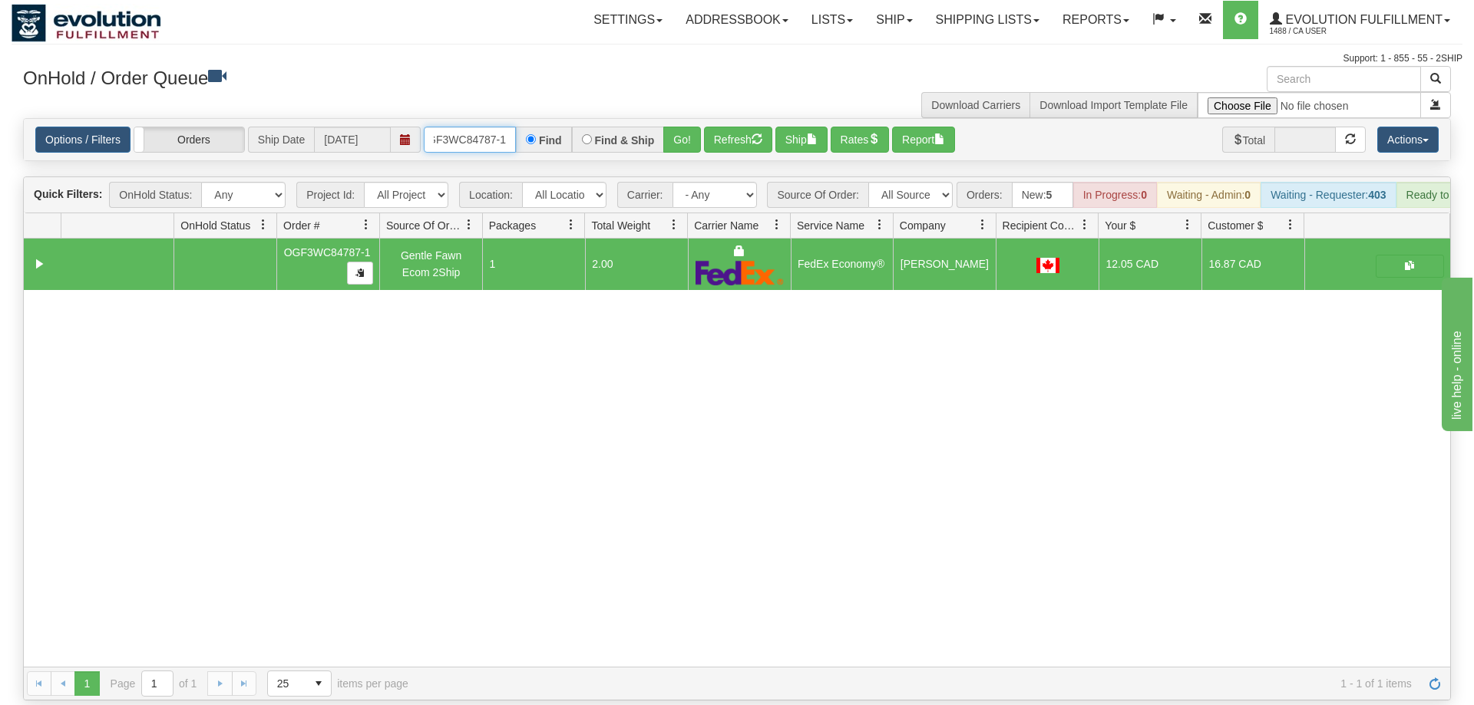
click at [453, 127] on input "OGF3WC84787-1" at bounding box center [470, 140] width 92 height 26
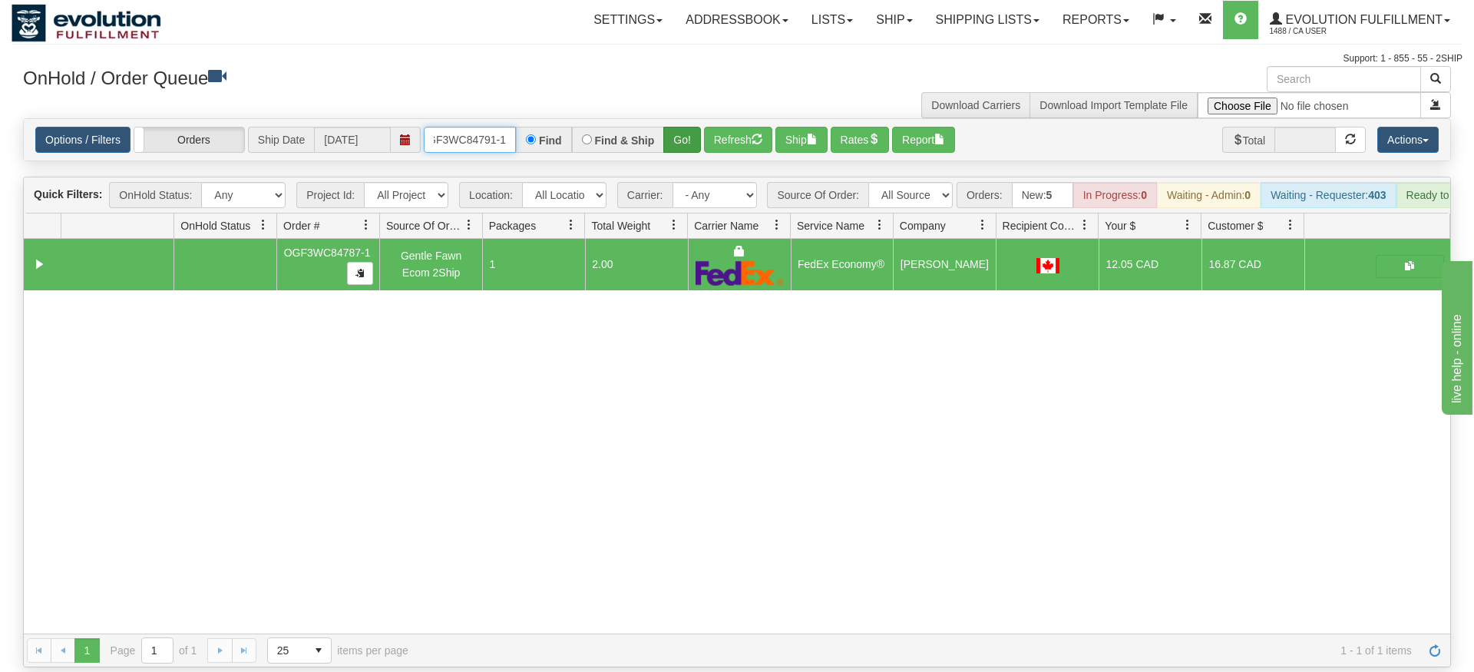
type input "OGF3WC84791-1"
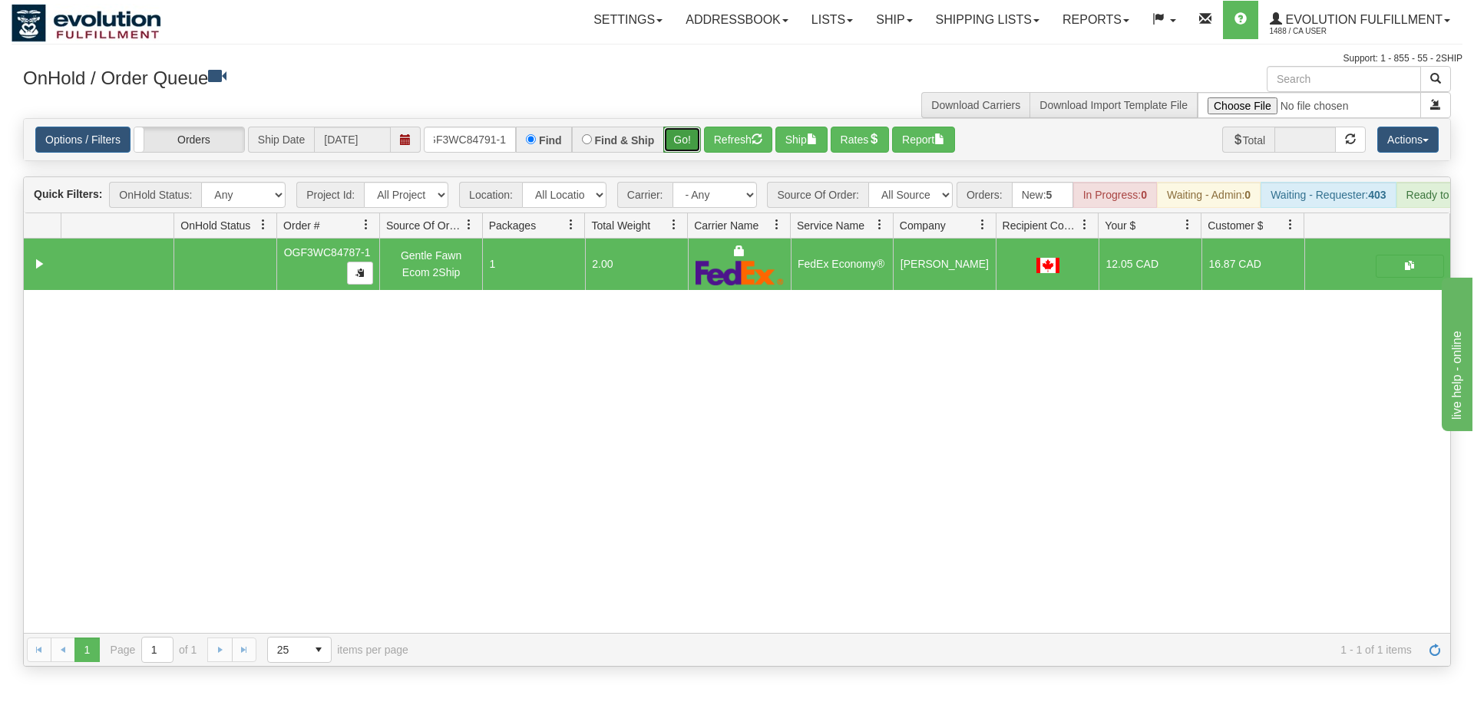
click at [688, 144] on div "Is equal to Is not equal to Contains Does not contains CAD USD EUR ZAR [PERSON_…" at bounding box center [737, 392] width 1451 height 549
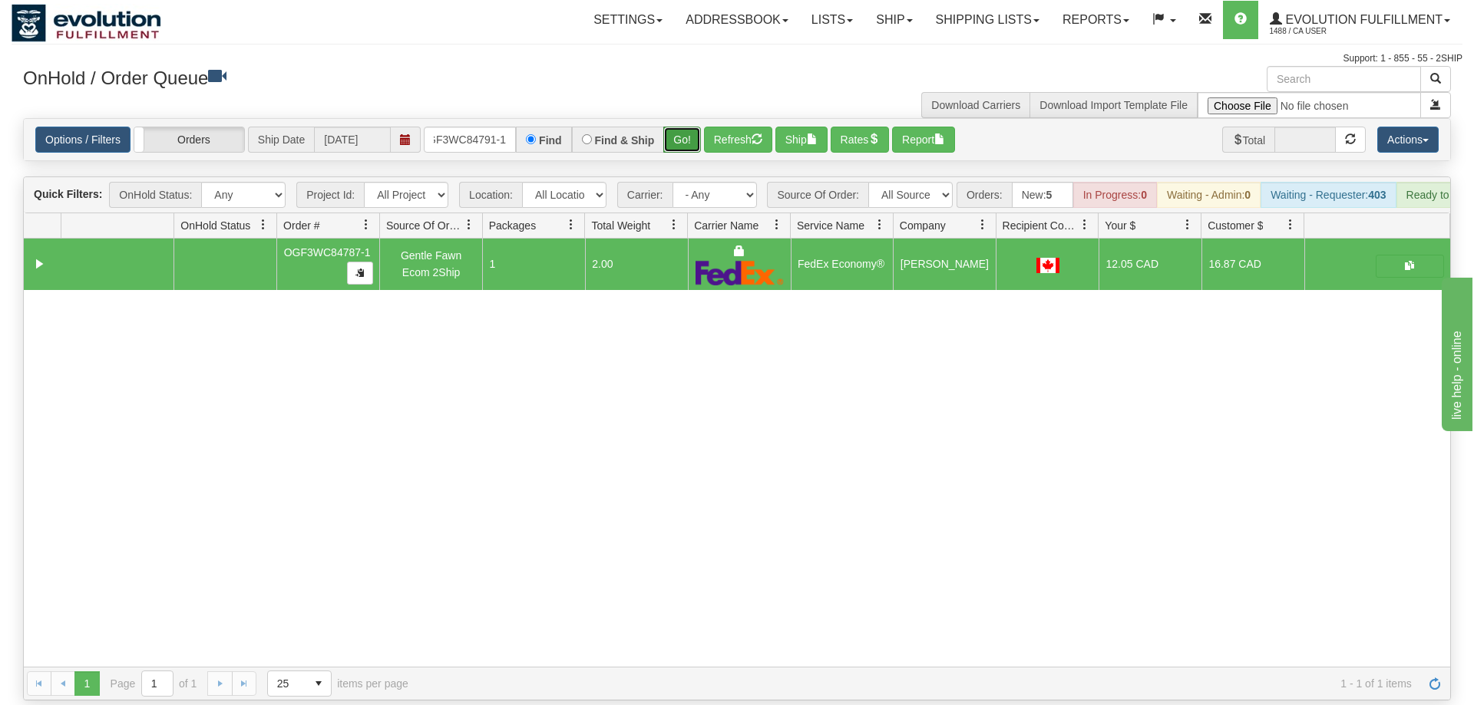
click at [686, 127] on button "Go!" at bounding box center [682, 140] width 38 height 26
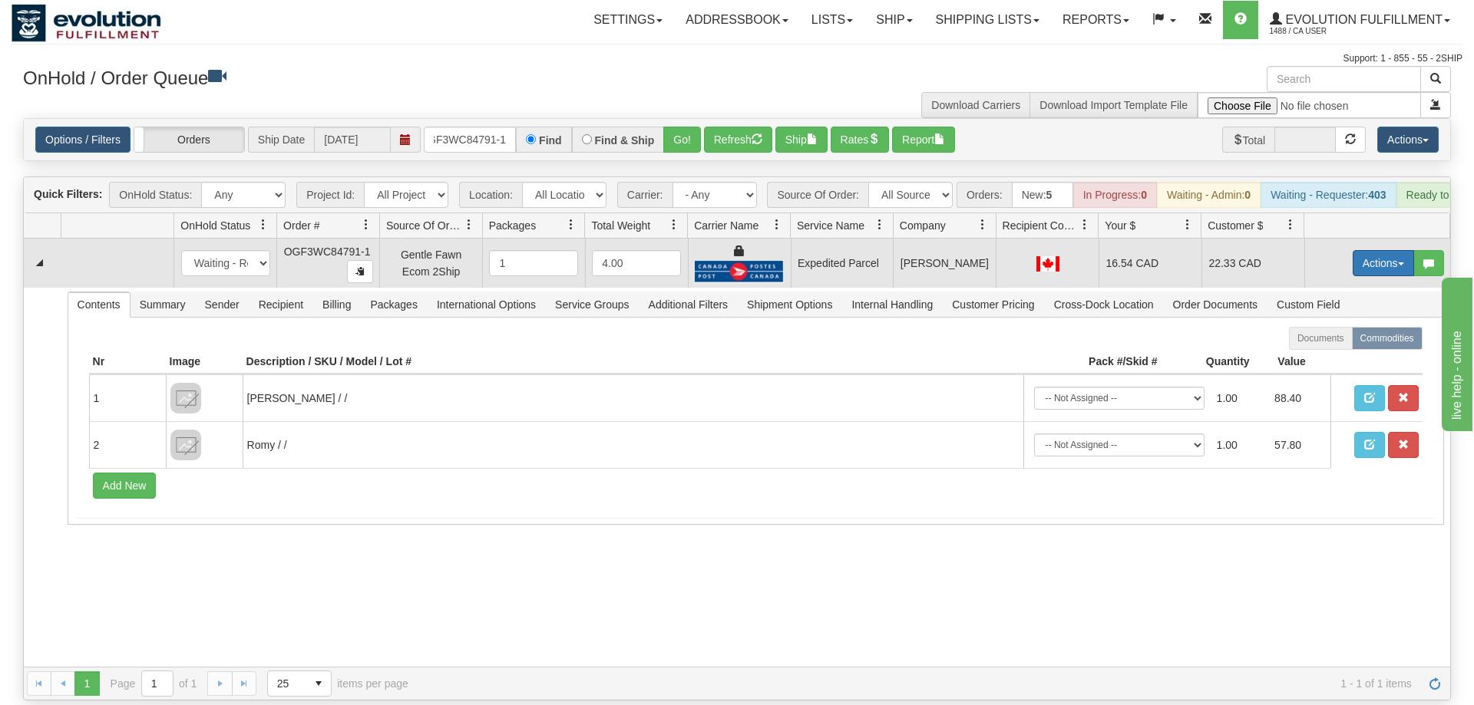
click at [1402, 250] on button "Actions" at bounding box center [1382, 263] width 61 height 26
click at [1335, 342] on link "Ship" at bounding box center [1351, 352] width 123 height 20
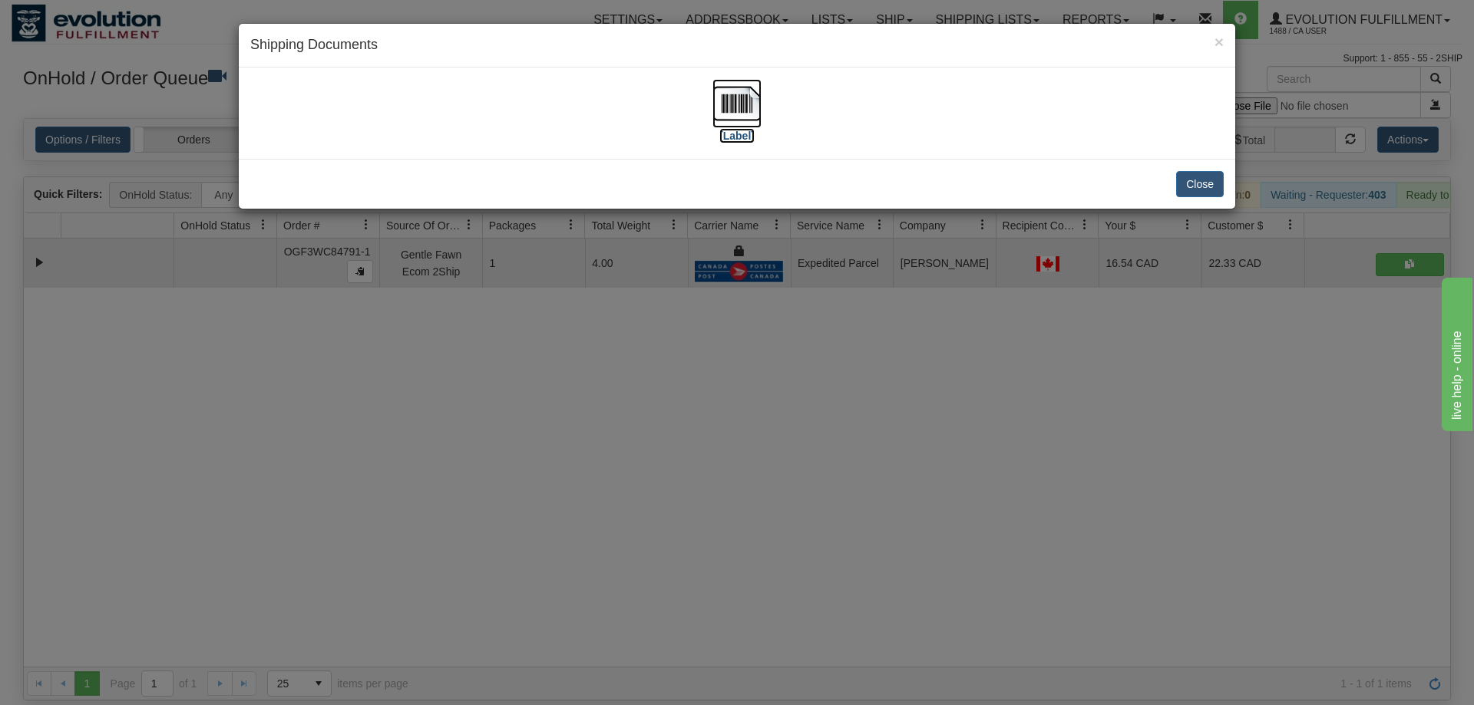
click at [759, 107] on img at bounding box center [736, 103] width 49 height 49
drag, startPoint x: 698, startPoint y: 483, endPoint x: 429, endPoint y: 215, distance: 379.9
click at [697, 482] on div "× Shipping Documents [Label] Close" at bounding box center [737, 352] width 1474 height 705
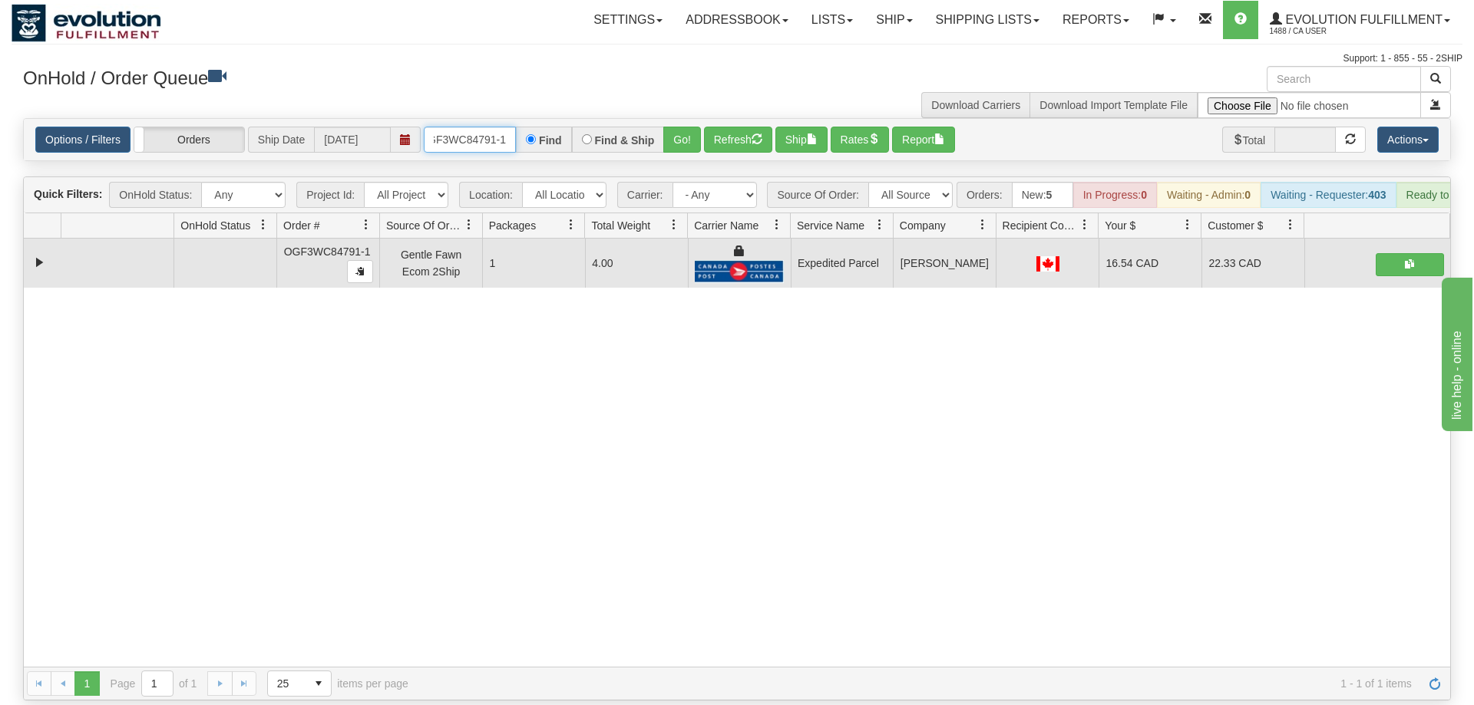
click at [461, 127] on input "OGF3WC84791-1" at bounding box center [470, 140] width 92 height 26
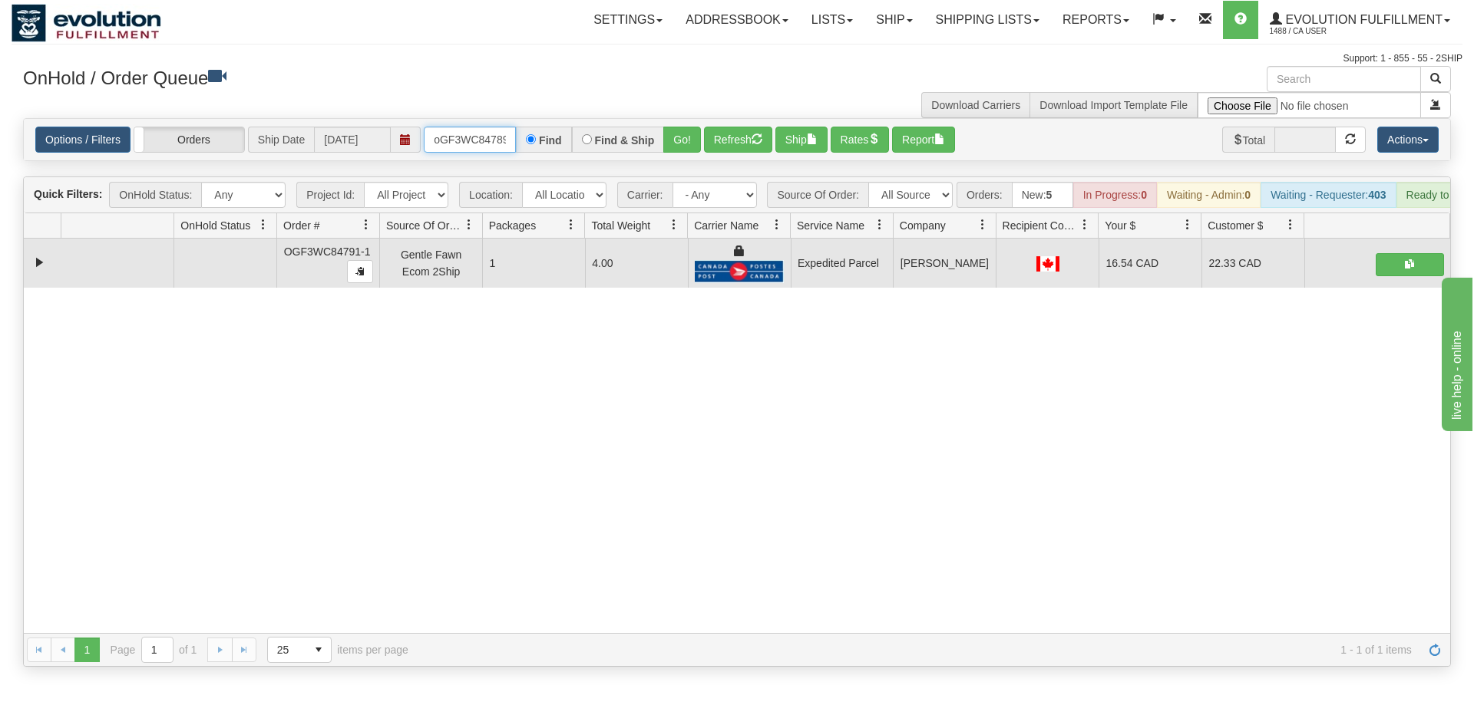
scroll to position [0, 12]
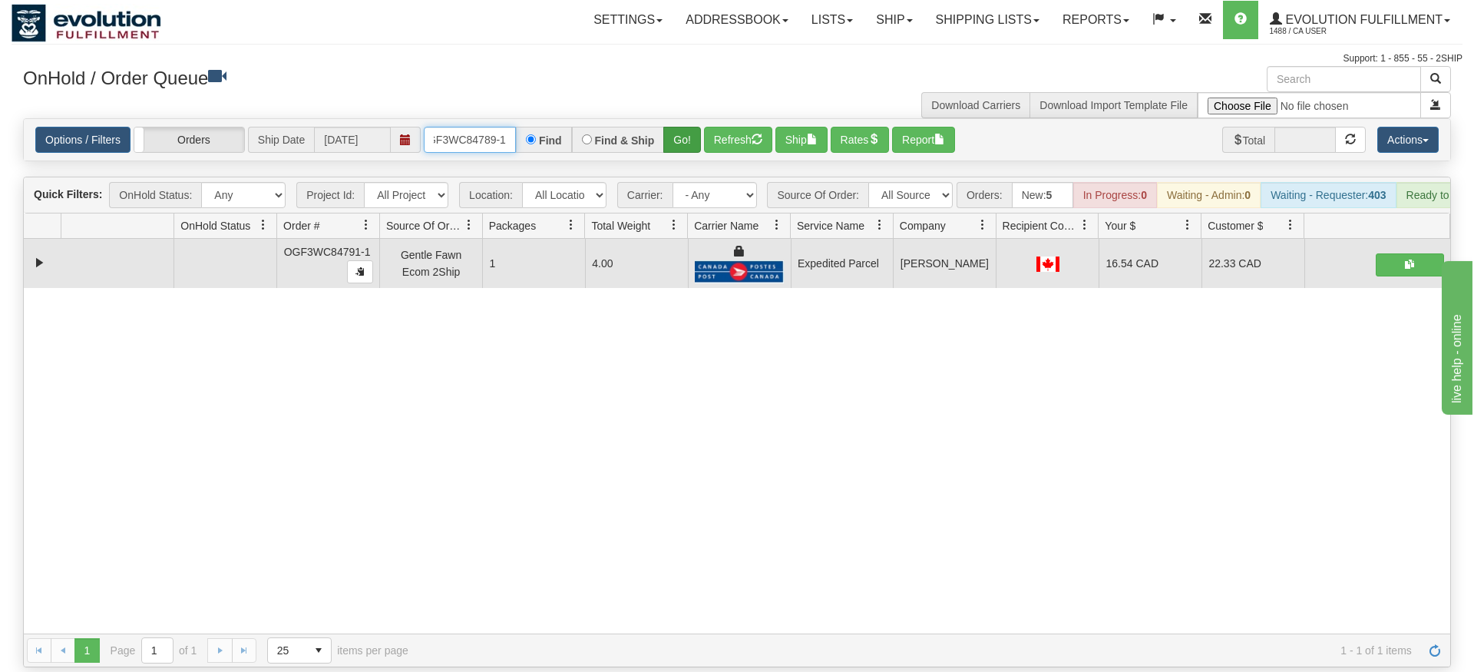
type input "oGF3WC84789-1"
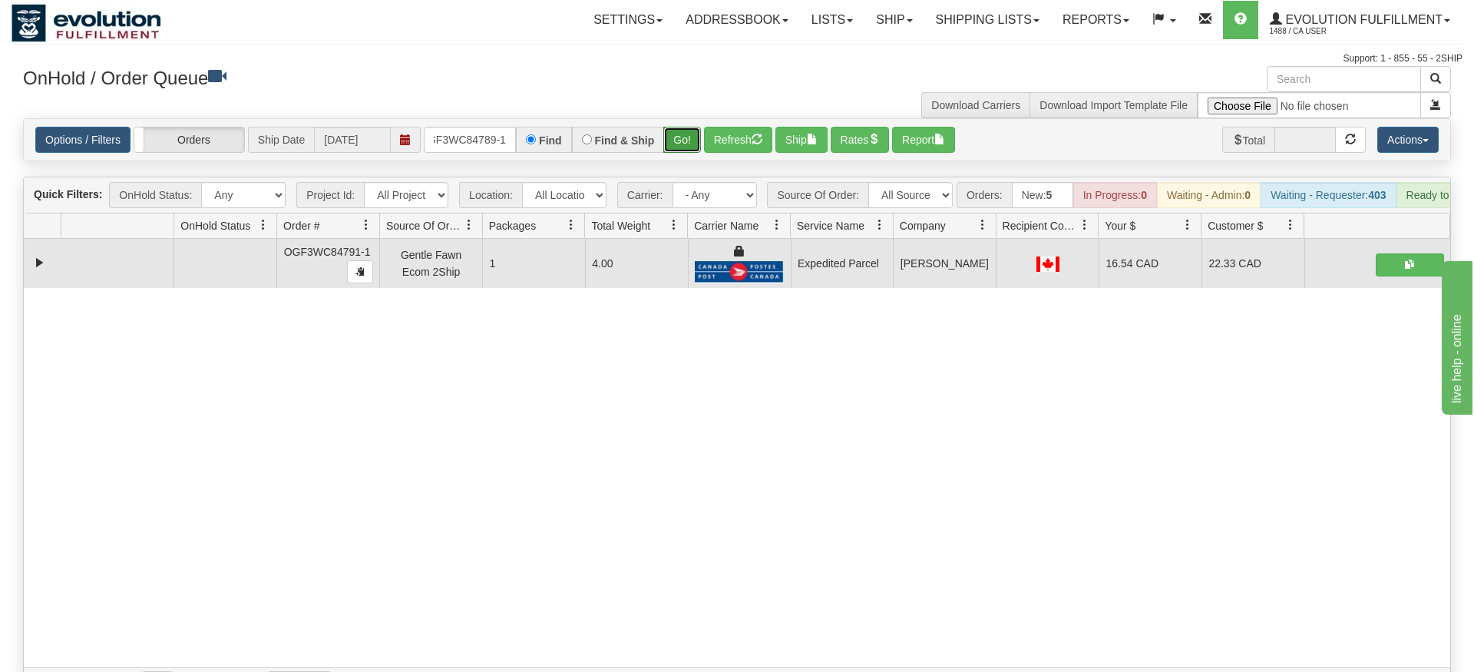
click at [679, 160] on div "Is equal to Is not equal to Contains Does not contains CAD USD EUR ZAR [PERSON_…" at bounding box center [737, 409] width 1451 height 583
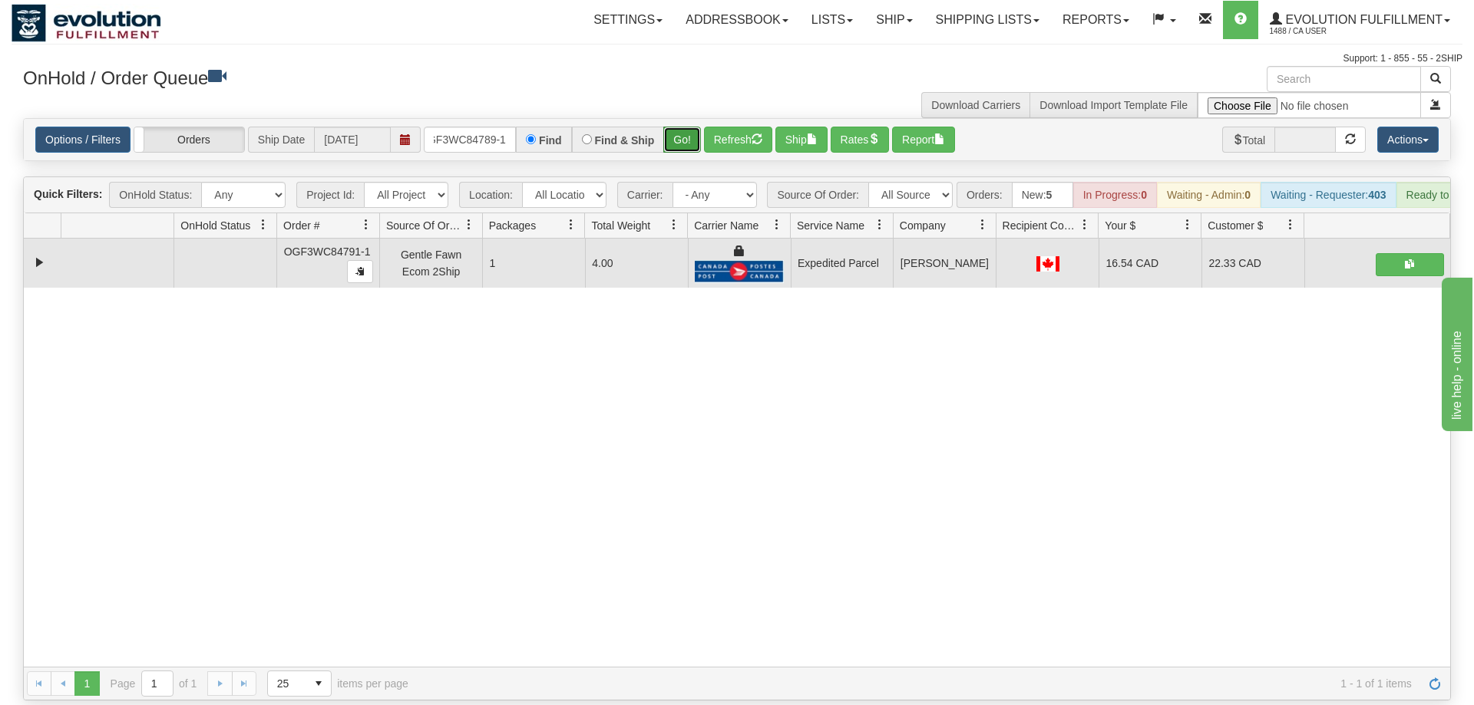
click at [685, 129] on button "Go!" at bounding box center [682, 140] width 38 height 26
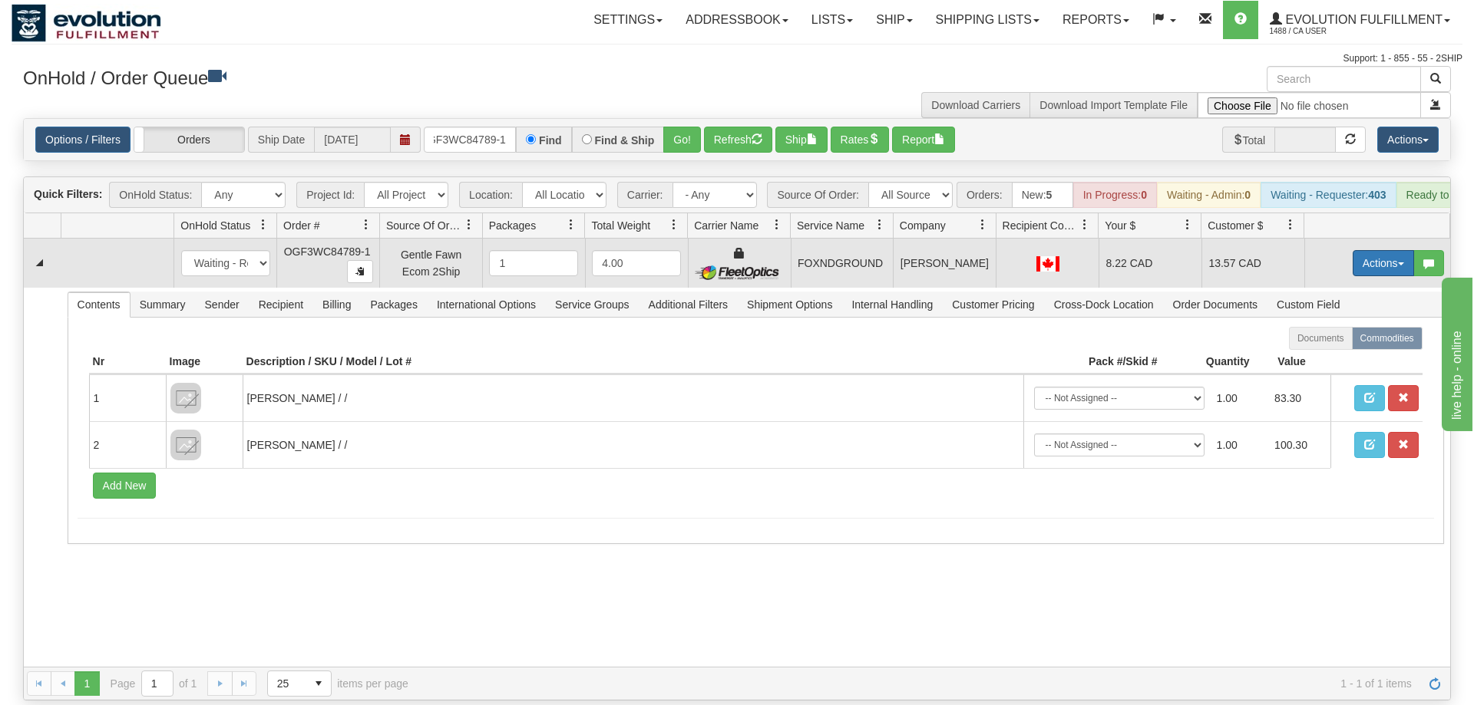
click at [1373, 250] on button "Actions" at bounding box center [1382, 263] width 61 height 26
click at [1334, 346] on span "Ship" at bounding box center [1322, 352] width 32 height 12
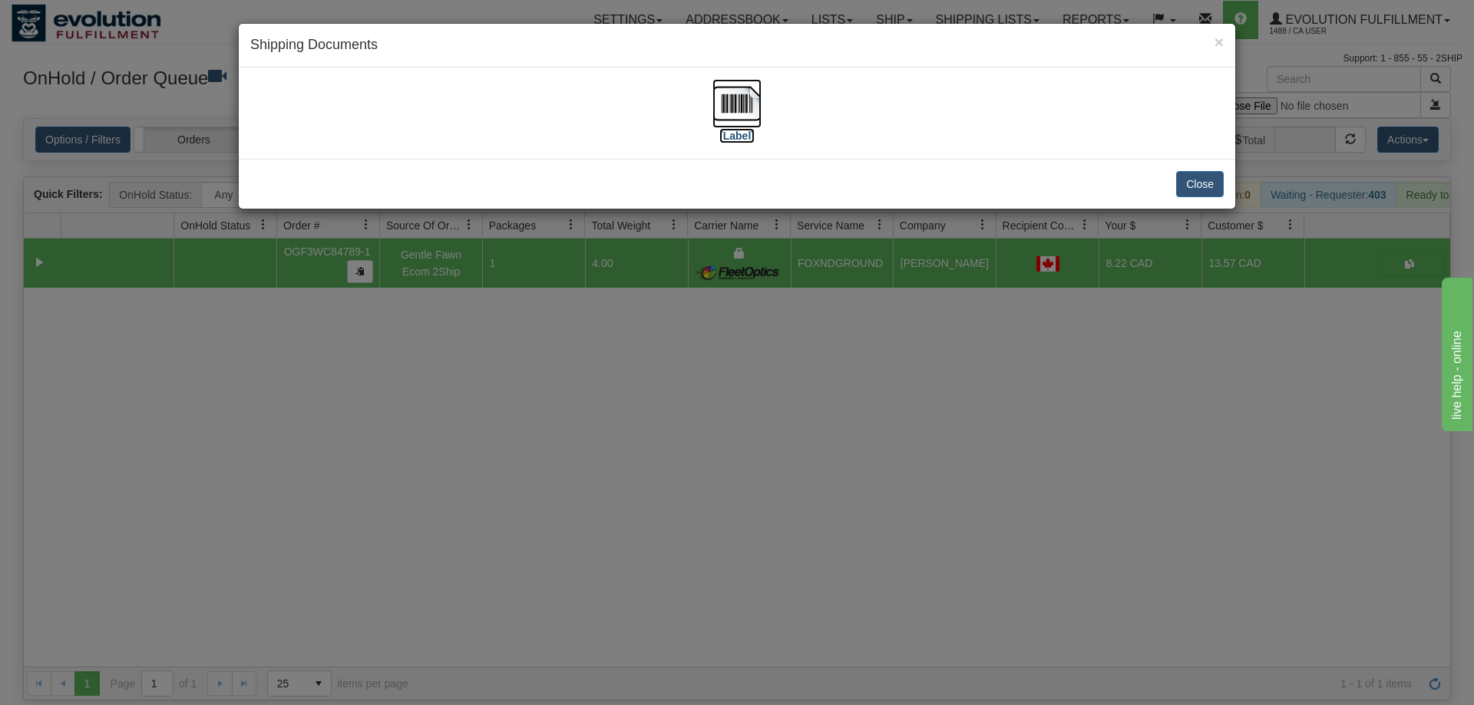
click at [725, 107] on img at bounding box center [736, 103] width 49 height 49
click at [816, 401] on div "× Shipping Documents [Label] Close" at bounding box center [737, 352] width 1474 height 705
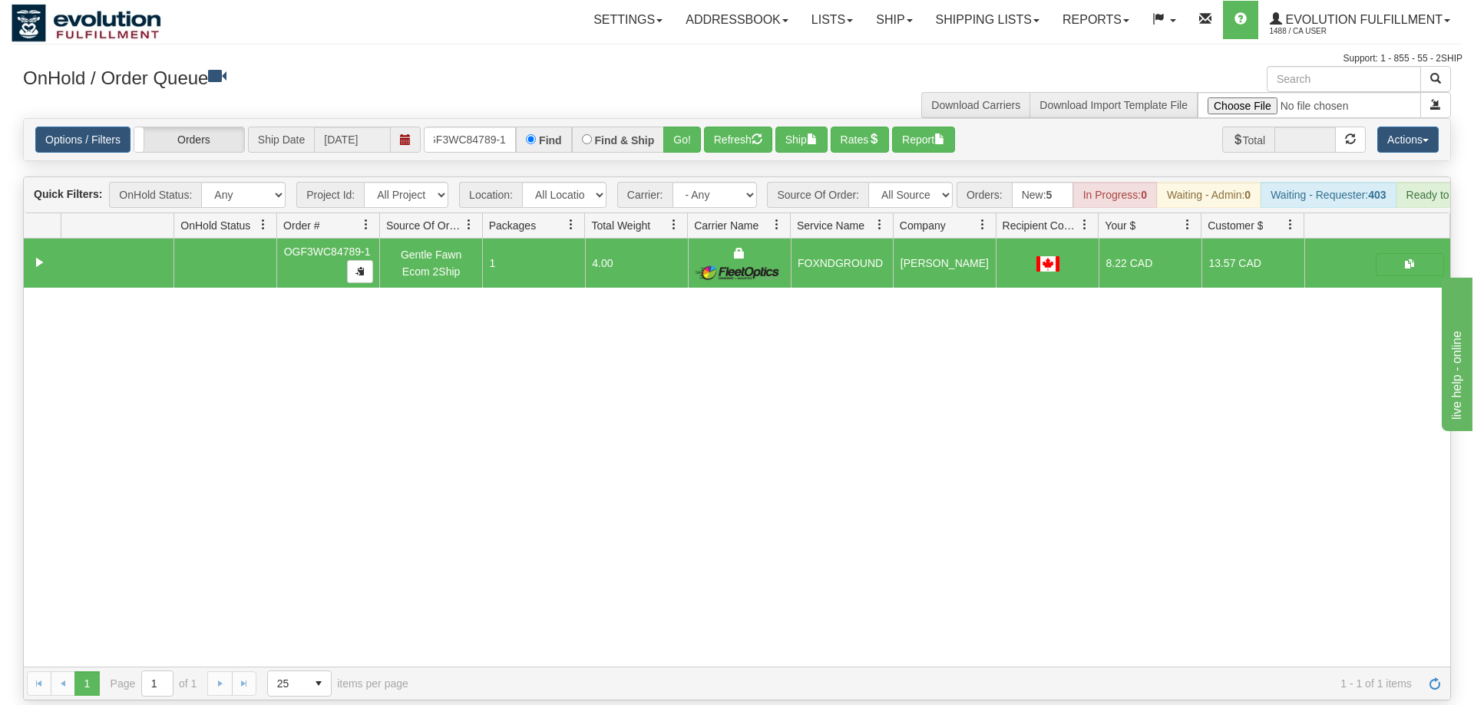
click at [451, 119] on div "Options / Filters Group Shipments Orders Ship Date [DATE] oGF3WC84789-1 Find Fi…" at bounding box center [737, 139] width 1426 height 41
click at [459, 127] on input "oGF3WC84789-1" at bounding box center [470, 140] width 92 height 26
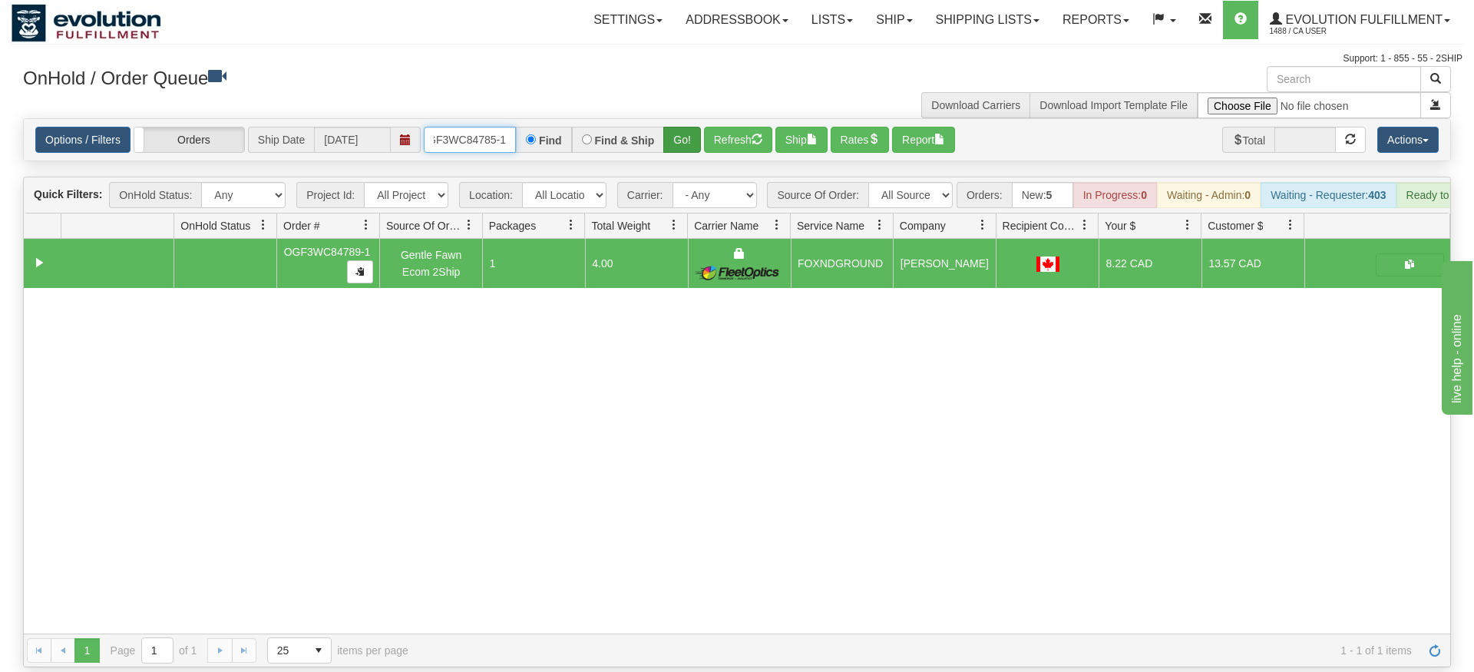
type input "OGF3WC84785-1"
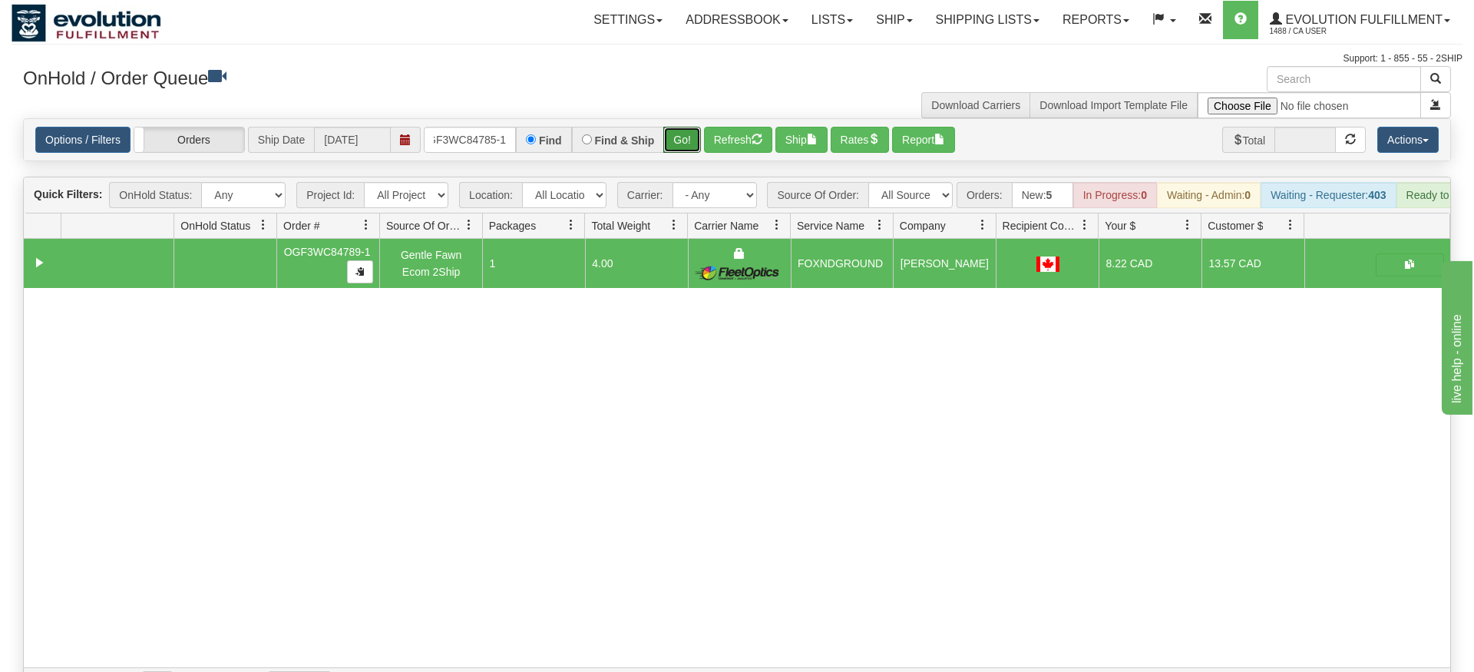
drag, startPoint x: 682, startPoint y: 111, endPoint x: 683, endPoint y: 145, distance: 33.8
click at [683, 145] on div "Is equal to Is not equal to Contains Does not contains CAD USD EUR ZAR [PERSON_…" at bounding box center [737, 409] width 1451 height 583
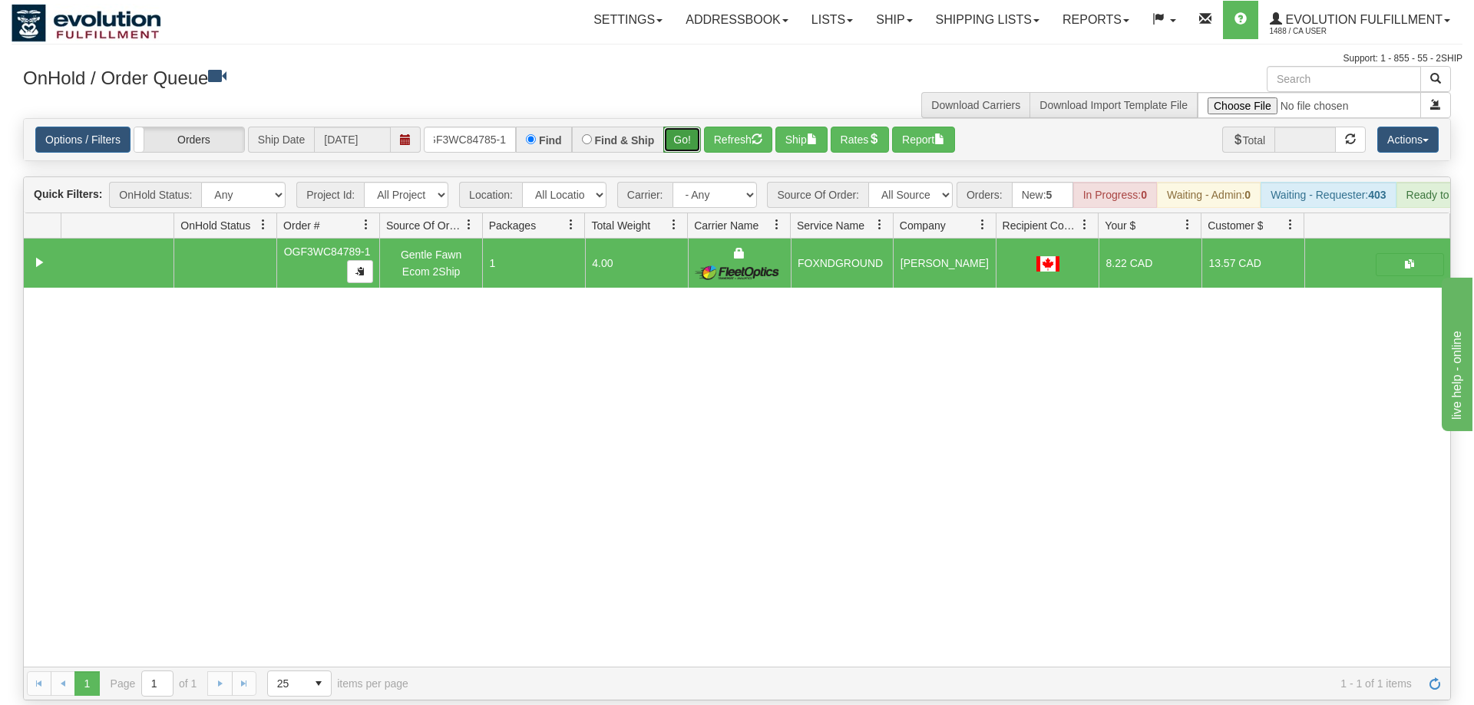
click at [677, 127] on button "Go!" at bounding box center [682, 140] width 38 height 26
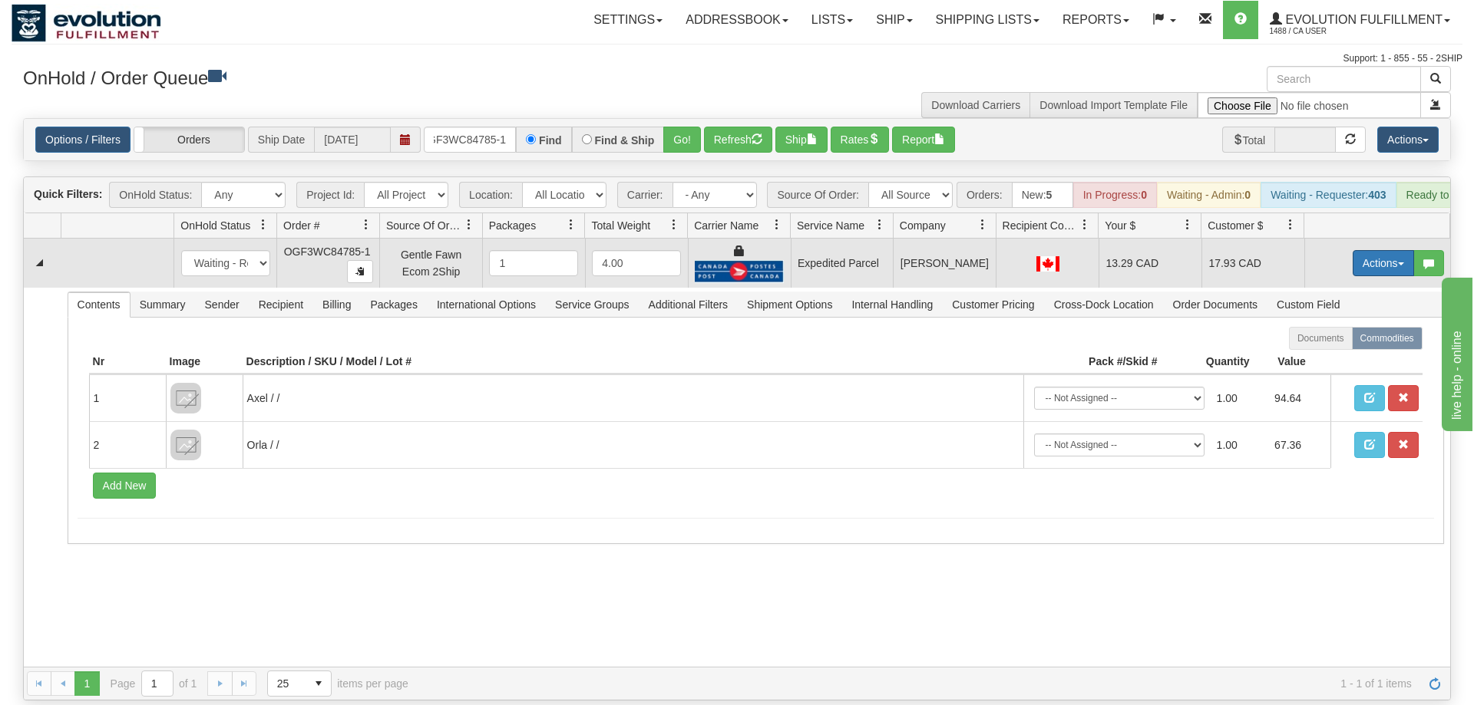
drag, startPoint x: 1386, startPoint y: 241, endPoint x: 1334, endPoint y: 305, distance: 82.4
click at [1385, 250] on button "Actions" at bounding box center [1382, 263] width 61 height 26
click at [1330, 346] on span "Ship" at bounding box center [1322, 352] width 32 height 12
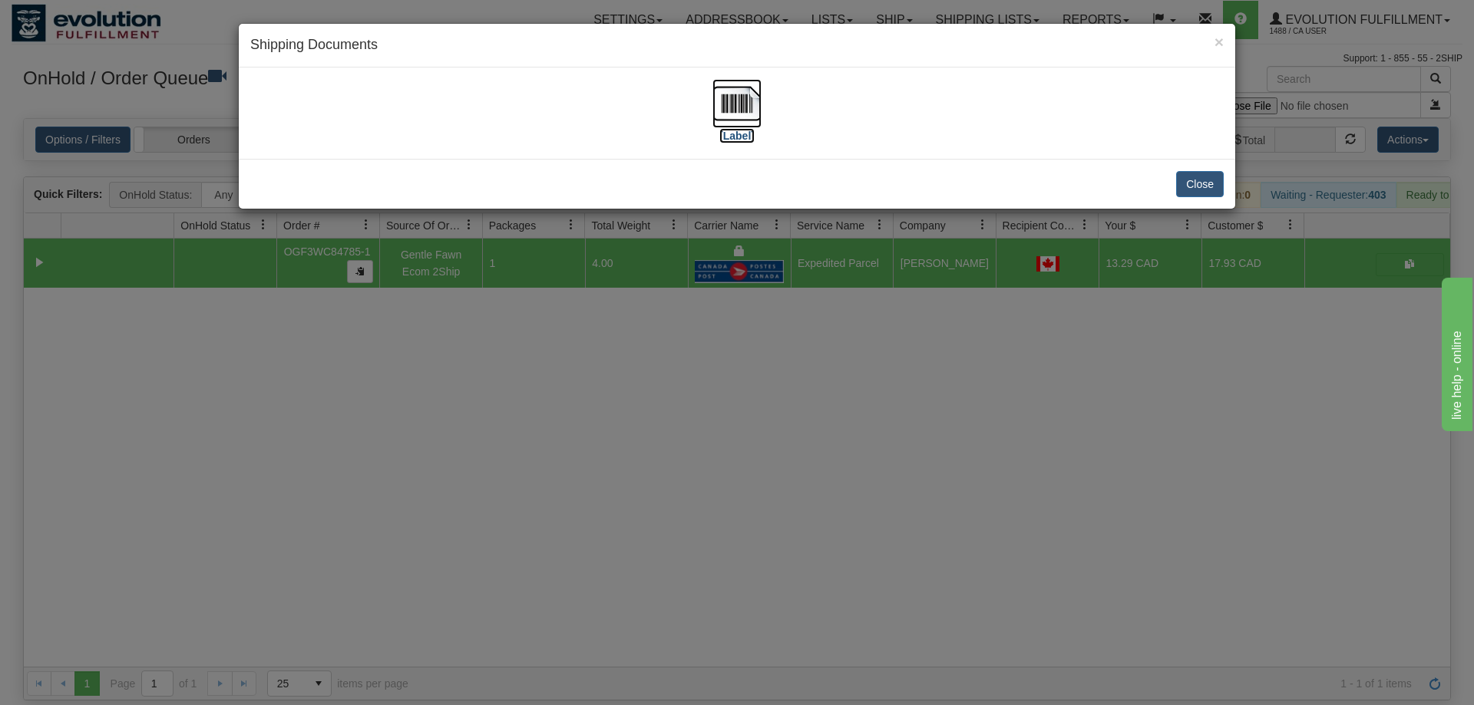
click at [736, 117] on img at bounding box center [736, 103] width 49 height 49
drag, startPoint x: 571, startPoint y: 359, endPoint x: 519, endPoint y: 260, distance: 111.9
click at [573, 361] on div "× Shipping Documents [Label] Close" at bounding box center [737, 352] width 1474 height 705
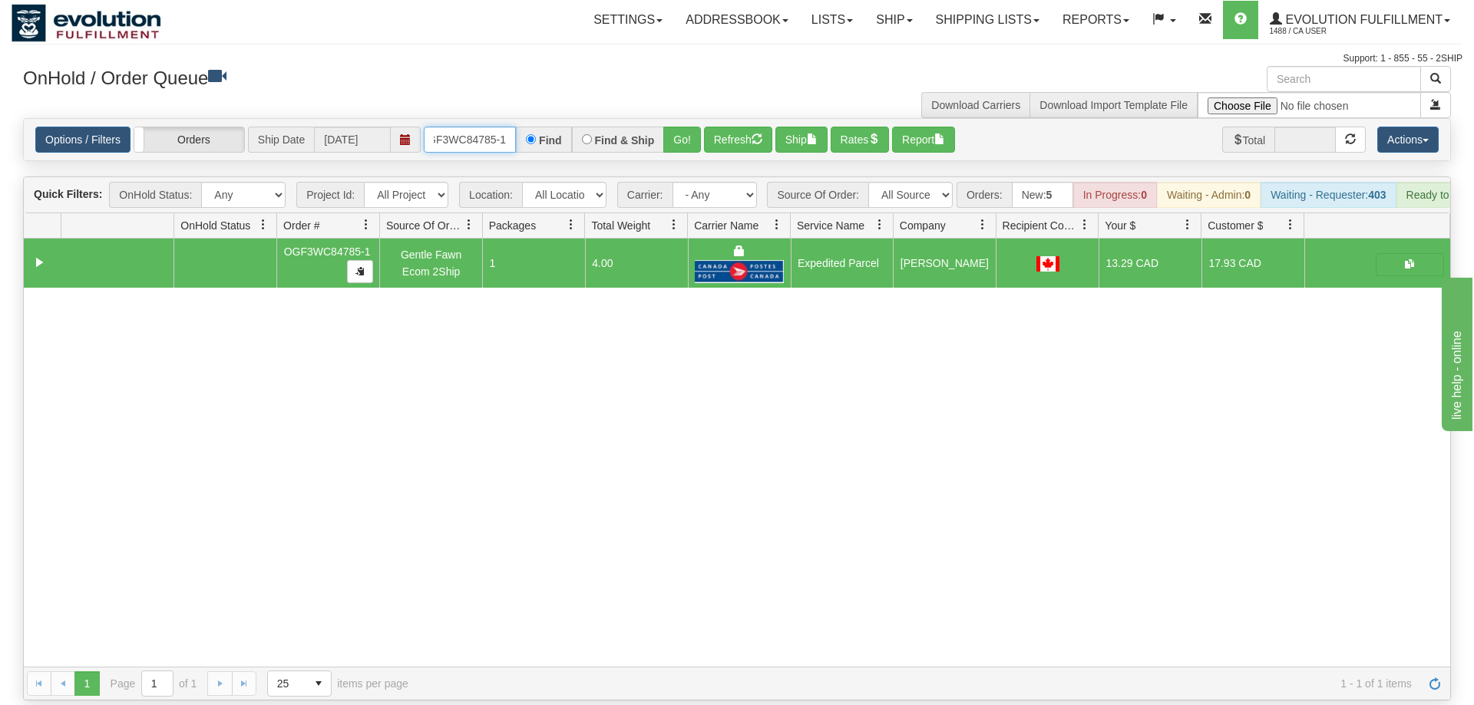
click at [444, 127] on input "OGF3WC84785-1" at bounding box center [470, 140] width 92 height 26
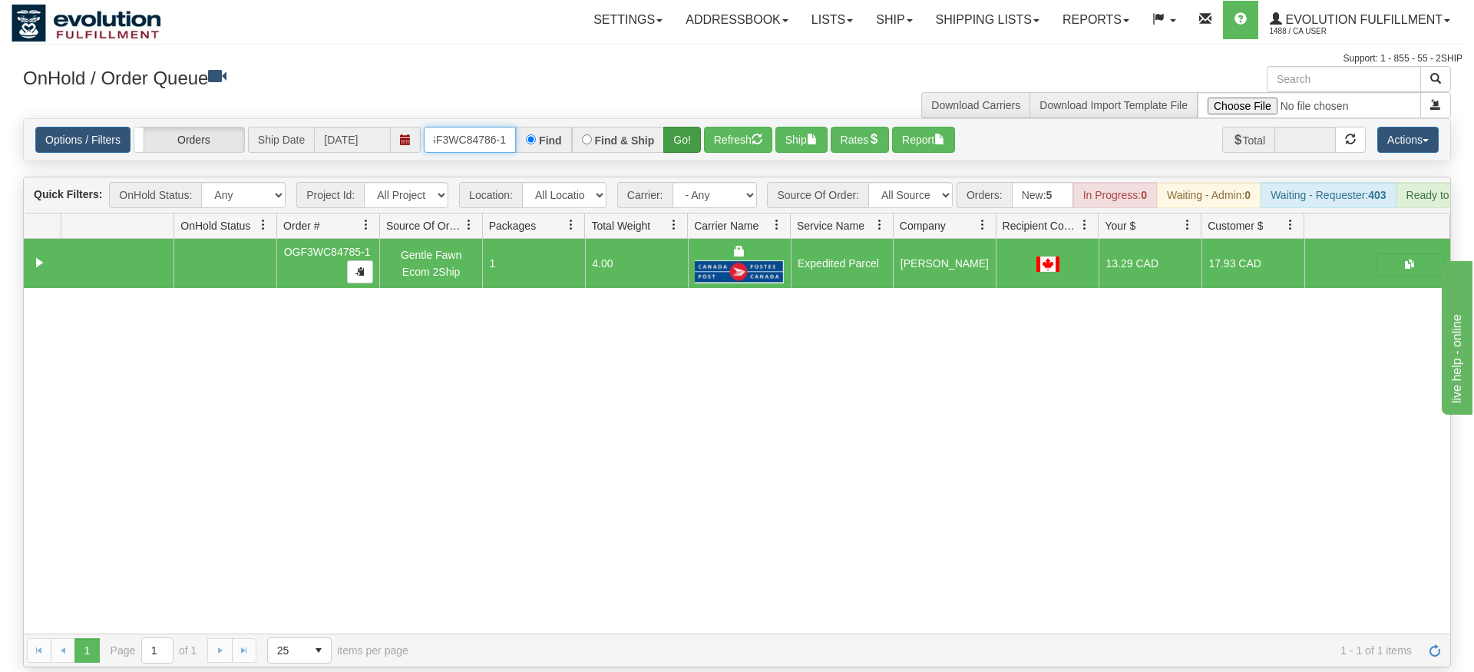
type input "OGF3WC84786-1"
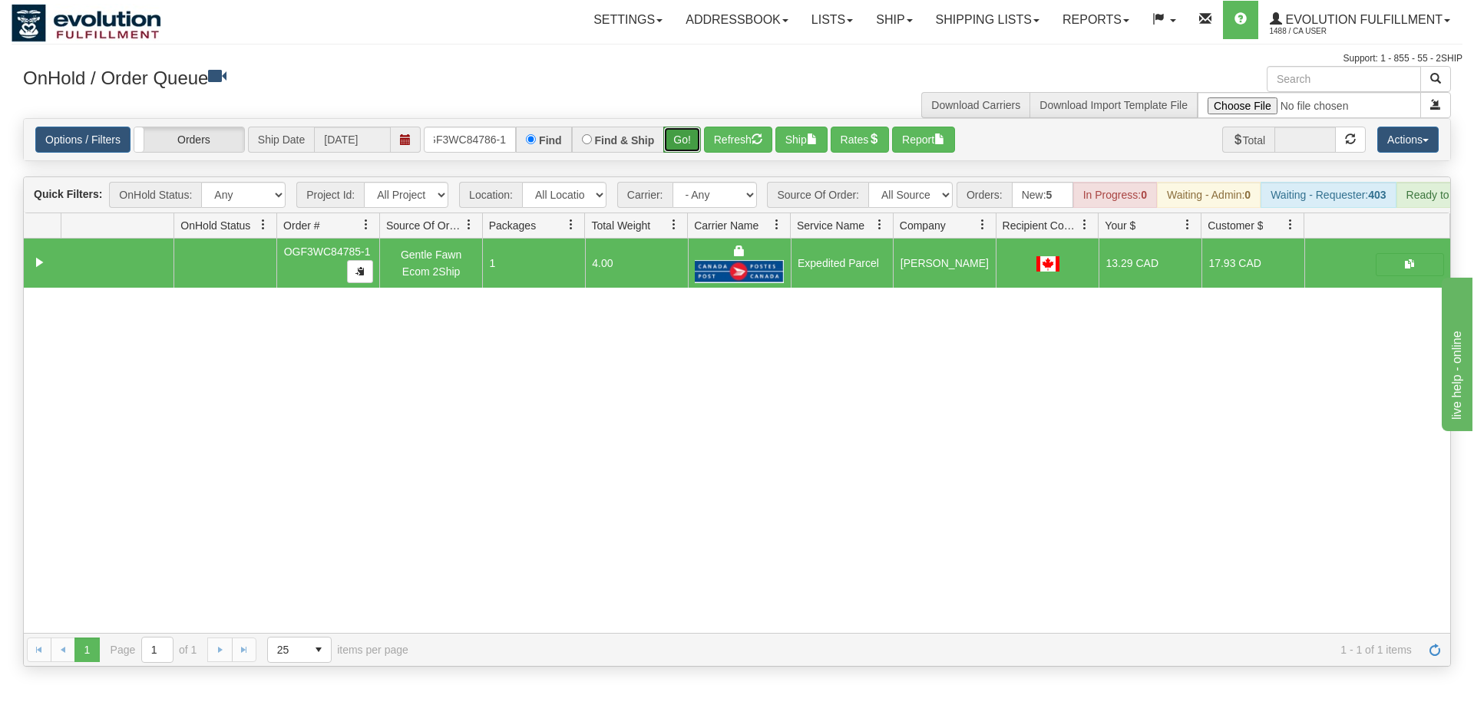
click at [688, 141] on div "Is equal to Is not equal to Contains Does not contains CAD USD EUR ZAR [PERSON_…" at bounding box center [737, 392] width 1451 height 549
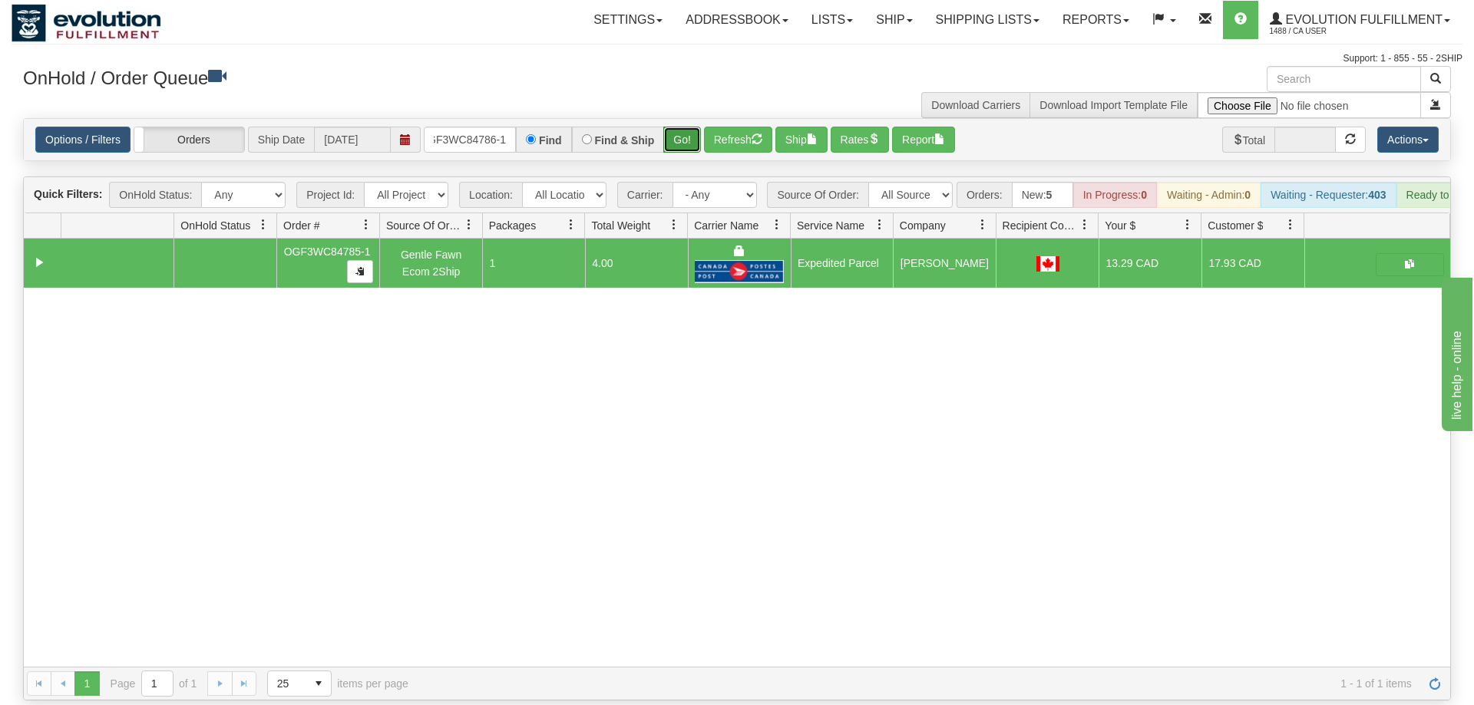
click at [678, 127] on button "Go!" at bounding box center [682, 140] width 38 height 26
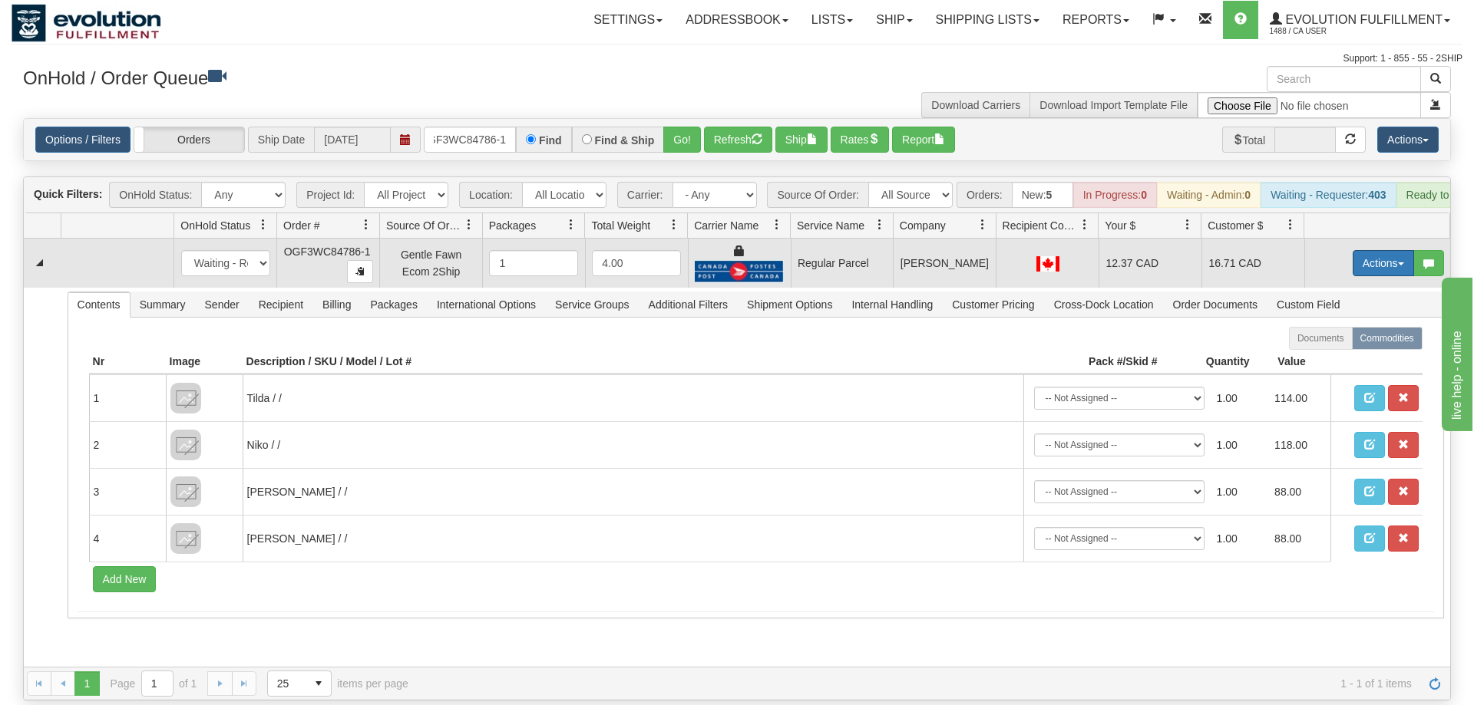
click at [1368, 250] on button "Actions" at bounding box center [1382, 263] width 61 height 26
click at [1355, 326] on span "Rate All Services" at bounding box center [1352, 332] width 92 height 12
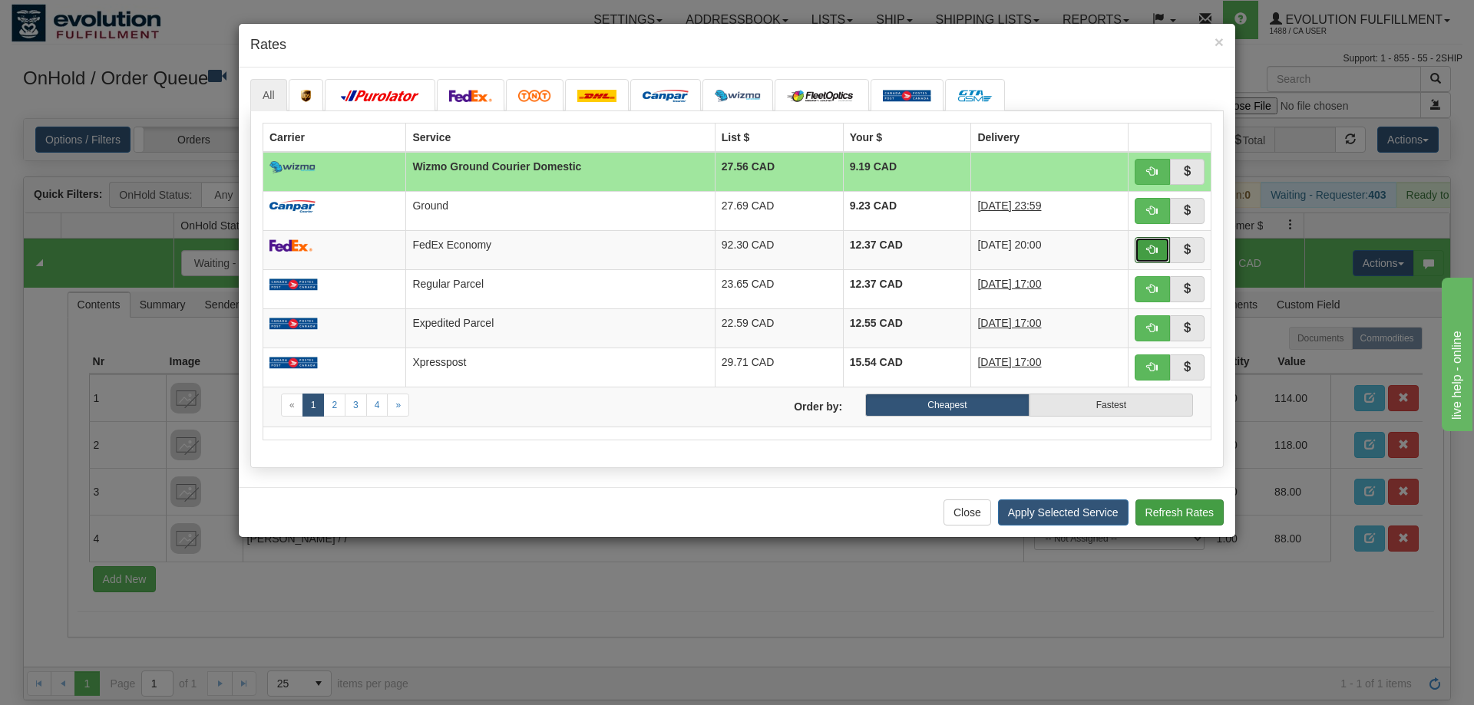
click at [1157, 246] on button "button" at bounding box center [1151, 250] width 35 height 26
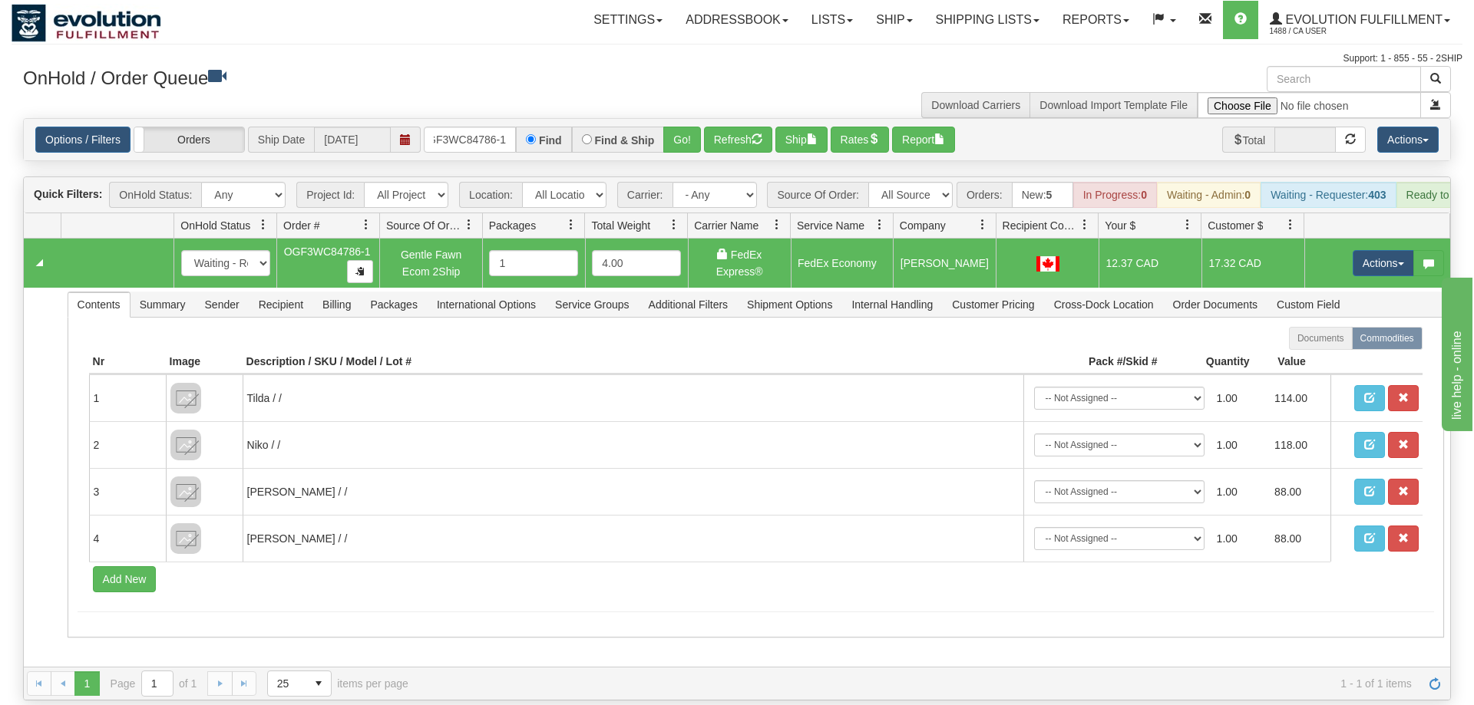
click at [1365, 239] on td "Actions Open Refresh Rates Rate All Services Ship Delete Edit Items" at bounding box center [1377, 263] width 146 height 49
click at [1365, 250] on button "Actions" at bounding box center [1382, 263] width 61 height 26
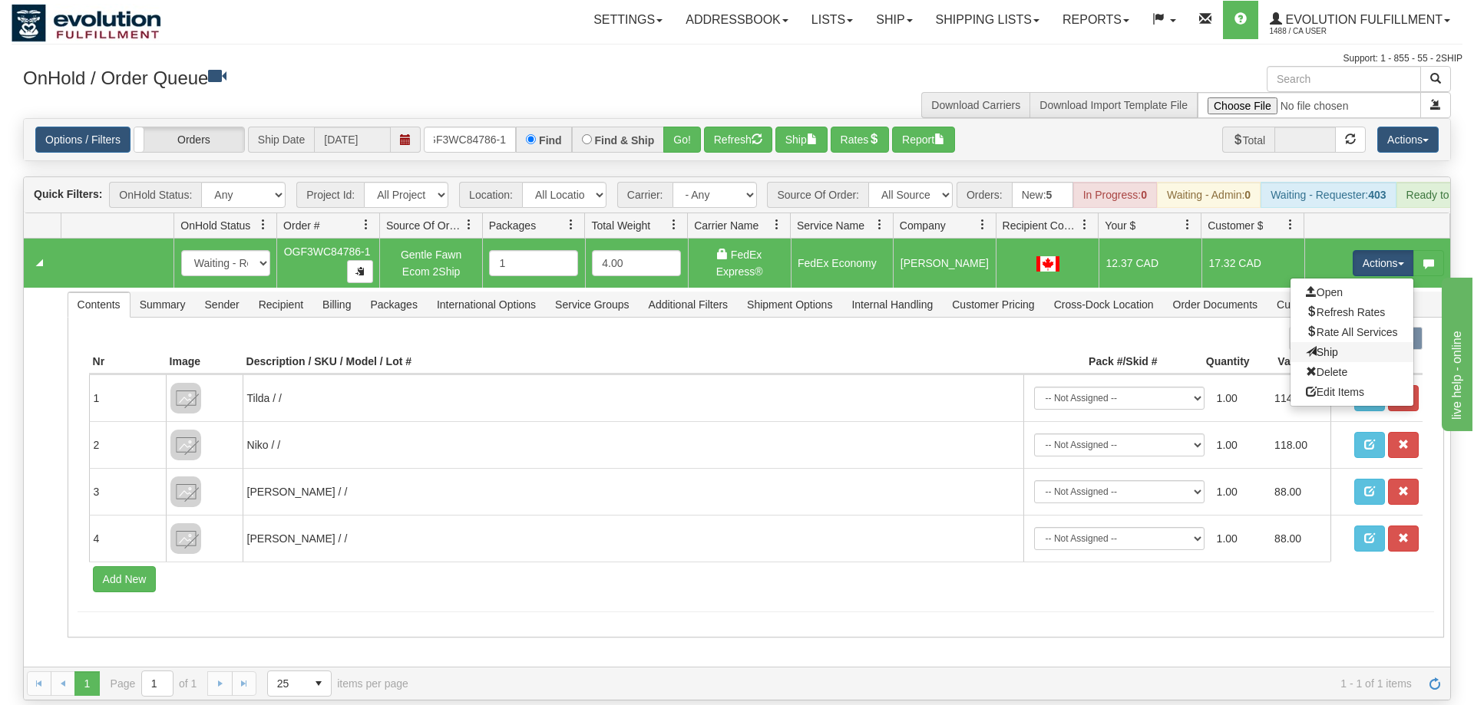
click at [1356, 342] on link "Ship" at bounding box center [1351, 352] width 123 height 20
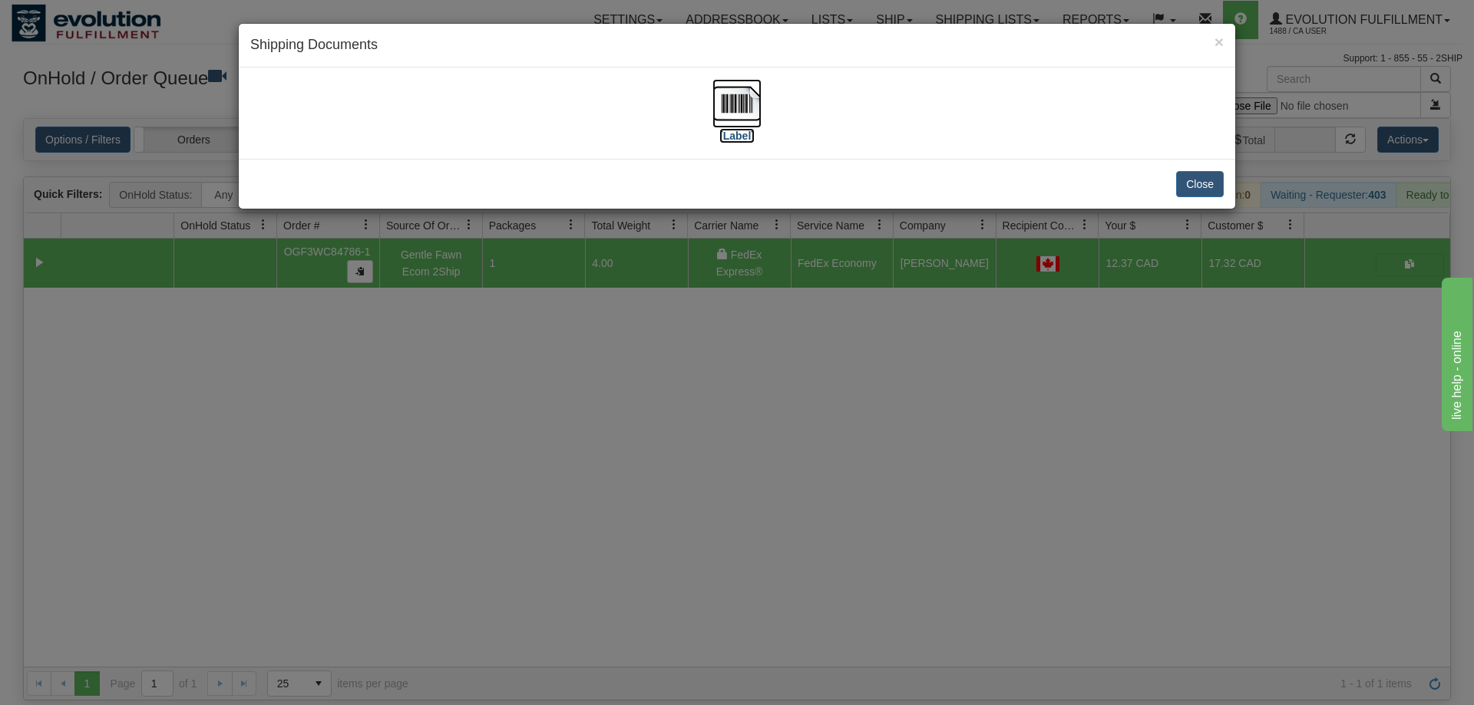
click at [721, 99] on img at bounding box center [736, 103] width 49 height 49
drag, startPoint x: 540, startPoint y: 319, endPoint x: 563, endPoint y: 142, distance: 177.9
click at [541, 318] on div "× Shipping Documents [Label] Close" at bounding box center [737, 352] width 1474 height 705
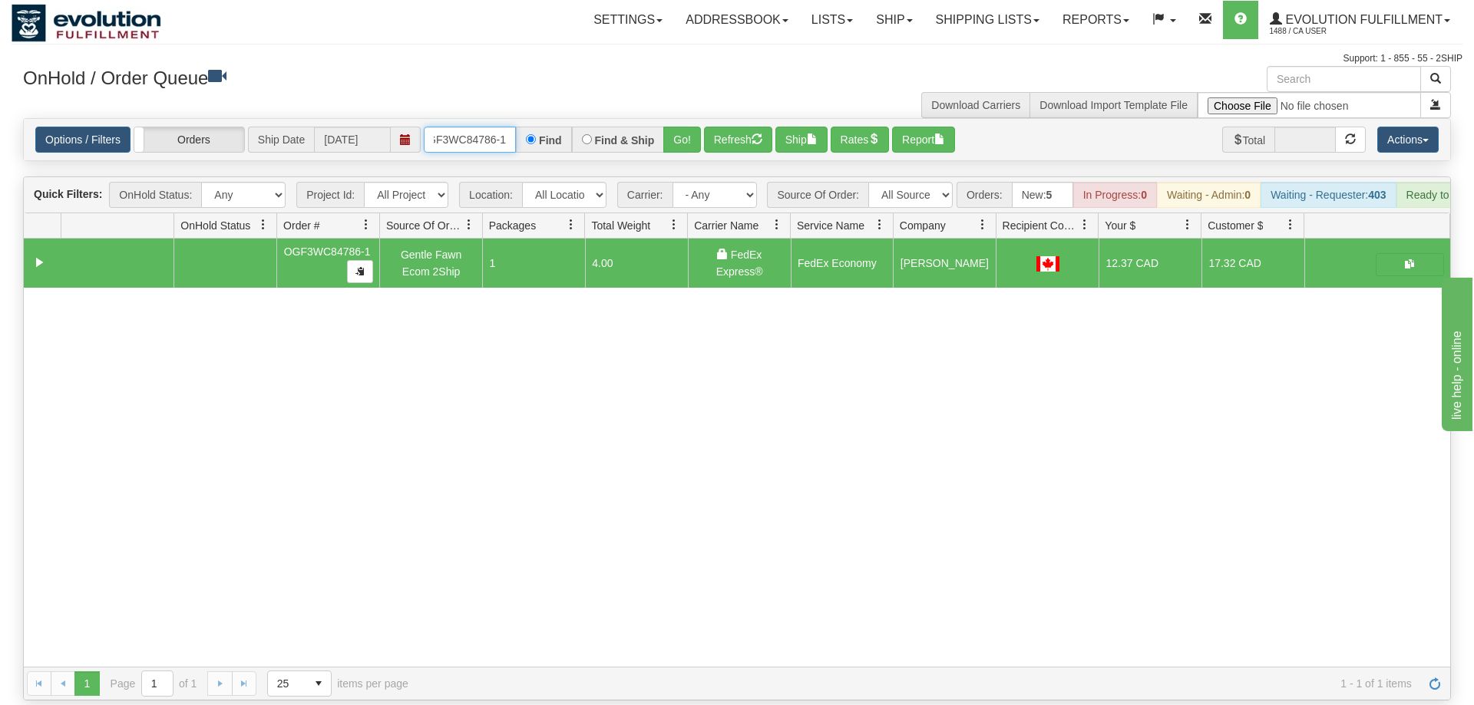
click at [486, 127] on input "OGF3WC84786-1" at bounding box center [470, 140] width 92 height 26
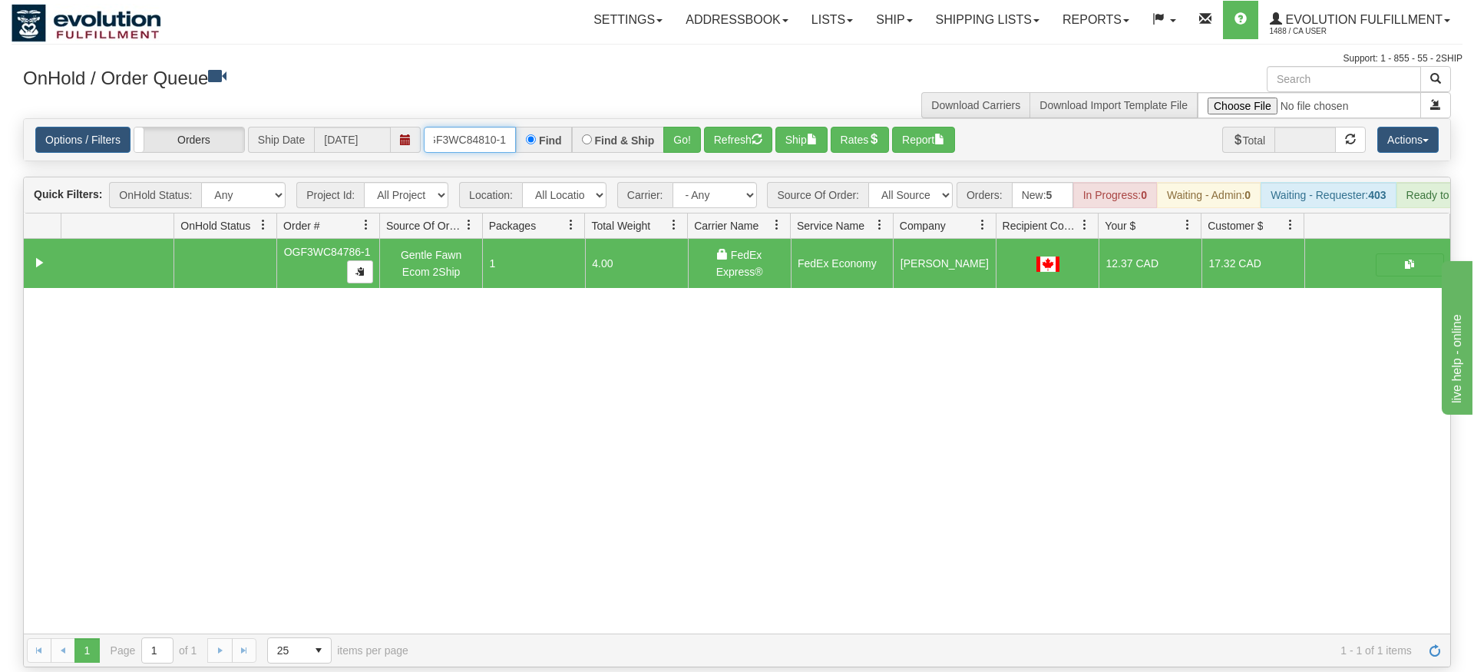
type input "OGF3WC84810-1"
drag, startPoint x: 703, startPoint y: 120, endPoint x: 688, endPoint y: 142, distance: 27.0
click at [702, 153] on div "Is equal to Is not equal to Contains Does not contains CAD USD EUR ZAR [PERSON_…" at bounding box center [737, 392] width 1451 height 549
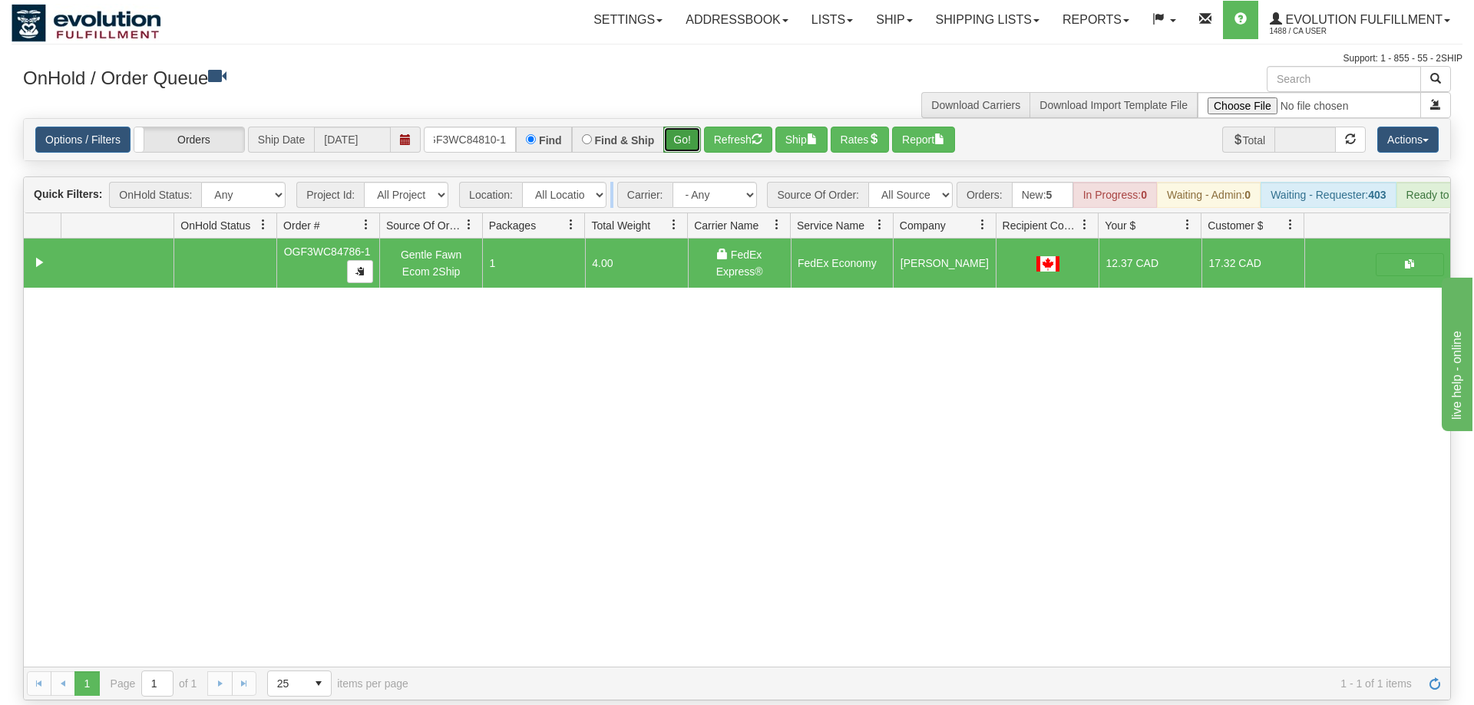
click at [685, 127] on button "Go!" at bounding box center [682, 140] width 38 height 26
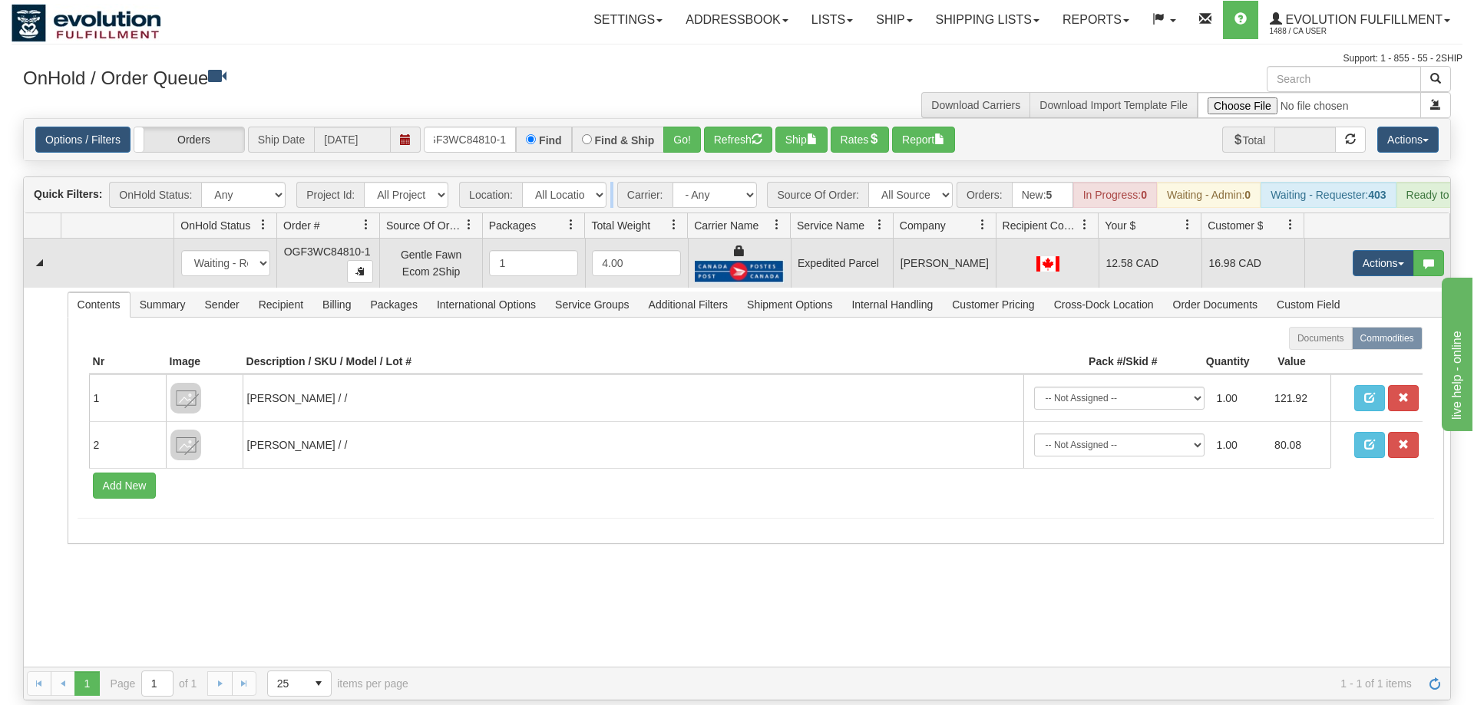
click at [1362, 239] on td "Actions Open Refresh Rates Rate All Services Ship Delete Edit Items" at bounding box center [1377, 263] width 146 height 49
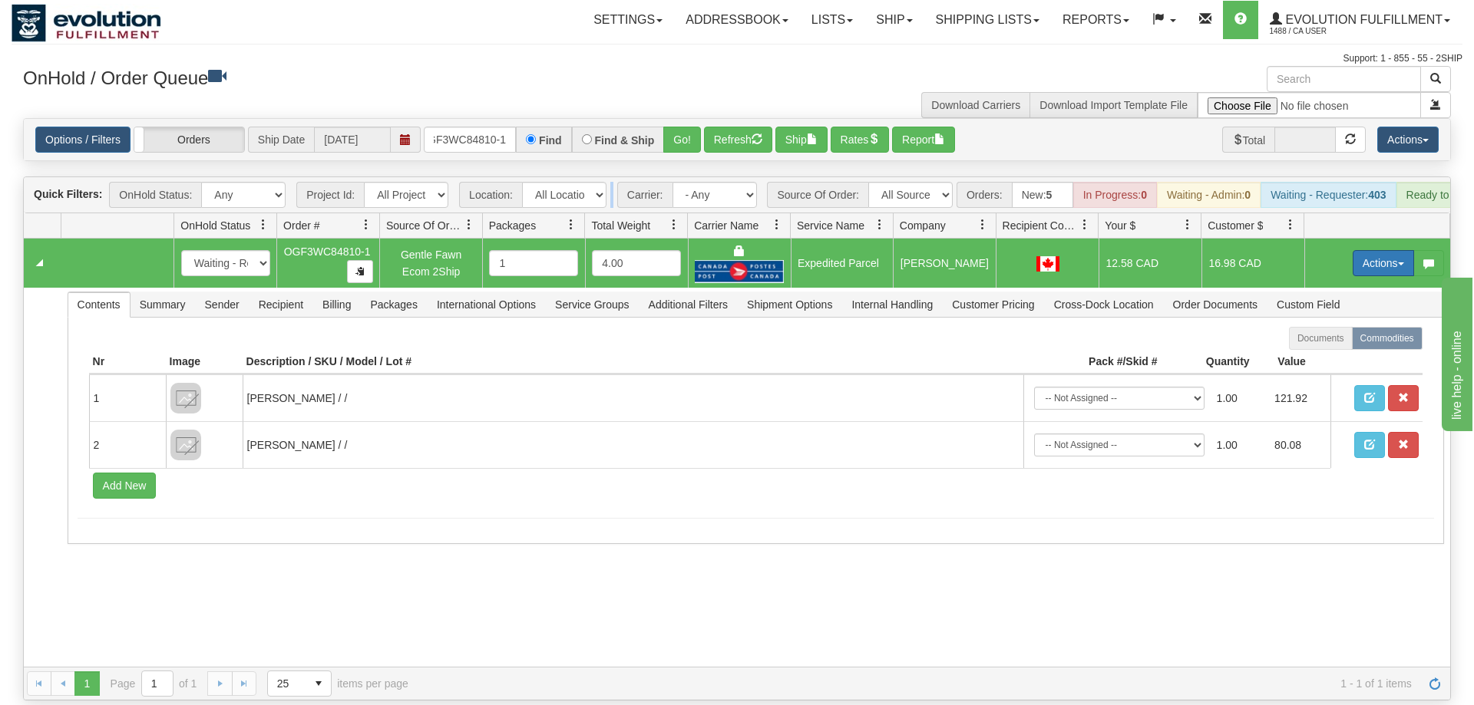
drag, startPoint x: 1364, startPoint y: 248, endPoint x: 1357, endPoint y: 253, distance: 8.8
click at [1364, 250] on button "Actions" at bounding box center [1382, 263] width 61 height 26
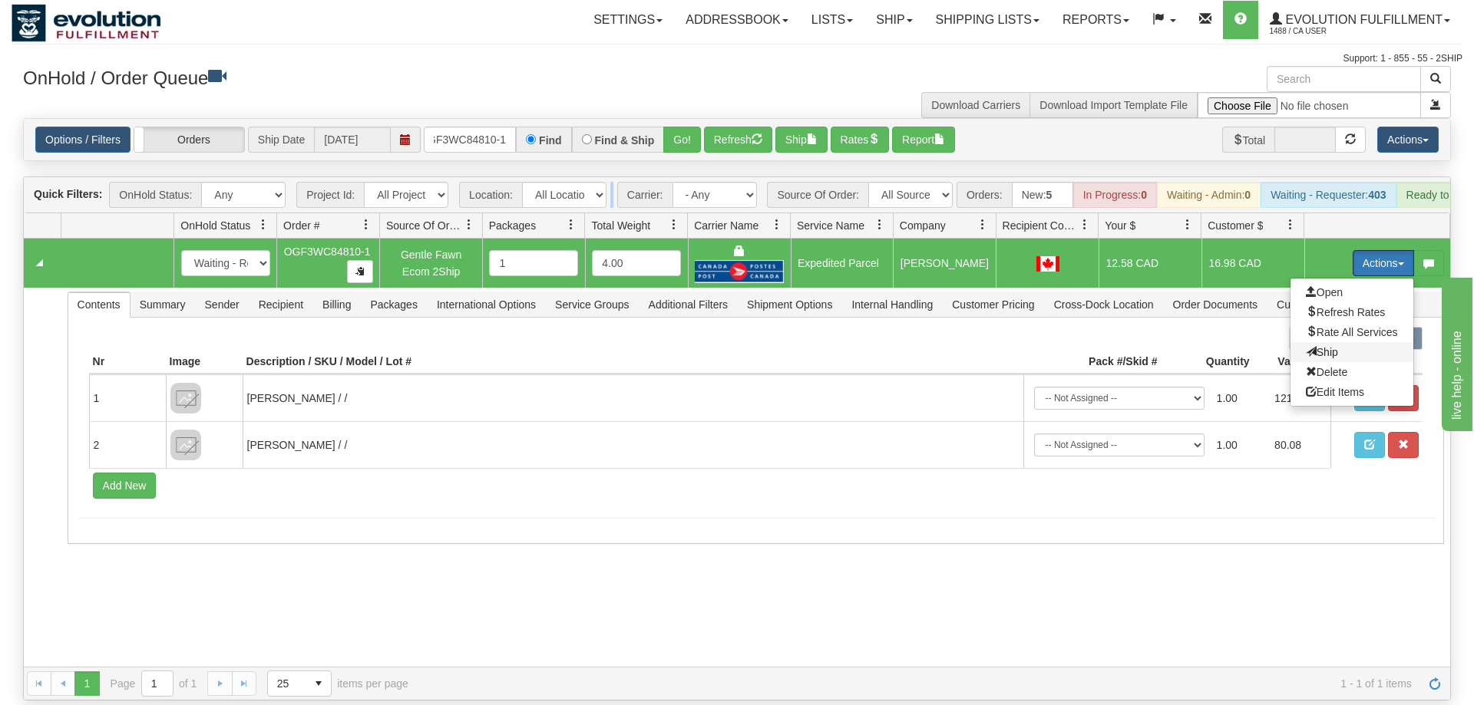
click at [1310, 346] on span "Ship" at bounding box center [1322, 352] width 32 height 12
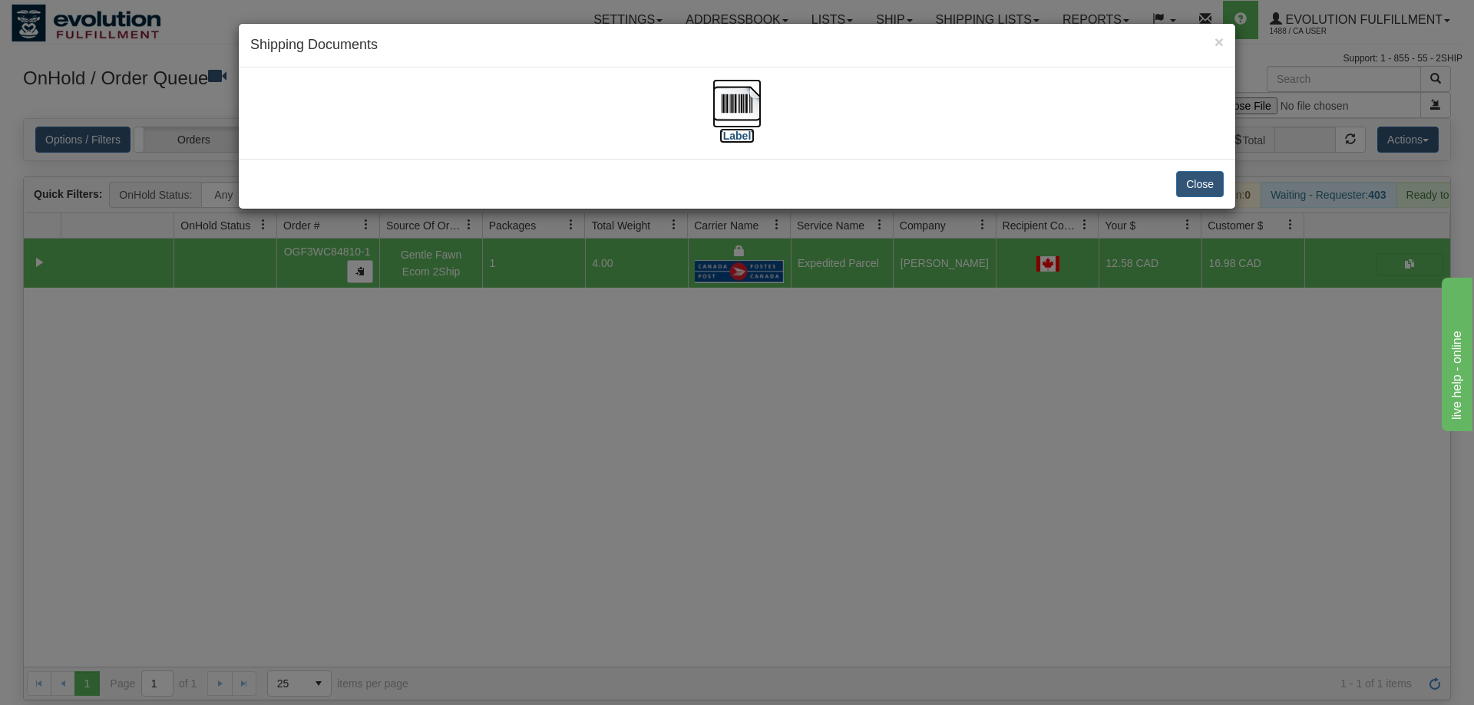
click at [744, 95] on img at bounding box center [736, 103] width 49 height 49
drag, startPoint x: 602, startPoint y: 530, endPoint x: 459, endPoint y: 123, distance: 431.1
click at [602, 527] on div "× Shipping Documents [Label] Close" at bounding box center [737, 352] width 1474 height 705
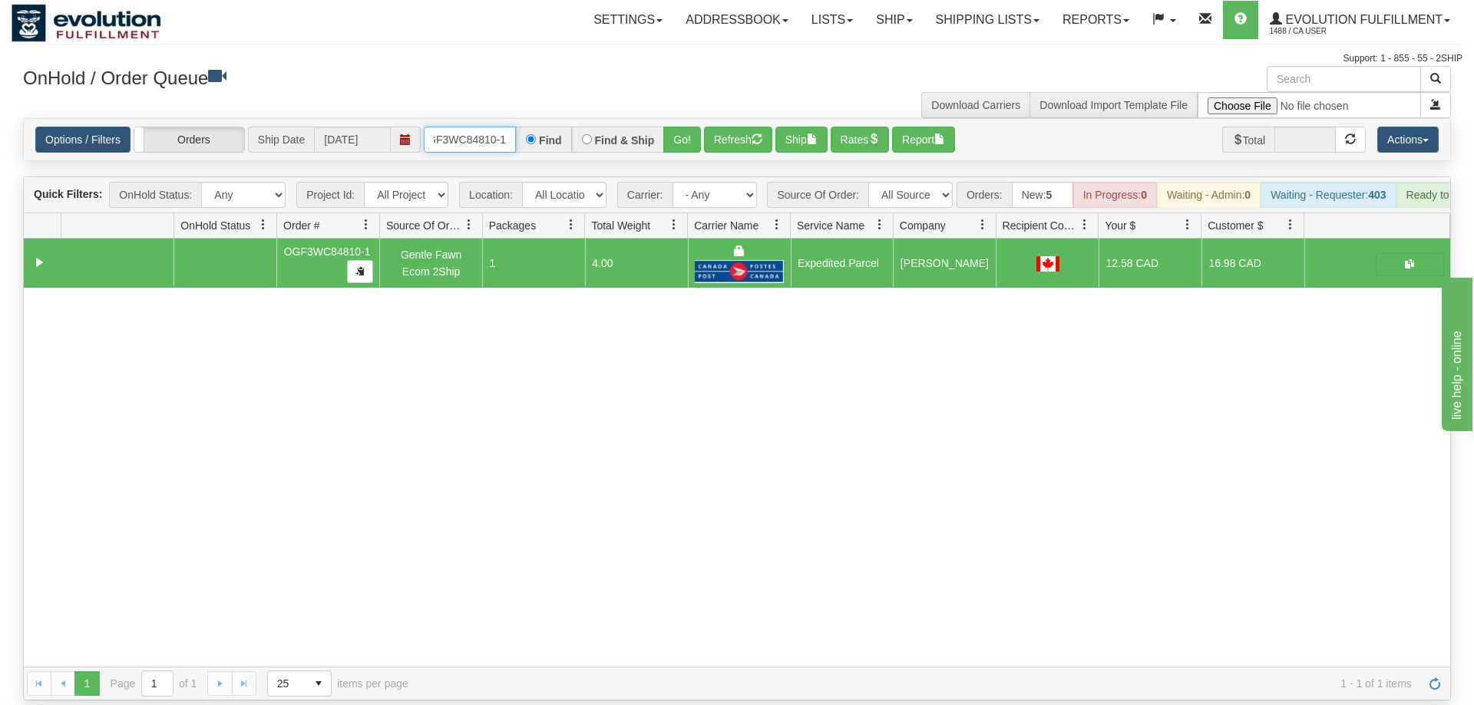
click at [497, 127] on input "OGF3WC84810-1" at bounding box center [470, 140] width 92 height 26
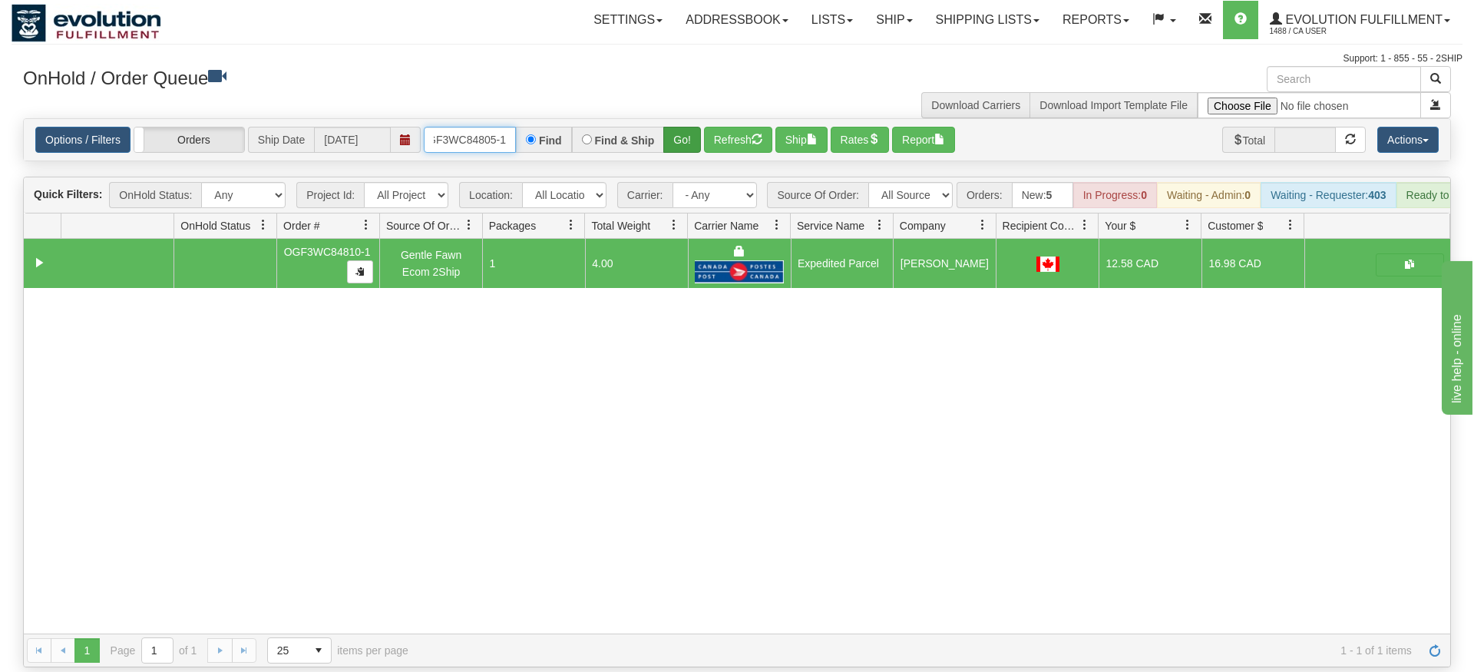
type input "OGF3WC84805-1"
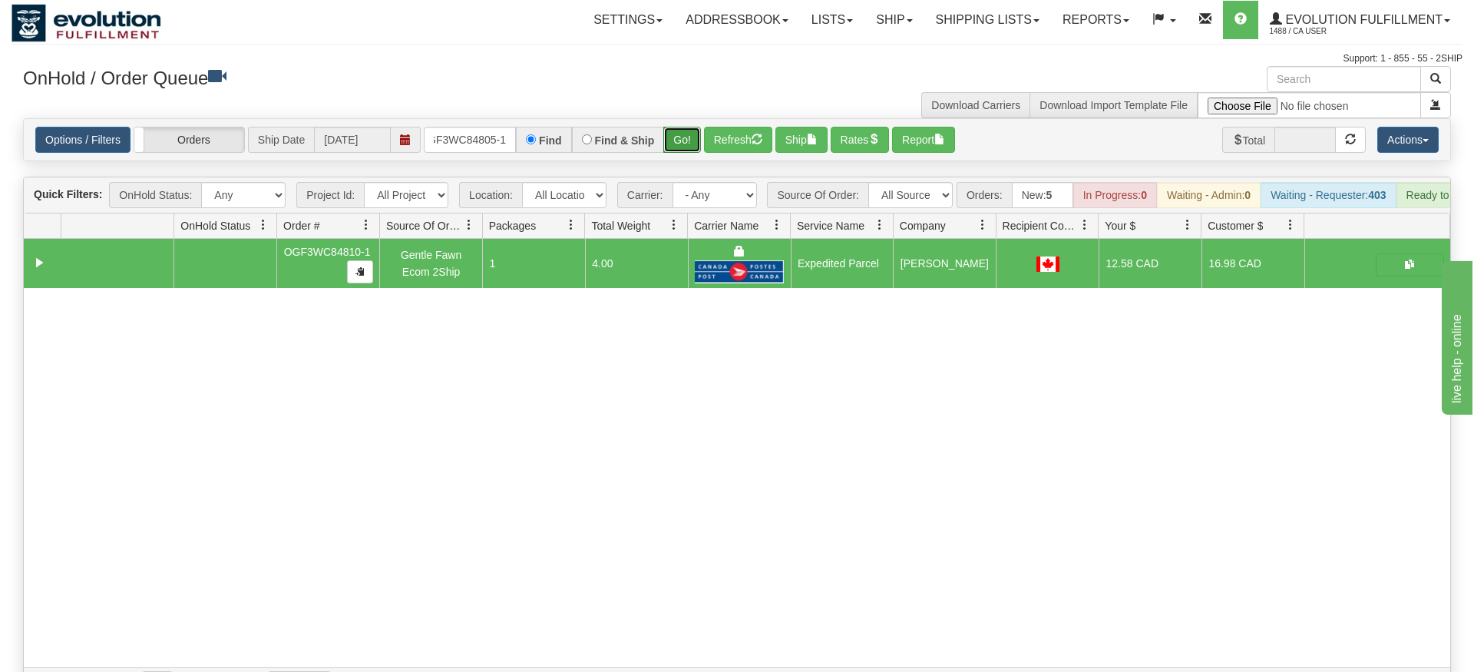
click at [682, 154] on div "Is equal to Is not equal to Contains Does not contains CAD USD EUR ZAR [PERSON_…" at bounding box center [737, 409] width 1451 height 583
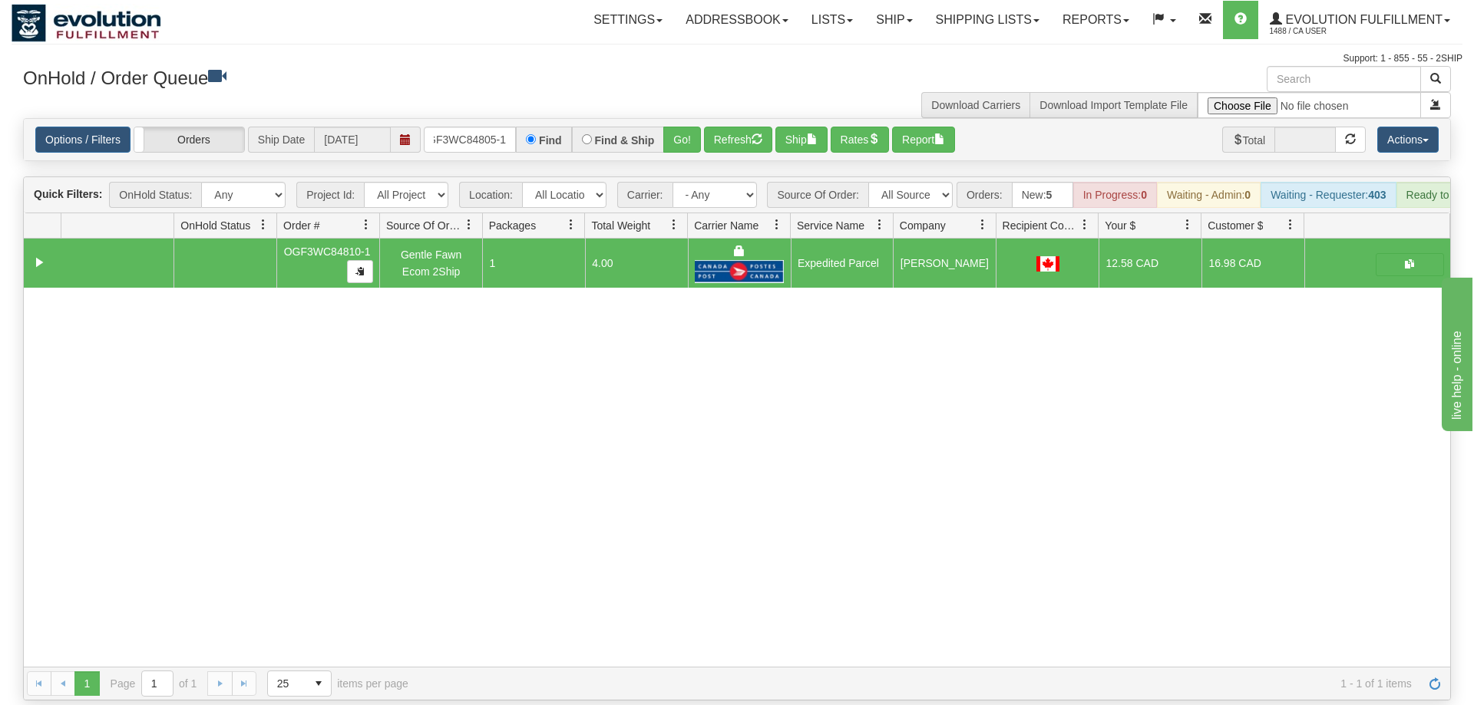
click at [678, 137] on div "Options / Filters Group Shipments Orders Ship Date [DATE] OGF3WC84805-1 Find Fi…" at bounding box center [737, 139] width 1426 height 41
click at [688, 127] on button "Go!" at bounding box center [682, 140] width 38 height 26
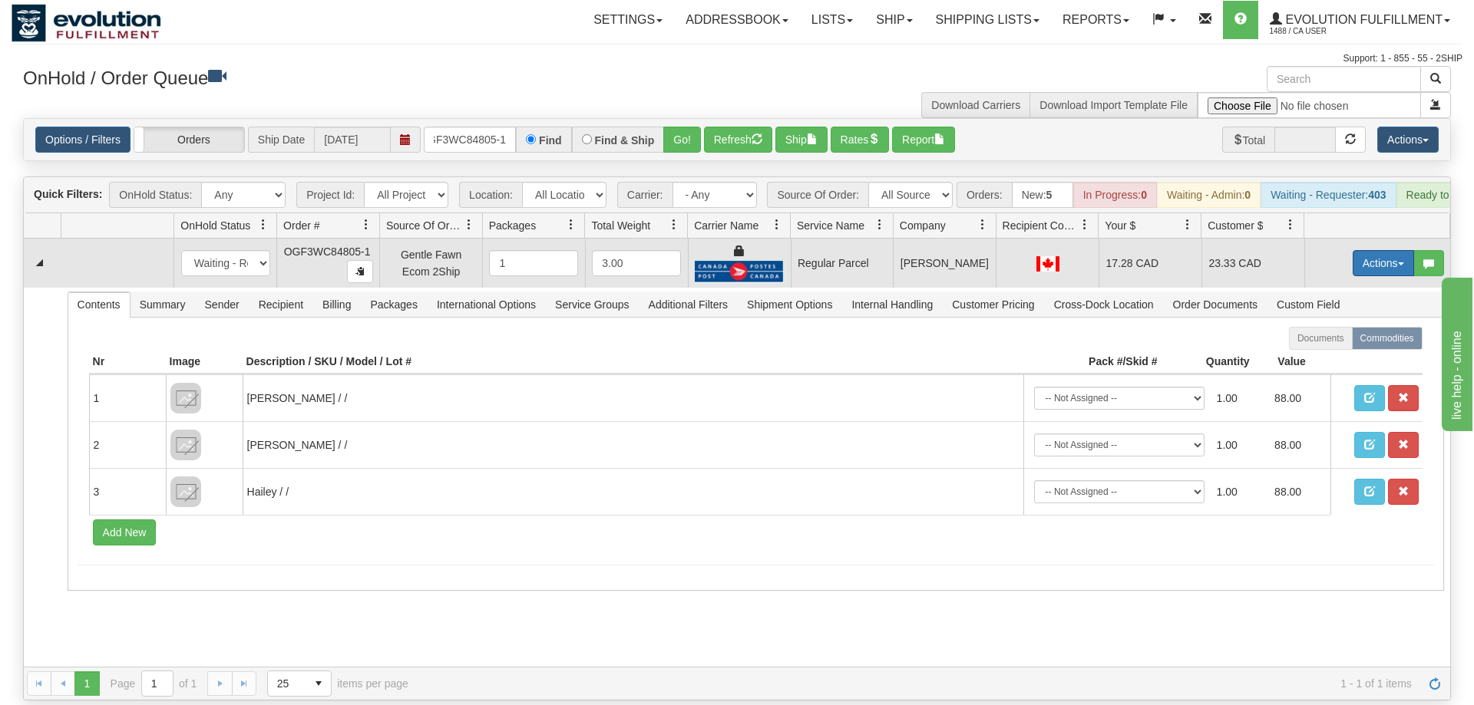
click at [1370, 250] on button "Actions" at bounding box center [1382, 263] width 61 height 26
click at [1352, 326] on span "Rate All Services" at bounding box center [1352, 332] width 92 height 12
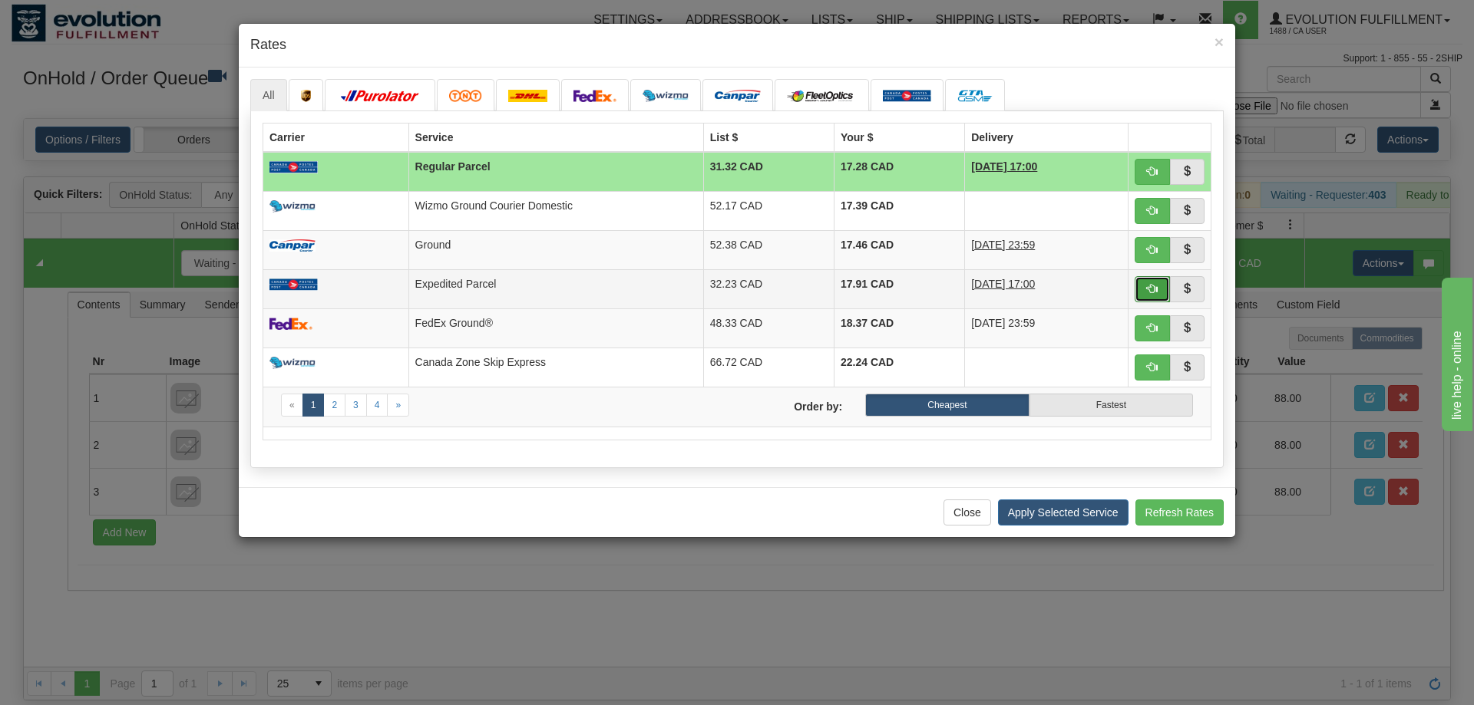
click at [1151, 297] on button "button" at bounding box center [1151, 289] width 35 height 26
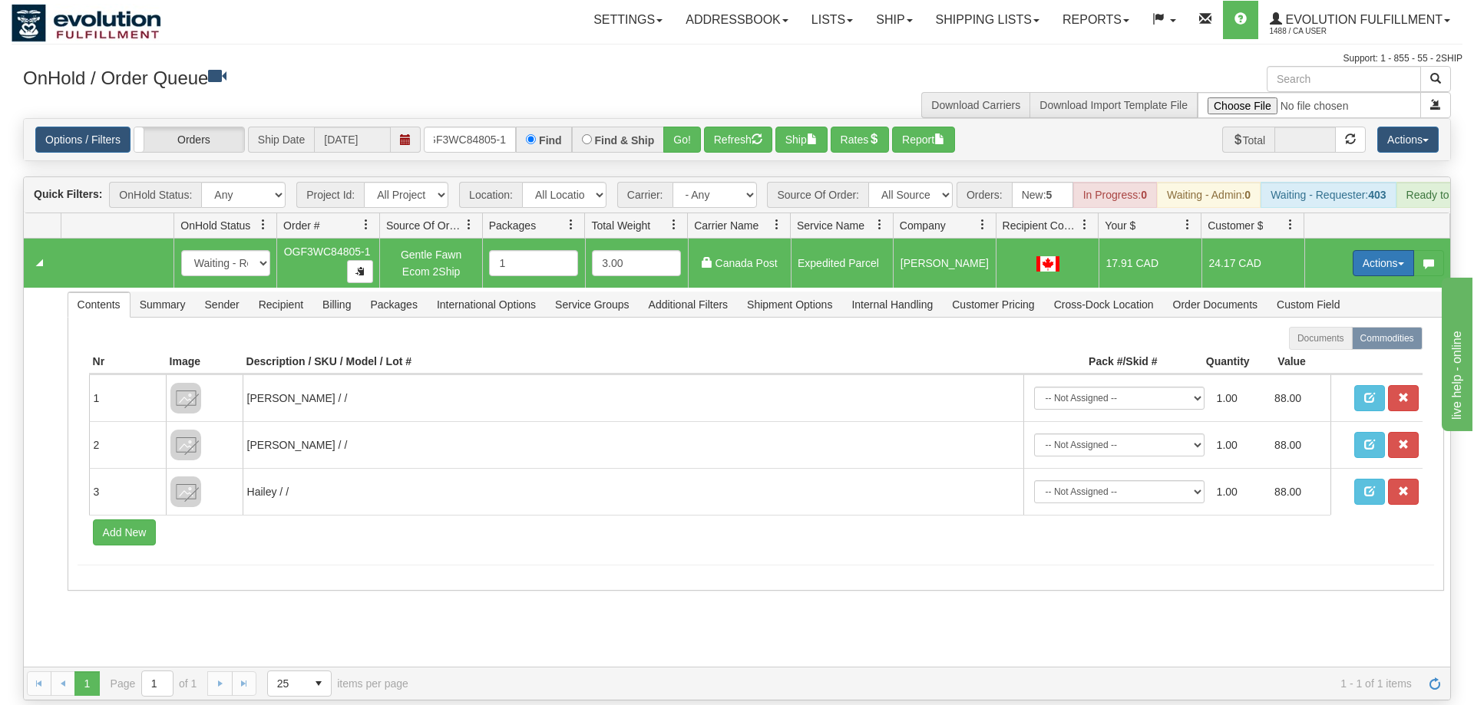
click at [1356, 250] on button "Actions" at bounding box center [1382, 263] width 61 height 26
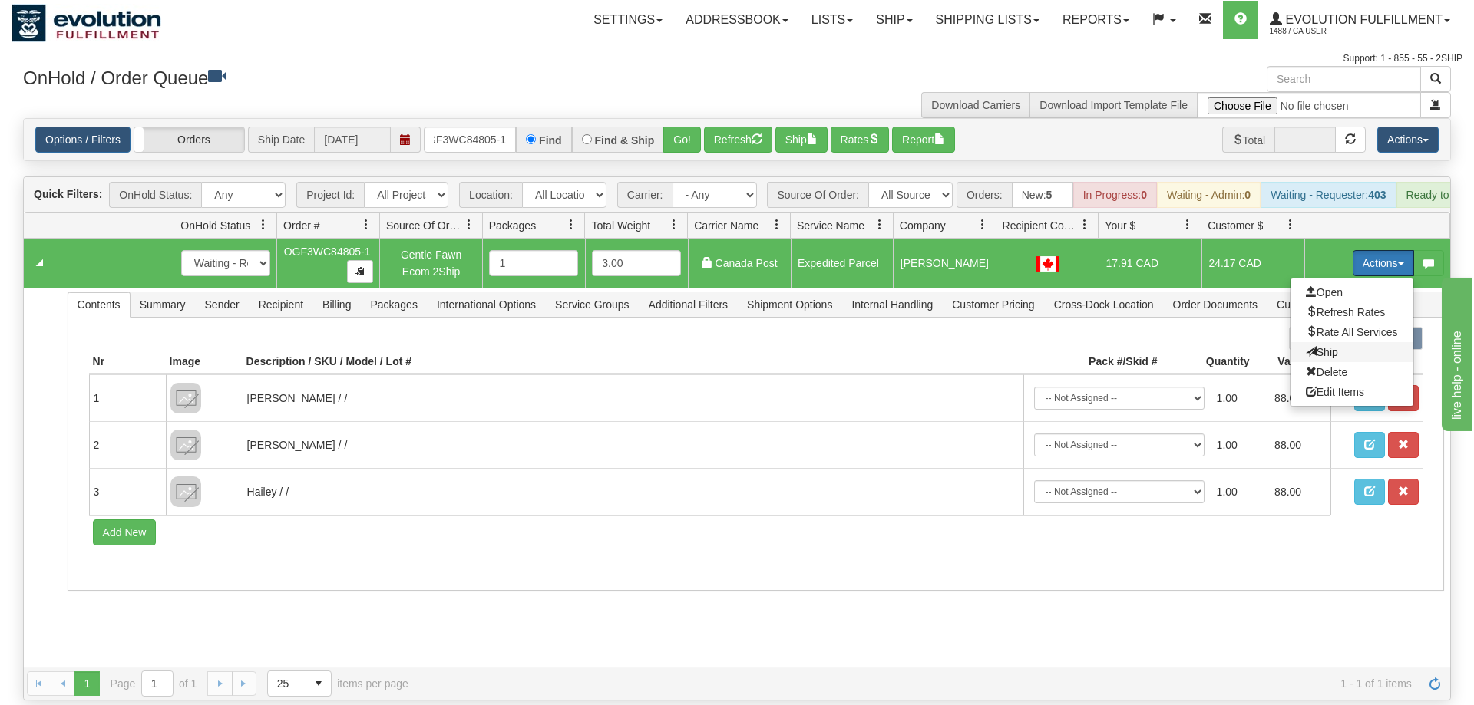
click at [1330, 346] on span "Ship" at bounding box center [1322, 352] width 32 height 12
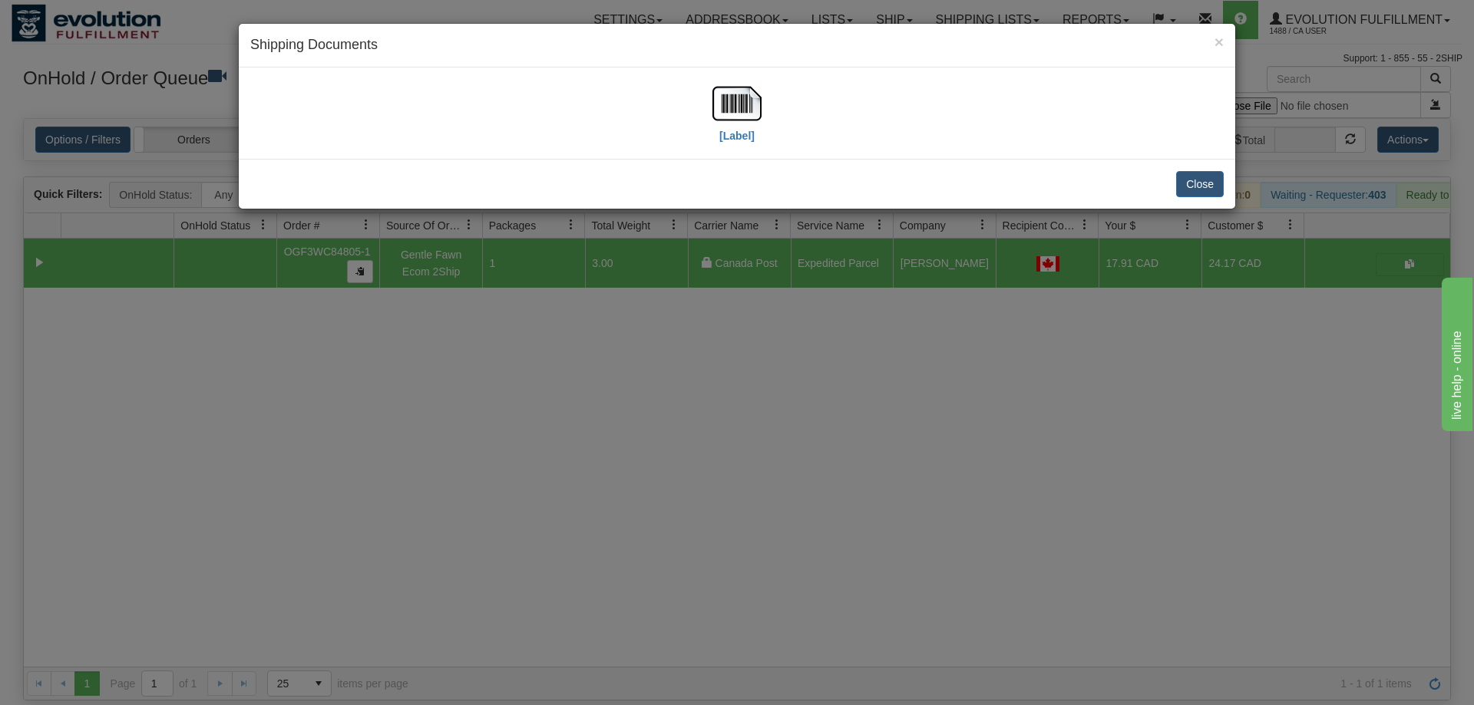
click at [706, 107] on div "[Label]" at bounding box center [736, 113] width 973 height 68
click at [717, 110] on img at bounding box center [736, 103] width 49 height 49
click at [686, 522] on div "× Shipping Documents [Label] Close" at bounding box center [737, 352] width 1474 height 705
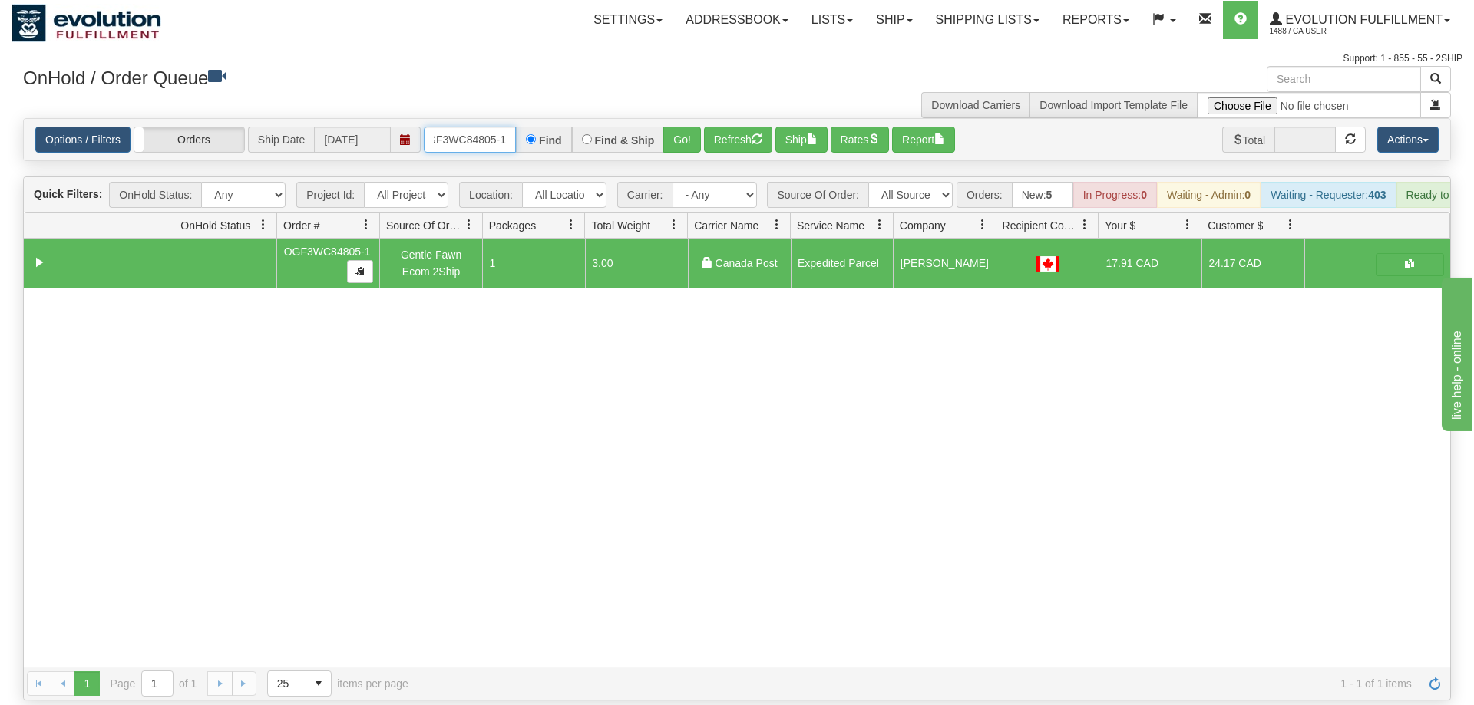
click at [462, 127] on input "OGF3WC84805-1" at bounding box center [470, 140] width 92 height 26
